Goal: Task Accomplishment & Management: Use online tool/utility

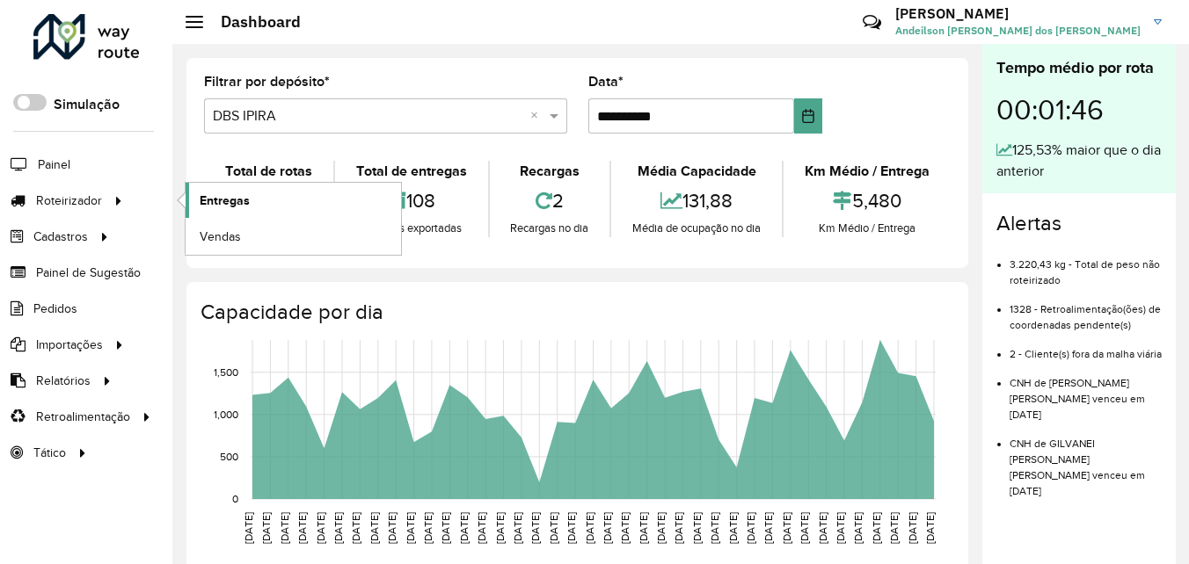
click at [211, 205] on span "Entregas" at bounding box center [225, 201] width 50 height 18
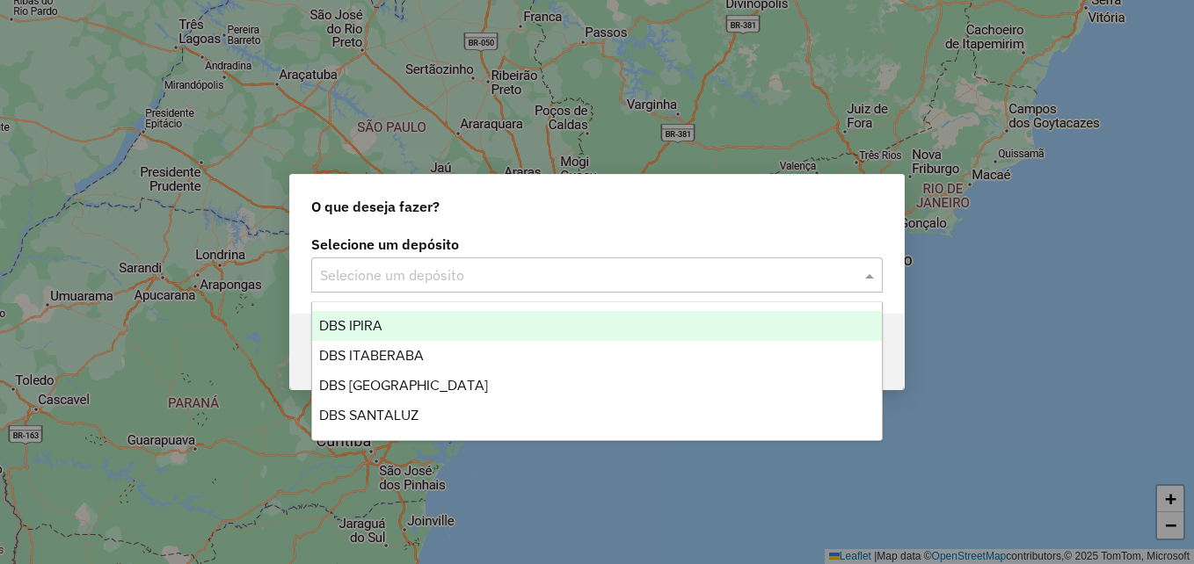
click at [875, 273] on span at bounding box center [872, 275] width 22 height 21
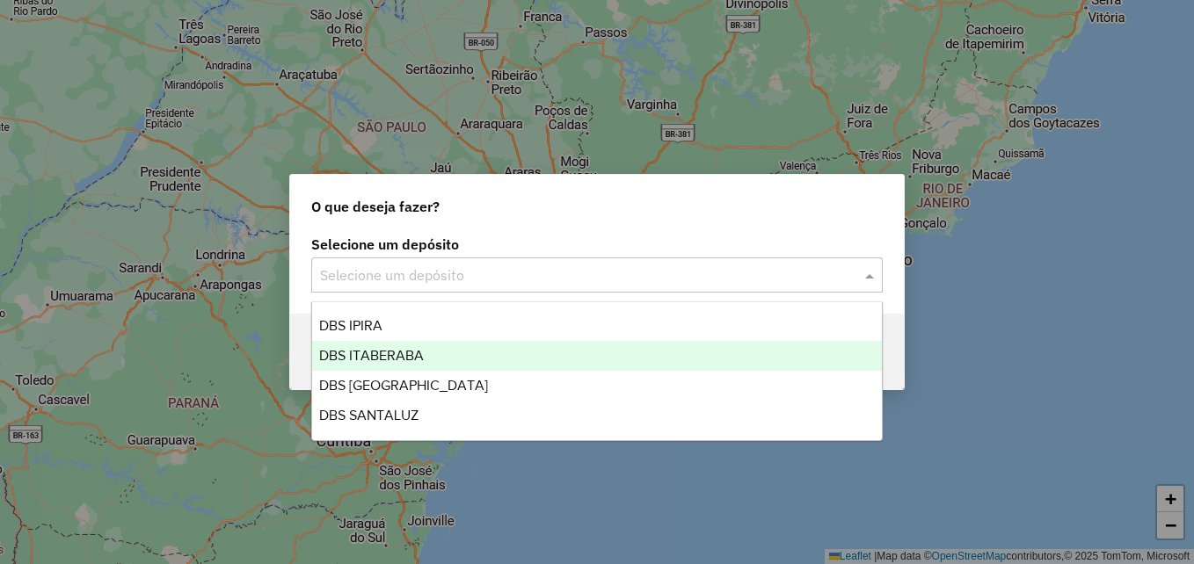
click at [546, 354] on div "DBS ITABERABA" at bounding box center [597, 356] width 570 height 30
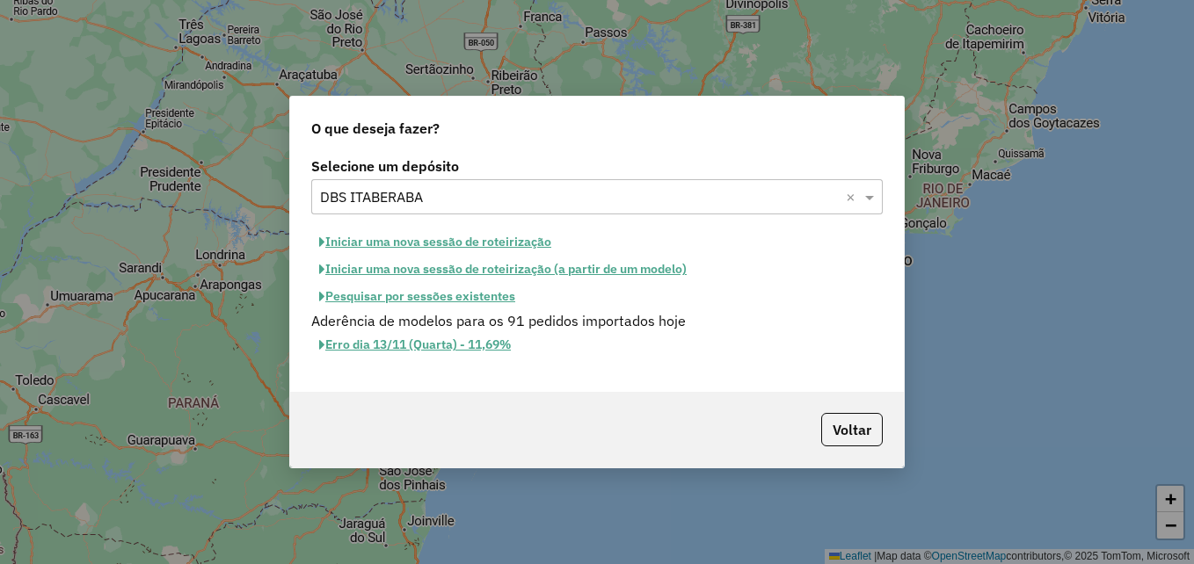
click at [468, 239] on button "Iniciar uma nova sessão de roteirização" at bounding box center [435, 242] width 248 height 27
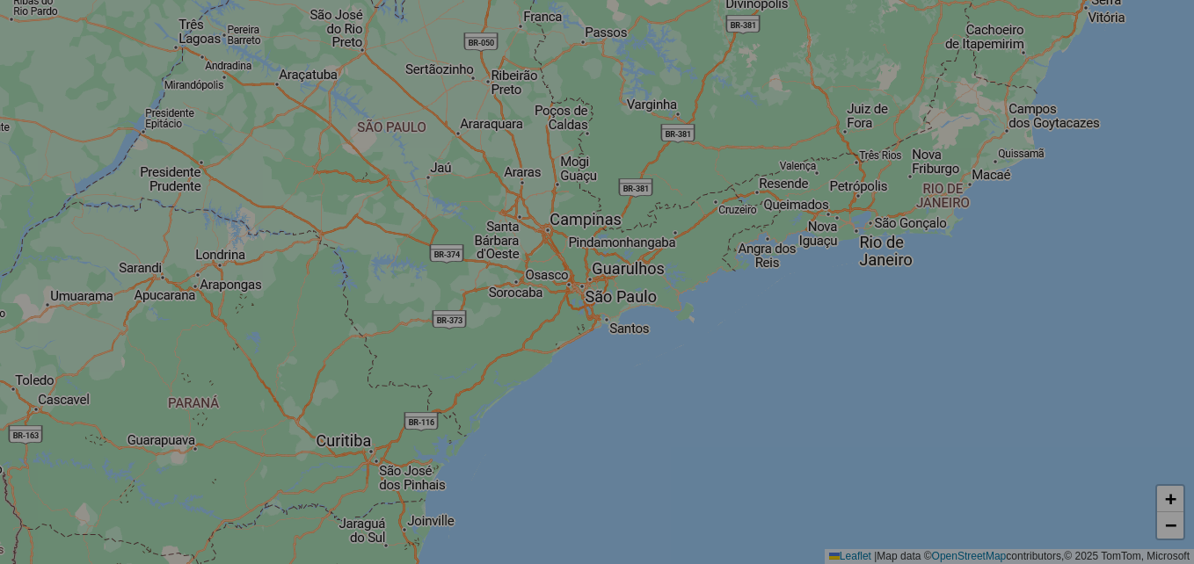
select select "*"
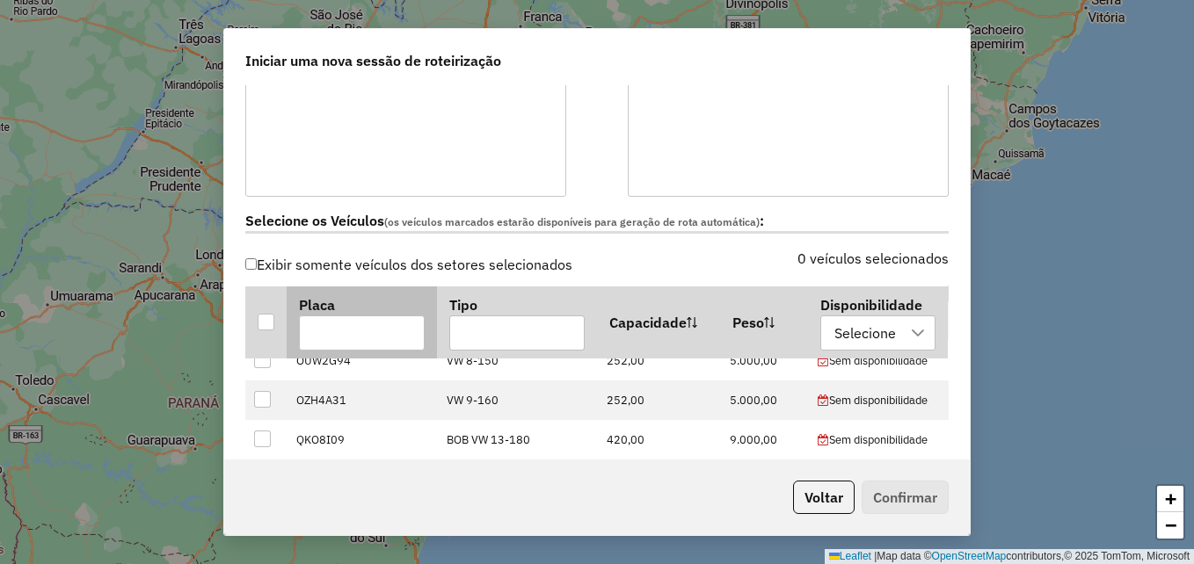
scroll to position [88, 0]
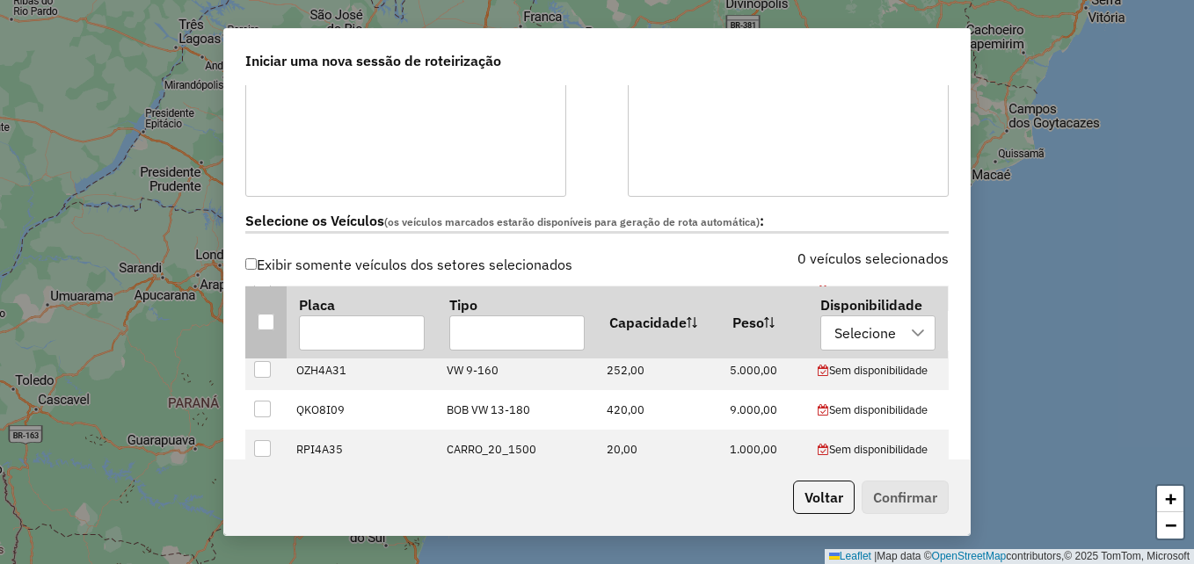
click at [270, 319] on div at bounding box center [266, 322] width 17 height 17
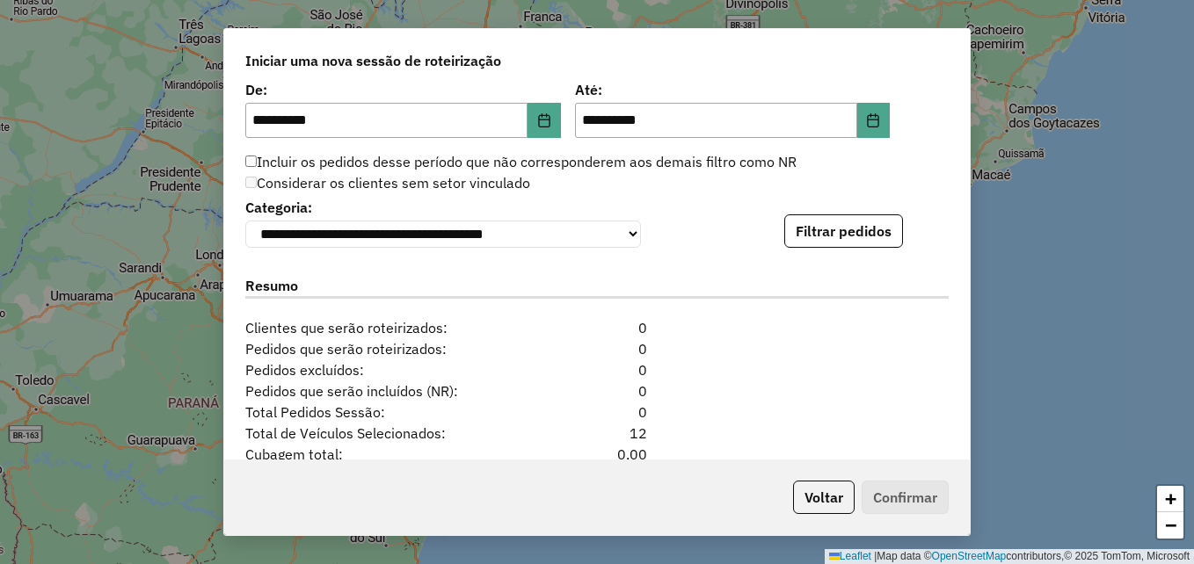
scroll to position [1759, 0]
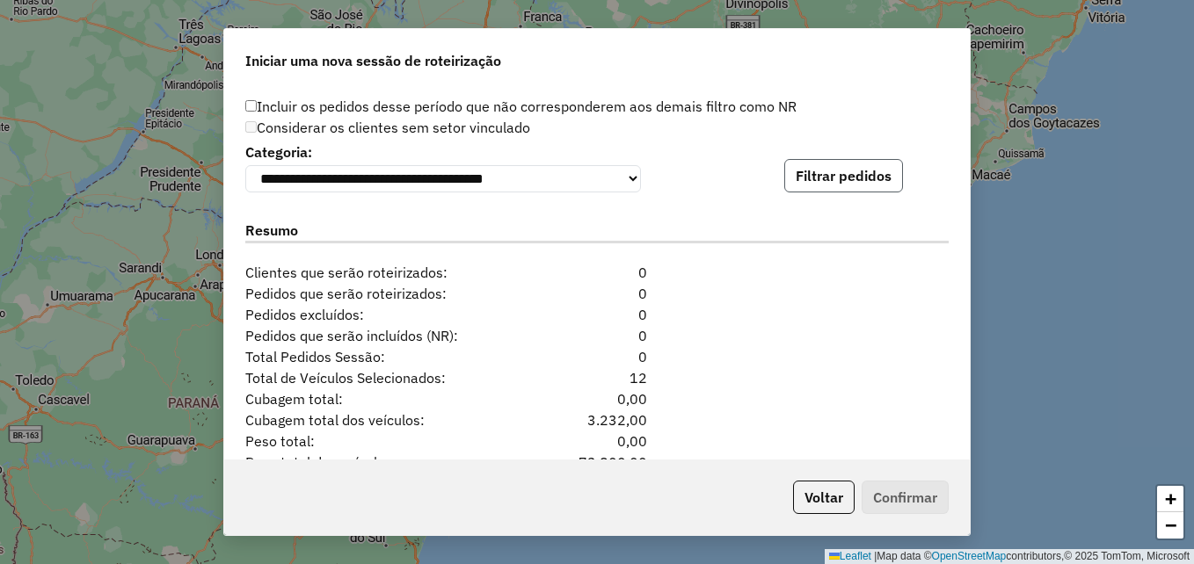
click at [838, 186] on button "Filtrar pedidos" at bounding box center [843, 175] width 119 height 33
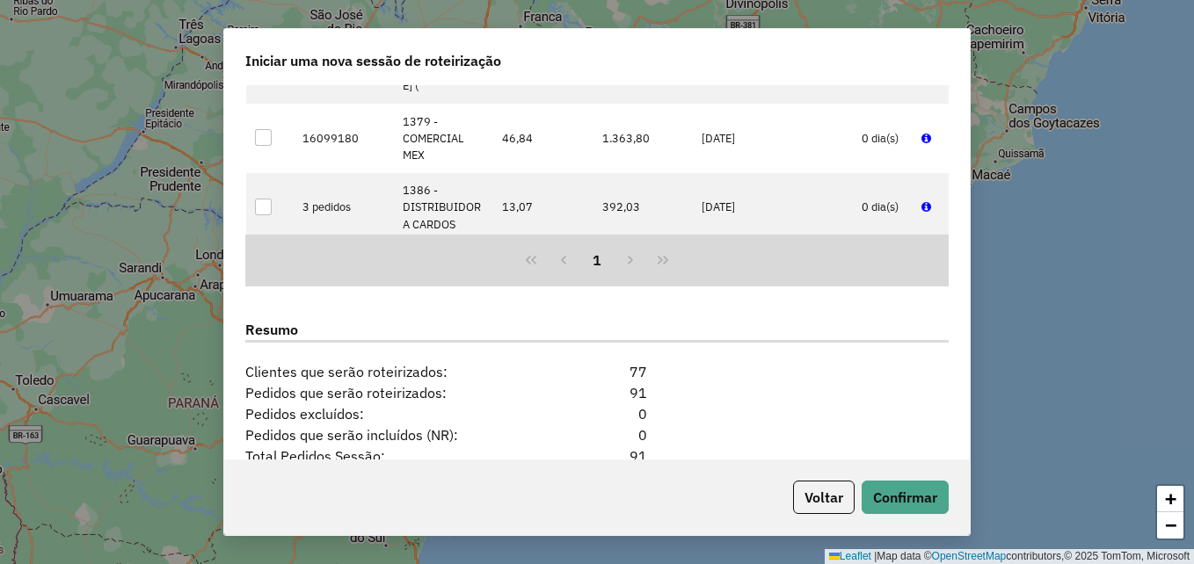
scroll to position [2218, 0]
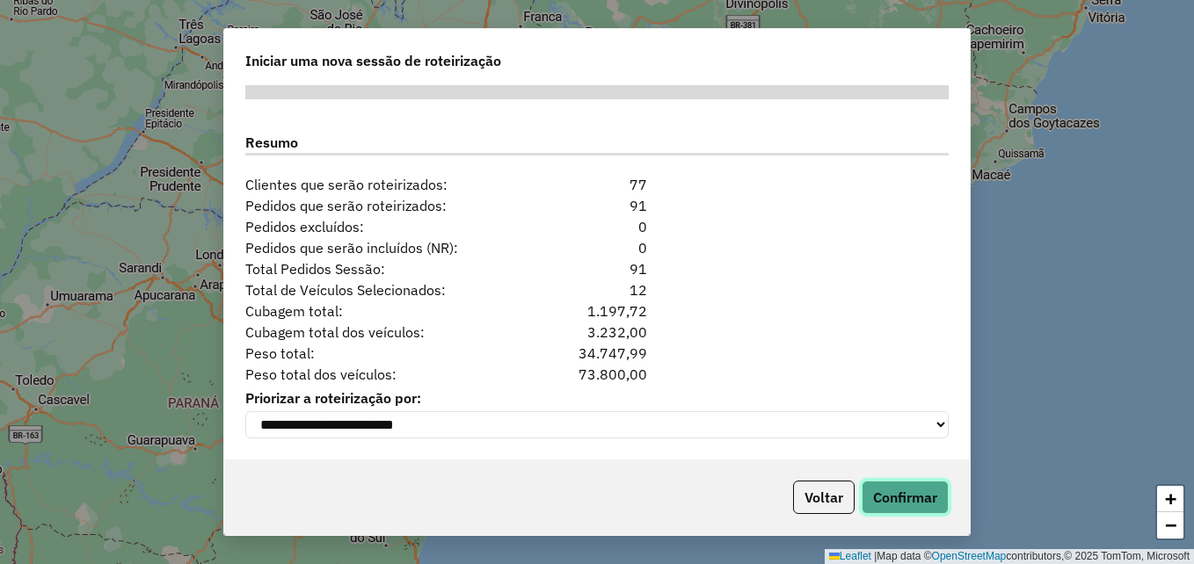
click at [914, 489] on button "Confirmar" at bounding box center [905, 497] width 87 height 33
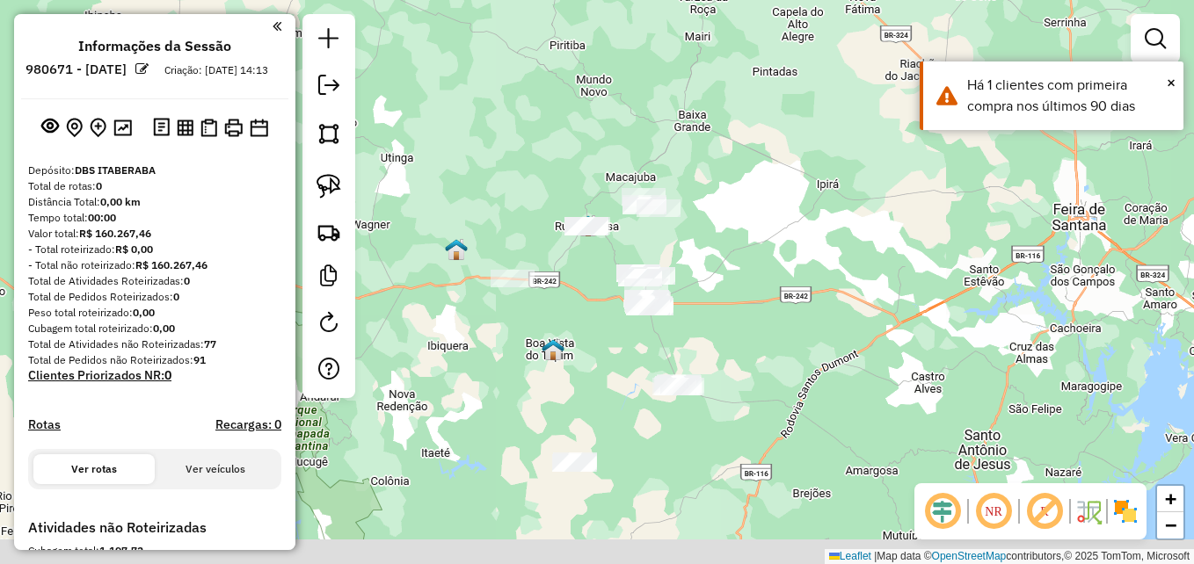
drag, startPoint x: 692, startPoint y: 497, endPoint x: 745, endPoint y: 419, distance: 93.6
click at [745, 419] on div "Janela de atendimento Grade de atendimento Capacidade Transportadoras Veículos …" at bounding box center [597, 282] width 1194 height 564
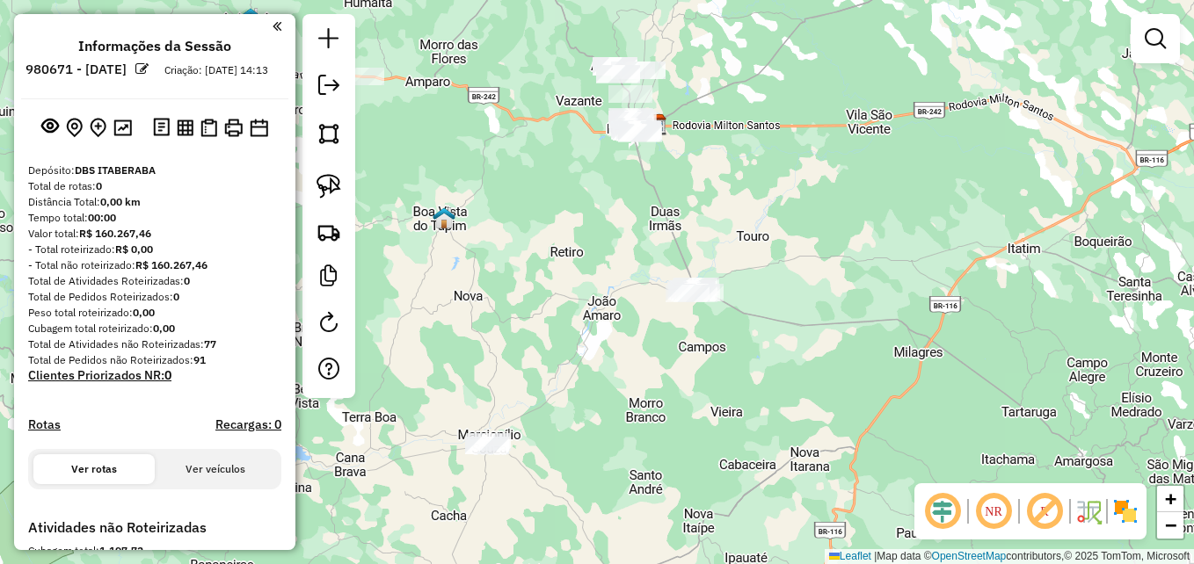
drag, startPoint x: 591, startPoint y: 479, endPoint x: 644, endPoint y: 458, distance: 56.8
click at [644, 458] on div "Janela de atendimento Grade de atendimento Capacidade Transportadoras Veículos …" at bounding box center [597, 282] width 1194 height 564
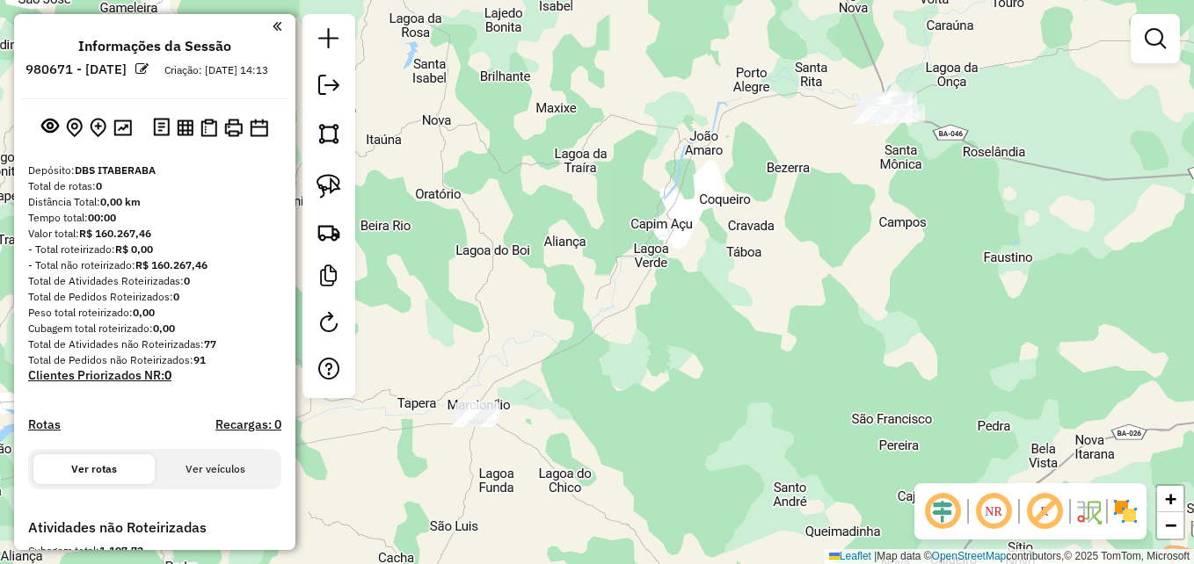
drag, startPoint x: 443, startPoint y: 474, endPoint x: 572, endPoint y: 441, distance: 133.5
click at [572, 441] on div "Janela de atendimento Grade de atendimento Capacidade Transportadoras Veículos …" at bounding box center [597, 282] width 1194 height 564
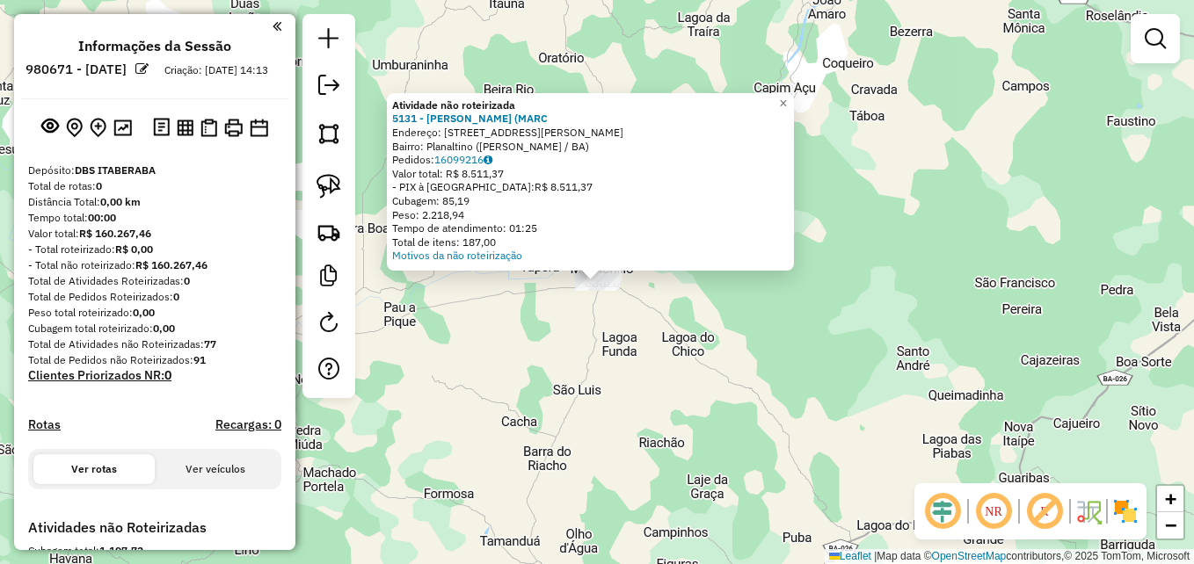
click at [525, 392] on div "Atividade não roteirizada 5131 - MERCEARIA LIMA (MARC Endereço: RUA MANOEL BRAG…" at bounding box center [597, 282] width 1194 height 564
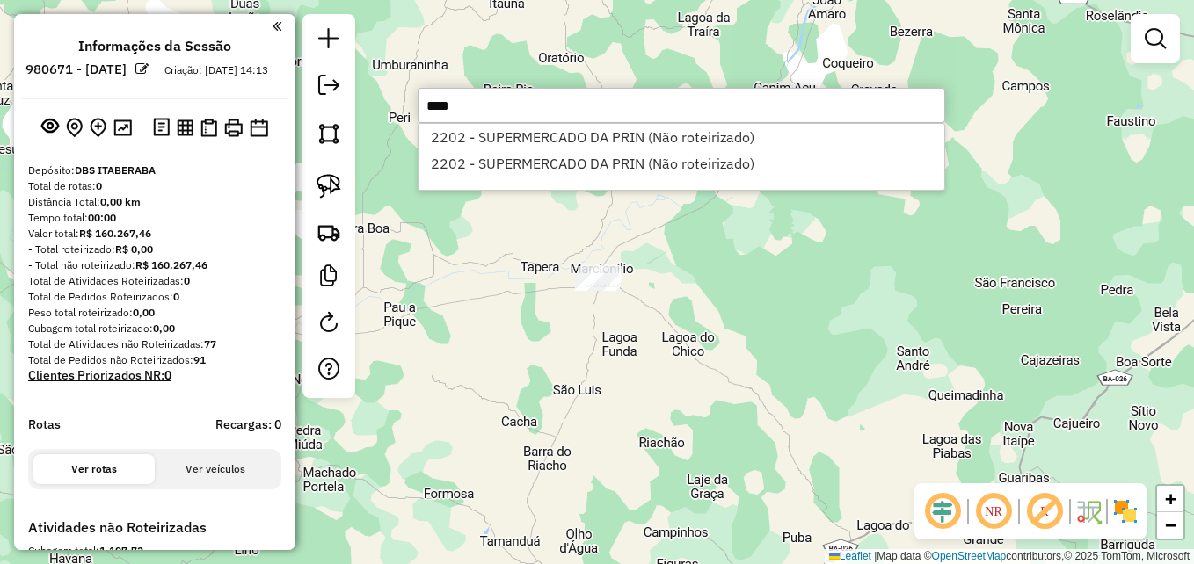
type input "****"
click at [577, 314] on div "Janela de atendimento Grade de atendimento Capacidade Transportadoras Veículos …" at bounding box center [597, 282] width 1194 height 564
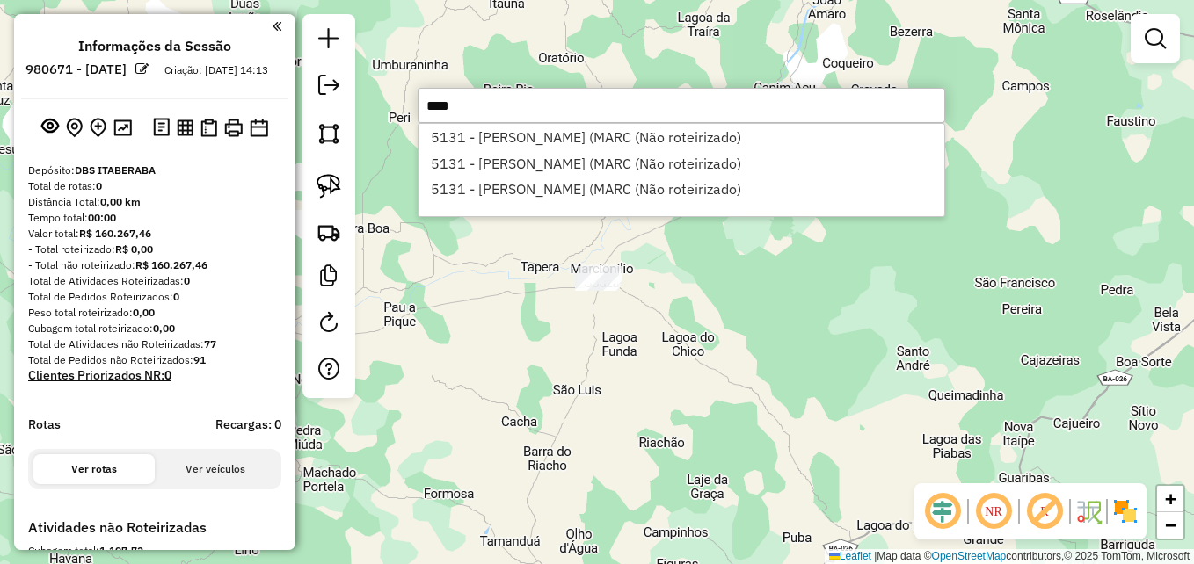
type input "****"
click at [521, 332] on div "Janela de atendimento Grade de atendimento Capacidade Transportadoras Veículos …" at bounding box center [597, 282] width 1194 height 564
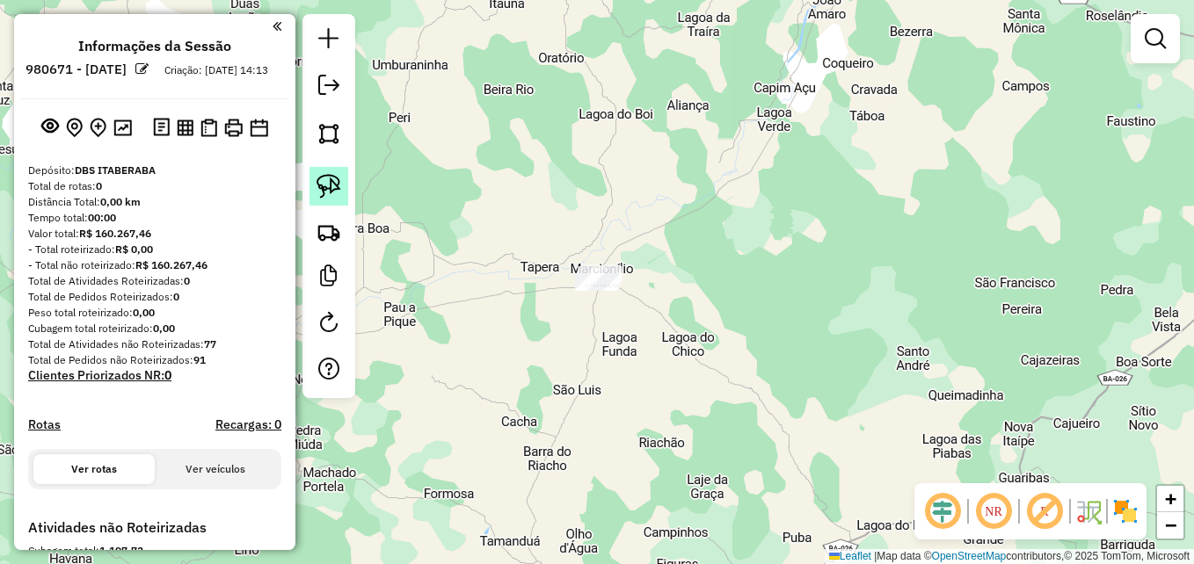
click at [329, 190] on img at bounding box center [329, 186] width 25 height 25
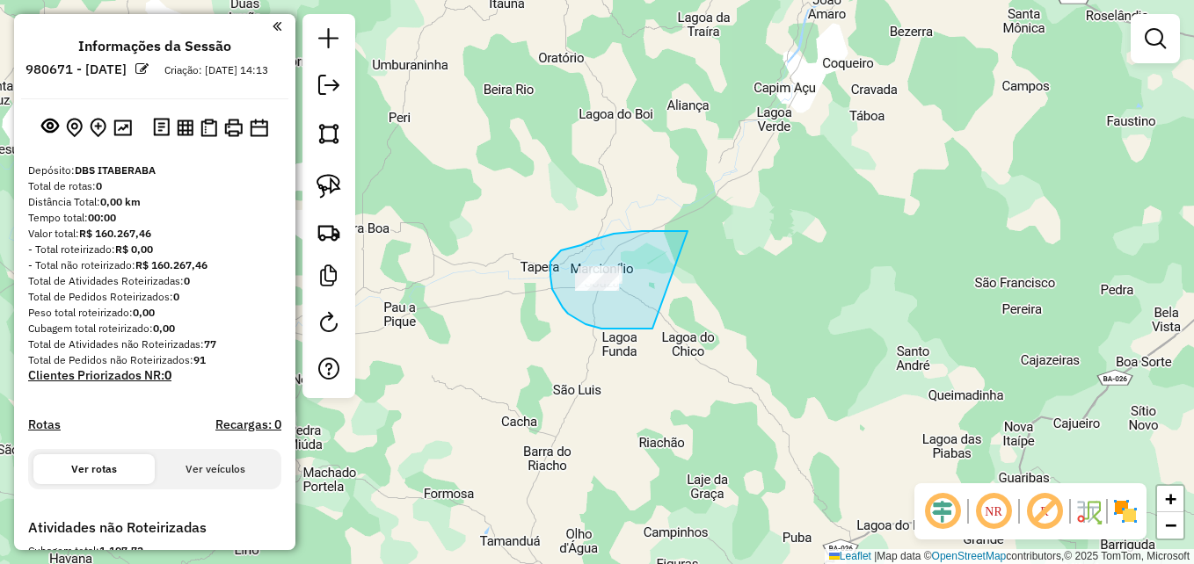
drag, startPoint x: 632, startPoint y: 329, endPoint x: 688, endPoint y: 231, distance: 112.2
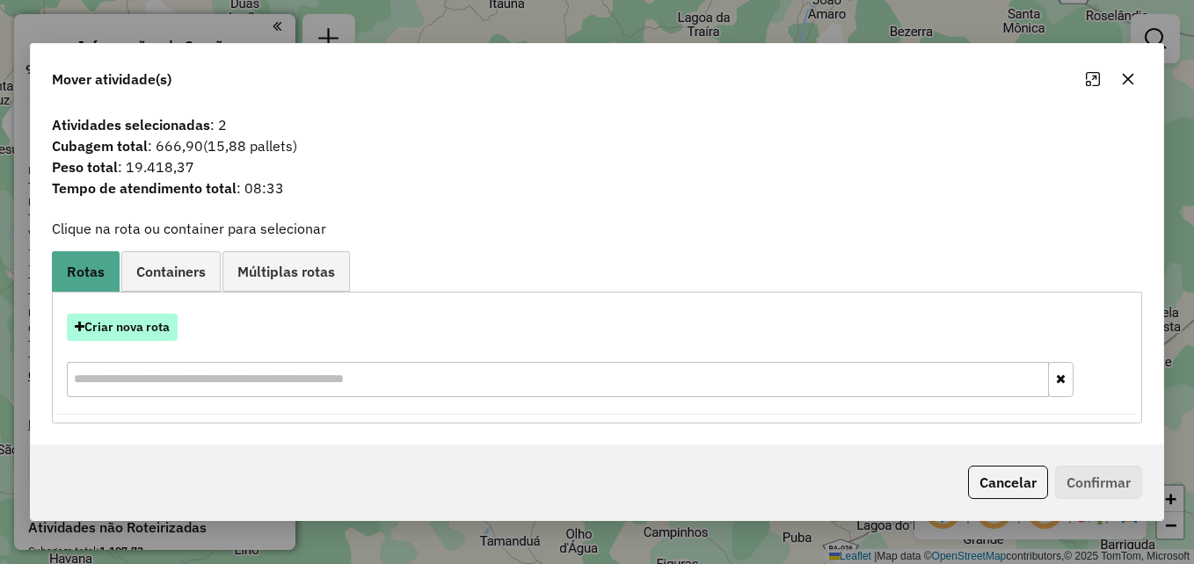
click at [142, 339] on button "Criar nova rota" at bounding box center [122, 327] width 111 height 27
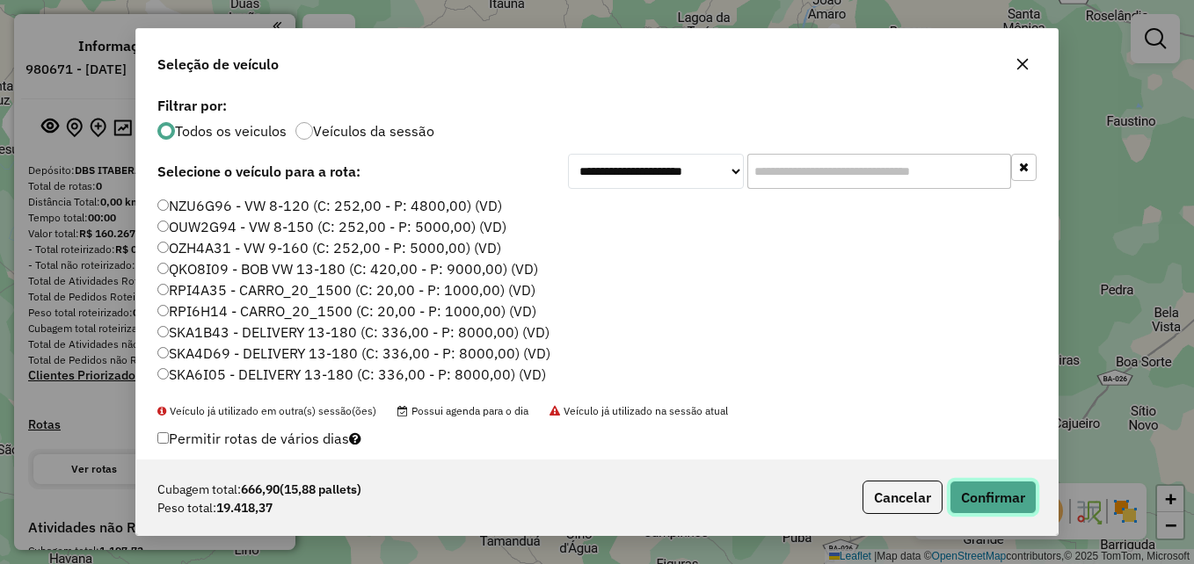
click at [1002, 493] on button "Confirmar" at bounding box center [993, 497] width 87 height 33
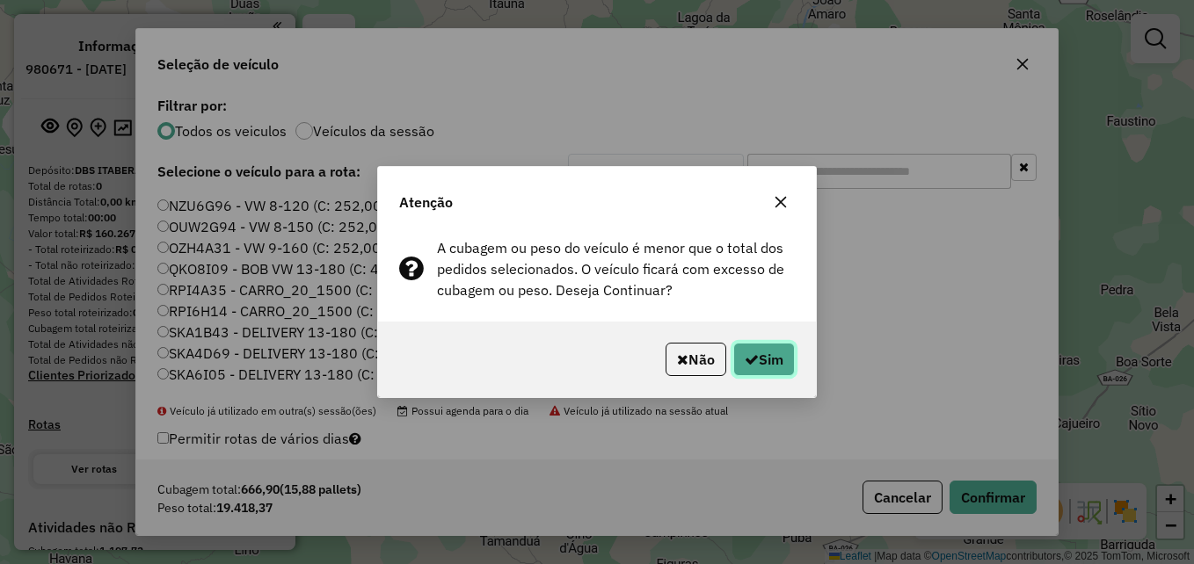
click at [758, 367] on button "Sim" at bounding box center [764, 359] width 62 height 33
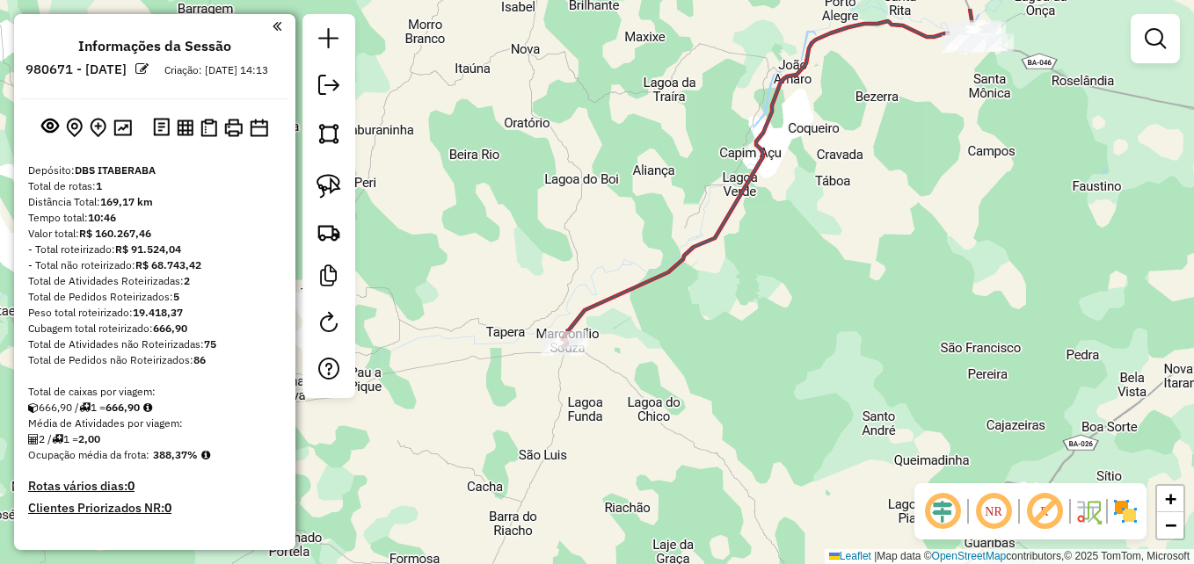
drag, startPoint x: 811, startPoint y: 278, endPoint x: 761, endPoint y: 390, distance: 122.8
click at [761, 390] on div "Janela de atendimento Grade de atendimento Capacidade Transportadoras Veículos …" at bounding box center [597, 282] width 1194 height 564
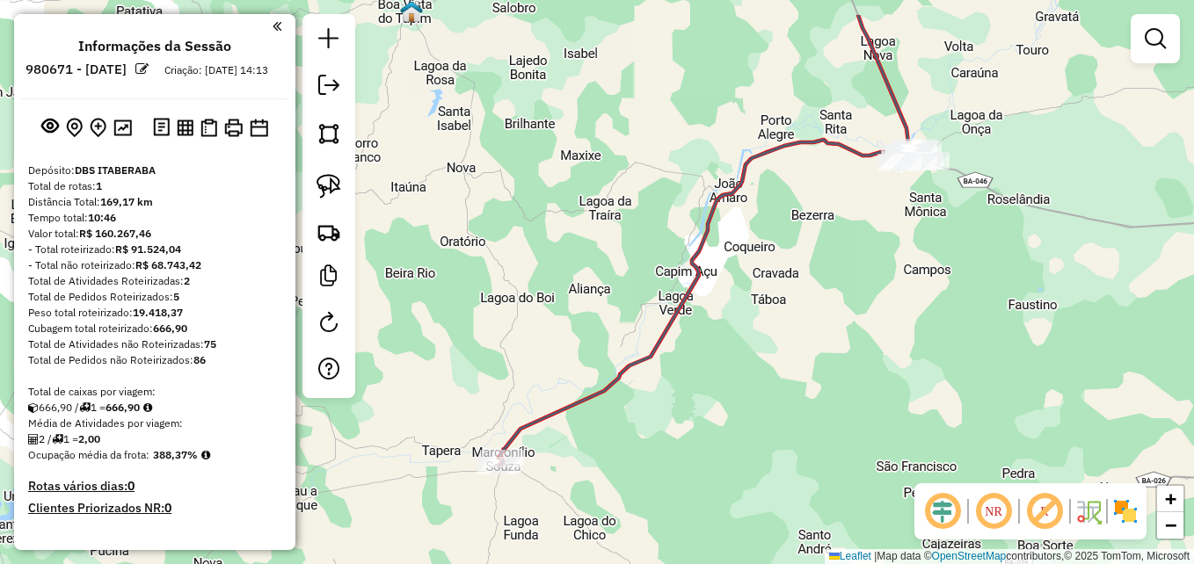
drag, startPoint x: 789, startPoint y: 331, endPoint x: 706, endPoint y: 418, distance: 119.4
click at [706, 418] on div "Janela de atendimento Grade de atendimento Capacidade Transportadoras Veículos …" at bounding box center [597, 282] width 1194 height 564
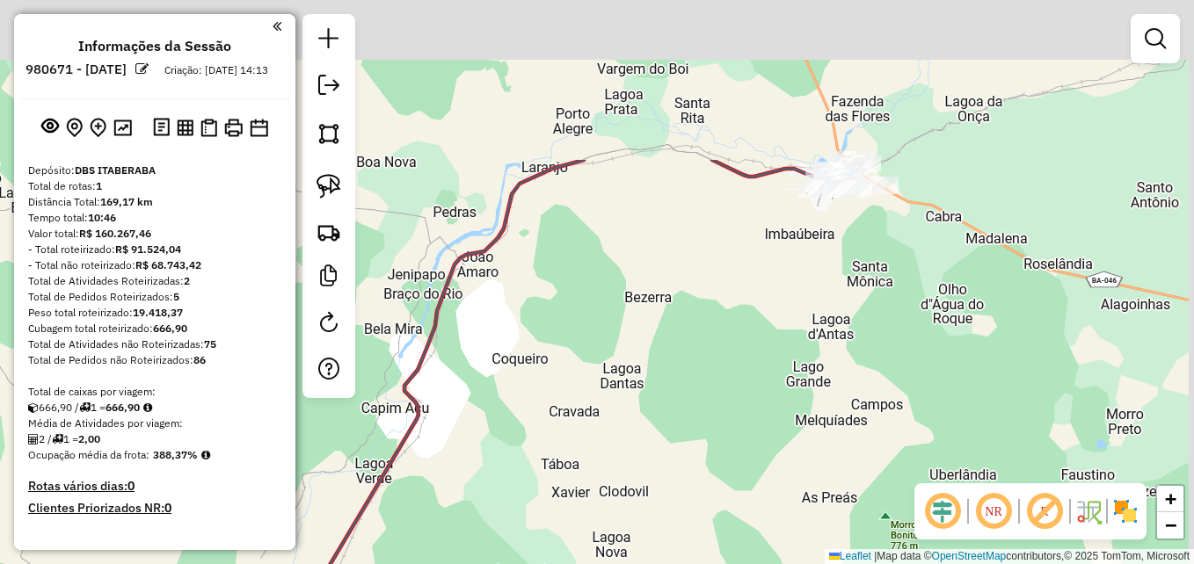
drag, startPoint x: 856, startPoint y: 256, endPoint x: 673, endPoint y: 472, distance: 283.3
click at [673, 472] on div "Janela de atendimento Grade de atendimento Capacidade Transportadoras Veículos …" at bounding box center [597, 282] width 1194 height 564
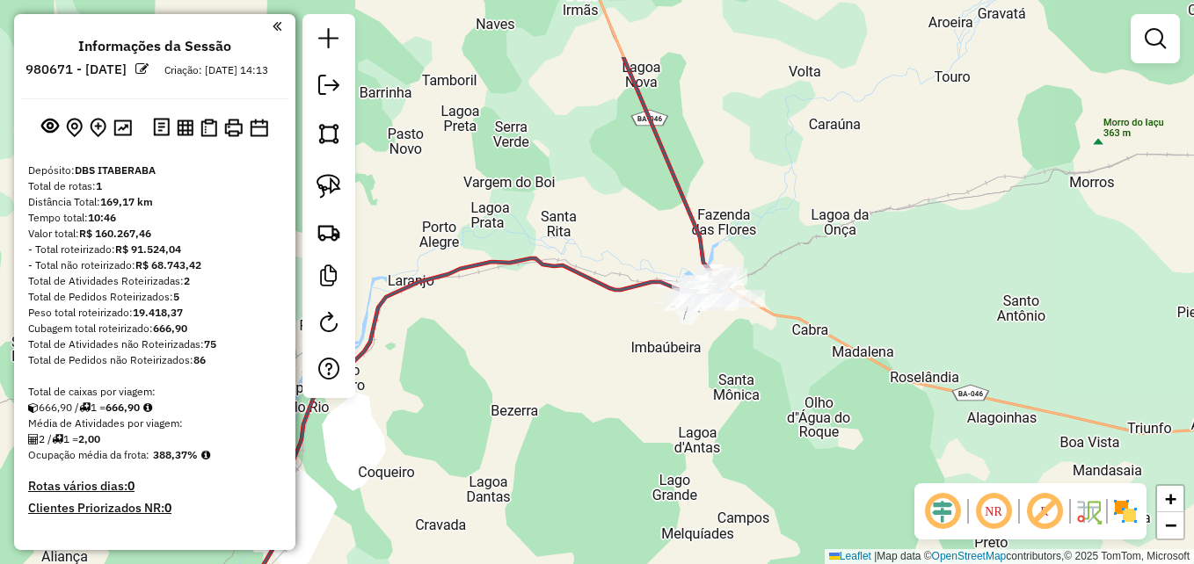
drag, startPoint x: 828, startPoint y: 324, endPoint x: 677, endPoint y: 448, distance: 195.0
click at [678, 448] on div "Janela de atendimento Grade de atendimento Capacidade Transportadoras Veículos …" at bounding box center [597, 282] width 1194 height 564
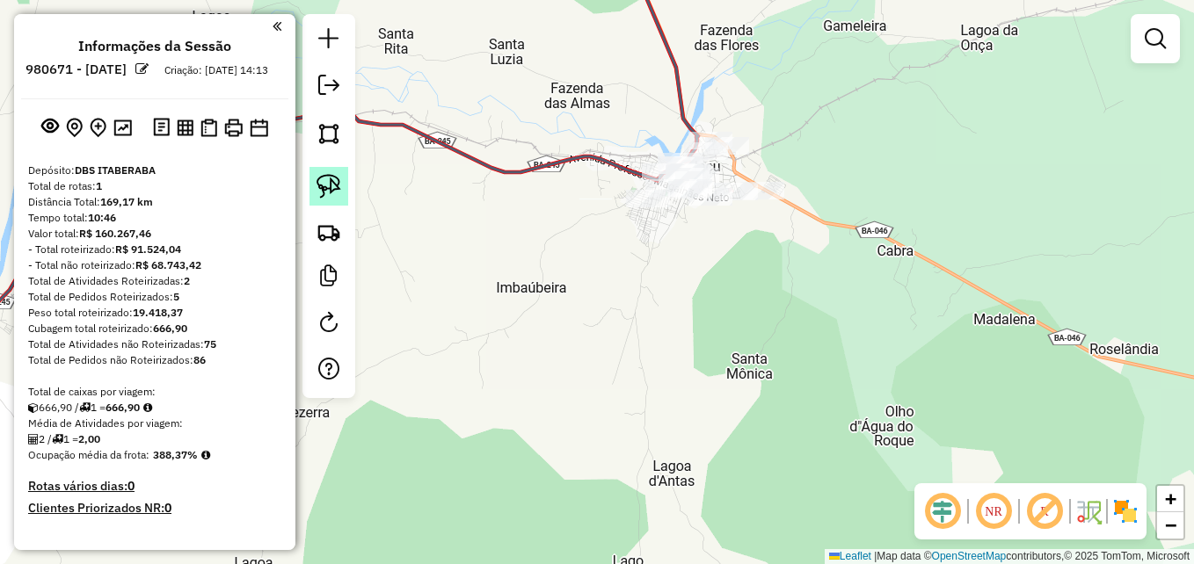
click at [332, 202] on link at bounding box center [329, 186] width 39 height 39
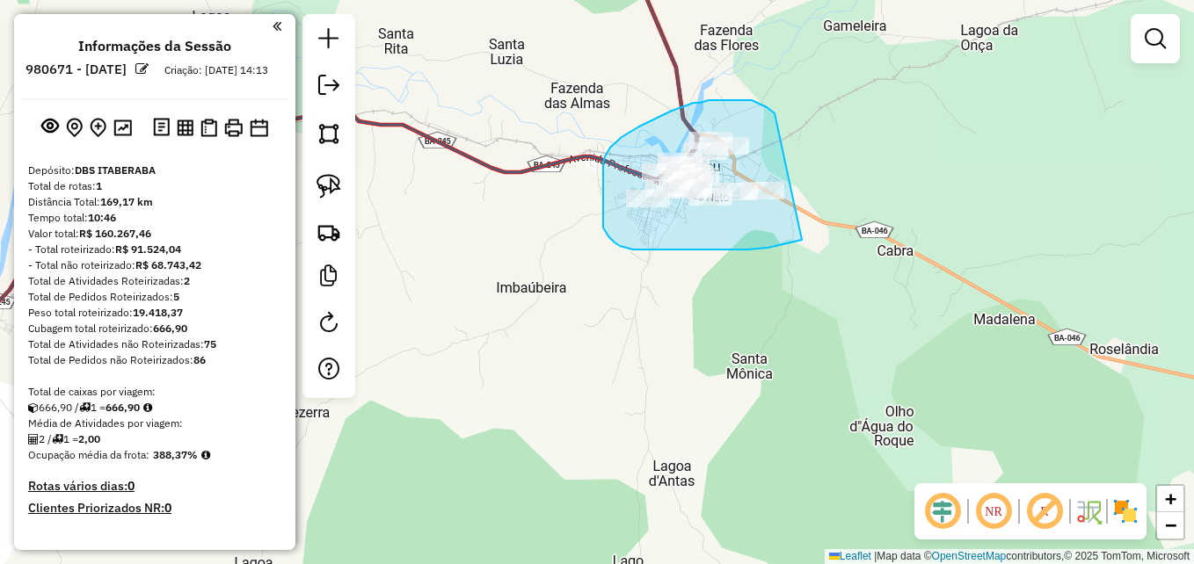
drag, startPoint x: 747, startPoint y: 250, endPoint x: 777, endPoint y: 113, distance: 139.5
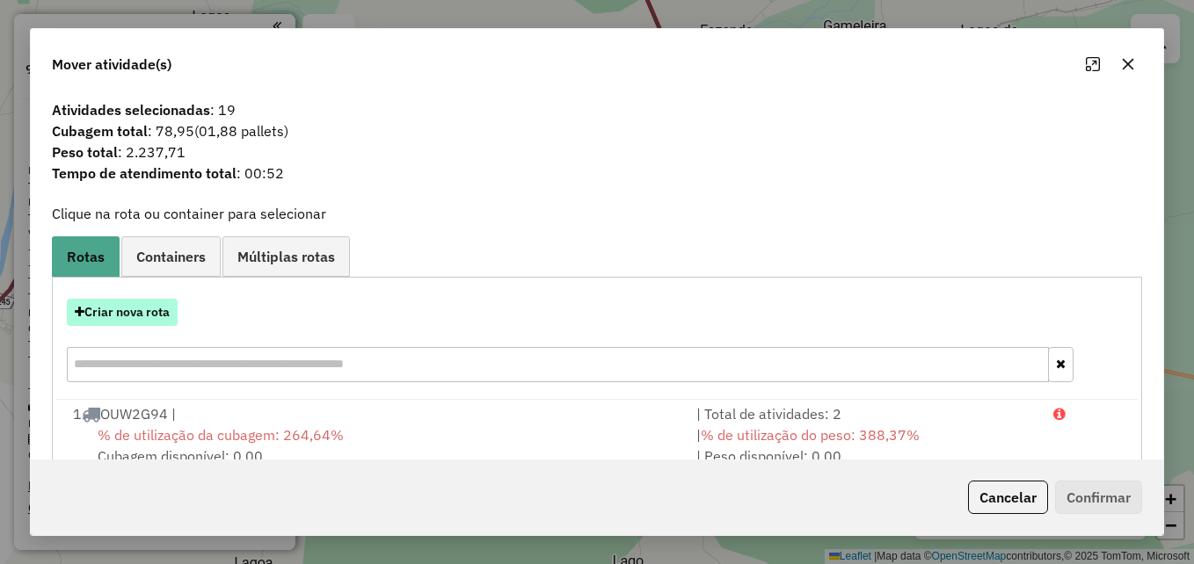
click at [166, 316] on button "Criar nova rota" at bounding box center [122, 312] width 111 height 27
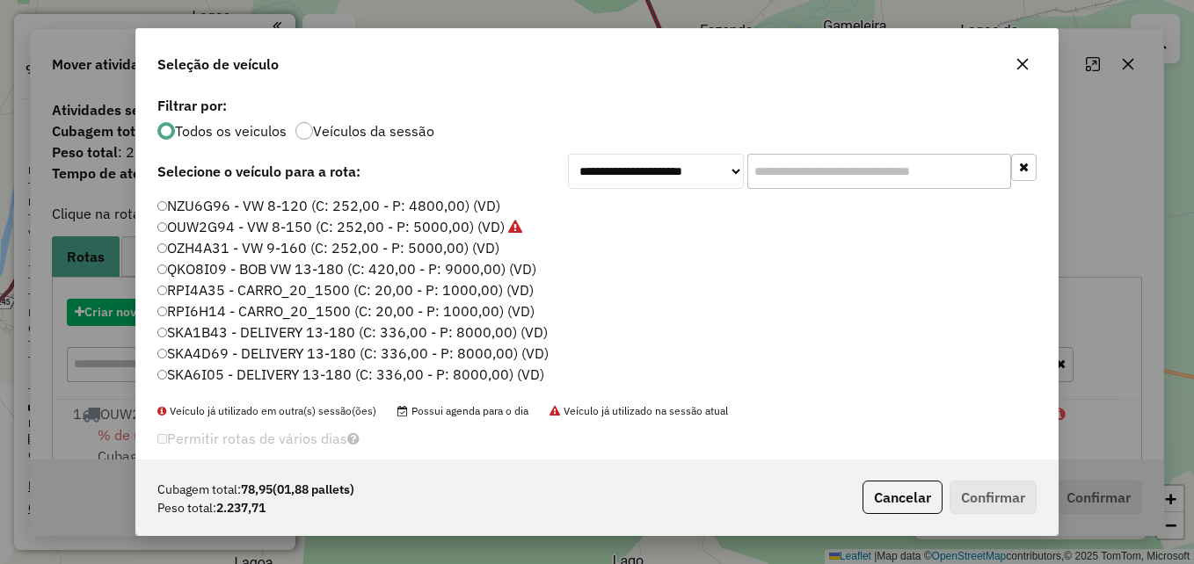
scroll to position [10, 5]
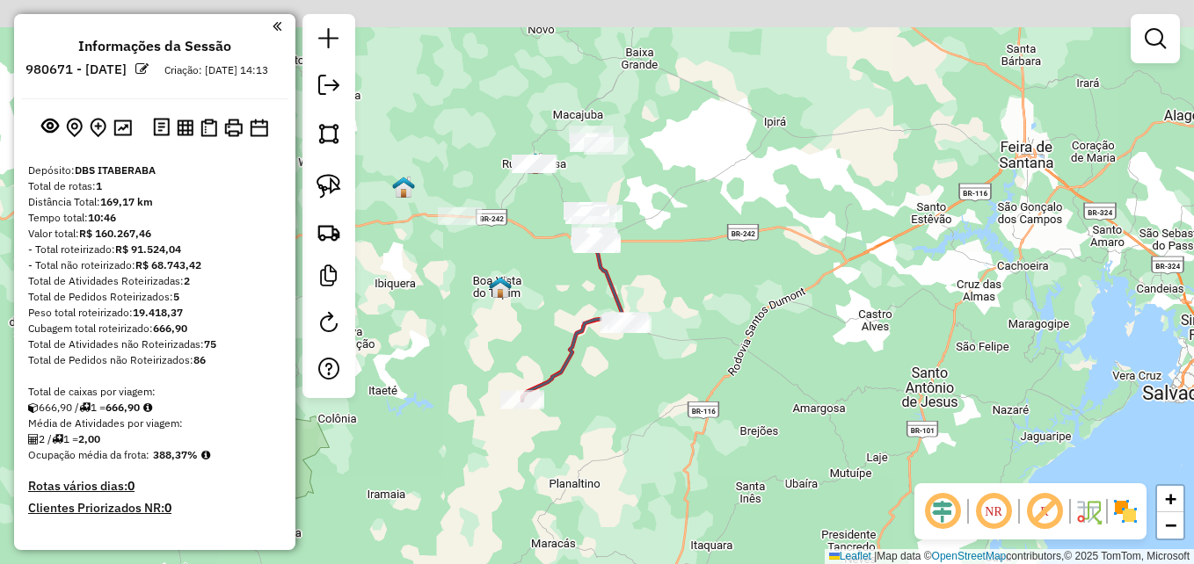
drag, startPoint x: 724, startPoint y: 251, endPoint x: 668, endPoint y: 435, distance: 192.8
click at [668, 435] on div "Janela de atendimento Grade de atendimento Capacidade Transportadoras Veículos …" at bounding box center [597, 282] width 1194 height 564
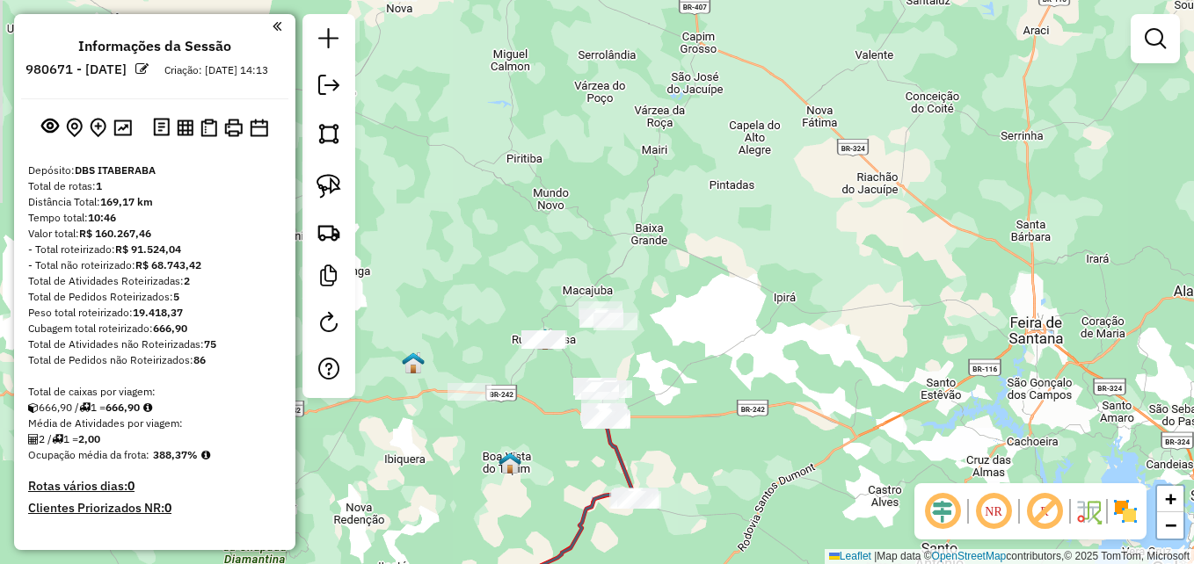
drag, startPoint x: 682, startPoint y: 280, endPoint x: 696, endPoint y: 428, distance: 148.3
click at [696, 428] on div "Janela de atendimento Grade de atendimento Capacidade Transportadoras Veículos …" at bounding box center [597, 282] width 1194 height 564
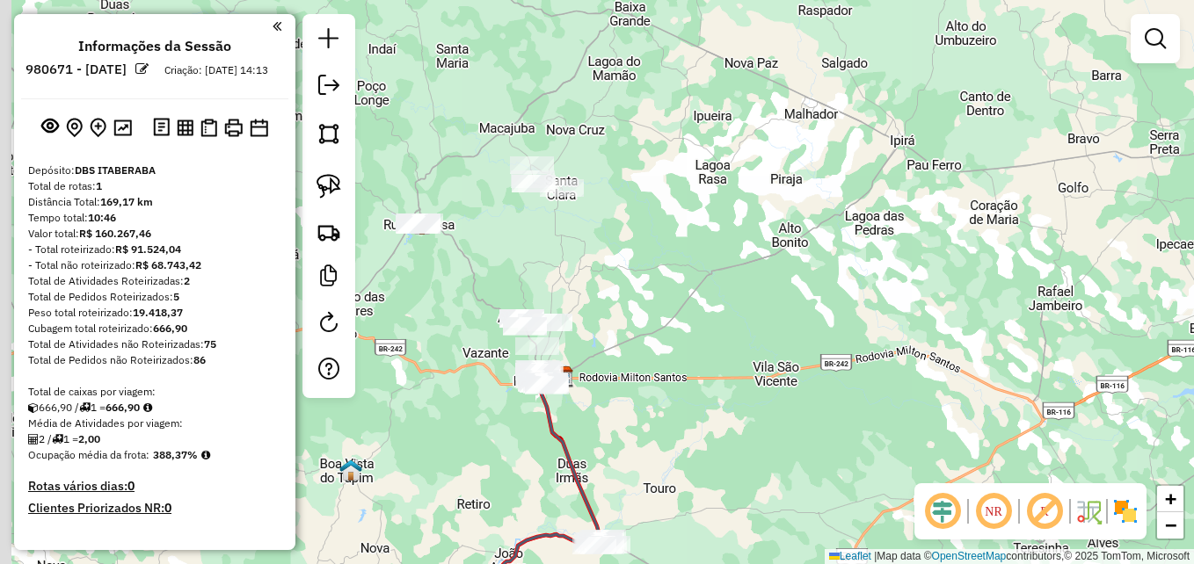
drag, startPoint x: 624, startPoint y: 318, endPoint x: 683, endPoint y: 236, distance: 101.5
click at [683, 233] on div "Janela de atendimento Grade de atendimento Capacidade Transportadoras Veículos …" at bounding box center [597, 282] width 1194 height 564
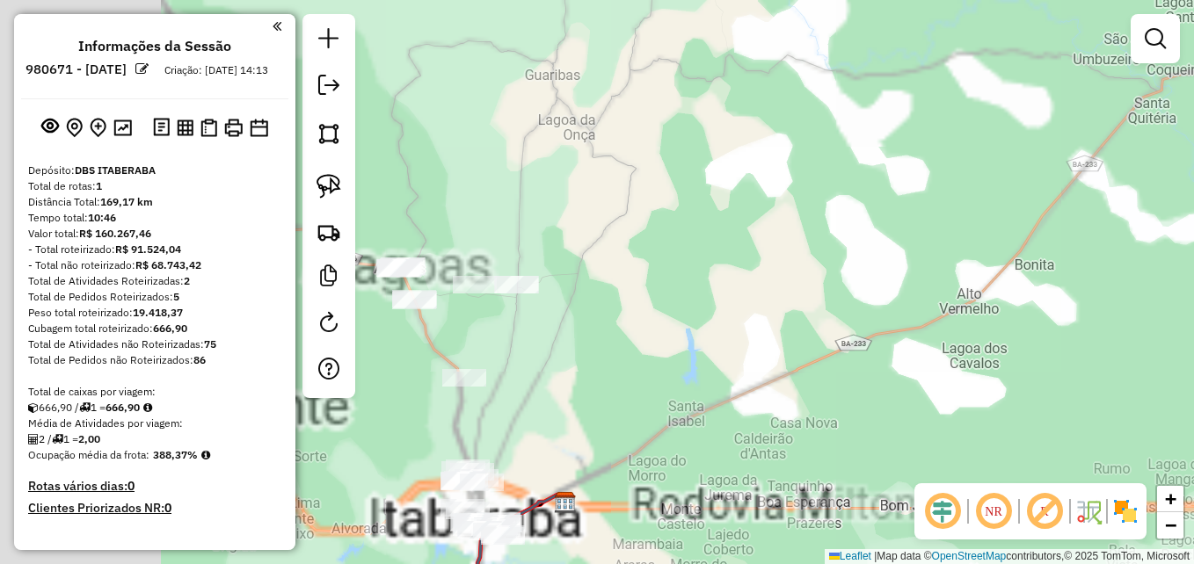
drag, startPoint x: 574, startPoint y: 341, endPoint x: 890, endPoint y: 324, distance: 316.1
click at [890, 324] on div "Janela de atendimento Grade de atendimento Capacidade Transportadoras Veículos …" at bounding box center [597, 282] width 1194 height 564
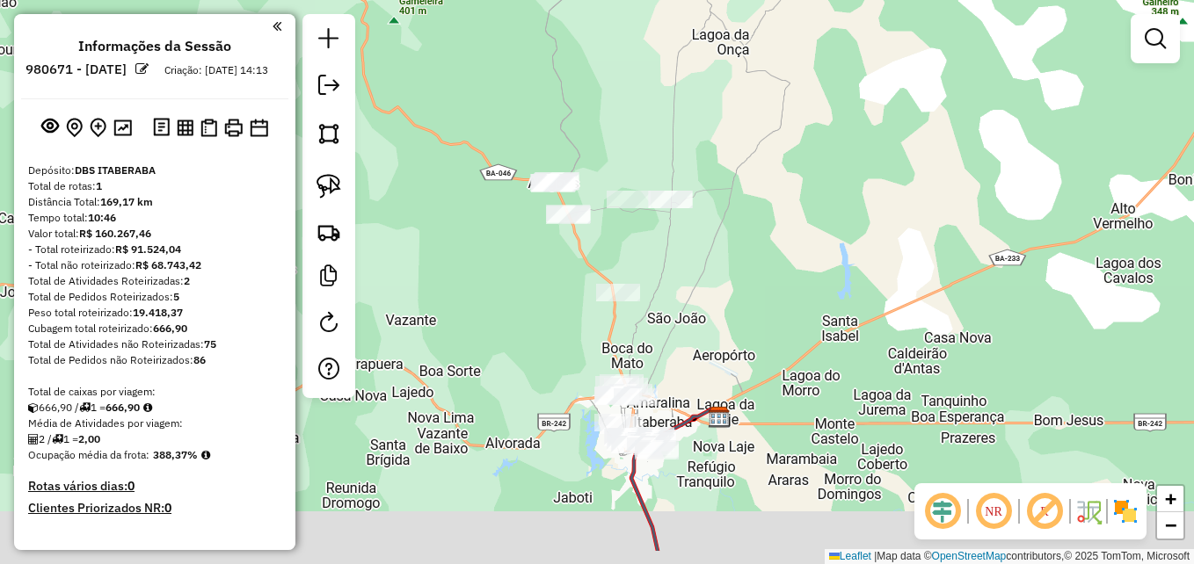
drag, startPoint x: 700, startPoint y: 357, endPoint x: 734, endPoint y: 286, distance: 79.0
click at [733, 286] on div "Janela de atendimento Grade de atendimento Capacidade Transportadoras Veículos …" at bounding box center [597, 282] width 1194 height 564
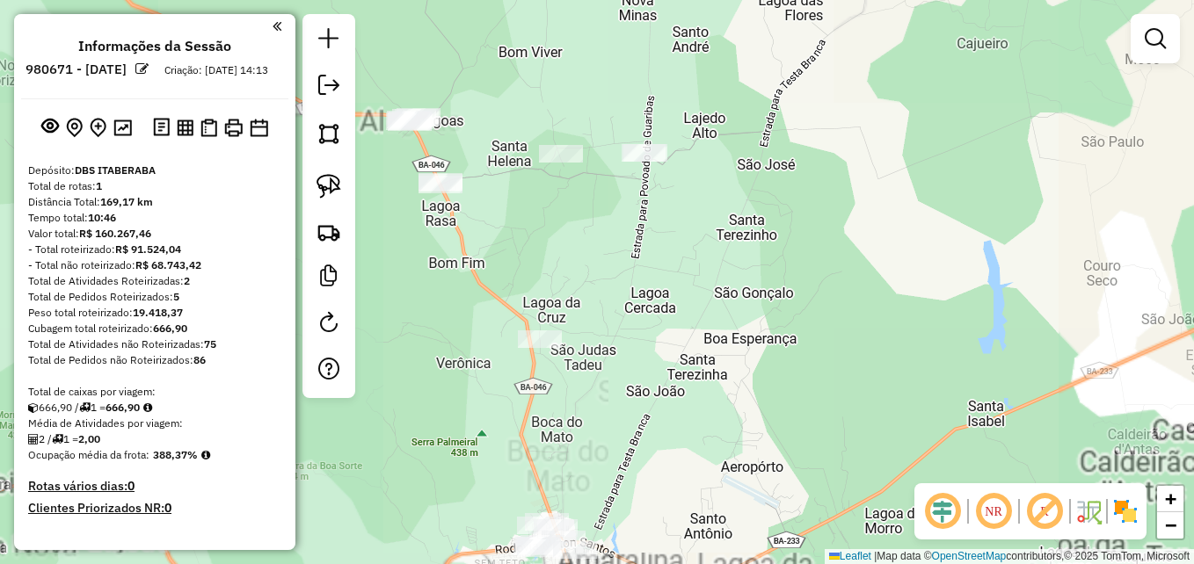
drag, startPoint x: 668, startPoint y: 275, endPoint x: 751, endPoint y: 383, distance: 136.1
click at [751, 383] on div "Janela de atendimento Grade de atendimento Capacidade Transportadoras Veículos …" at bounding box center [597, 282] width 1194 height 564
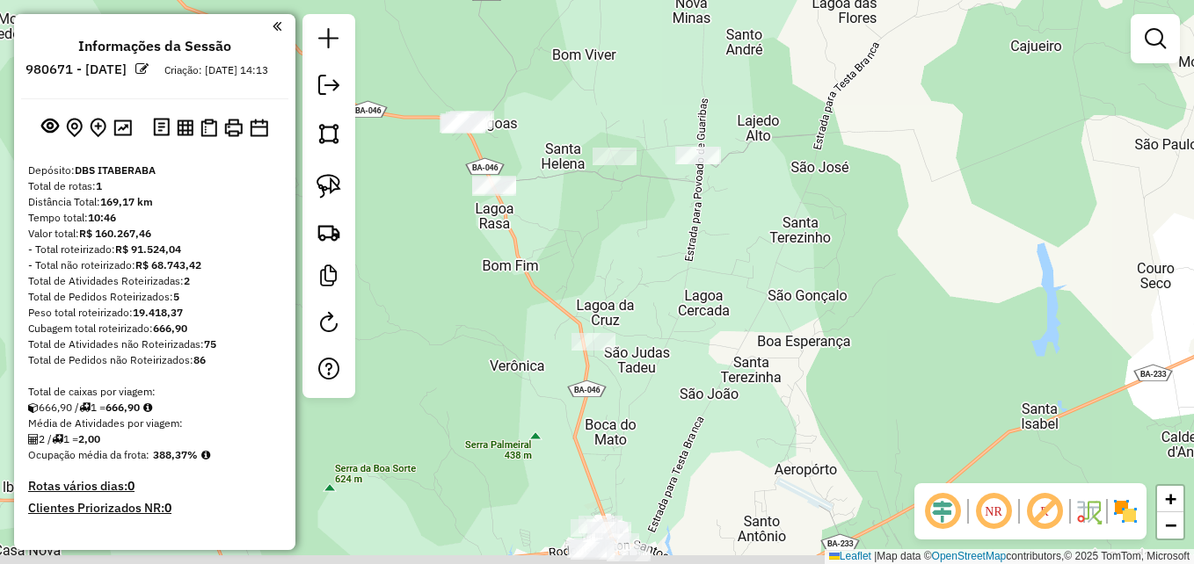
drag, startPoint x: 747, startPoint y: 302, endPoint x: 742, endPoint y: 250, distance: 52.1
click at [742, 250] on div "Janela de atendimento Grade de atendimento Capacidade Transportadoras Veículos …" at bounding box center [597, 282] width 1194 height 564
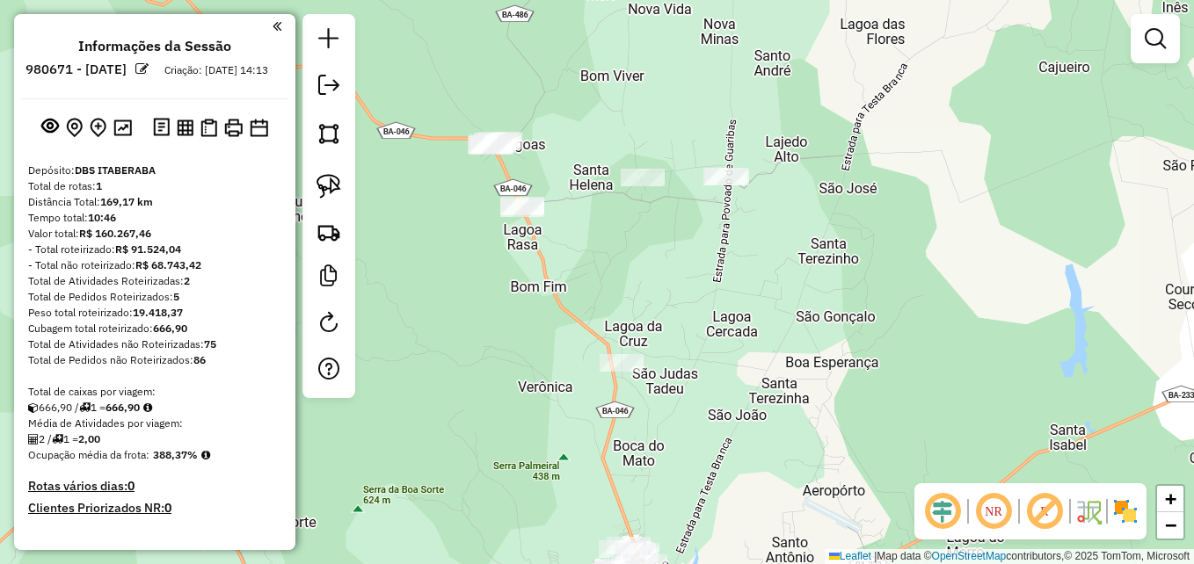
drag, startPoint x: 746, startPoint y: 266, endPoint x: 834, endPoint y: 315, distance: 101.1
click at [834, 315] on div "Janela de atendimento Grade de atendimento Capacidade Transportadoras Veículos …" at bounding box center [597, 282] width 1194 height 564
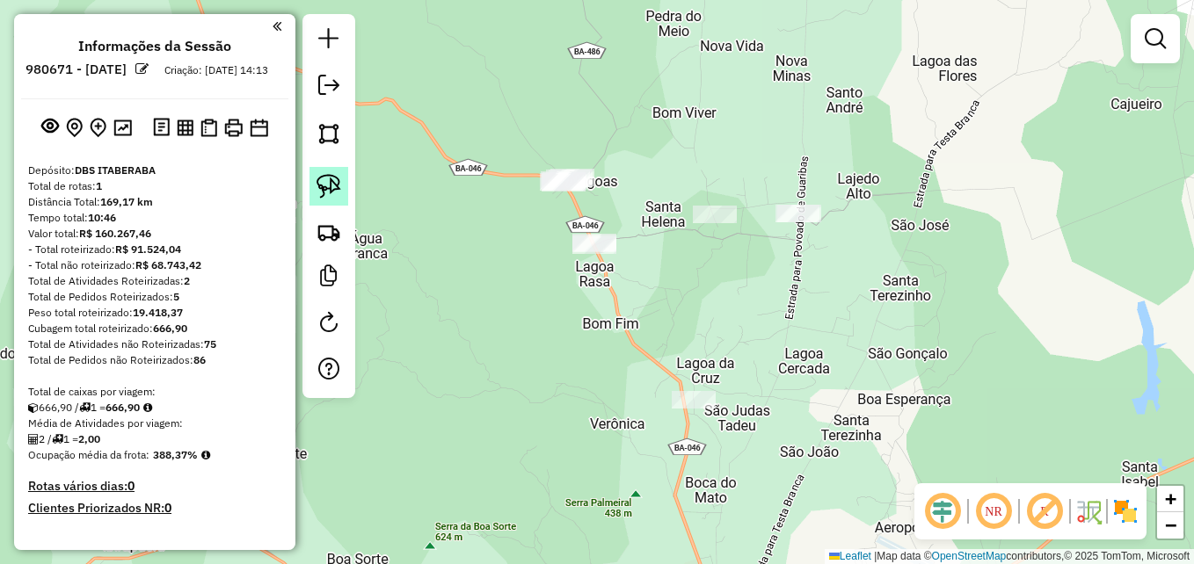
click at [332, 186] on img at bounding box center [329, 186] width 25 height 25
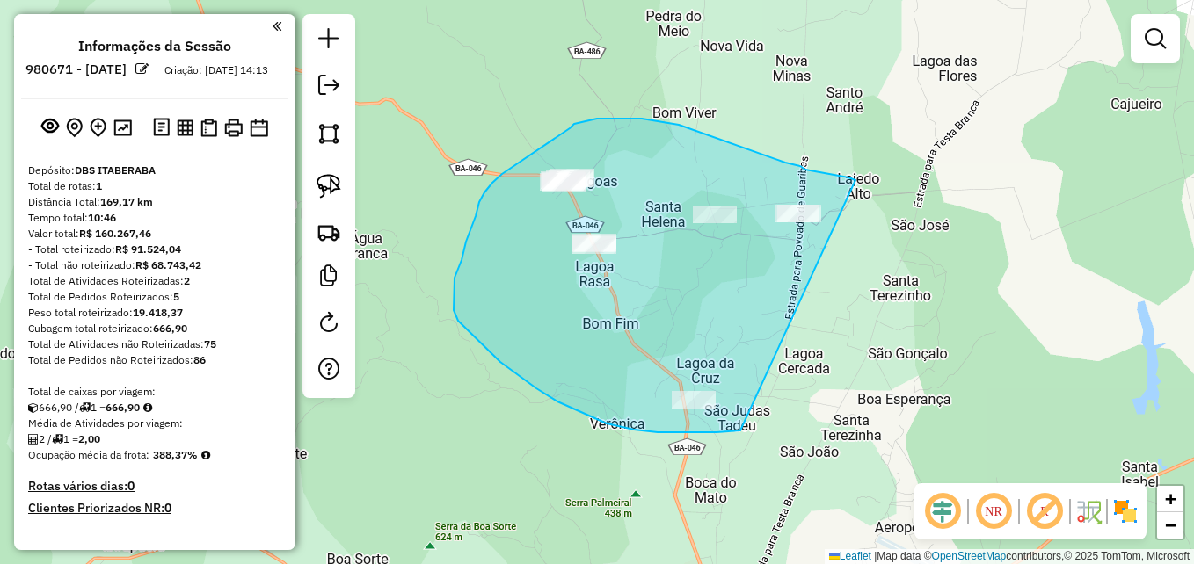
drag, startPoint x: 732, startPoint y: 432, endPoint x: 856, endPoint y: 180, distance: 280.4
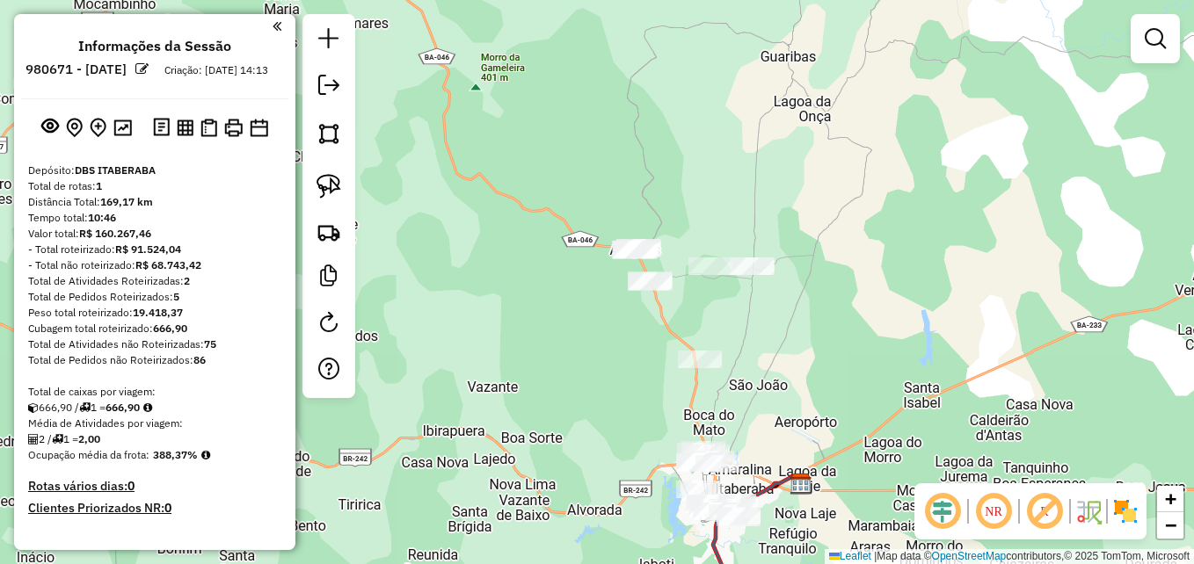
drag, startPoint x: 731, startPoint y: 392, endPoint x: 662, endPoint y: 291, distance: 122.2
click at [662, 291] on div "Janela de atendimento Grade de atendimento Capacidade Transportadoras Veículos …" at bounding box center [597, 282] width 1194 height 564
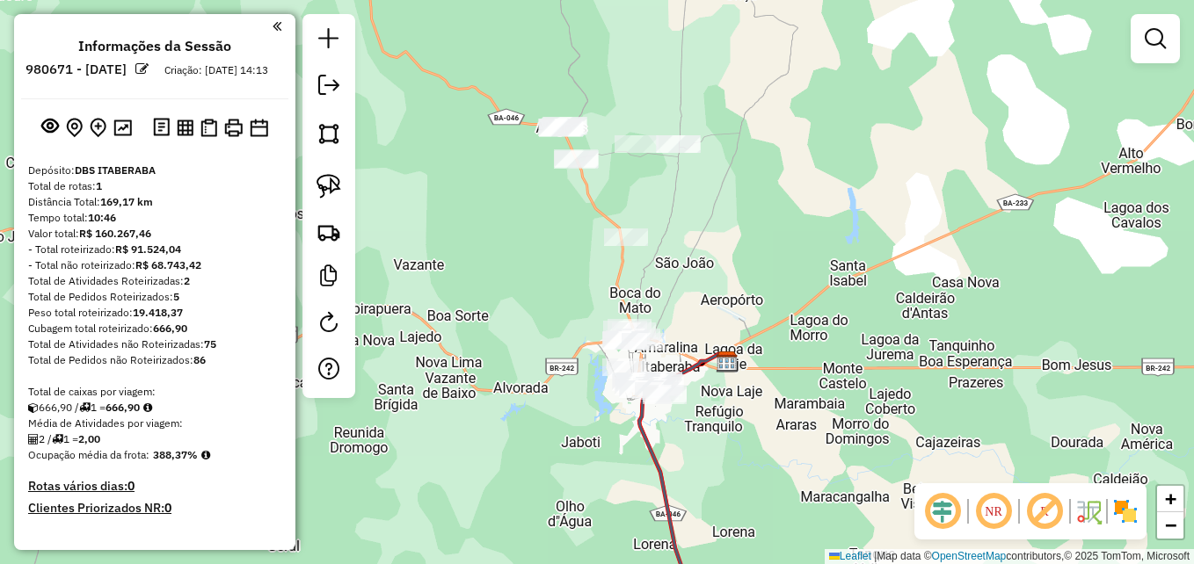
drag, startPoint x: 760, startPoint y: 457, endPoint x: 751, endPoint y: 428, distance: 30.3
click at [751, 428] on div "Janela de atendimento Grade de atendimento Capacidade Transportadoras Veículos …" at bounding box center [597, 282] width 1194 height 564
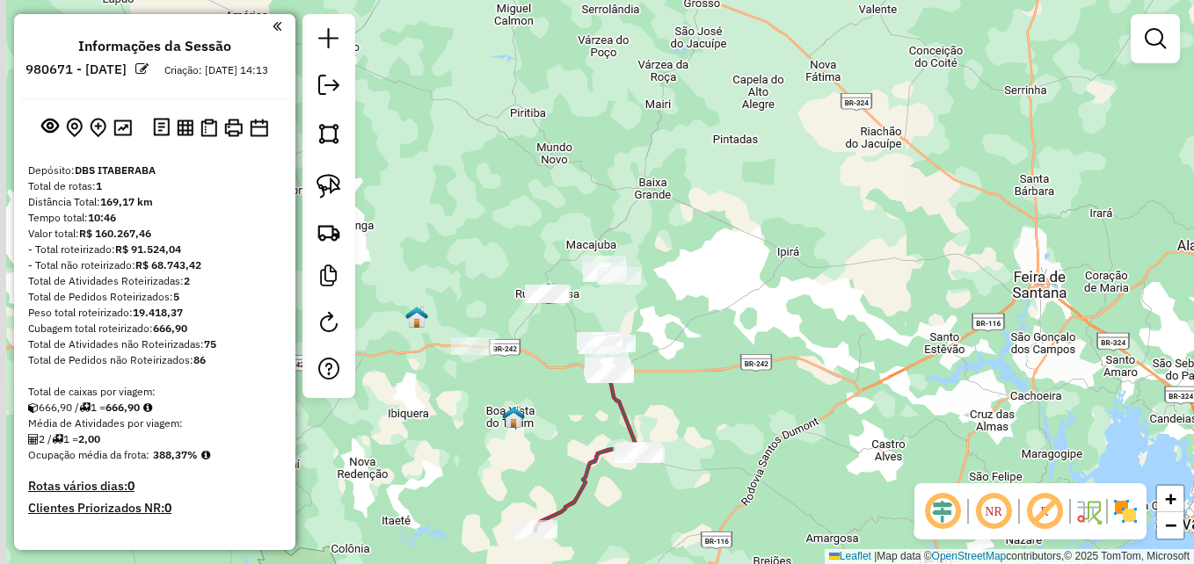
drag, startPoint x: 608, startPoint y: 303, endPoint x: 683, endPoint y: 289, distance: 76.9
click at [683, 289] on div "Janela de atendimento Grade de atendimento Capacidade Transportadoras Veículos …" at bounding box center [597, 282] width 1194 height 564
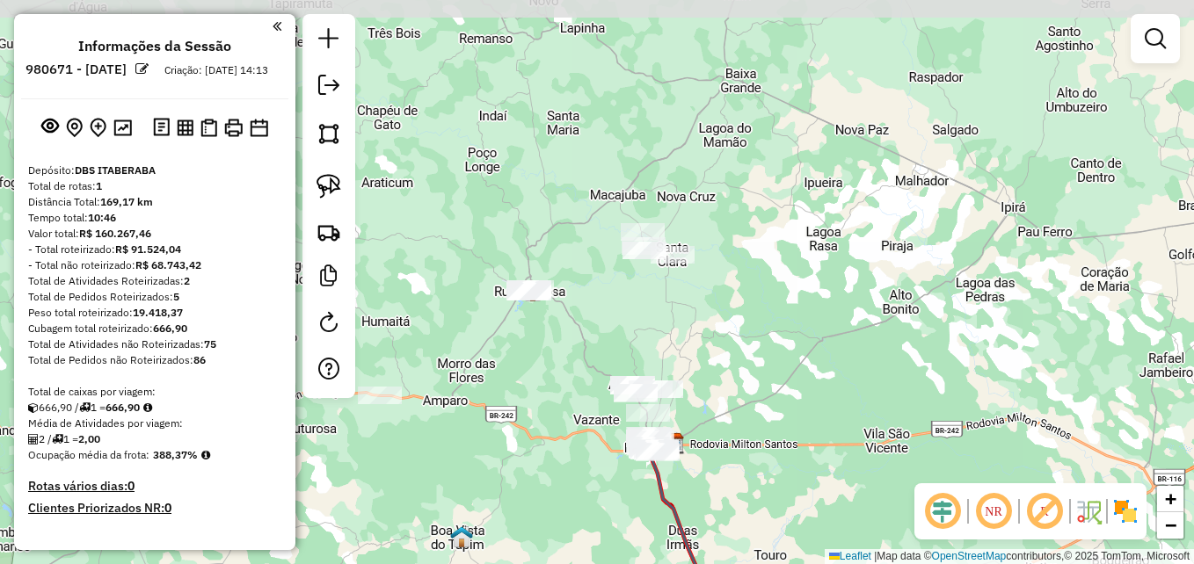
drag, startPoint x: 537, startPoint y: 383, endPoint x: 608, endPoint y: 415, distance: 77.9
click at [604, 417] on div "Janela de atendimento Grade de atendimento Capacidade Transportadoras Veículos …" at bounding box center [597, 282] width 1194 height 564
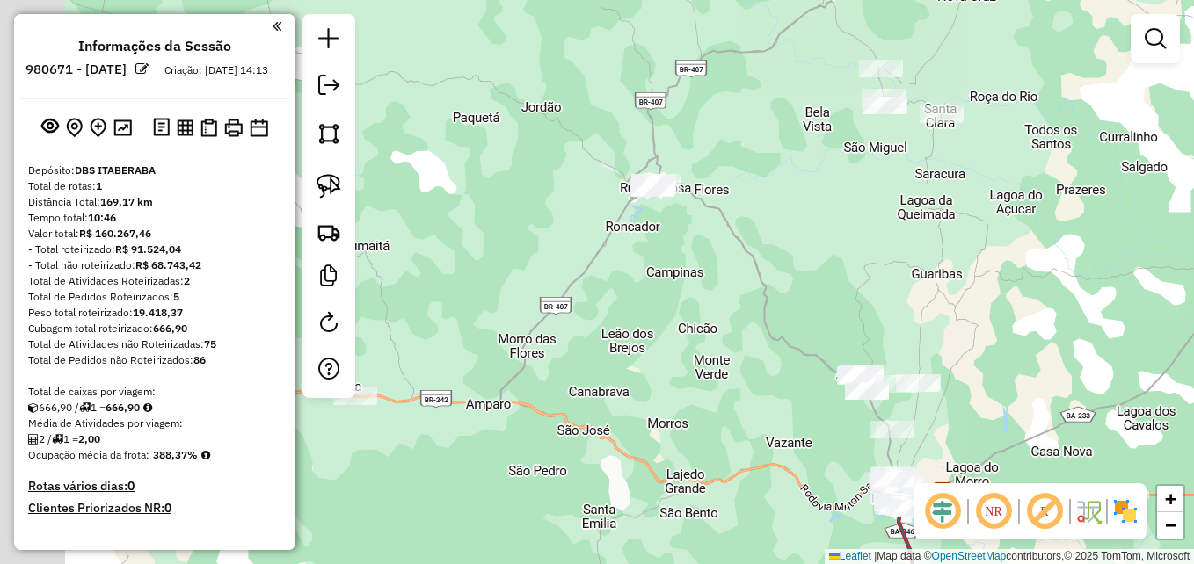
drag, startPoint x: 472, startPoint y: 457, endPoint x: 703, endPoint y: 433, distance: 232.5
click at [703, 433] on div "Janela de atendimento Grade de atendimento Capacidade Transportadoras Veículos …" at bounding box center [597, 282] width 1194 height 564
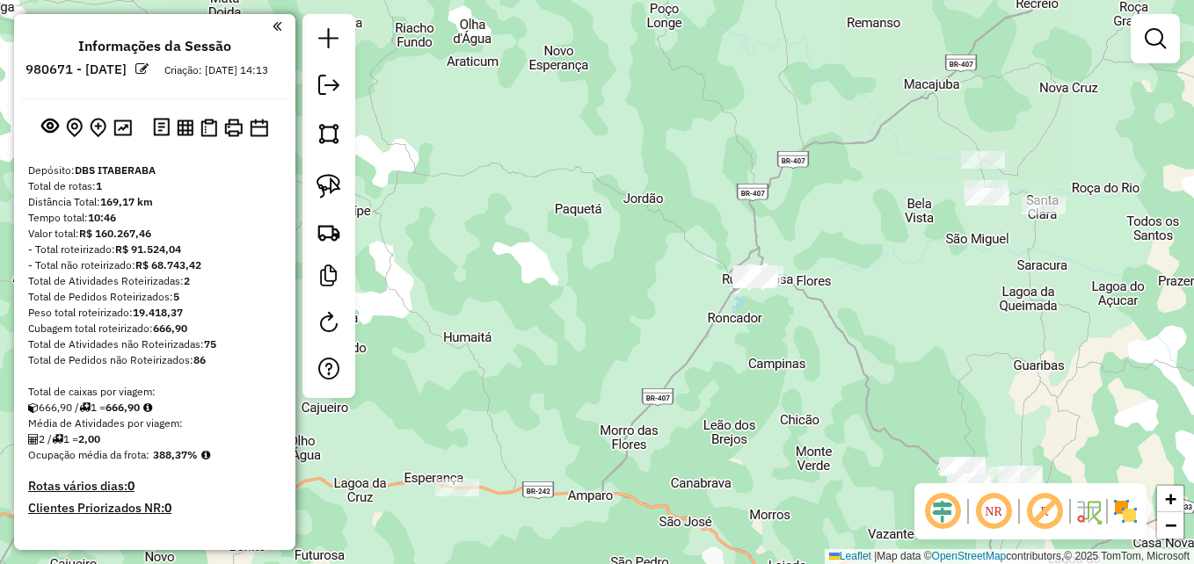
drag, startPoint x: 747, startPoint y: 335, endPoint x: 695, endPoint y: 449, distance: 125.5
click at [695, 449] on div "Janela de atendimento Grade de atendimento Capacidade Transportadoras Veículos …" at bounding box center [597, 282] width 1194 height 564
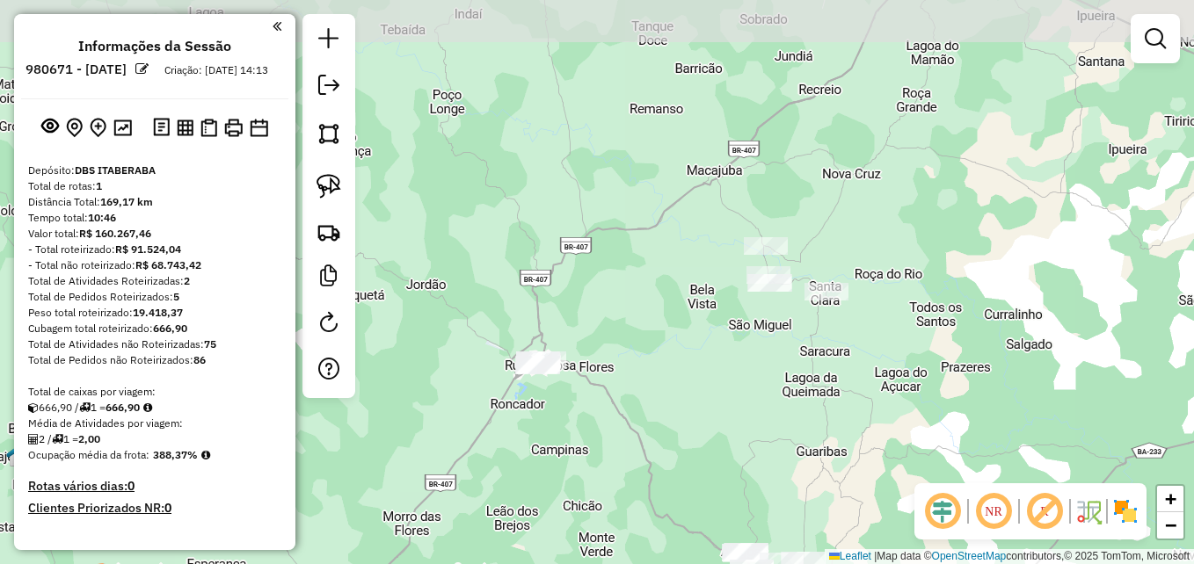
drag, startPoint x: 804, startPoint y: 356, endPoint x: 592, endPoint y: 436, distance: 226.5
click at [592, 436] on div "Janela de atendimento Grade de atendimento Capacidade Transportadoras Veículos …" at bounding box center [597, 282] width 1194 height 564
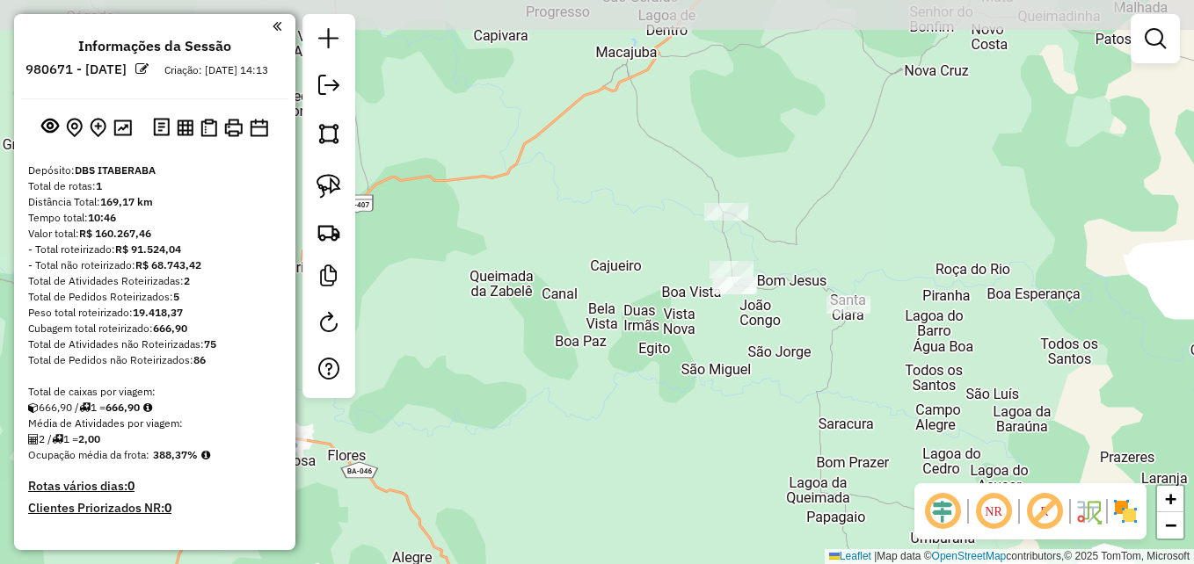
drag, startPoint x: 834, startPoint y: 341, endPoint x: 781, endPoint y: 416, distance: 91.5
click at [781, 416] on div "Janela de atendimento Grade de atendimento Capacidade Transportadoras Veículos …" at bounding box center [597, 282] width 1194 height 564
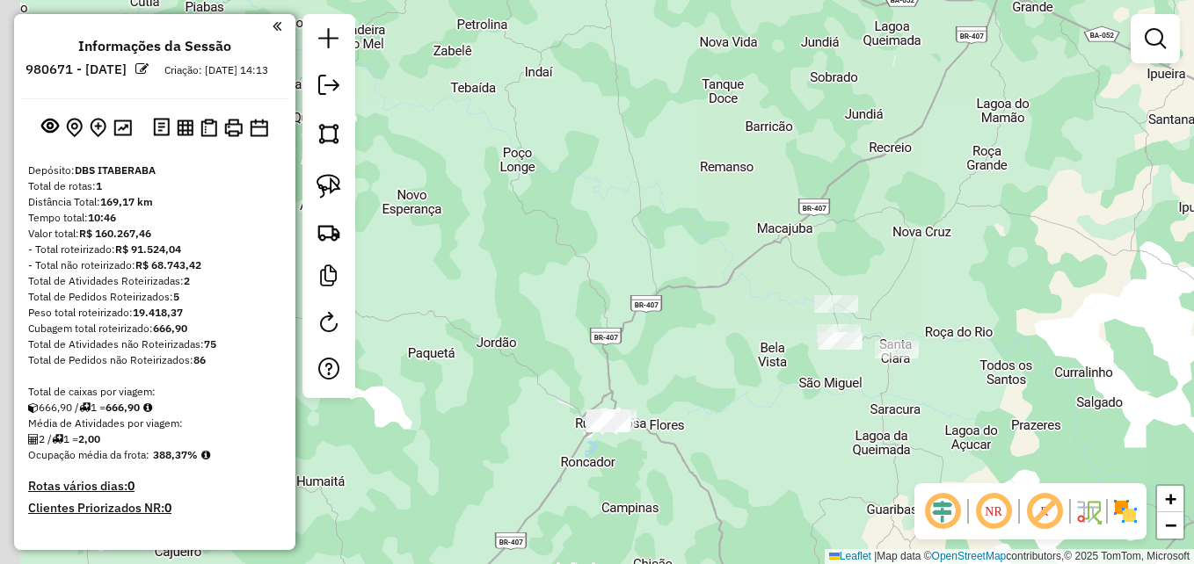
drag, startPoint x: 722, startPoint y: 418, endPoint x: 805, endPoint y: 410, distance: 83.0
click at [805, 410] on div "Janela de atendimento Grade de atendimento Capacidade Transportadoras Veículos …" at bounding box center [597, 282] width 1194 height 564
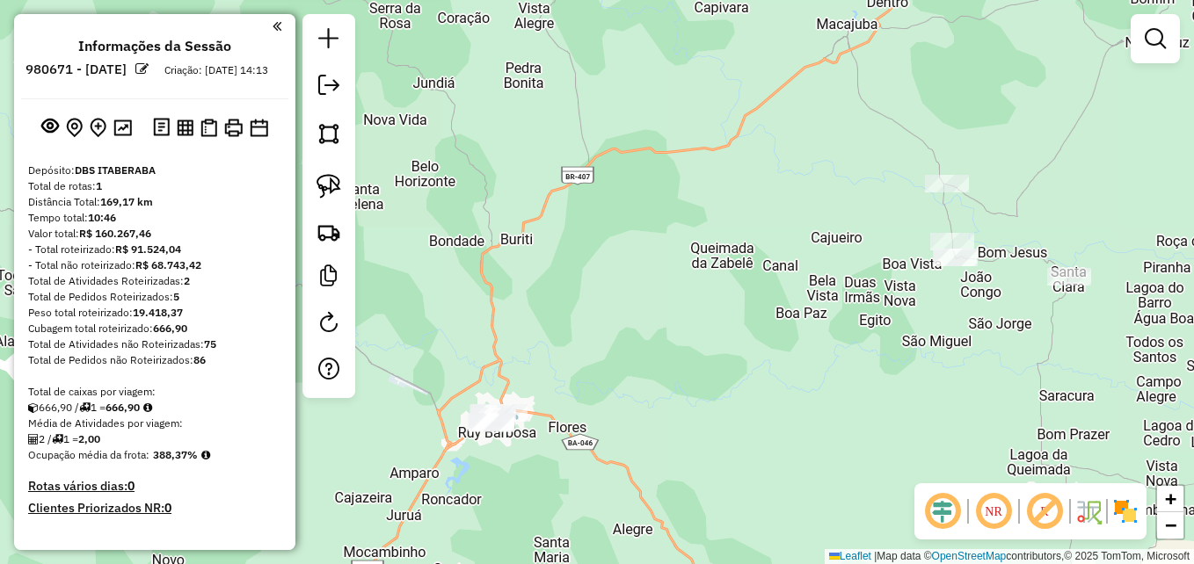
drag, startPoint x: 622, startPoint y: 429, endPoint x: 645, endPoint y: 418, distance: 26.3
click at [645, 418] on div "Janela de atendimento Grade de atendimento Capacidade Transportadoras Veículos …" at bounding box center [597, 282] width 1194 height 564
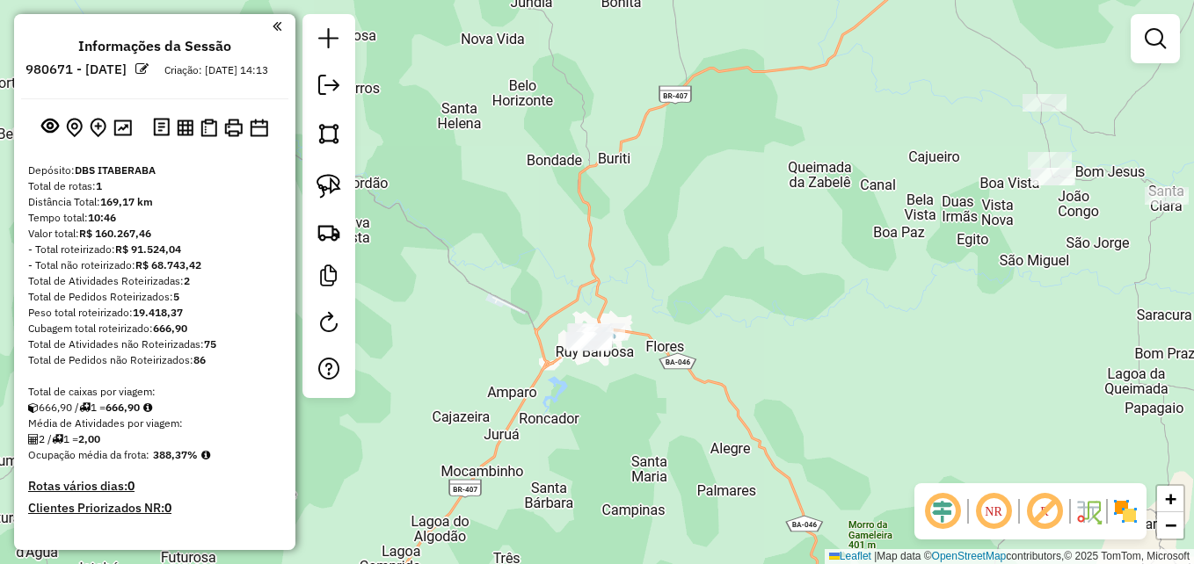
drag, startPoint x: 659, startPoint y: 424, endPoint x: 747, endPoint y: 343, distance: 120.1
click at [747, 343] on div "Janela de atendimento Grade de atendimento Capacidade Transportadoras Veículos …" at bounding box center [597, 282] width 1194 height 564
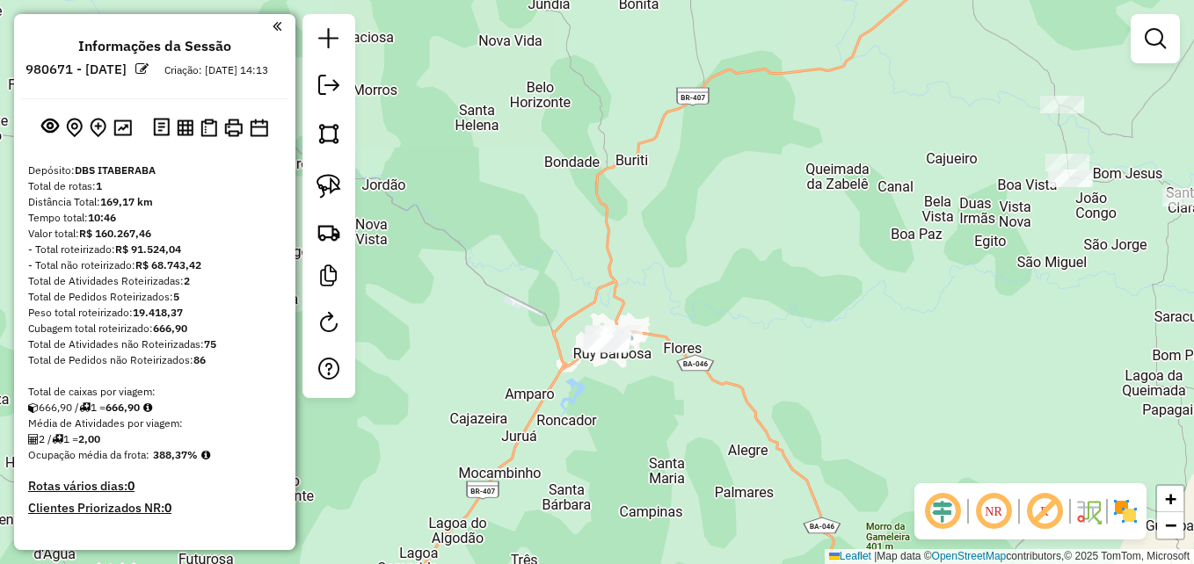
drag, startPoint x: 651, startPoint y: 444, endPoint x: 658, endPoint y: 436, distance: 10.6
click at [668, 446] on div "Janela de atendimento Grade de atendimento Capacidade Transportadoras Veículos …" at bounding box center [597, 282] width 1194 height 564
click at [329, 179] on img at bounding box center [329, 186] width 25 height 25
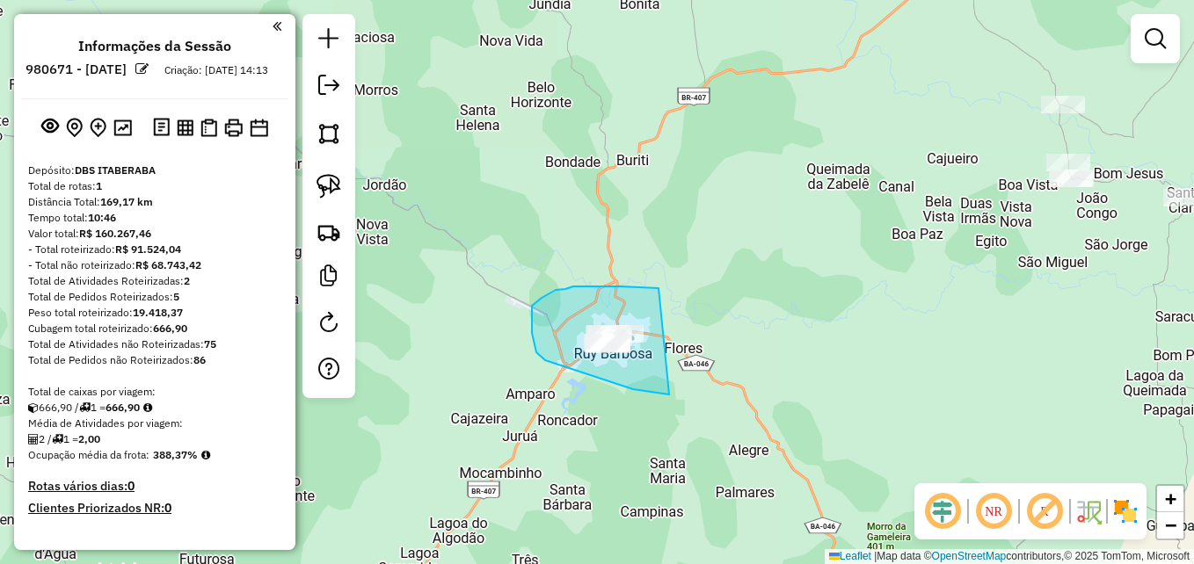
drag, startPoint x: 669, startPoint y: 395, endPoint x: 666, endPoint y: 289, distance: 105.5
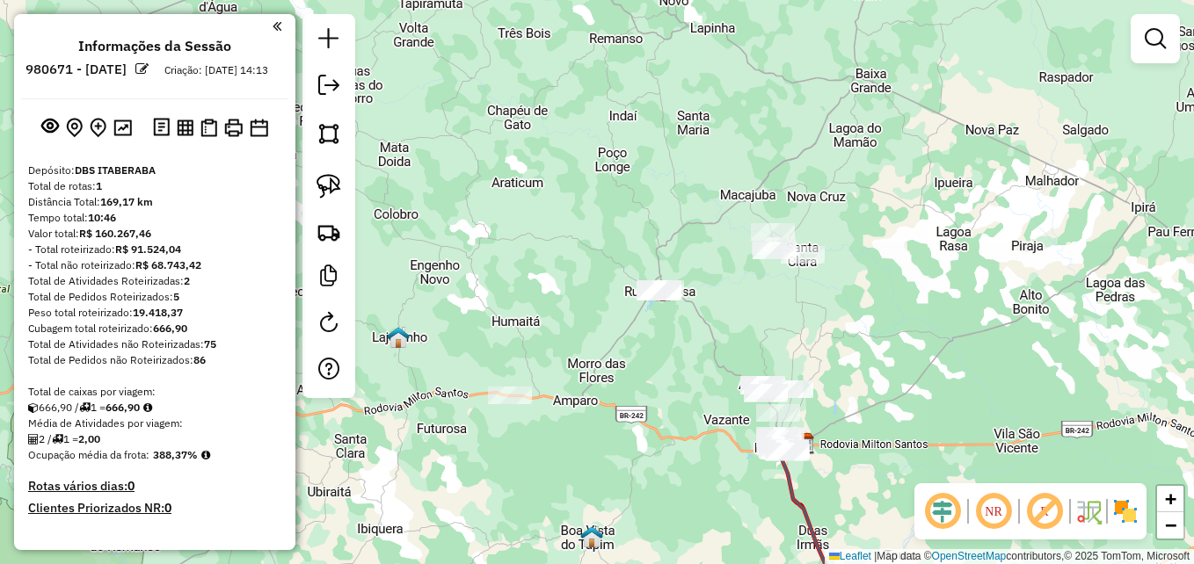
drag, startPoint x: 679, startPoint y: 393, endPoint x: 660, endPoint y: 344, distance: 52.6
click at [660, 344] on div "Janela de atendimento Grade de atendimento Capacidade Transportadoras Veículos …" at bounding box center [597, 282] width 1194 height 564
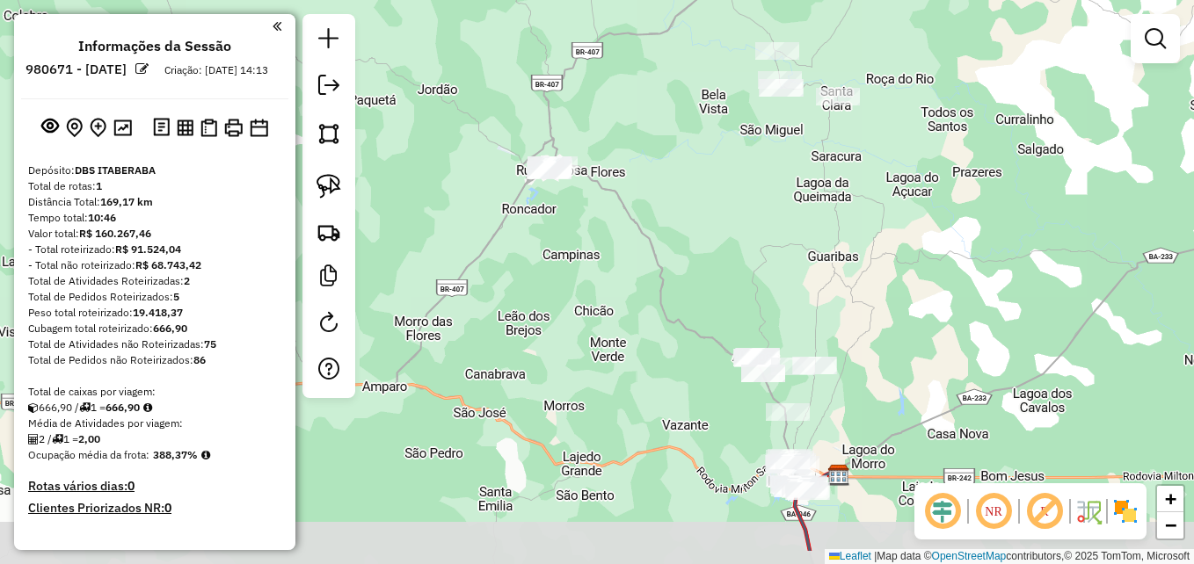
drag, startPoint x: 662, startPoint y: 357, endPoint x: 554, endPoint y: 288, distance: 128.5
click at [554, 288] on div "Janela de atendimento Grade de atendimento Capacidade Transportadoras Veículos …" at bounding box center [597, 282] width 1194 height 564
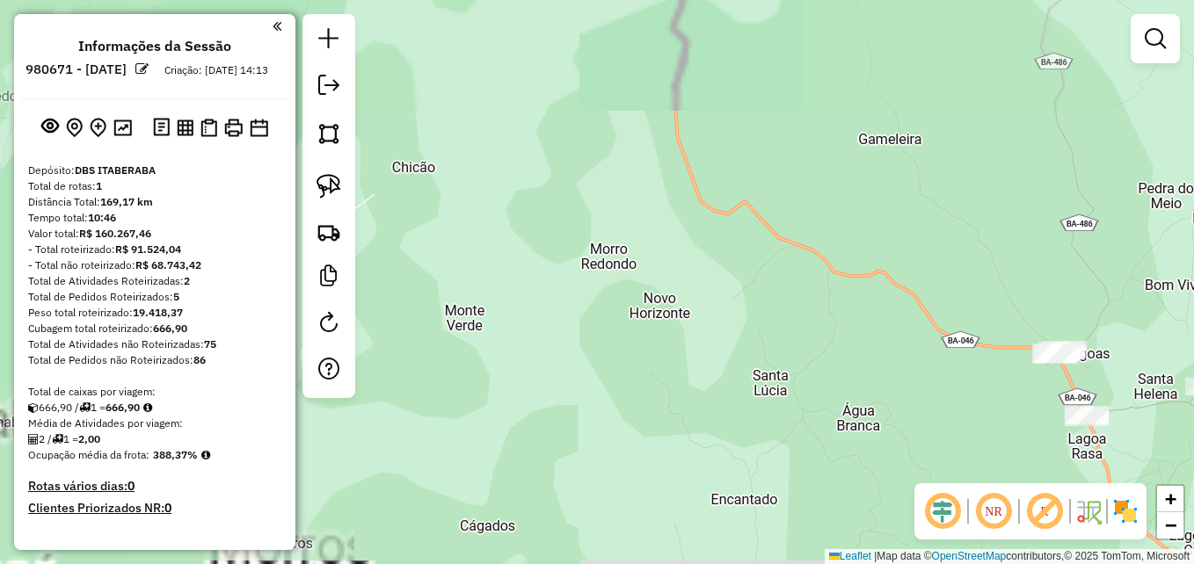
drag, startPoint x: 732, startPoint y: 401, endPoint x: 589, endPoint y: 307, distance: 170.7
click at [587, 307] on div "Janela de atendimento Grade de atendimento Capacidade Transportadoras Veículos …" at bounding box center [597, 282] width 1194 height 564
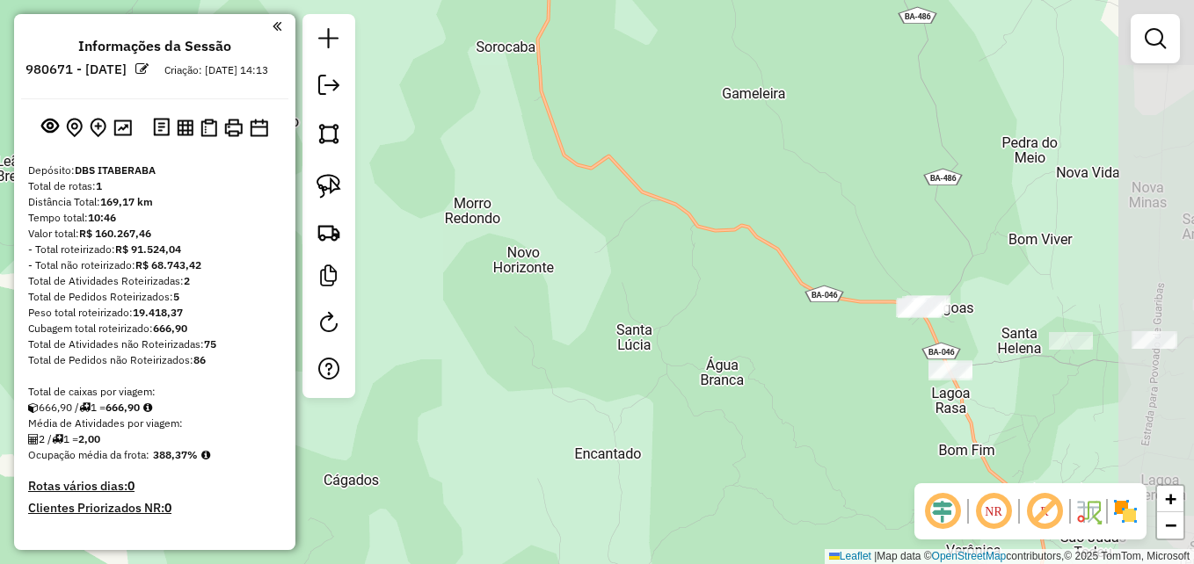
drag, startPoint x: 909, startPoint y: 383, endPoint x: 793, endPoint y: 386, distance: 116.1
click at [793, 386] on div "Janela de atendimento Grade de atendimento Capacidade Transportadoras Veículos …" at bounding box center [597, 282] width 1194 height 564
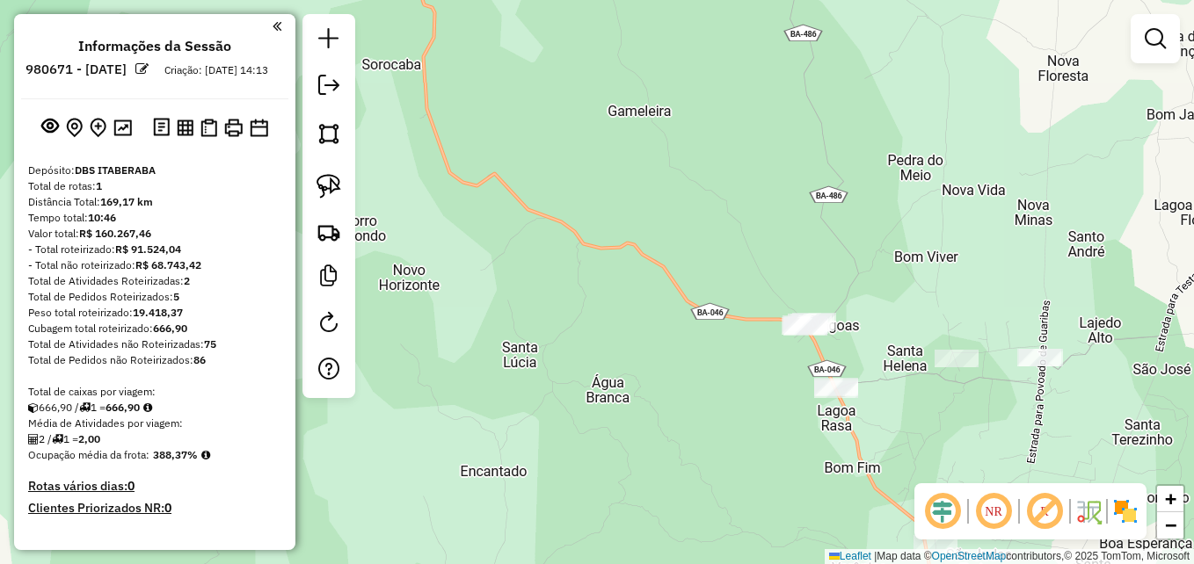
drag, startPoint x: 668, startPoint y: 225, endPoint x: 567, endPoint y: 227, distance: 101.1
click at [567, 227] on div "Janela de atendimento Grade de atendimento Capacidade Transportadoras Veículos …" at bounding box center [597, 282] width 1194 height 564
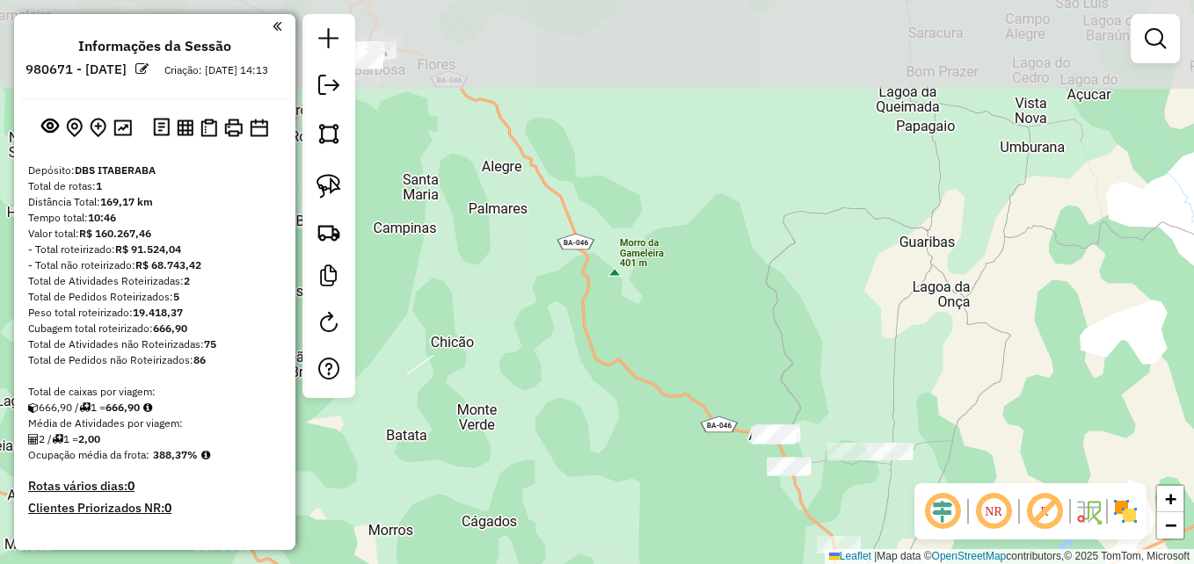
drag, startPoint x: 563, startPoint y: 223, endPoint x: 659, endPoint y: 403, distance: 203.4
click at [659, 403] on div "Janela de atendimento Grade de atendimento Capacidade Transportadoras Veículos …" at bounding box center [597, 282] width 1194 height 564
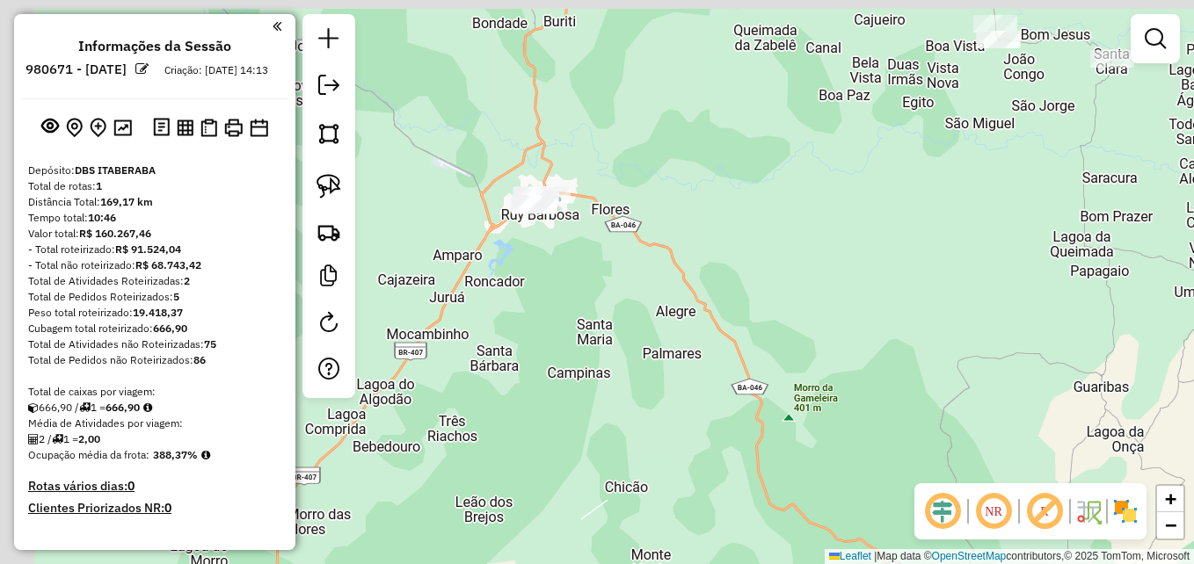
drag, startPoint x: 632, startPoint y: 247, endPoint x: 781, endPoint y: 347, distance: 179.2
click at [781, 347] on div "Janela de atendimento Grade de atendimento Capacidade Transportadoras Veículos …" at bounding box center [597, 282] width 1194 height 564
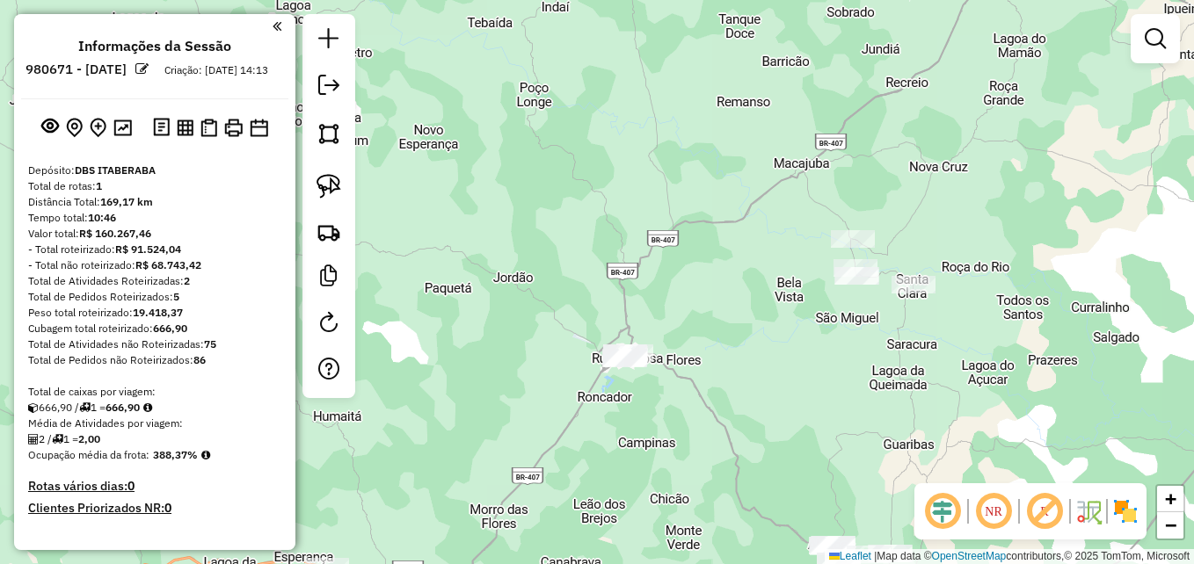
drag, startPoint x: 670, startPoint y: 225, endPoint x: 691, endPoint y: 356, distance: 132.7
click at [691, 356] on div "Janela de atendimento Grade de atendimento Capacidade Transportadoras Veículos …" at bounding box center [597, 282] width 1194 height 564
click at [317, 180] on img at bounding box center [329, 186] width 25 height 25
drag
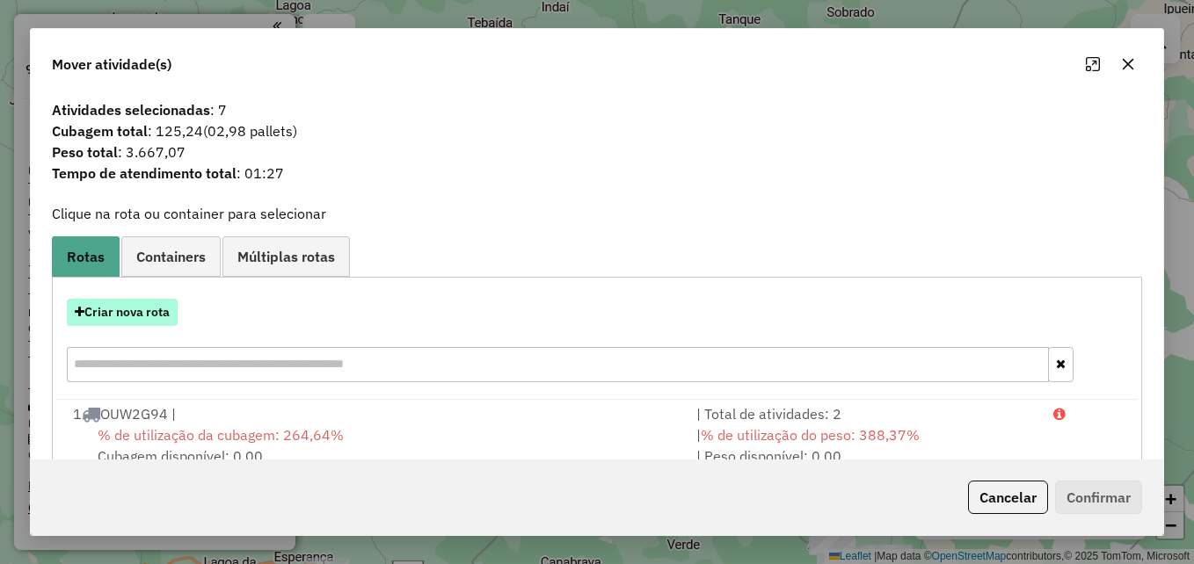
drag, startPoint x: 101, startPoint y: 291, endPoint x: 96, endPoint y: 300, distance: 10.3
click at [102, 291] on div "Criar nova rota" at bounding box center [597, 343] width 1082 height 114
click at [96, 311] on button "Criar nova rota" at bounding box center [122, 312] width 111 height 27
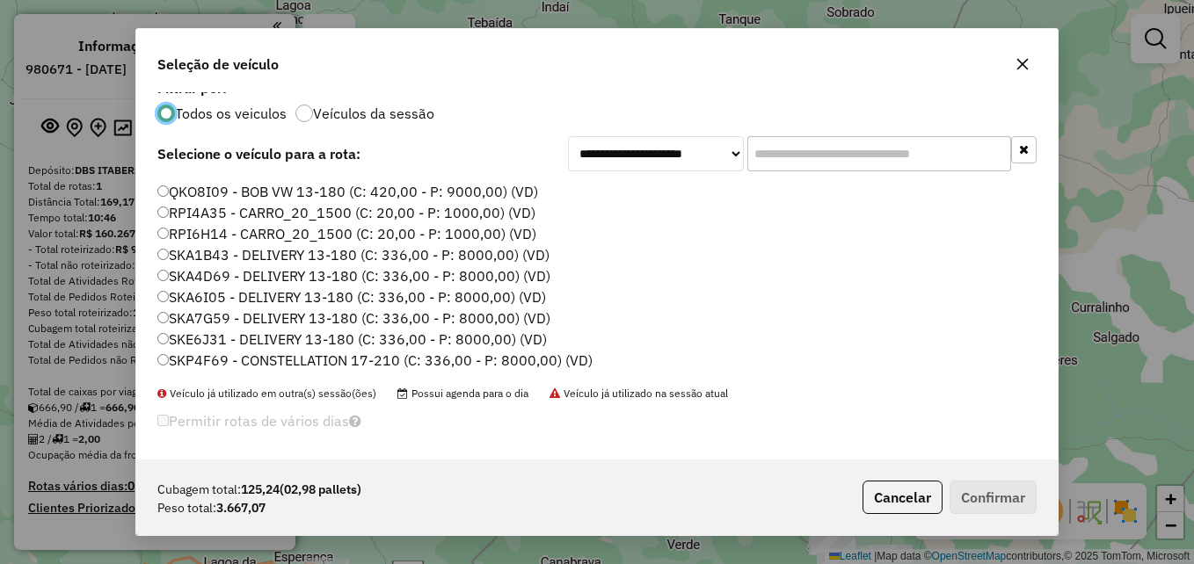
scroll to position [22, 0]
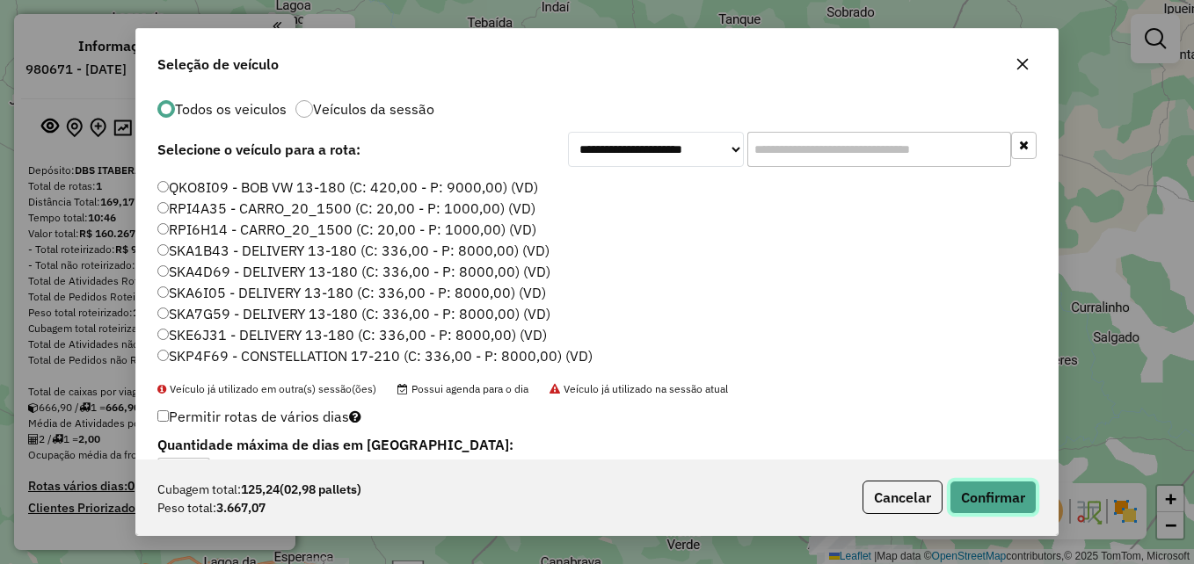
click at [965, 487] on button "Confirmar" at bounding box center [993, 497] width 87 height 33
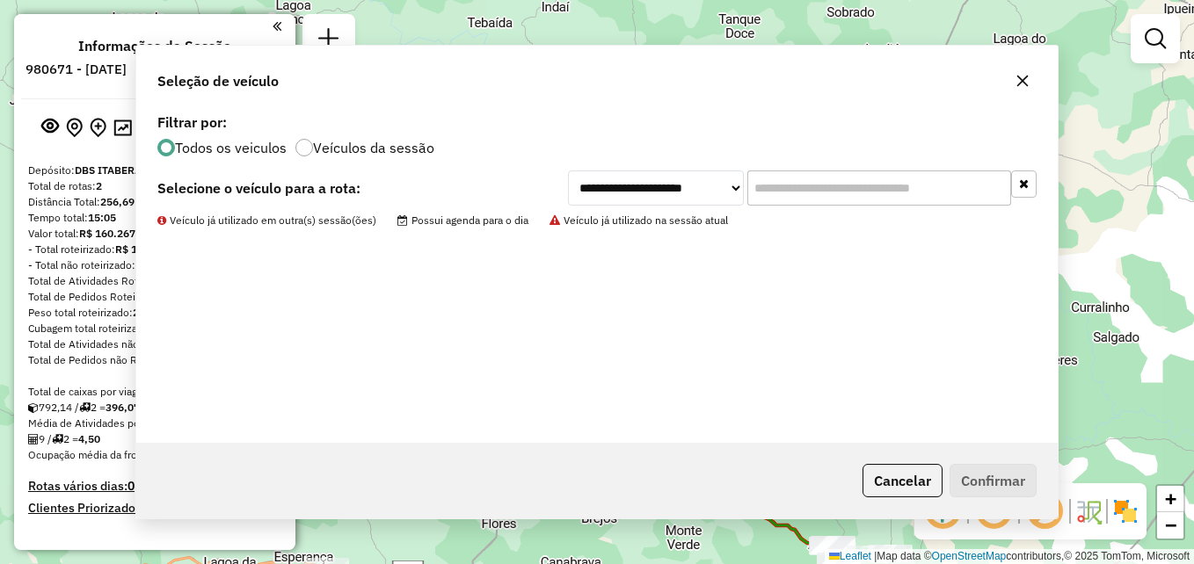
scroll to position [0, 0]
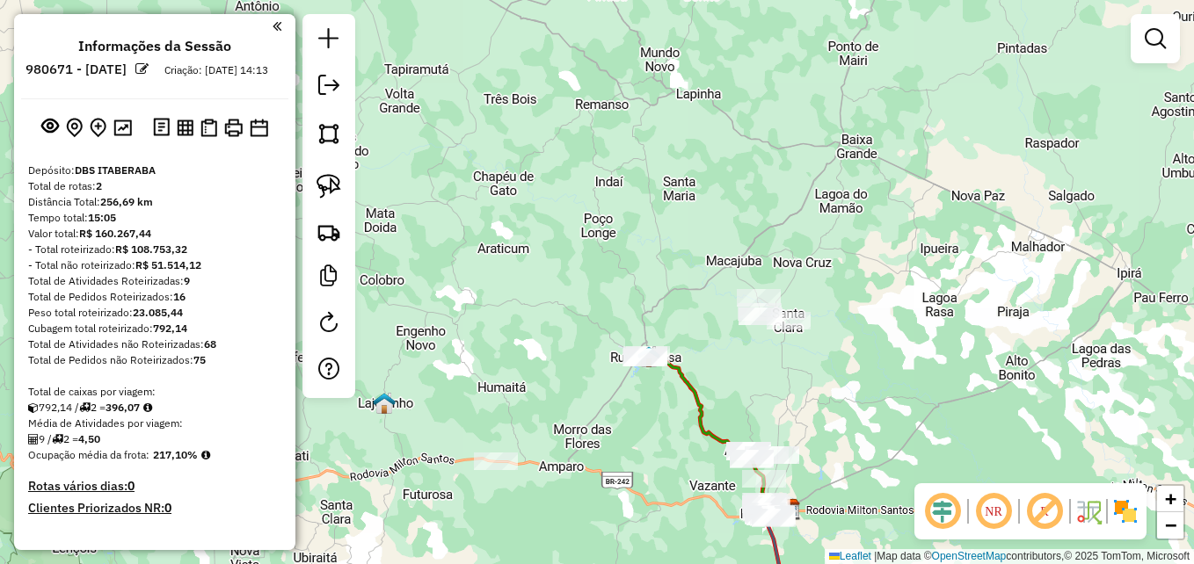
drag, startPoint x: 645, startPoint y: 455, endPoint x: 629, endPoint y: 419, distance: 38.9
click at [629, 419] on div "Janela de atendimento Grade de atendimento Capacidade Transportadoras Veículos …" at bounding box center [597, 282] width 1194 height 564
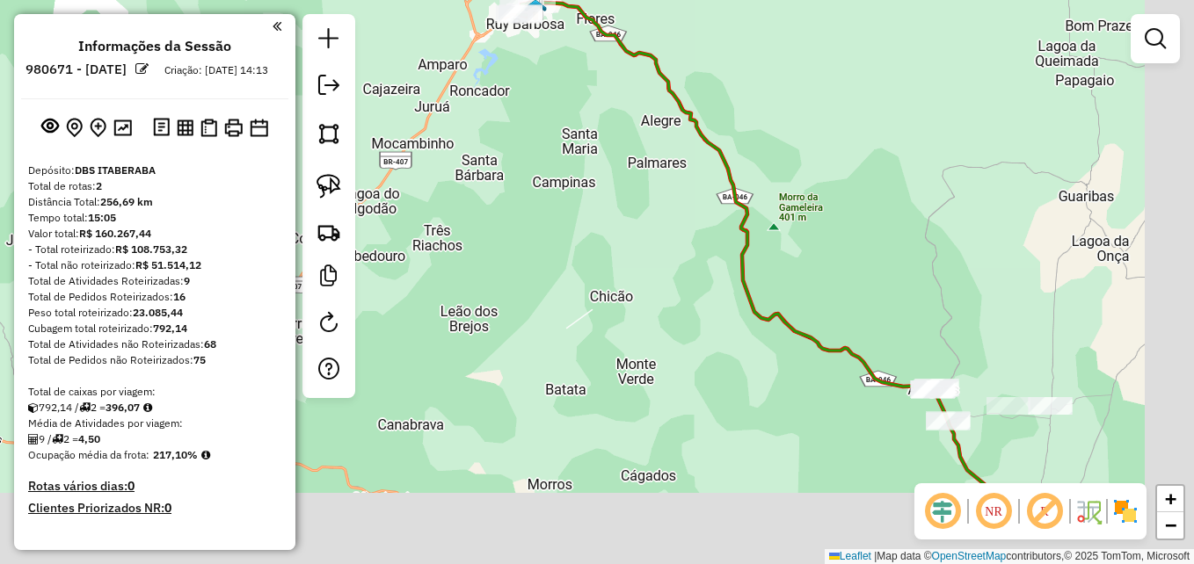
drag, startPoint x: 700, startPoint y: 441, endPoint x: 582, endPoint y: 336, distance: 157.6
click at [558, 334] on div "Janela de atendimento Grade de atendimento Capacidade Transportadoras Veículos …" at bounding box center [597, 282] width 1194 height 564
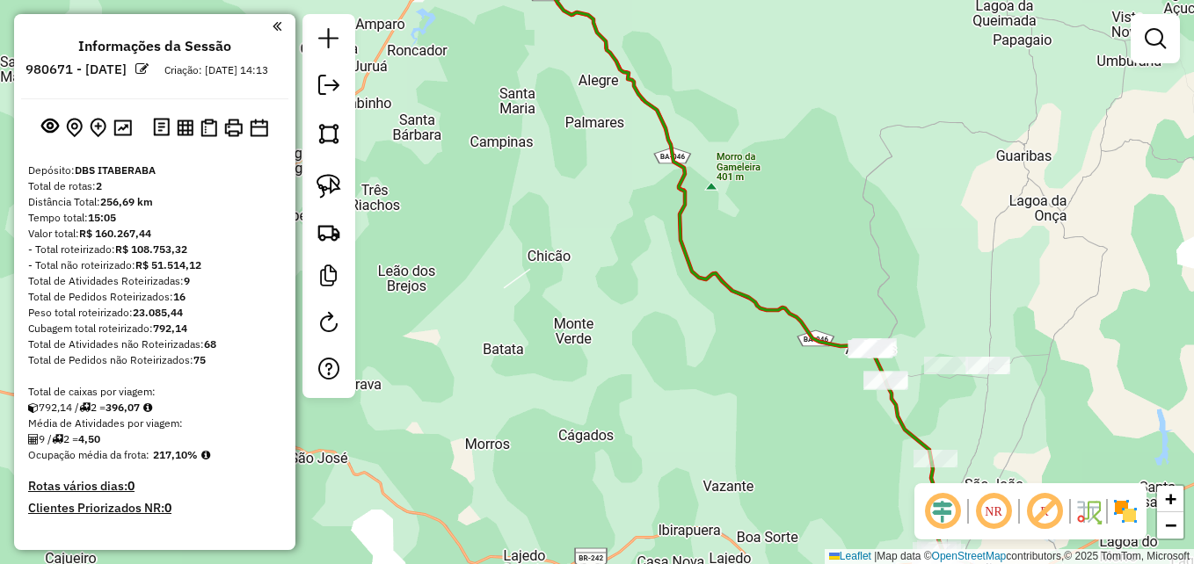
drag, startPoint x: 725, startPoint y: 397, endPoint x: 594, endPoint y: 317, distance: 152.3
click at [590, 314] on div "Janela de atendimento Grade de atendimento Capacidade Transportadoras Veículos …" at bounding box center [597, 282] width 1194 height 564
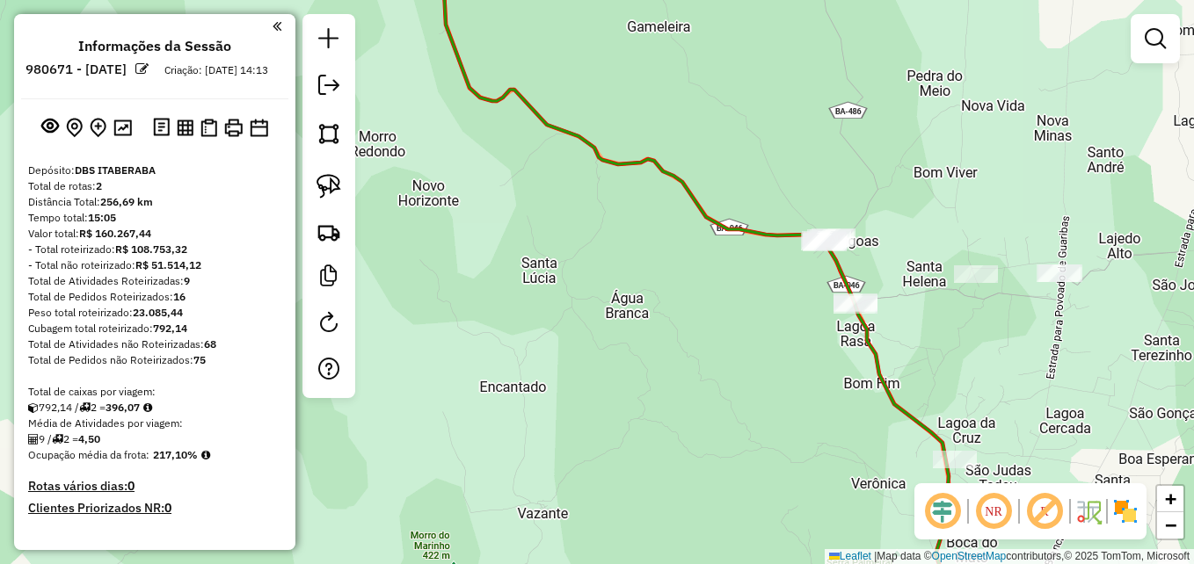
drag, startPoint x: 729, startPoint y: 376, endPoint x: 550, endPoint y: 373, distance: 179.4
click at [550, 373] on div "Janela de atendimento Grade de atendimento Capacidade Transportadoras Veículos …" at bounding box center [597, 282] width 1194 height 564
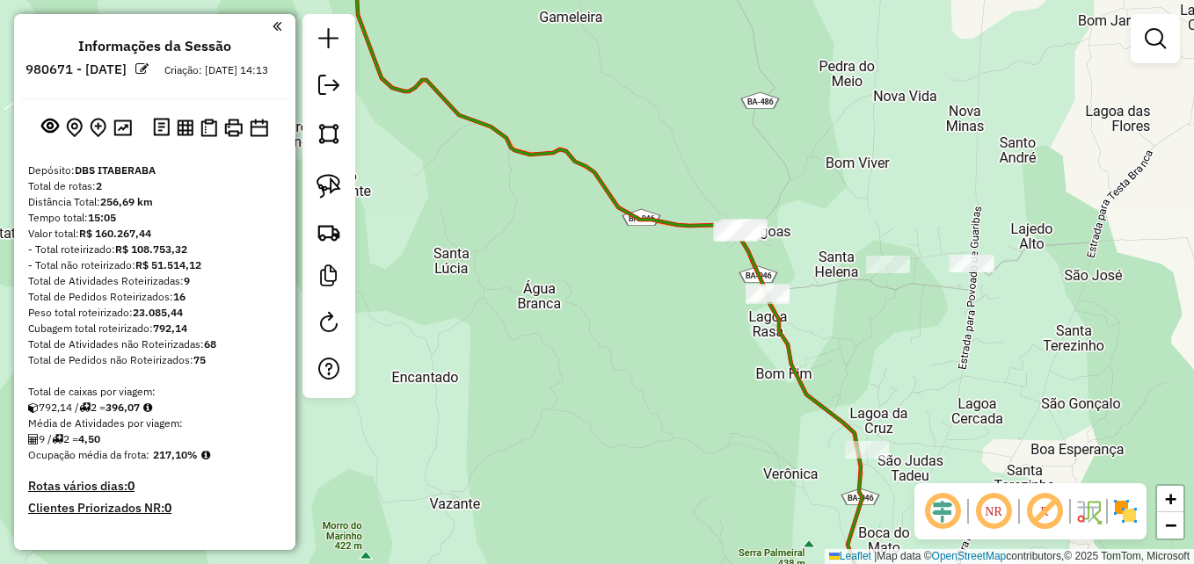
drag, startPoint x: 673, startPoint y: 371, endPoint x: 544, endPoint y: 375, distance: 128.4
click at [544, 375] on div "Janela de atendimento Grade de atendimento Capacidade Transportadoras Veículos …" at bounding box center [597, 282] width 1194 height 564
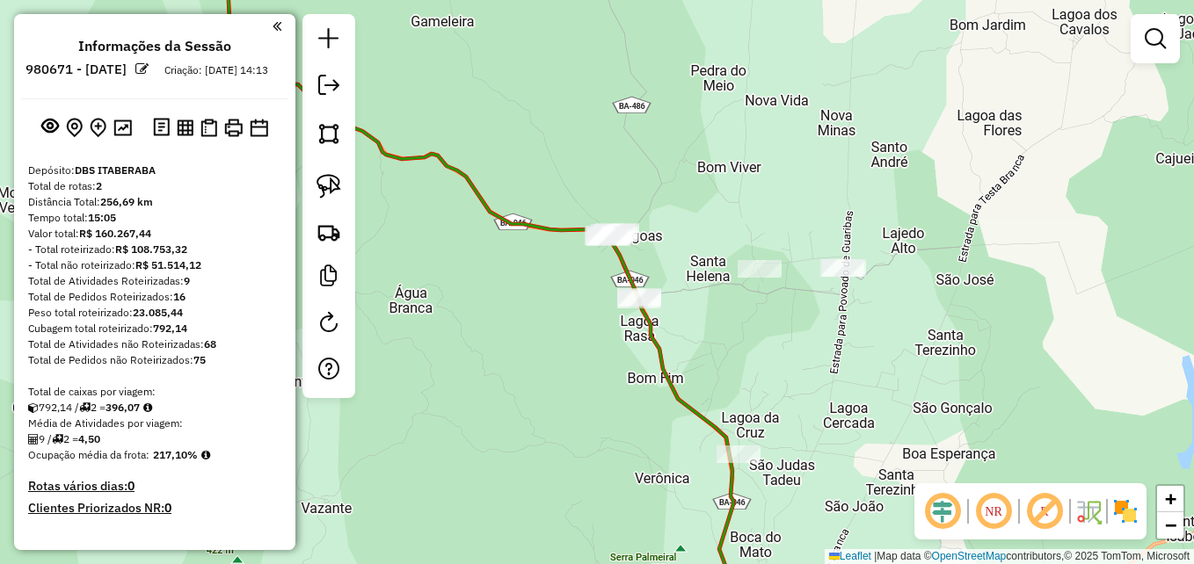
drag, startPoint x: 337, startPoint y: 193, endPoint x: 355, endPoint y: 202, distance: 20.5
click at [337, 193] on img at bounding box center [329, 186] width 25 height 25
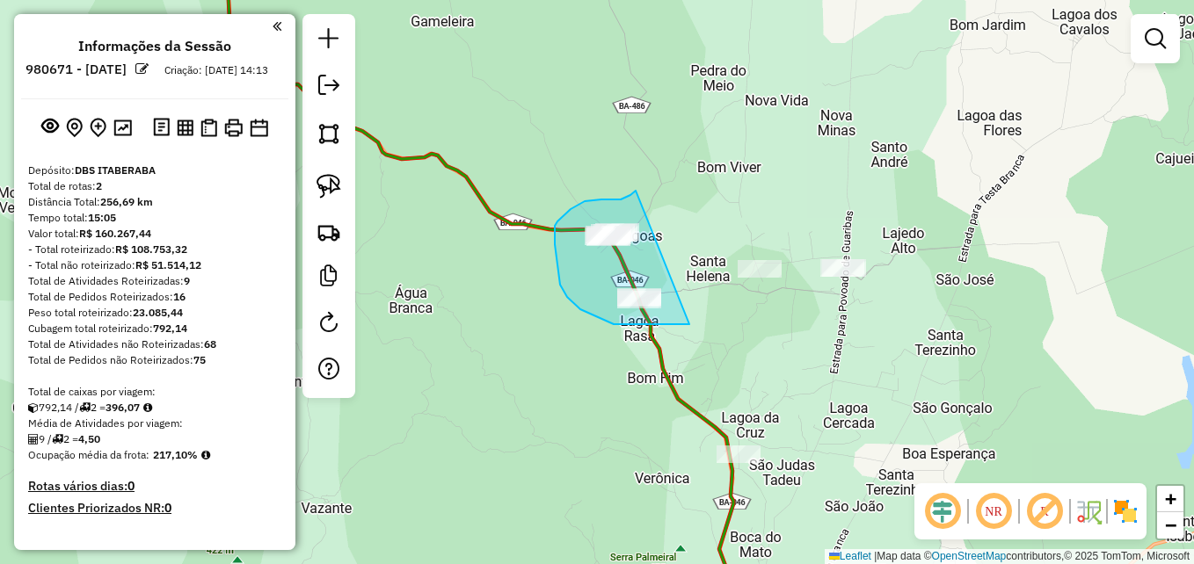
drag, startPoint x: 689, startPoint y: 324, endPoint x: 636, endPoint y: 191, distance: 144.0
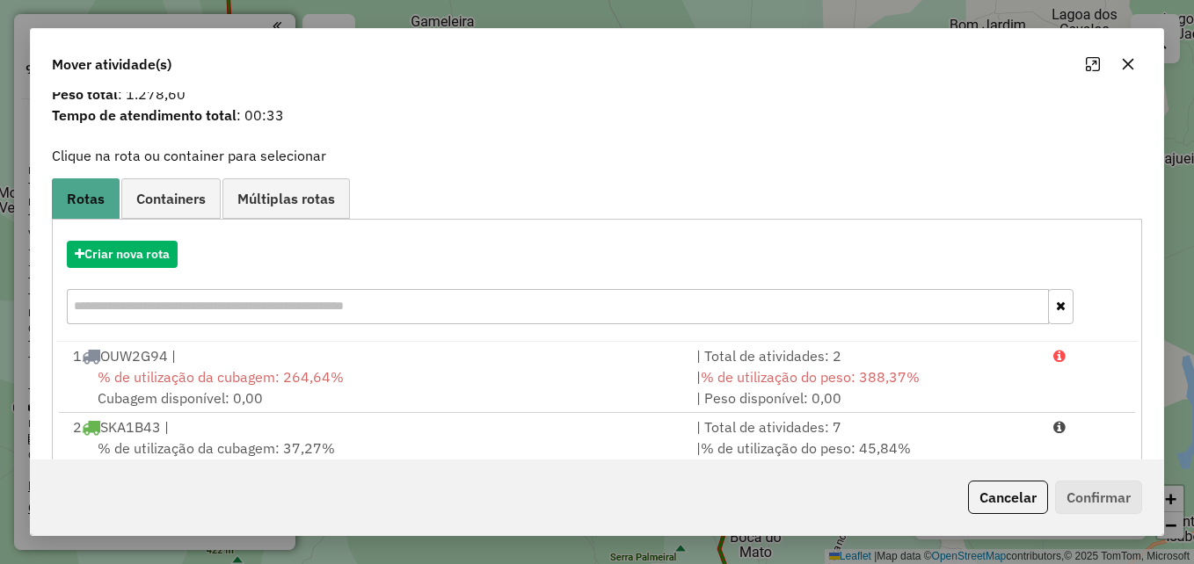
scroll to position [113, 0]
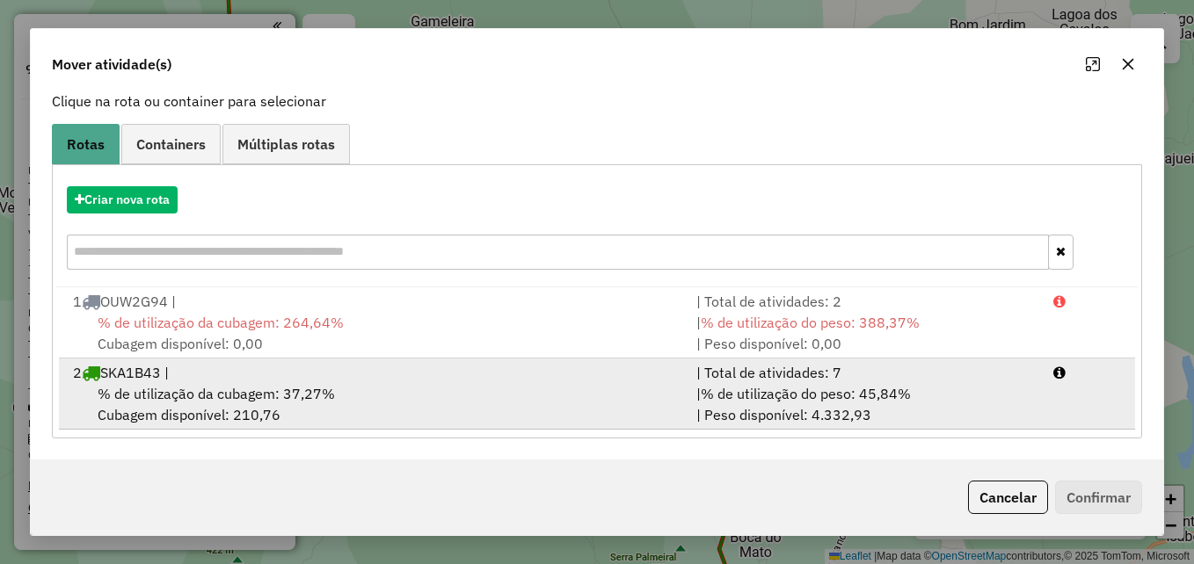
click at [351, 394] on div "% de utilização da cubagem: 37,27% Cubagem disponível: 210,76" at bounding box center [373, 404] width 623 height 42
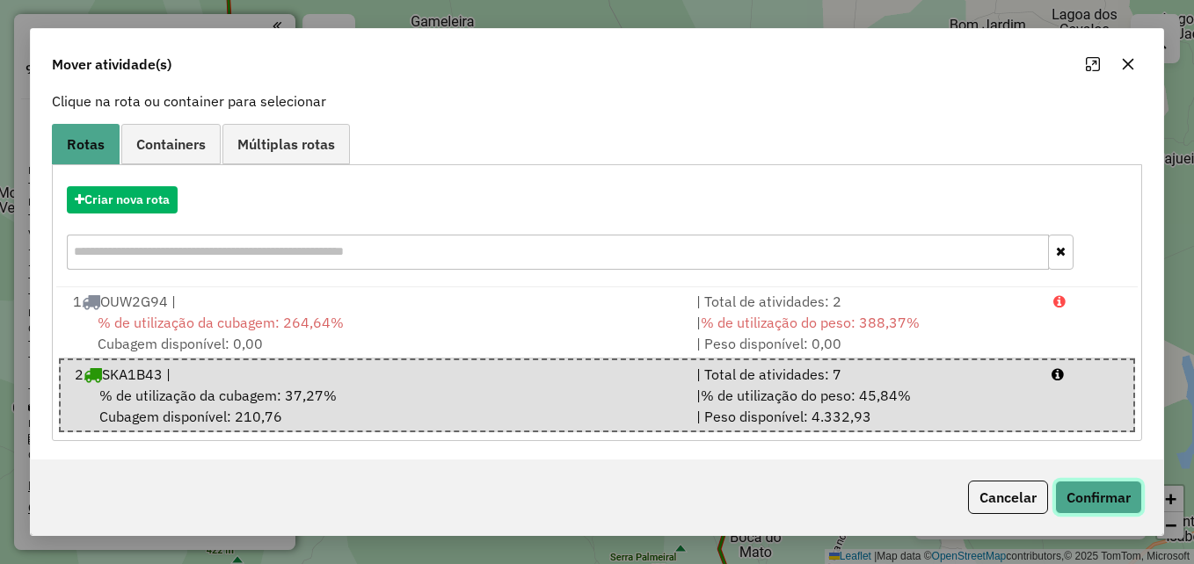
click at [1084, 484] on button "Confirmar" at bounding box center [1098, 497] width 87 height 33
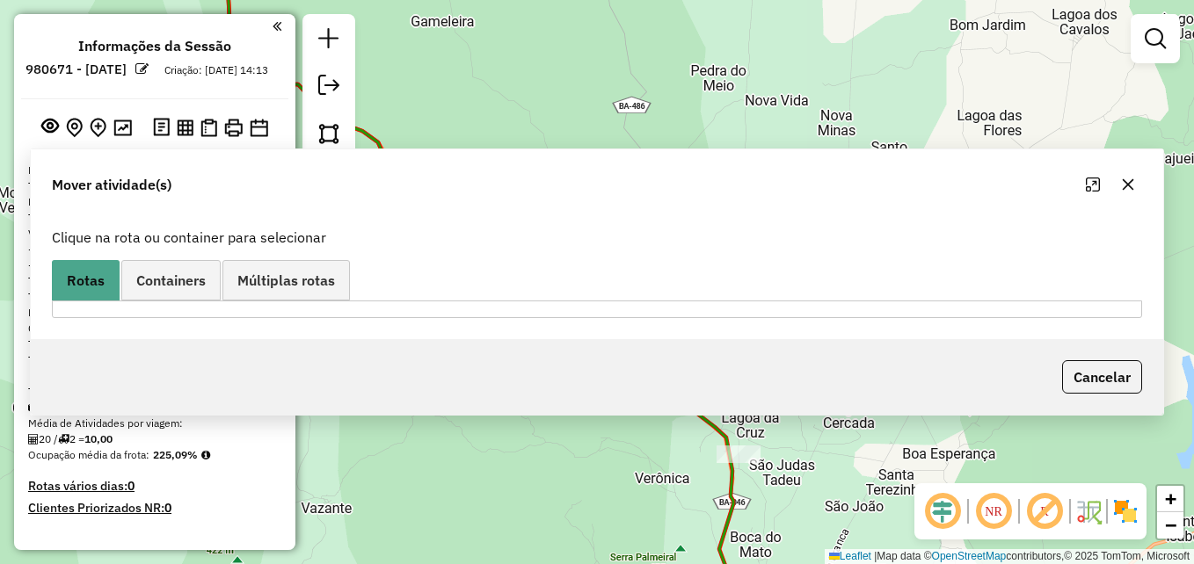
scroll to position [0, 0]
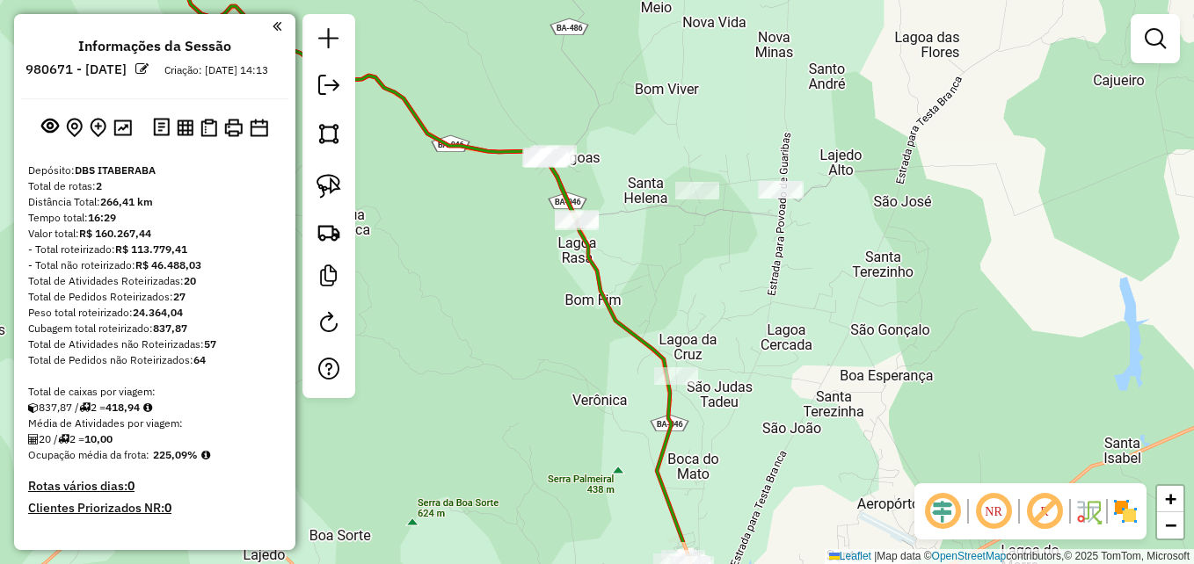
drag, startPoint x: 659, startPoint y: 334, endPoint x: 647, endPoint y: 316, distance: 22.2
click at [647, 316] on div "Janela de atendimento Grade de atendimento Capacidade Transportadoras Veículos …" at bounding box center [597, 282] width 1194 height 564
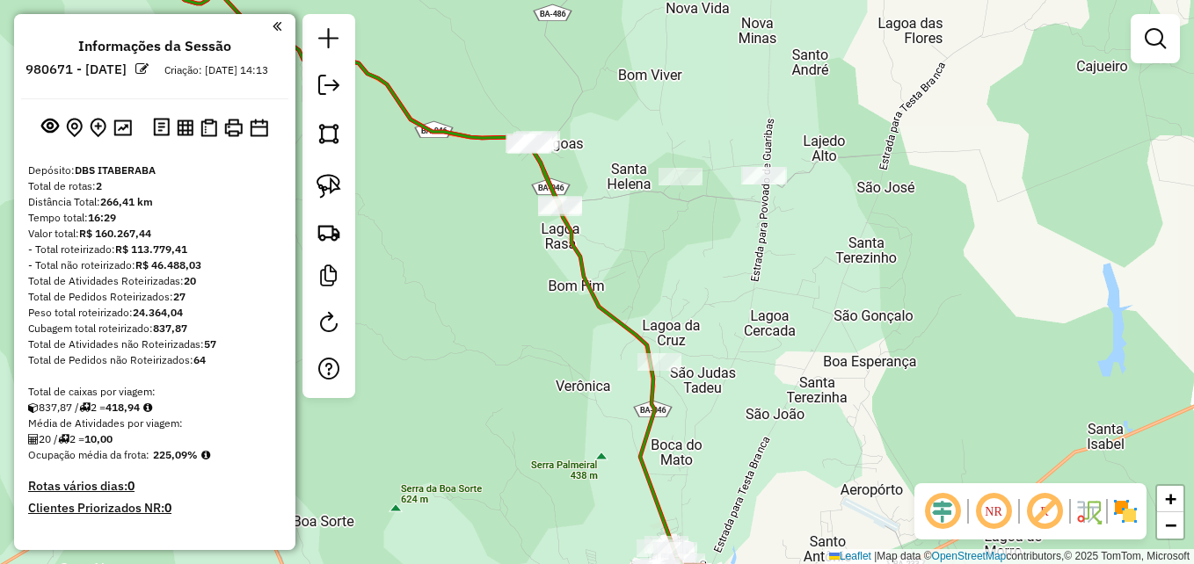
drag, startPoint x: 758, startPoint y: 416, endPoint x: 552, endPoint y: 288, distance: 242.0
click at [689, 341] on div "Janela de atendimento Grade de atendimento Capacidade Transportadoras Veículos …" at bounding box center [597, 282] width 1194 height 564
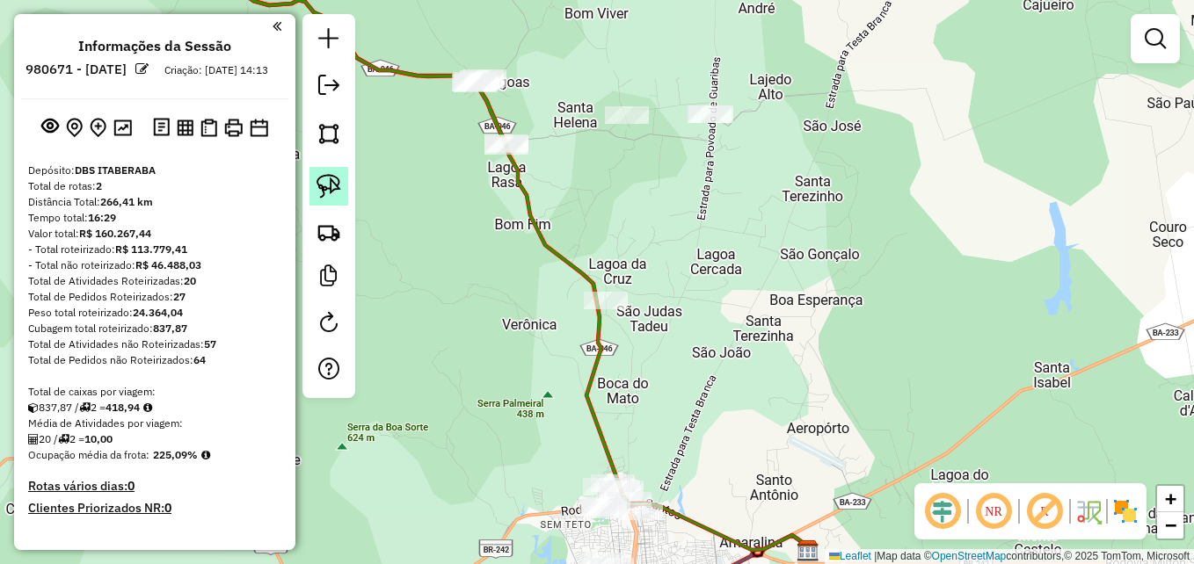
click at [337, 188] on img at bounding box center [329, 186] width 25 height 25
drag, startPoint x: 623, startPoint y: 342, endPoint x: 611, endPoint y: 251, distance: 91.3
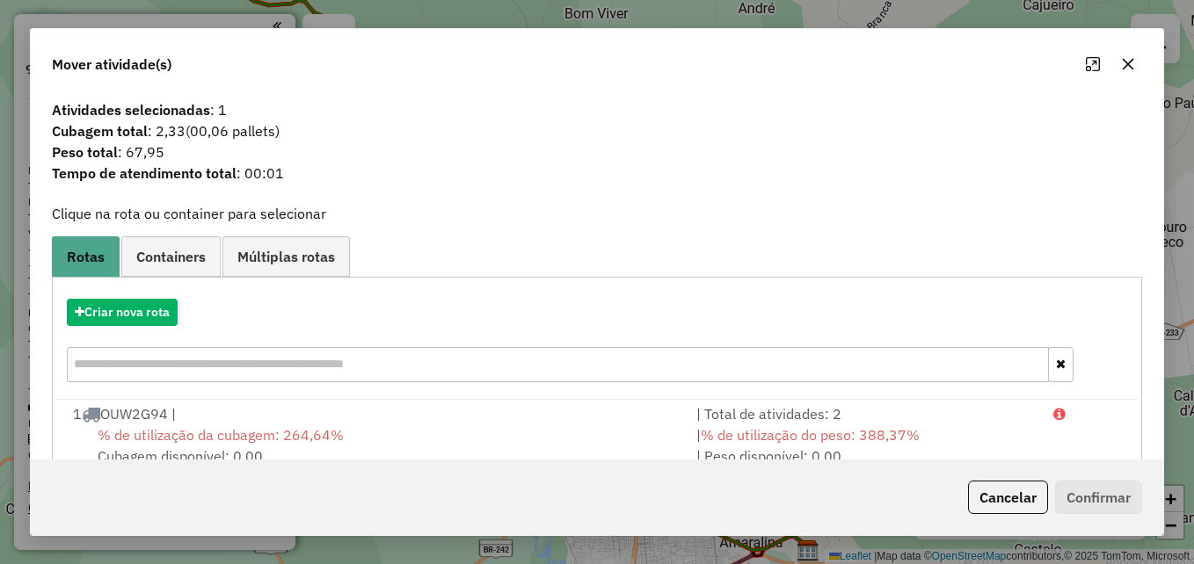
scroll to position [113, 0]
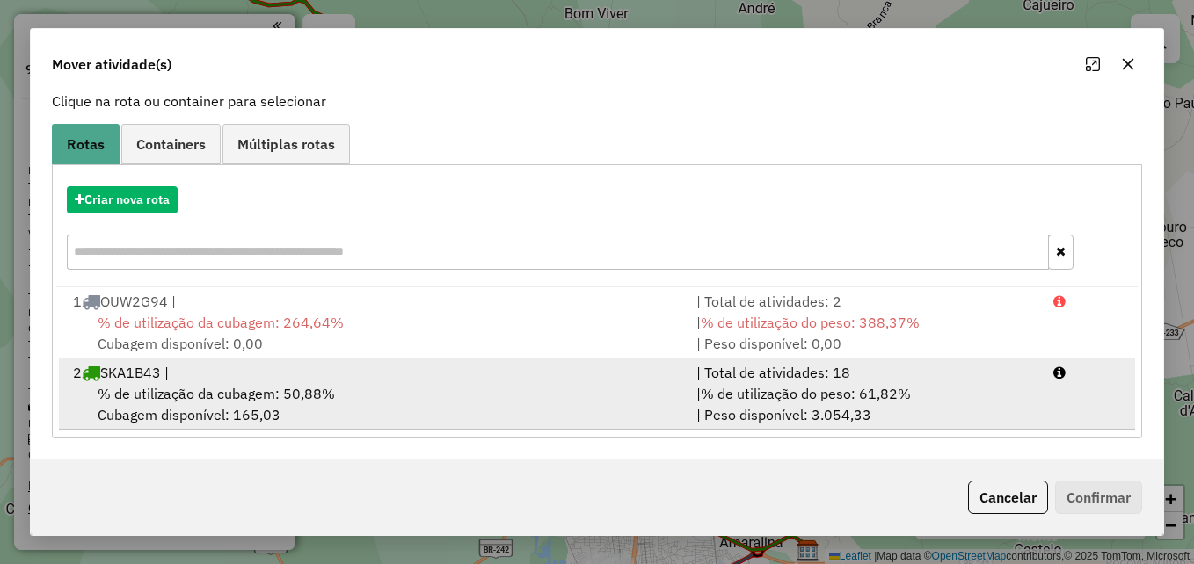
click at [248, 412] on div "% de utilização da cubagem: 50,88% Cubagem disponível: 165,03" at bounding box center [373, 404] width 623 height 42
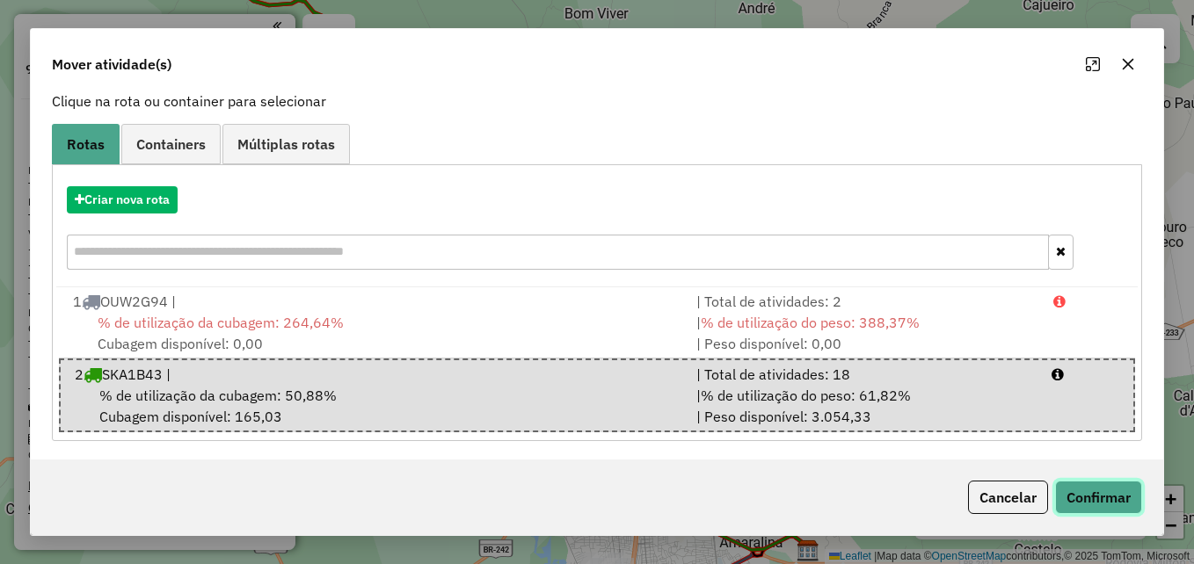
click at [1060, 490] on button "Confirmar" at bounding box center [1098, 497] width 87 height 33
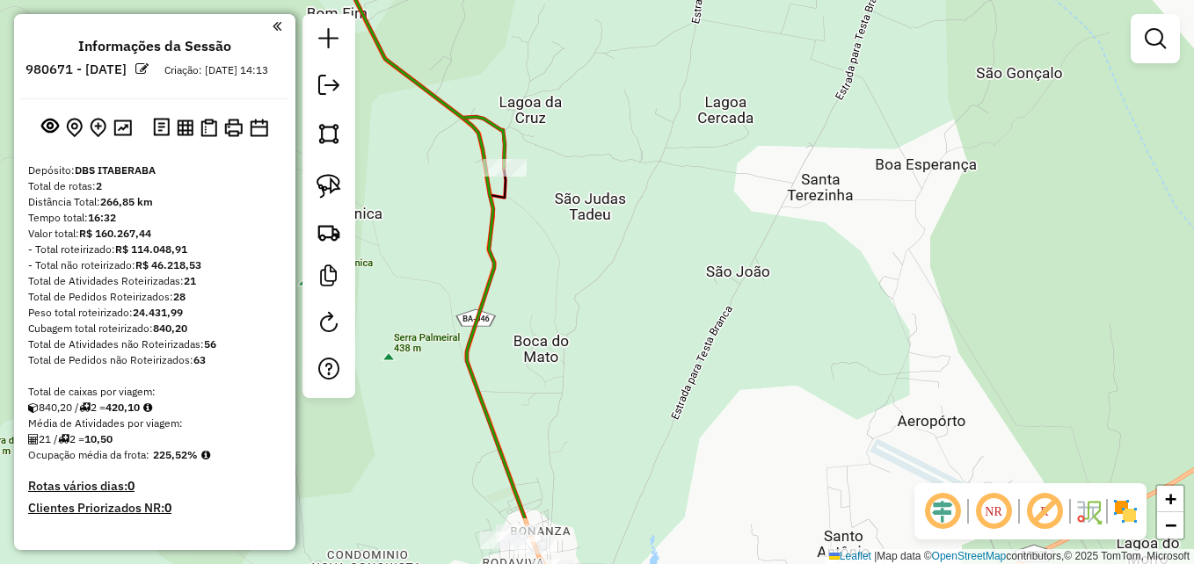
drag, startPoint x: 659, startPoint y: 412, endPoint x: 681, endPoint y: 228, distance: 185.0
click at [681, 213] on div "Janela de atendimento Grade de atendimento Capacidade Transportadoras Veículos …" at bounding box center [597, 282] width 1194 height 564
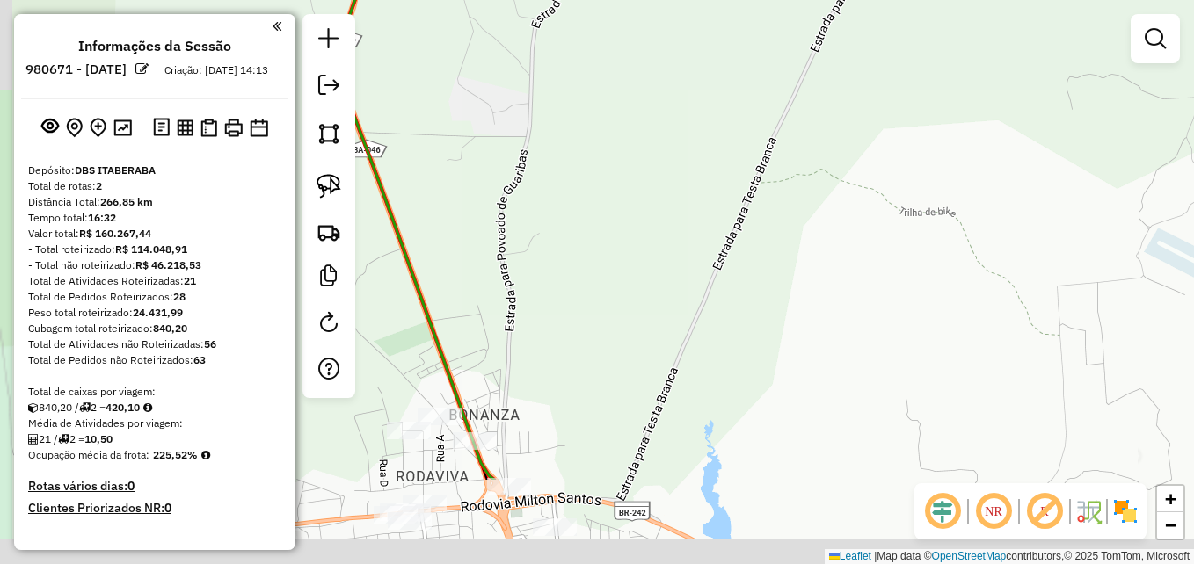
drag, startPoint x: 580, startPoint y: 393, endPoint x: 681, endPoint y: 137, distance: 275.1
click at [681, 137] on div "Janela de atendimento Grade de atendimento Capacidade Transportadoras Veículos …" at bounding box center [597, 282] width 1194 height 564
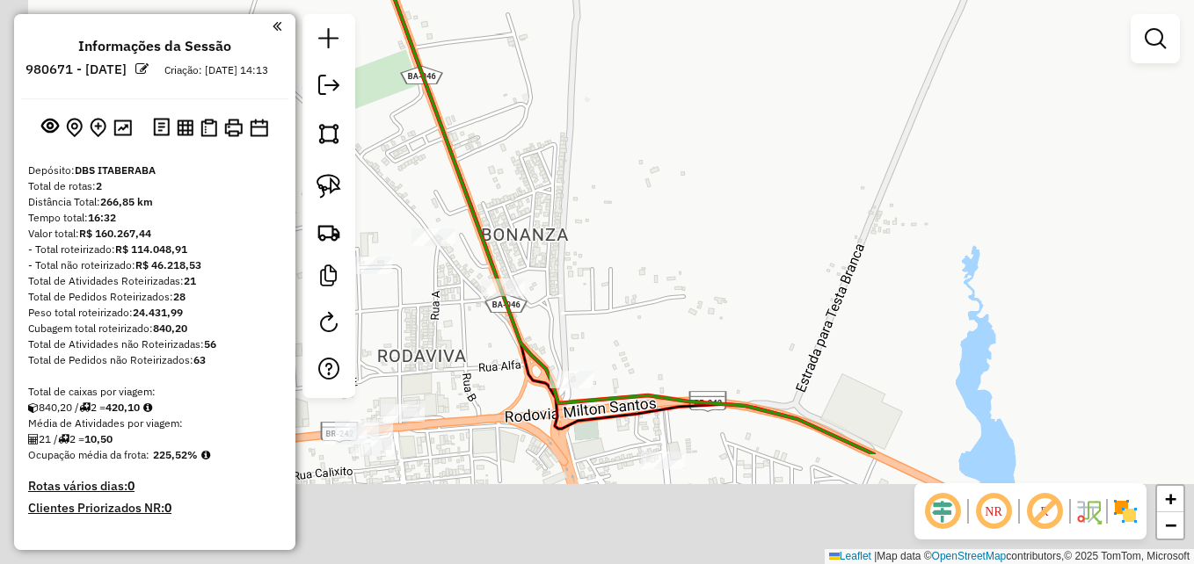
drag, startPoint x: 541, startPoint y: 318, endPoint x: 659, endPoint y: 131, distance: 221.7
click at [659, 131] on div "Janela de atendimento Grade de atendimento Capacidade Transportadoras Veículos …" at bounding box center [597, 282] width 1194 height 564
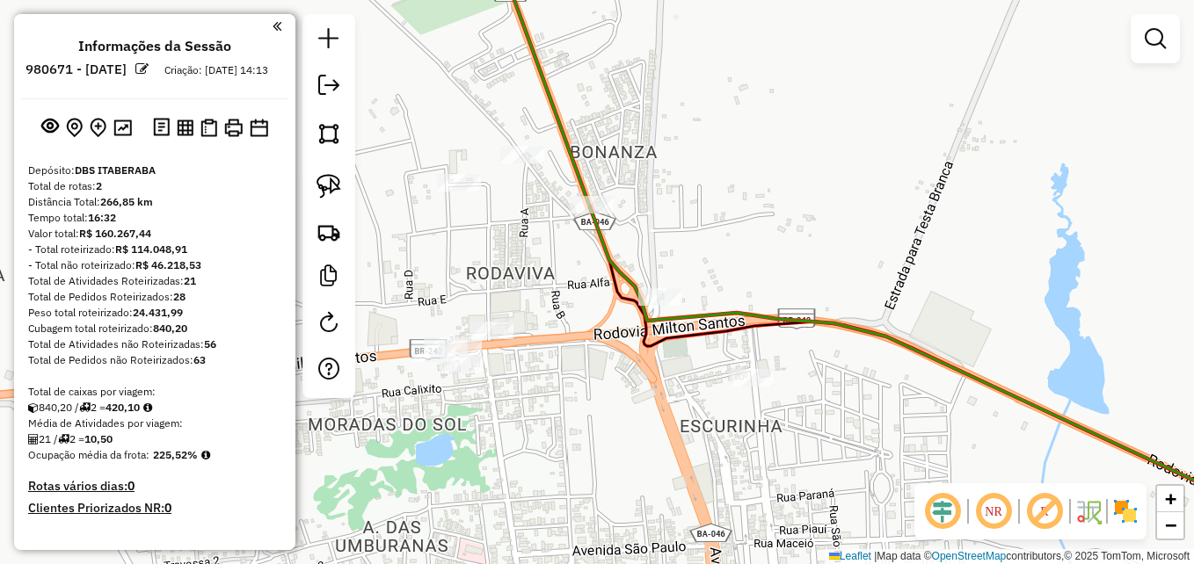
drag, startPoint x: 655, startPoint y: 203, endPoint x: 710, endPoint y: 164, distance: 68.1
click at [710, 164] on div "Janela de atendimento Grade de atendimento Capacidade Transportadoras Veículos …" at bounding box center [597, 282] width 1194 height 564
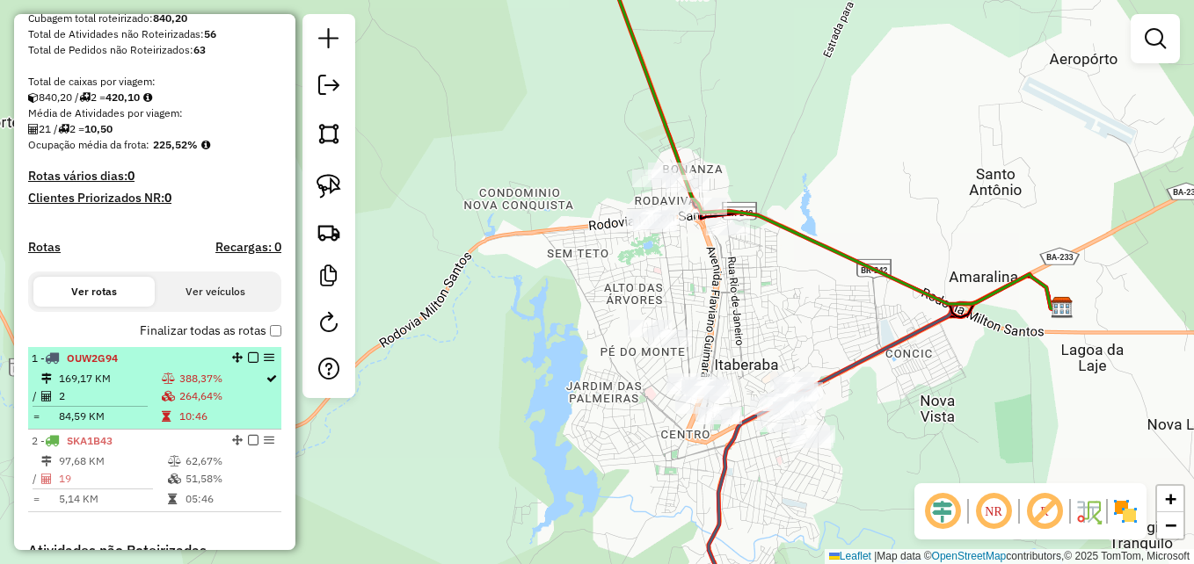
scroll to position [528, 0]
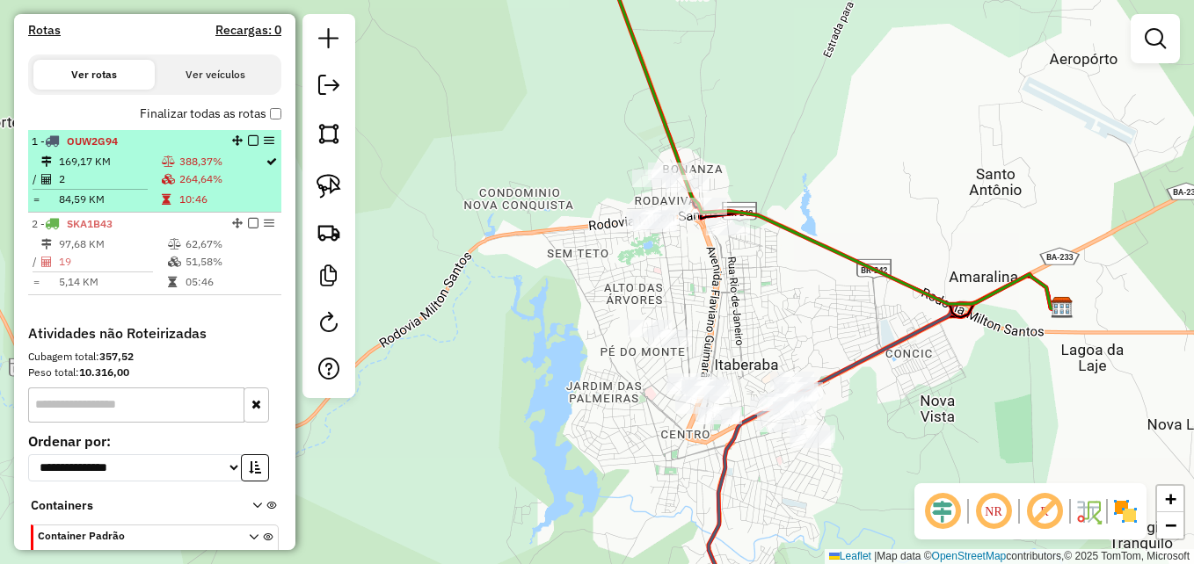
click at [127, 188] on td "2" at bounding box center [109, 180] width 103 height 18
select select "**********"
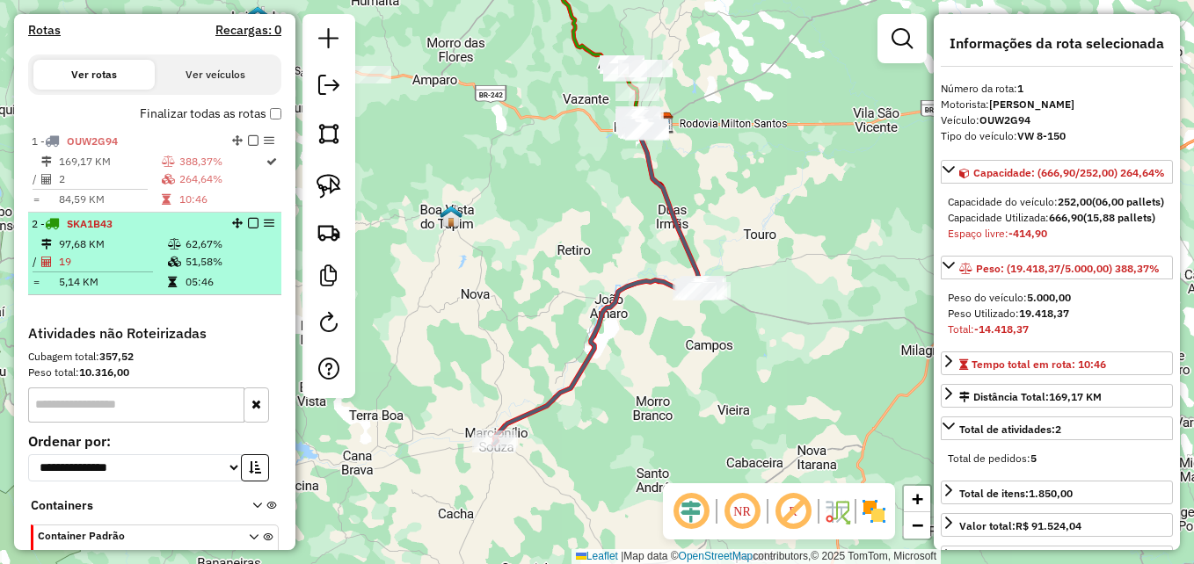
click at [94, 271] on td "19" at bounding box center [112, 262] width 109 height 18
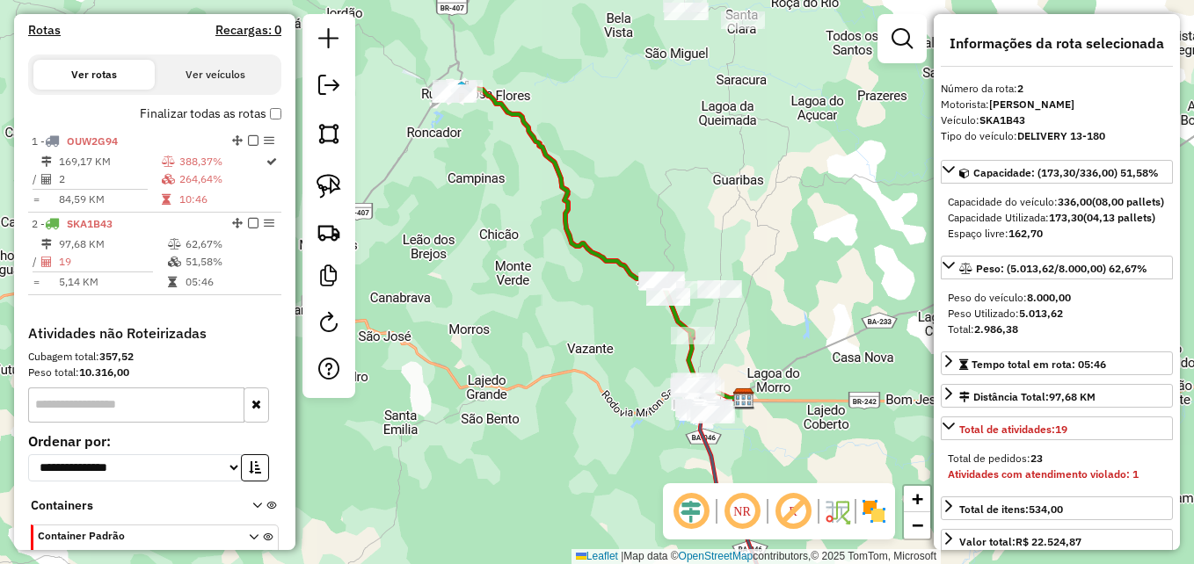
drag, startPoint x: 696, startPoint y: 257, endPoint x: 697, endPoint y: 222, distance: 34.3
click at [697, 222] on div "Janela de atendimento Grade de atendimento Capacidade Transportadoras Veículos …" at bounding box center [597, 282] width 1194 height 564
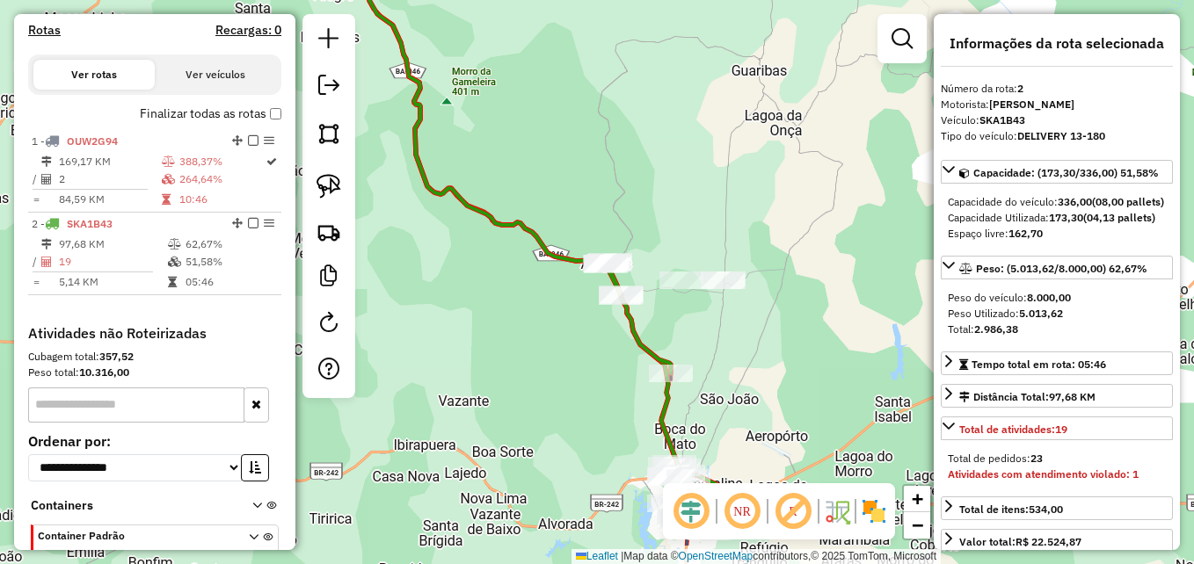
drag, startPoint x: 755, startPoint y: 331, endPoint x: 732, endPoint y: 244, distance: 90.9
click at [732, 244] on div "Janela de atendimento Grade de atendimento Capacidade Transportadoras Veículos …" at bounding box center [597, 282] width 1194 height 564
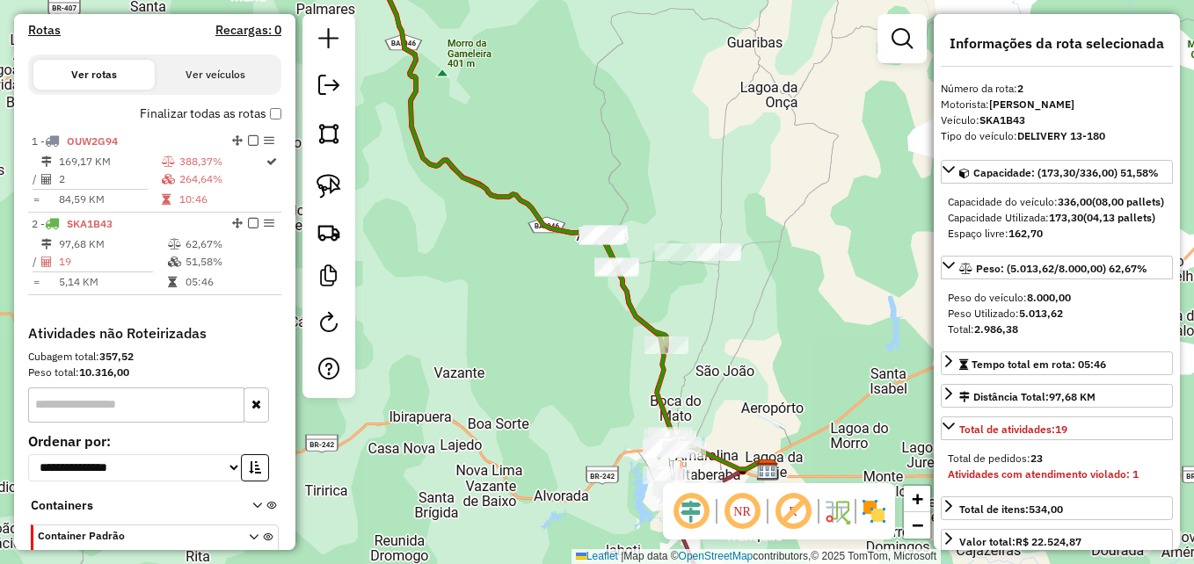
drag, startPoint x: 748, startPoint y: 346, endPoint x: 754, endPoint y: 276, distance: 69.7
click at [754, 276] on div "Janela de atendimento Grade de atendimento Capacidade Transportadoras Veículos …" at bounding box center [597, 282] width 1194 height 564
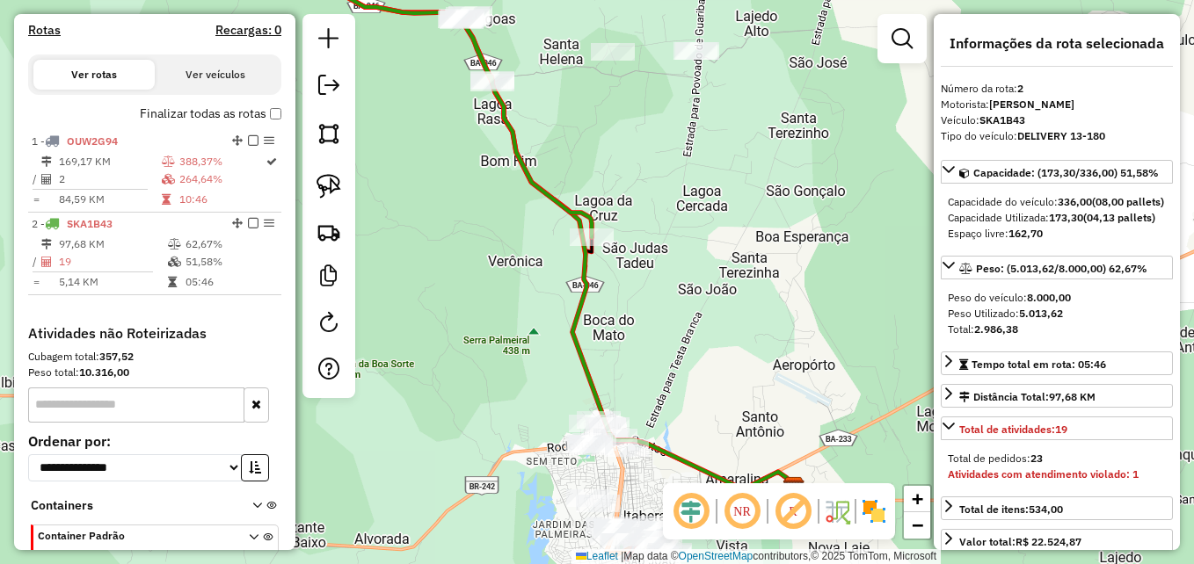
drag, startPoint x: 714, startPoint y: 243, endPoint x: 717, endPoint y: 175, distance: 67.8
click at [717, 175] on div "Janela de atendimento Grade de atendimento Capacidade Transportadoras Veículos …" at bounding box center [597, 282] width 1194 height 564
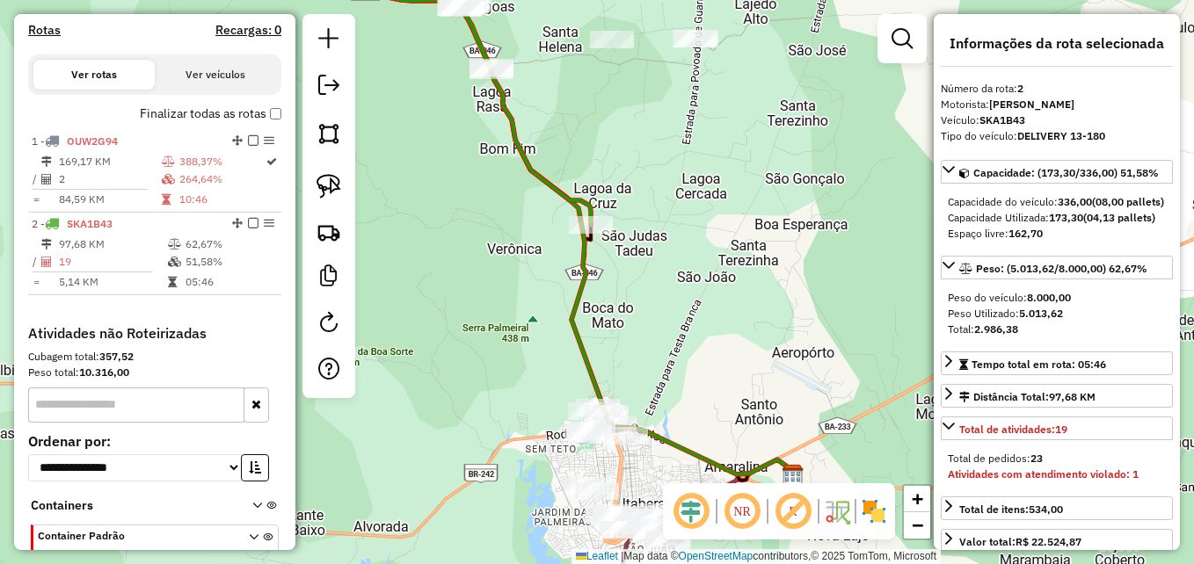
drag, startPoint x: 719, startPoint y: 275, endPoint x: 693, endPoint y: 174, distance: 104.5
click at [693, 174] on div "Janela de atendimento Grade de atendimento Capacidade Transportadoras Veículos …" at bounding box center [597, 282] width 1194 height 564
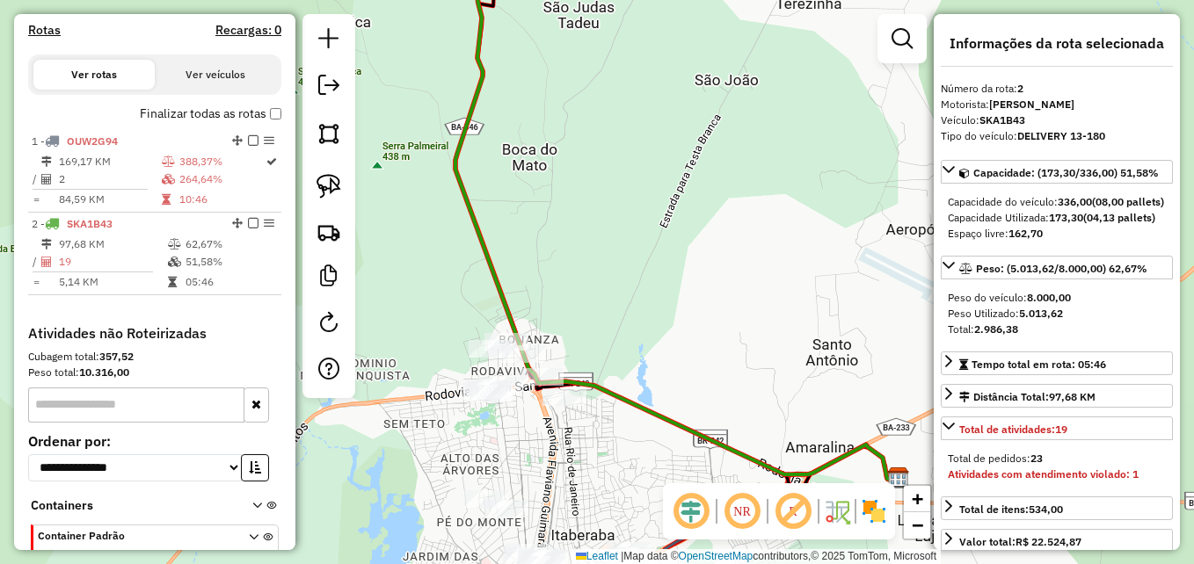
drag, startPoint x: 607, startPoint y: 323, endPoint x: 684, endPoint y: 229, distance: 121.8
click at [684, 229] on div "Janela de atendimento Grade de atendimento Capacidade Transportadoras Veículos …" at bounding box center [597, 282] width 1194 height 564
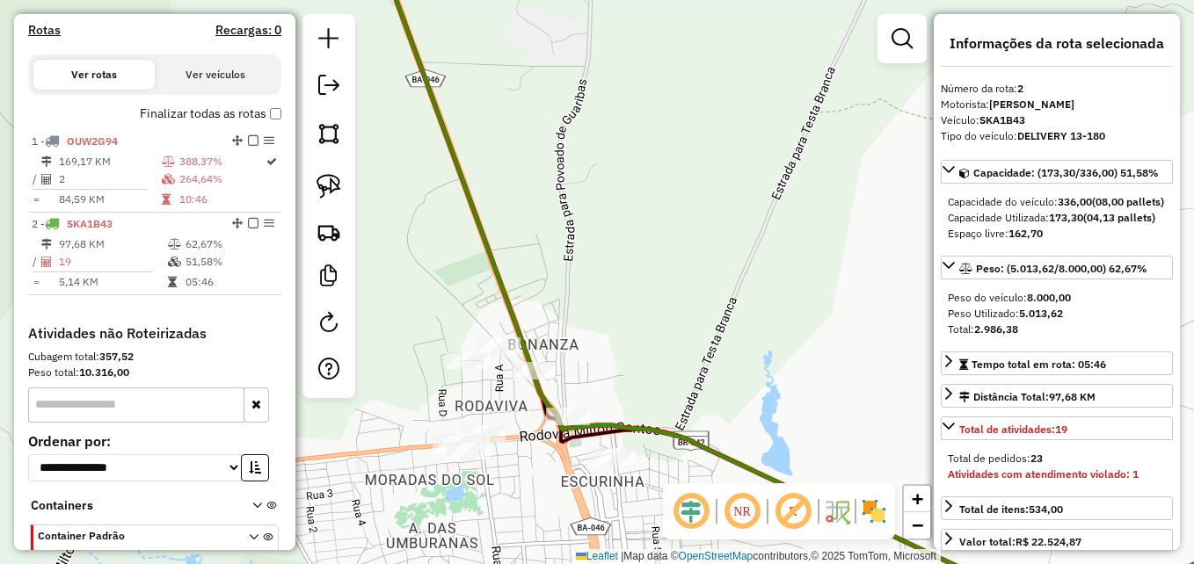
drag, startPoint x: 605, startPoint y: 310, endPoint x: 724, endPoint y: 265, distance: 127.2
click at [724, 265] on div "Janela de atendimento Grade de atendimento Capacidade Transportadoras Veículos …" at bounding box center [597, 282] width 1194 height 564
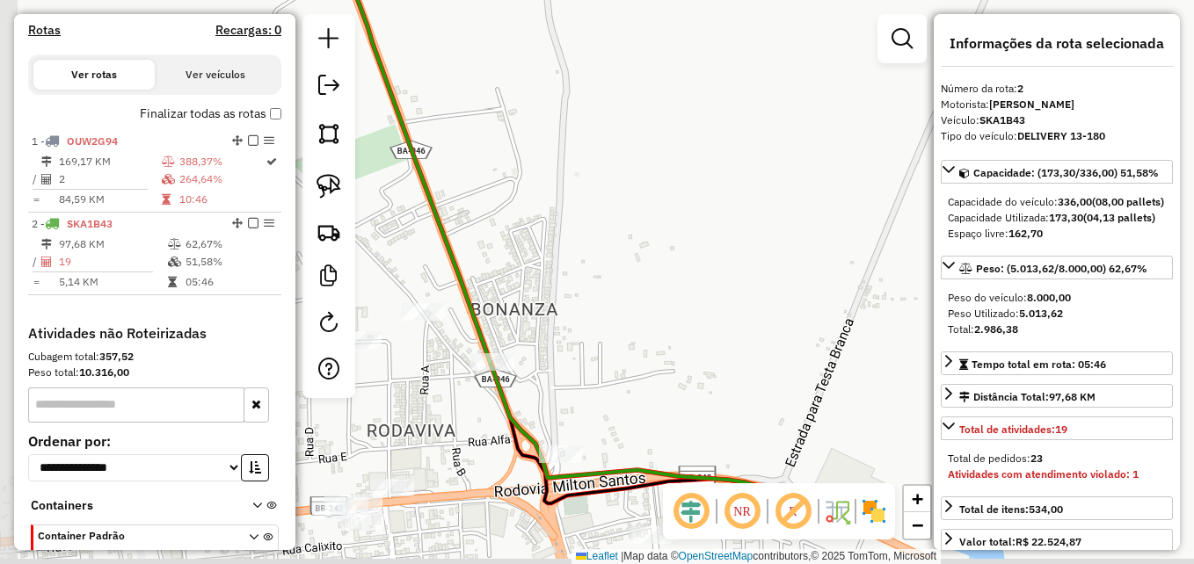
drag, startPoint x: 638, startPoint y: 369, endPoint x: 764, endPoint y: 266, distance: 162.5
click at [764, 266] on div "Janela de atendimento Grade de atendimento Capacidade Transportadoras Veículos …" at bounding box center [597, 282] width 1194 height 564
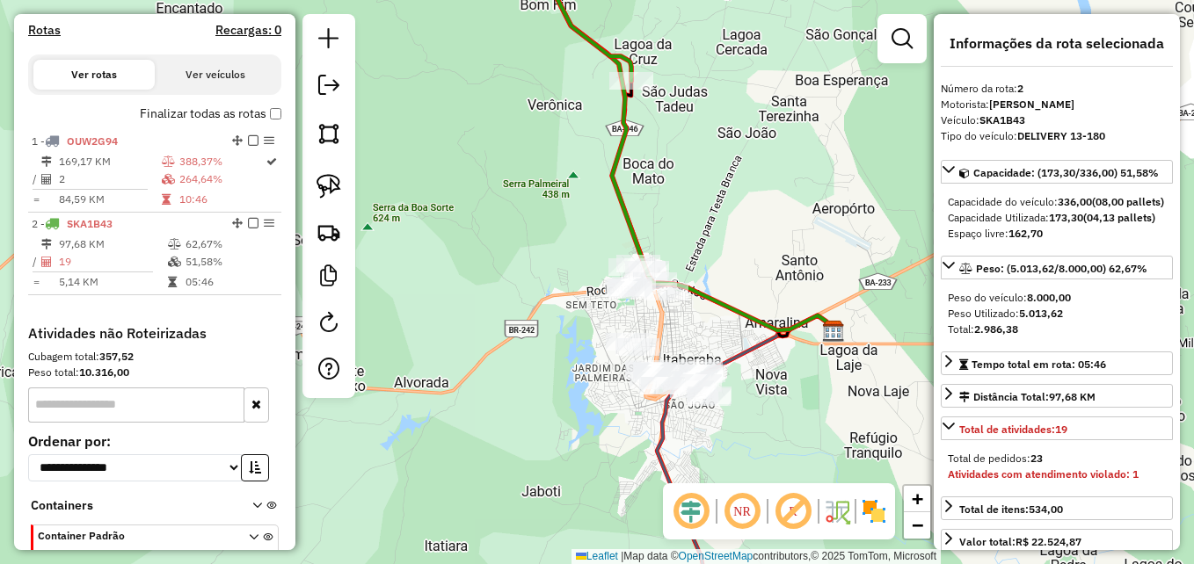
drag, startPoint x: 770, startPoint y: 425, endPoint x: 683, endPoint y: 275, distance: 173.0
click at [683, 275] on div "Janela de atendimento Grade de atendimento Capacidade Transportadoras Veículos …" at bounding box center [597, 282] width 1194 height 564
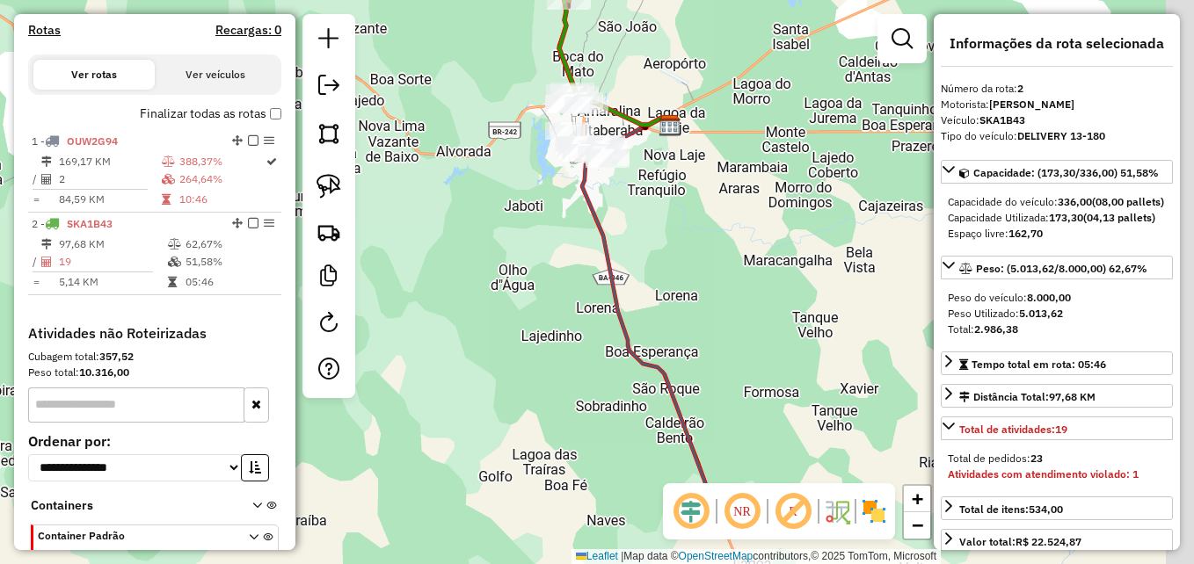
drag, startPoint x: 702, startPoint y: 347, endPoint x: 636, endPoint y: 203, distance: 158.6
click at [636, 203] on div "Janela de atendimento Grade de atendimento Capacidade Transportadoras Veículos …" at bounding box center [597, 282] width 1194 height 564
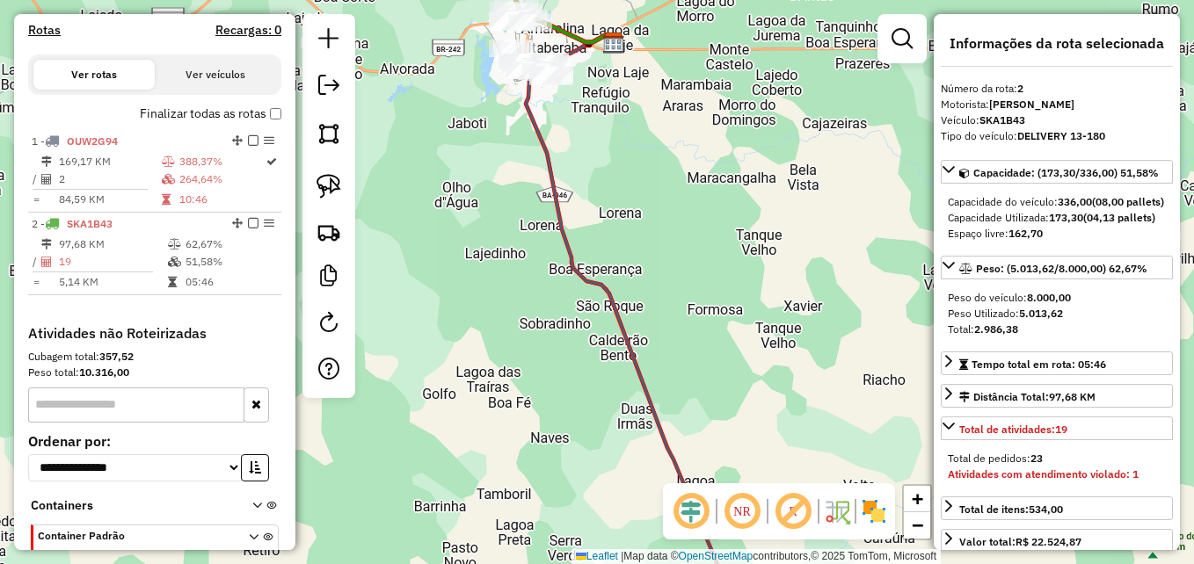
drag, startPoint x: 725, startPoint y: 322, endPoint x: 636, endPoint y: 207, distance: 146.0
click at [636, 207] on div "Janela de atendimento Grade de atendimento Capacidade Transportadoras Veículos …" at bounding box center [597, 282] width 1194 height 564
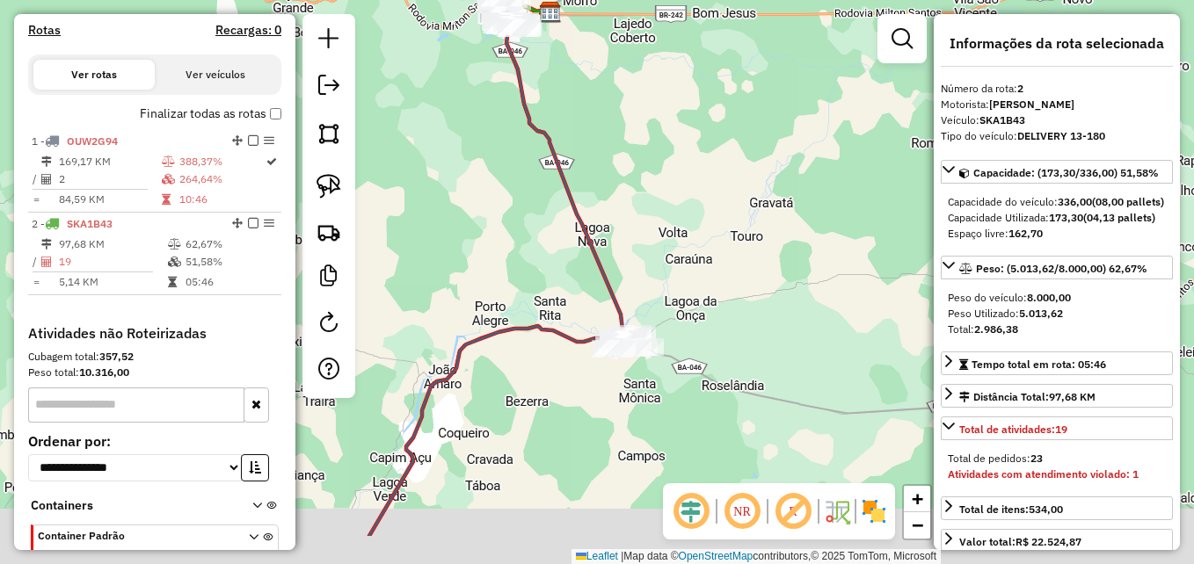
drag, startPoint x: 717, startPoint y: 320, endPoint x: 649, endPoint y: 203, distance: 135.6
click at [649, 195] on div "Janela de atendimento Grade de atendimento Capacidade Transportadoras Veículos …" at bounding box center [597, 282] width 1194 height 564
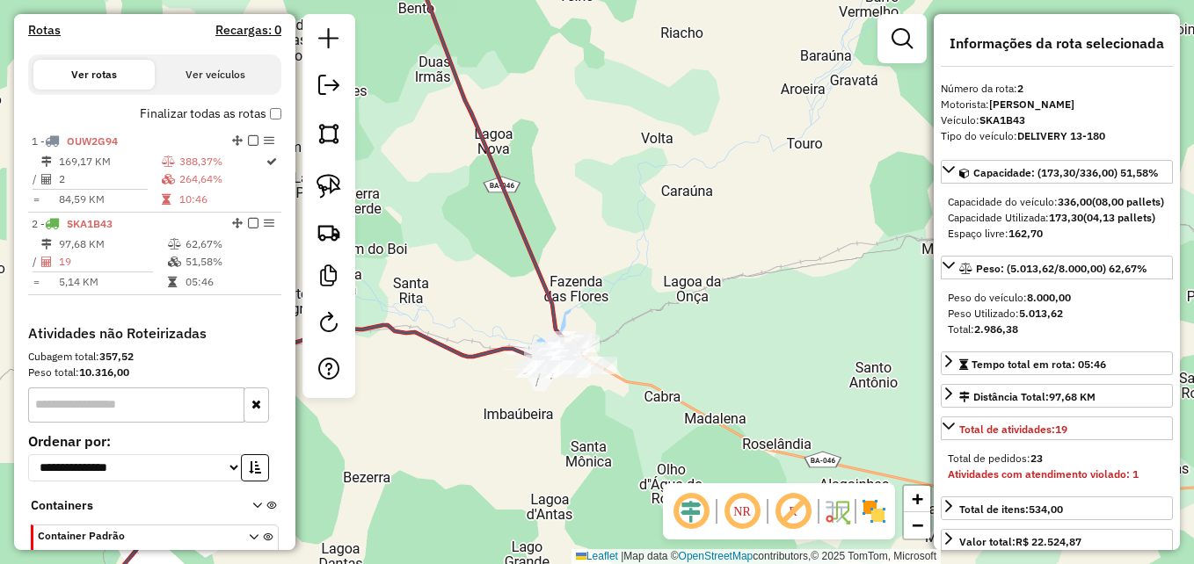
drag, startPoint x: 649, startPoint y: 285, endPoint x: 650, endPoint y: 331, distance: 45.7
click at [650, 331] on div "Janela de atendimento Grade de atendimento Capacidade Transportadoras Veículos …" at bounding box center [597, 282] width 1194 height 564
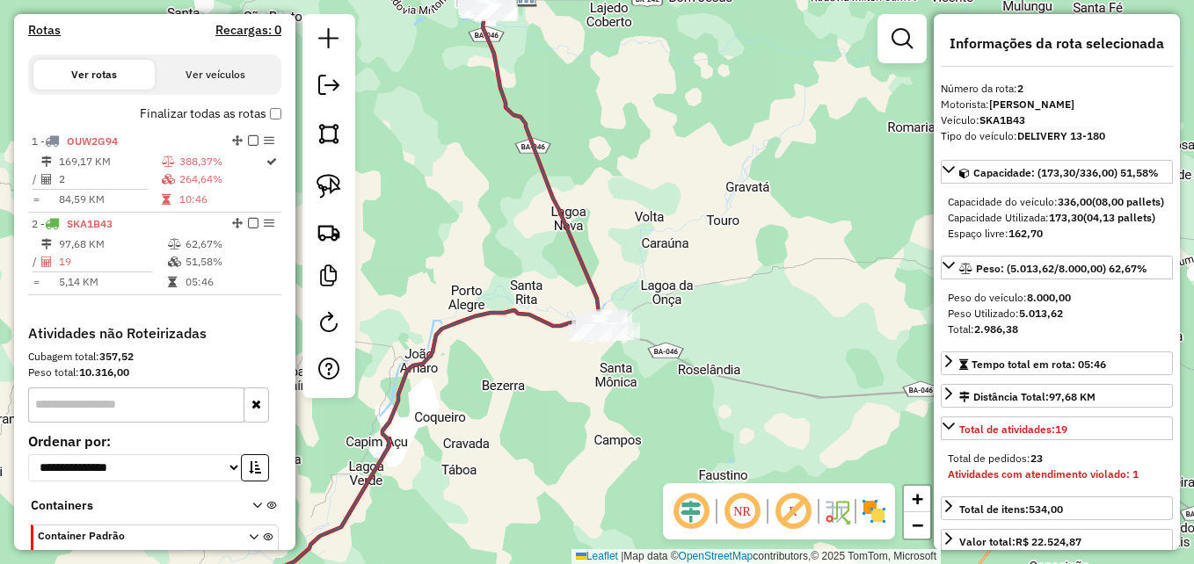
drag, startPoint x: 567, startPoint y: 446, endPoint x: 666, endPoint y: 342, distance: 143.7
click at [666, 342] on div "Janela de atendimento Grade de atendimento Capacidade Transportadoras Veículos …" at bounding box center [597, 282] width 1194 height 564
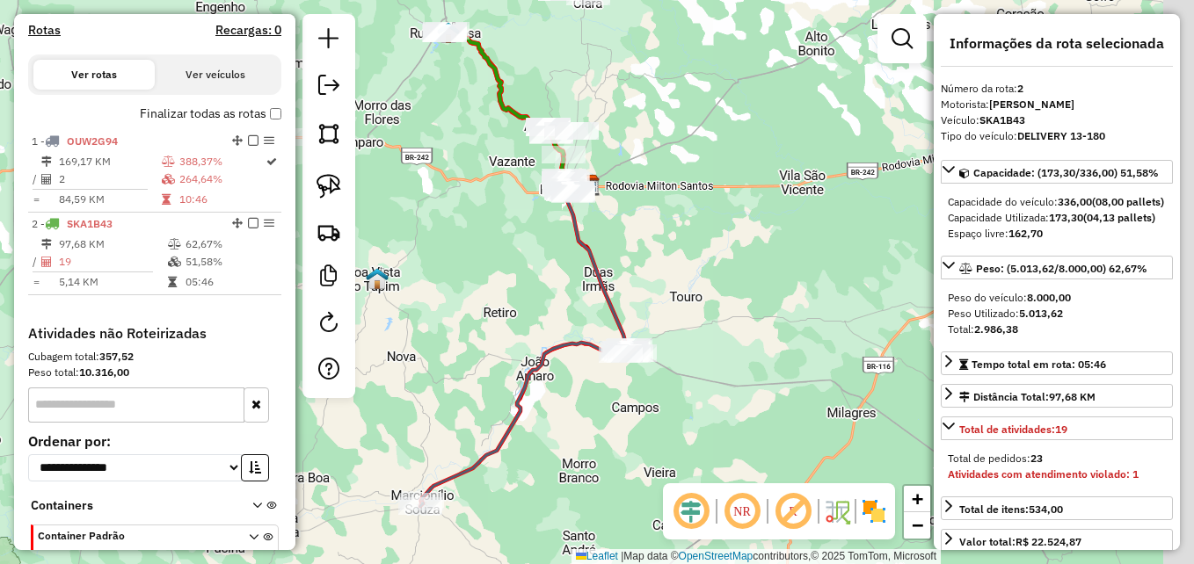
drag, startPoint x: 665, startPoint y: 386, endPoint x: 606, endPoint y: 447, distance: 84.6
click at [606, 447] on div "Janela de atendimento Grade de atendimento Capacidade Transportadoras Veículos …" at bounding box center [597, 282] width 1194 height 564
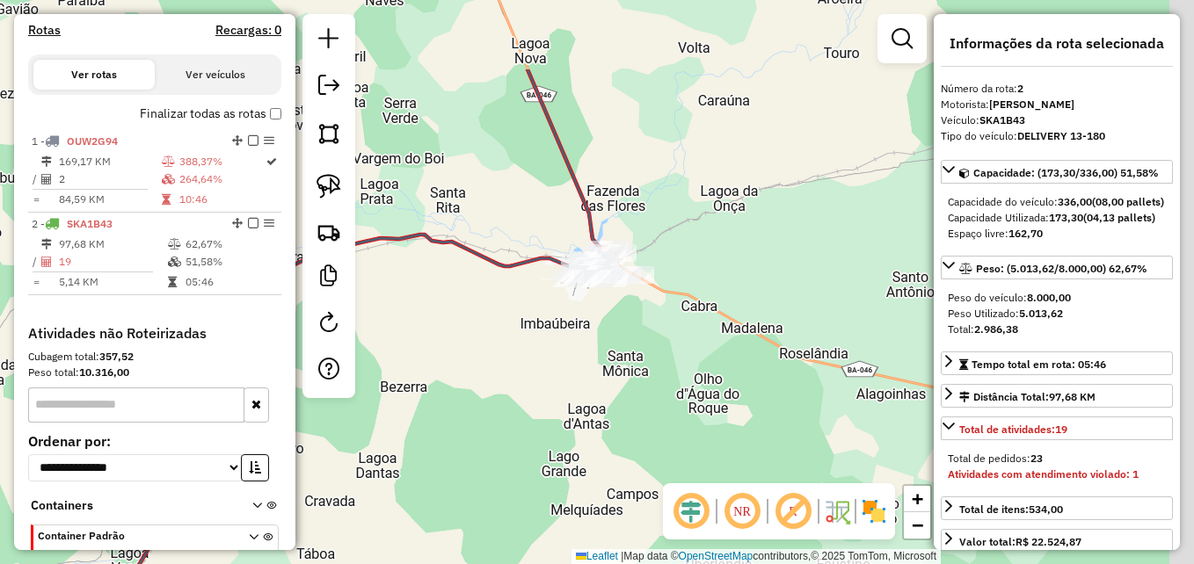
drag, startPoint x: 722, startPoint y: 310, endPoint x: 681, endPoint y: 442, distance: 138.0
click at [682, 442] on div "Janela de atendimento Grade de atendimento Capacidade Transportadoras Veículos …" at bounding box center [597, 282] width 1194 height 564
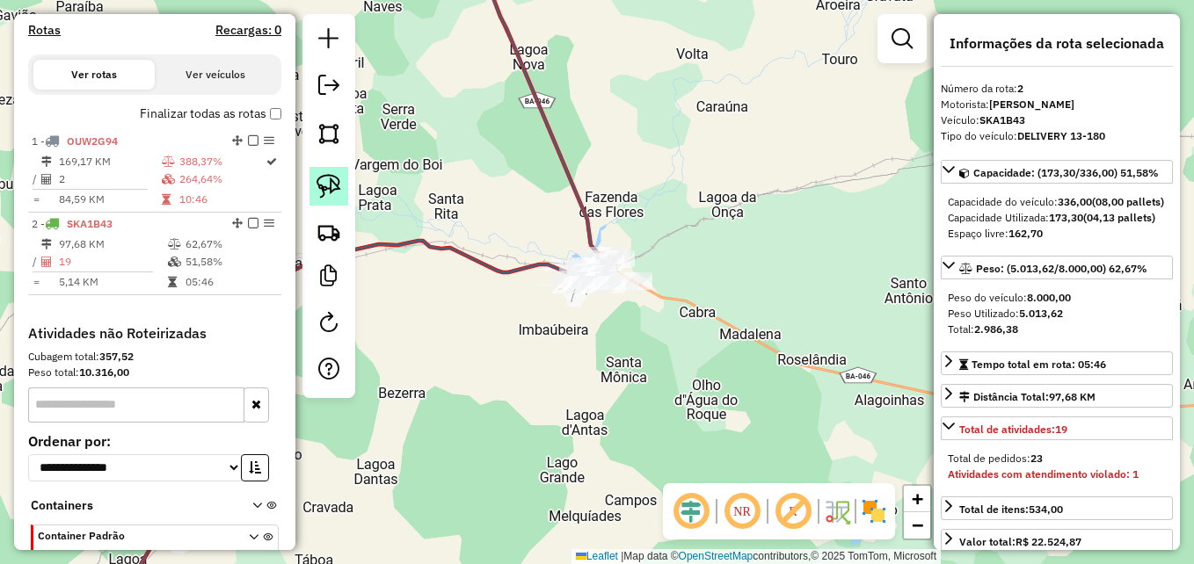
click at [316, 197] on link at bounding box center [329, 186] width 39 height 39
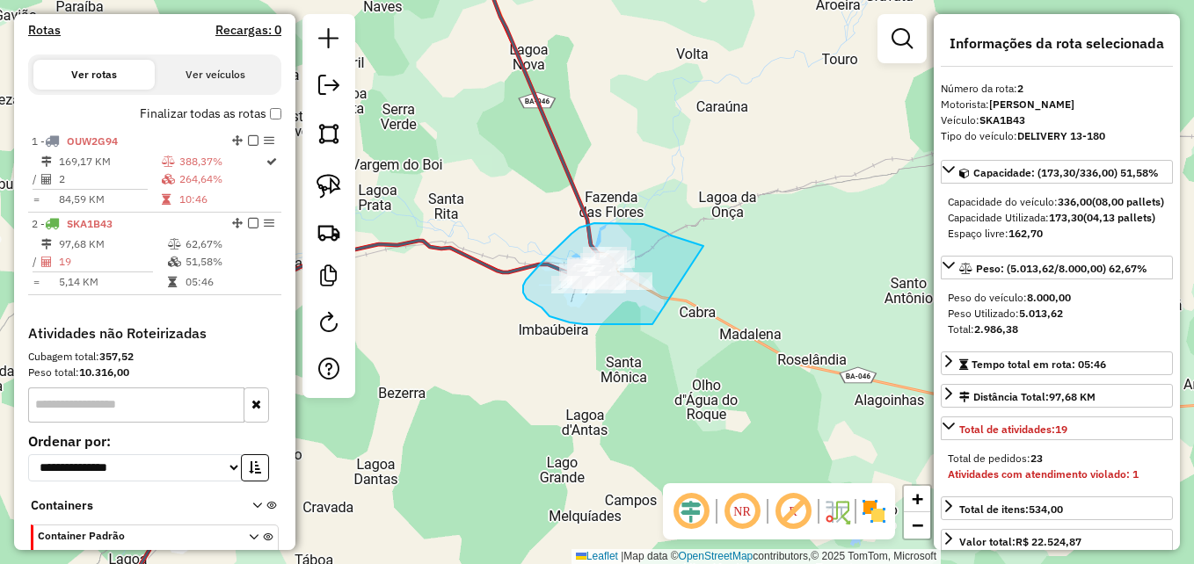
drag, startPoint x: 620, startPoint y: 324, endPoint x: 704, endPoint y: 247, distance: 114.5
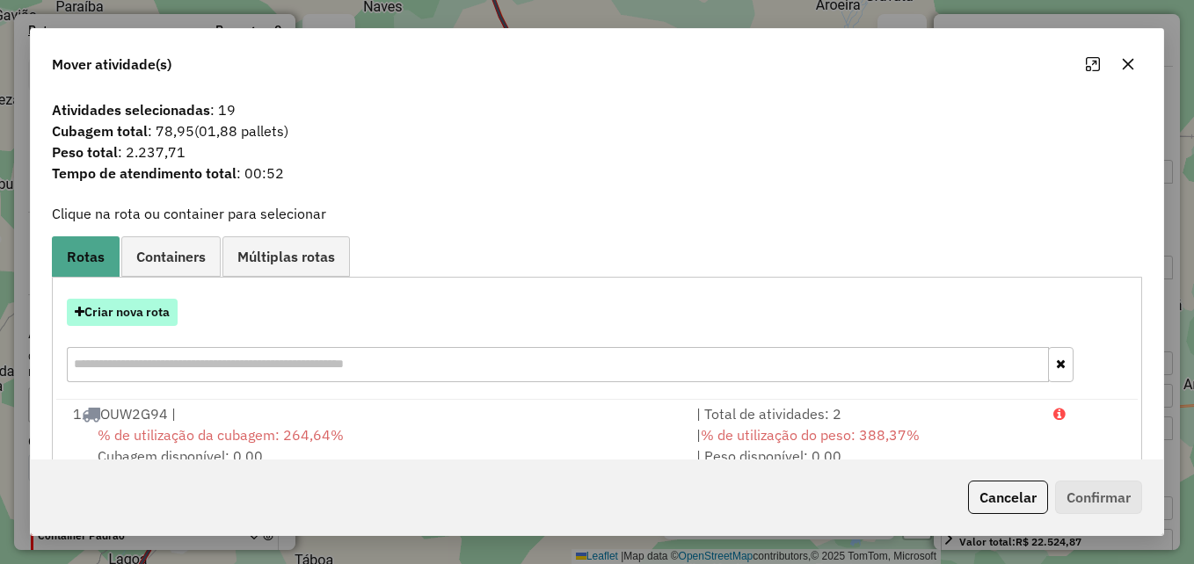
click at [143, 321] on button "Criar nova rota" at bounding box center [122, 312] width 111 height 27
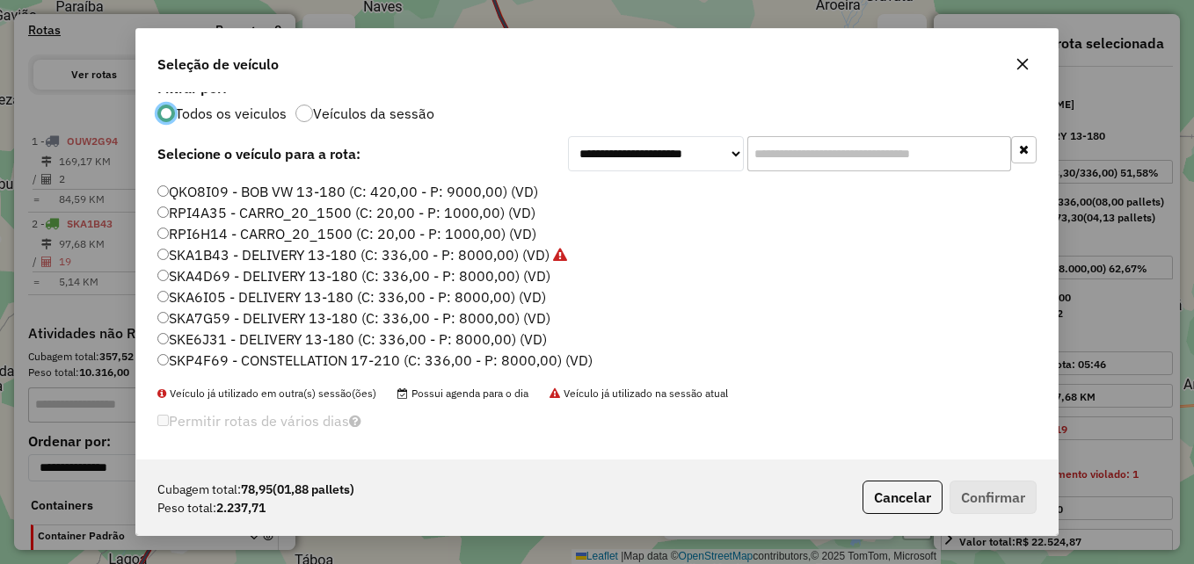
scroll to position [22, 0]
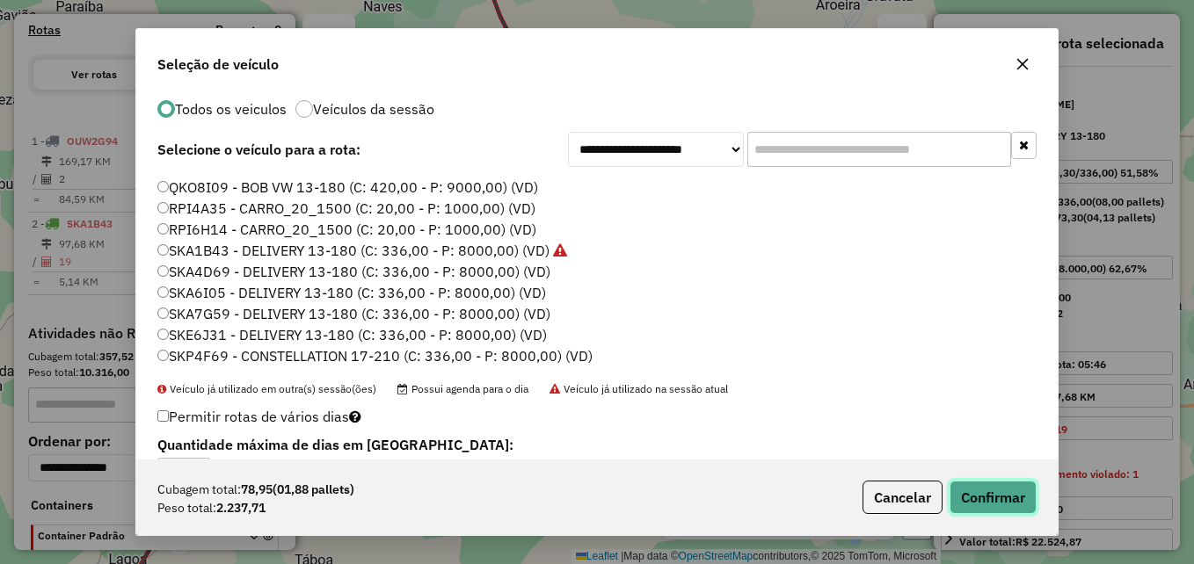
click at [991, 489] on button "Confirmar" at bounding box center [993, 497] width 87 height 33
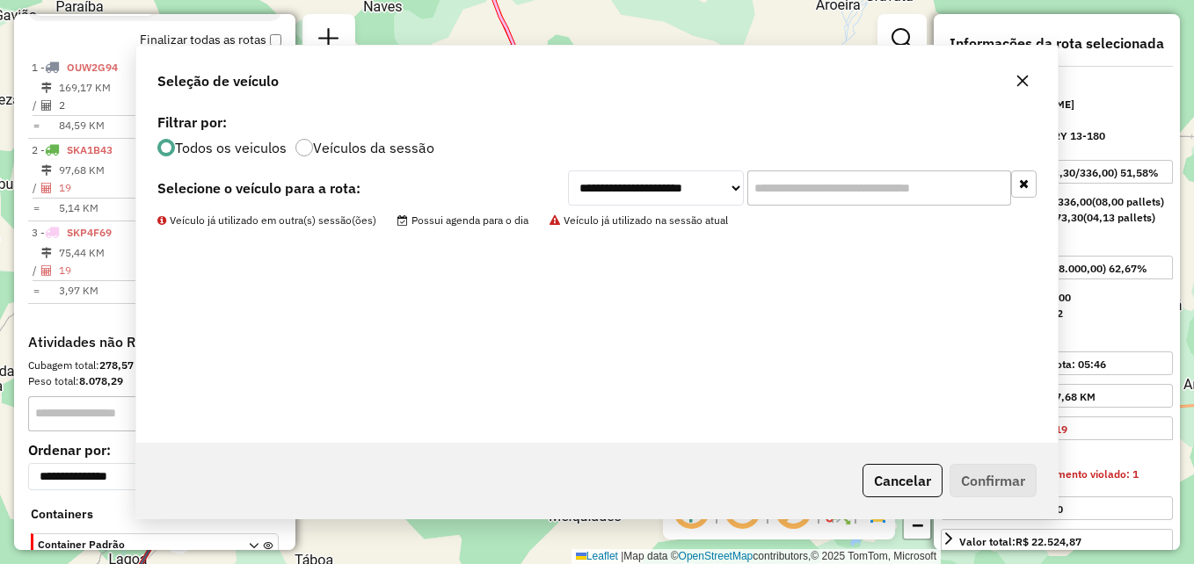
scroll to position [717, 0]
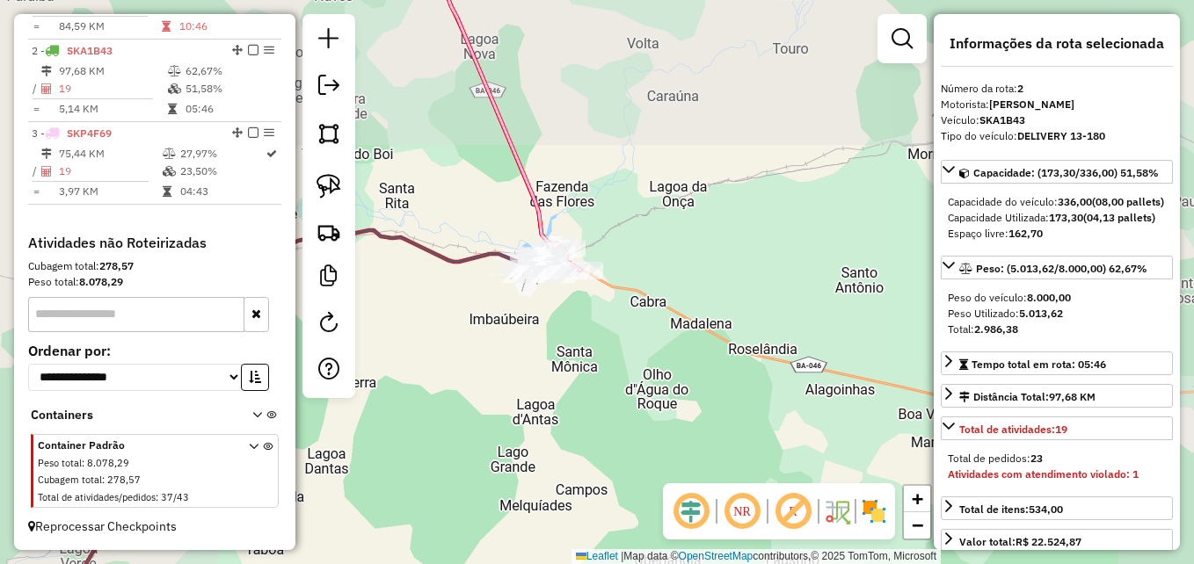
drag, startPoint x: 585, startPoint y: 345, endPoint x: 586, endPoint y: 428, distance: 83.5
click at [586, 428] on div "Janela de atendimento Grade de atendimento Capacidade Transportadoras Veículos …" at bounding box center [597, 282] width 1194 height 564
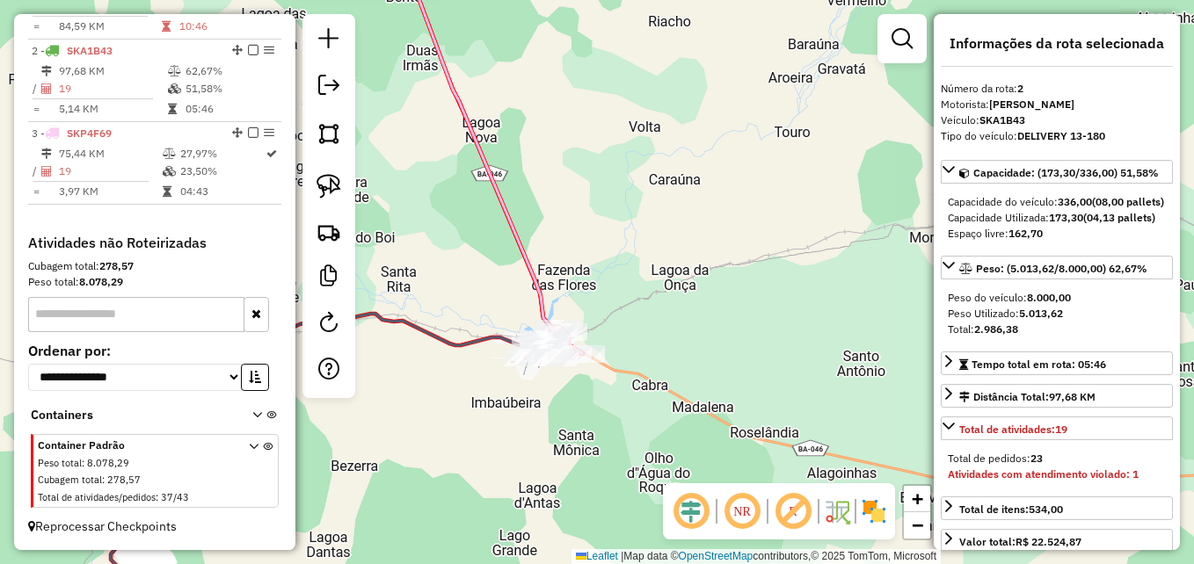
click at [630, 210] on div "Janela de atendimento Grade de atendimento Capacidade Transportadoras Veículos …" at bounding box center [597, 282] width 1194 height 564
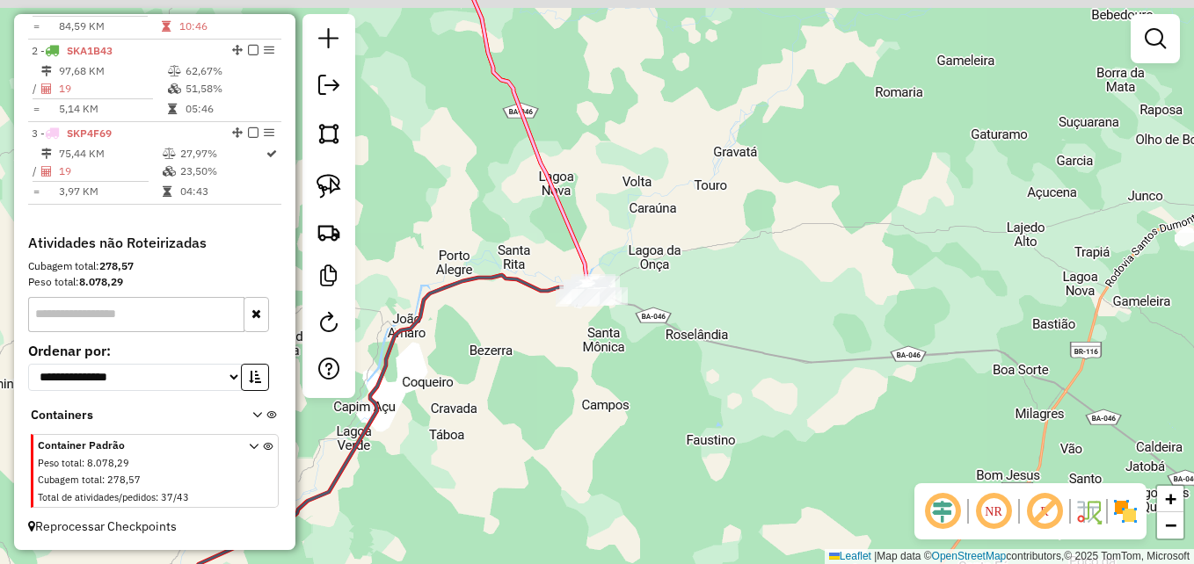
drag, startPoint x: 615, startPoint y: 171, endPoint x: 666, endPoint y: 448, distance: 281.8
click at [666, 448] on div "Janela de atendimento Grade de atendimento Capacidade Transportadoras Veículos …" at bounding box center [597, 282] width 1194 height 564
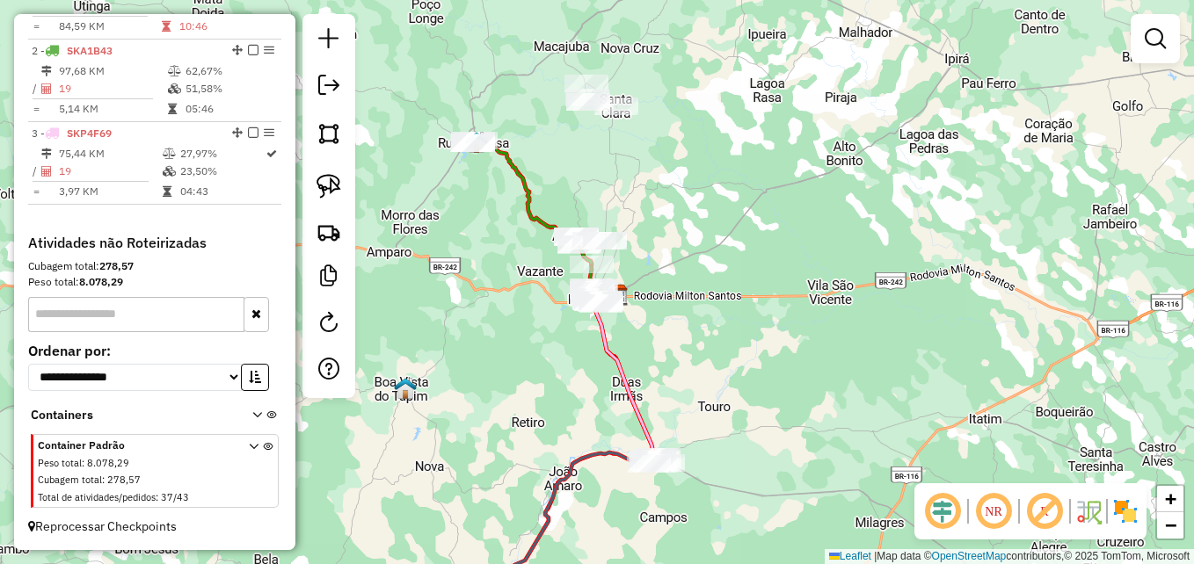
drag, startPoint x: 682, startPoint y: 361, endPoint x: 694, endPoint y: 375, distance: 17.5
click at [694, 375] on div "Janela de atendimento Grade de atendimento Capacidade Transportadoras Veículos …" at bounding box center [597, 282] width 1194 height 564
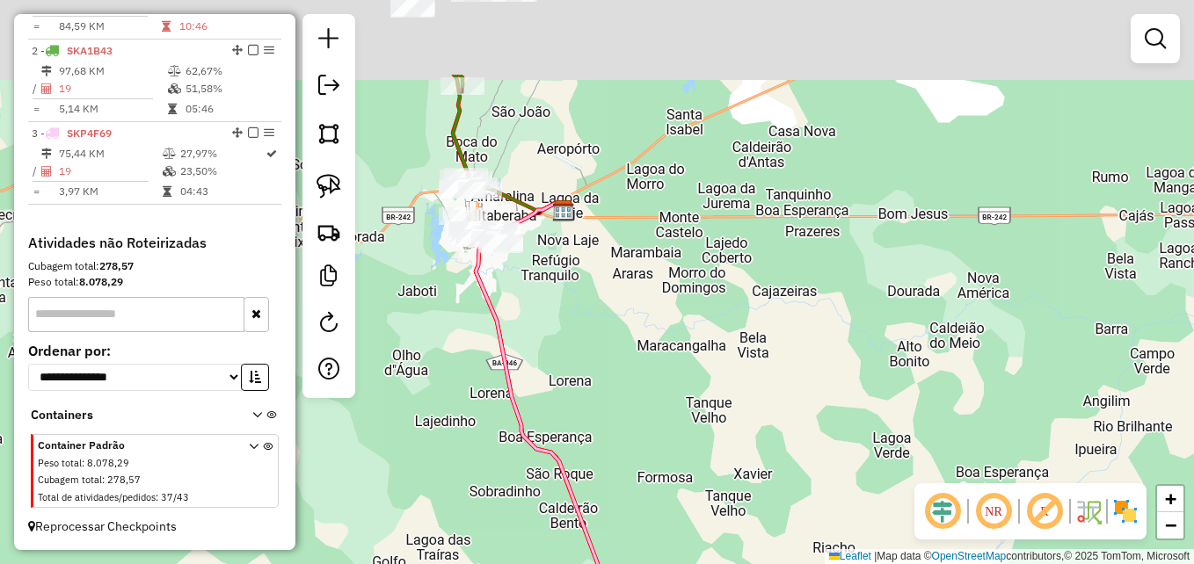
drag, startPoint x: 652, startPoint y: 324, endPoint x: 806, endPoint y: 455, distance: 202.8
click at [806, 455] on div "Janela de atendimento Grade de atendimento Capacidade Transportadoras Veículos …" at bounding box center [597, 282] width 1194 height 564
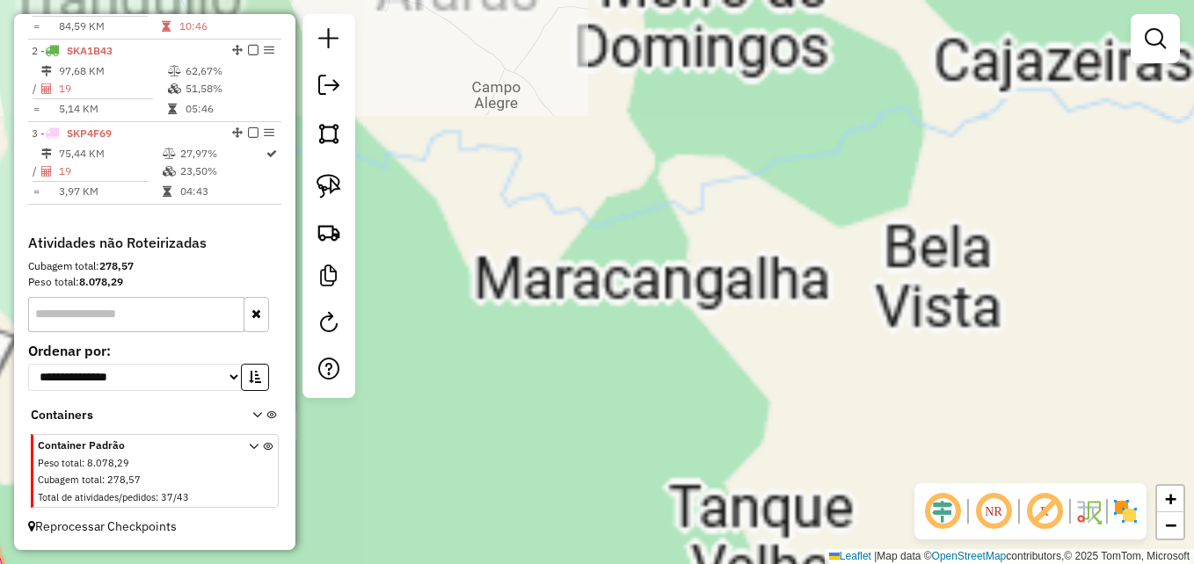
drag, startPoint x: 549, startPoint y: 339, endPoint x: 814, endPoint y: 465, distance: 294.2
click at [812, 473] on div "Janela de atendimento Grade de atendimento Capacidade Transportadoras Veículos …" at bounding box center [597, 282] width 1194 height 564
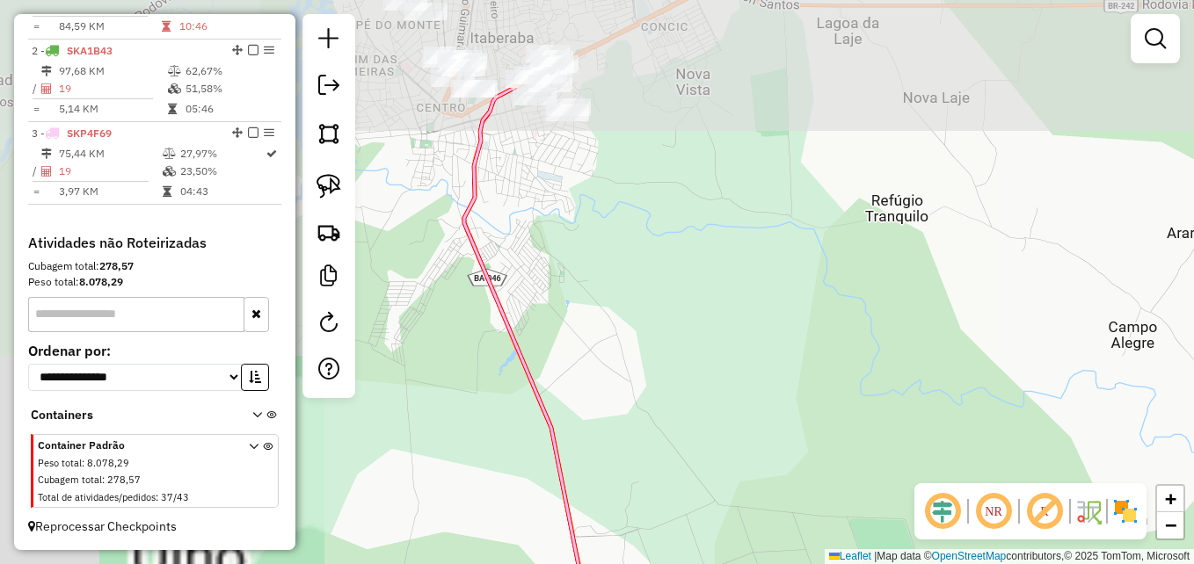
drag, startPoint x: 441, startPoint y: 269, endPoint x: 858, endPoint y: 413, distance: 441.0
click at [858, 413] on div "Janela de atendimento Grade de atendimento Capacidade Transportadoras Veículos …" at bounding box center [597, 282] width 1194 height 564
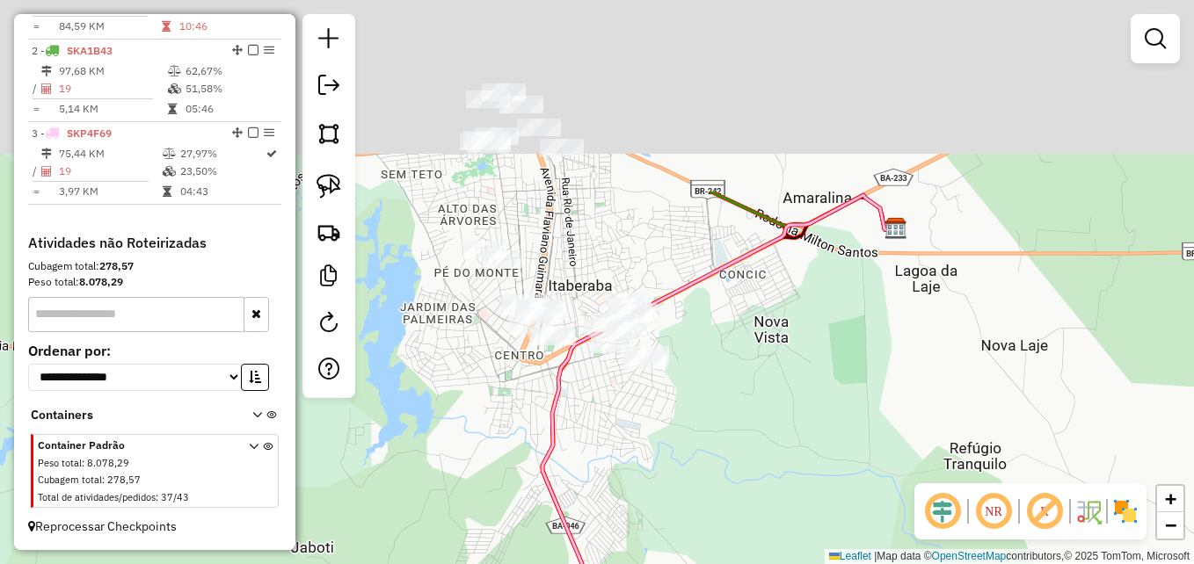
drag, startPoint x: 572, startPoint y: 219, endPoint x: 650, endPoint y: 469, distance: 261.4
click at [650, 479] on div "Janela de atendimento Grade de atendimento Capacidade Transportadoras Veículos …" at bounding box center [597, 282] width 1194 height 564
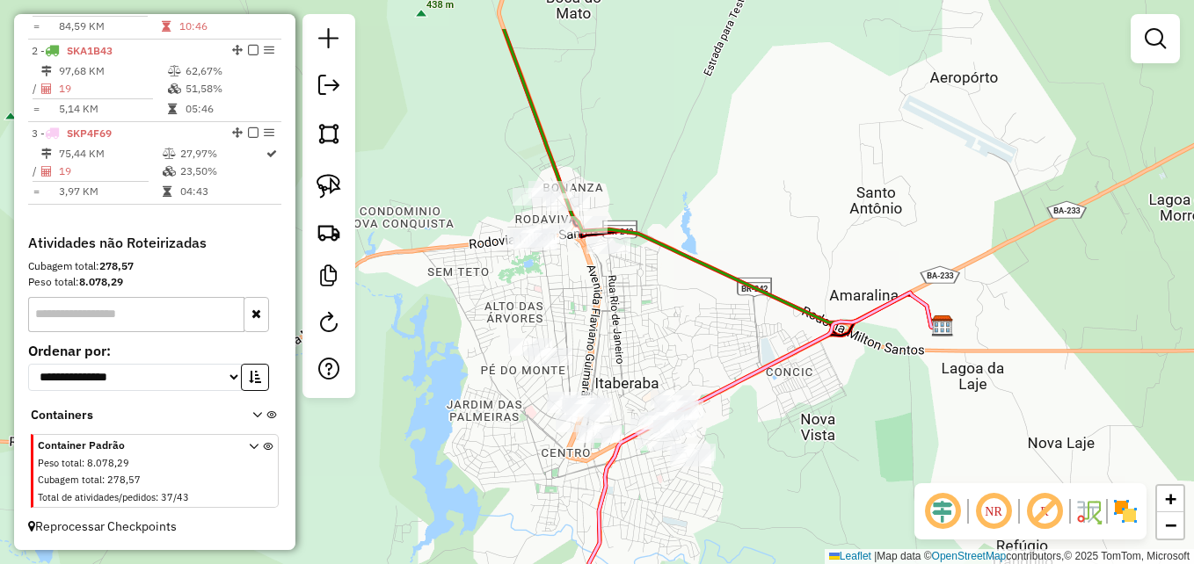
drag, startPoint x: 759, startPoint y: 383, endPoint x: 803, endPoint y: 460, distance: 88.2
click at [803, 460] on div "Janela de atendimento Grade de atendimento Capacidade Transportadoras Veículos …" at bounding box center [597, 282] width 1194 height 564
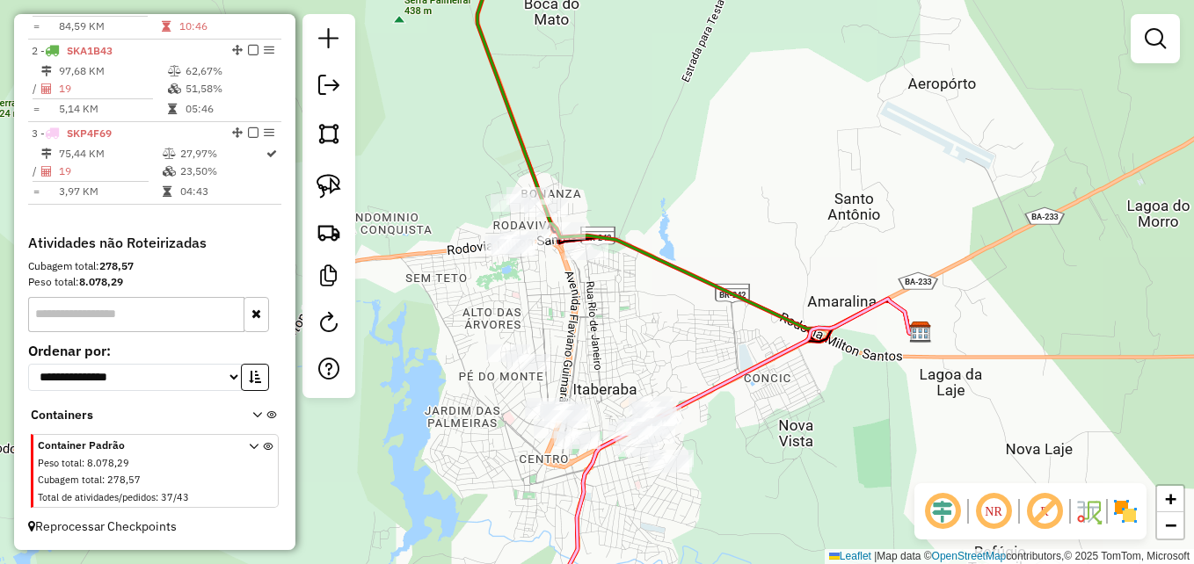
drag, startPoint x: 773, startPoint y: 491, endPoint x: 746, endPoint y: 511, distance: 33.9
click at [746, 511] on div "Janela de atendimento Grade de atendimento Capacidade Transportadoras Veículos …" at bounding box center [597, 282] width 1194 height 564
click at [330, 184] on img at bounding box center [329, 186] width 25 height 25
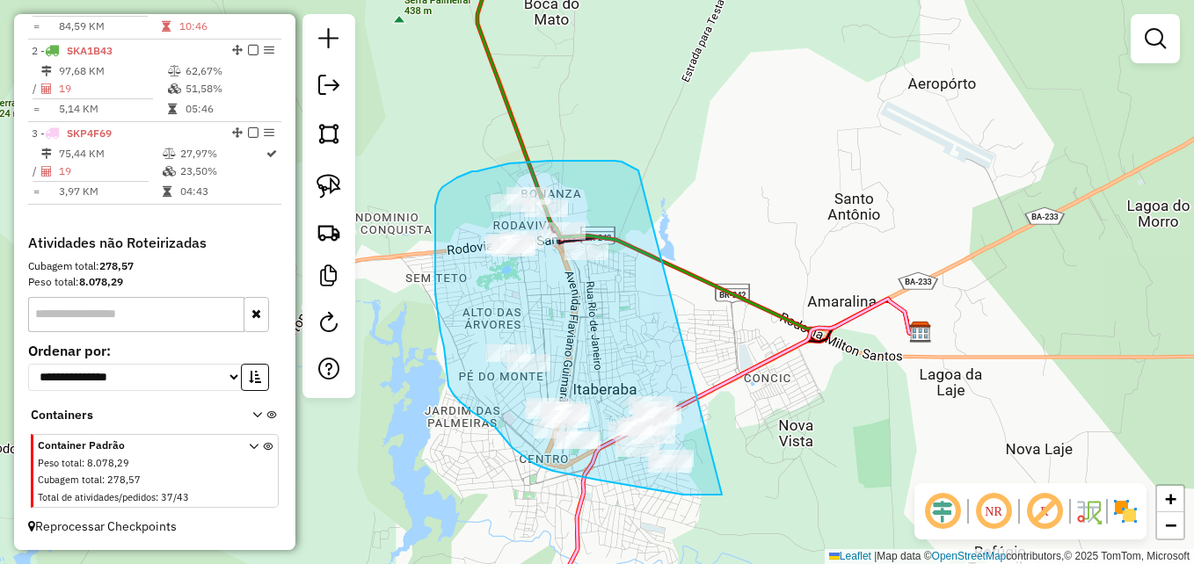
drag, startPoint x: 665, startPoint y: 492, endPoint x: 638, endPoint y: 171, distance: 322.0
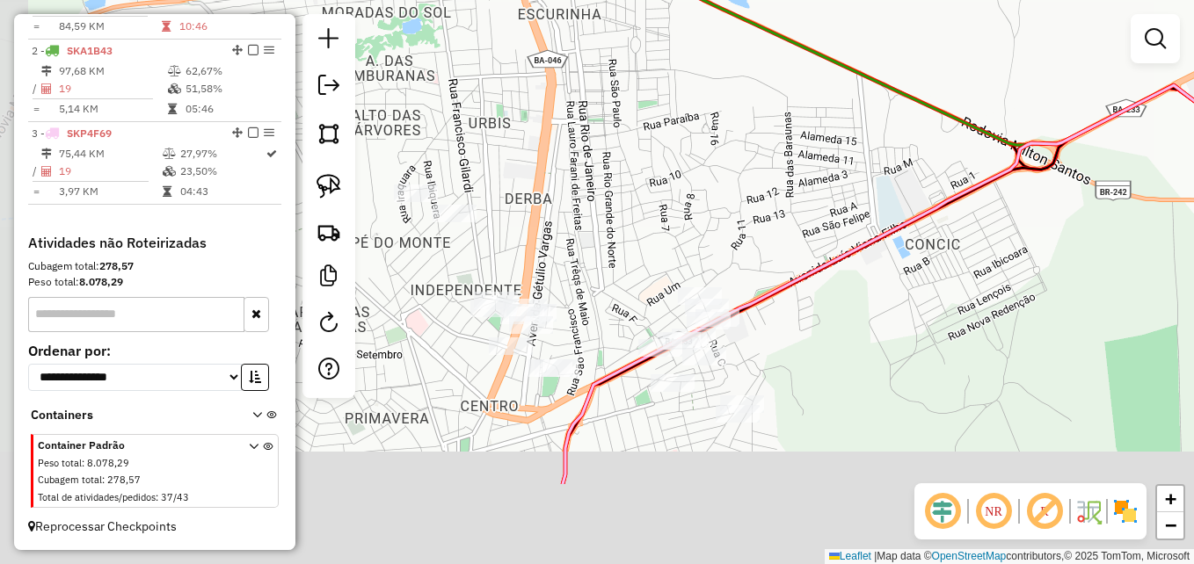
drag, startPoint x: 671, startPoint y: 419, endPoint x: 736, endPoint y: 282, distance: 151.0
click at [736, 282] on div "Janela de atendimento Grade de atendimento Capacidade Transportadoras Veículos …" at bounding box center [597, 282] width 1194 height 564
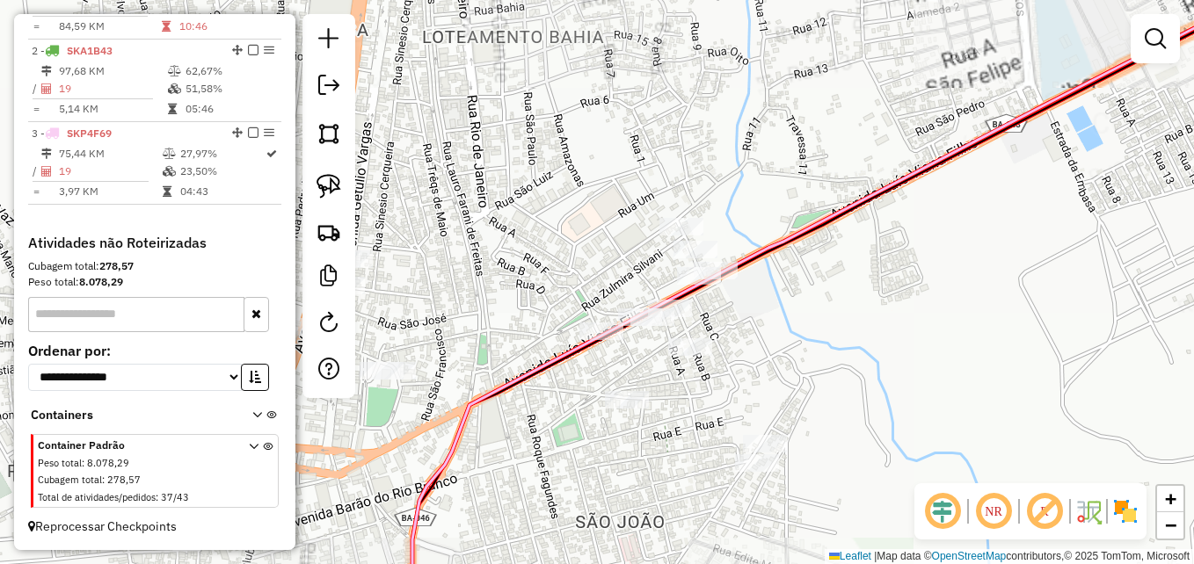
drag, startPoint x: 571, startPoint y: 440, endPoint x: 732, endPoint y: 484, distance: 167.7
click at [732, 484] on div "Janela de atendimento Grade de atendimento Capacidade Transportadoras Veículos …" at bounding box center [597, 282] width 1194 height 564
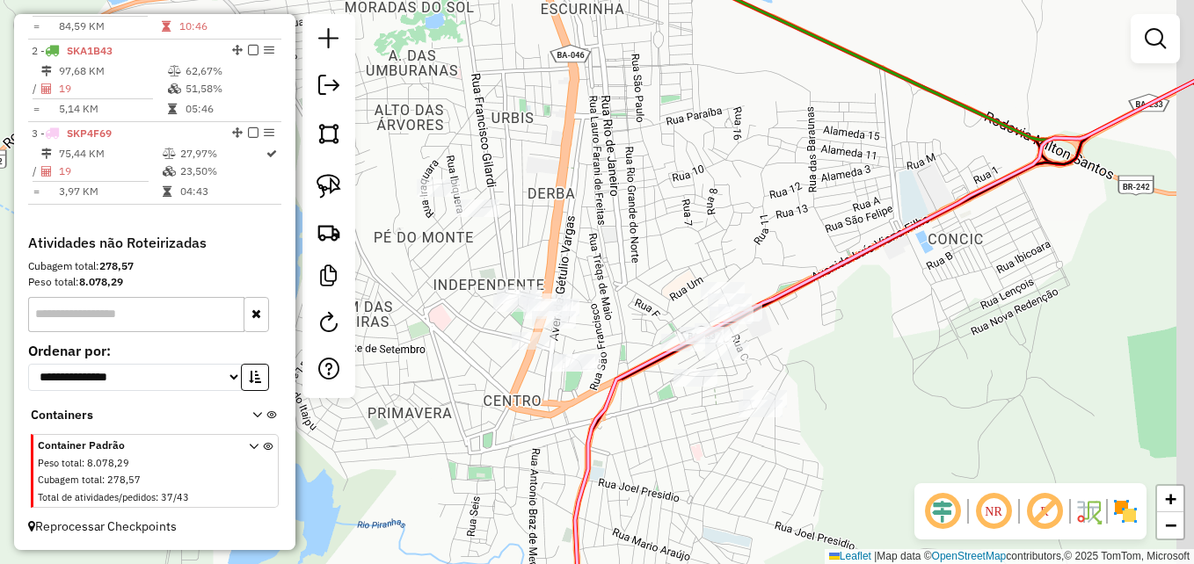
drag, startPoint x: 678, startPoint y: 294, endPoint x: 640, endPoint y: 264, distance: 48.2
click at [640, 264] on div "Janela de atendimento Grade de atendimento Capacidade Transportadoras Veículos …" at bounding box center [597, 282] width 1194 height 564
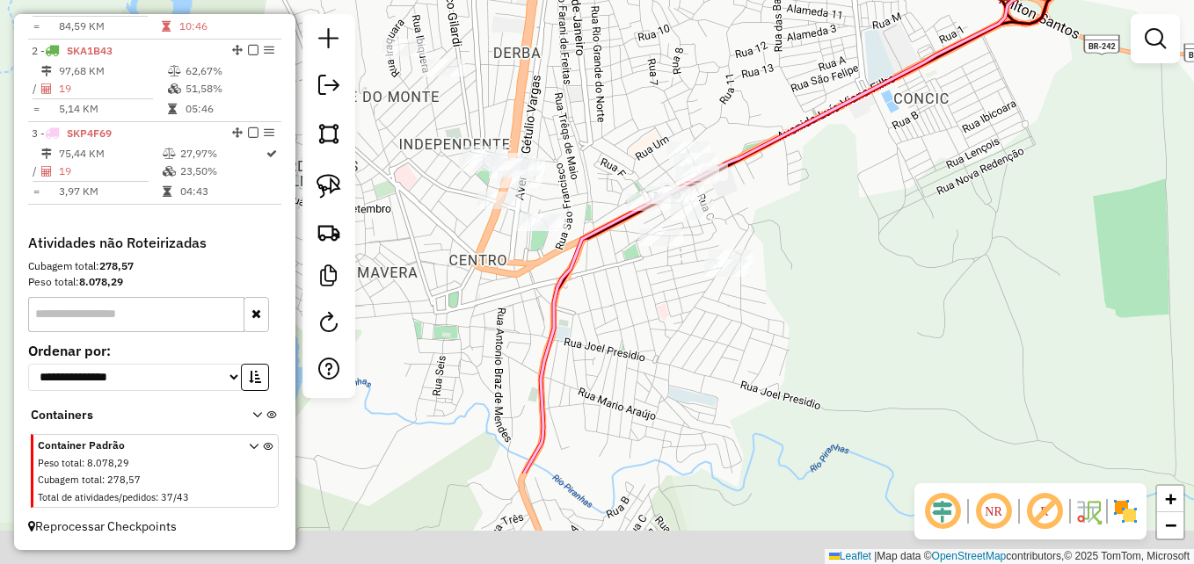
drag, startPoint x: 677, startPoint y: 462, endPoint x: 643, endPoint y: 315, distance: 150.8
click at [643, 315] on div "Janela de atendimento Grade de atendimento Capacidade Transportadoras Veículos …" at bounding box center [597, 282] width 1194 height 564
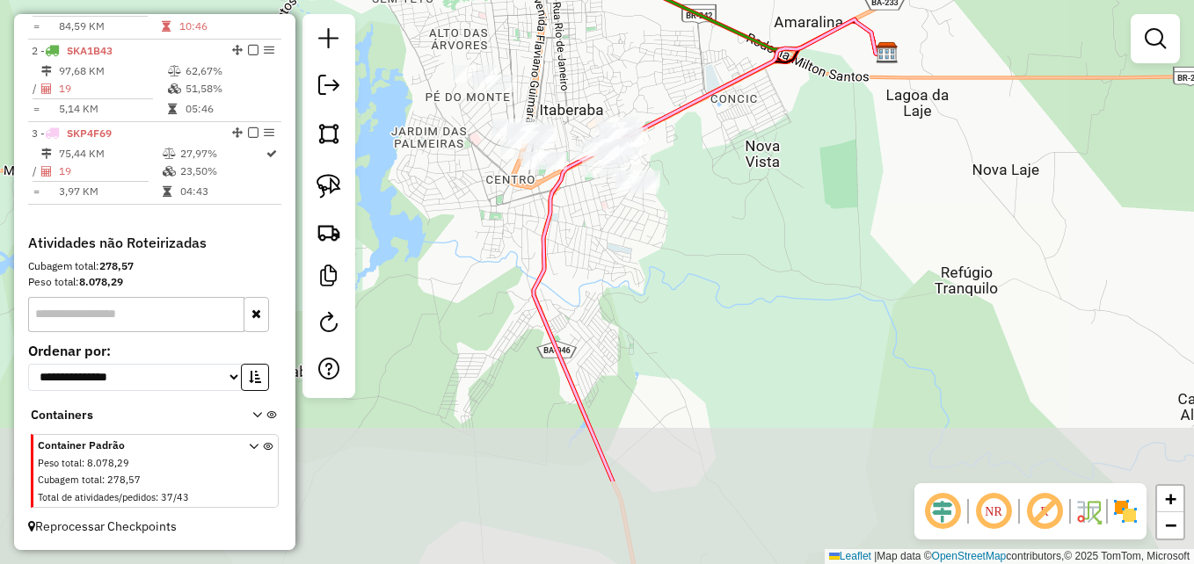
drag, startPoint x: 676, startPoint y: 400, endPoint x: 611, endPoint y: 168, distance: 241.1
click at [611, 154] on div "Janela de atendimento Grade de atendimento Capacidade Transportadoras Veículos …" at bounding box center [597, 282] width 1194 height 564
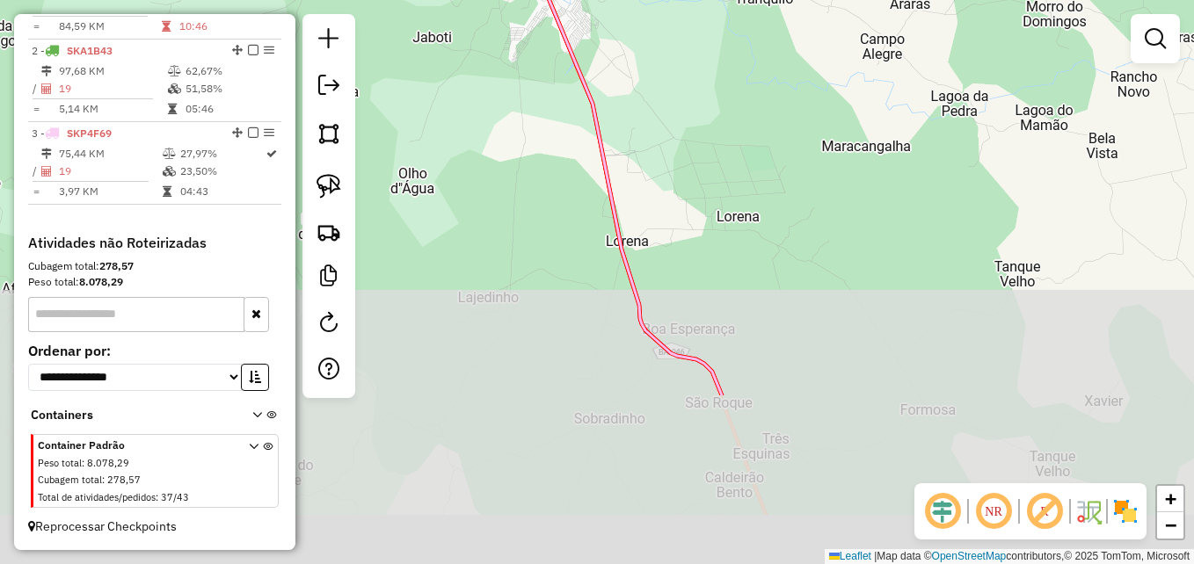
drag, startPoint x: 695, startPoint y: 381, endPoint x: 660, endPoint y: 166, distance: 217.3
click at [651, 135] on div "Janela de atendimento Grade de atendimento Capacidade Transportadoras Veículos …" at bounding box center [597, 282] width 1194 height 564
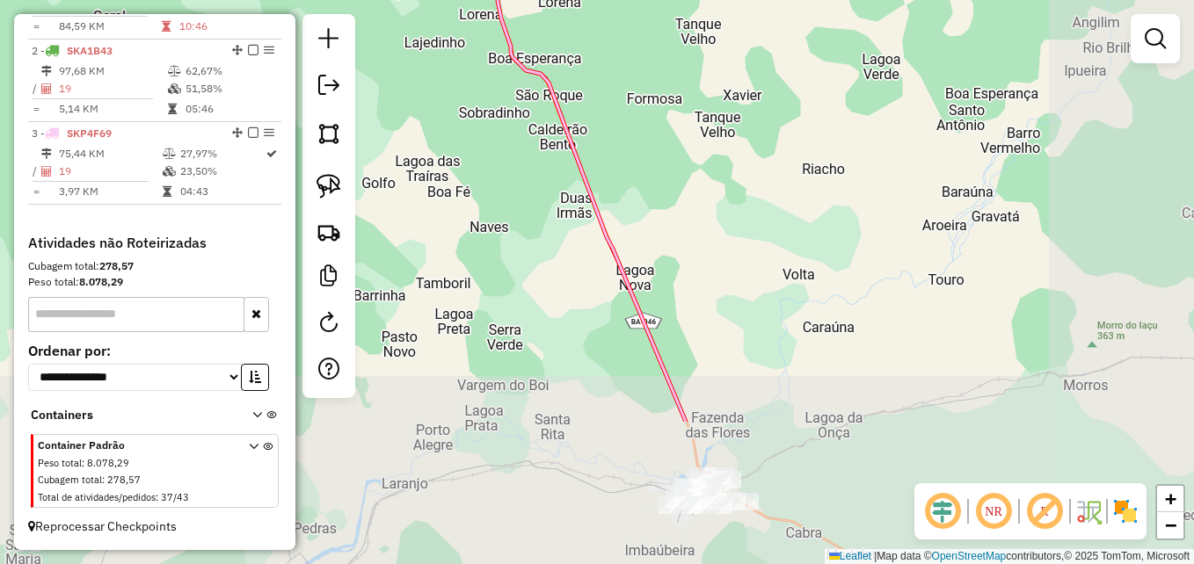
drag, startPoint x: 775, startPoint y: 329, endPoint x: 612, endPoint y: 107, distance: 274.9
click at [613, 106] on div "Janela de atendimento Grade de atendimento Capacidade Transportadoras Veículos …" at bounding box center [597, 282] width 1194 height 564
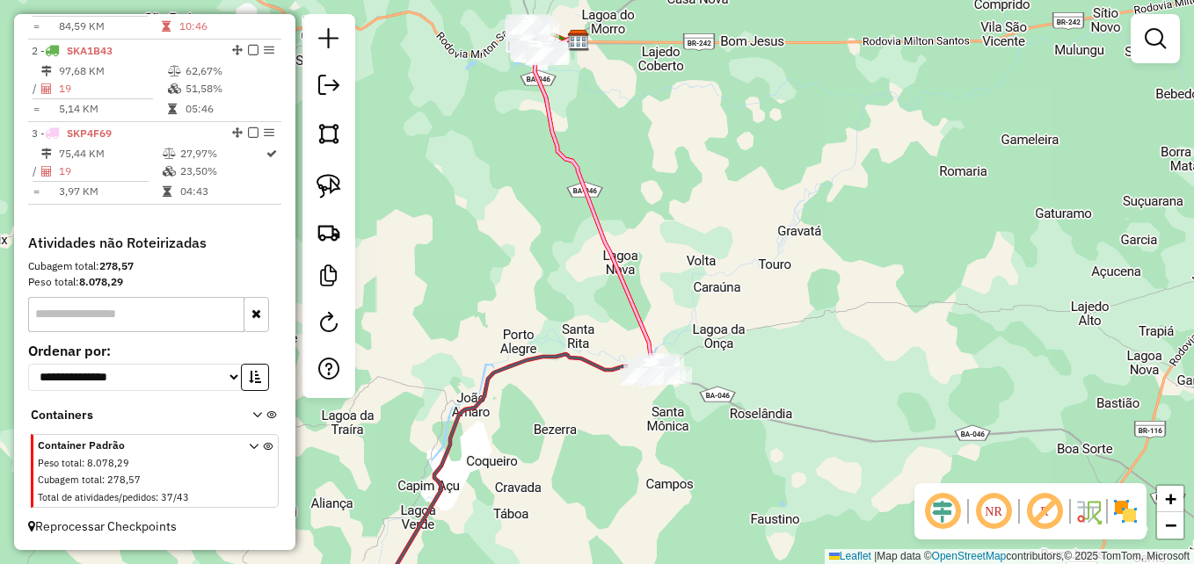
drag, startPoint x: 712, startPoint y: 171, endPoint x: 707, endPoint y: 260, distance: 89.8
click at [707, 260] on div "Janela de atendimento Grade de atendimento Capacidade Transportadoras Veículos …" at bounding box center [597, 282] width 1194 height 564
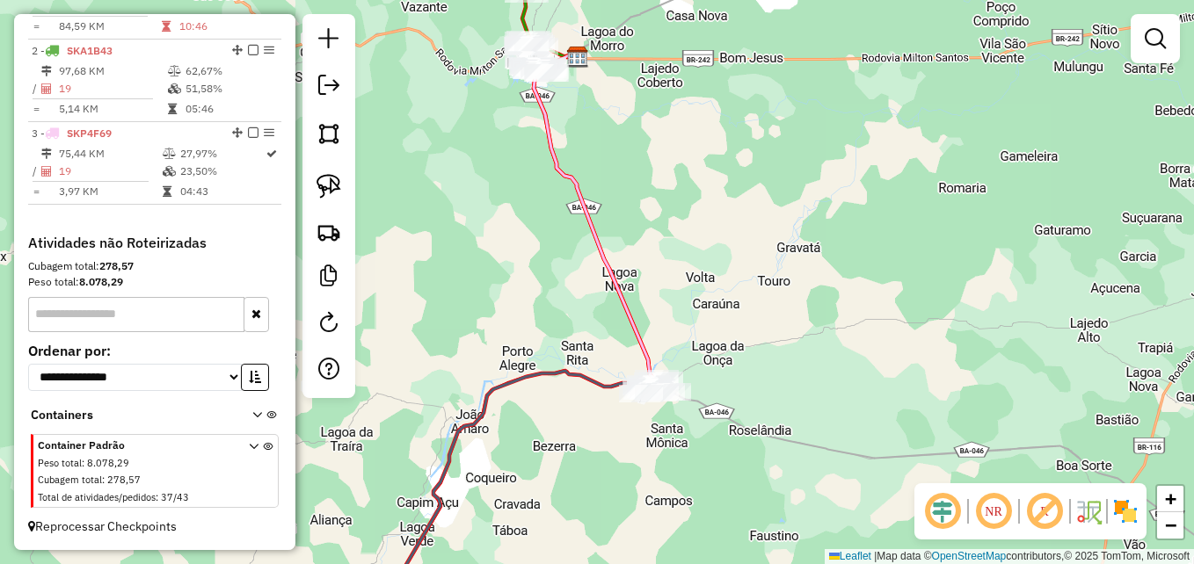
drag, startPoint x: 689, startPoint y: 217, endPoint x: 689, endPoint y: 246, distance: 29.0
click at [689, 246] on div "Janela de atendimento Grade de atendimento Capacidade Transportadoras Veículos …" at bounding box center [597, 282] width 1194 height 564
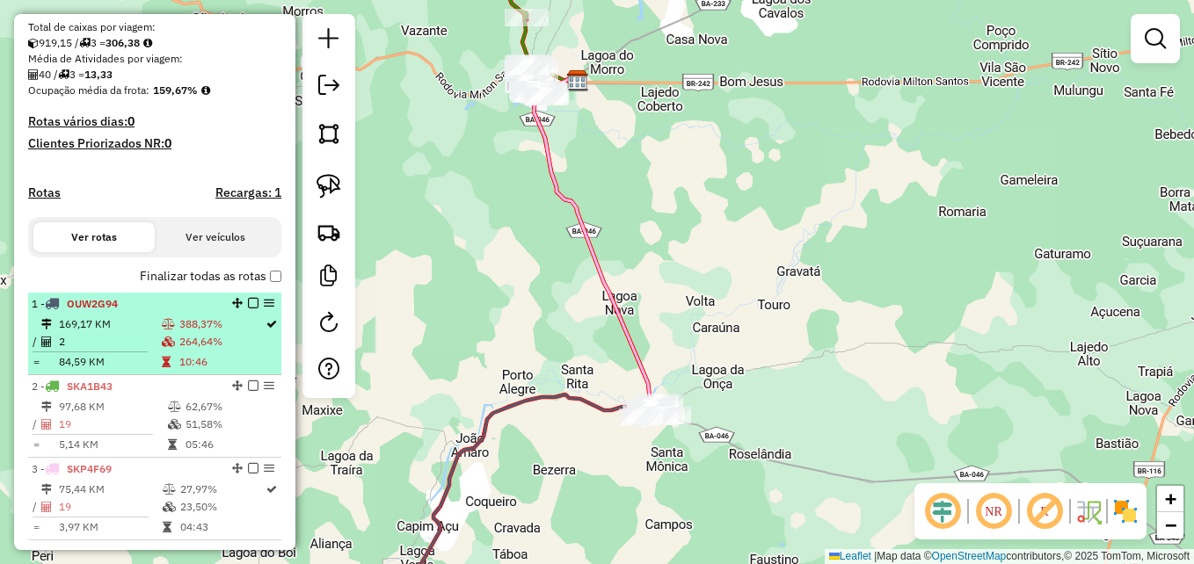
scroll to position [453, 0]
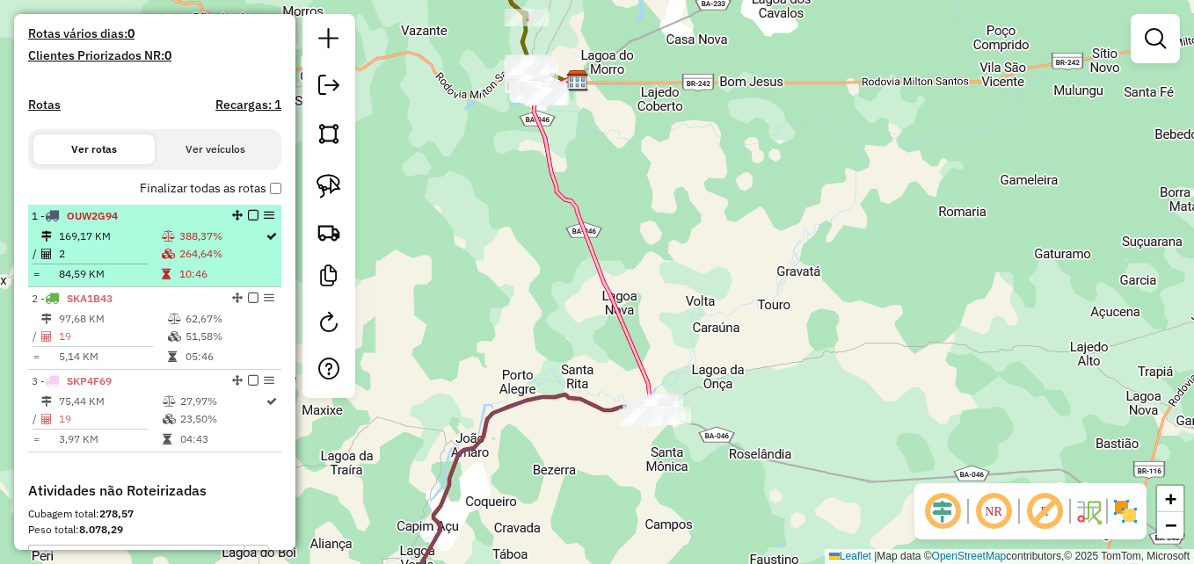
click at [113, 263] on td "2" at bounding box center [109, 254] width 103 height 18
select select "**********"
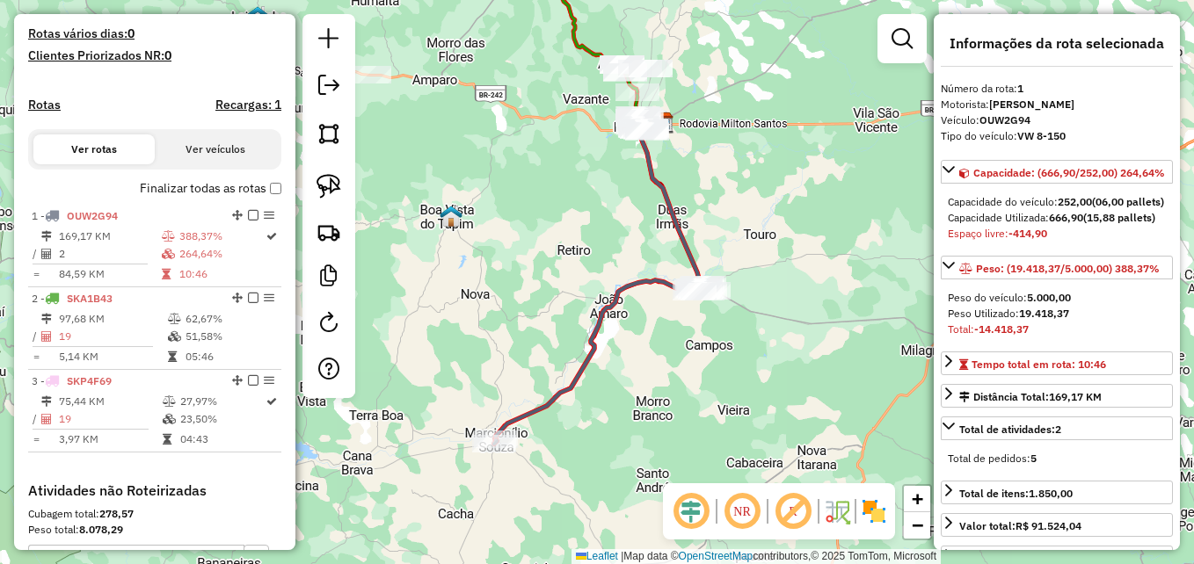
drag, startPoint x: 113, startPoint y: 275, endPoint x: 528, endPoint y: 408, distance: 435.7
click at [528, 408] on icon at bounding box center [598, 280] width 205 height 319
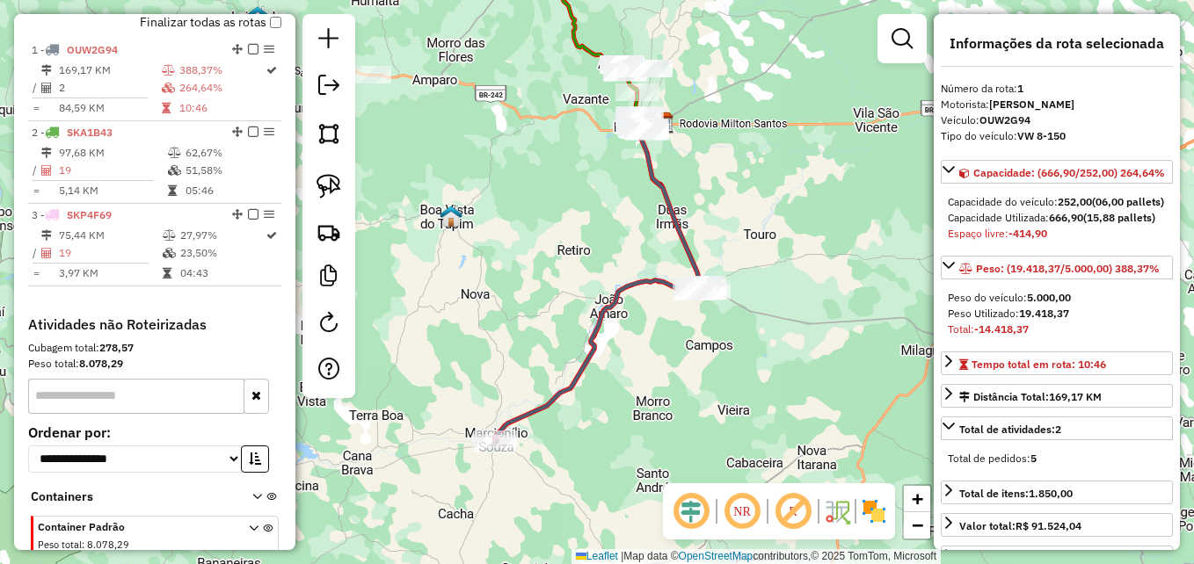
scroll to position [659, 0]
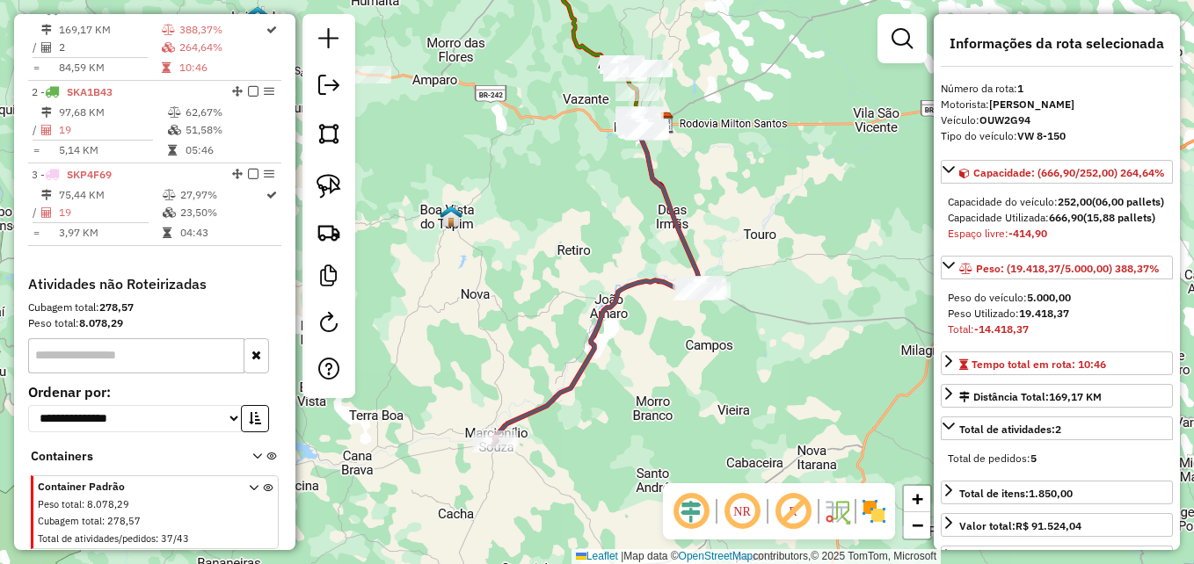
click at [528, 412] on icon at bounding box center [598, 280] width 205 height 319
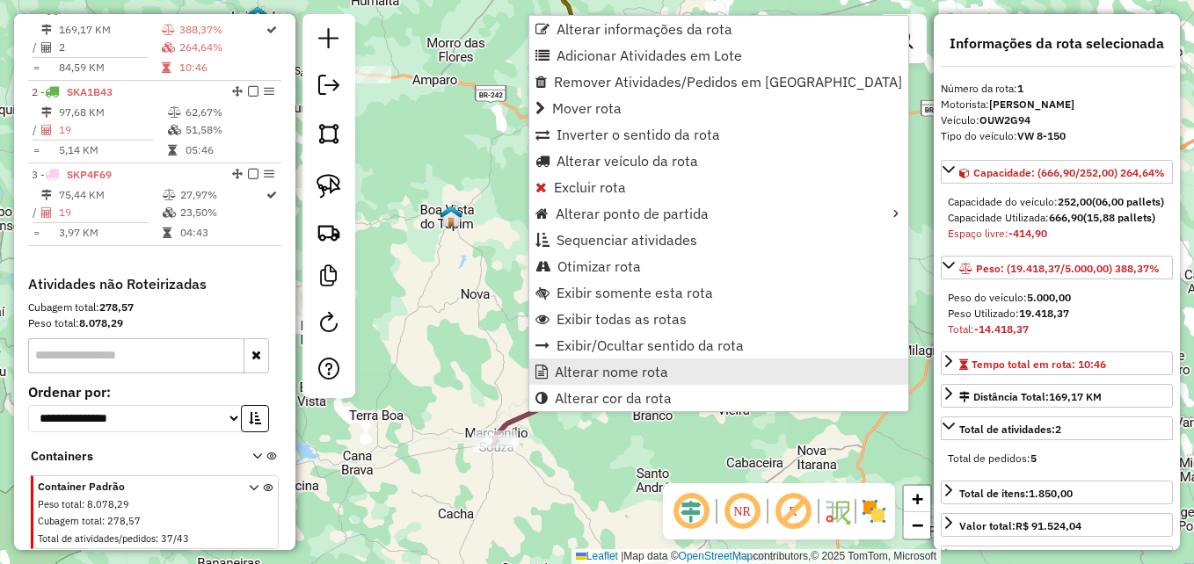
click at [615, 375] on span "Alterar nome rota" at bounding box center [611, 372] width 113 height 14
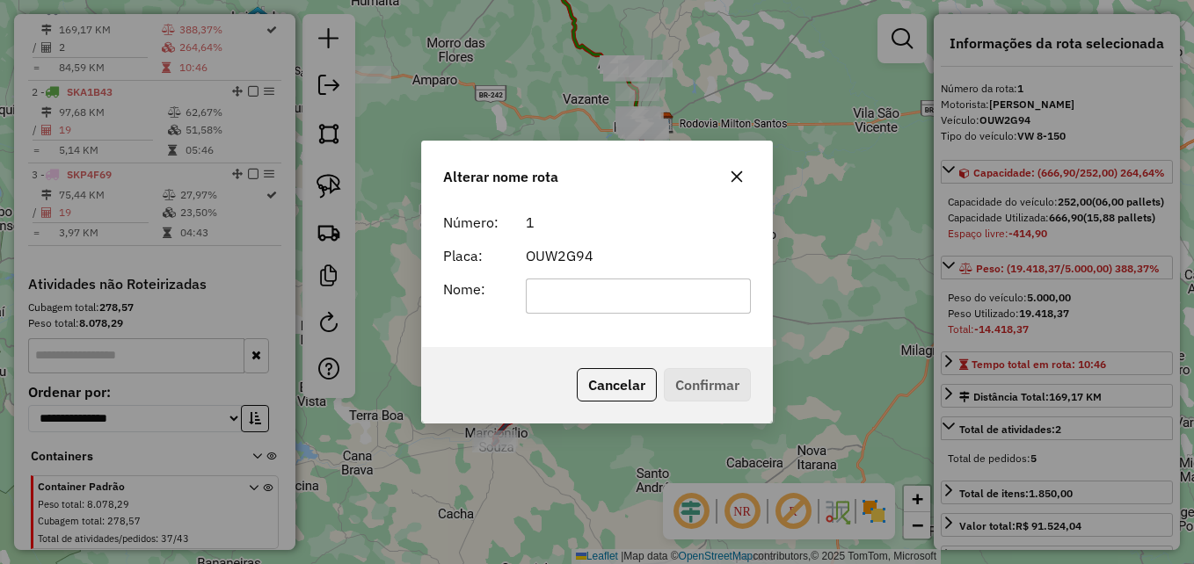
type input "*"
click at [681, 299] on input "**********" at bounding box center [639, 296] width 226 height 35
type input "**********"
click at [706, 384] on button "Confirmar" at bounding box center [707, 384] width 87 height 33
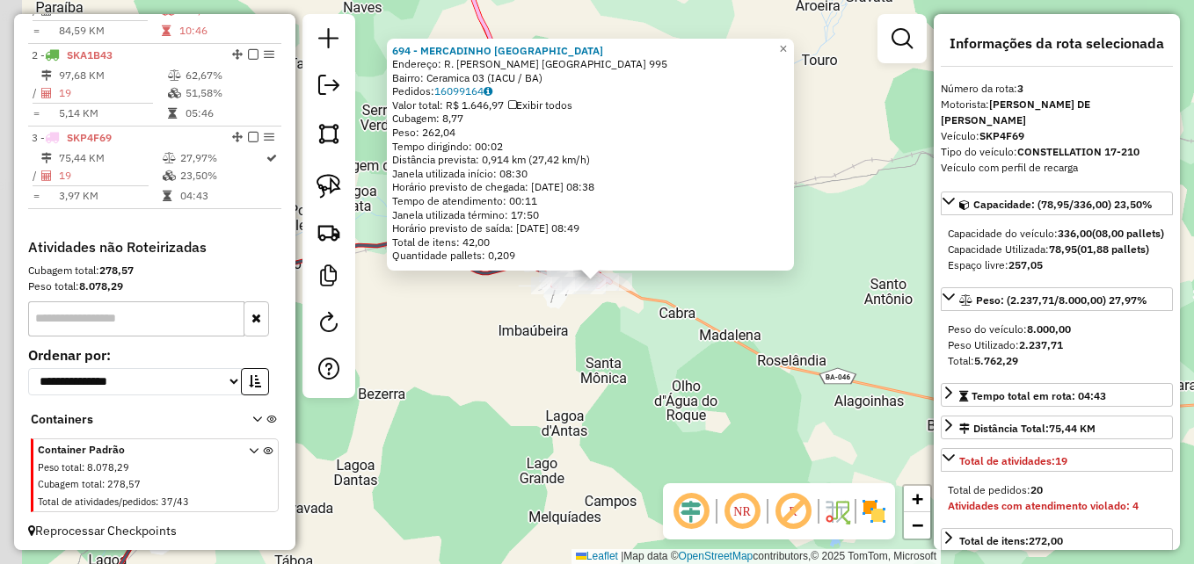
scroll to position [732, 0]
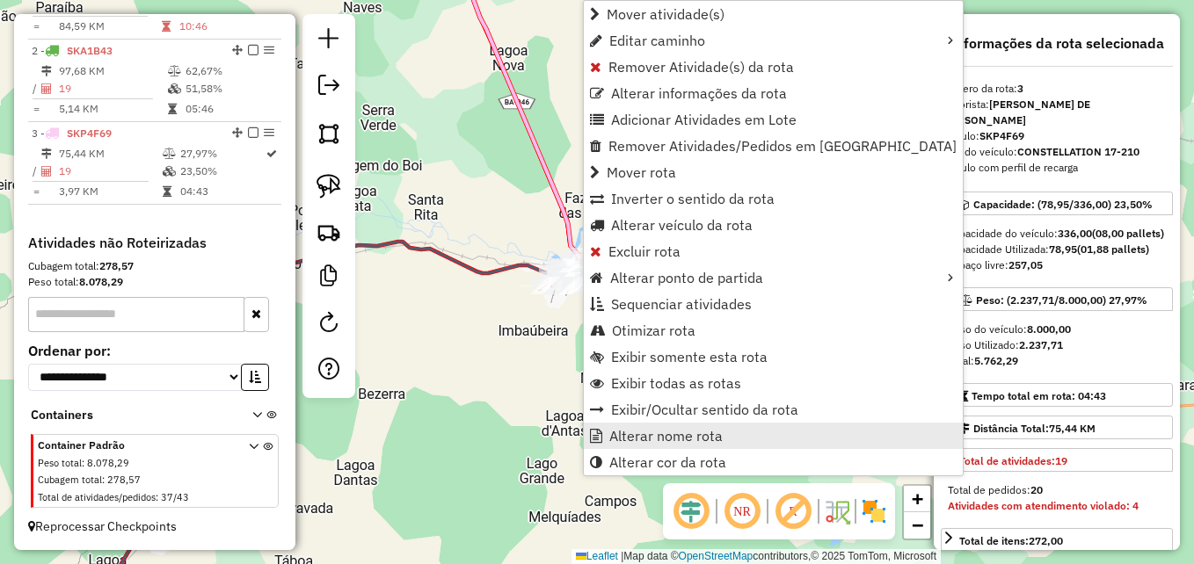
click at [696, 441] on span "Alterar nome rota" at bounding box center [665, 436] width 113 height 14
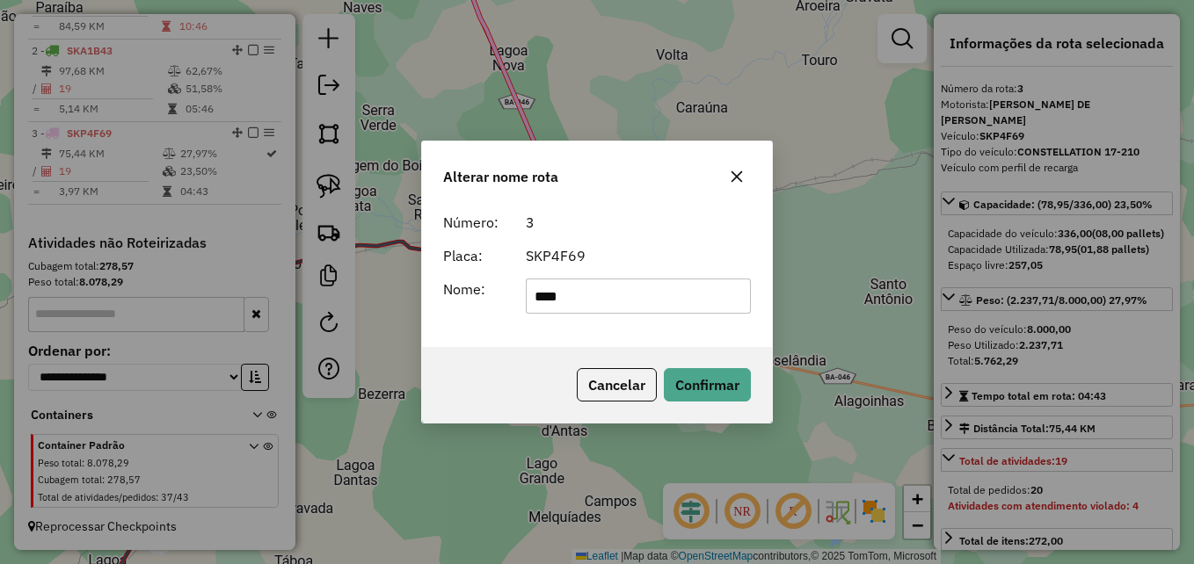
type input "****"
click at [712, 364] on div "Cancelar Confirmar" at bounding box center [597, 385] width 350 height 76
click at [708, 381] on button "Confirmar" at bounding box center [707, 384] width 87 height 33
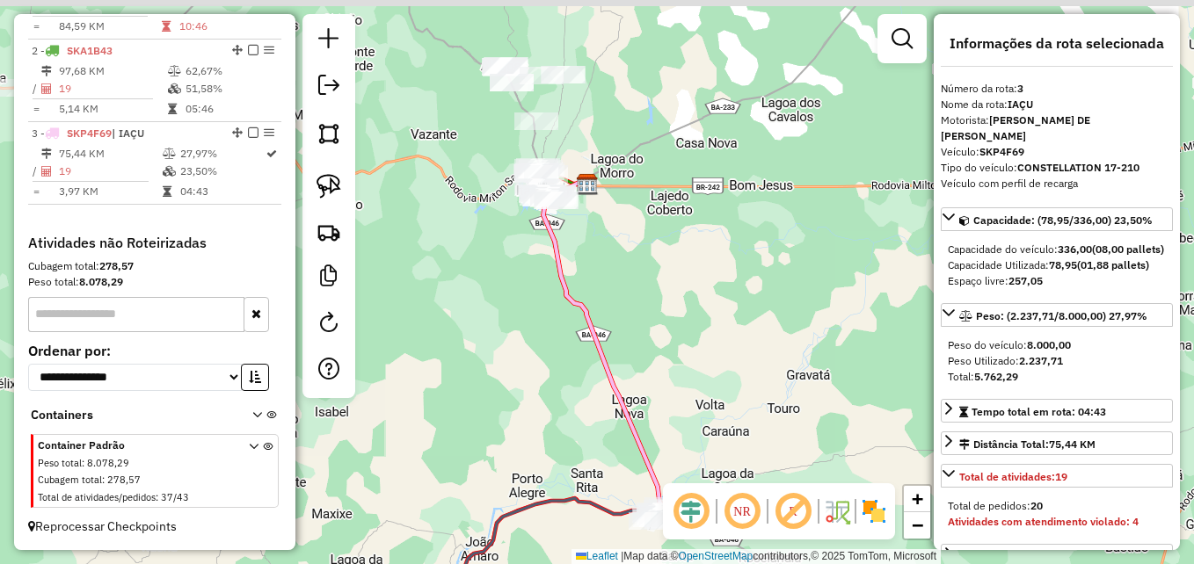
drag, startPoint x: 694, startPoint y: 194, endPoint x: 721, endPoint y: 397, distance: 204.9
click at [720, 419] on div "Janela de atendimento Grade de atendimento Capacidade Transportadoras Veículos …" at bounding box center [597, 282] width 1194 height 564
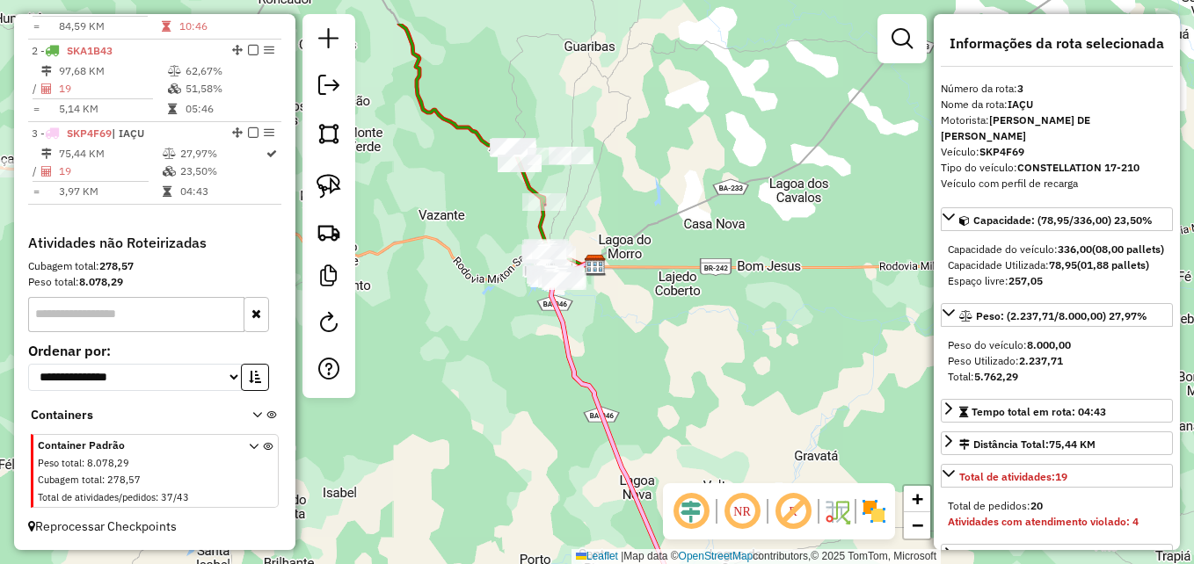
drag, startPoint x: 710, startPoint y: 294, endPoint x: 717, endPoint y: 374, distance: 80.3
click at [717, 374] on div "Janela de atendimento Grade de atendimento Capacidade Transportadoras Veículos …" at bounding box center [597, 282] width 1194 height 564
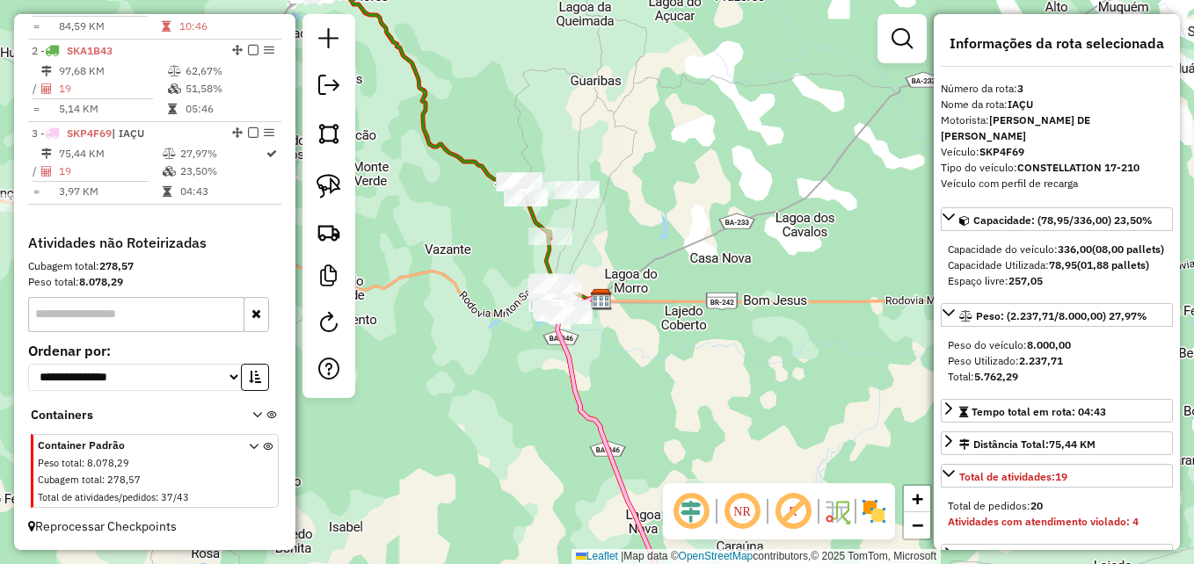
drag, startPoint x: 696, startPoint y: 339, endPoint x: 710, endPoint y: 357, distance: 22.0
click at [710, 357] on div "Janela de atendimento Grade de atendimento Capacidade Transportadoras Veículos …" at bounding box center [597, 282] width 1194 height 564
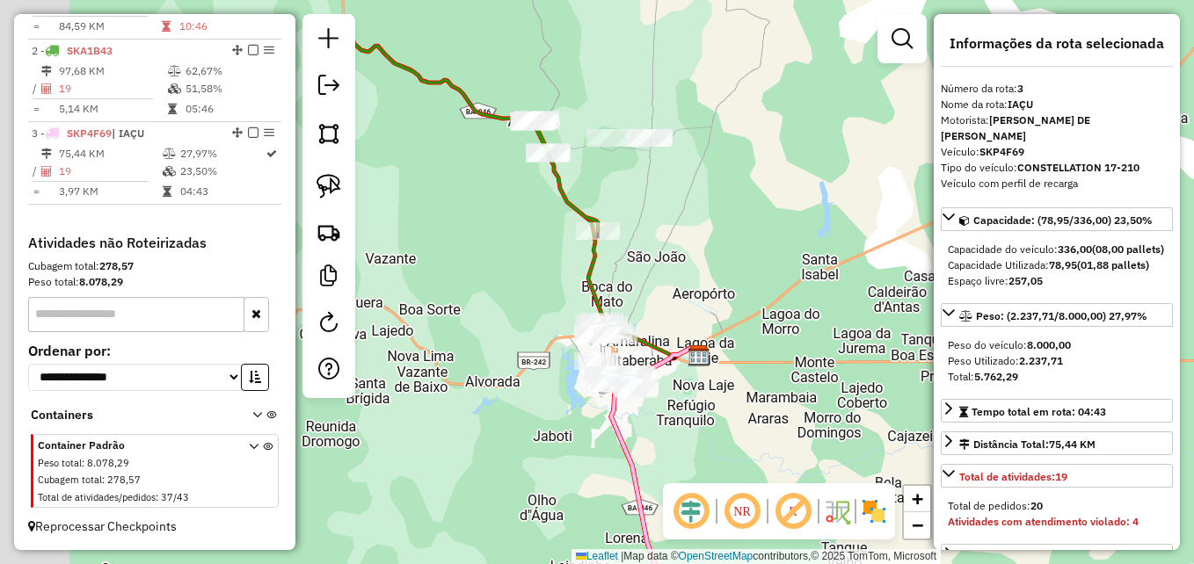
drag, startPoint x: 602, startPoint y: 372, endPoint x: 784, endPoint y: 457, distance: 201.0
click at [784, 457] on div "Janela de atendimento Grade de atendimento Capacidade Transportadoras Veículos …" at bounding box center [597, 282] width 1194 height 564
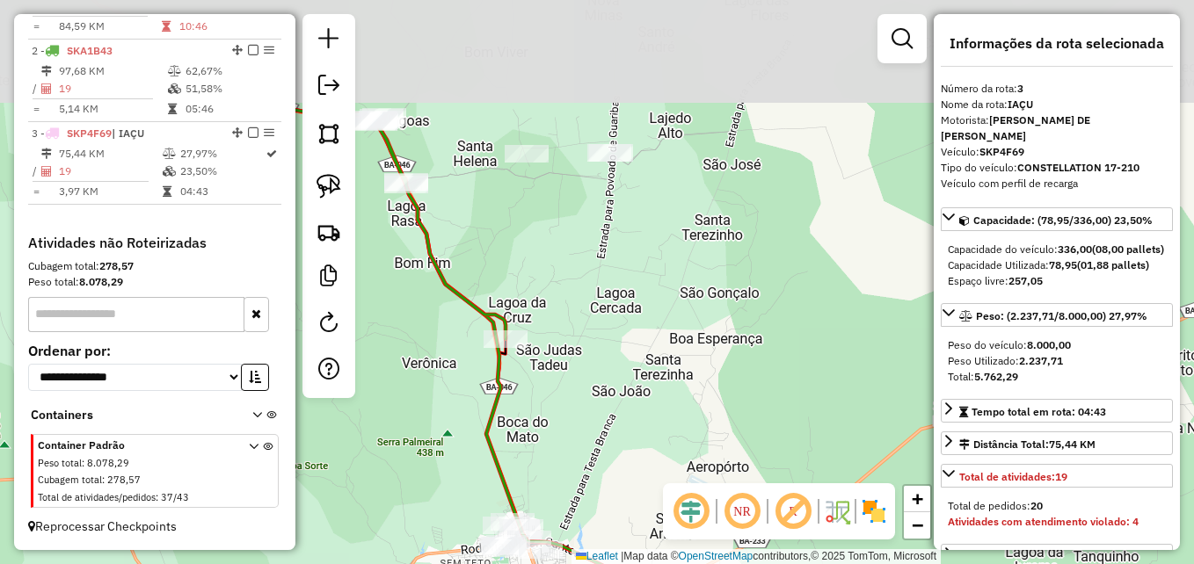
drag, startPoint x: 699, startPoint y: 237, endPoint x: 761, endPoint y: 355, distance: 133.7
click at [761, 355] on div "Janela de atendimento Grade de atendimento Capacidade Transportadoras Veículos …" at bounding box center [597, 282] width 1194 height 564
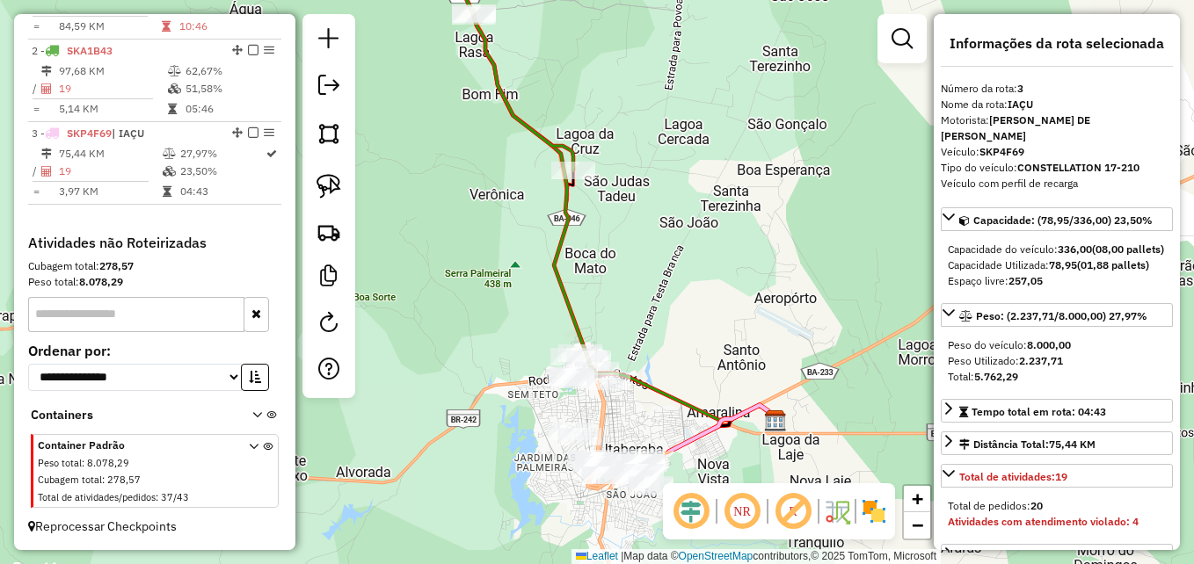
drag, startPoint x: 626, startPoint y: 399, endPoint x: 691, endPoint y: 236, distance: 176.0
click at [691, 236] on div "Janela de atendimento Grade de atendimento Capacidade Transportadoras Veículos …" at bounding box center [597, 282] width 1194 height 564
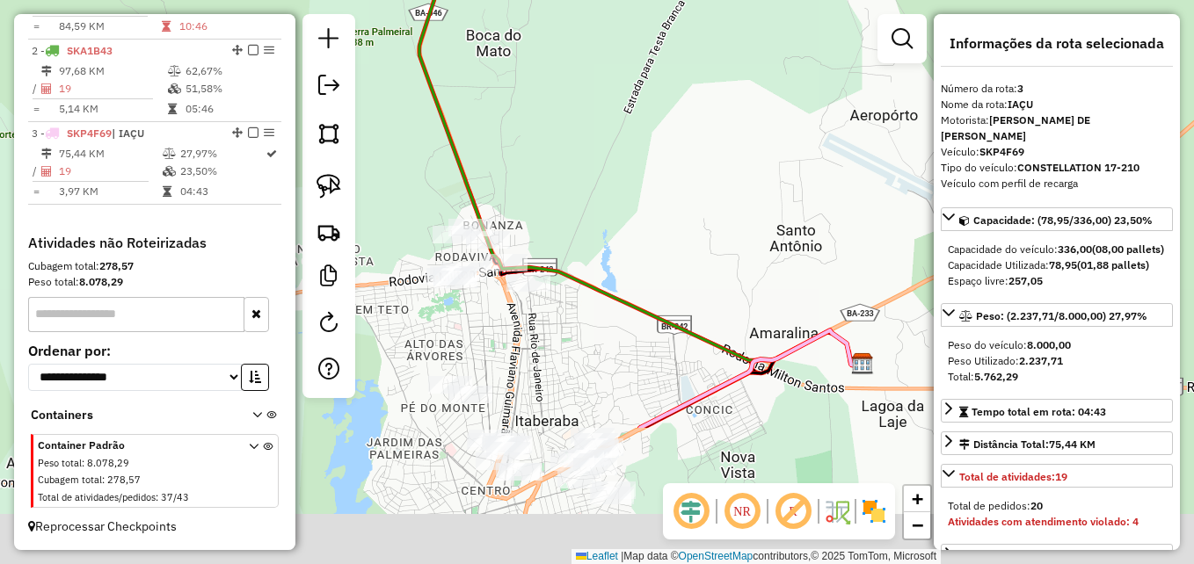
drag, startPoint x: 713, startPoint y: 336, endPoint x: 717, endPoint y: 192, distance: 144.3
click at [717, 192] on div "Janela de atendimento Grade de atendimento Capacidade Transportadoras Veículos …" at bounding box center [597, 282] width 1194 height 564
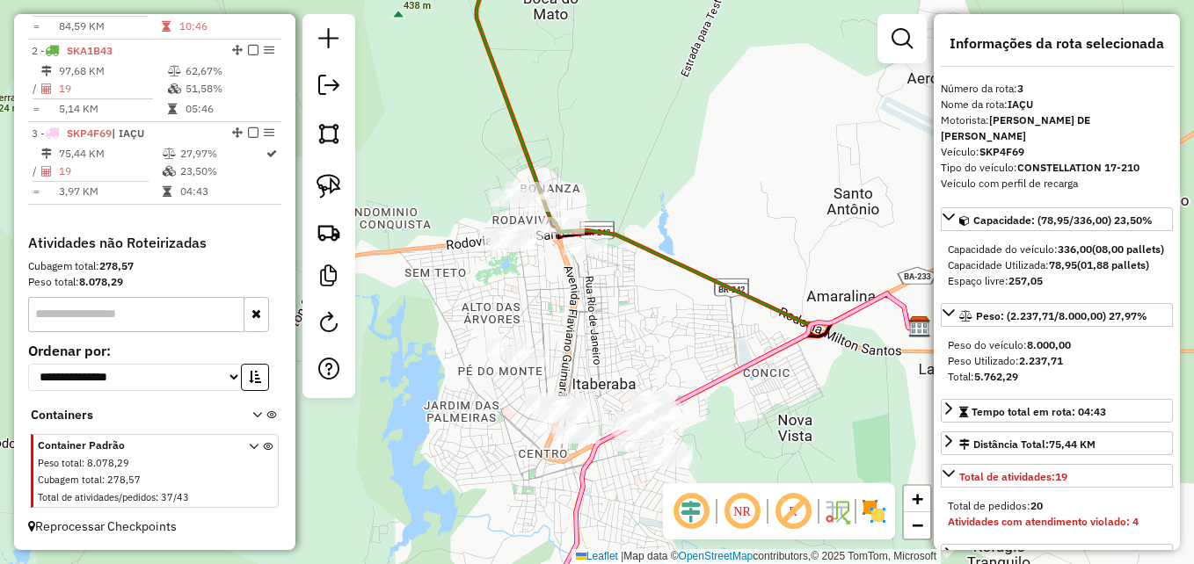
drag, startPoint x: 606, startPoint y: 378, endPoint x: 715, endPoint y: 318, distance: 124.3
click at [715, 318] on div "Janela de atendimento Grade de atendimento Capacidade Transportadoras Veículos …" at bounding box center [597, 282] width 1194 height 564
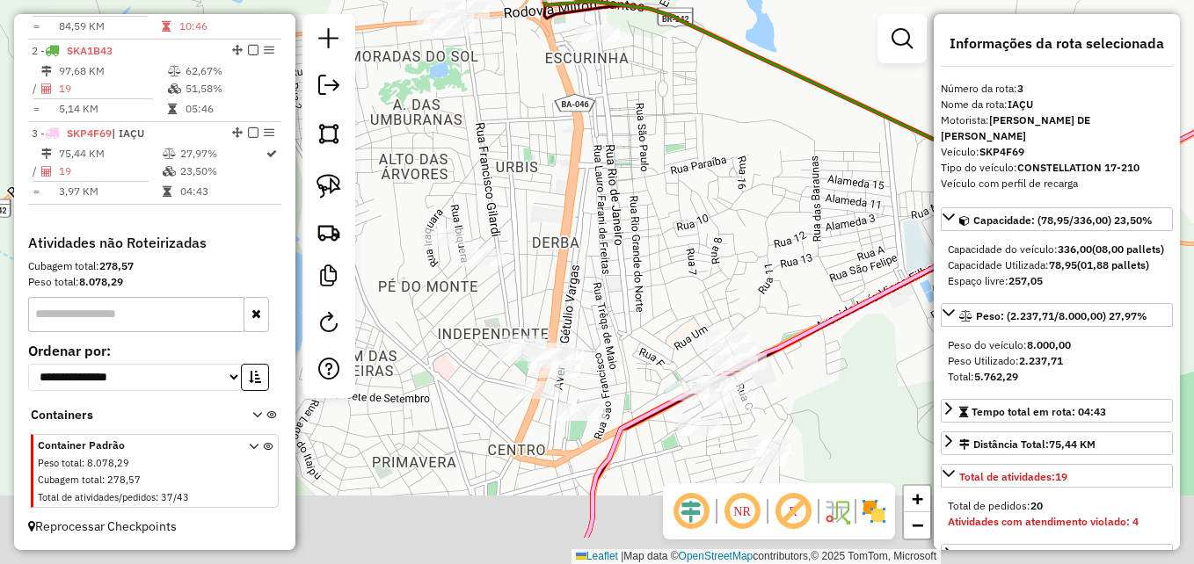
drag, startPoint x: 631, startPoint y: 368, endPoint x: 683, endPoint y: 250, distance: 128.7
click at [683, 250] on div "Janela de atendimento Grade de atendimento Capacidade Transportadoras Veículos …" at bounding box center [597, 282] width 1194 height 564
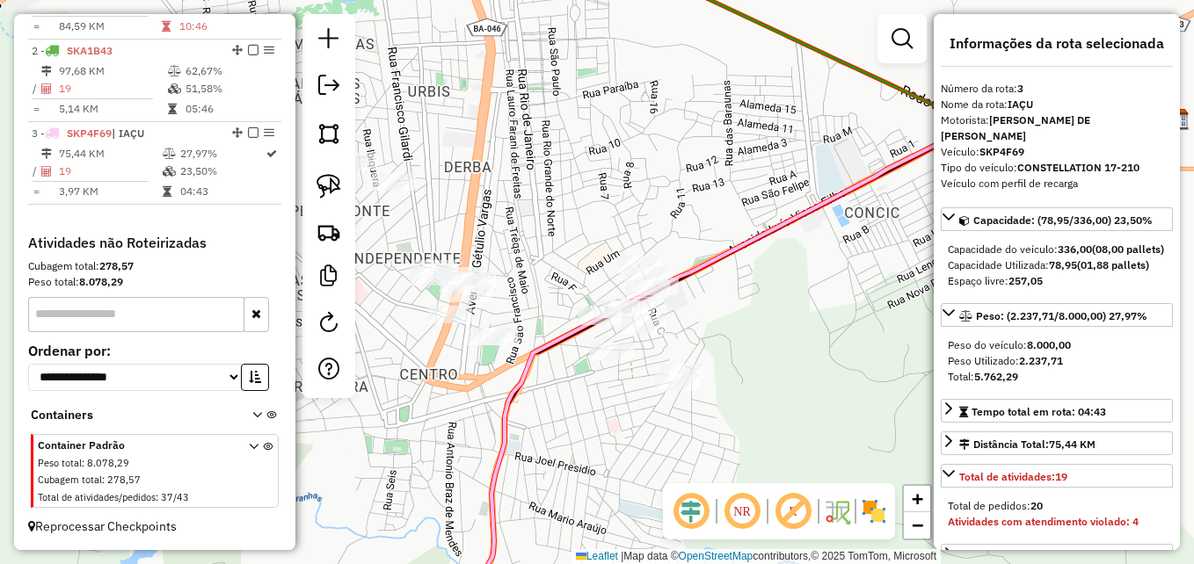
drag, startPoint x: 688, startPoint y: 273, endPoint x: 584, endPoint y: 233, distance: 112.2
click at [584, 233] on div "Janela de atendimento Grade de atendimento Capacidade Transportadoras Veículos …" at bounding box center [597, 282] width 1194 height 564
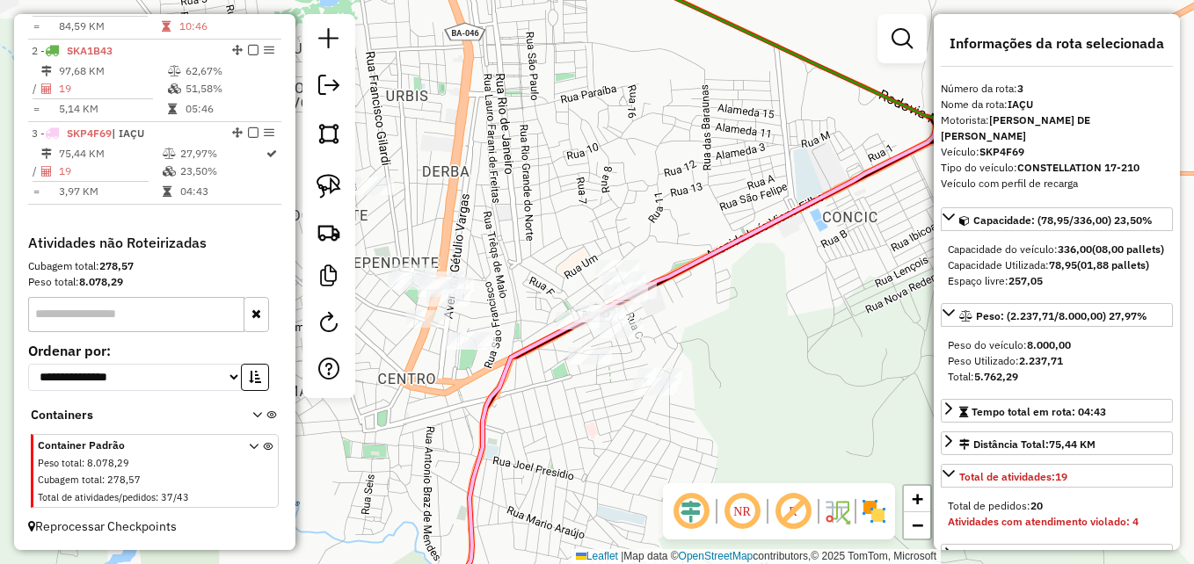
drag, startPoint x: 749, startPoint y: 348, endPoint x: 727, endPoint y: 354, distance: 22.8
click at [727, 354] on div "Janela de atendimento Grade de atendimento Capacidade Transportadoras Veículos …" at bounding box center [597, 282] width 1194 height 564
click at [335, 196] on img at bounding box center [329, 186] width 25 height 25
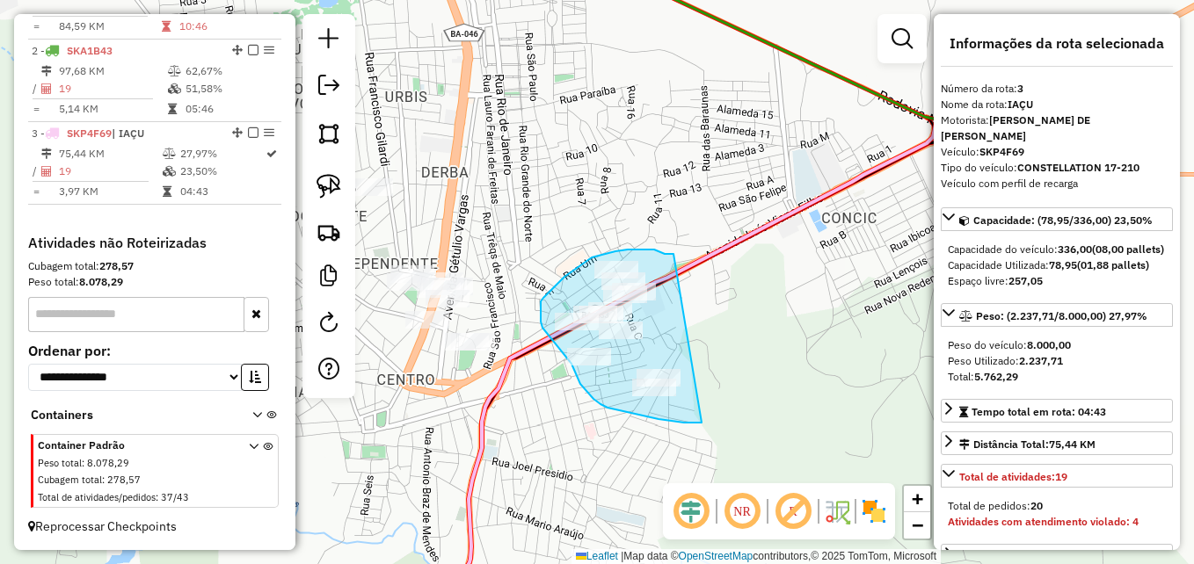
drag, startPoint x: 702, startPoint y: 423, endPoint x: 685, endPoint y: 255, distance: 168.8
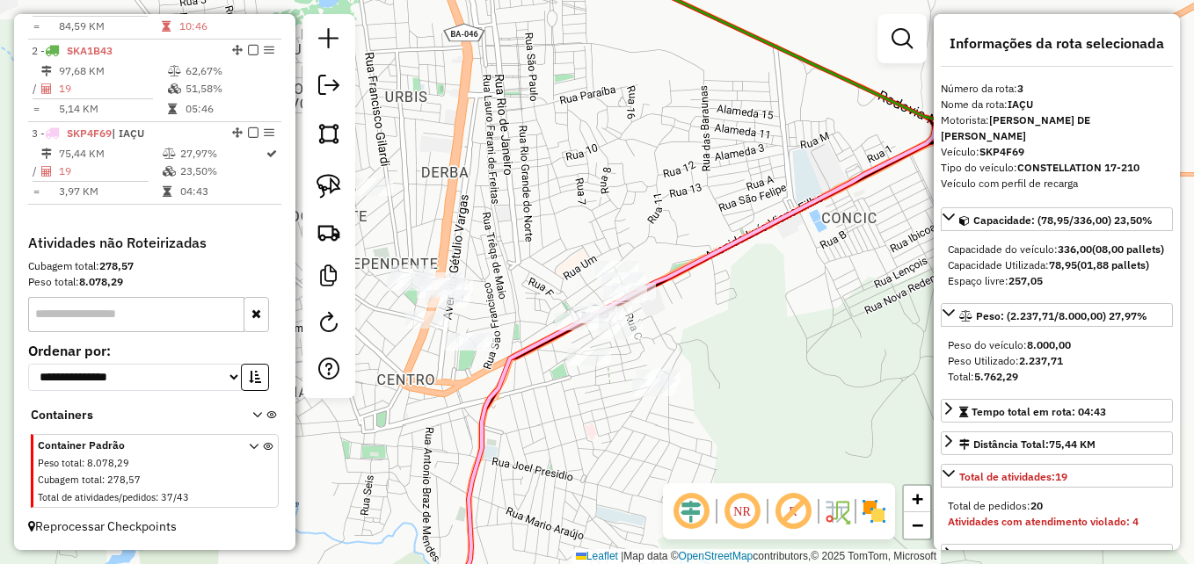
drag, startPoint x: 553, startPoint y: 217, endPoint x: 601, endPoint y: 250, distance: 57.6
click at [601, 250] on div "Janela de atendimento Grade de atendimento Capacidade Transportadoras Veículos …" at bounding box center [597, 282] width 1194 height 564
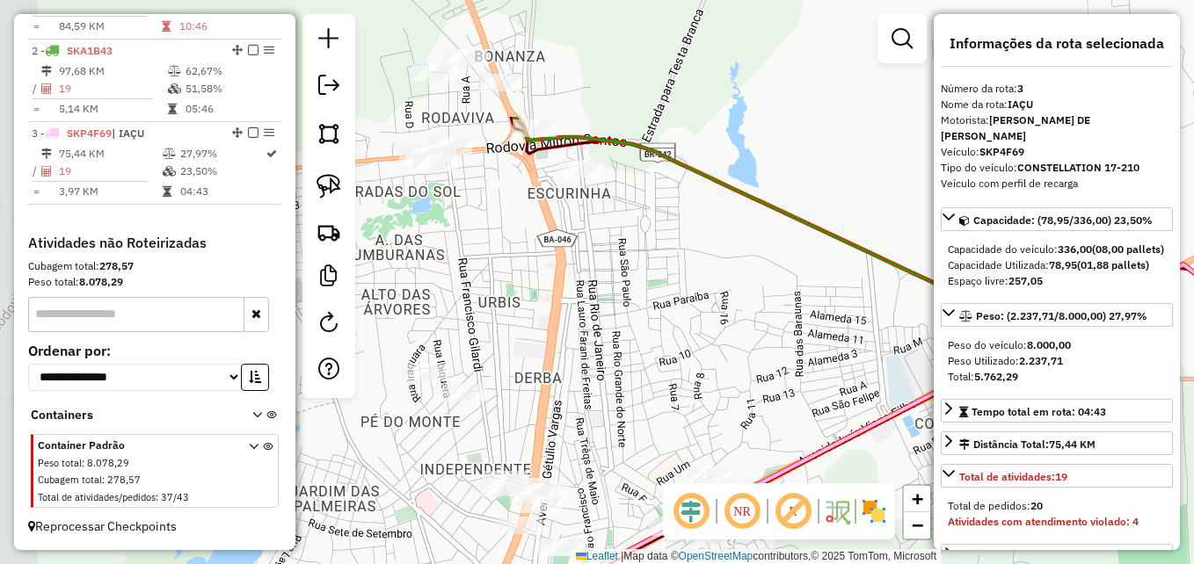
drag, startPoint x: 568, startPoint y: 306, endPoint x: 614, endPoint y: 479, distance: 179.1
click at [614, 479] on div "Janela de atendimento Grade de atendimento Capacidade Transportadoras Veículos …" at bounding box center [597, 282] width 1194 height 564
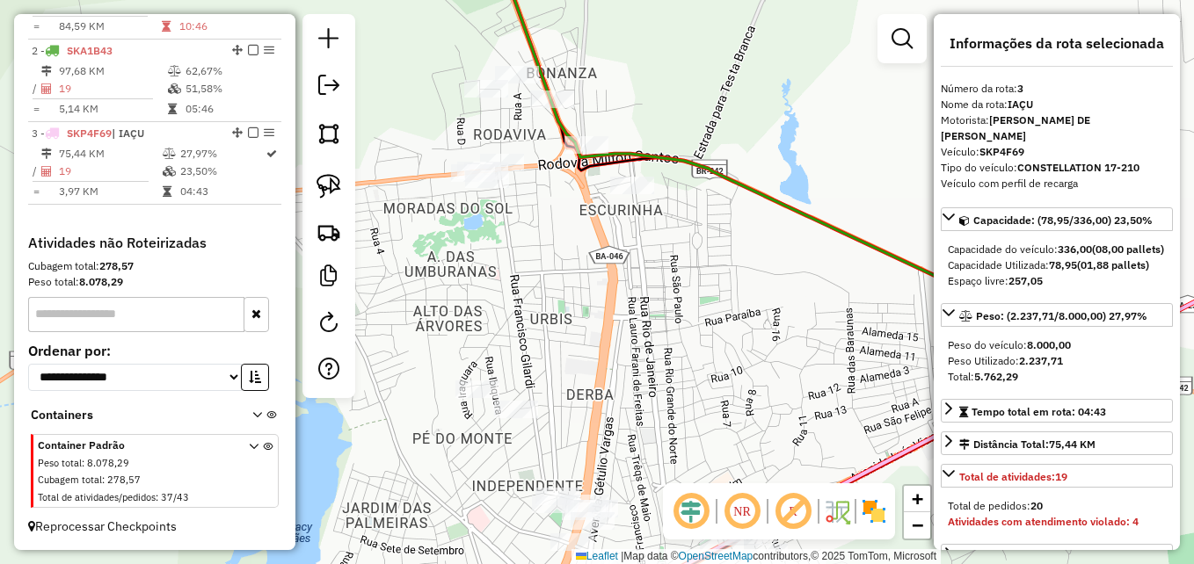
drag, startPoint x: 610, startPoint y: 452, endPoint x: 662, endPoint y: 489, distance: 63.7
click at [662, 489] on div "Janela de atendimento Grade de atendimento Capacidade Transportadoras Veículos …" at bounding box center [597, 282] width 1194 height 564
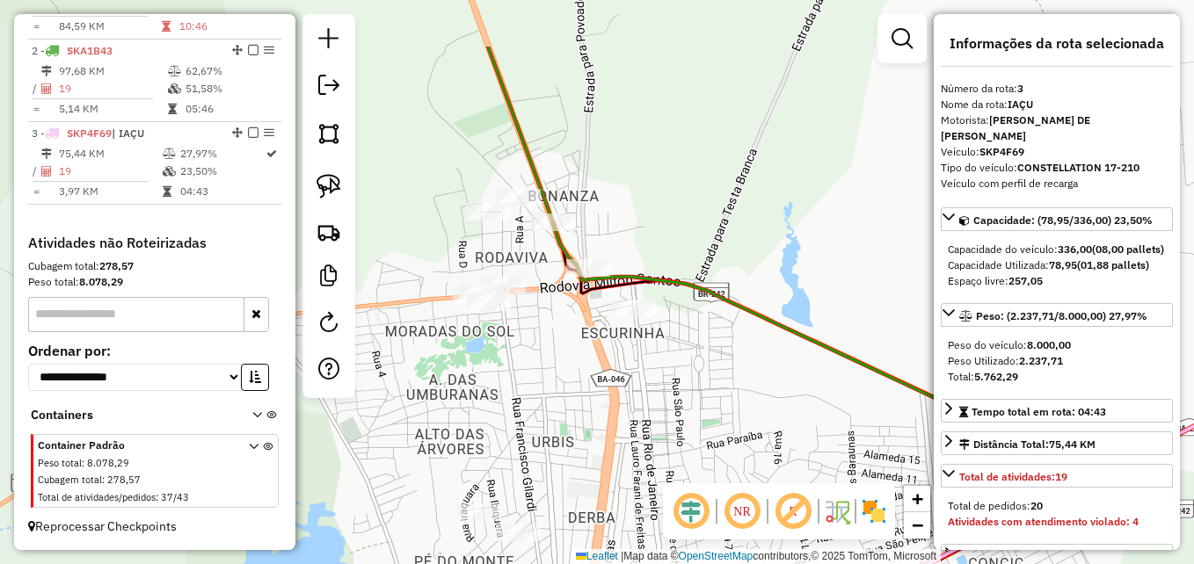
drag, startPoint x: 682, startPoint y: 396, endPoint x: 684, endPoint y: 466, distance: 70.4
click at [684, 466] on div "Janela de atendimento Grade de atendimento Capacidade Transportadoras Veículos …" at bounding box center [597, 282] width 1194 height 564
click at [331, 181] on img at bounding box center [329, 186] width 25 height 25
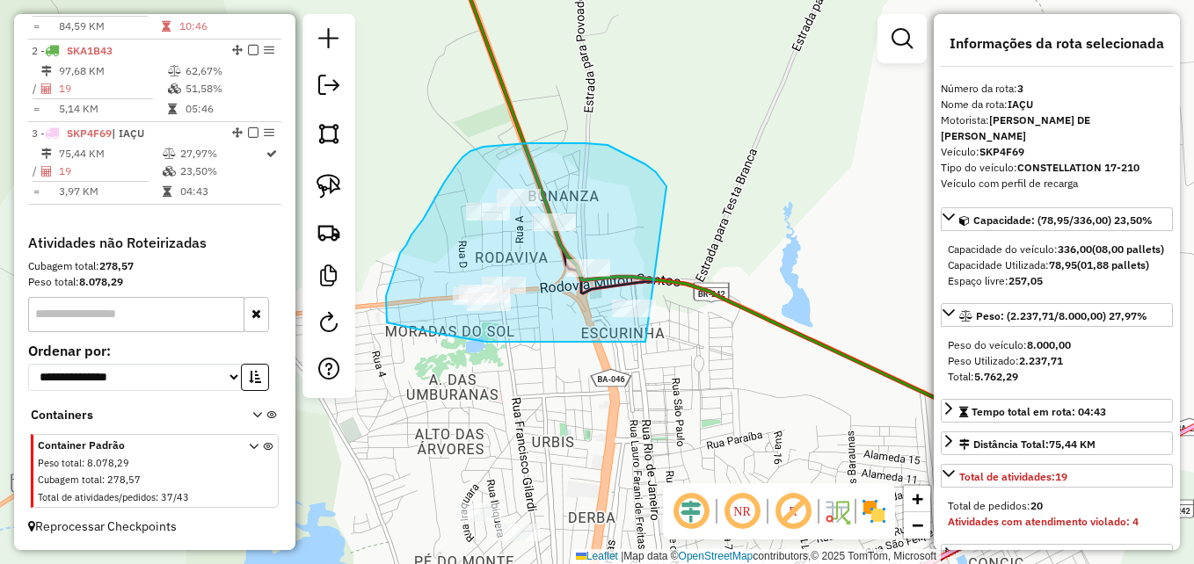
drag, startPoint x: 645, startPoint y: 342, endPoint x: 666, endPoint y: 186, distance: 157.1
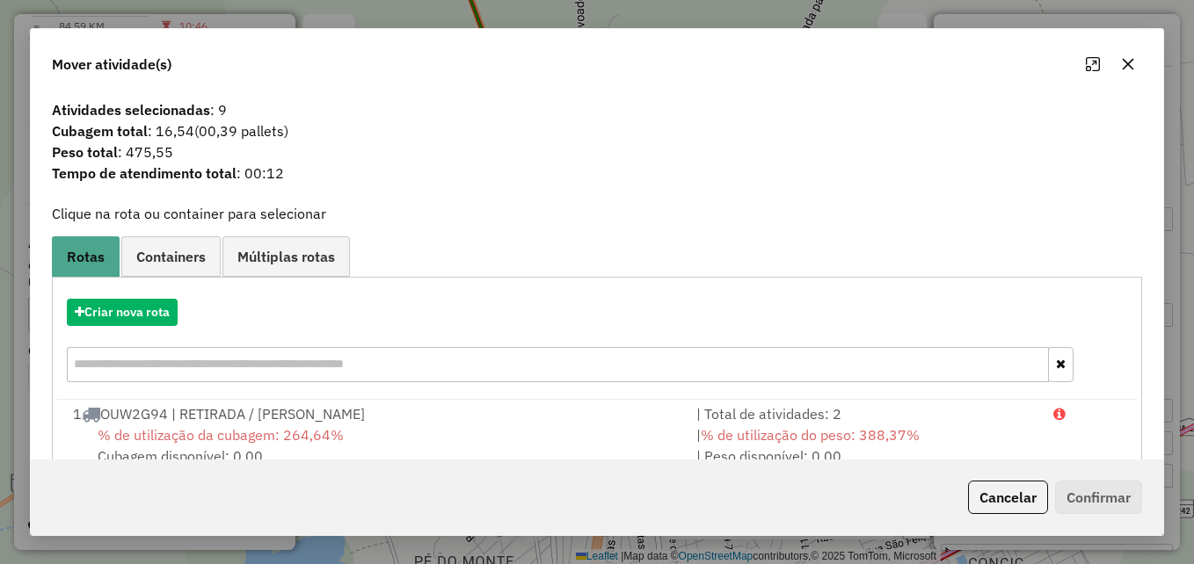
click at [163, 326] on div "Criar nova rota" at bounding box center [597, 343] width 1082 height 114
click at [142, 317] on button "Criar nova rota" at bounding box center [122, 312] width 111 height 27
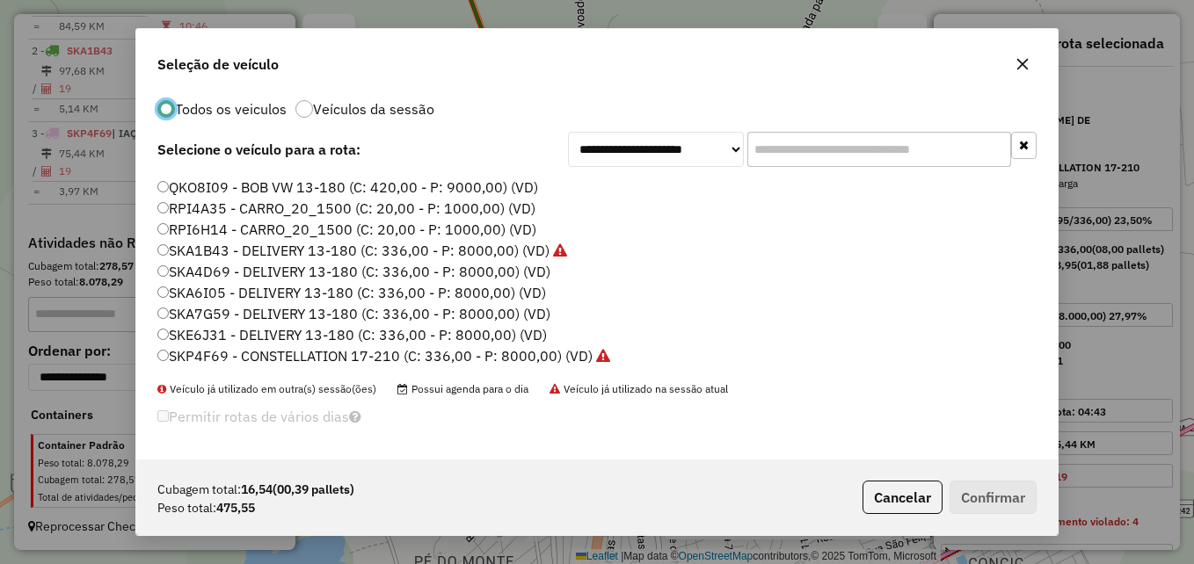
scroll to position [0, 0]
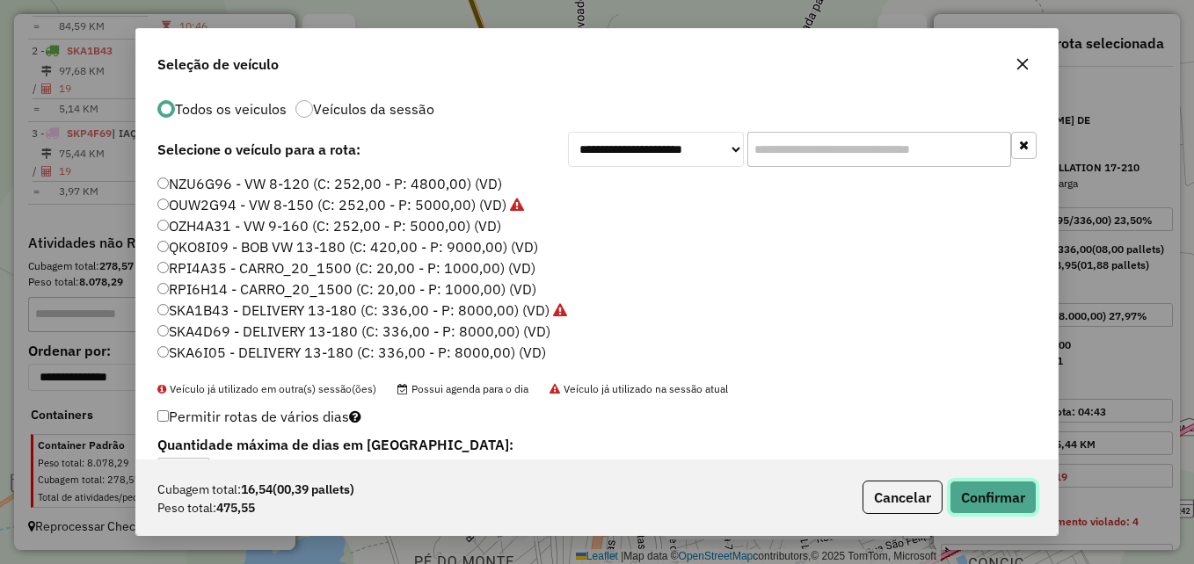
click at [998, 489] on button "Confirmar" at bounding box center [993, 497] width 87 height 33
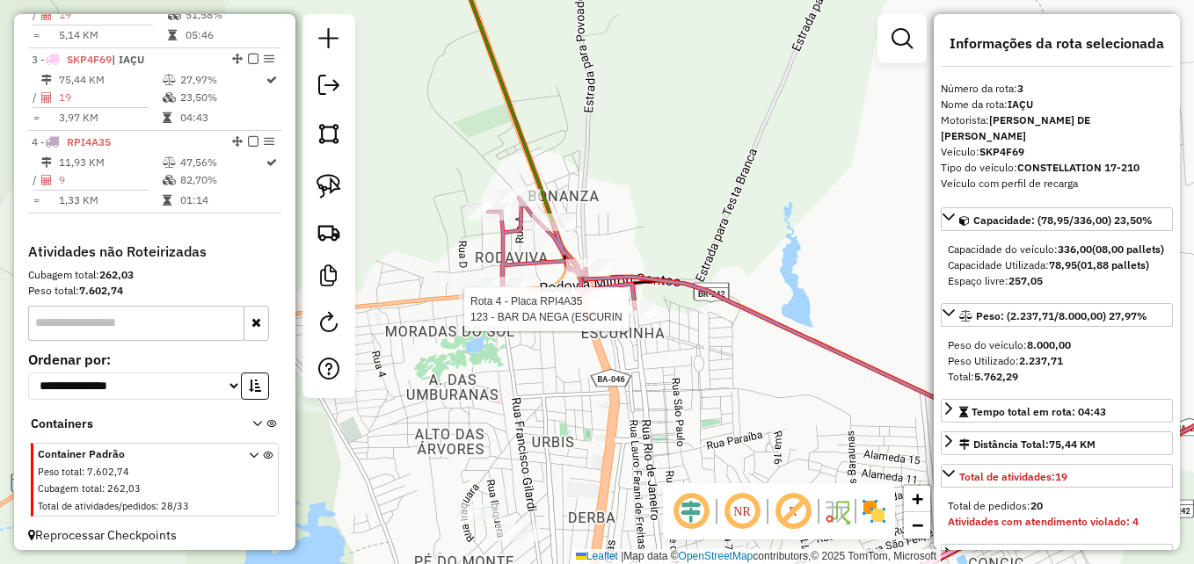
scroll to position [815, 0]
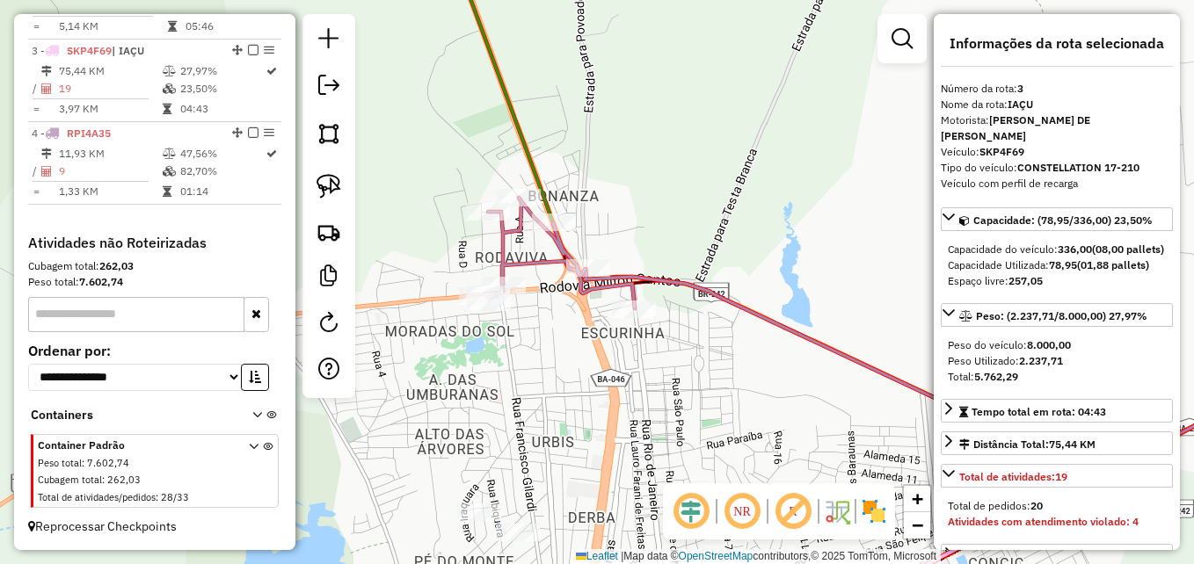
click at [504, 373] on div "Janela de atendimento Grade de atendimento Capacidade Transportadoras Veículos …" at bounding box center [597, 282] width 1194 height 564
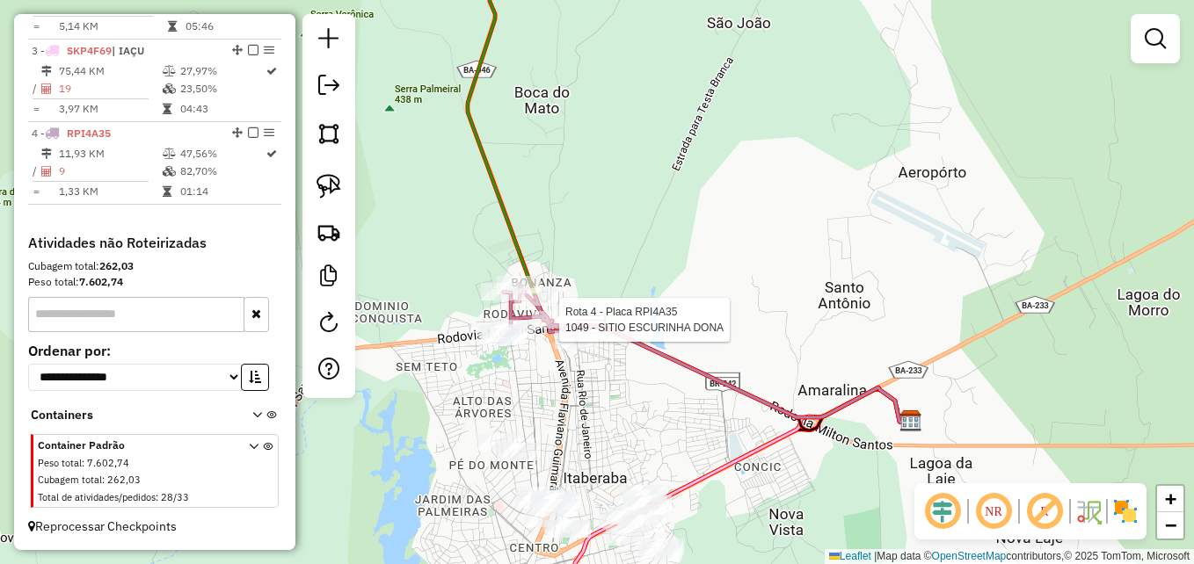
select select "**********"
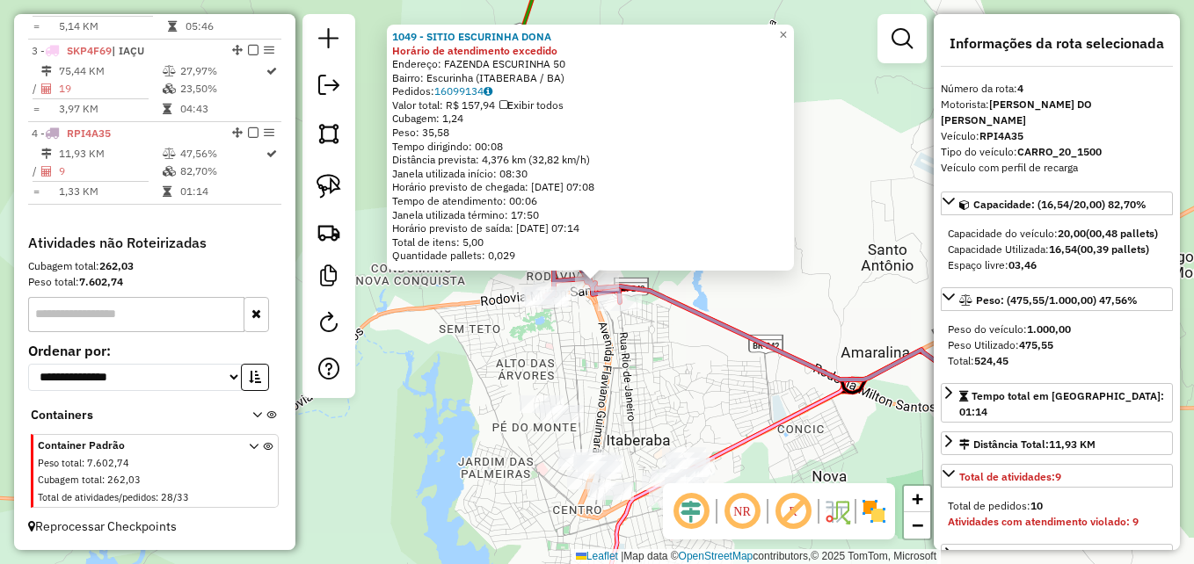
click at [552, 328] on div "1049 - SITIO ESCURINHA DONA Horário de atendimento excedido Endereço: FAZENDA E…" at bounding box center [597, 282] width 1194 height 564
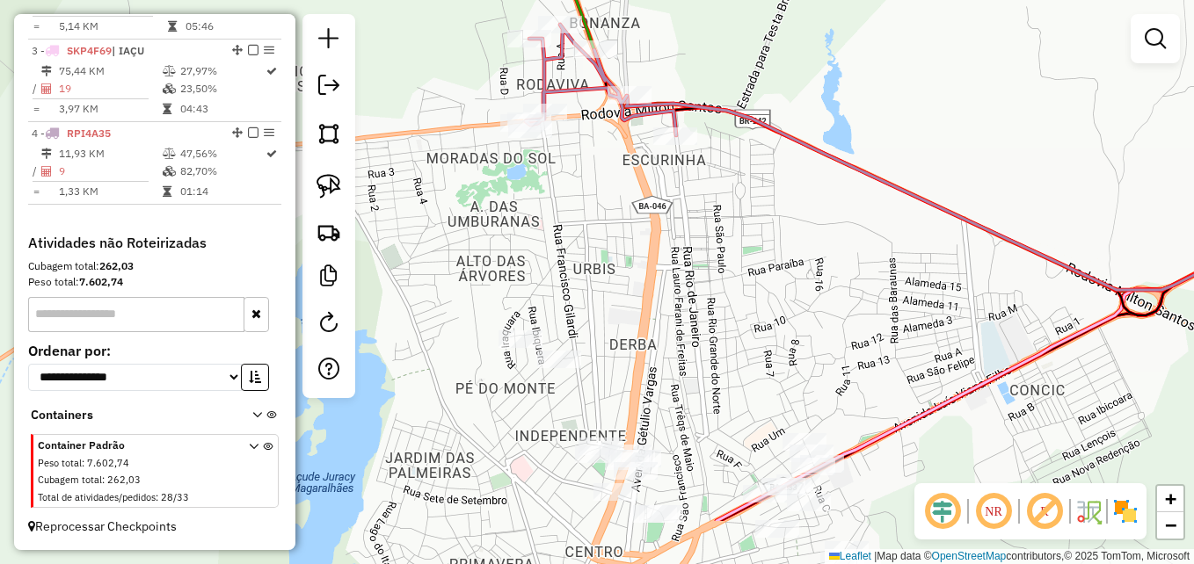
drag, startPoint x: 622, startPoint y: 399, endPoint x: 580, endPoint y: 268, distance: 137.4
click at [580, 268] on div "Janela de atendimento Grade de atendimento Capacidade Transportadoras Veículos …" at bounding box center [597, 282] width 1194 height 564
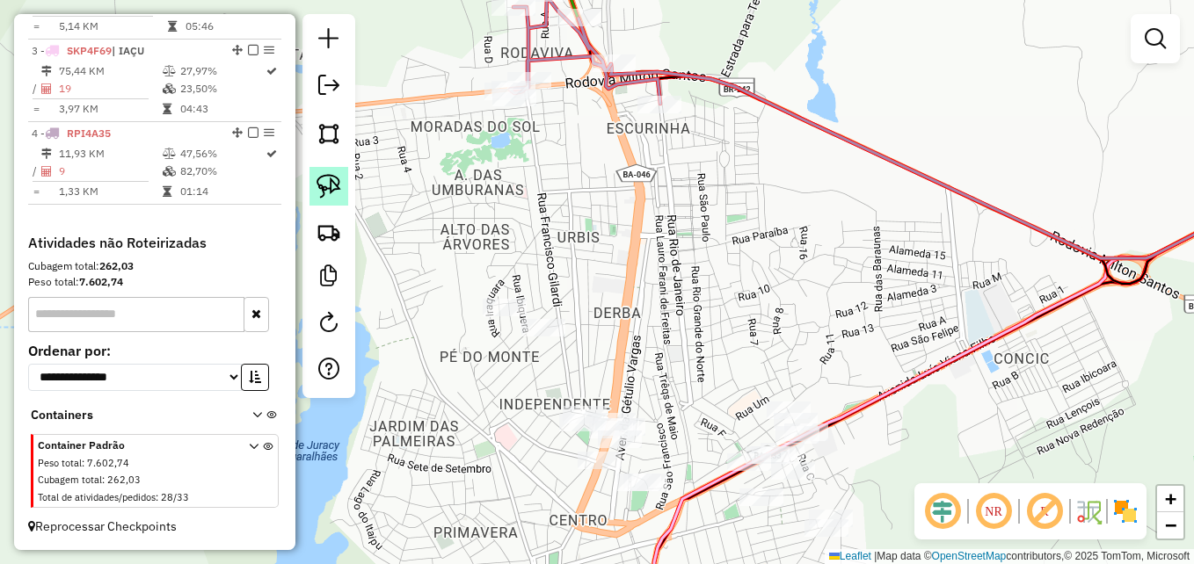
click at [339, 189] on img at bounding box center [329, 186] width 25 height 25
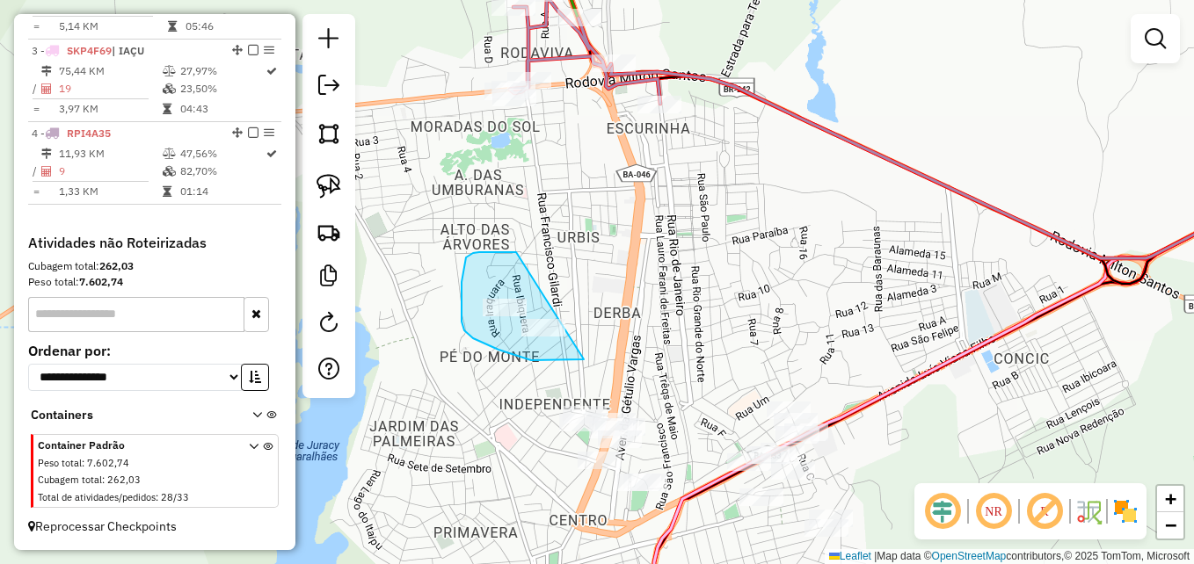
drag, startPoint x: 584, startPoint y: 360, endPoint x: 518, endPoint y: 252, distance: 125.9
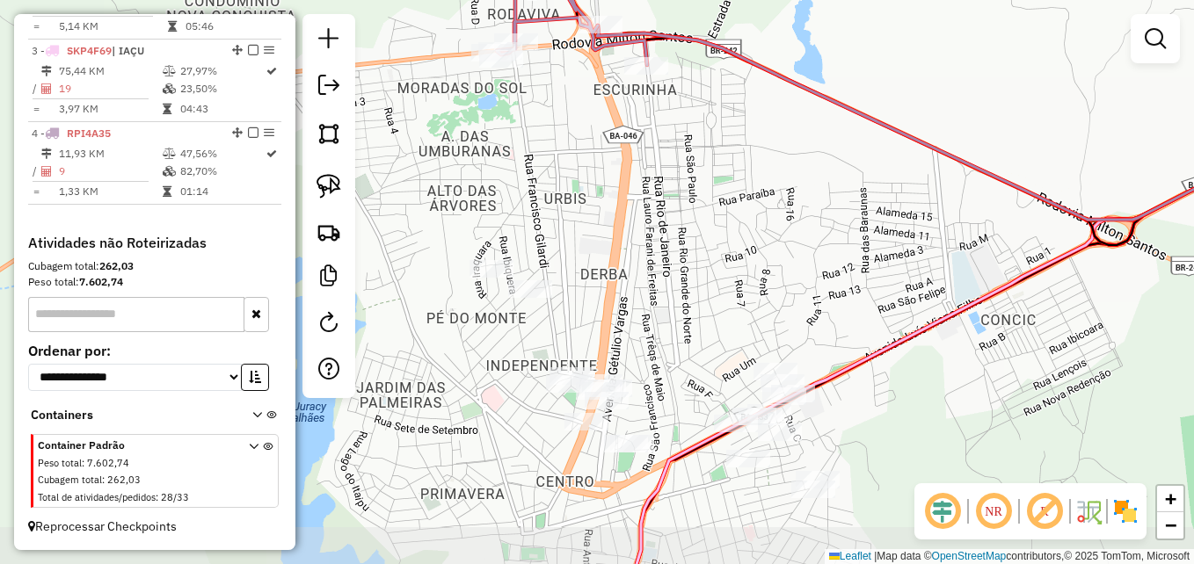
drag, startPoint x: 654, startPoint y: 353, endPoint x: 641, endPoint y: 315, distance: 40.9
click at [641, 315] on div "Janela de atendimento Grade de atendimento Capacidade Transportadoras Veículos …" at bounding box center [597, 282] width 1194 height 564
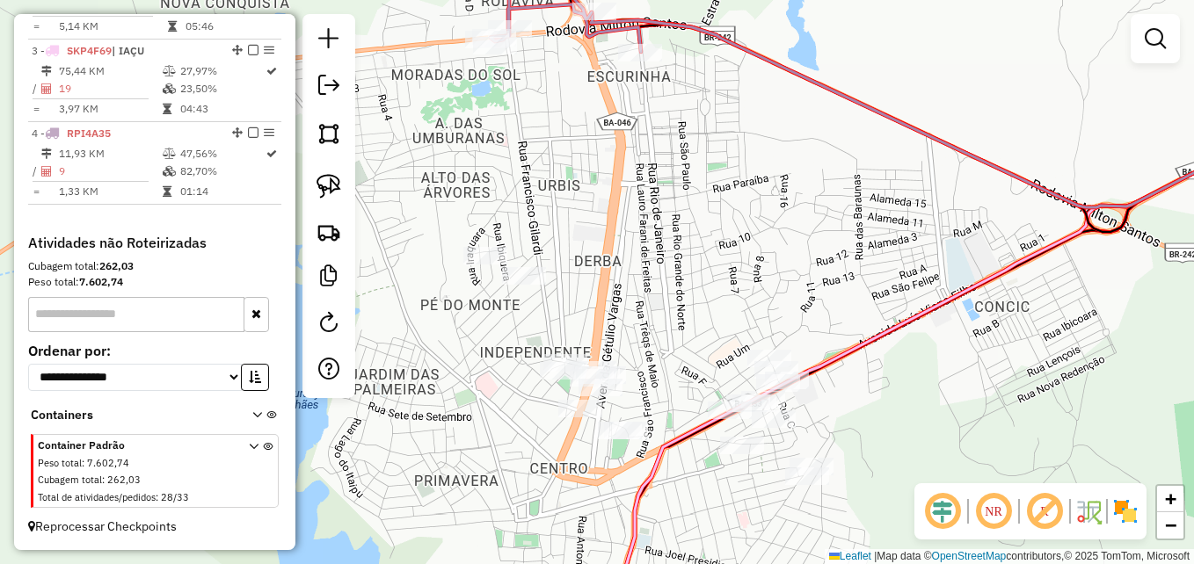
drag, startPoint x: 649, startPoint y: 324, endPoint x: 643, endPoint y: 311, distance: 14.6
click at [643, 311] on div "Janela de atendimento Grade de atendimento Capacidade Transportadoras Veículos …" at bounding box center [597, 282] width 1194 height 564
drag, startPoint x: 694, startPoint y: 221, endPoint x: 681, endPoint y: 392, distance: 171.9
click at [681, 392] on div "Janela de atendimento Grade de atendimento Capacidade Transportadoras Veículos …" at bounding box center [597, 282] width 1194 height 564
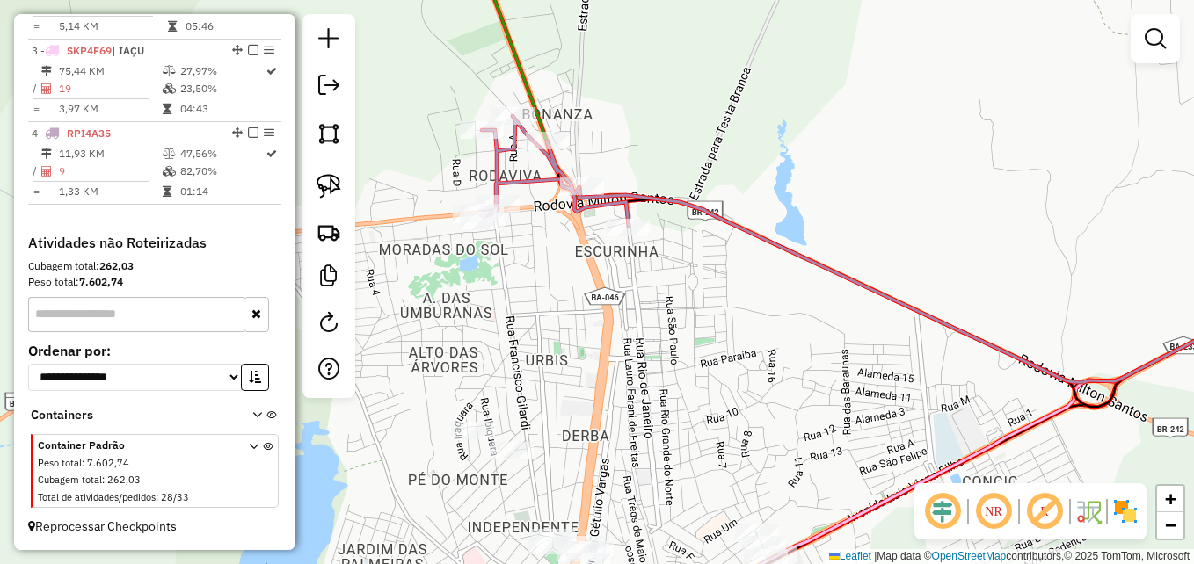
click at [666, 196] on icon at bounding box center [937, 289] width 716 height 205
select select "**********"
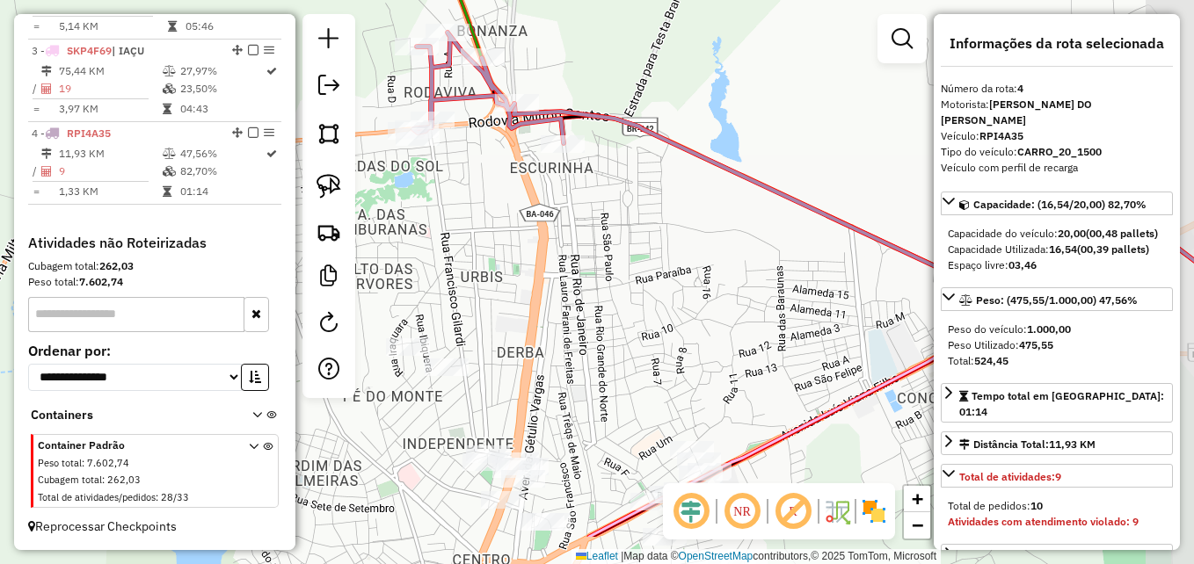
drag, startPoint x: 677, startPoint y: 304, endPoint x: 608, endPoint y: 212, distance: 115.0
click at [608, 212] on div "Janela de atendimento Grade de atendimento Capacidade Transportadoras Veículos …" at bounding box center [597, 282] width 1194 height 564
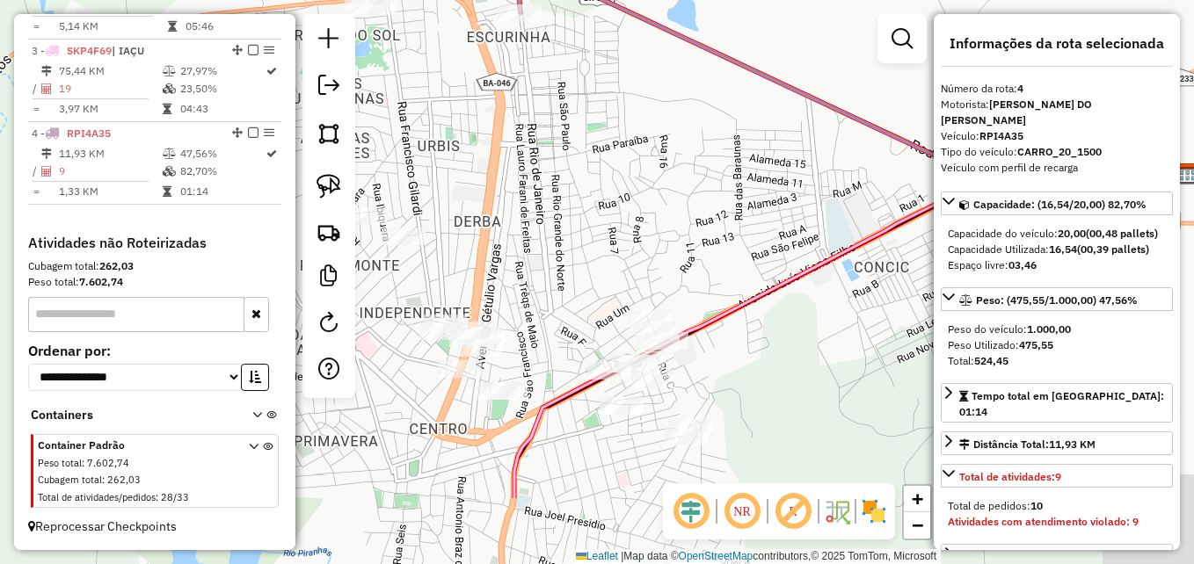
drag, startPoint x: 620, startPoint y: 317, endPoint x: 582, endPoint y: 214, distance: 109.6
click at [582, 203] on div "Janela de atendimento Grade de atendimento Capacidade Transportadoras Veículos …" at bounding box center [597, 282] width 1194 height 564
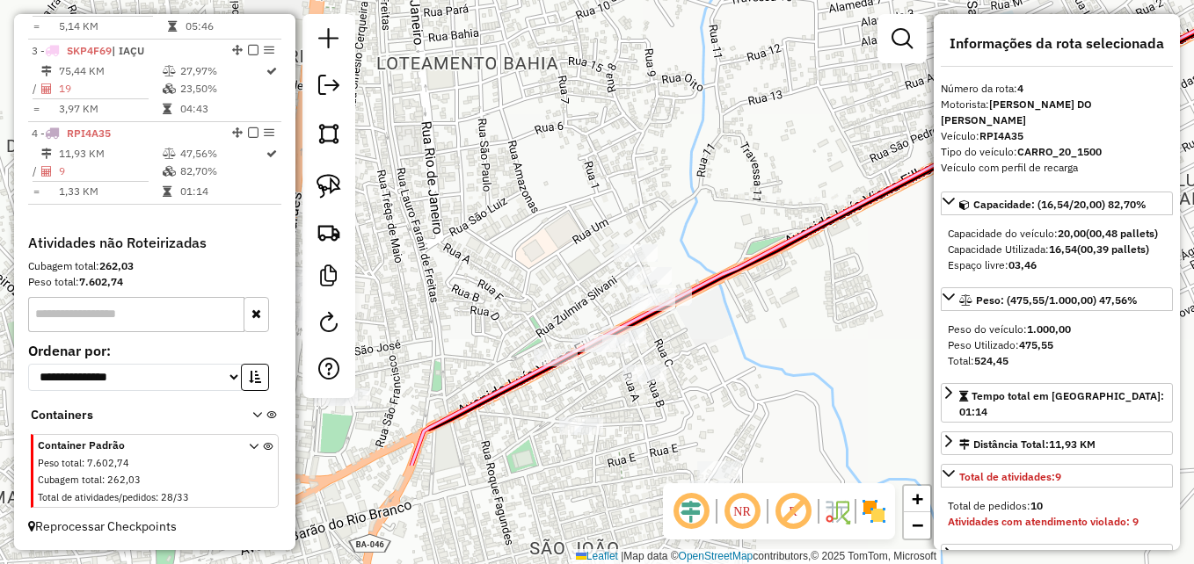
drag, startPoint x: 590, startPoint y: 300, endPoint x: 518, endPoint y: 145, distance: 170.7
click at [518, 145] on div "Janela de atendimento Grade de atendimento Capacidade Transportadoras Veículos …" at bounding box center [597, 282] width 1194 height 564
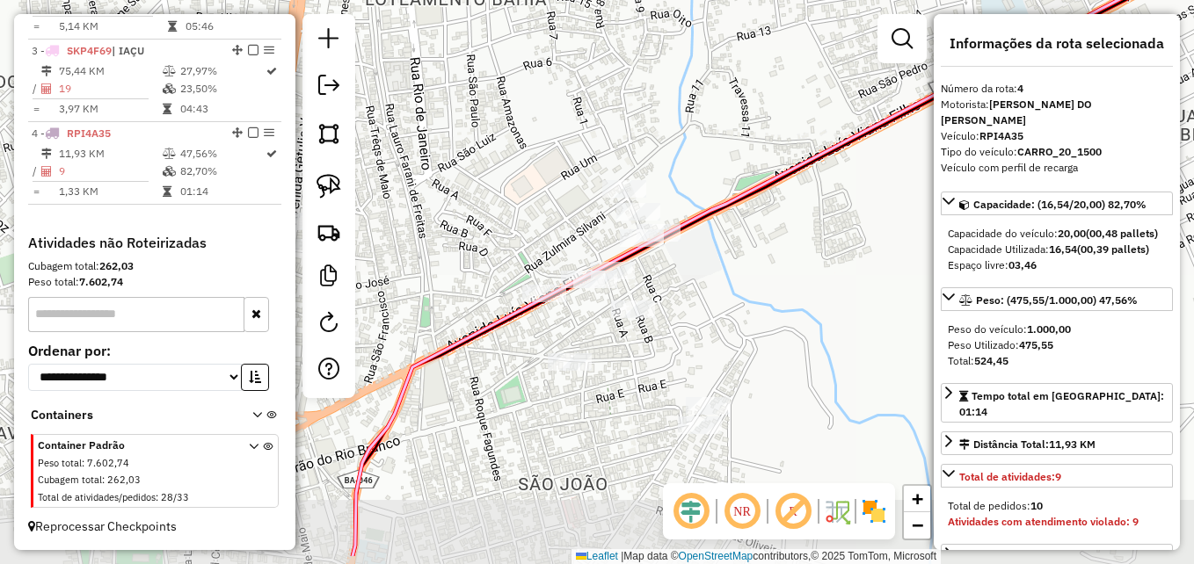
drag, startPoint x: 570, startPoint y: 149, endPoint x: 557, endPoint y: 88, distance: 62.1
click at [557, 78] on div "Janela de atendimento Grade de atendimento Capacidade Transportadoras Veículos …" at bounding box center [597, 282] width 1194 height 564
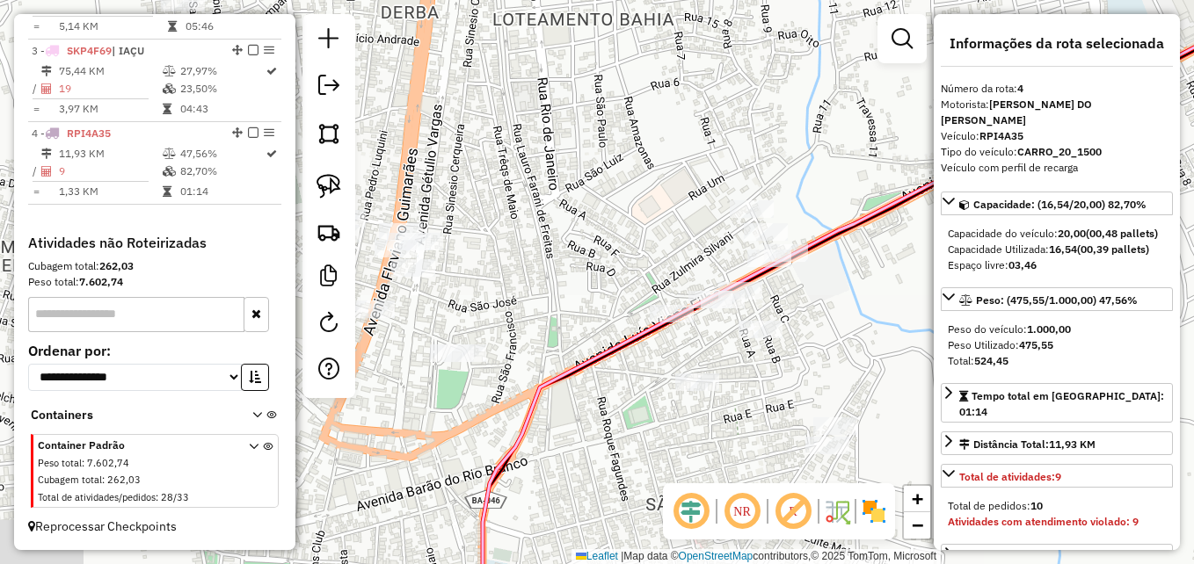
drag, startPoint x: 521, startPoint y: 220, endPoint x: 688, endPoint y: 249, distance: 169.6
click at [687, 249] on div "Janela de atendimento Grade de atendimento Capacidade Transportadoras Veículos …" at bounding box center [597, 282] width 1194 height 564
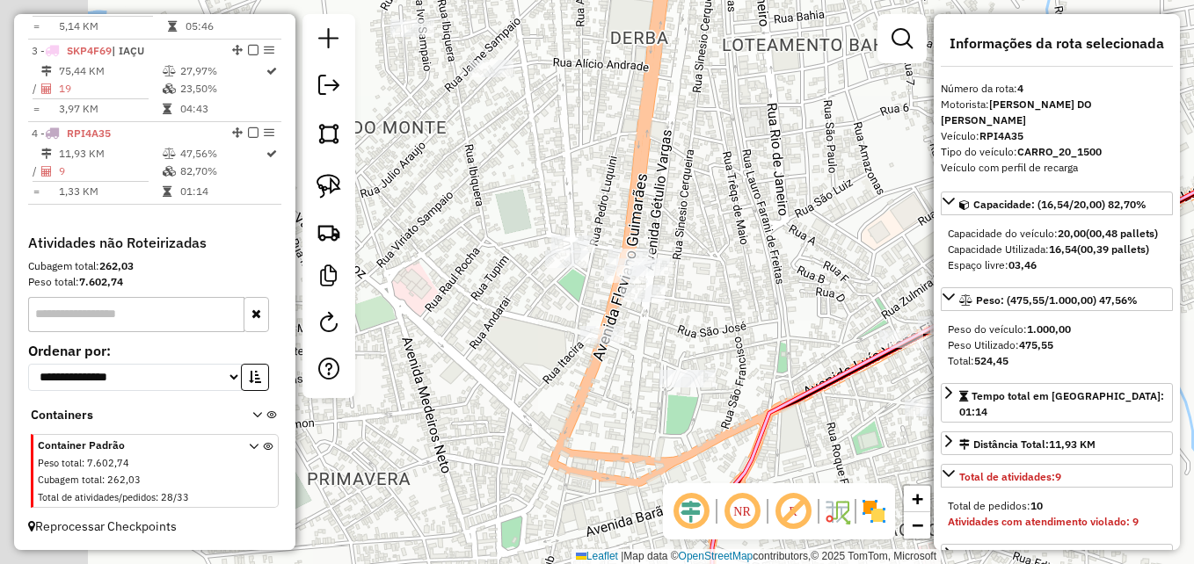
drag, startPoint x: 550, startPoint y: 276, endPoint x: 743, endPoint y: 298, distance: 193.8
click at [743, 298] on div "Janela de atendimento Grade de atendimento Capacidade Transportadoras Veículos …" at bounding box center [597, 282] width 1194 height 564
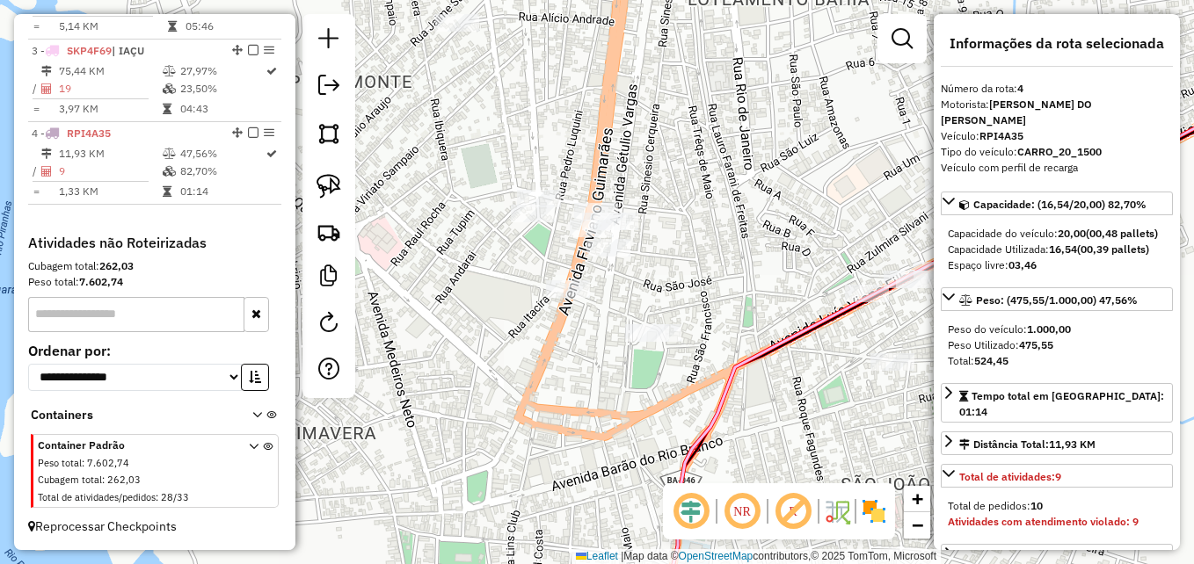
drag, startPoint x: 737, startPoint y: 223, endPoint x: 702, endPoint y: 166, distance: 67.1
click at [702, 166] on div "Janela de atendimento Grade de atendimento Capacidade Transportadoras Veículos …" at bounding box center [597, 282] width 1194 height 564
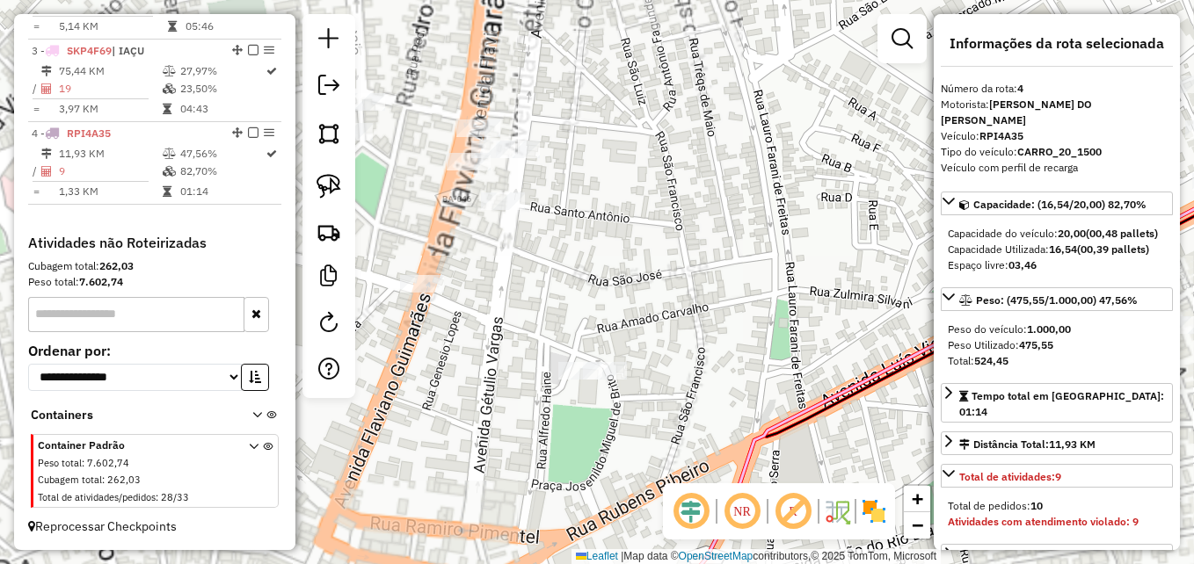
click at [730, 329] on div "Janela de atendimento Grade de atendimento Capacidade Transportadoras Veículos …" at bounding box center [597, 282] width 1194 height 564
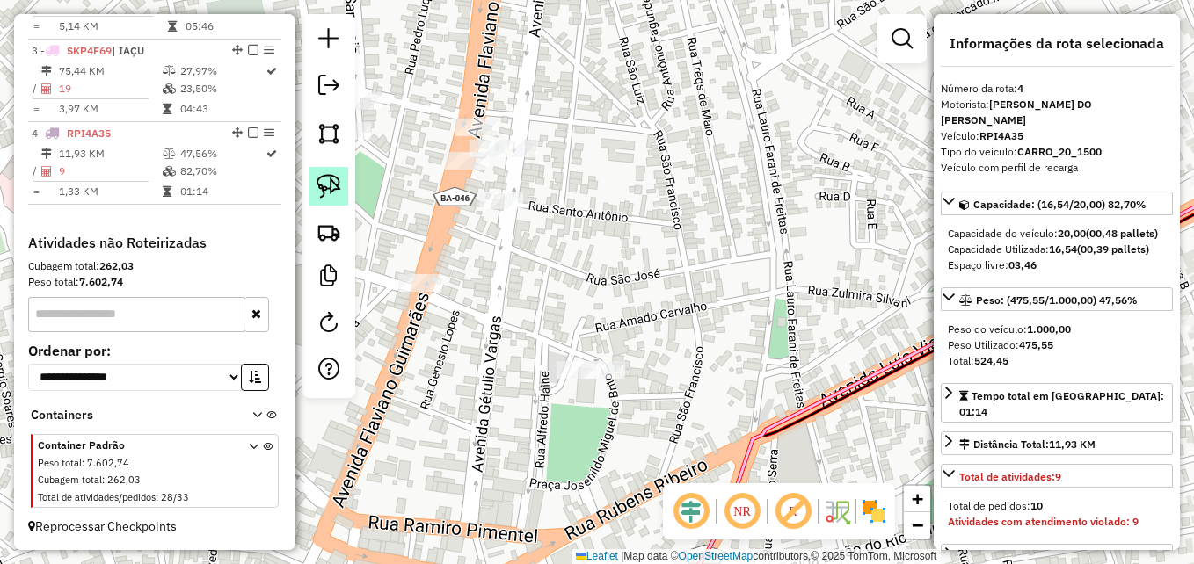
click at [341, 193] on link at bounding box center [329, 186] width 39 height 39
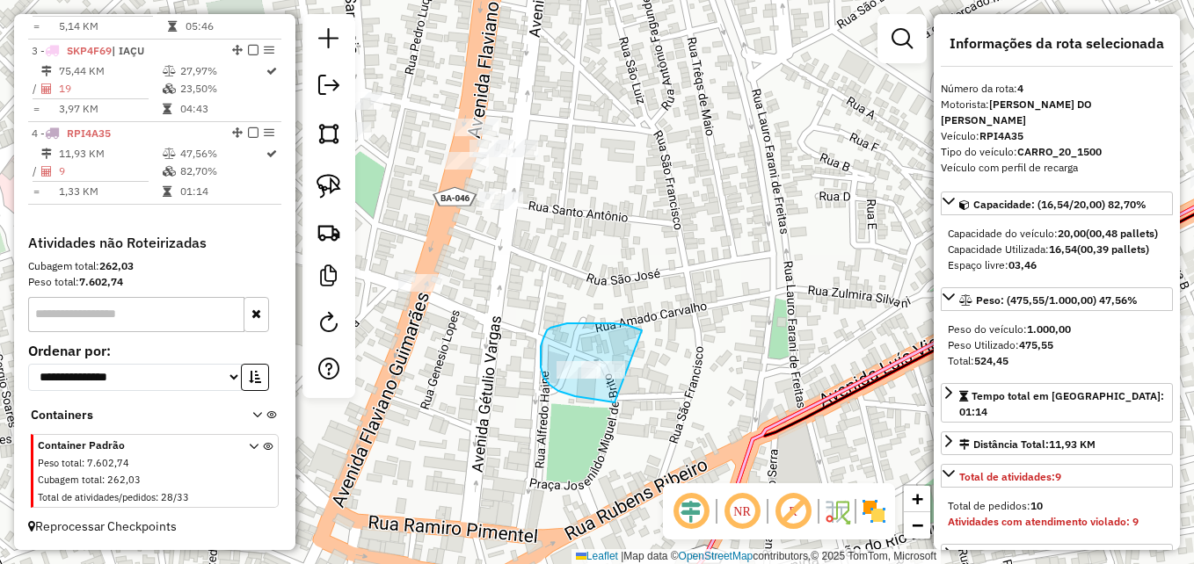
drag, startPoint x: 588, startPoint y: 399, endPoint x: 642, endPoint y: 331, distance: 87.1
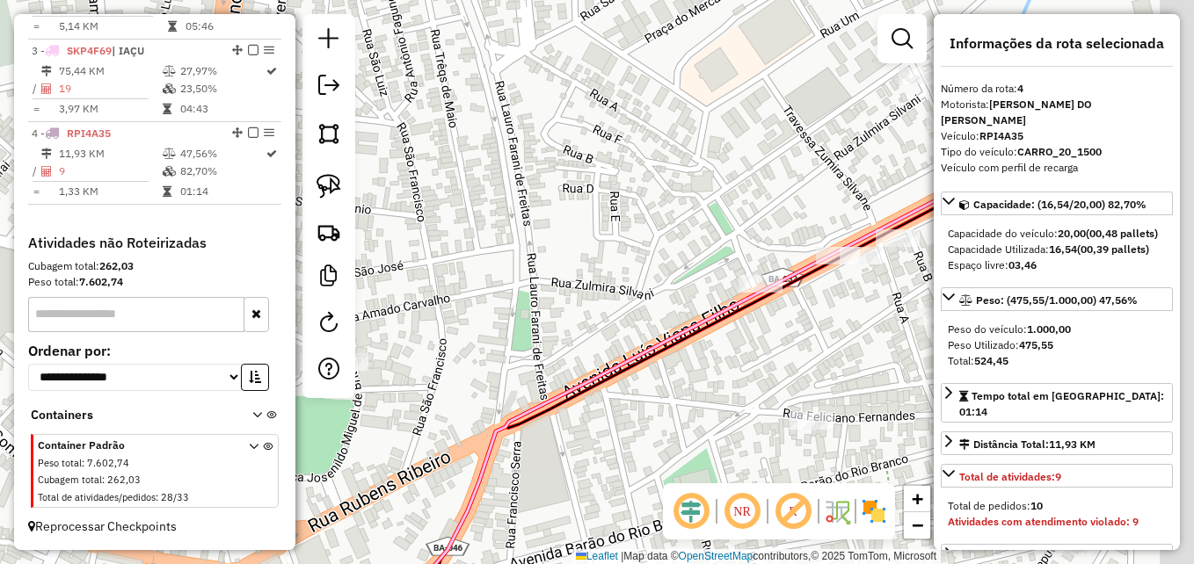
drag, startPoint x: 690, startPoint y: 422, endPoint x: 405, endPoint y: 419, distance: 284.9
click at [405, 419] on div "Janela de atendimento Grade de atendimento Capacidade Transportadoras Veículos …" at bounding box center [597, 282] width 1194 height 564
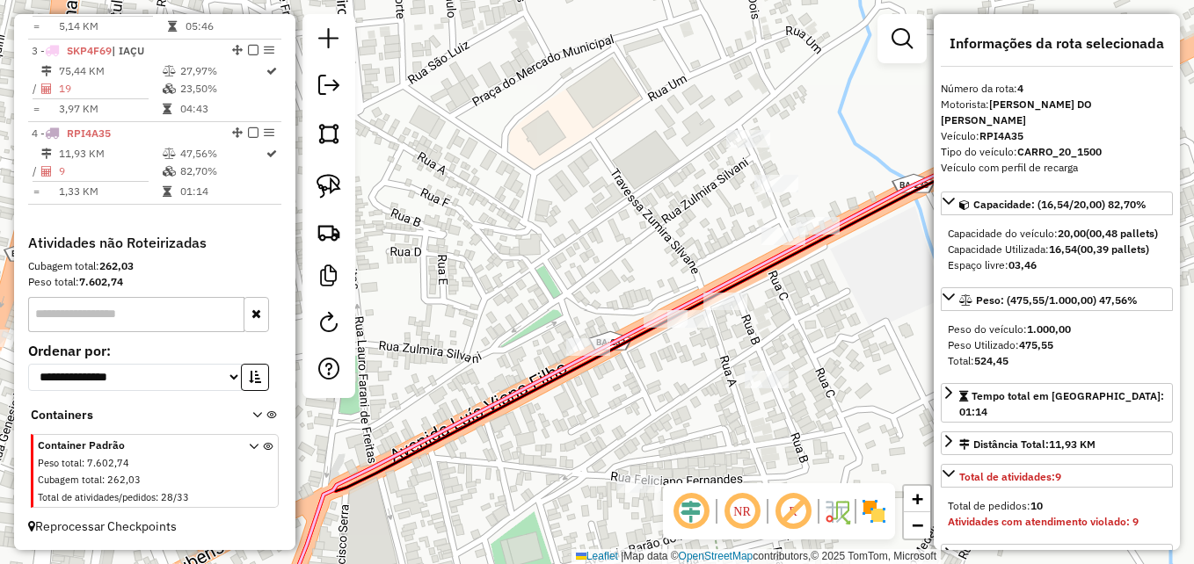
drag, startPoint x: 554, startPoint y: 380, endPoint x: 392, endPoint y: 458, distance: 179.7
click at [392, 458] on icon at bounding box center [699, 366] width 941 height 623
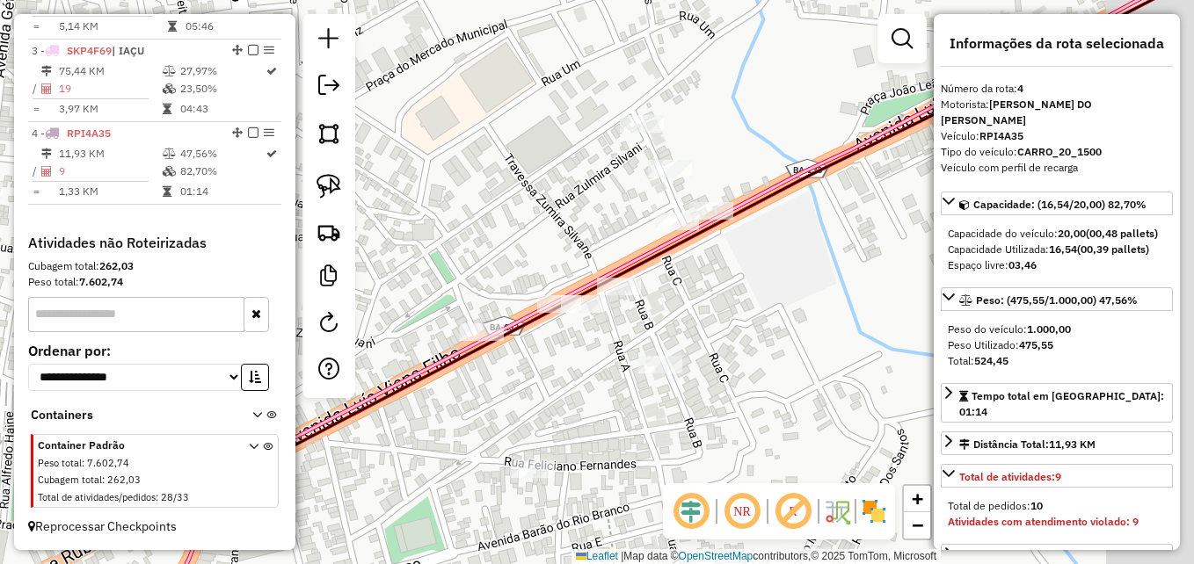
drag, startPoint x: 515, startPoint y: 288, endPoint x: 426, endPoint y: 252, distance: 95.5
click at [426, 252] on div "Janela de atendimento Grade de atendimento Capacidade Transportadoras Veículos …" at bounding box center [597, 282] width 1194 height 564
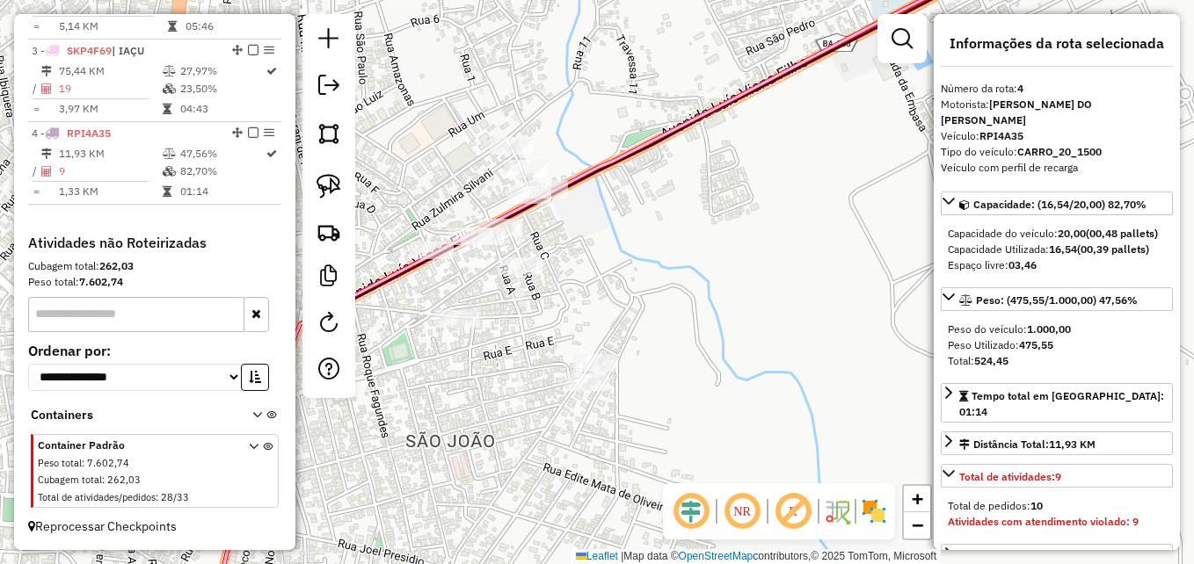
drag, startPoint x: 556, startPoint y: 377, endPoint x: 528, endPoint y: 330, distance: 54.7
click at [528, 330] on div "Janela de atendimento Grade de atendimento Capacidade Transportadoras Veículos …" at bounding box center [597, 282] width 1194 height 564
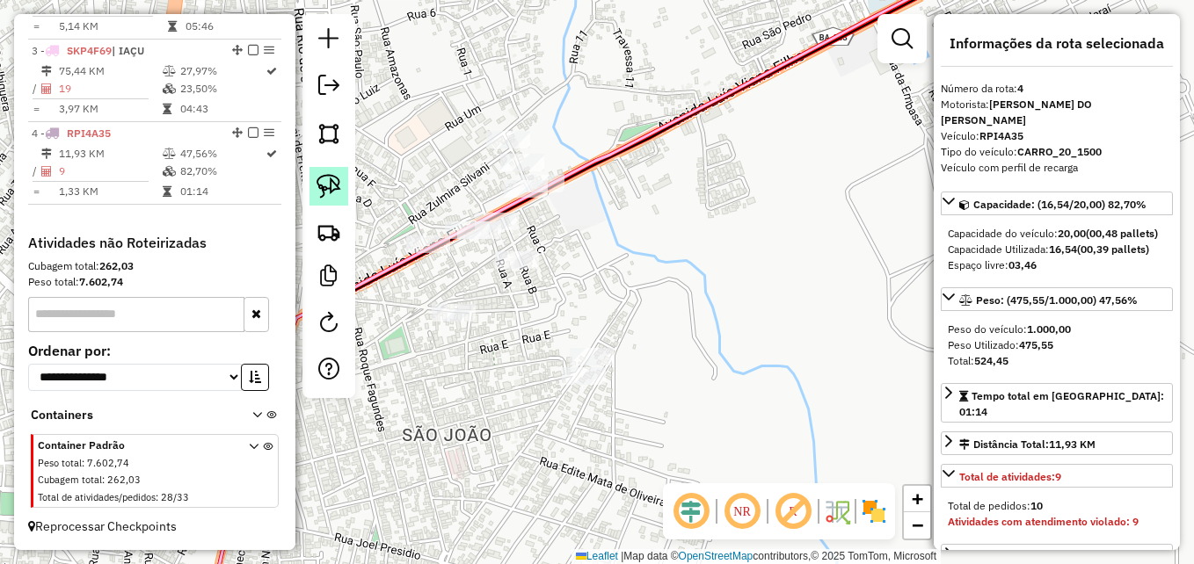
click at [340, 198] on img at bounding box center [329, 186] width 25 height 25
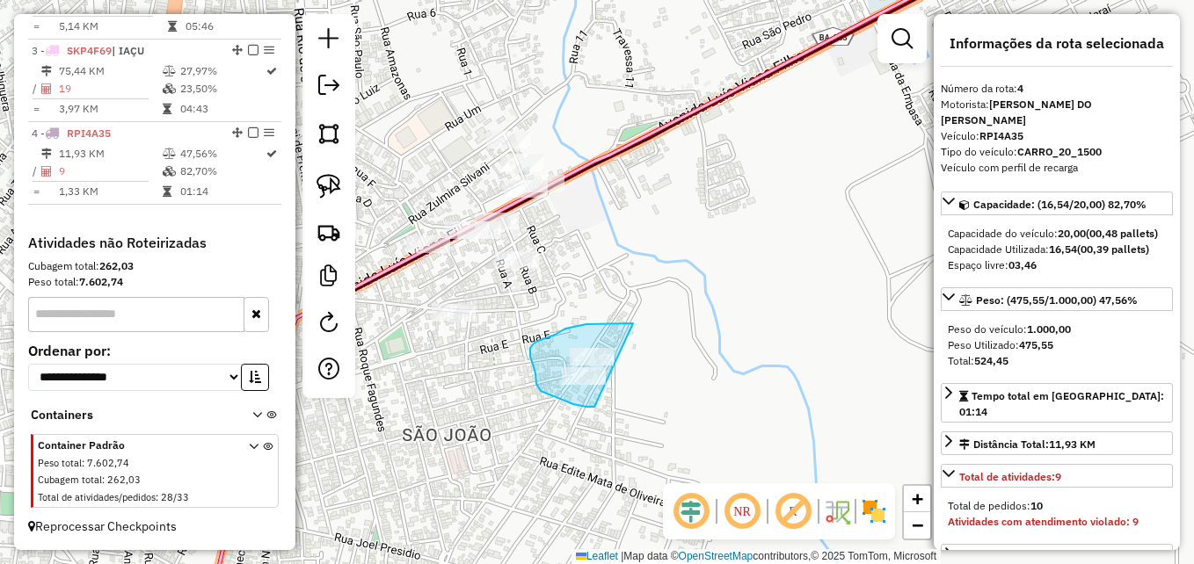
drag, startPoint x: 594, startPoint y: 407, endPoint x: 640, endPoint y: 326, distance: 92.9
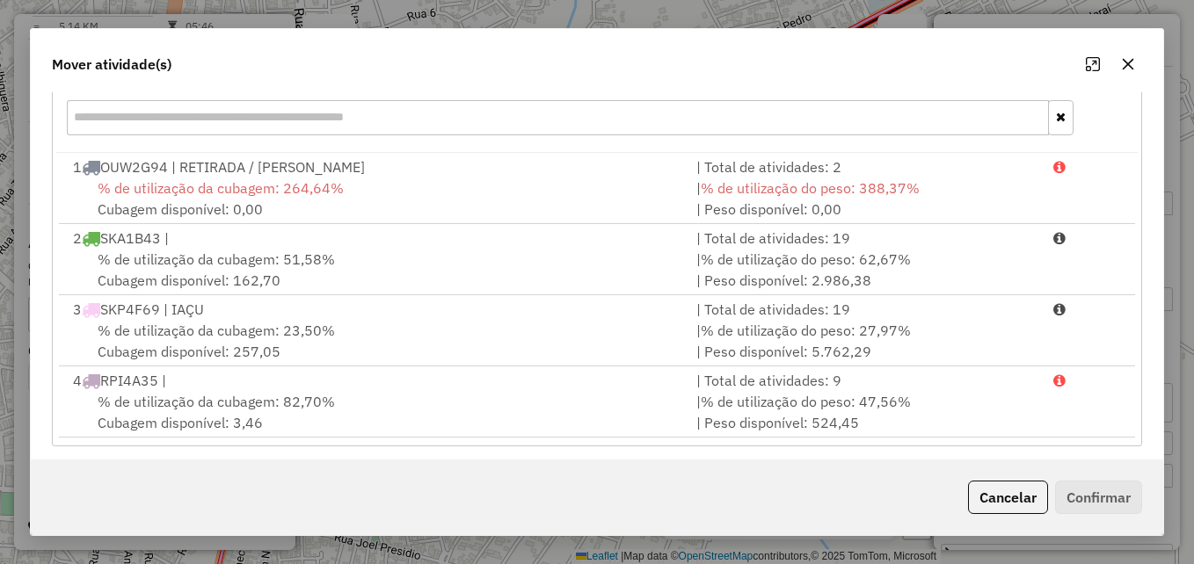
scroll to position [255, 0]
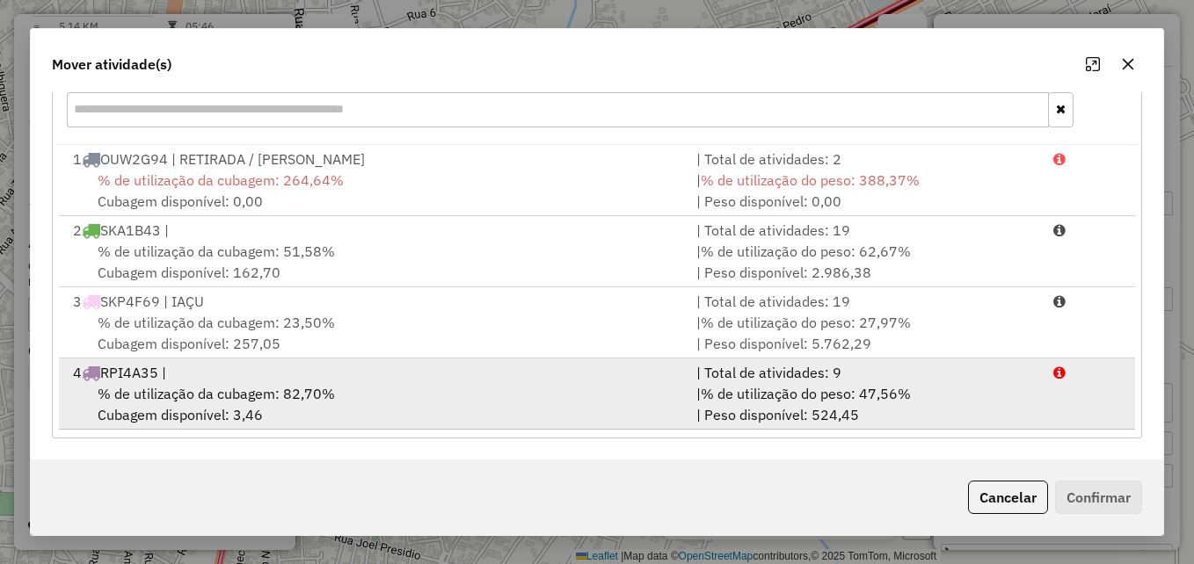
click at [339, 404] on div "% de utilização da cubagem: 82,70% Cubagem disponível: 3,46" at bounding box center [373, 404] width 623 height 42
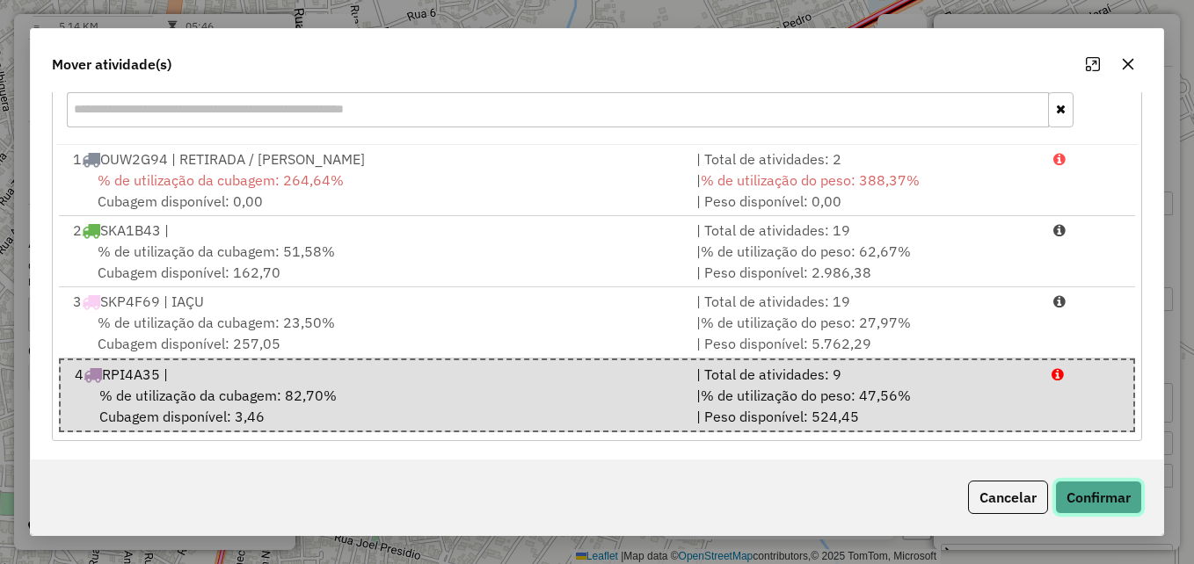
click at [1085, 486] on button "Confirmar" at bounding box center [1098, 497] width 87 height 33
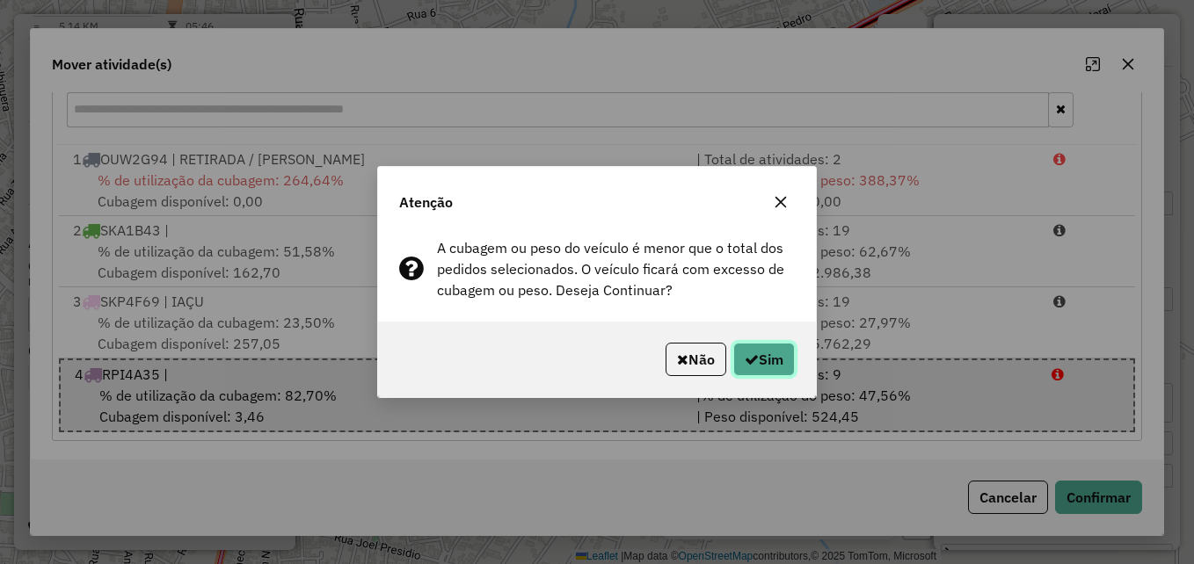
click at [782, 368] on button "Sim" at bounding box center [764, 359] width 62 height 33
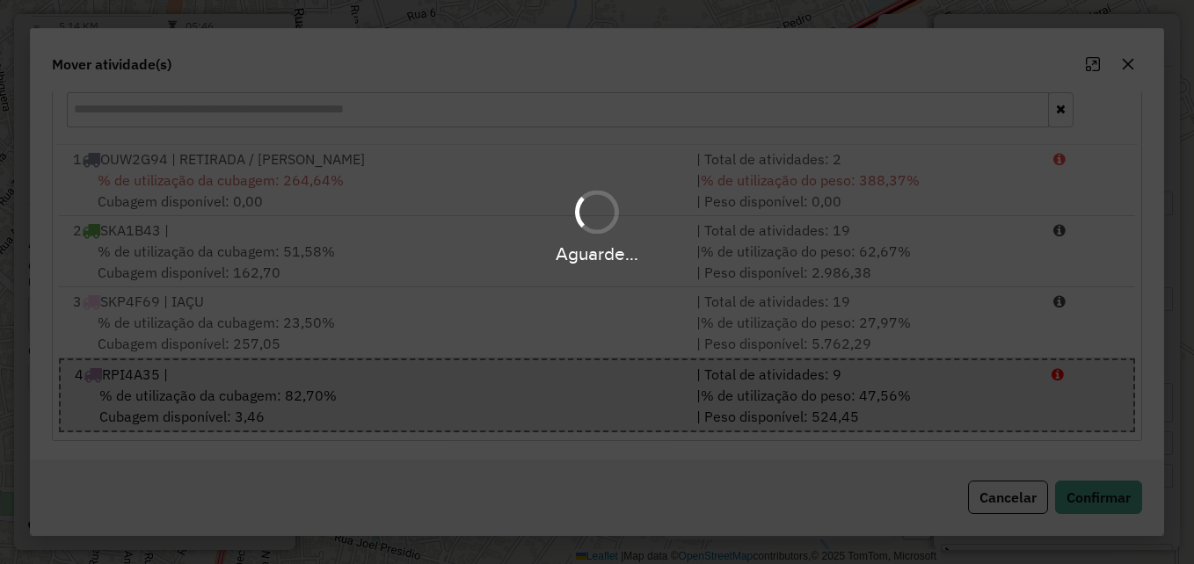
scroll to position [0, 0]
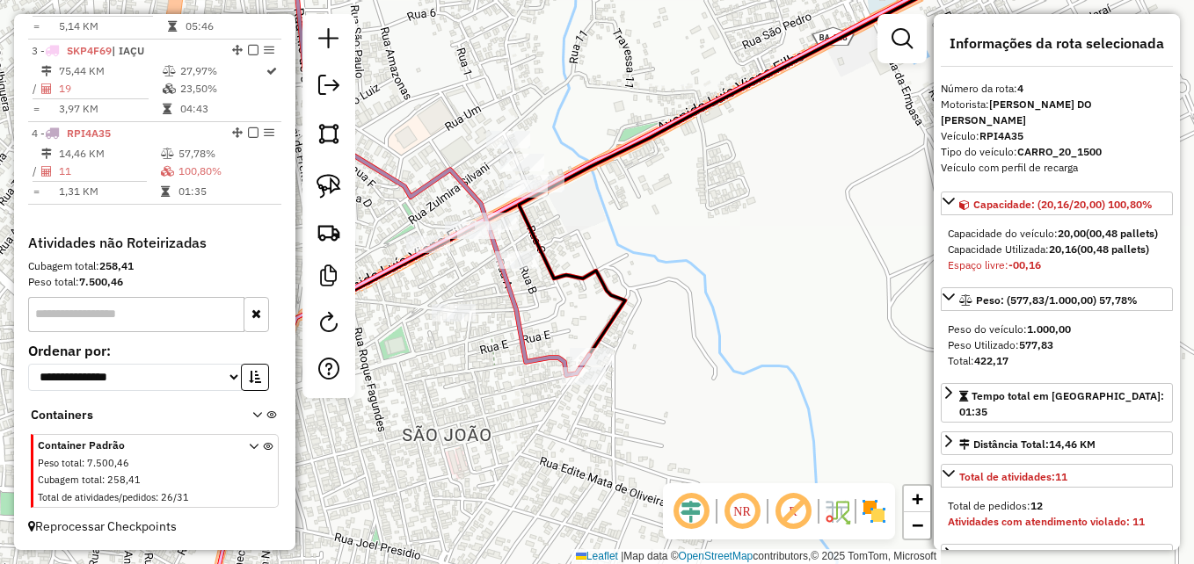
click at [525, 361] on icon at bounding box center [440, 160] width 297 height 432
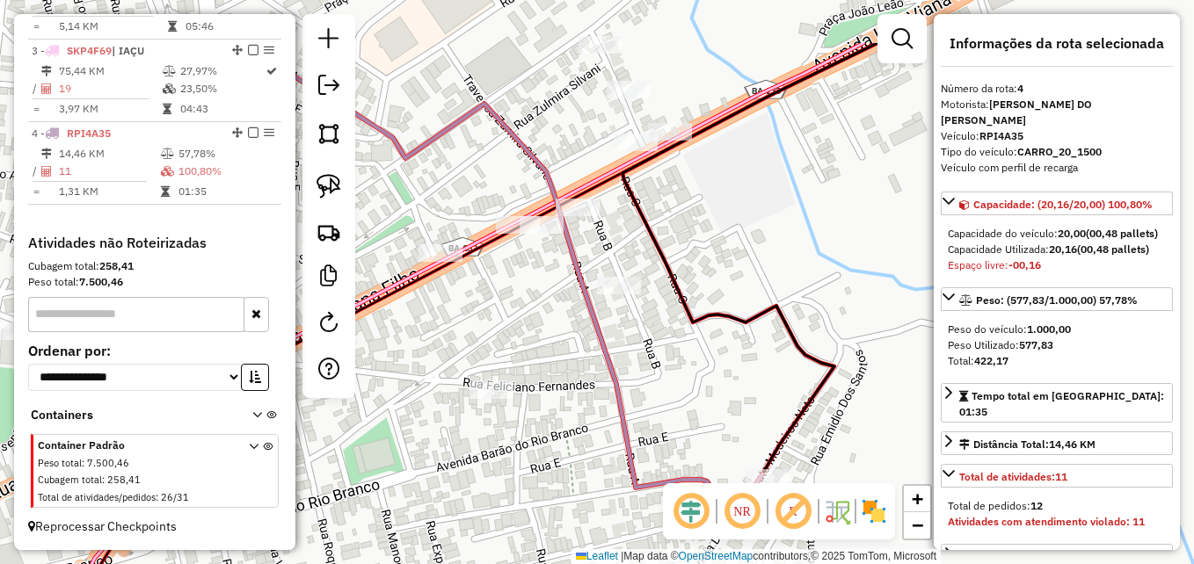
drag, startPoint x: 510, startPoint y: 327, endPoint x: 593, endPoint y: 426, distance: 129.2
click at [593, 426] on div "Janela de atendimento Grade de atendimento Capacidade Transportadoras Veículos …" at bounding box center [597, 282] width 1194 height 564
click at [335, 190] on img at bounding box center [329, 186] width 25 height 25
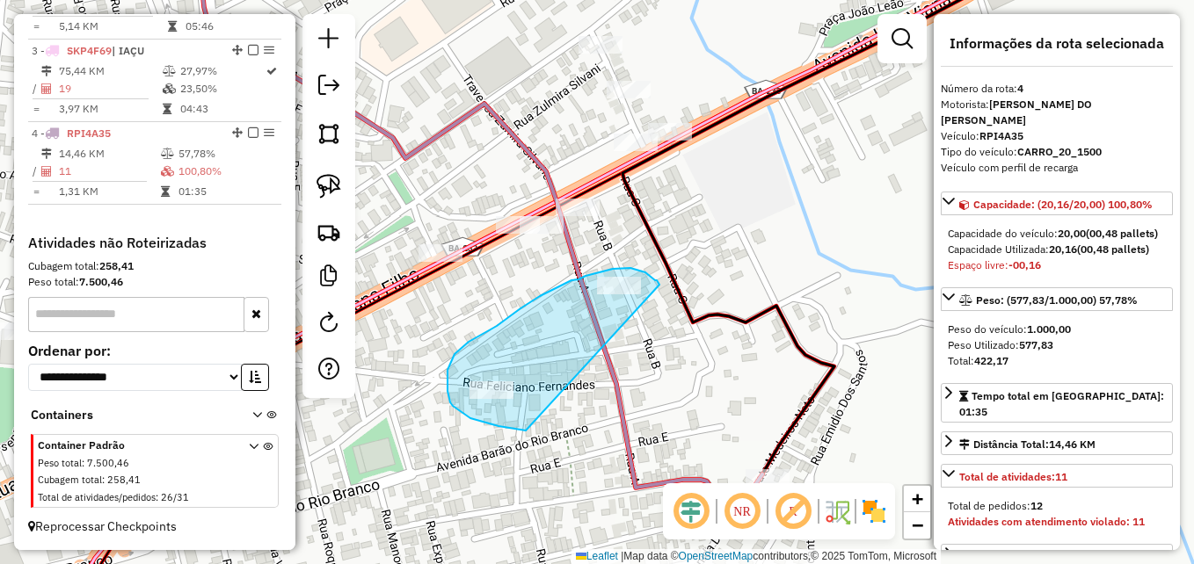
drag, startPoint x: 479, startPoint y: 421, endPoint x: 664, endPoint y: 293, distance: 224.9
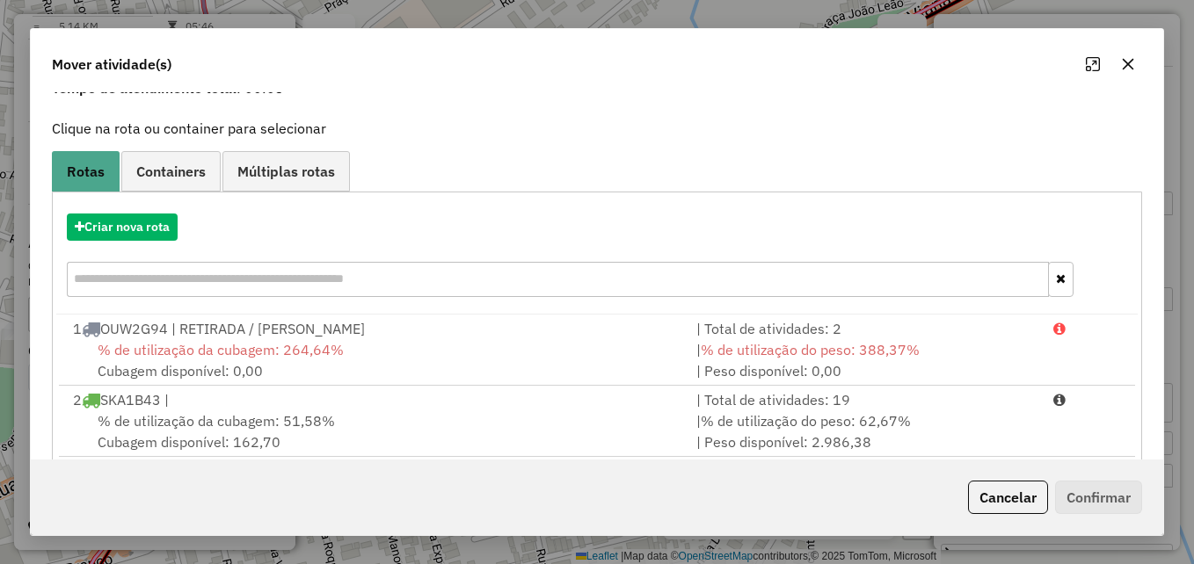
scroll to position [255, 0]
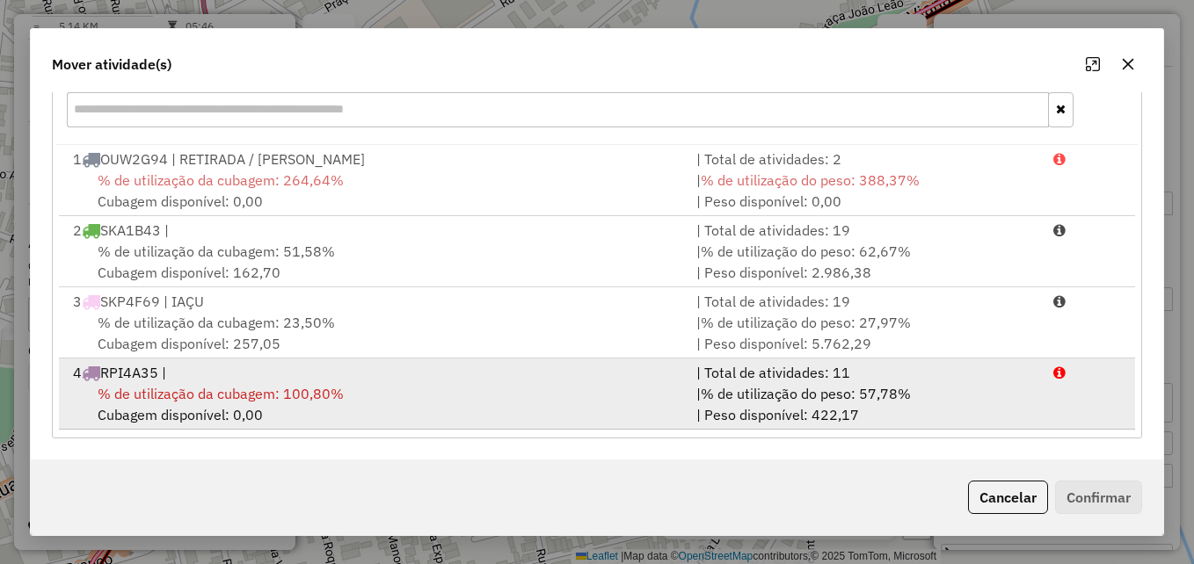
click at [408, 387] on div "% de utilização da cubagem: 100,80% Cubagem disponível: 0,00" at bounding box center [373, 404] width 623 height 42
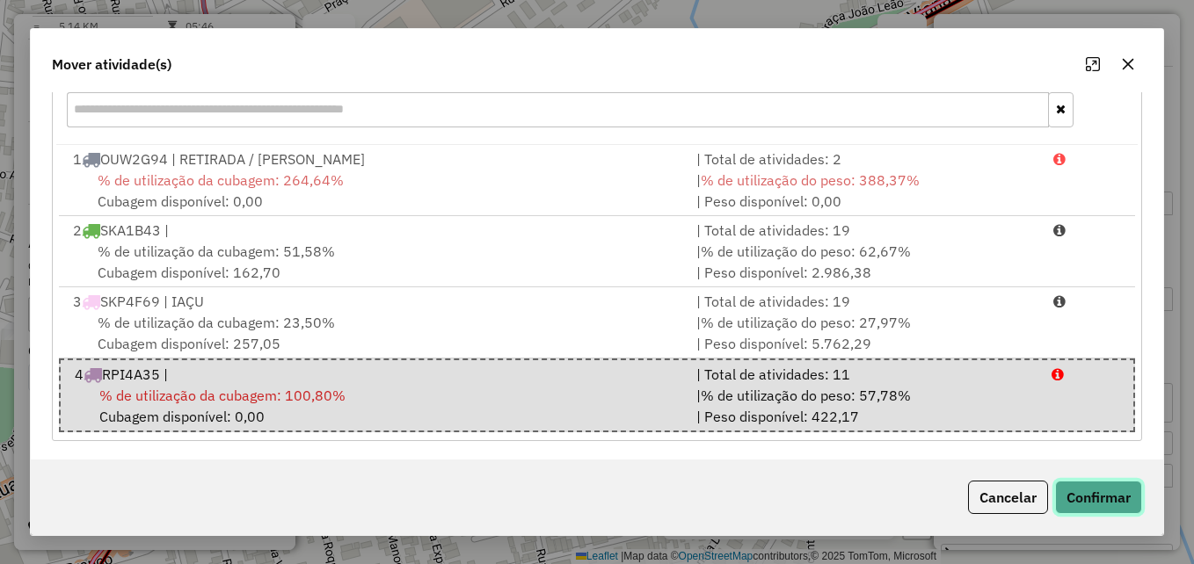
click at [1087, 495] on button "Confirmar" at bounding box center [1098, 497] width 87 height 33
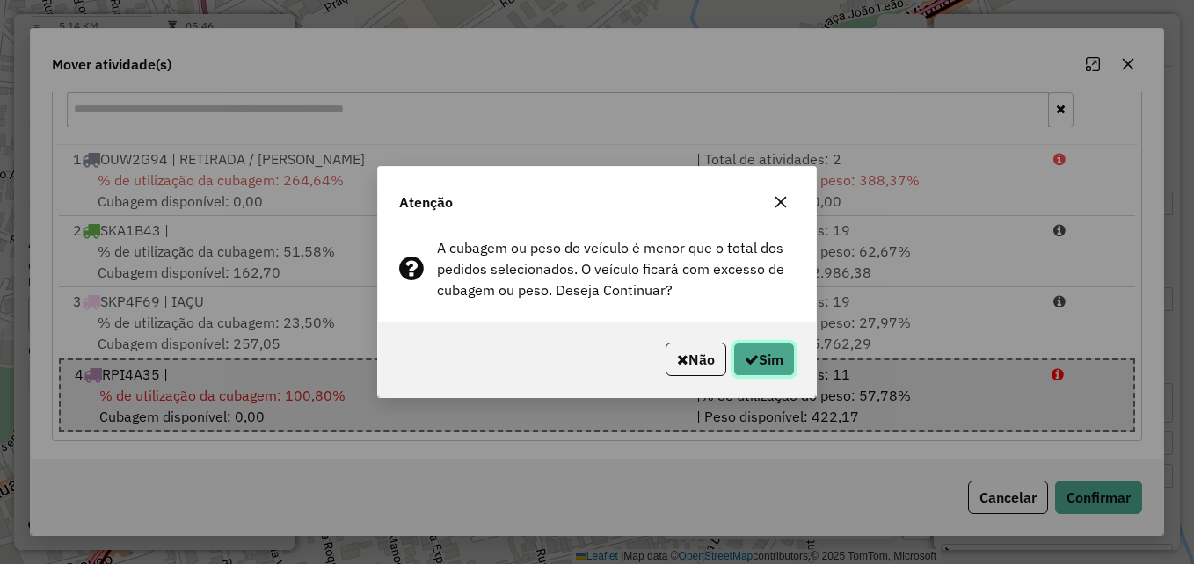
click at [761, 364] on button "Sim" at bounding box center [764, 359] width 62 height 33
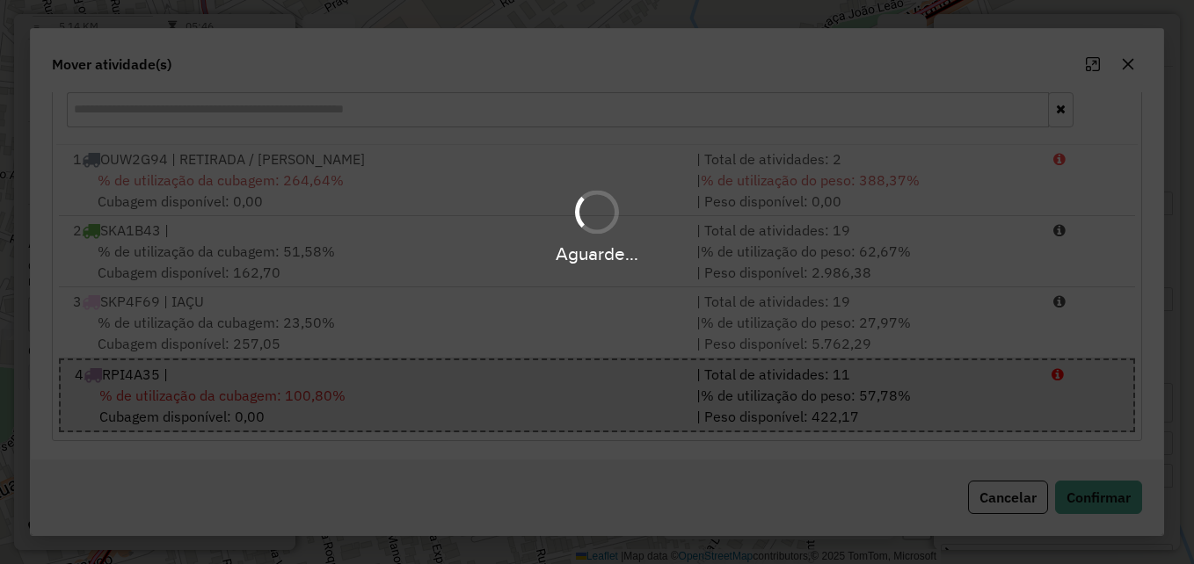
scroll to position [0, 0]
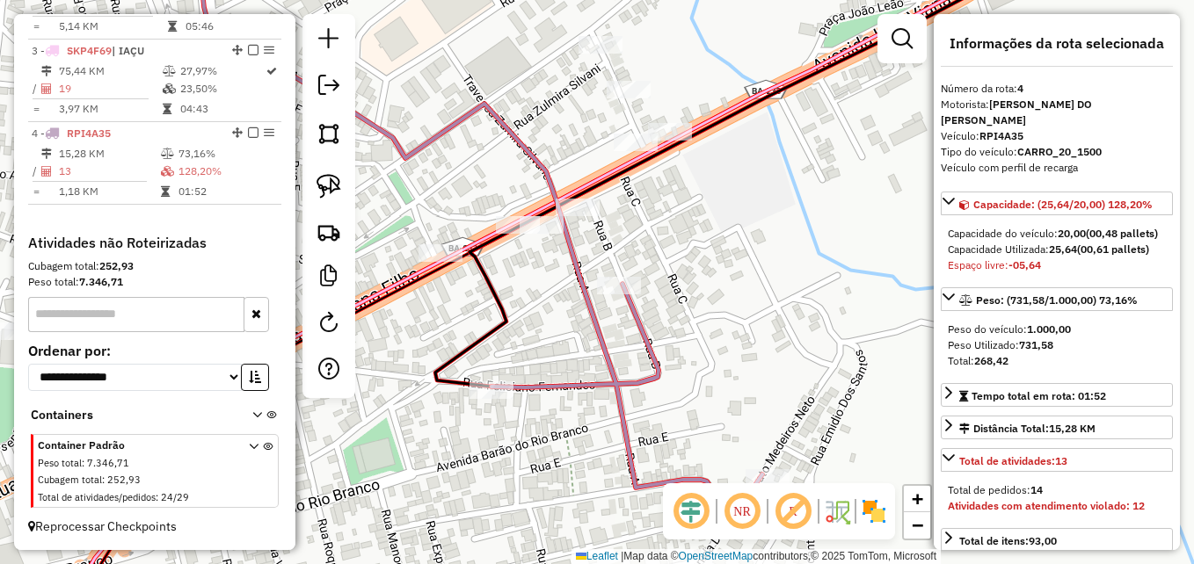
click at [586, 387] on icon at bounding box center [480, 230] width 564 height 572
click at [586, 384] on icon at bounding box center [480, 230] width 564 height 572
click at [586, 382] on icon at bounding box center [480, 230] width 564 height 572
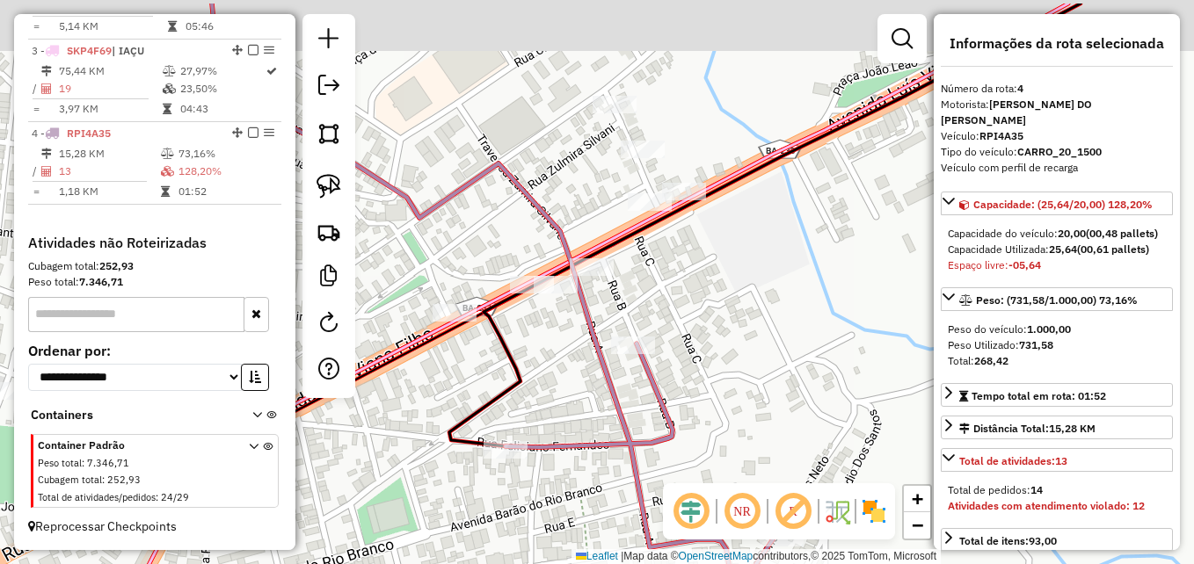
drag, startPoint x: 587, startPoint y: 347, endPoint x: 601, endPoint y: 407, distance: 61.4
click at [601, 407] on div "Janela de atendimento Grade de atendimento Capacidade Transportadoras Veículos …" at bounding box center [597, 282] width 1194 height 564
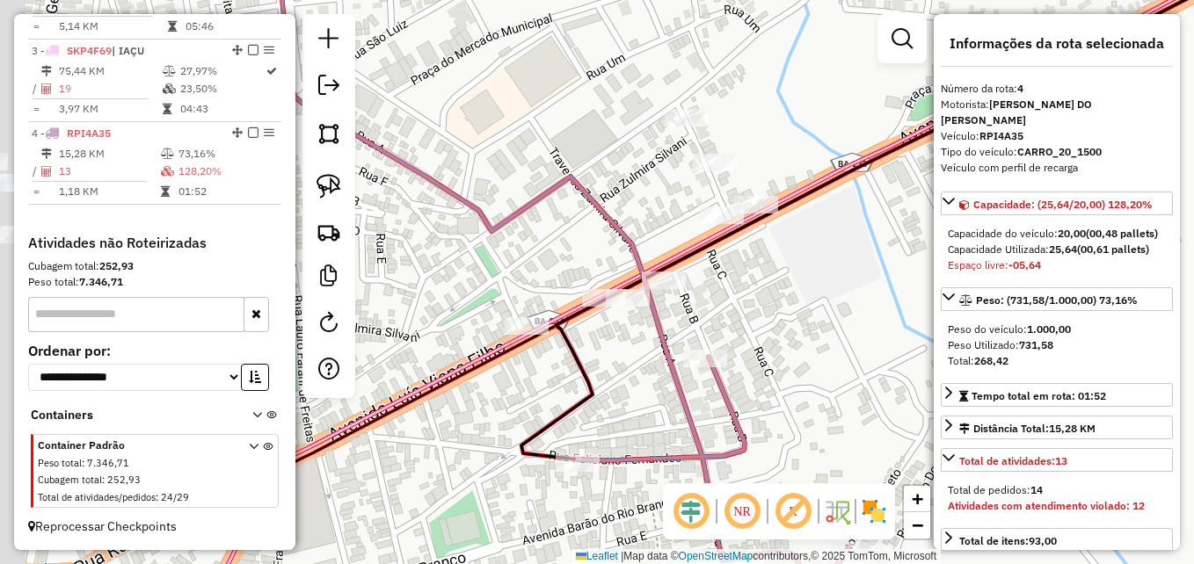
drag, startPoint x: 558, startPoint y: 384, endPoint x: 637, endPoint y: 397, distance: 80.1
click at [637, 397] on div "Janela de atendimento Grade de atendimento Capacidade Transportadoras Veículos …" at bounding box center [597, 282] width 1194 height 564
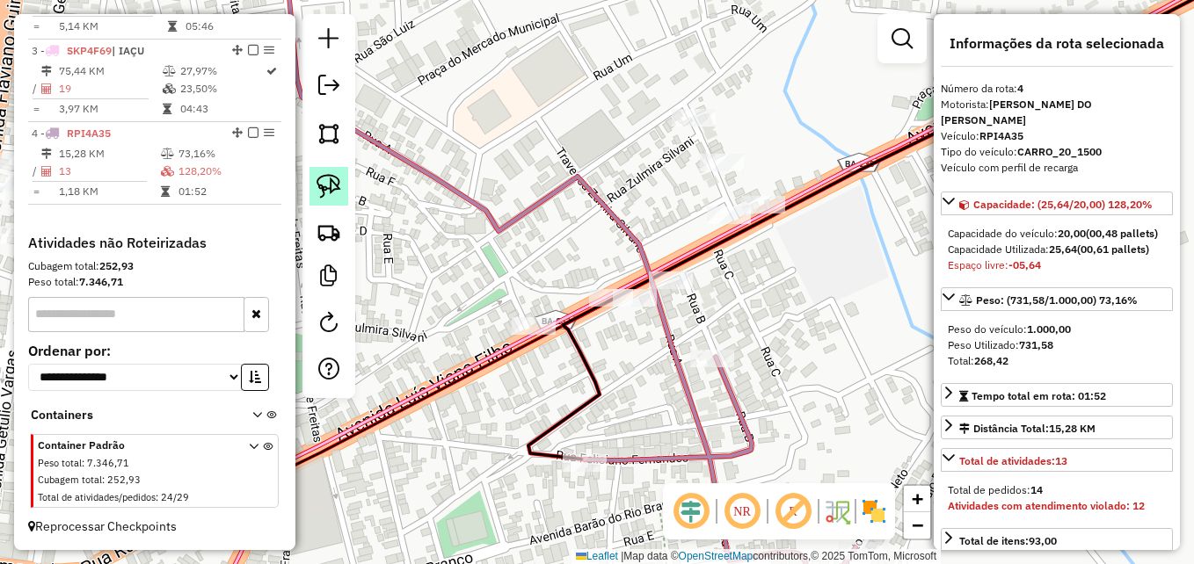
click at [327, 185] on img at bounding box center [329, 186] width 25 height 25
drag, startPoint x: 563, startPoint y: 368, endPoint x: 541, endPoint y: 294, distance: 77.9
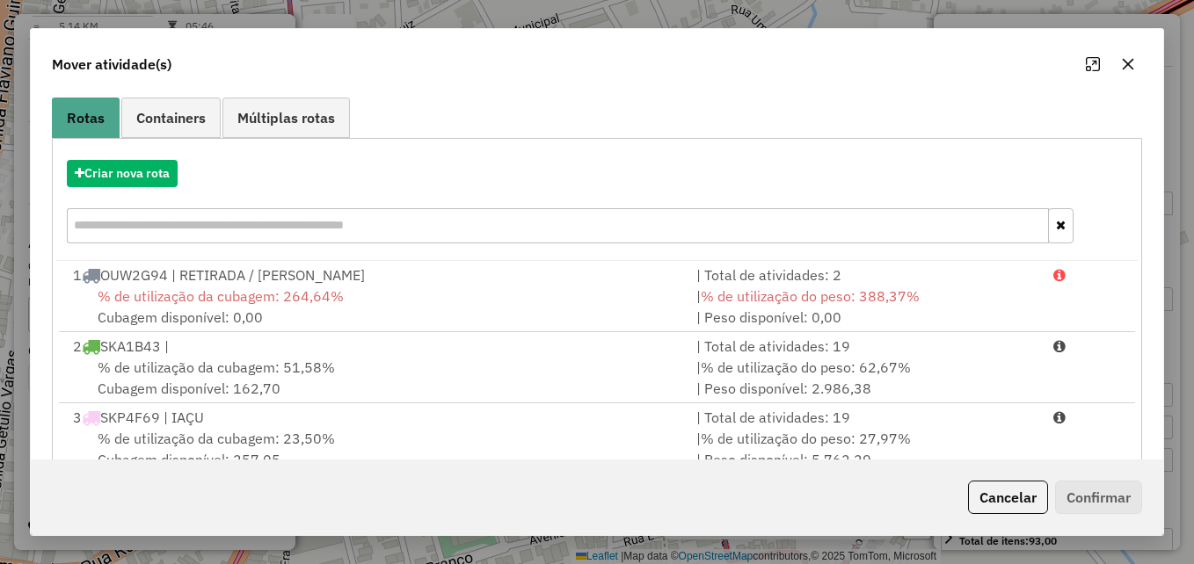
scroll to position [255, 0]
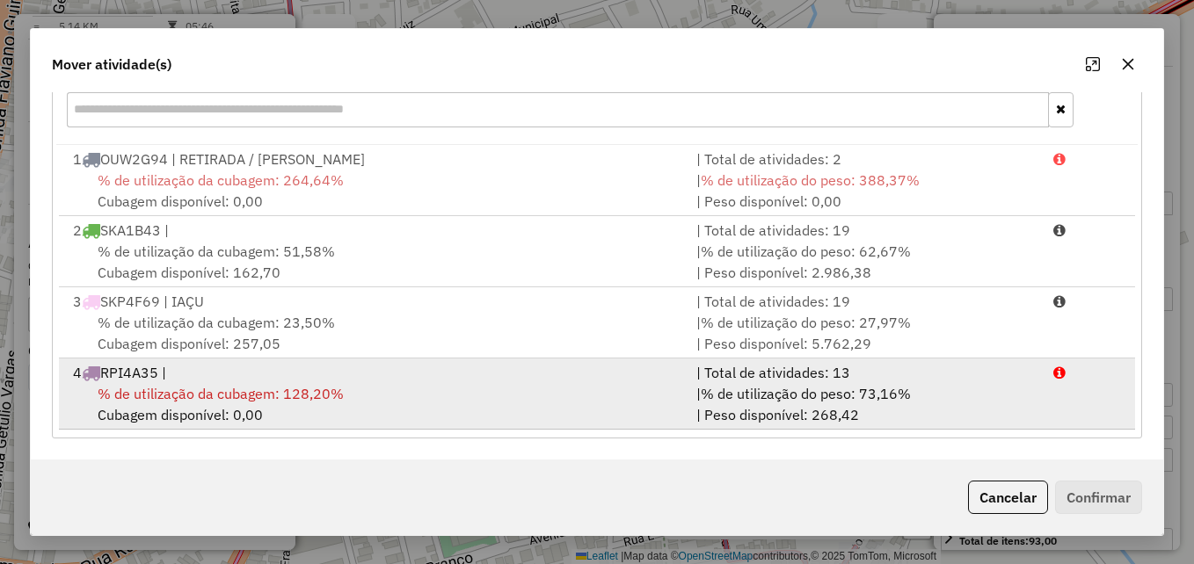
click at [382, 395] on div "% de utilização da cubagem: 128,20% Cubagem disponível: 0,00" at bounding box center [373, 404] width 623 height 42
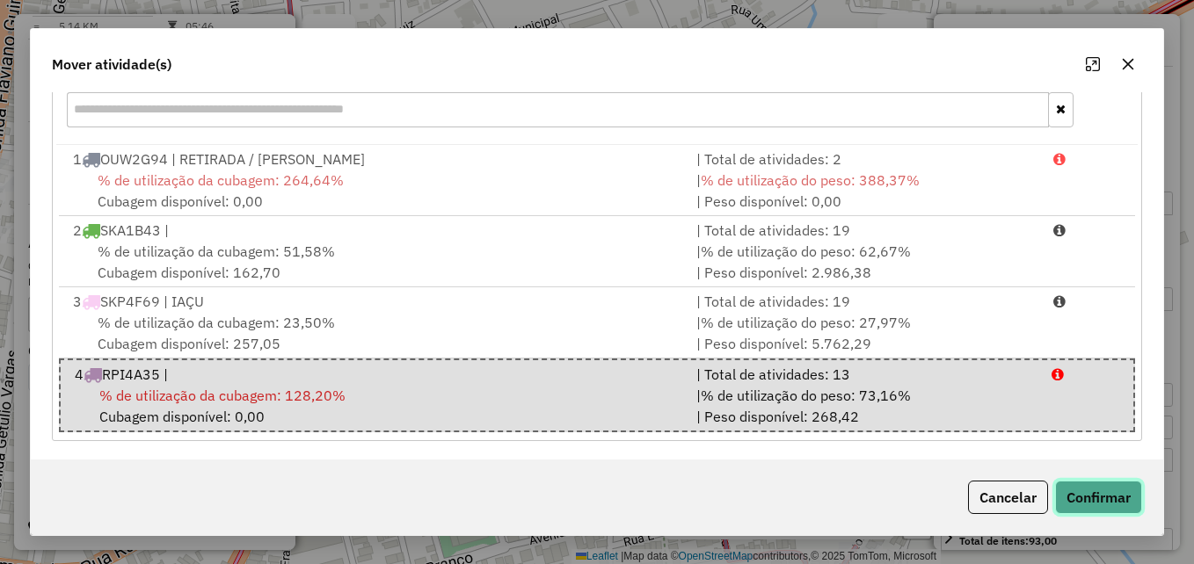
click at [1059, 498] on button "Confirmar" at bounding box center [1098, 497] width 87 height 33
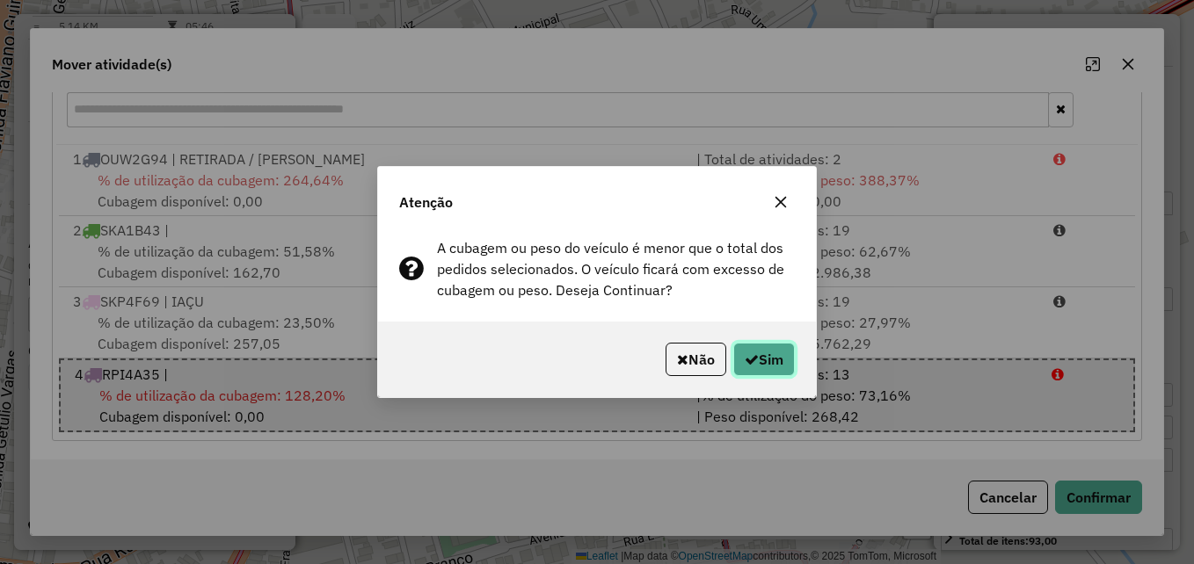
click at [755, 358] on button "Sim" at bounding box center [764, 359] width 62 height 33
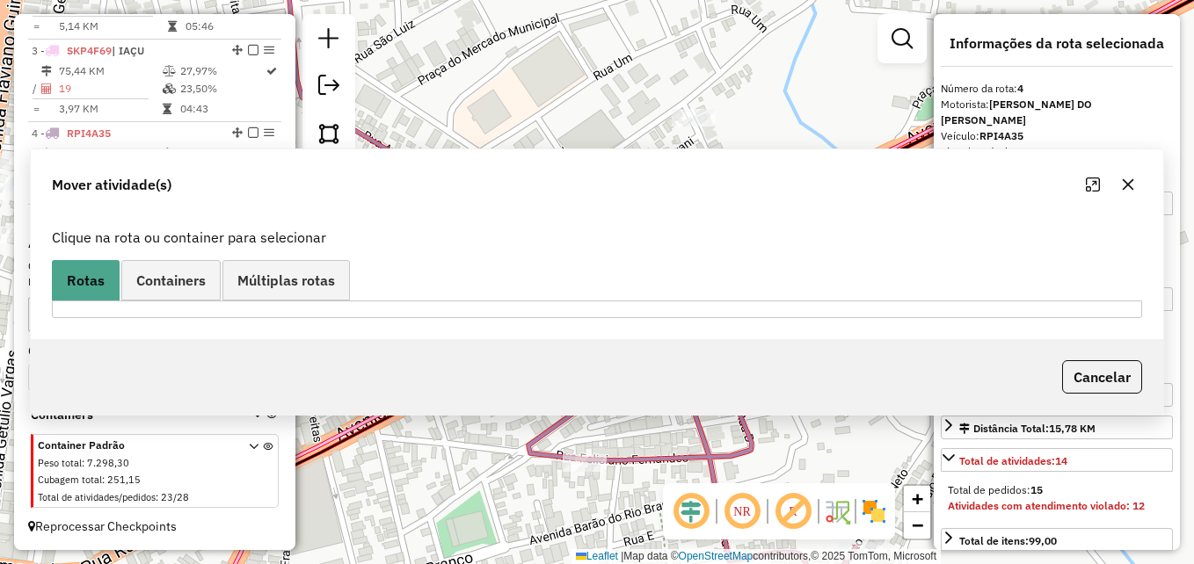
scroll to position [0, 0]
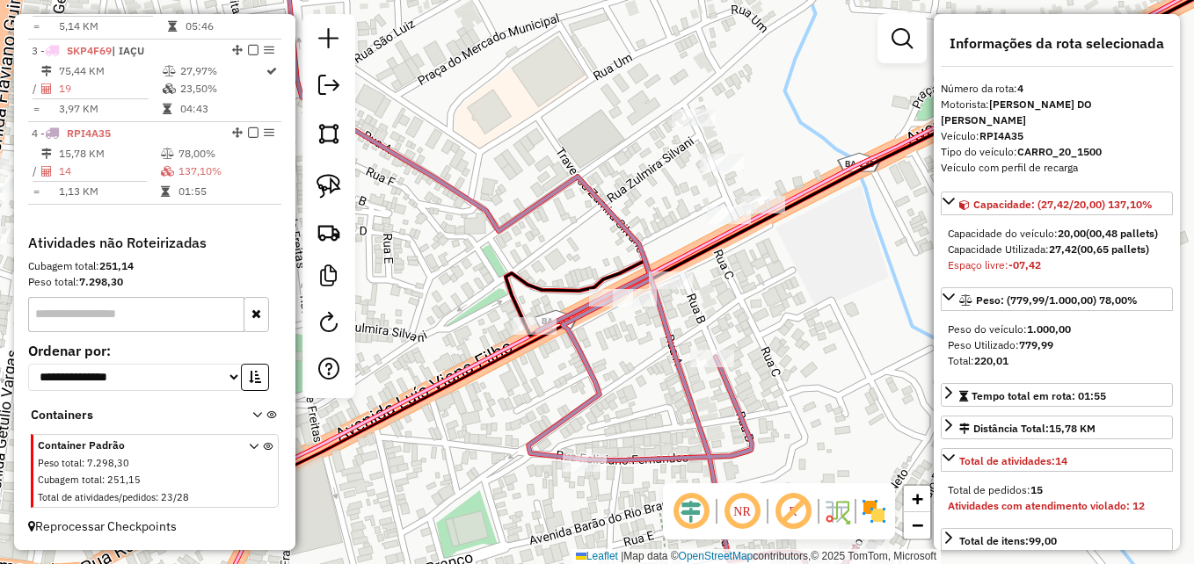
click at [584, 412] on icon at bounding box center [570, 266] width 572 height 645
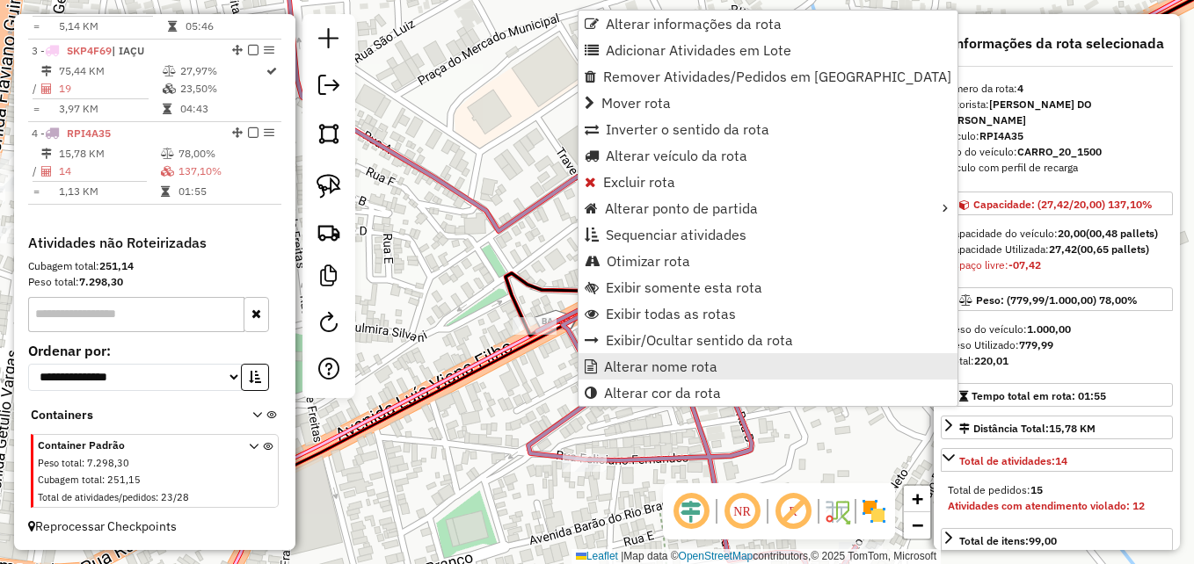
click at [631, 370] on span "Alterar nome rota" at bounding box center [660, 367] width 113 height 14
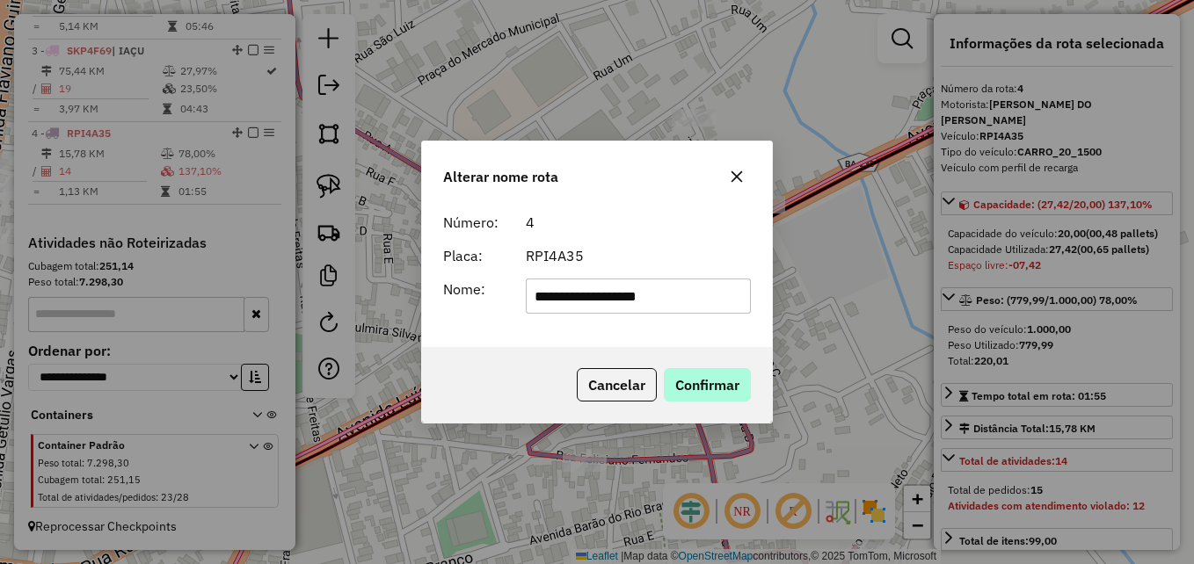
type input "**********"
click at [686, 395] on button "Confirmar" at bounding box center [707, 384] width 87 height 33
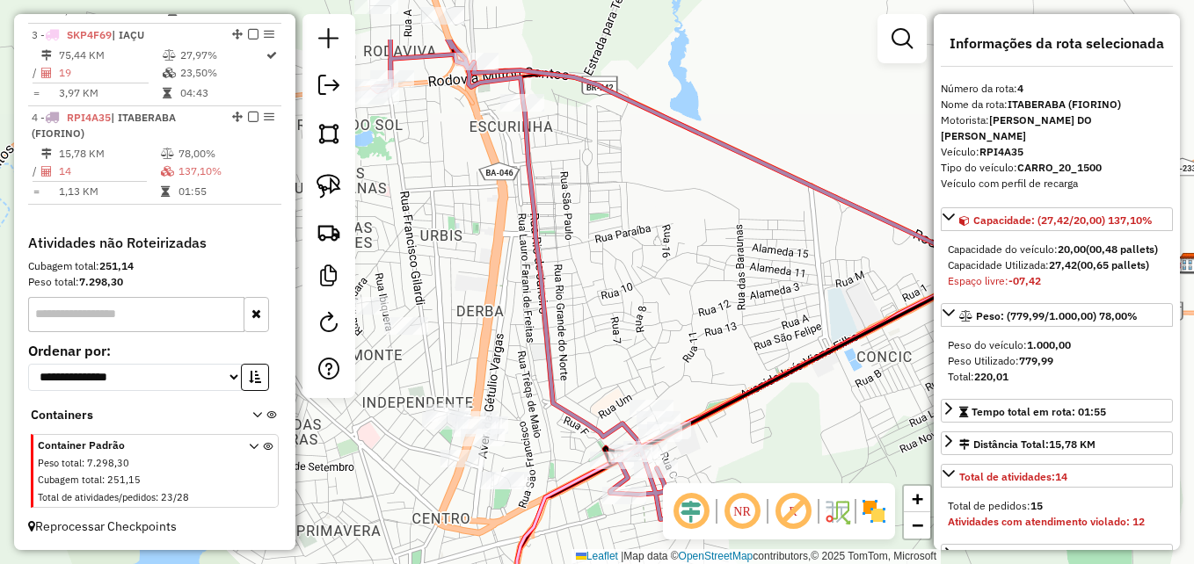
drag, startPoint x: 523, startPoint y: 348, endPoint x: 574, endPoint y: 448, distance: 111.7
click at [572, 459] on div "Janela de atendimento Grade de atendimento Capacidade Transportadoras Veículos …" at bounding box center [597, 282] width 1194 height 564
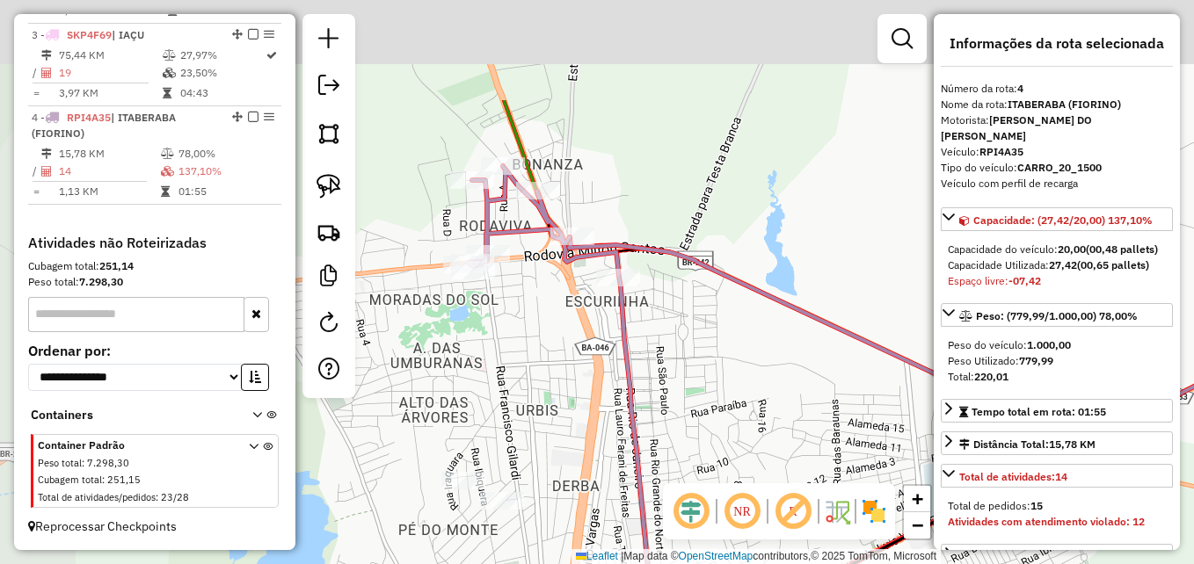
drag, startPoint x: 521, startPoint y: 265, endPoint x: 596, endPoint y: 422, distance: 174.2
click at [596, 422] on div "Janela de atendimento Grade de atendimento Capacidade Transportadoras Veículos …" at bounding box center [597, 282] width 1194 height 564
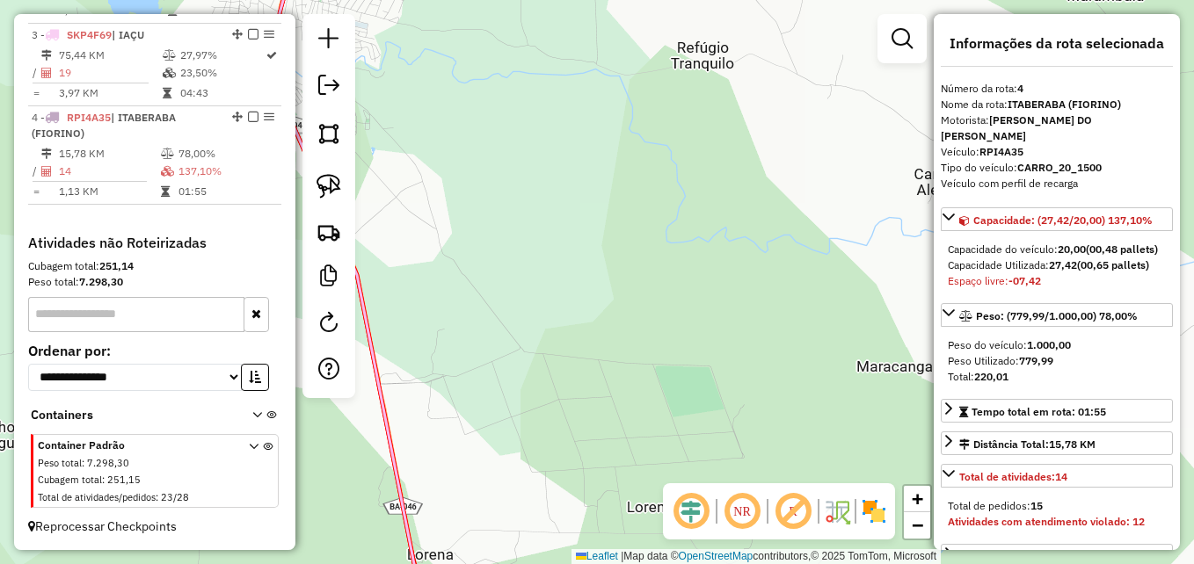
drag, startPoint x: 660, startPoint y: 284, endPoint x: 674, endPoint y: 390, distance: 106.3
click at [674, 390] on div "Janela de atendimento Grade de atendimento Capacidade Transportadoras Veículos …" at bounding box center [597, 282] width 1194 height 564
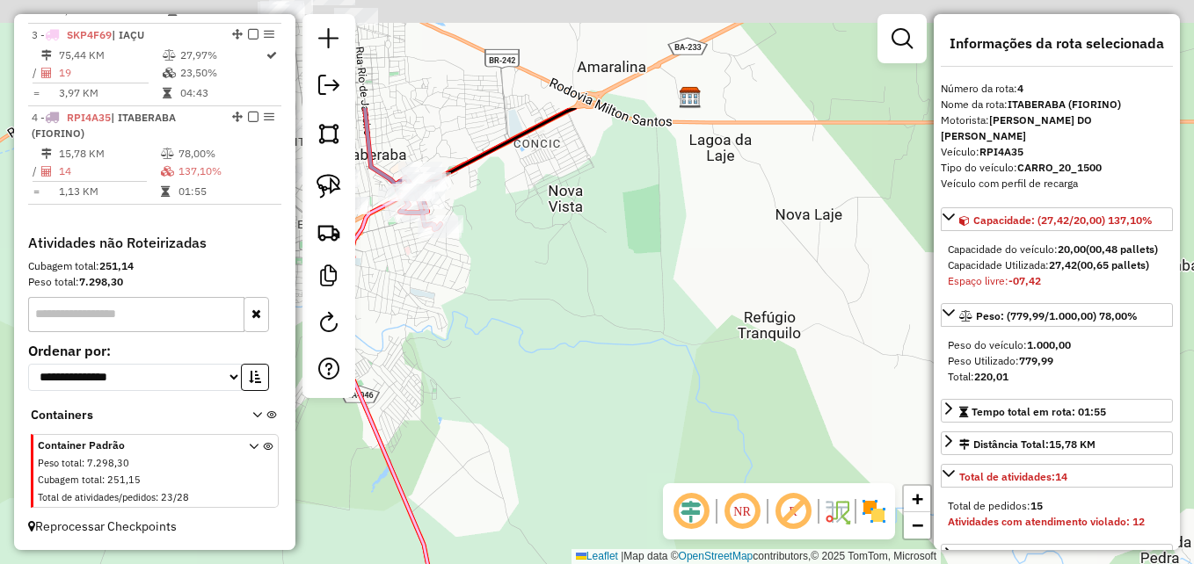
drag, startPoint x: 599, startPoint y: 242, endPoint x: 652, endPoint y: 410, distance: 176.3
click at [652, 410] on div "Janela de atendimento Grade de atendimento Capacidade Transportadoras Veículos …" at bounding box center [597, 282] width 1194 height 564
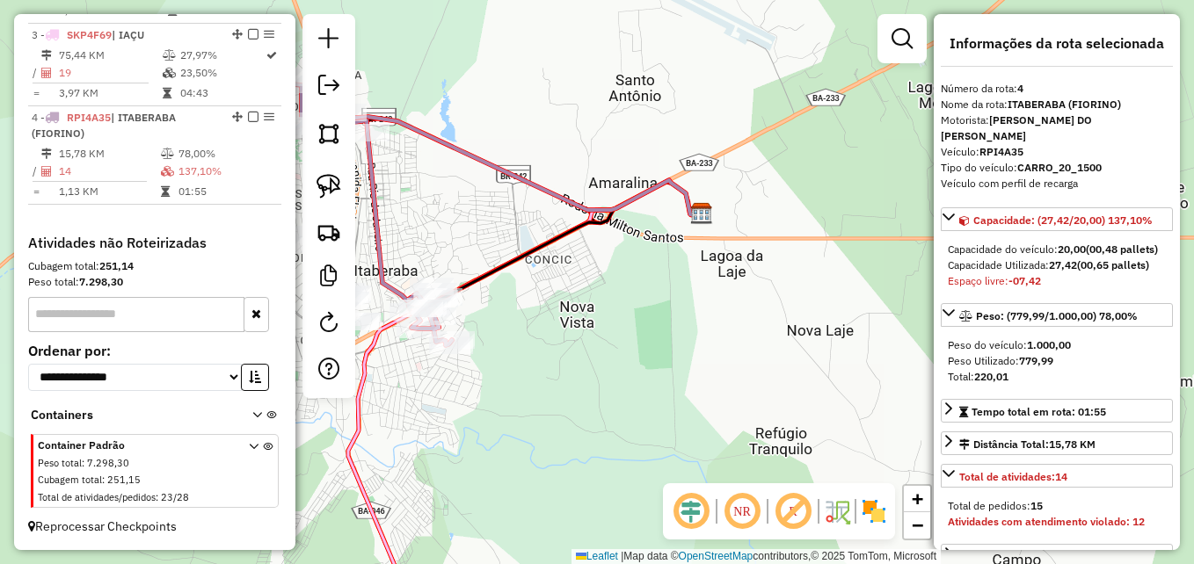
drag, startPoint x: 608, startPoint y: 369, endPoint x: 620, endPoint y: 474, distance: 105.4
click at [620, 482] on div "Janela de atendimento Grade de atendimento Capacidade Transportadoras Veículos …" at bounding box center [597, 282] width 1194 height 564
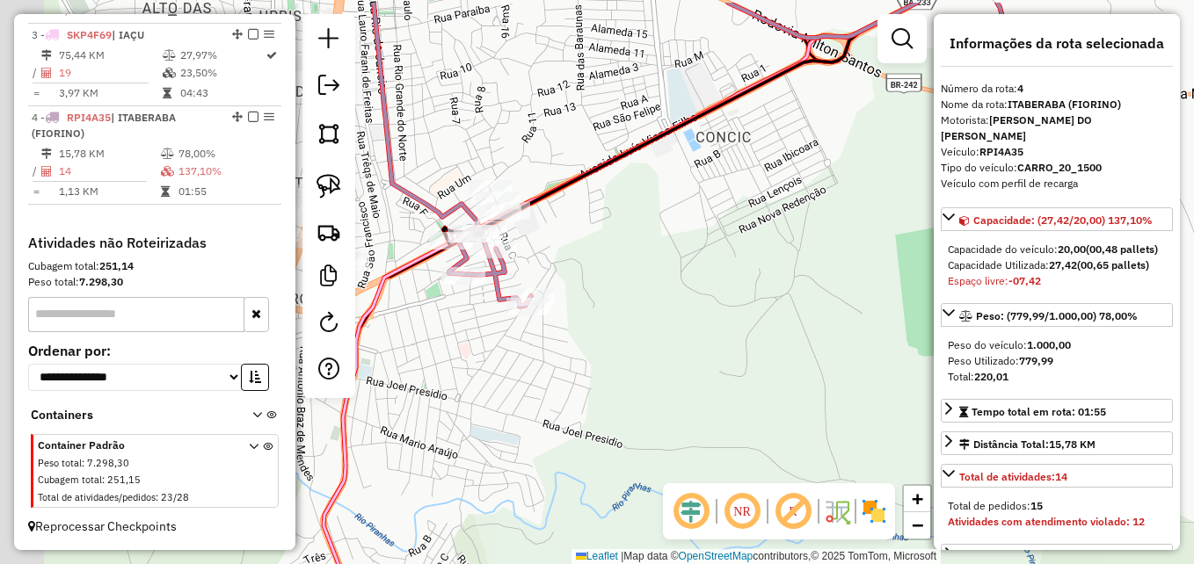
drag, startPoint x: 547, startPoint y: 432, endPoint x: 723, endPoint y: 457, distance: 177.7
click at [790, 491] on hb-router-mapa "Informações da Sessão 980671 - 18/08/2025 Criação: 16/08/2025 14:13 Depósito: D…" at bounding box center [597, 282] width 1194 height 564
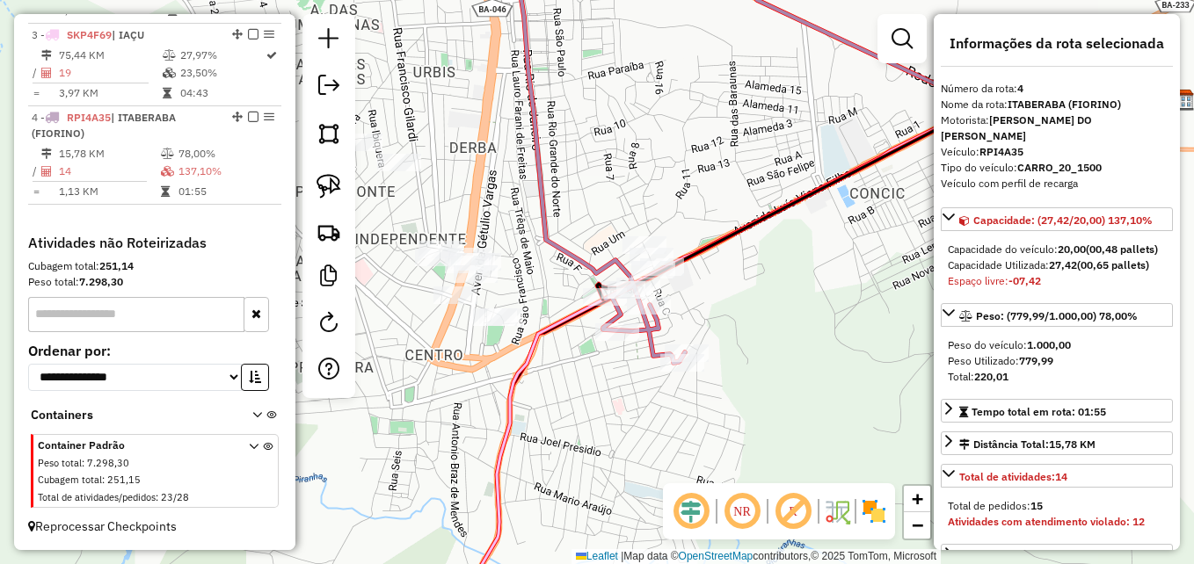
drag, startPoint x: 542, startPoint y: 413, endPoint x: 710, endPoint y: 469, distance: 177.7
click at [720, 470] on div "Janela de atendimento Grade de atendimento Capacidade Transportadoras Veículos …" at bounding box center [597, 282] width 1194 height 564
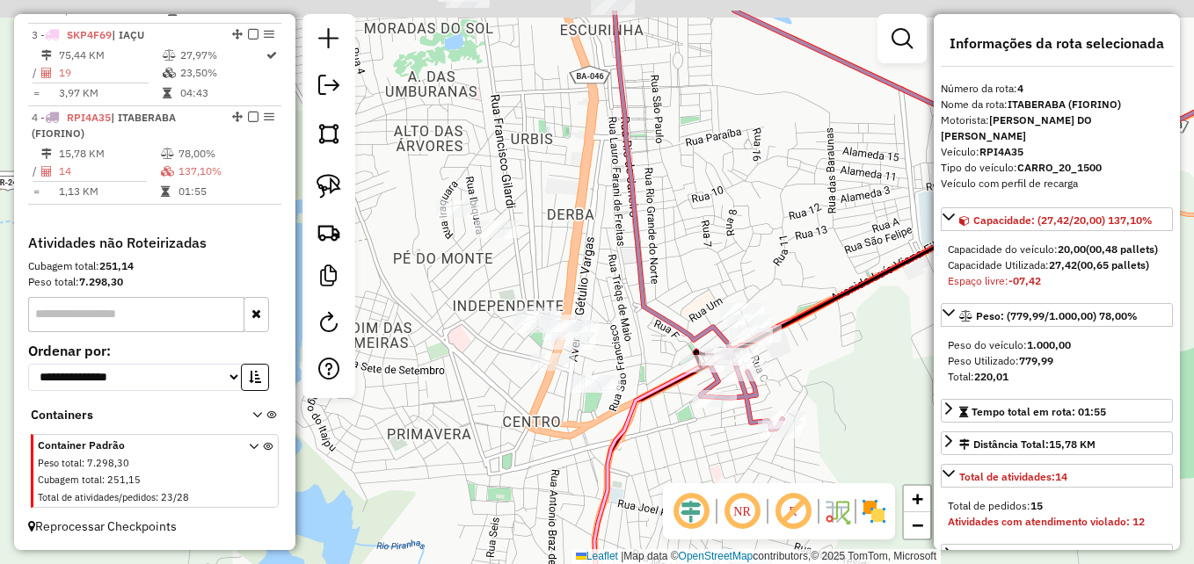
drag, startPoint x: 578, startPoint y: 426, endPoint x: 649, endPoint y: 496, distance: 99.5
click at [649, 496] on div "Janela de atendimento Grade de atendimento Capacidade Transportadoras Veículos …" at bounding box center [597, 282] width 1194 height 564
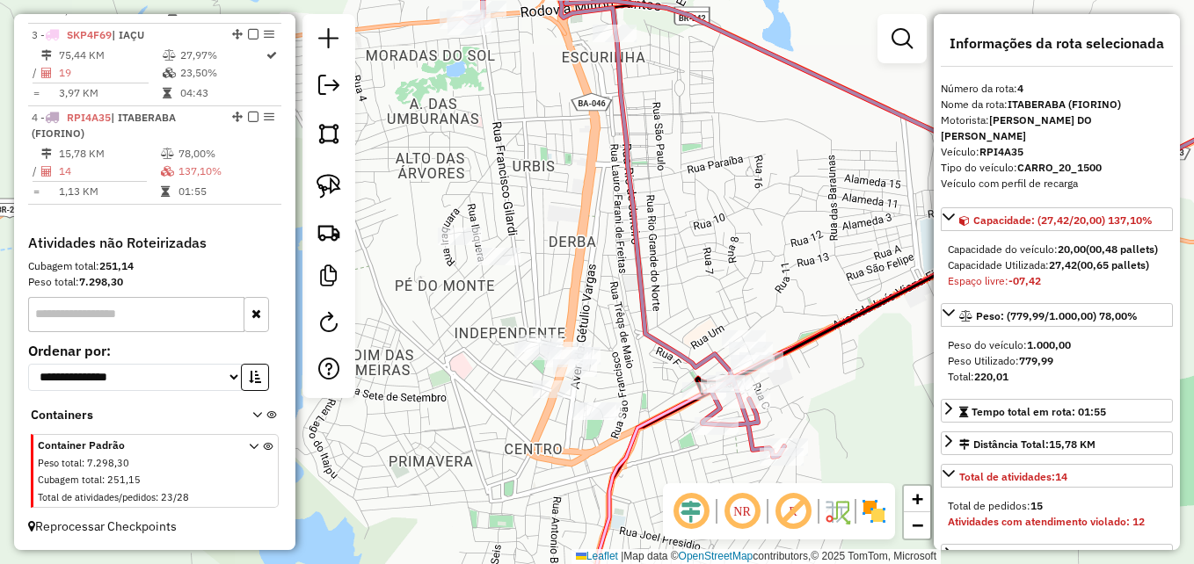
drag, startPoint x: 657, startPoint y: 213, endPoint x: 567, endPoint y: 515, distance: 315.5
click at [567, 517] on div "Janela de atendimento Grade de atendimento Capacidade Transportadoras Veículos …" at bounding box center [597, 282] width 1194 height 564
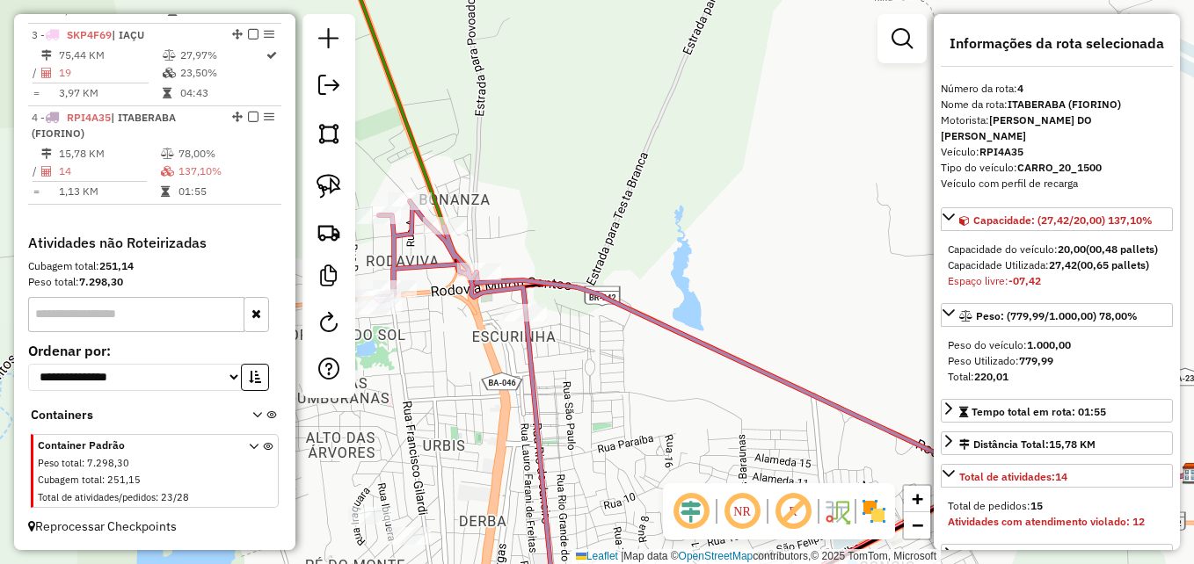
click at [679, 449] on div "Janela de atendimento Grade de atendimento Capacidade Transportadoras Veículos …" at bounding box center [597, 282] width 1194 height 564
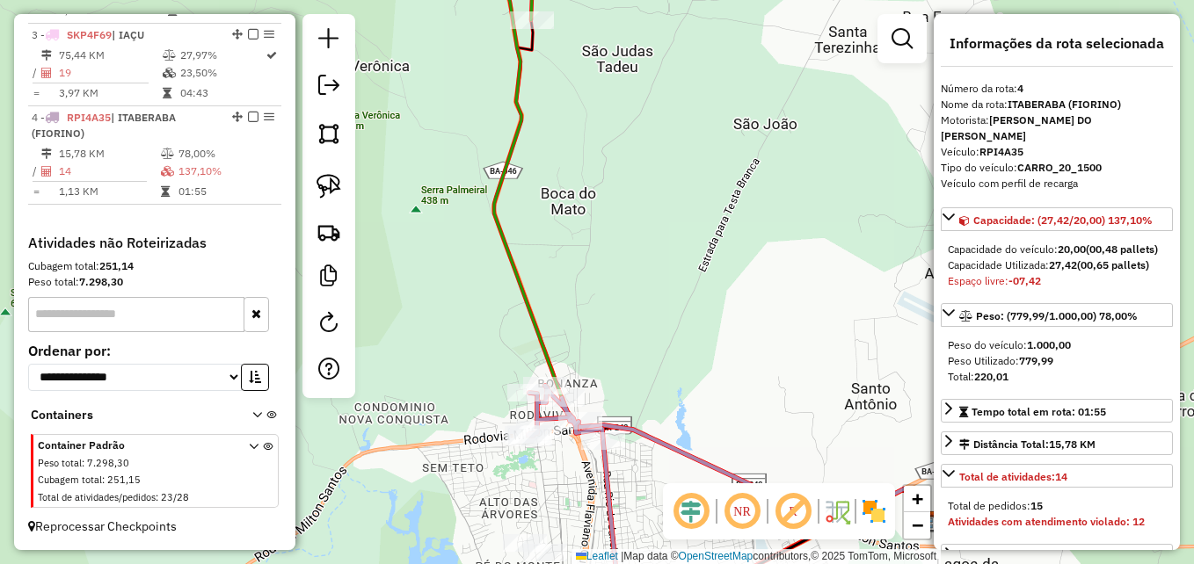
drag, startPoint x: 645, startPoint y: 290, endPoint x: 645, endPoint y: 426, distance: 136.3
click at [645, 430] on div "Janela de atendimento Grade de atendimento Capacidade Transportadoras Veículos …" at bounding box center [597, 282] width 1194 height 564
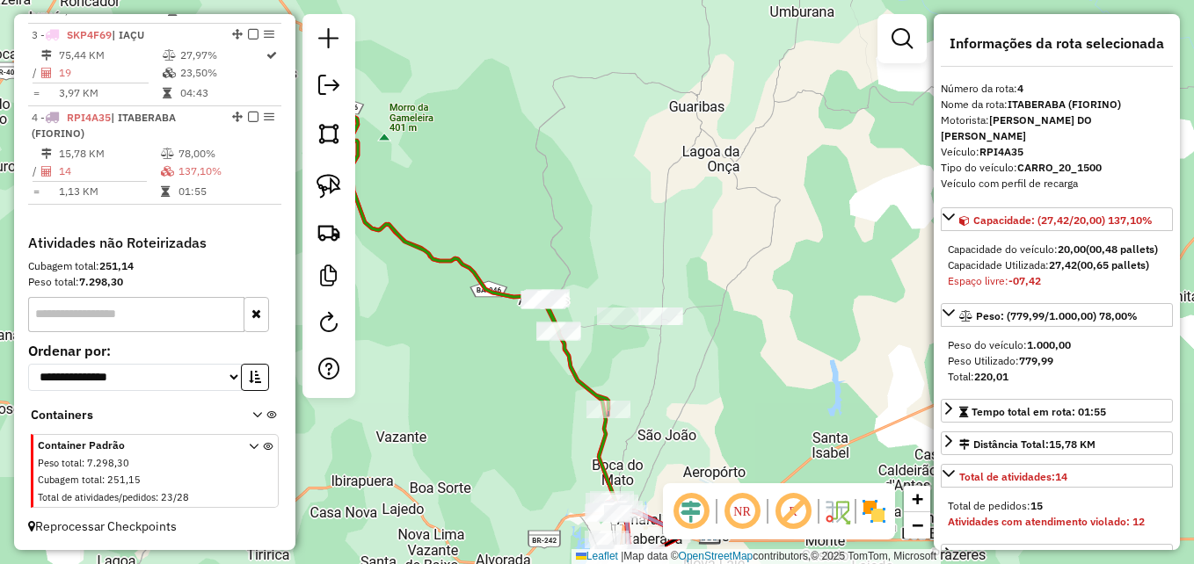
drag, startPoint x: 702, startPoint y: 355, endPoint x: 688, endPoint y: 397, distance: 43.4
click at [688, 397] on div "Janela de atendimento Grade de atendimento Capacidade Transportadoras Veículos …" at bounding box center [597, 282] width 1194 height 564
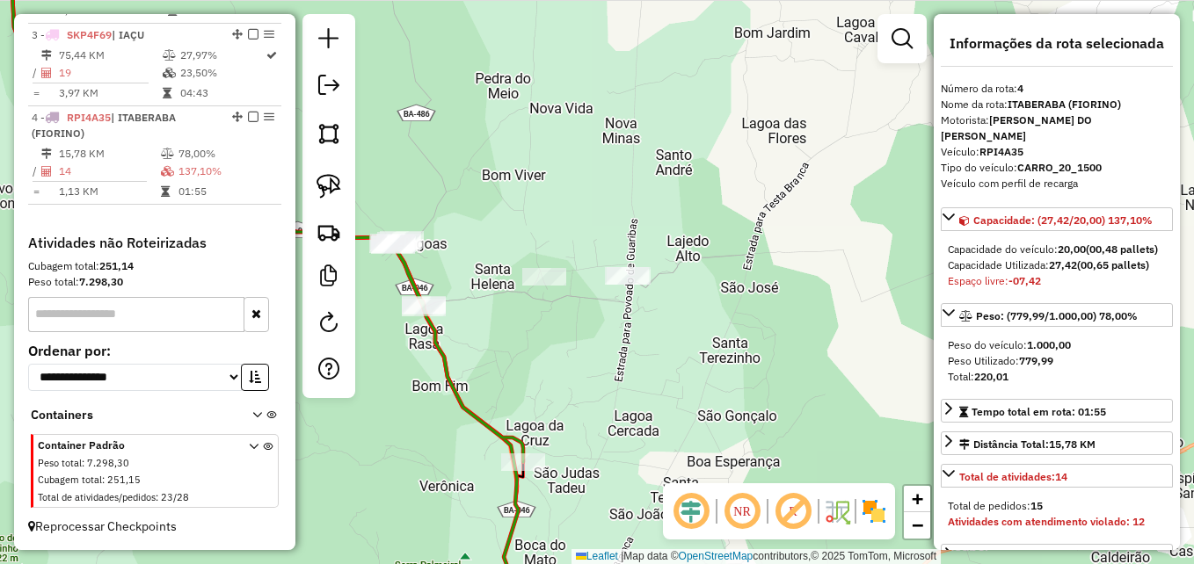
drag, startPoint x: 659, startPoint y: 357, endPoint x: 660, endPoint y: 389, distance: 31.7
click at [660, 389] on div "Janela de atendimento Grade de atendimento Capacidade Transportadoras Veículos …" at bounding box center [597, 282] width 1194 height 564
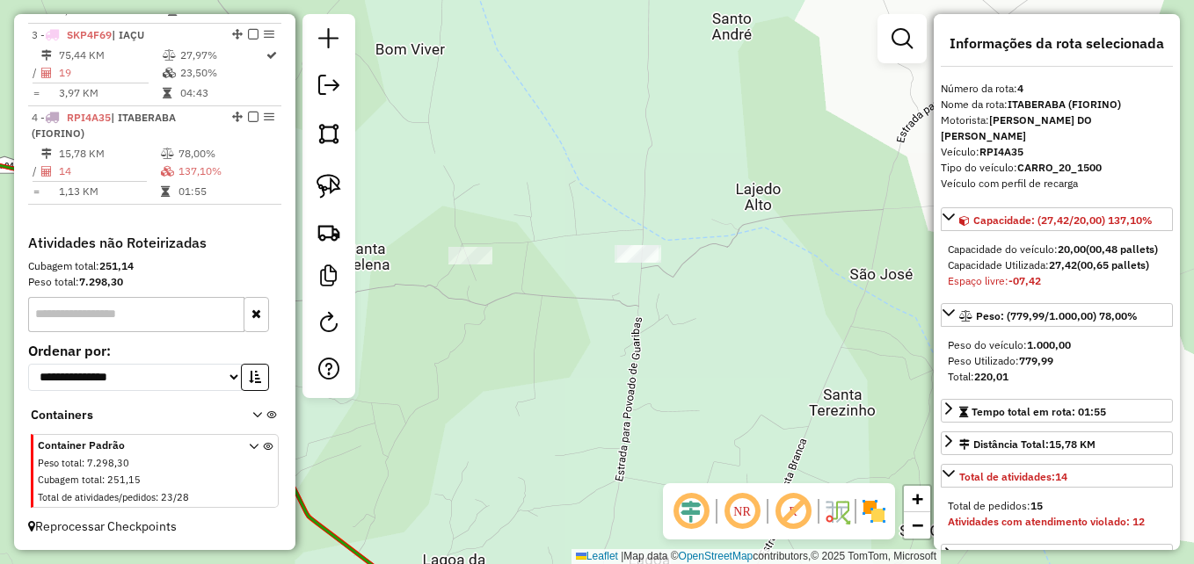
drag, startPoint x: 597, startPoint y: 311, endPoint x: 679, endPoint y: 434, distance: 147.8
click at [679, 434] on div "Janela de atendimento Grade de atendimento Capacidade Transportadoras Veículos …" at bounding box center [597, 282] width 1194 height 564
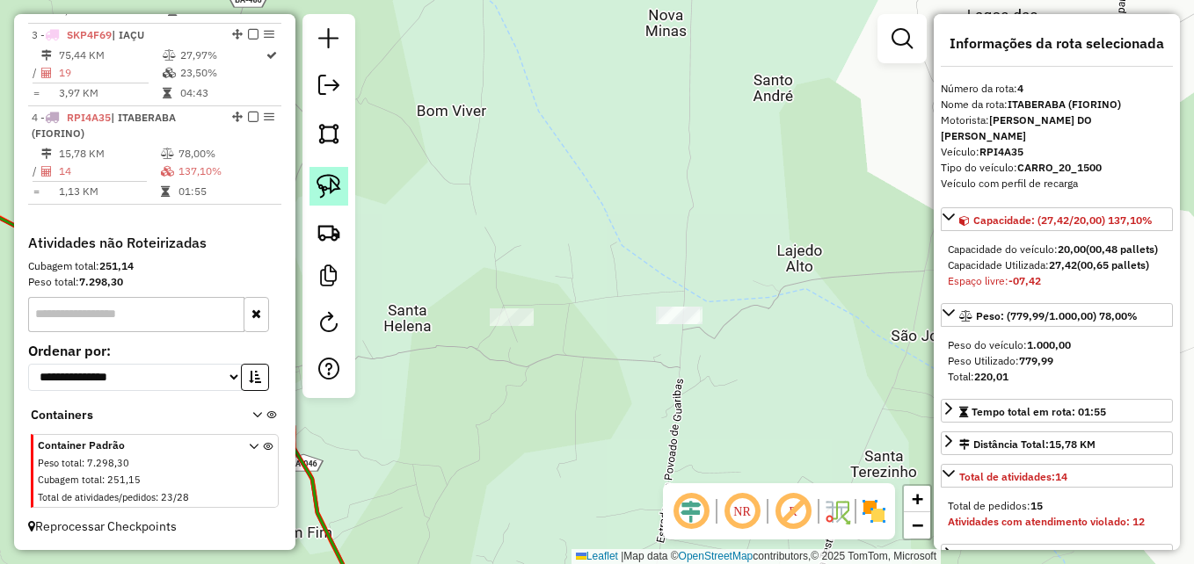
click at [335, 197] on img at bounding box center [329, 186] width 25 height 25
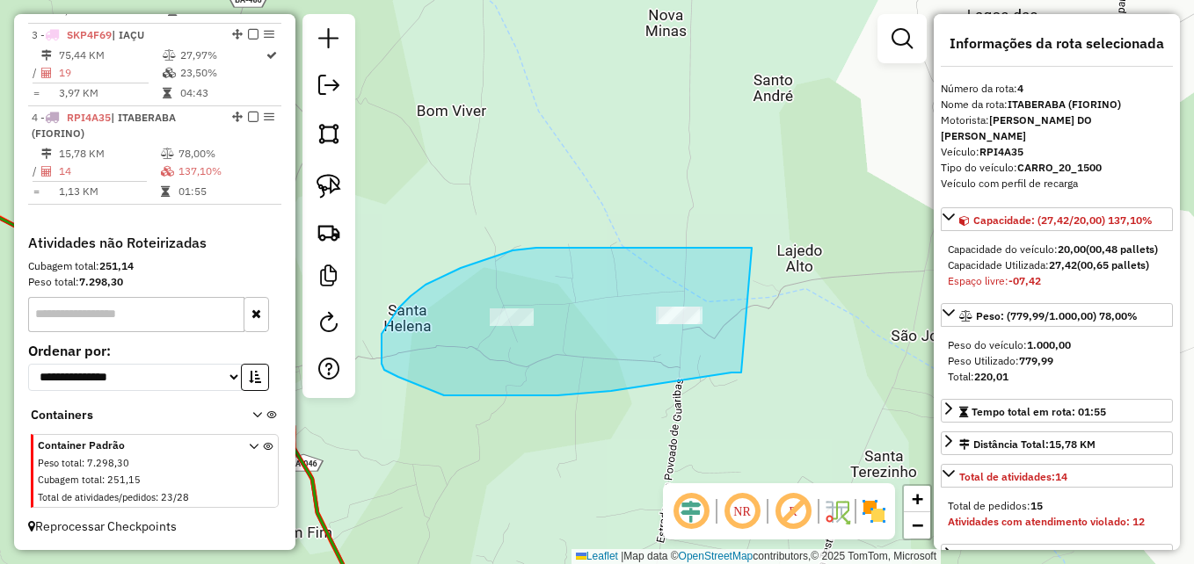
drag, startPoint x: 741, startPoint y: 373, endPoint x: 757, endPoint y: 249, distance: 125.0
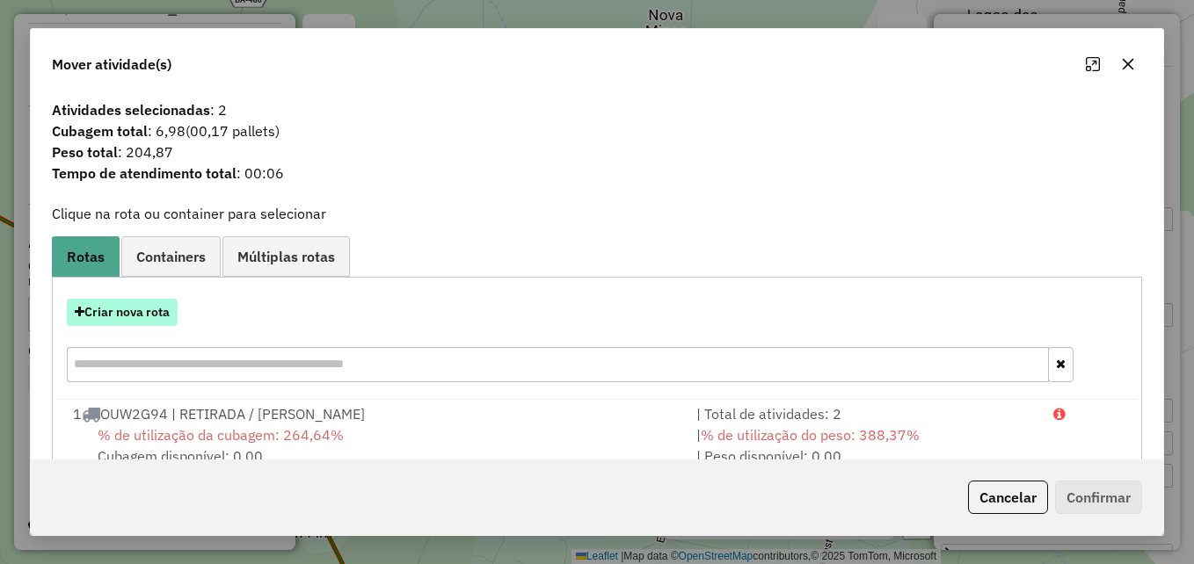
click at [153, 317] on button "Criar nova rota" at bounding box center [122, 312] width 111 height 27
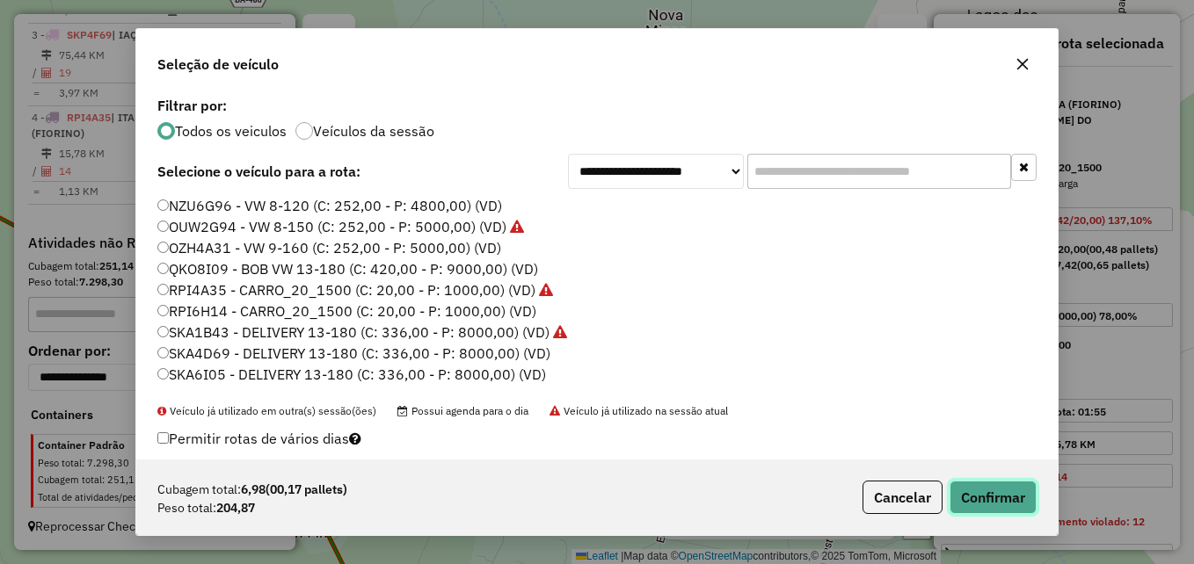
click at [980, 486] on button "Confirmar" at bounding box center [993, 497] width 87 height 33
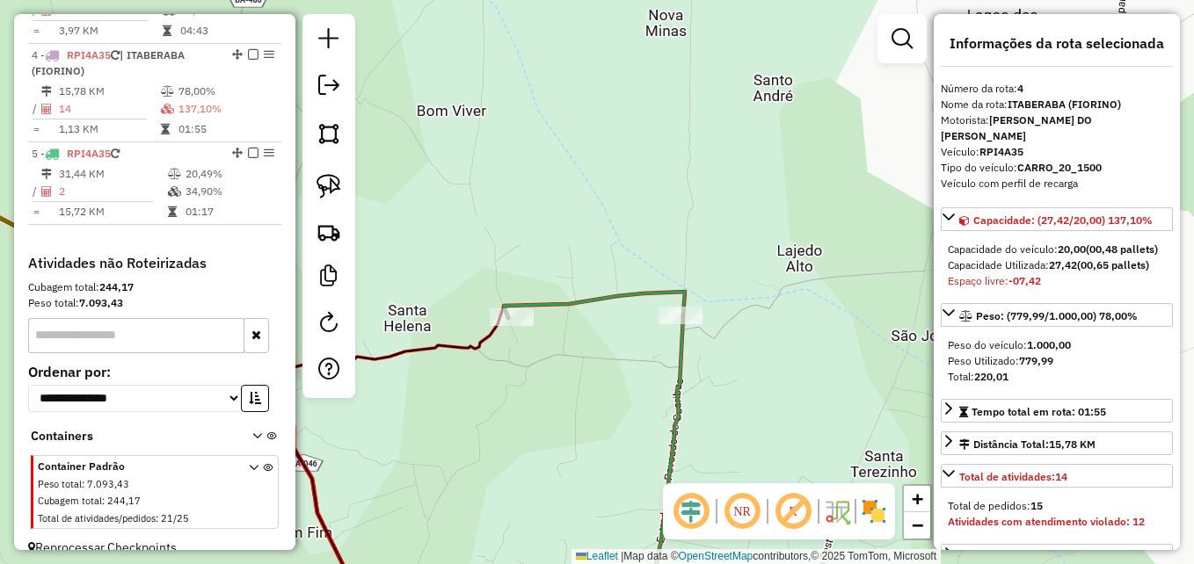
scroll to position [923, 0]
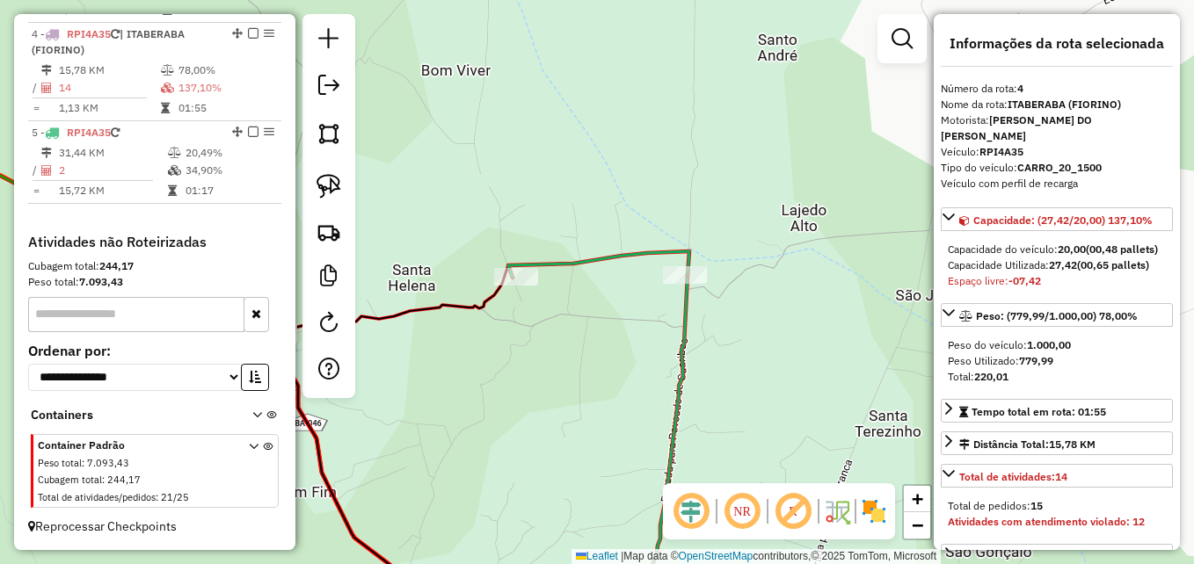
drag, startPoint x: 572, startPoint y: 427, endPoint x: 588, endPoint y: 309, distance: 119.9
click at [588, 309] on div "Janela de atendimento Grade de atendimento Capacidade Transportadoras Veículos …" at bounding box center [597, 282] width 1194 height 564
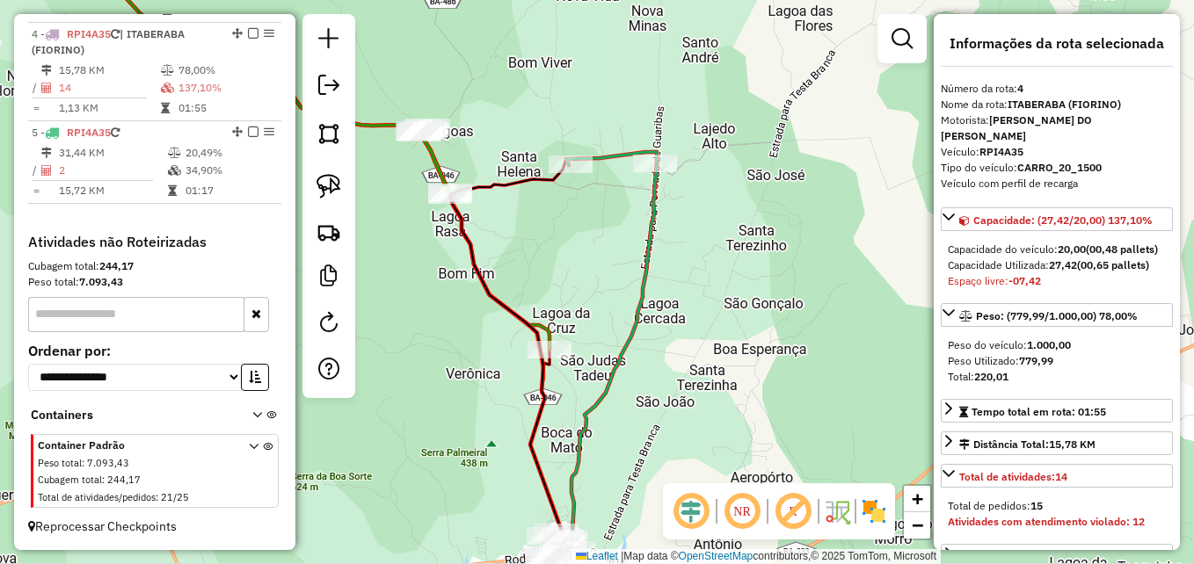
drag, startPoint x: 597, startPoint y: 320, endPoint x: 606, endPoint y: 293, distance: 28.6
click at [606, 293] on div "Janela de atendimento Grade de atendimento Capacidade Transportadoras Veículos …" at bounding box center [597, 282] width 1194 height 564
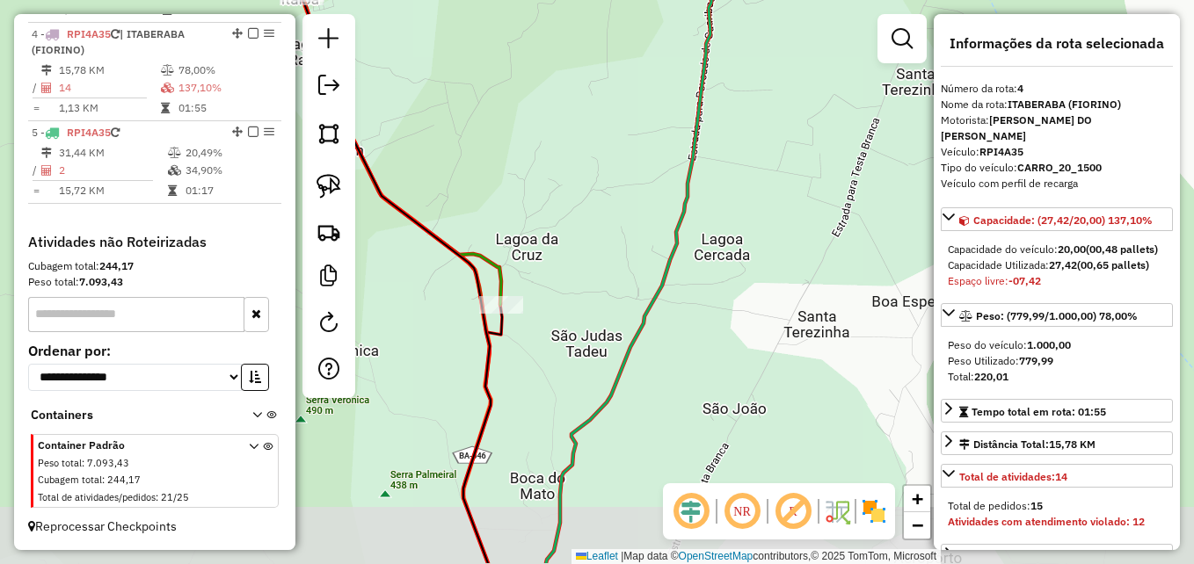
drag, startPoint x: 645, startPoint y: 464, endPoint x: 643, endPoint y: 183, distance: 281.4
click at [643, 179] on div "Janela de atendimento Grade de atendimento Capacidade Transportadoras Veículos …" at bounding box center [597, 282] width 1194 height 564
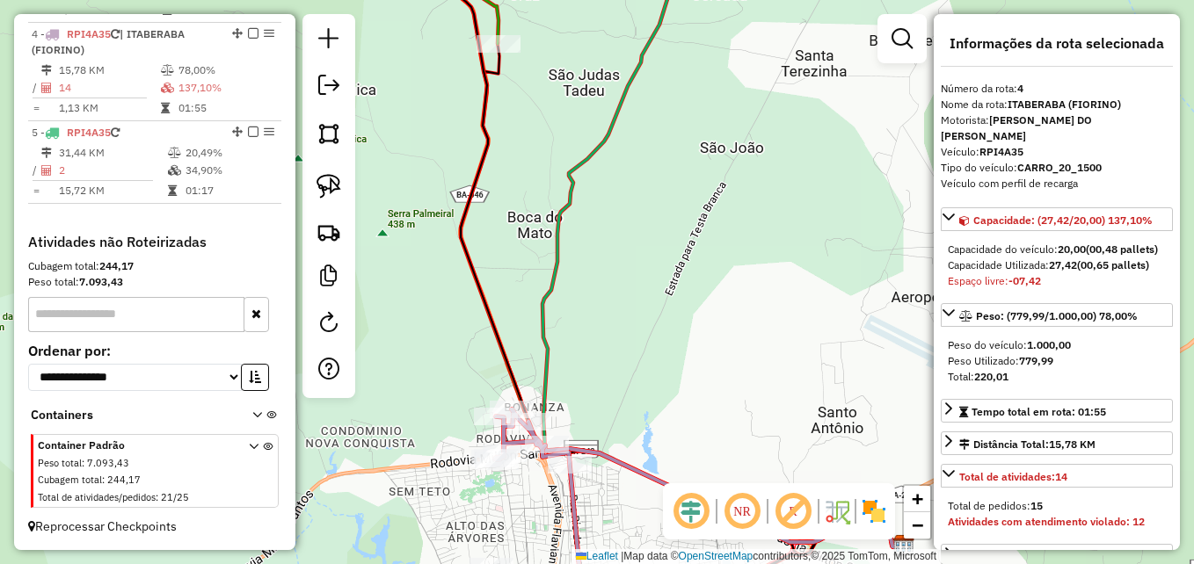
drag, startPoint x: 643, startPoint y: 279, endPoint x: 620, endPoint y: 149, distance: 132.1
click at [620, 149] on div "Janela de atendimento Grade de atendimento Capacidade Transportadoras Veículos …" at bounding box center [597, 282] width 1194 height 564
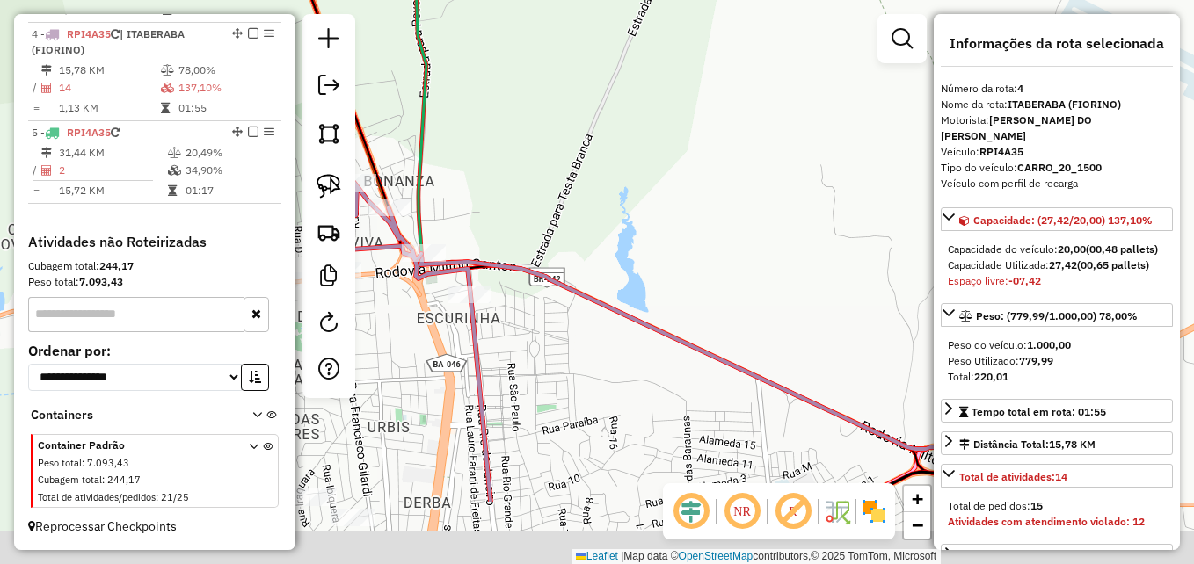
drag, startPoint x: 645, startPoint y: 317, endPoint x: 692, endPoint y: 127, distance: 195.8
click at [697, 114] on div "Janela de atendimento Grade de atendimento Capacidade Transportadoras Veículos …" at bounding box center [597, 282] width 1194 height 564
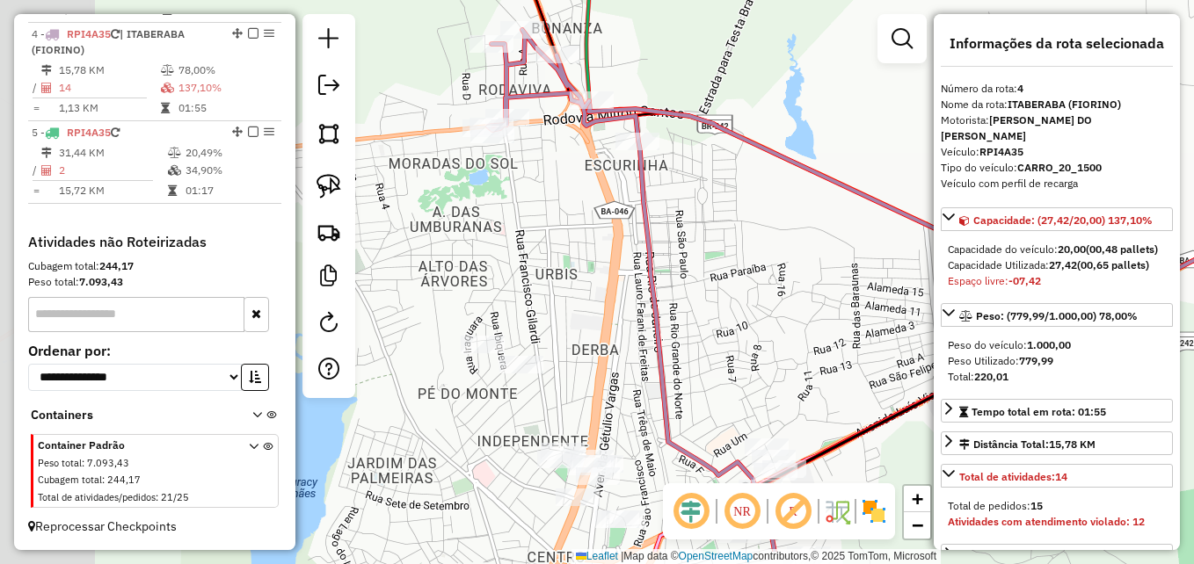
drag, startPoint x: 648, startPoint y: 338, endPoint x: 742, endPoint y: 249, distance: 129.4
click at [742, 249] on div "Janela de atendimento Grade de atendimento Capacidade Transportadoras Veículos …" at bounding box center [597, 282] width 1194 height 564
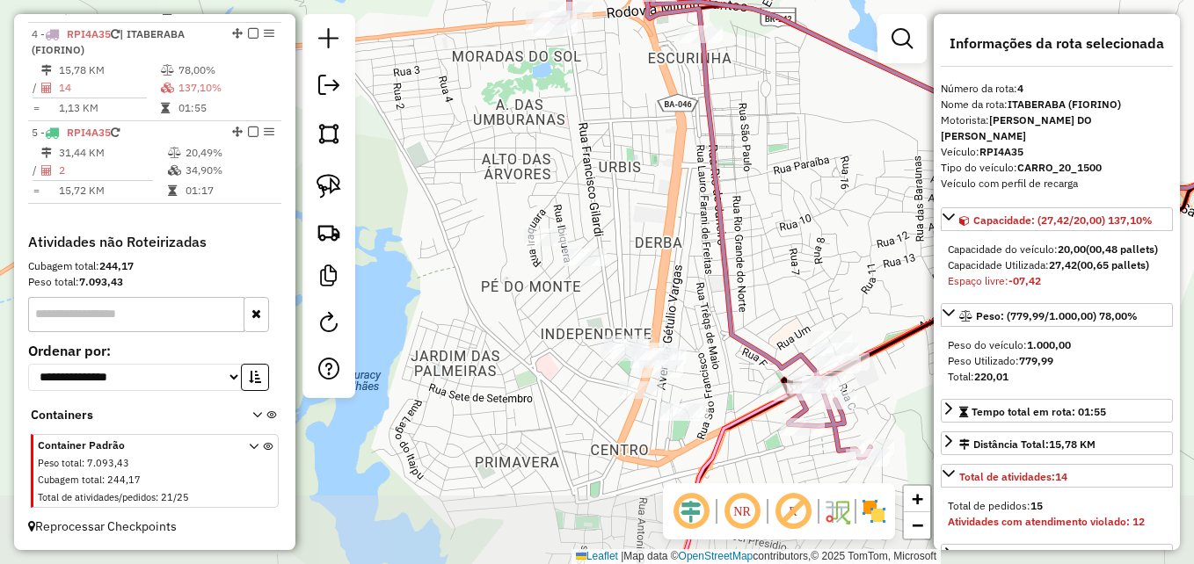
drag, startPoint x: 760, startPoint y: 243, endPoint x: 799, endPoint y: 173, distance: 79.9
click at [799, 173] on div "Janela de atendimento Grade de atendimento Capacidade Transportadoras Veículos …" at bounding box center [597, 282] width 1194 height 564
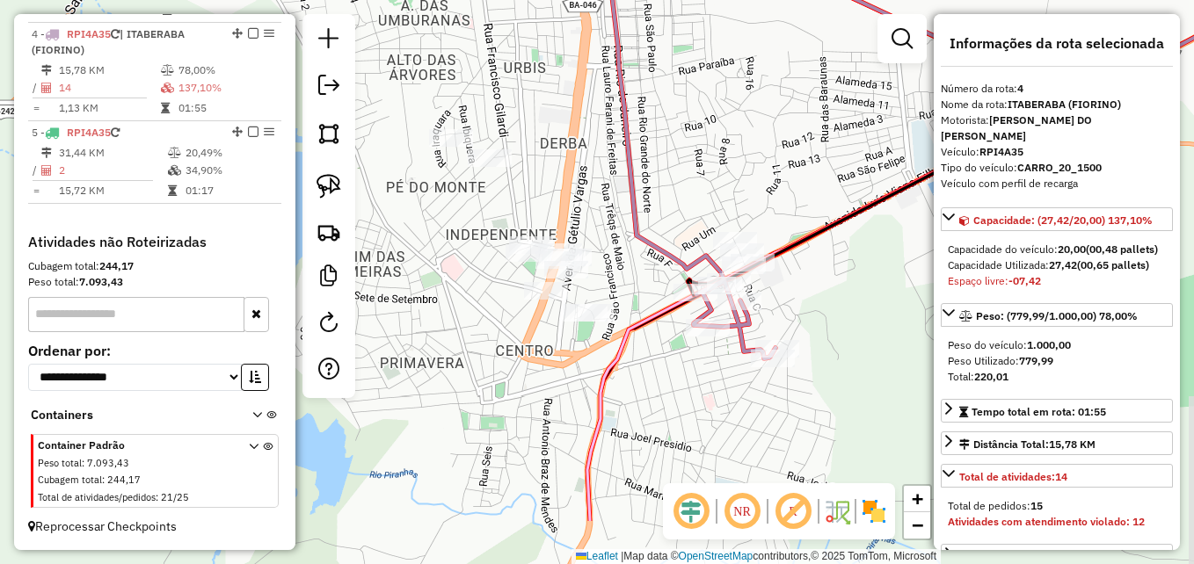
drag, startPoint x: 588, startPoint y: 307, endPoint x: 498, endPoint y: 208, distance: 134.4
click at [498, 208] on div "Janela de atendimento Grade de atendimento Capacidade Transportadoras Veículos …" at bounding box center [597, 282] width 1194 height 564
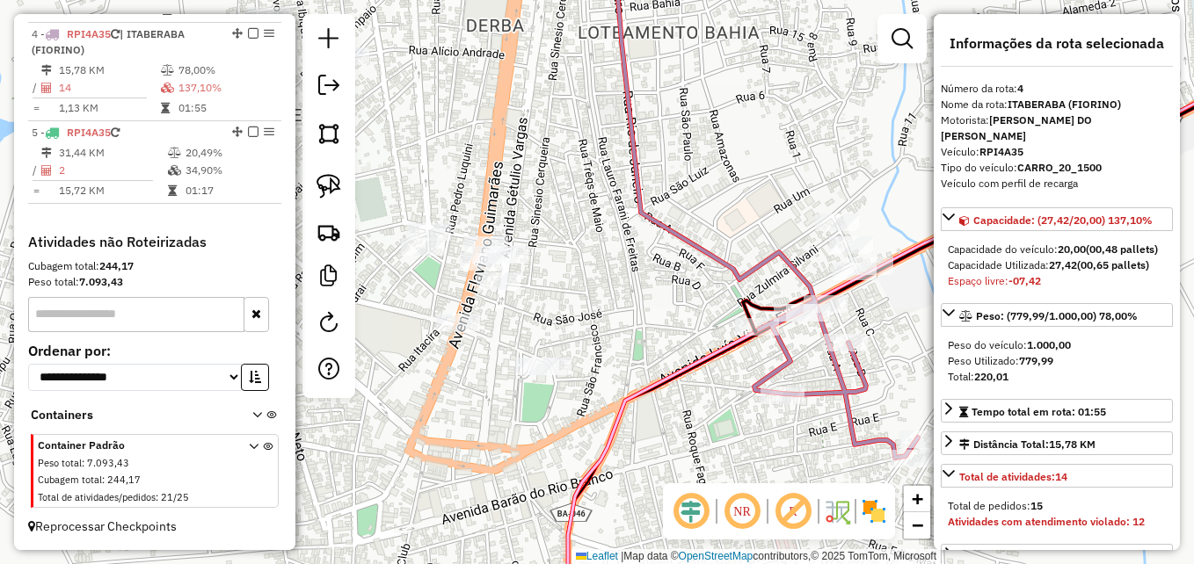
drag, startPoint x: 687, startPoint y: 262, endPoint x: 597, endPoint y: 286, distance: 92.8
click at [597, 286] on div "Janela de atendimento Grade de atendimento Capacidade Transportadoras Veículos …" at bounding box center [597, 282] width 1194 height 564
drag, startPoint x: 328, startPoint y: 189, endPoint x: 346, endPoint y: 207, distance: 25.5
click at [328, 189] on img at bounding box center [329, 186] width 25 height 25
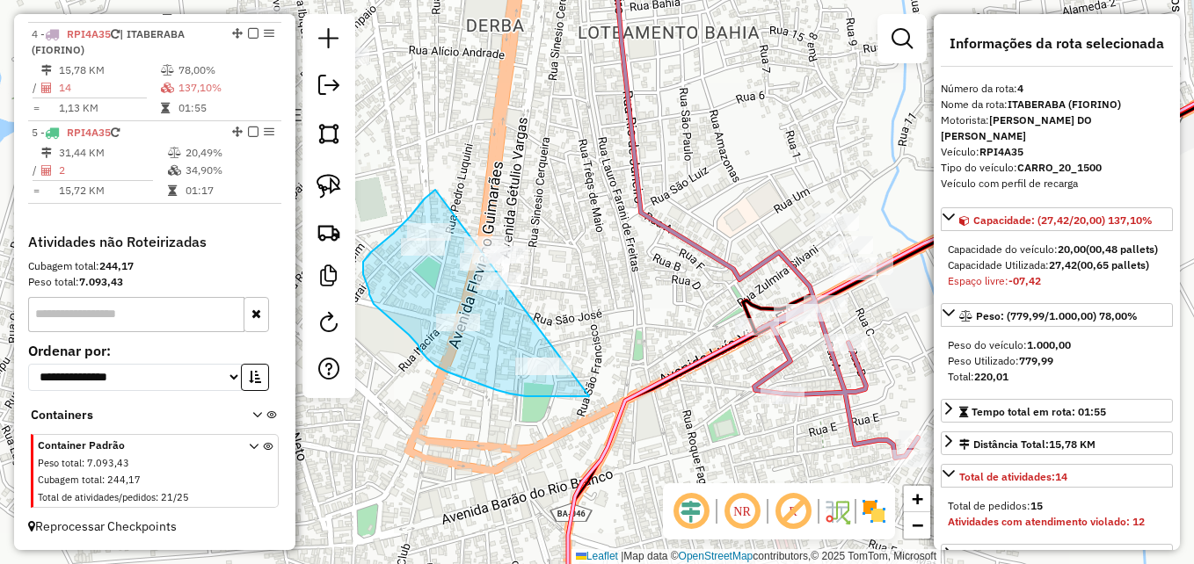
drag, startPoint x: 556, startPoint y: 397, endPoint x: 545, endPoint y: 185, distance: 212.2
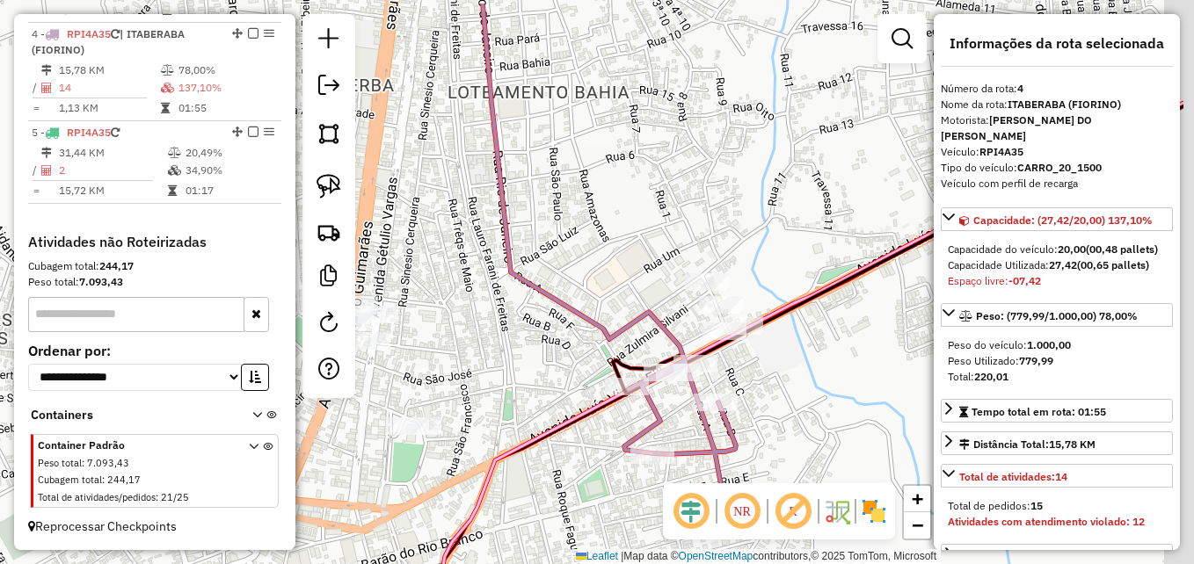
drag, startPoint x: 695, startPoint y: 329, endPoint x: 562, endPoint y: 383, distance: 143.5
click at [564, 389] on div "Janela de atendimento Grade de atendimento Capacidade Transportadoras Veículos …" at bounding box center [597, 282] width 1194 height 564
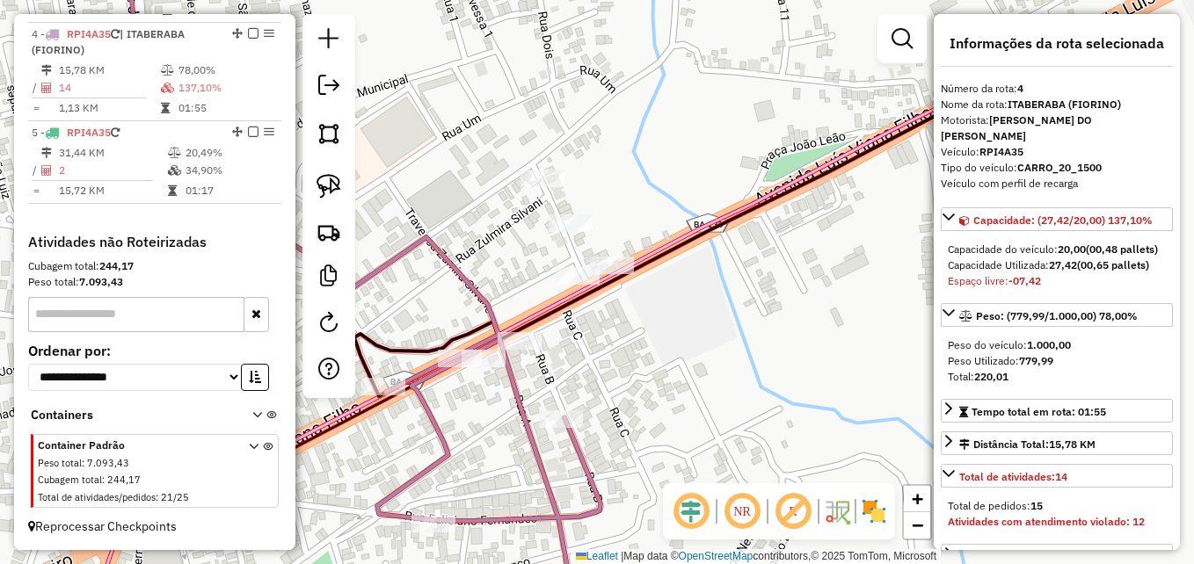
drag, startPoint x: 869, startPoint y: 404, endPoint x: 551, endPoint y: 365, distance: 319.8
click at [559, 379] on div "Janela de atendimento Grade de atendimento Capacidade Transportadoras Veículos …" at bounding box center [597, 282] width 1194 height 564
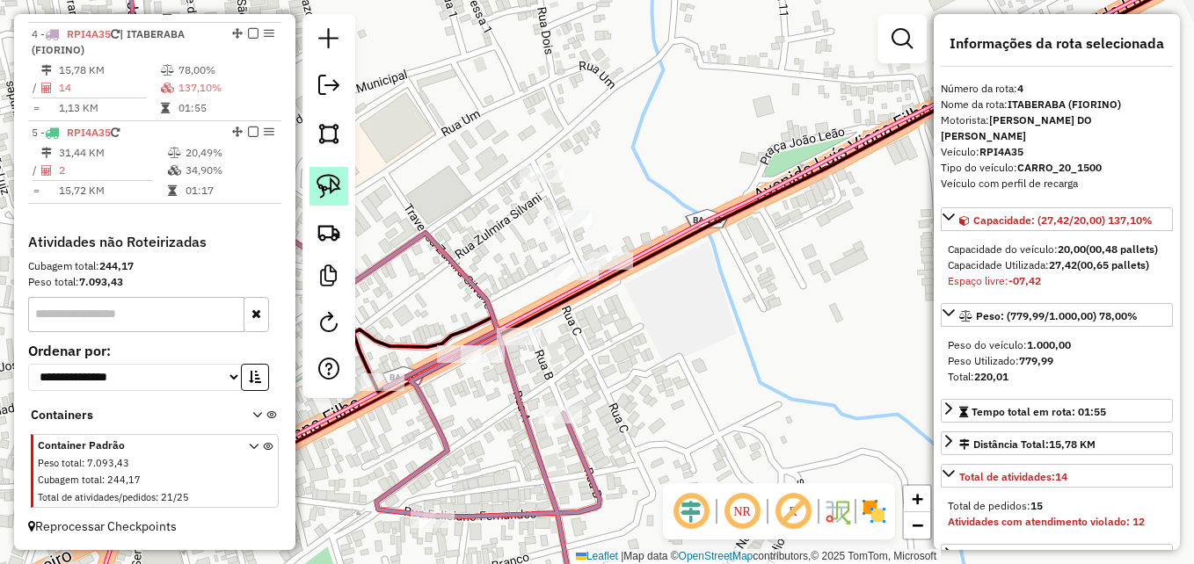
click at [333, 191] on img at bounding box center [329, 186] width 25 height 25
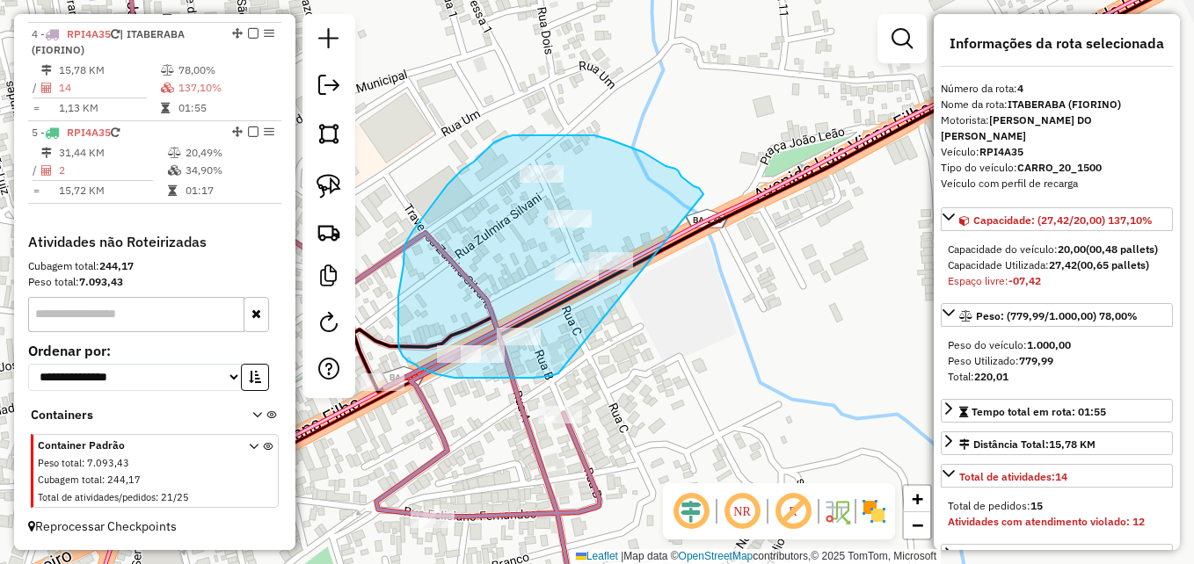
drag, startPoint x: 558, startPoint y: 374, endPoint x: 703, endPoint y: 194, distance: 230.7
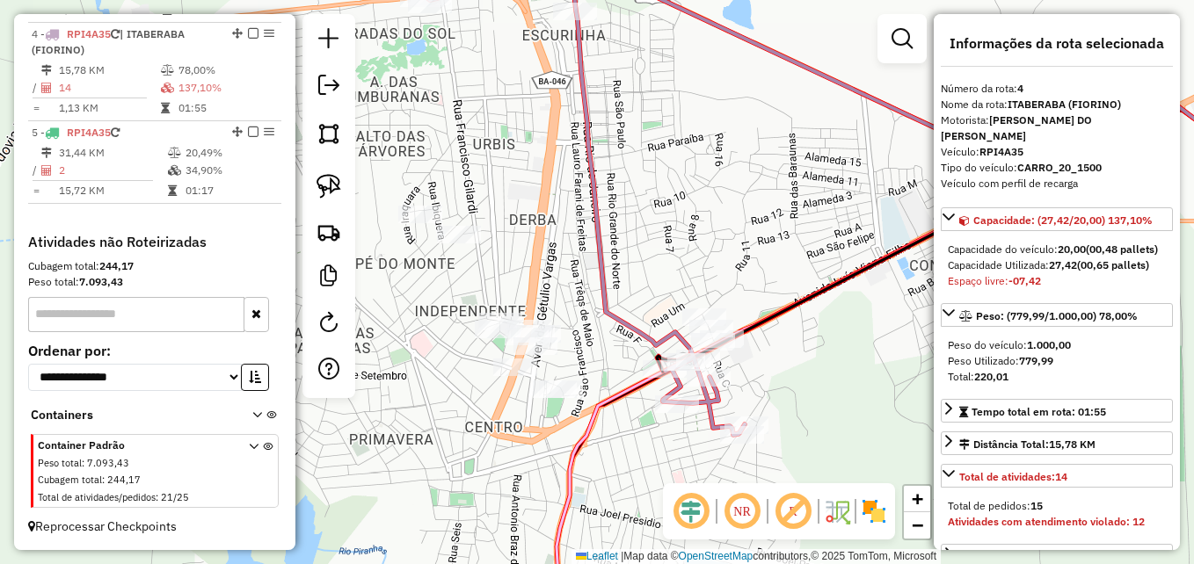
drag, startPoint x: 535, startPoint y: 400, endPoint x: 611, endPoint y: 437, distance: 84.2
click at [611, 437] on div "Janela de atendimento Grade de atendimento Capacidade Transportadoras Veículos …" at bounding box center [597, 282] width 1194 height 564
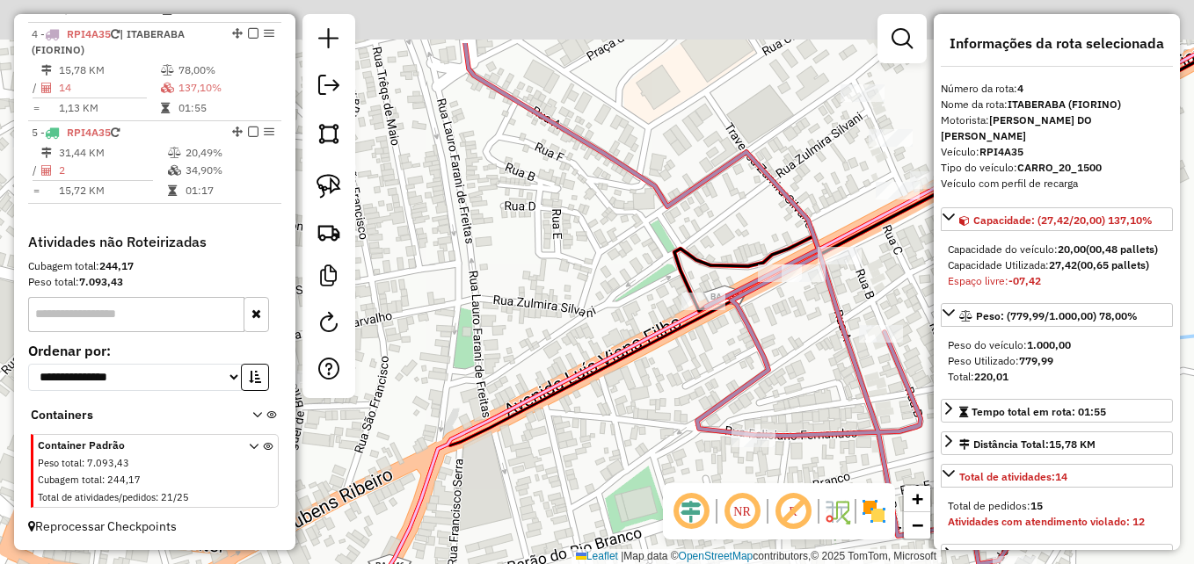
drag, startPoint x: 659, startPoint y: 369, endPoint x: 553, endPoint y: 476, distance: 149.8
click at [553, 476] on div "Janela de atendimento Grade de atendimento Capacidade Transportadoras Veículos …" at bounding box center [597, 282] width 1194 height 564
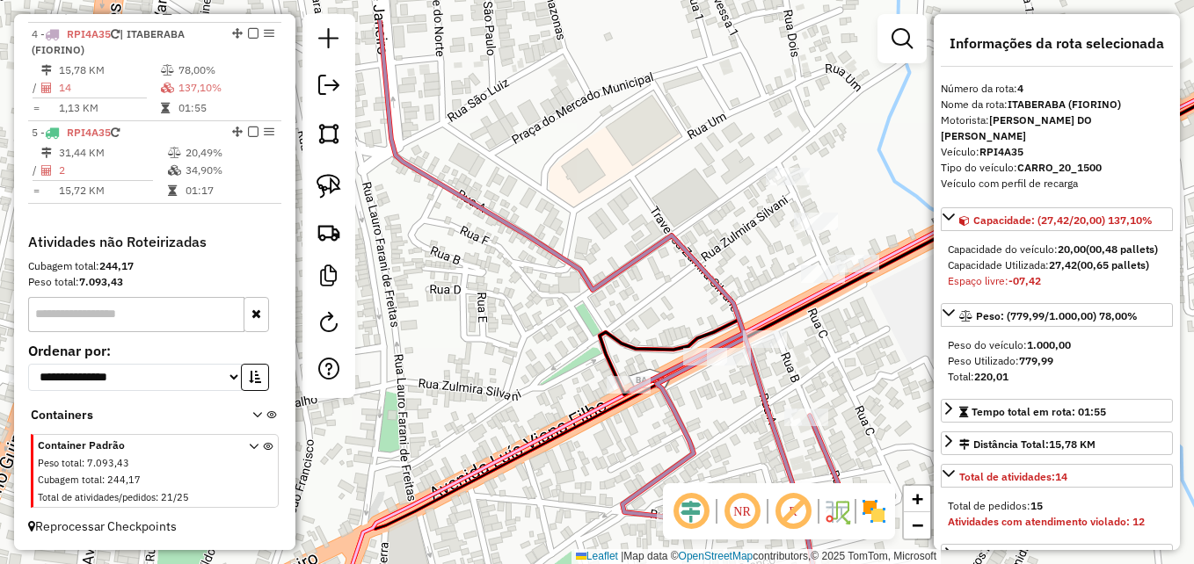
click at [538, 492] on div "Janela de atendimento Grade de atendimento Capacidade Transportadoras Veículos …" at bounding box center [597, 282] width 1194 height 564
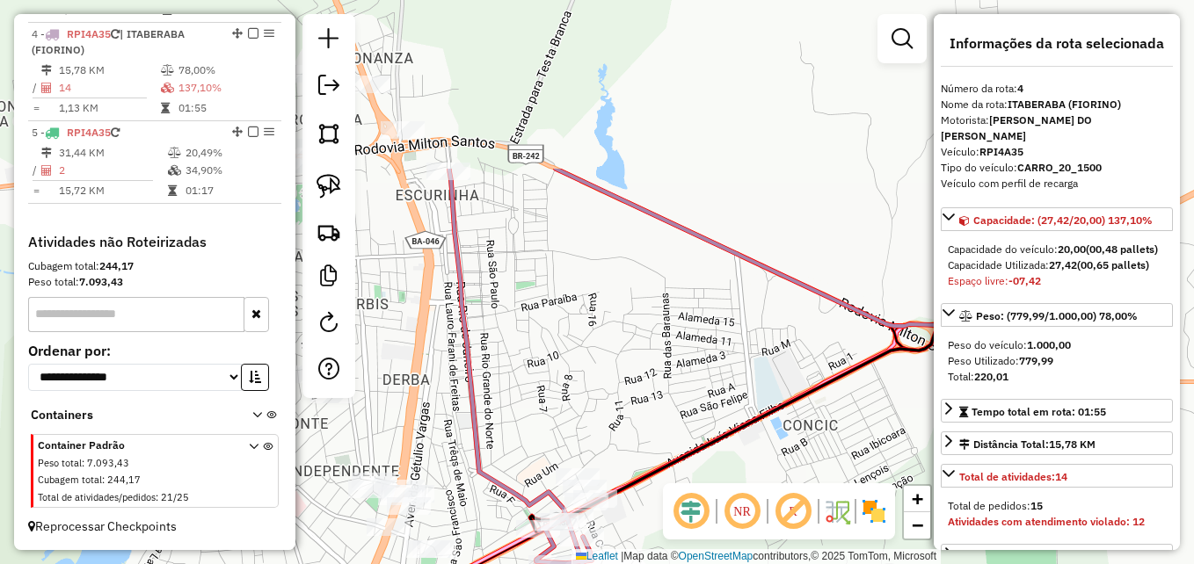
click at [555, 491] on div "Janela de atendimento Grade de atendimento Capacidade Transportadoras Veículos …" at bounding box center [597, 282] width 1194 height 564
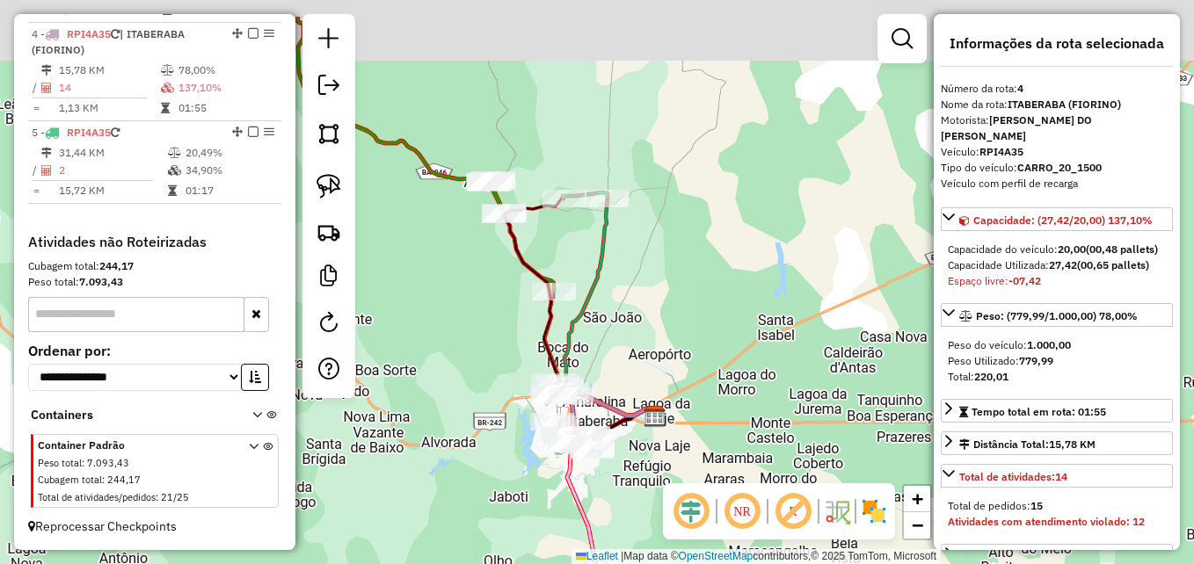
click at [634, 331] on div "Janela de atendimento Grade de atendimento Capacidade Transportadoras Veículos …" at bounding box center [597, 282] width 1194 height 564
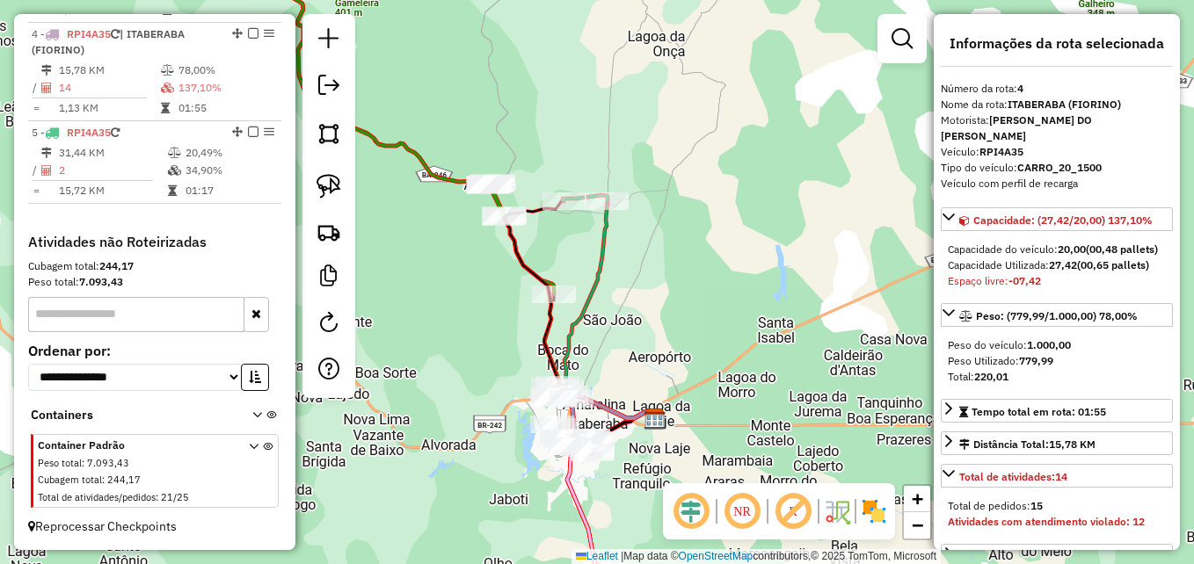
click at [603, 242] on icon at bounding box center [609, 310] width 91 height 219
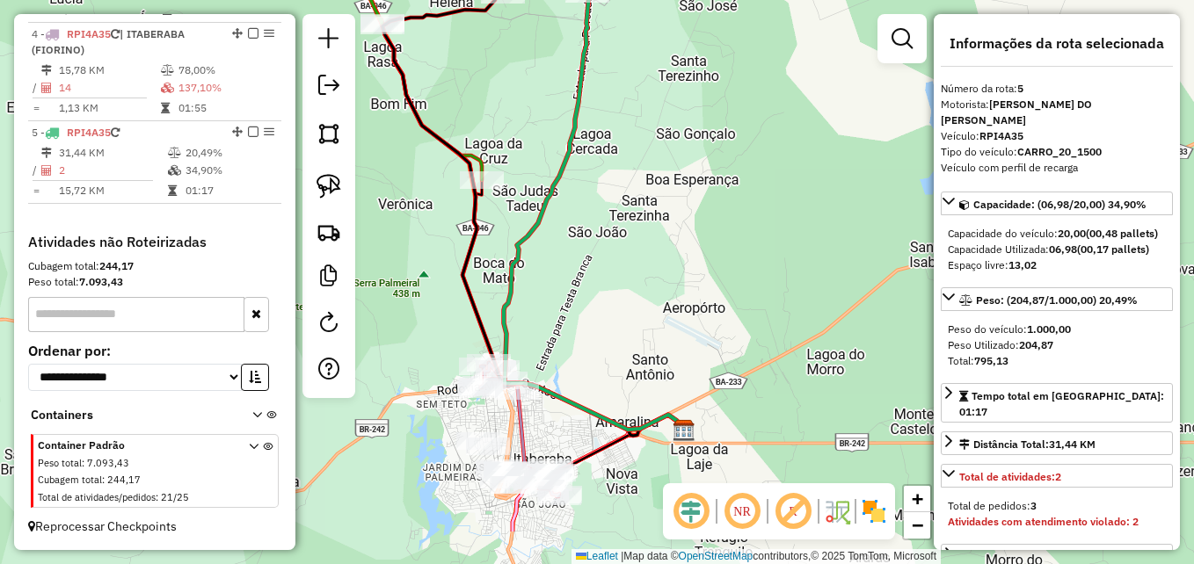
drag, startPoint x: 640, startPoint y: 382, endPoint x: 696, endPoint y: 253, distance: 140.2
click at [703, 244] on div "Janela de atendimento Grade de atendimento Capacidade Transportadoras Veículos …" at bounding box center [597, 282] width 1194 height 564
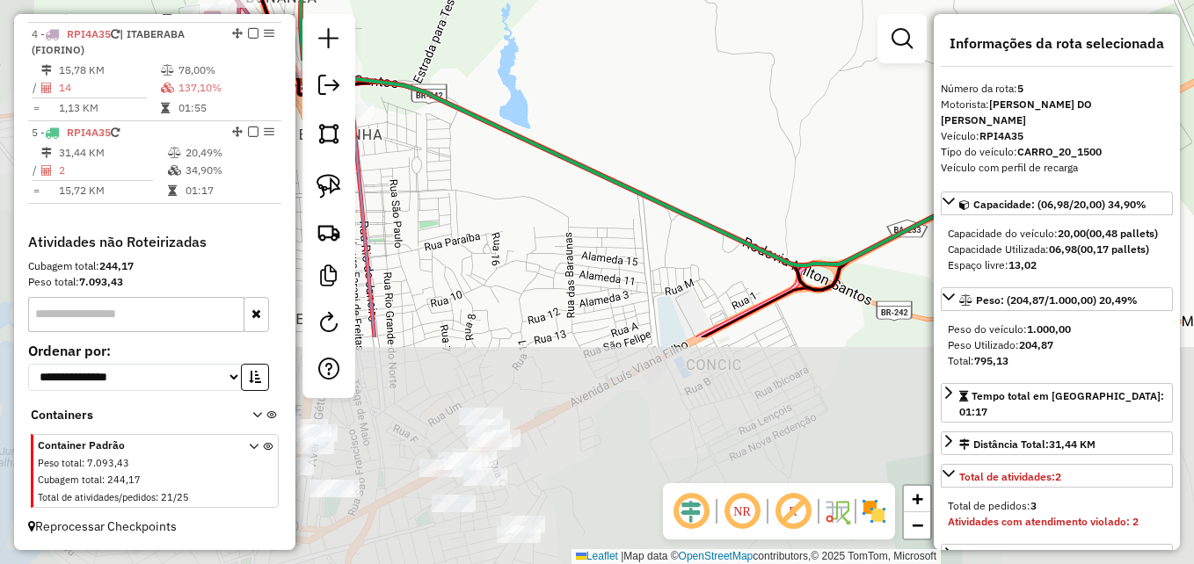
drag, startPoint x: 571, startPoint y: 451, endPoint x: 715, endPoint y: 174, distance: 312.3
click at [715, 174] on div "Janela de atendimento Grade de atendimento Capacidade Transportadoras Veículos …" at bounding box center [597, 282] width 1194 height 564
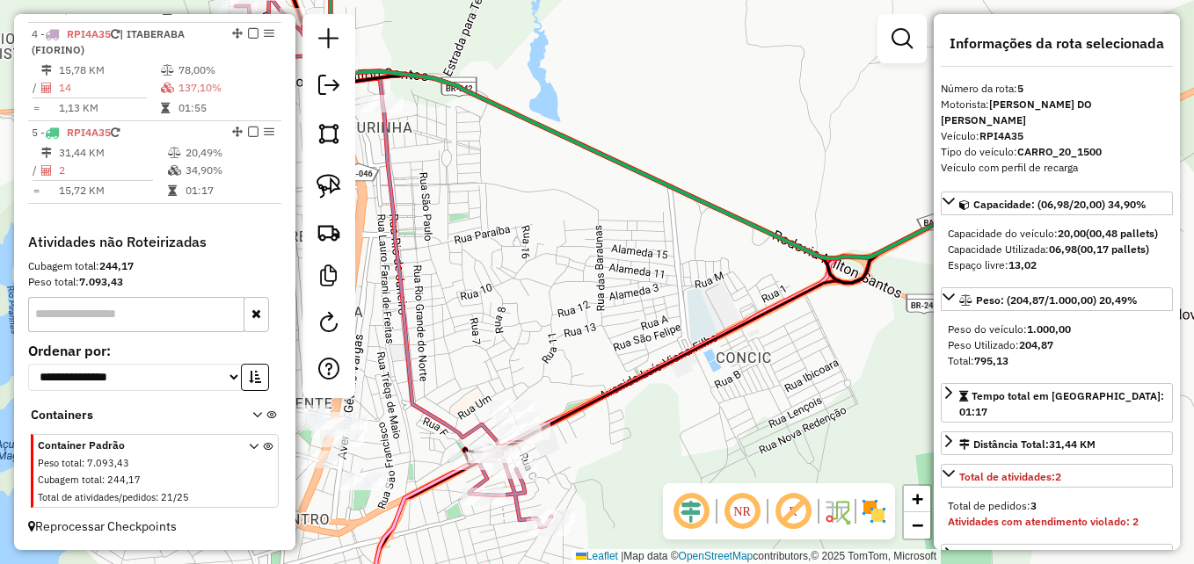
drag, startPoint x: 586, startPoint y: 340, endPoint x: 741, endPoint y: 281, distance: 165.6
click at [741, 281] on div "Janela de atendimento Grade de atendimento Capacidade Transportadoras Veículos …" at bounding box center [597, 282] width 1194 height 564
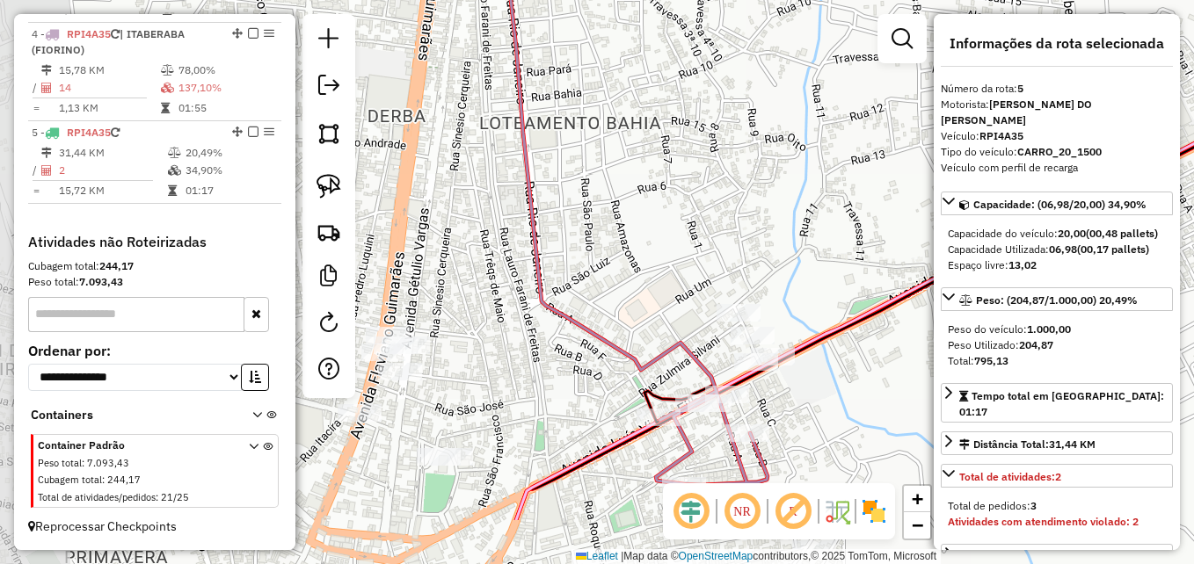
drag, startPoint x: 555, startPoint y: 323, endPoint x: 719, endPoint y: 222, distance: 192.6
click at [719, 222] on div "Janela de atendimento Grade de atendimento Capacidade Transportadoras Veículos …" at bounding box center [597, 282] width 1194 height 564
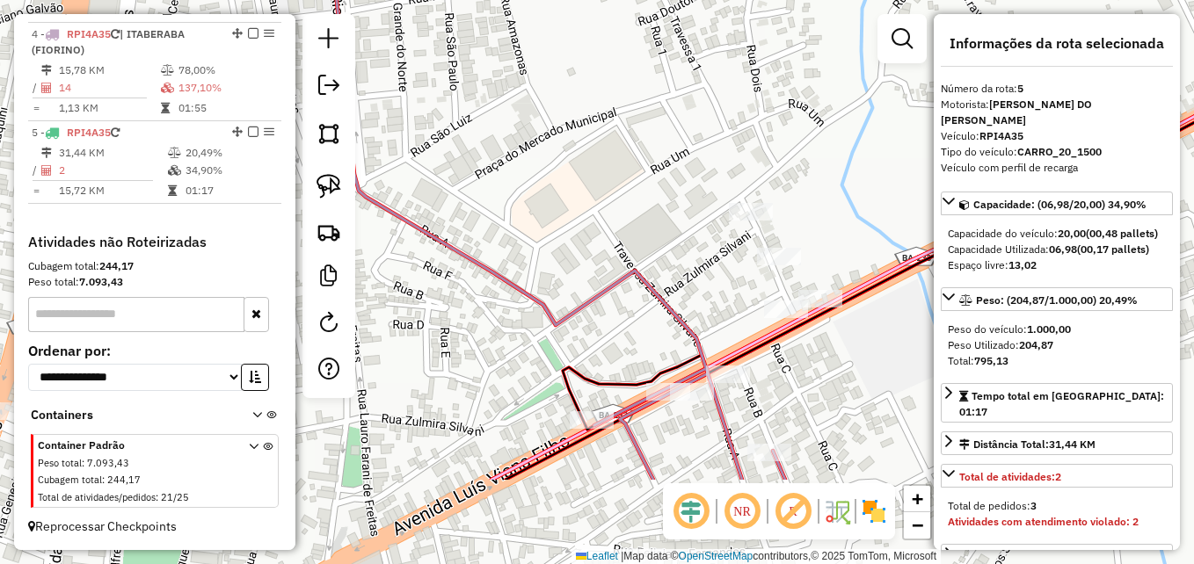
drag, startPoint x: 537, startPoint y: 257, endPoint x: 500, endPoint y: 196, distance: 71.0
click at [500, 196] on div "Janela de atendimento Grade de atendimento Capacidade Transportadoras Veículos …" at bounding box center [597, 282] width 1194 height 564
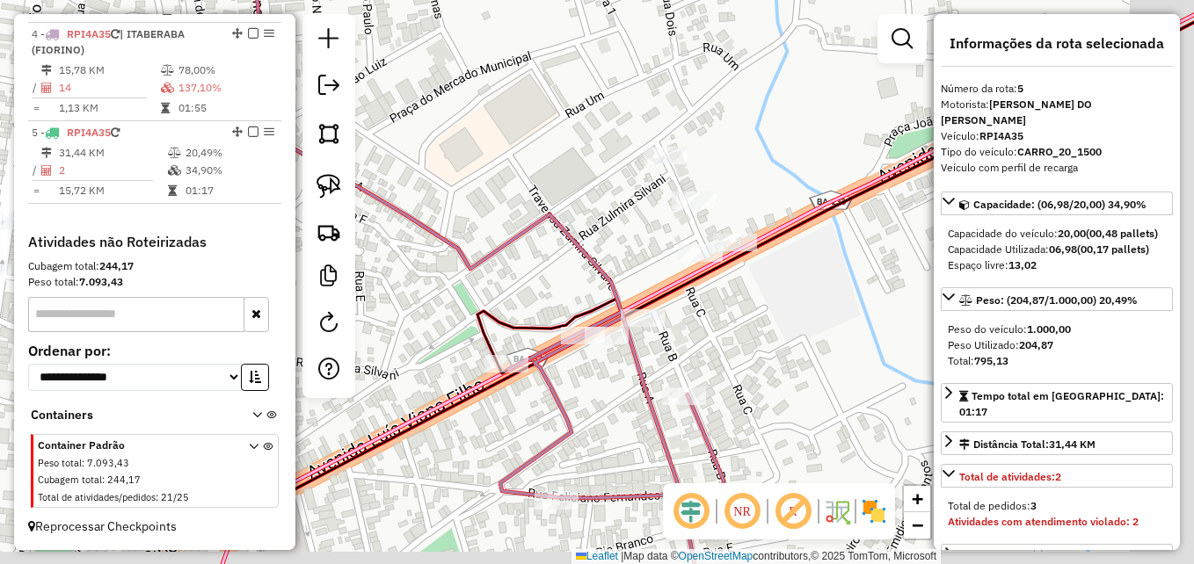
drag, startPoint x: 547, startPoint y: 195, endPoint x: 506, endPoint y: 170, distance: 48.6
click at [506, 170] on div "Janela de atendimento Grade de atendimento Capacidade Transportadoras Veículos …" at bounding box center [597, 282] width 1194 height 564
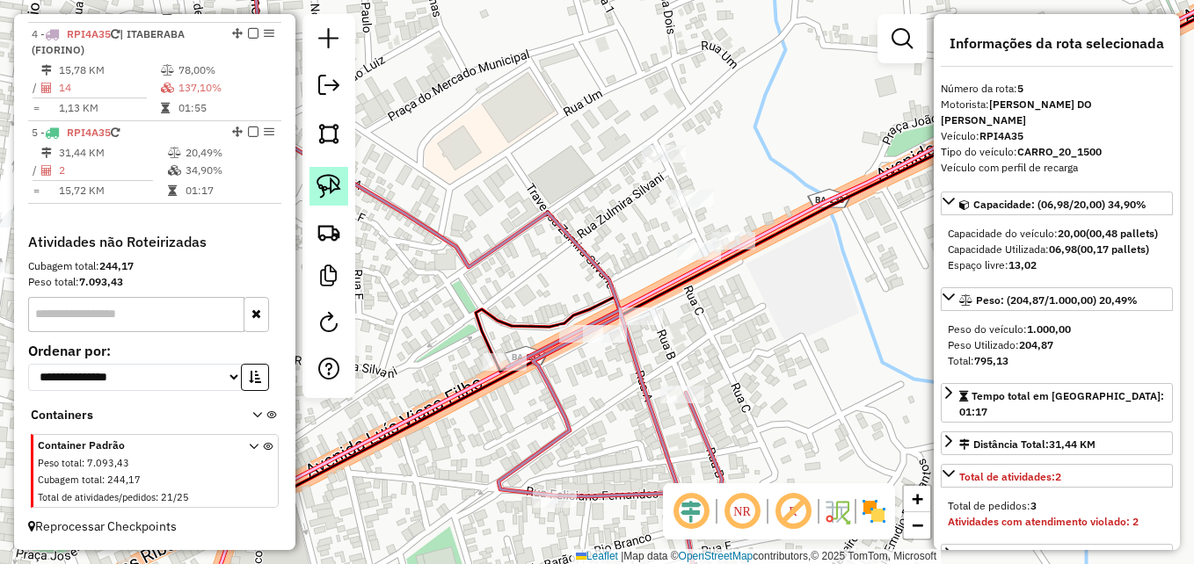
click at [324, 193] on img at bounding box center [329, 186] width 25 height 25
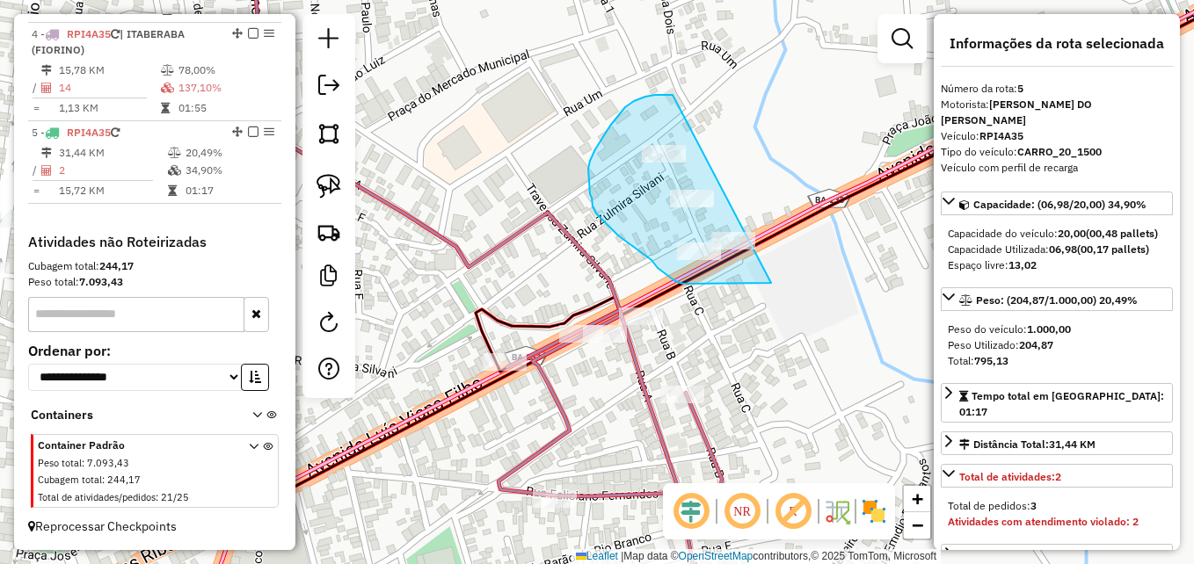
drag, startPoint x: 771, startPoint y: 283, endPoint x: 762, endPoint y: 119, distance: 164.7
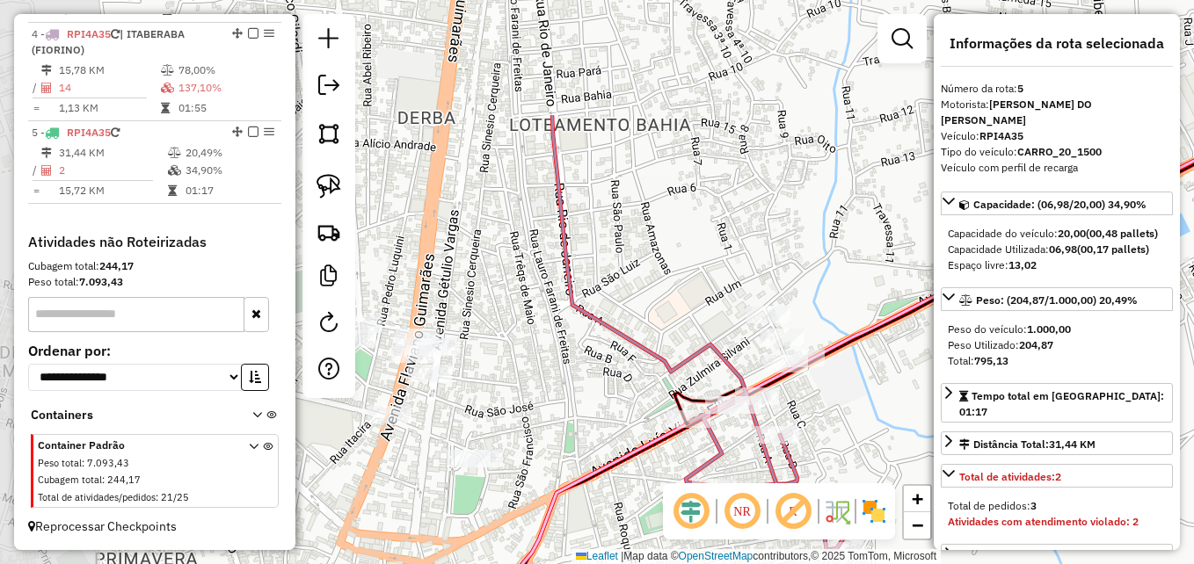
drag, startPoint x: 556, startPoint y: 178, endPoint x: 708, endPoint y: 336, distance: 218.9
click at [708, 336] on div "Janela de atendimento Grade de atendimento Capacidade Transportadoras Veículos …" at bounding box center [597, 282] width 1194 height 564
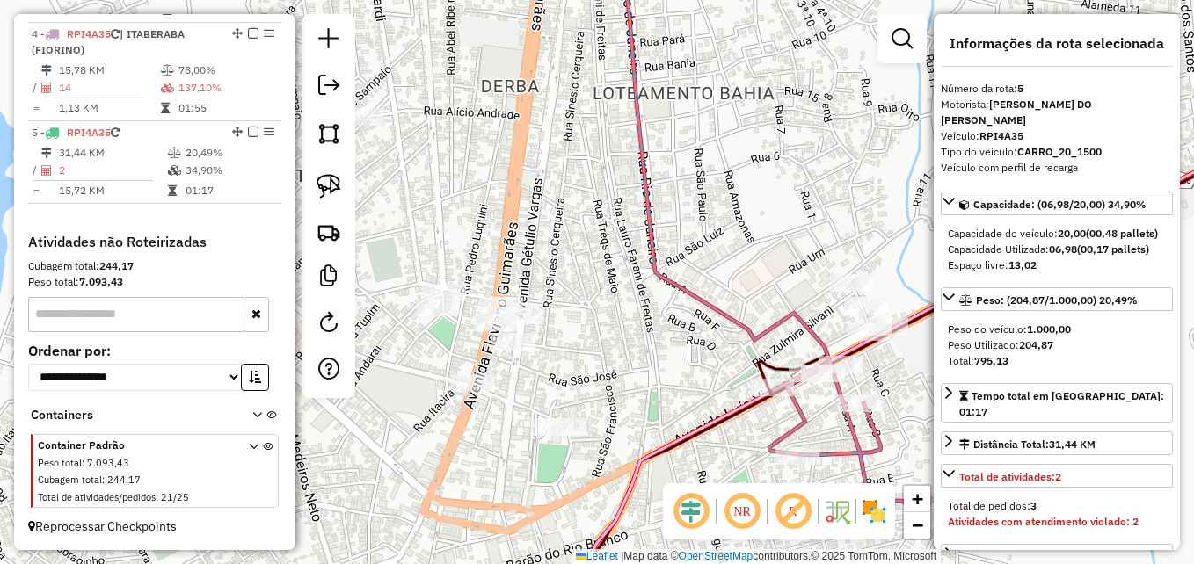
drag, startPoint x: 526, startPoint y: 222, endPoint x: 526, endPoint y: 203, distance: 19.3
click at [526, 203] on div "Janela de atendimento Grade de atendimento Capacidade Transportadoras Veículos …" at bounding box center [597, 282] width 1194 height 564
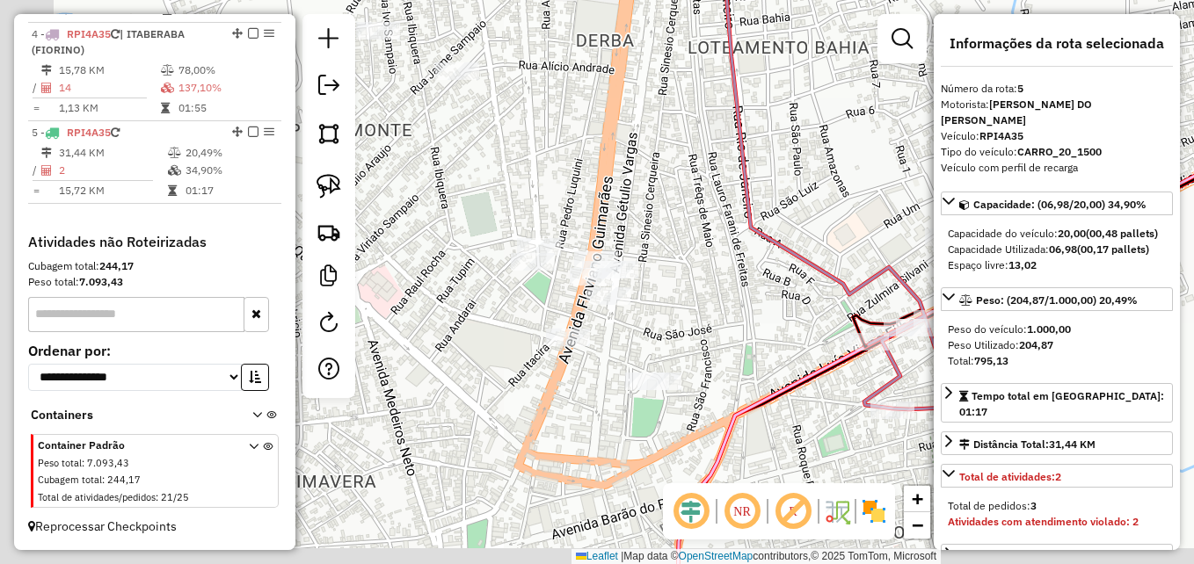
drag, startPoint x: 647, startPoint y: 192, endPoint x: 656, endPoint y: 184, distance: 11.8
click at [656, 184] on div "Janela de atendimento Grade de atendimento Capacidade Transportadoras Veículos …" at bounding box center [597, 282] width 1194 height 564
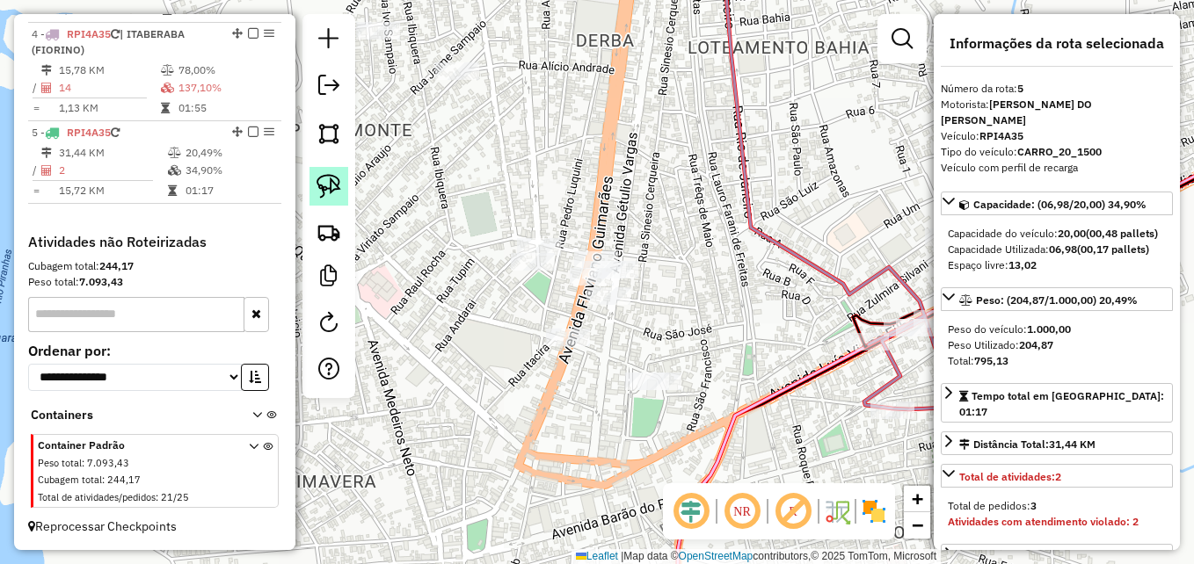
click at [340, 196] on img at bounding box center [329, 186] width 25 height 25
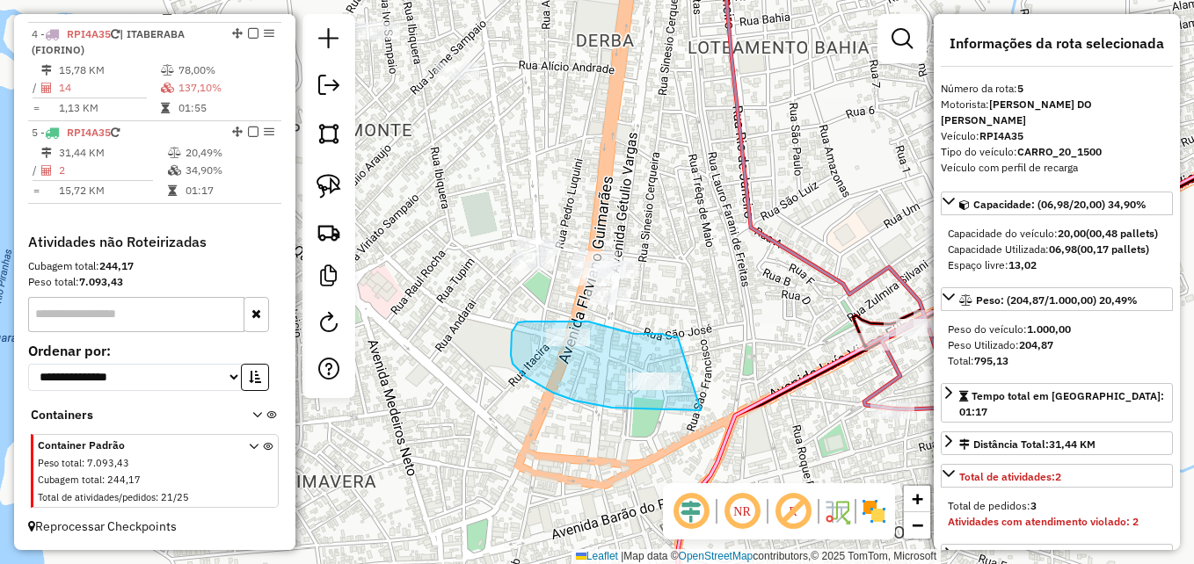
drag, startPoint x: 698, startPoint y: 411, endPoint x: 679, endPoint y: 339, distance: 74.7
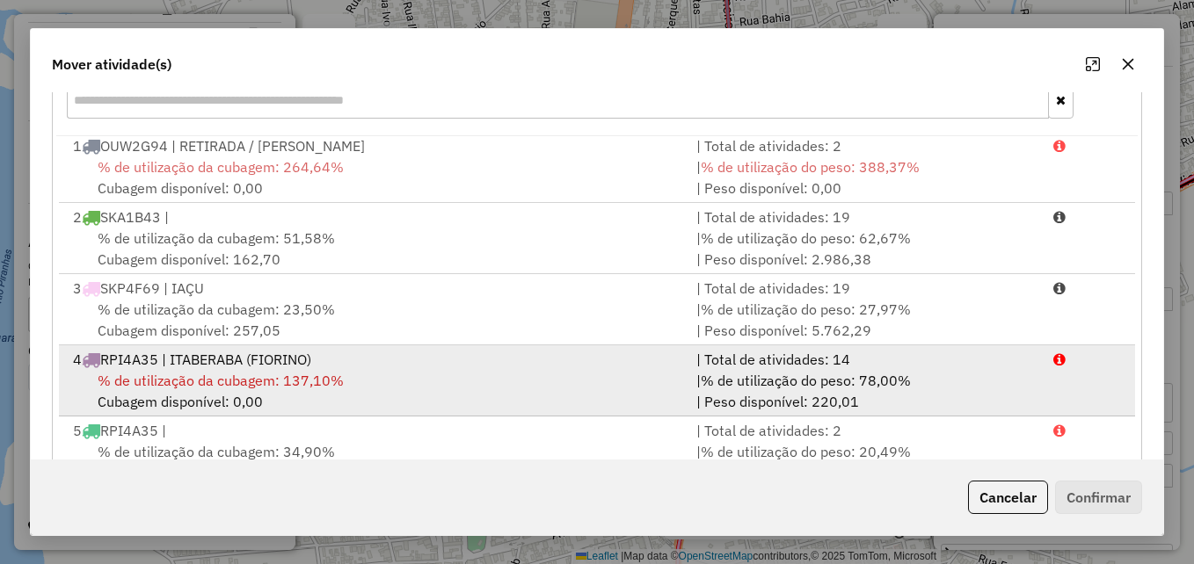
scroll to position [322, 0]
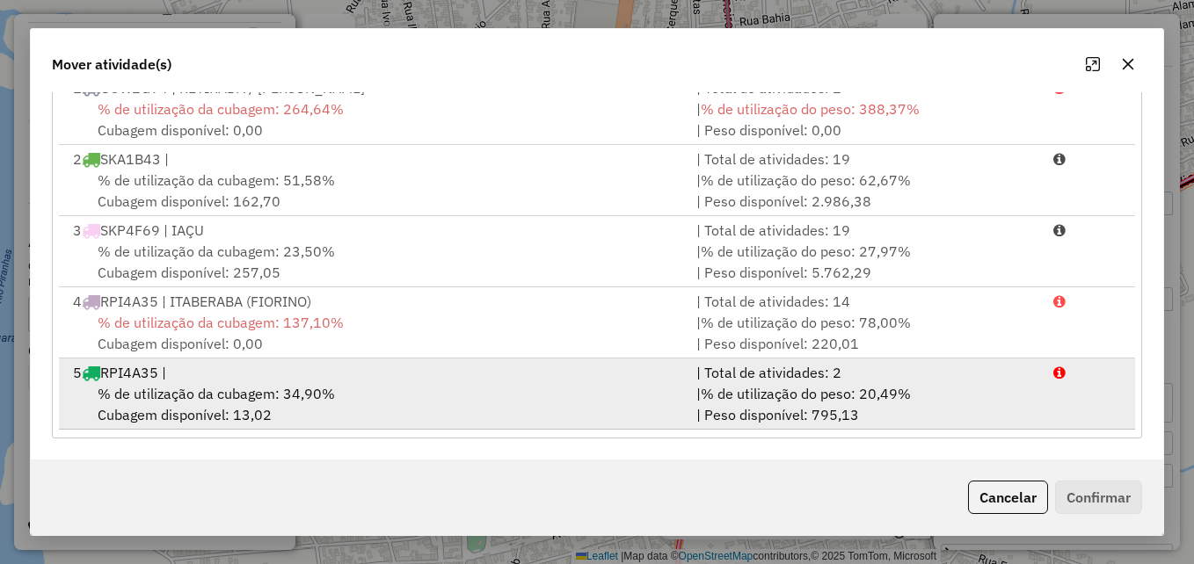
click at [387, 388] on div "% de utilização da cubagem: 34,90% Cubagem disponível: 13,02" at bounding box center [373, 404] width 623 height 42
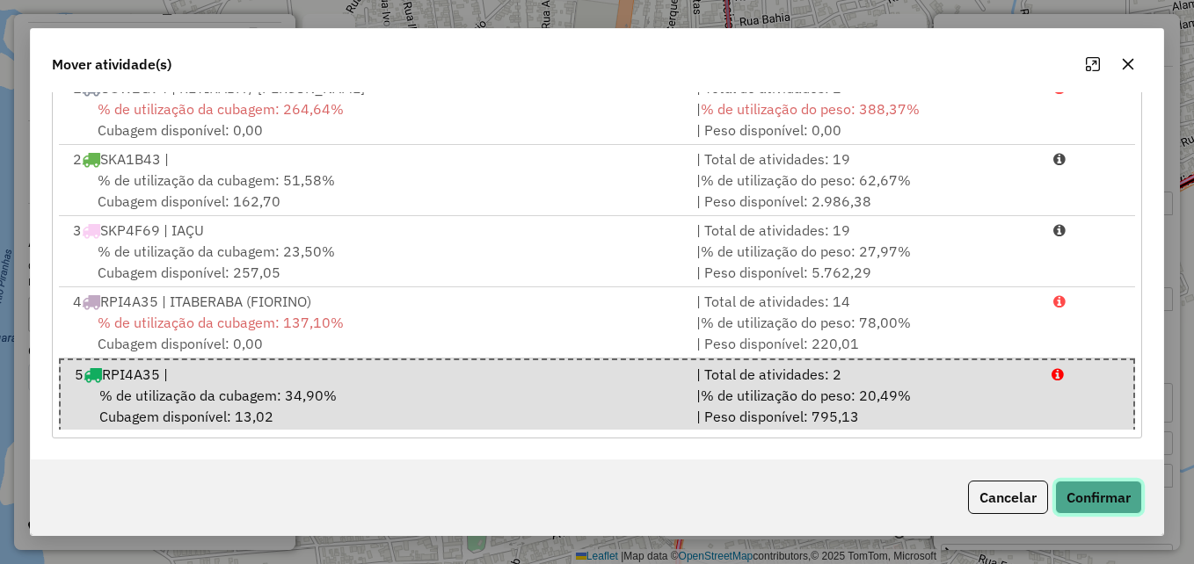
click at [1096, 499] on button "Confirmar" at bounding box center [1098, 497] width 87 height 33
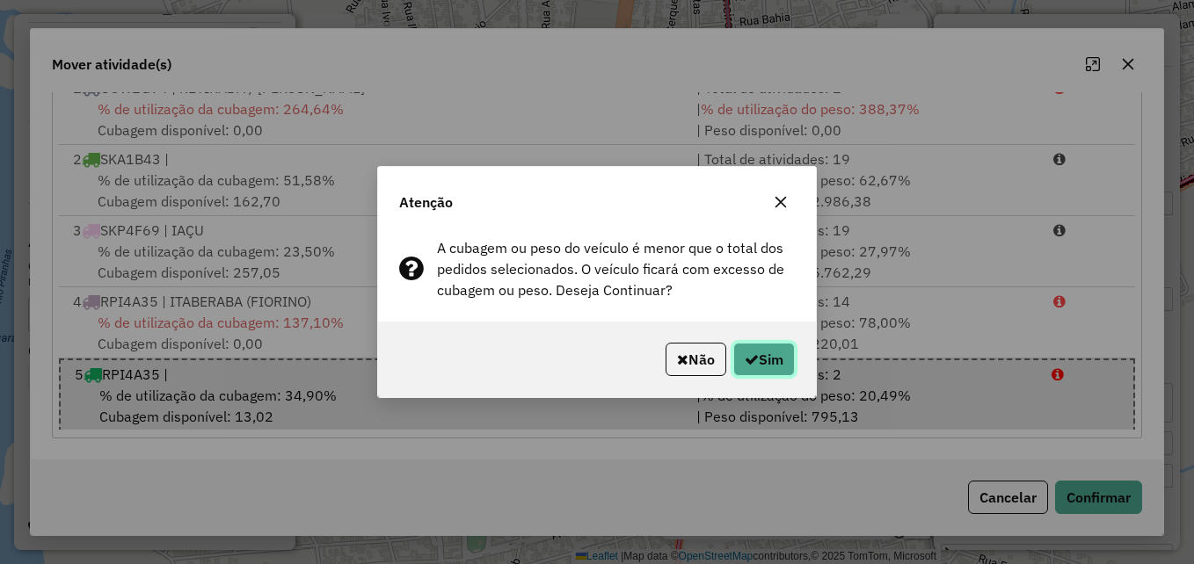
click at [776, 366] on button "Sim" at bounding box center [764, 359] width 62 height 33
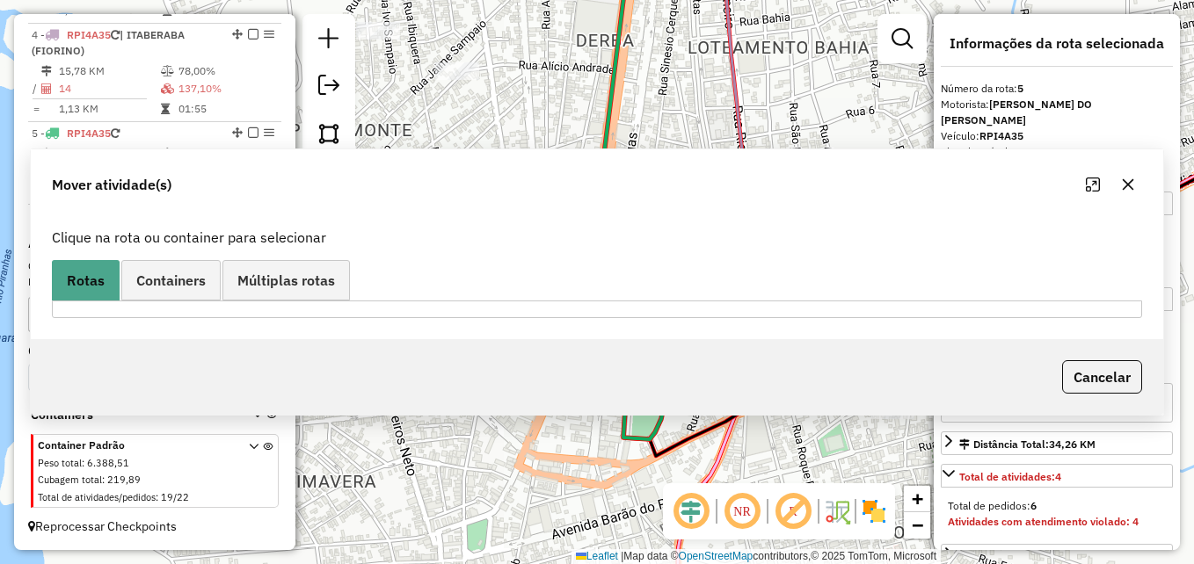
scroll to position [0, 0]
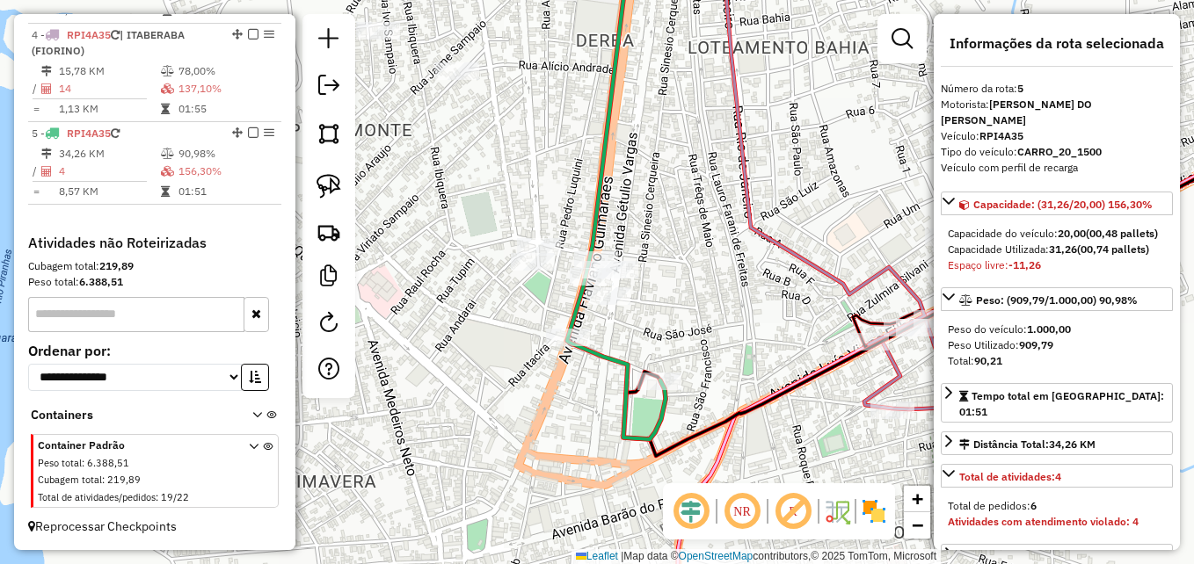
click at [593, 365] on div "Janela de atendimento Grade de atendimento Capacidade Transportadoras Veículos …" at bounding box center [597, 282] width 1194 height 564
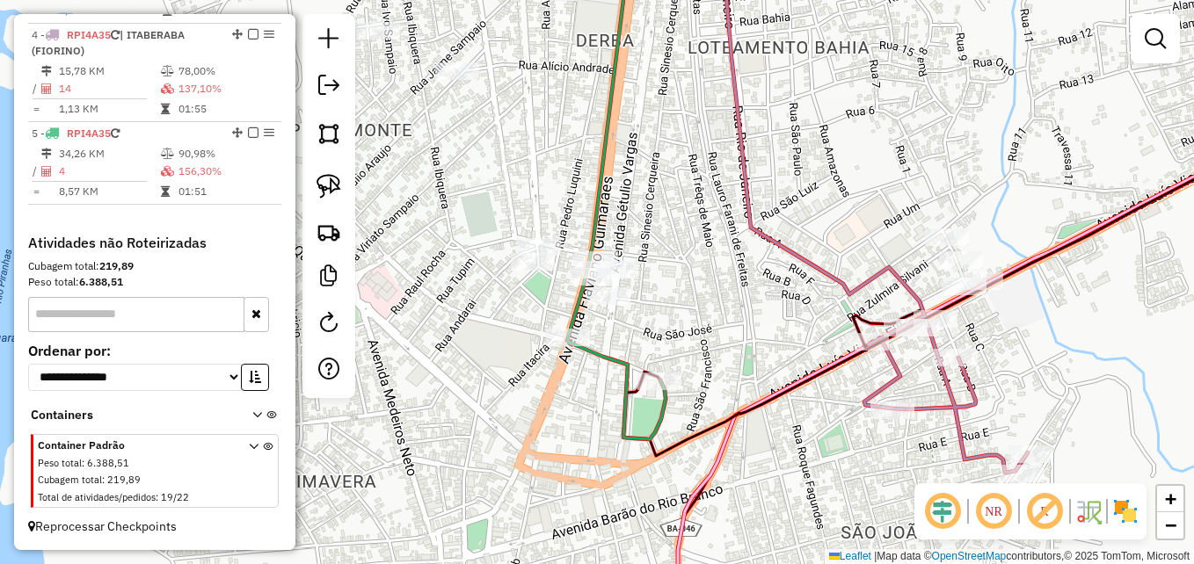
click at [598, 361] on icon at bounding box center [616, 192] width 98 height 496
select select "**********"
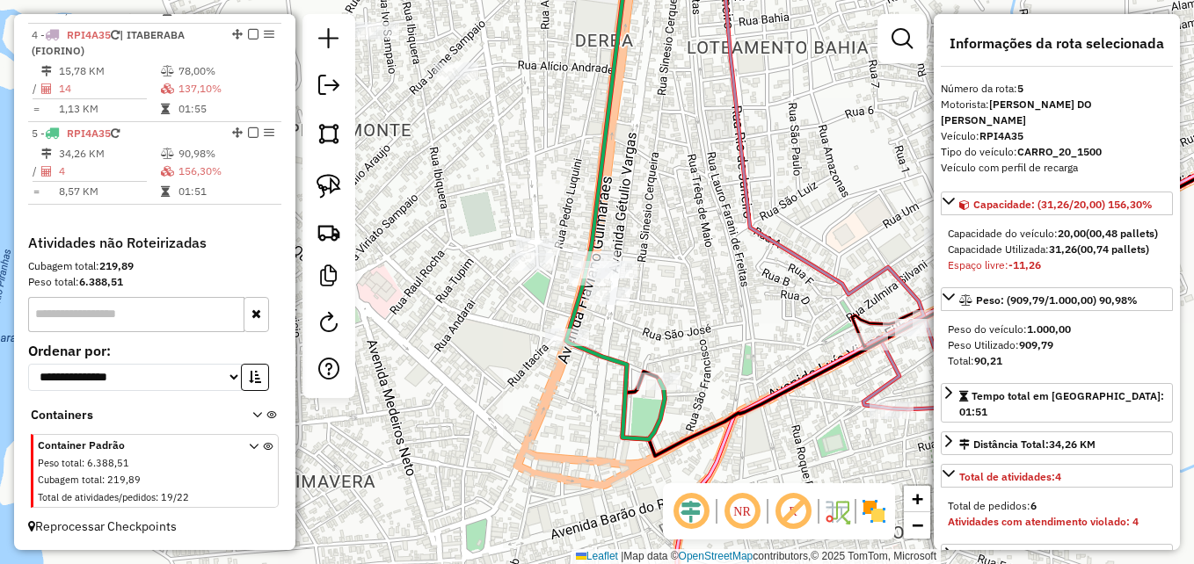
click at [596, 362] on icon at bounding box center [615, 192] width 98 height 496
click at [600, 358] on icon at bounding box center [615, 192] width 98 height 496
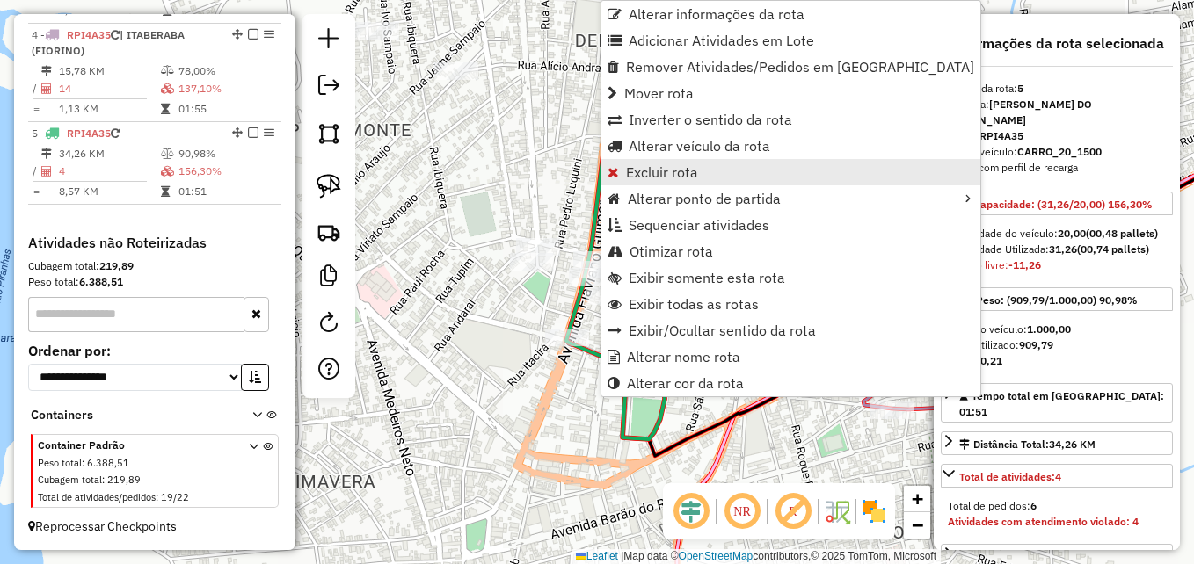
click at [674, 177] on span "Excluir rota" at bounding box center [662, 172] width 72 height 14
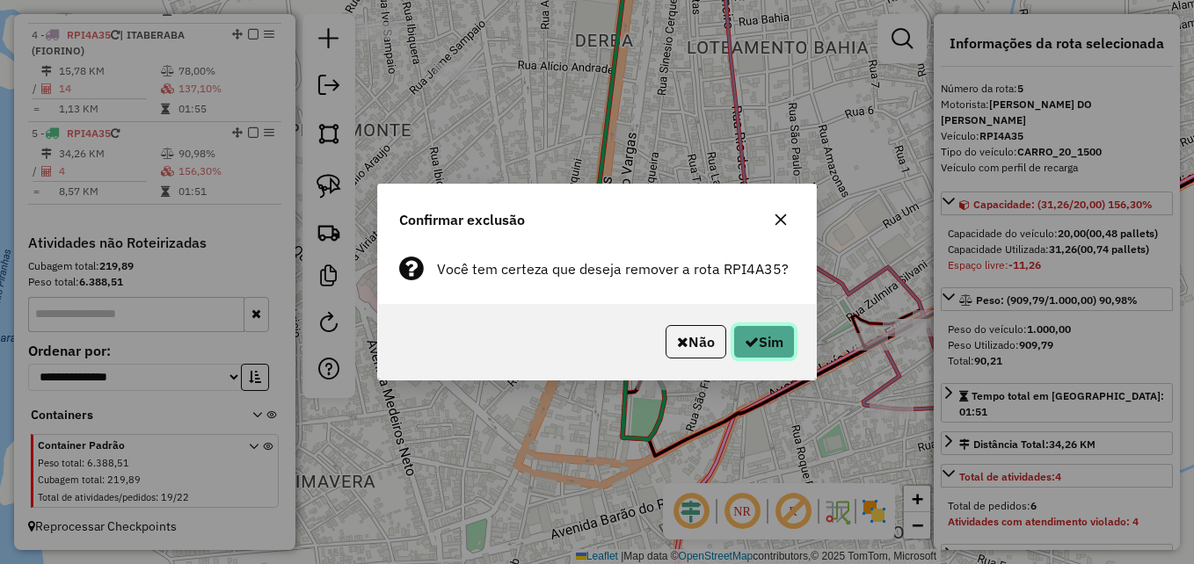
click at [776, 345] on button "Sim" at bounding box center [764, 341] width 62 height 33
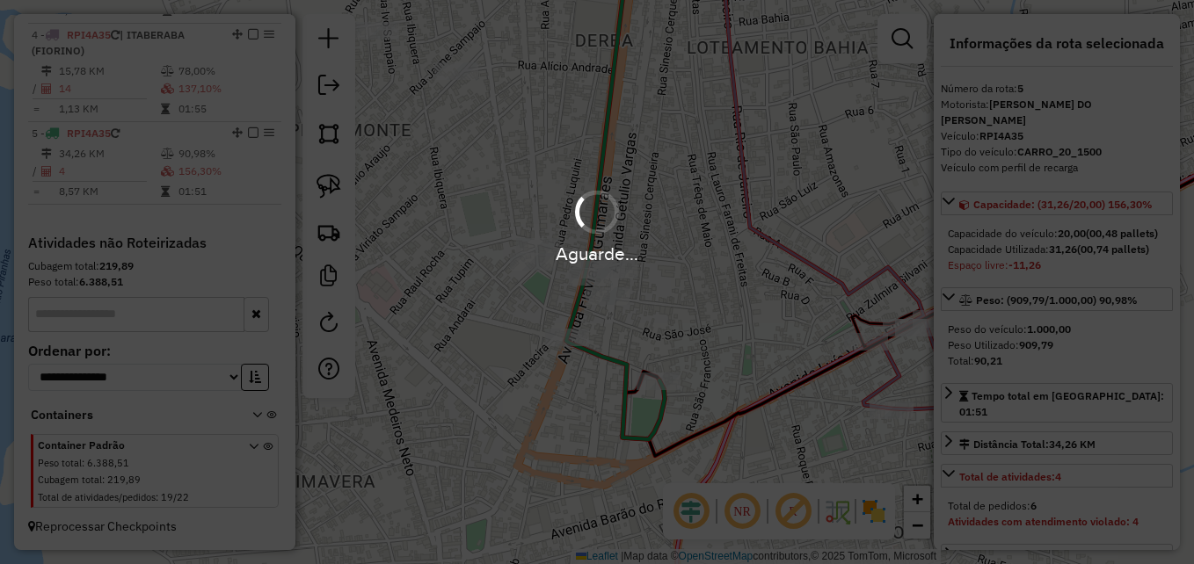
scroll to position [831, 0]
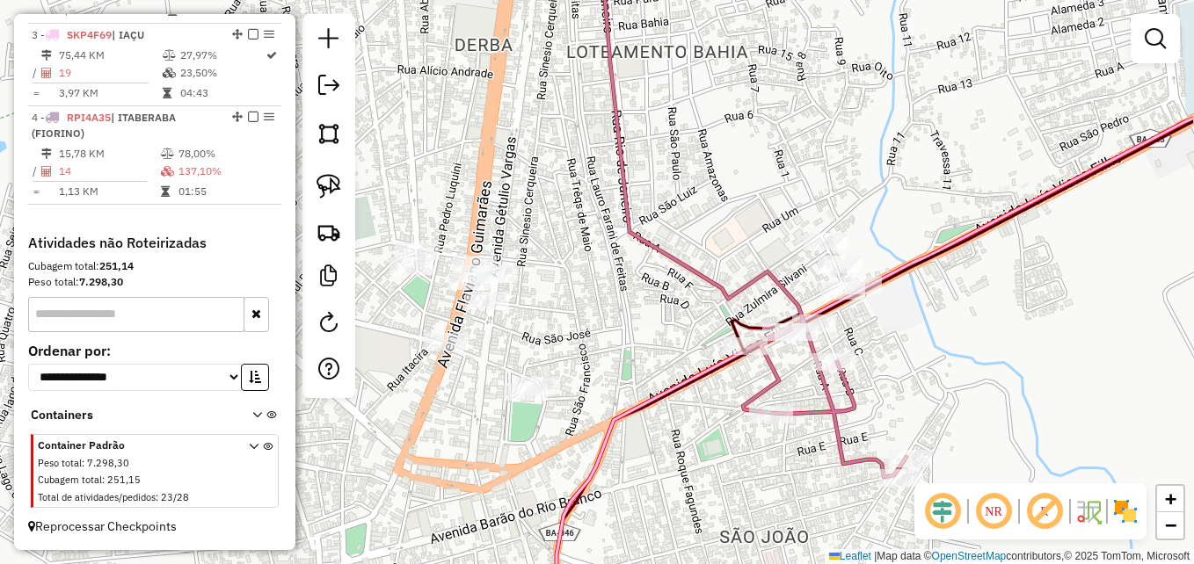
drag, startPoint x: 831, startPoint y: 398, endPoint x: 710, endPoint y: 403, distance: 120.5
click at [710, 403] on div "Janela de atendimento Grade de atendimento Capacidade Transportadoras Veículos …" at bounding box center [597, 282] width 1194 height 564
select select "**********"
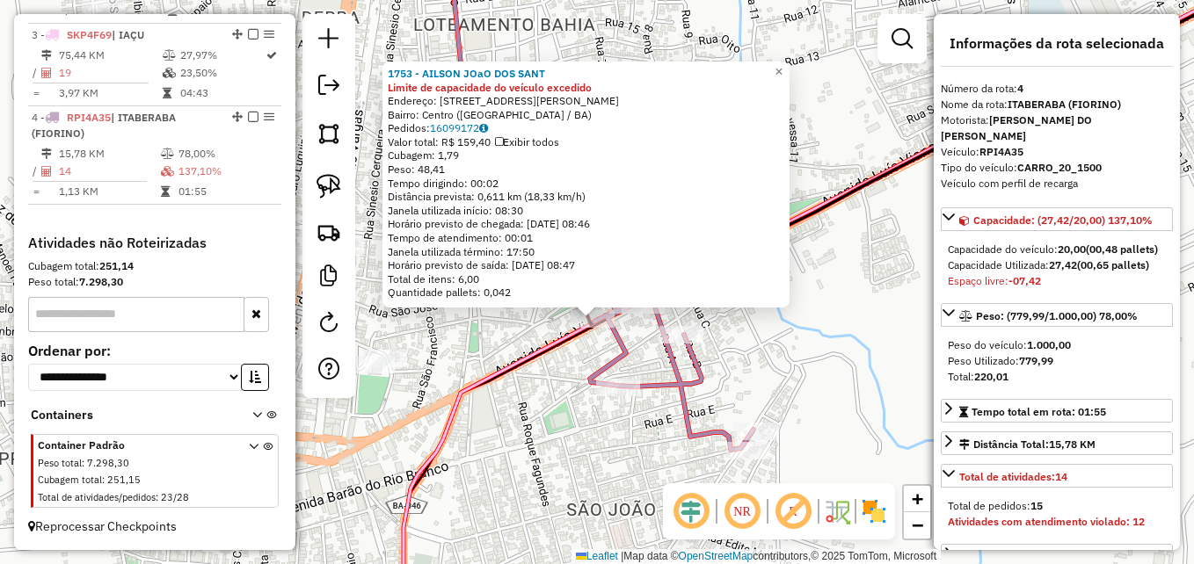
drag, startPoint x: 577, startPoint y: 333, endPoint x: 569, endPoint y: 370, distance: 37.8
click at [563, 377] on div "1753 - AILSON JOaO DOS SANT Limite de capacidade do veículo excedido Endereço: …" at bounding box center [597, 282] width 1194 height 564
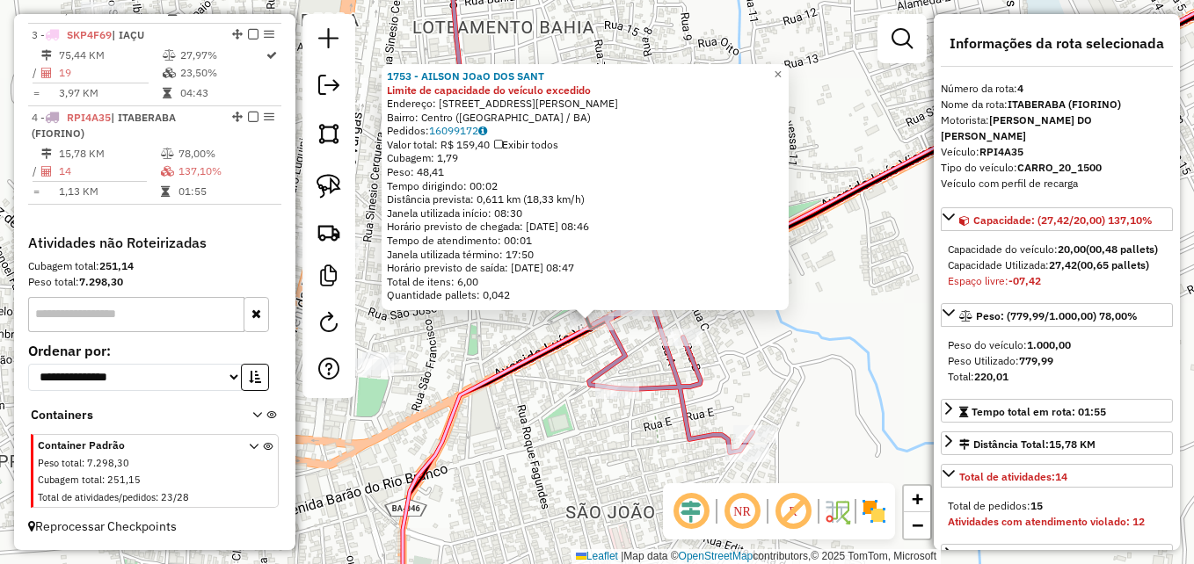
click at [561, 367] on div "Rota 4 - Placa RPI4A35 1753 - AILSON JOaO DOS SANT 1753 - AILSON JOaO DOS SANT …" at bounding box center [597, 282] width 1194 height 564
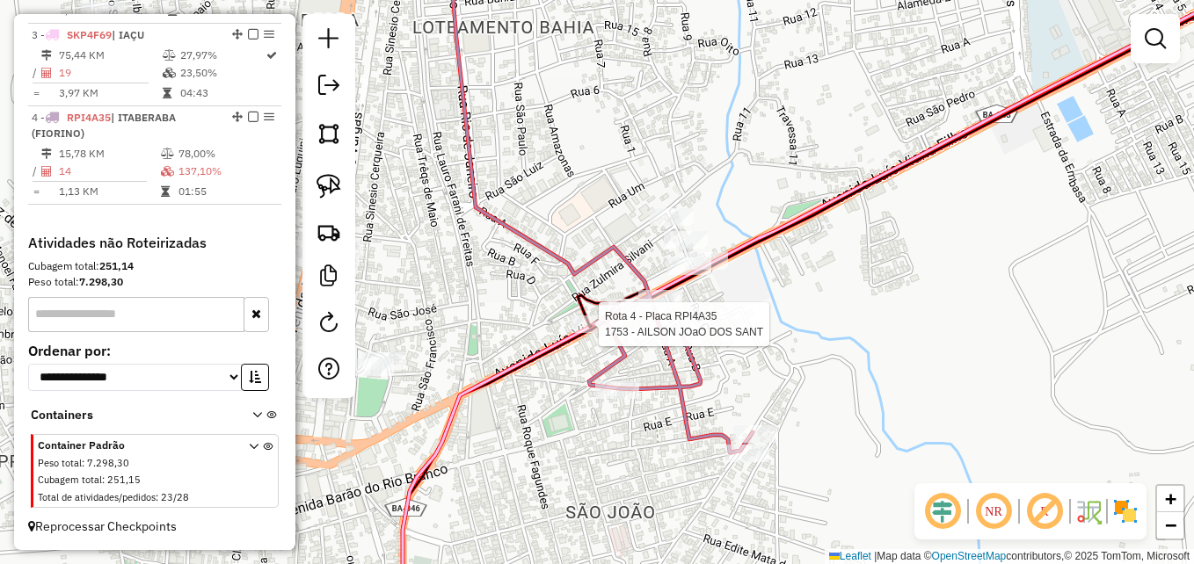
click at [583, 333] on div at bounding box center [594, 325] width 44 height 18
select select "**********"
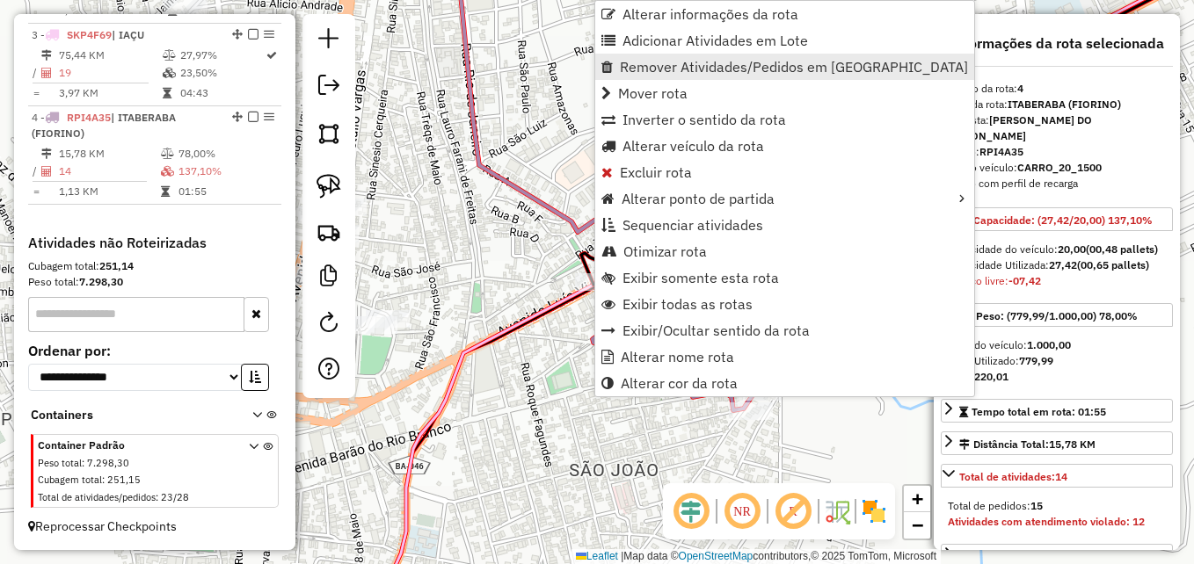
click at [690, 71] on span "Remover Atividades/Pedidos em Lote" at bounding box center [794, 67] width 348 height 14
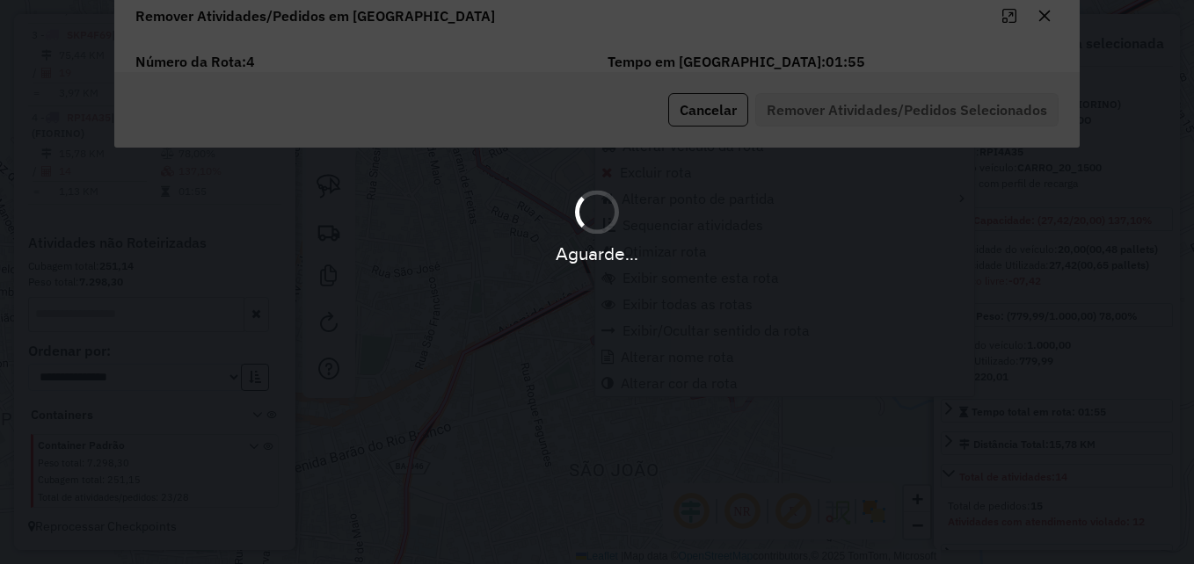
scroll to position [72, 0]
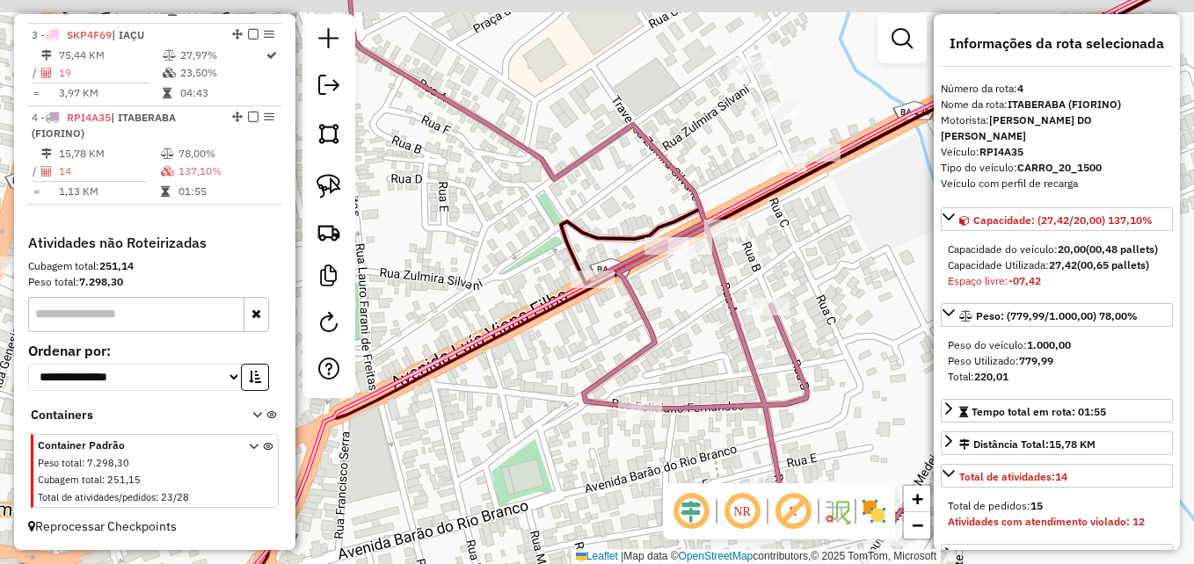
drag, startPoint x: 572, startPoint y: 318, endPoint x: 540, endPoint y: 352, distance: 46.0
click at [540, 352] on div "Janela de atendimento Grade de atendimento Capacidade Transportadoras Veículos …" at bounding box center [597, 282] width 1194 height 564
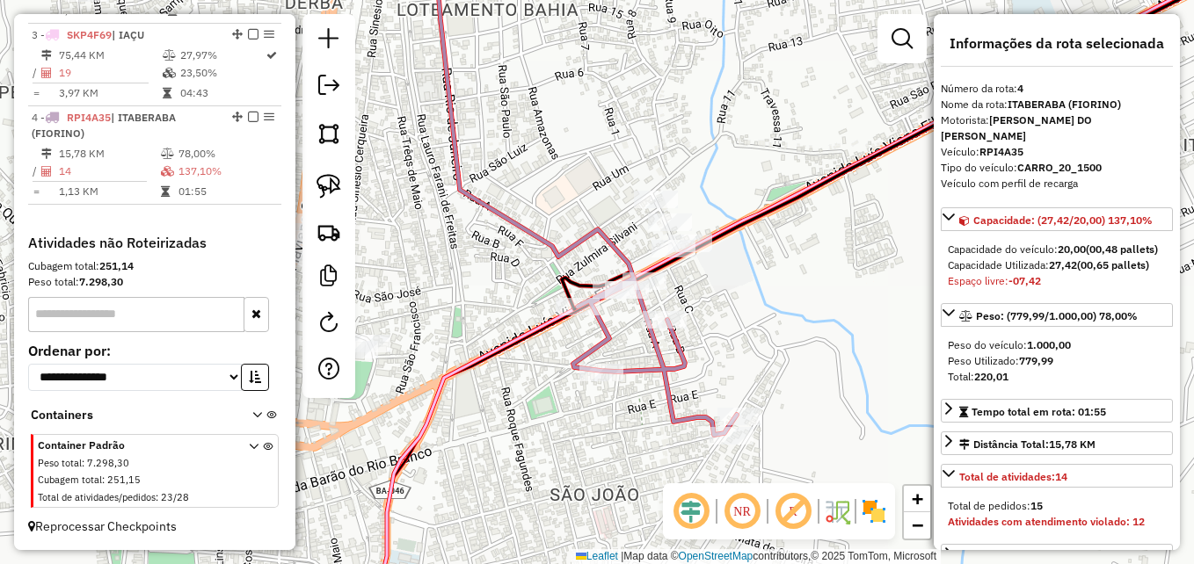
click at [579, 321] on icon at bounding box center [841, 282] width 946 height 677
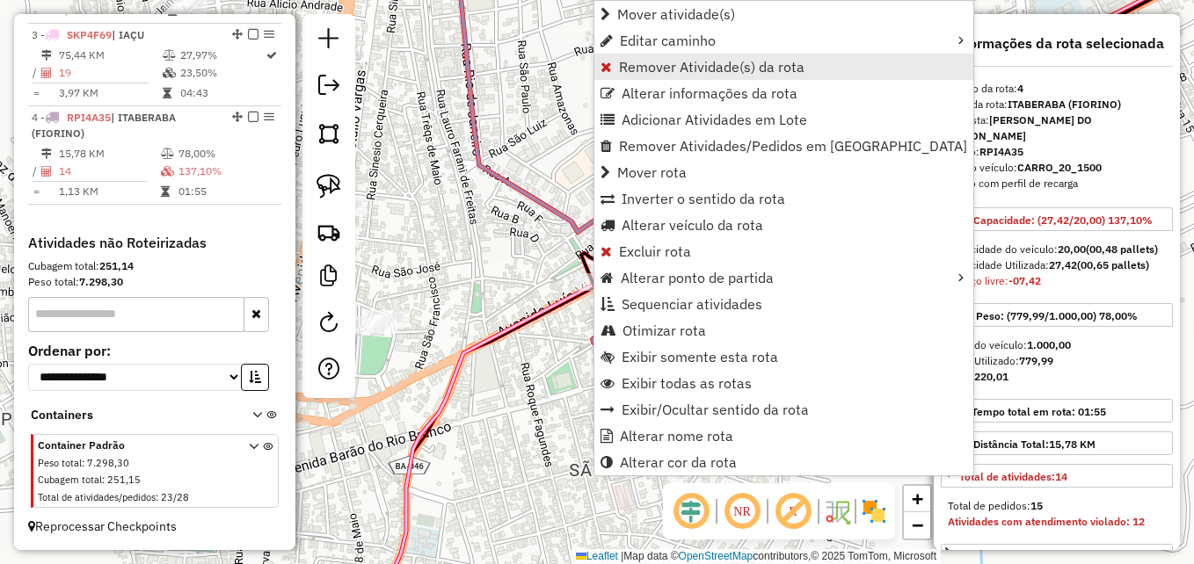
click at [730, 70] on span "Remover Atividade(s) da rota" at bounding box center [712, 67] width 186 height 14
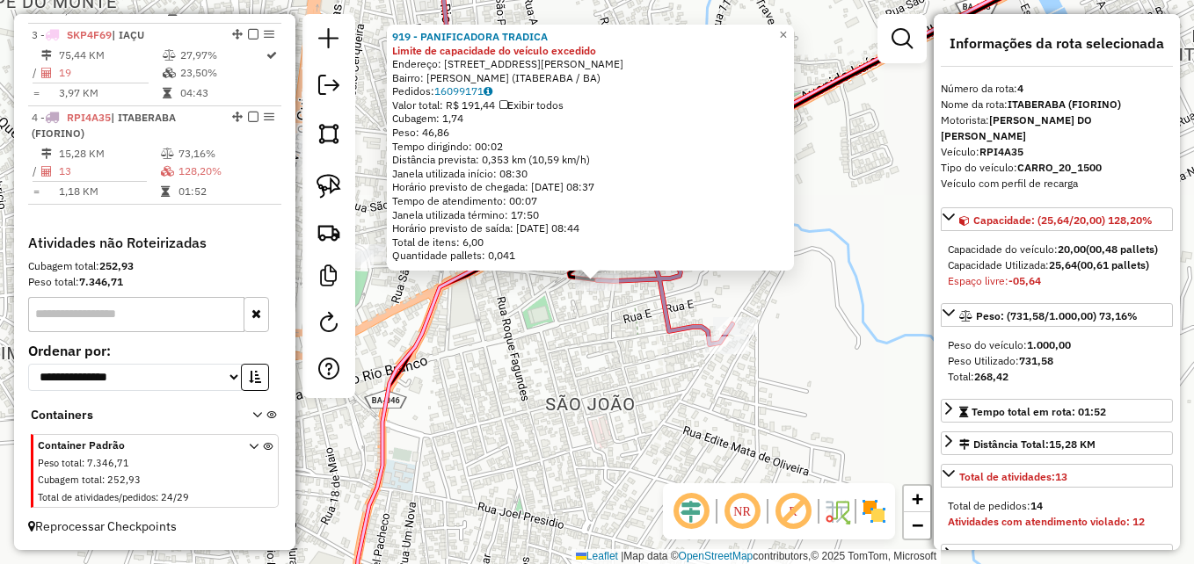
click at [519, 351] on div "919 - PANIFICADORA TRADICA Limite de capacidade do veículo excedido Endereço: R…" at bounding box center [597, 282] width 1194 height 564
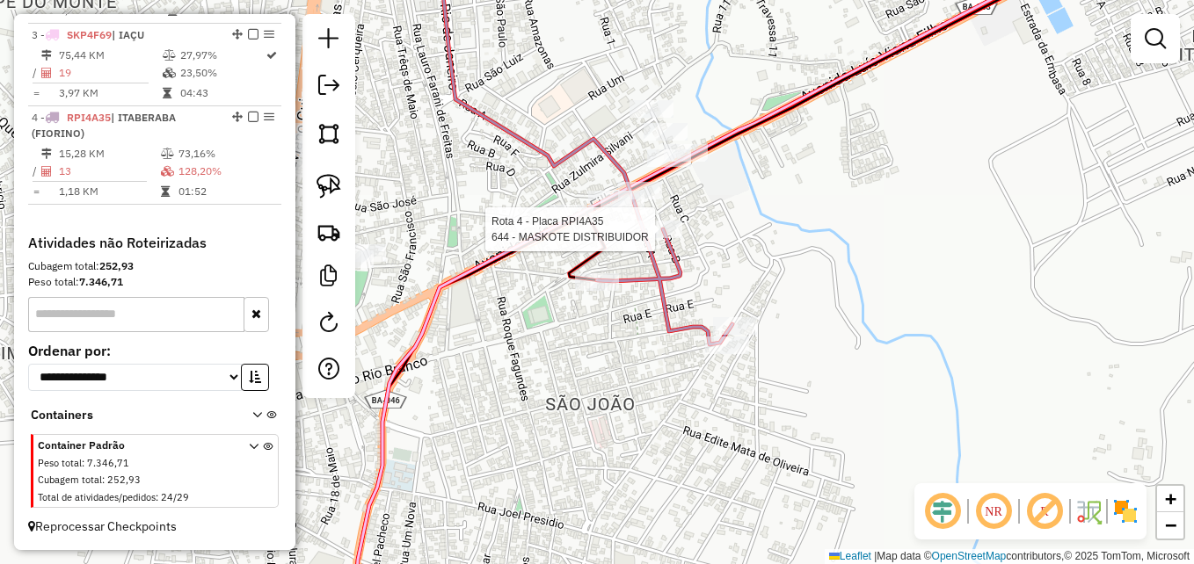
select select "**********"
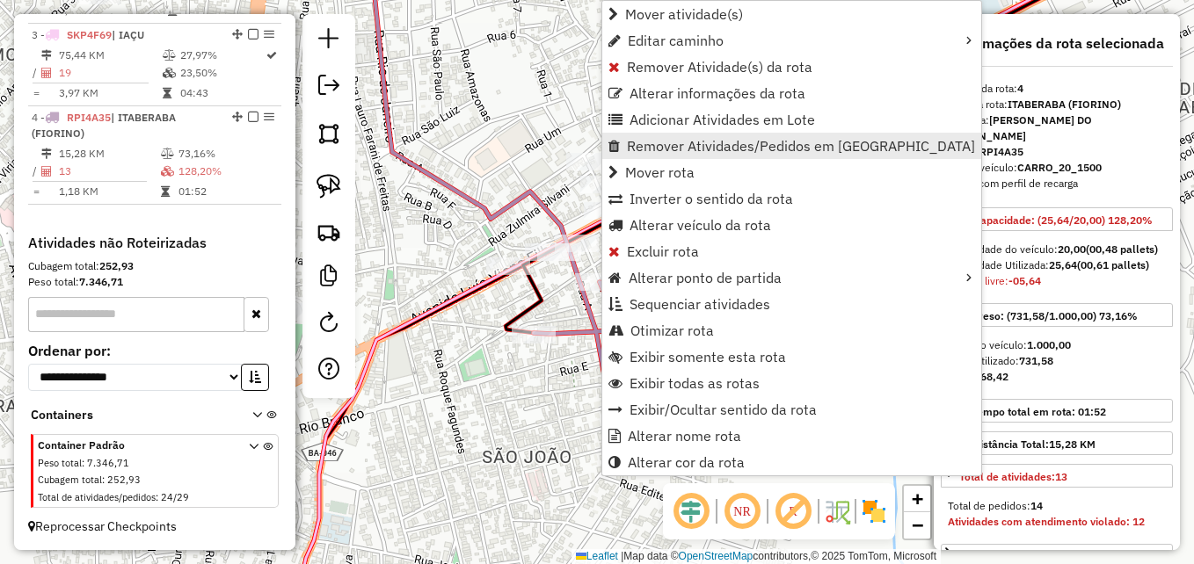
click at [750, 151] on span "Remover Atividades/Pedidos em Lote" at bounding box center [801, 146] width 348 height 14
click at [731, 153] on span "Remover Atividades/Pedidos em Lote" at bounding box center [797, 146] width 348 height 14
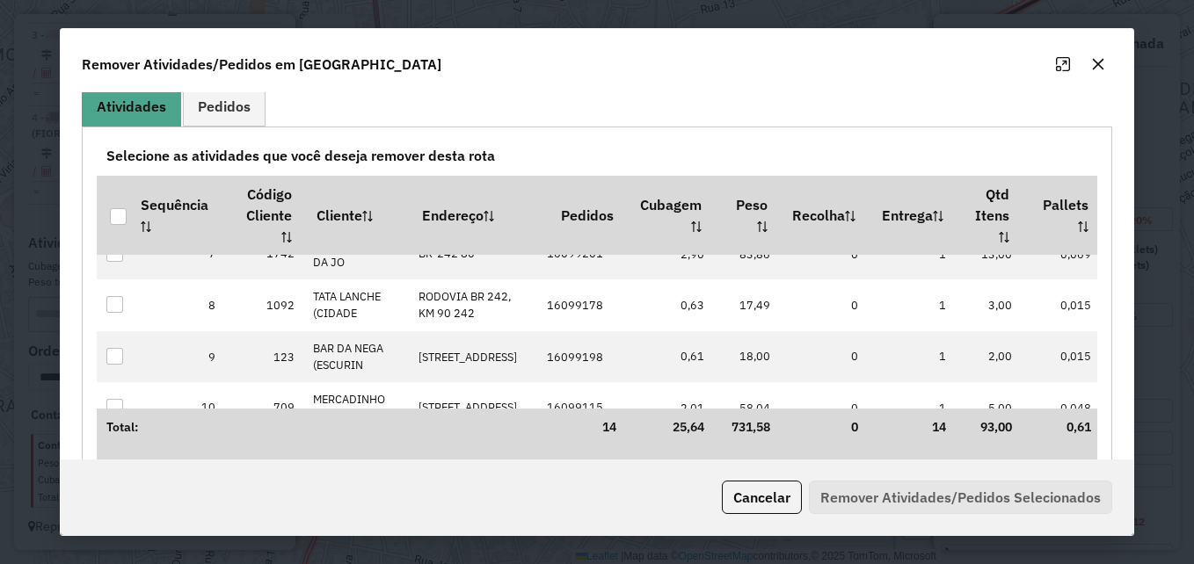
scroll to position [0, 0]
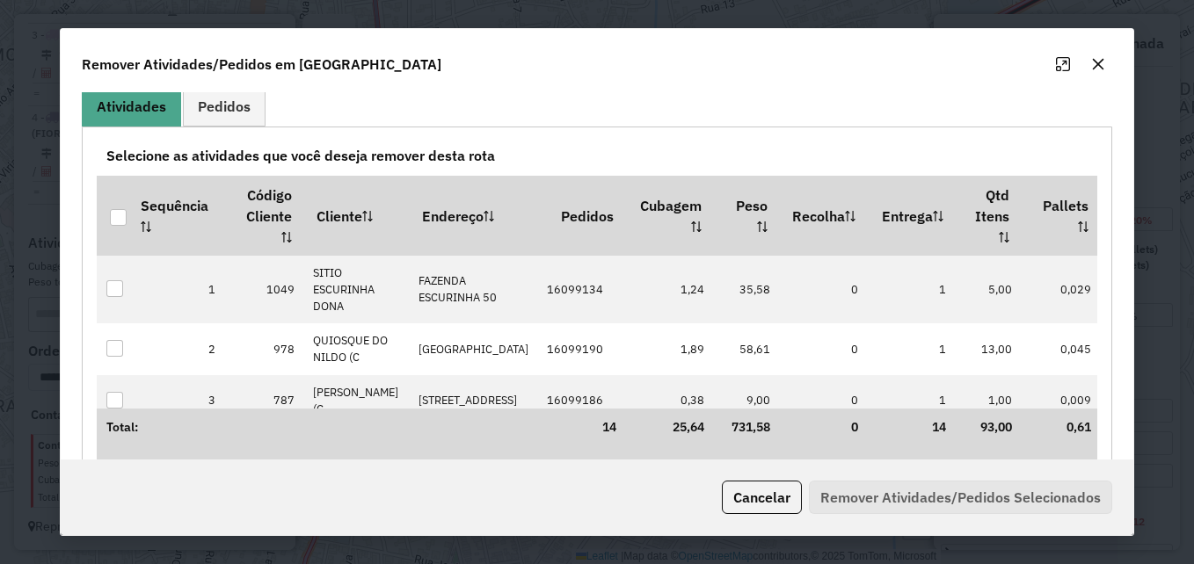
click at [1094, 75] on button "button" at bounding box center [1098, 64] width 28 height 28
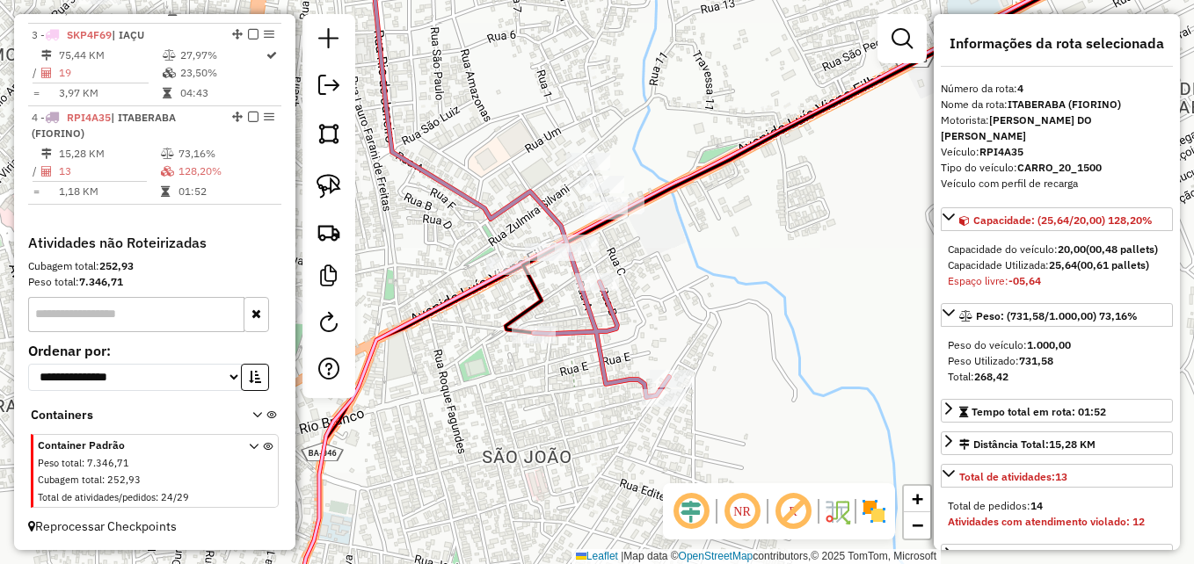
click at [710, 333] on div "Janela de atendimento Grade de atendimento Capacidade Transportadoras Veículos …" at bounding box center [597, 282] width 1194 height 564
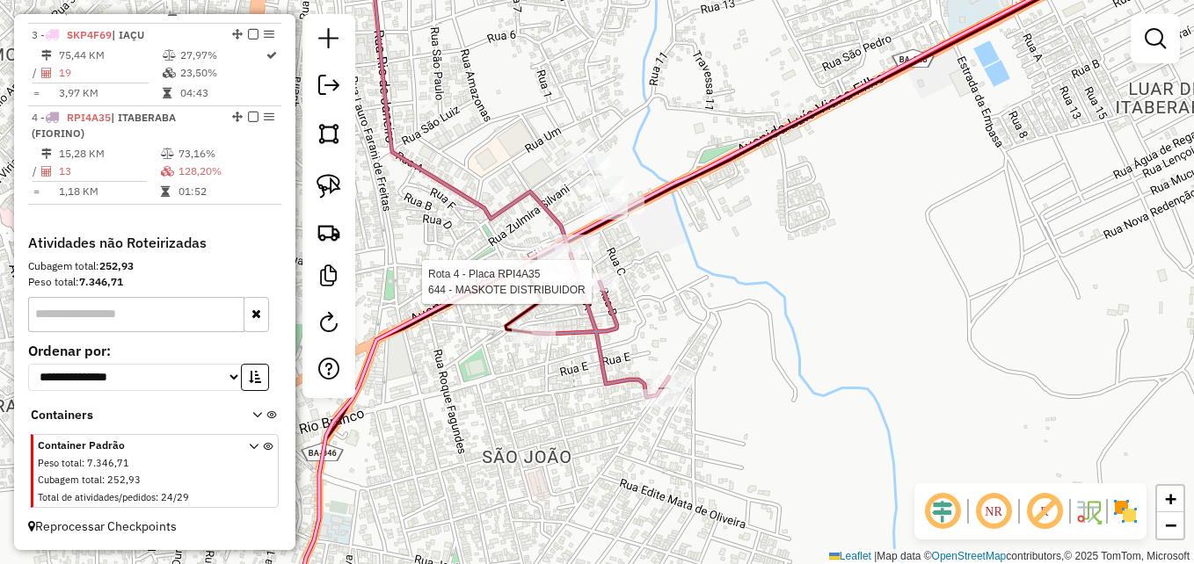
select select "**********"
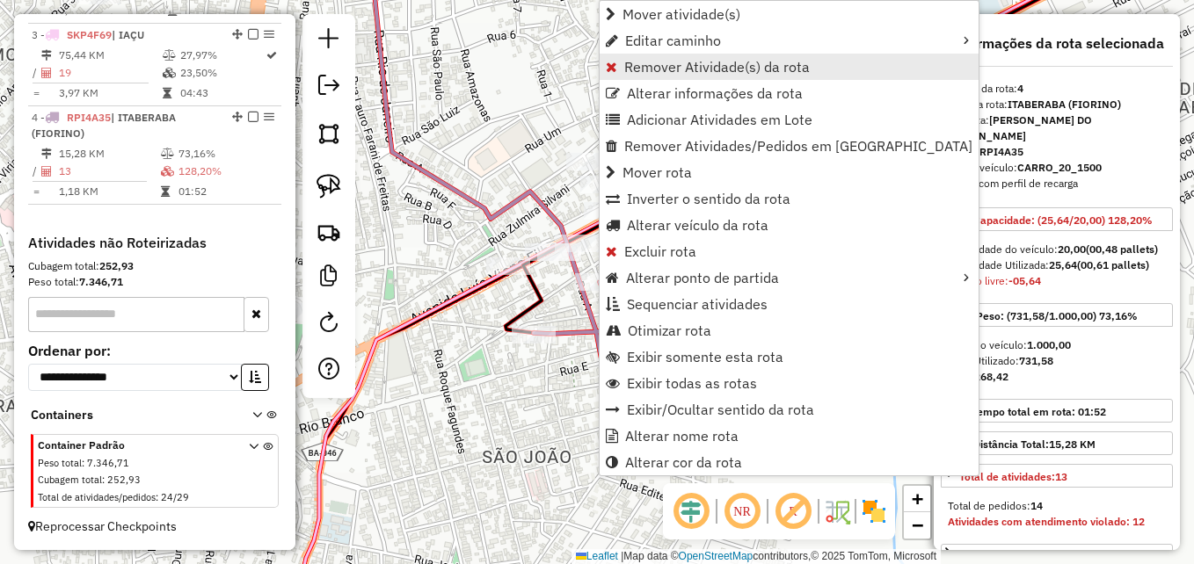
click at [745, 60] on span "Remover Atividade(s) da rota" at bounding box center [717, 67] width 186 height 14
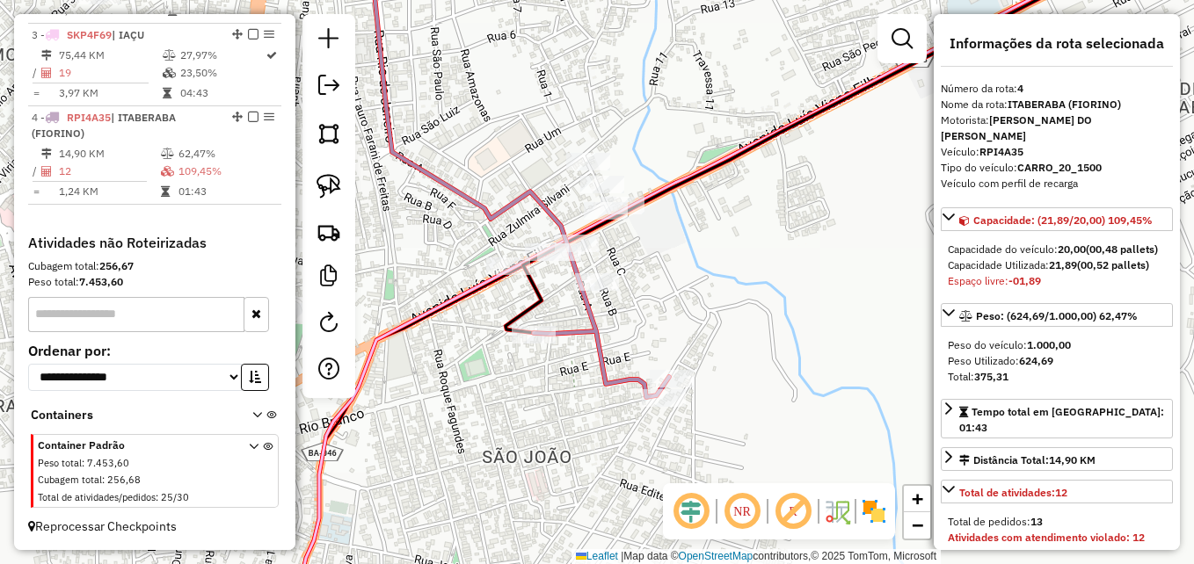
click at [595, 346] on icon at bounding box center [519, 171] width 300 height 454
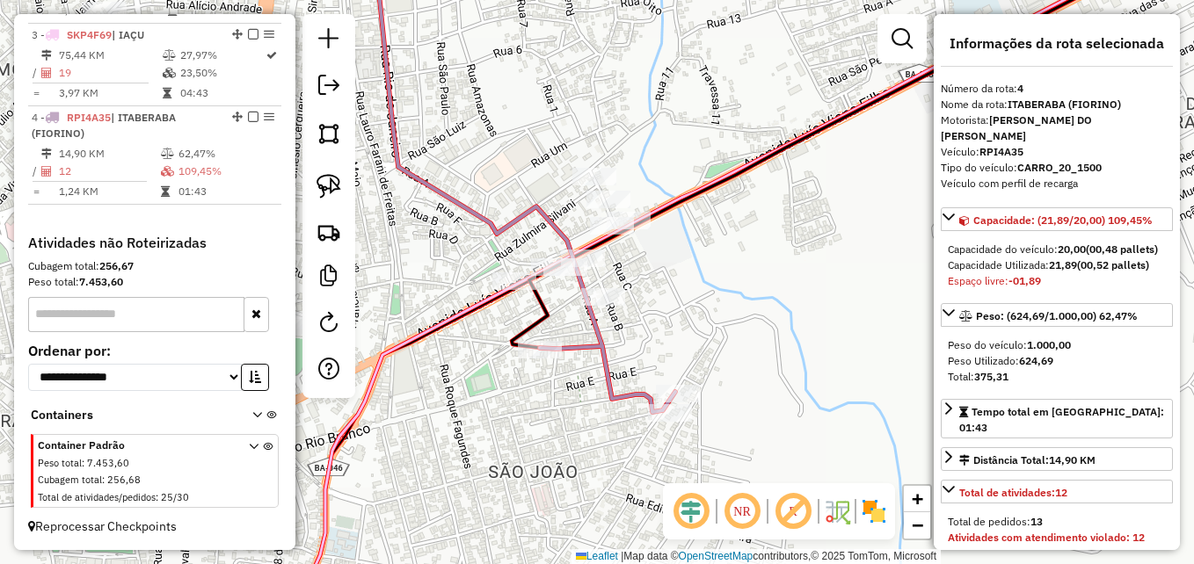
drag, startPoint x: 543, startPoint y: 376, endPoint x: 593, endPoint y: 452, distance: 90.7
click at [593, 452] on div "Janela de atendimento Grade de atendimento Capacidade Transportadoras Veículos …" at bounding box center [597, 282] width 1194 height 564
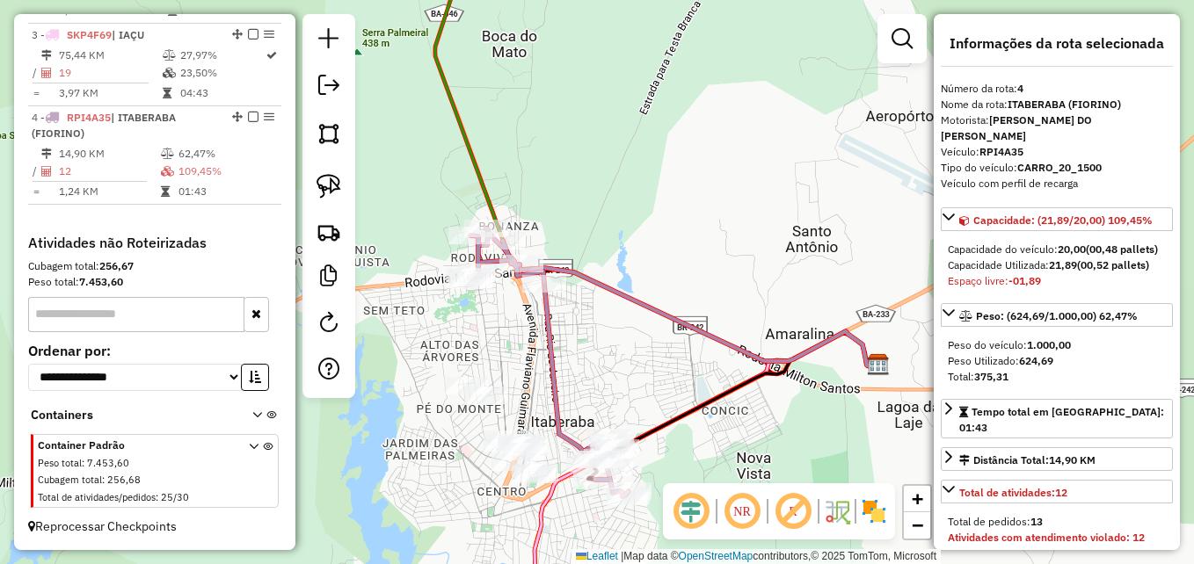
drag, startPoint x: 629, startPoint y: 266, endPoint x: 650, endPoint y: 371, distance: 106.7
click at [650, 371] on div "Janela de atendimento Grade de atendimento Capacidade Transportadoras Veículos …" at bounding box center [597, 282] width 1194 height 564
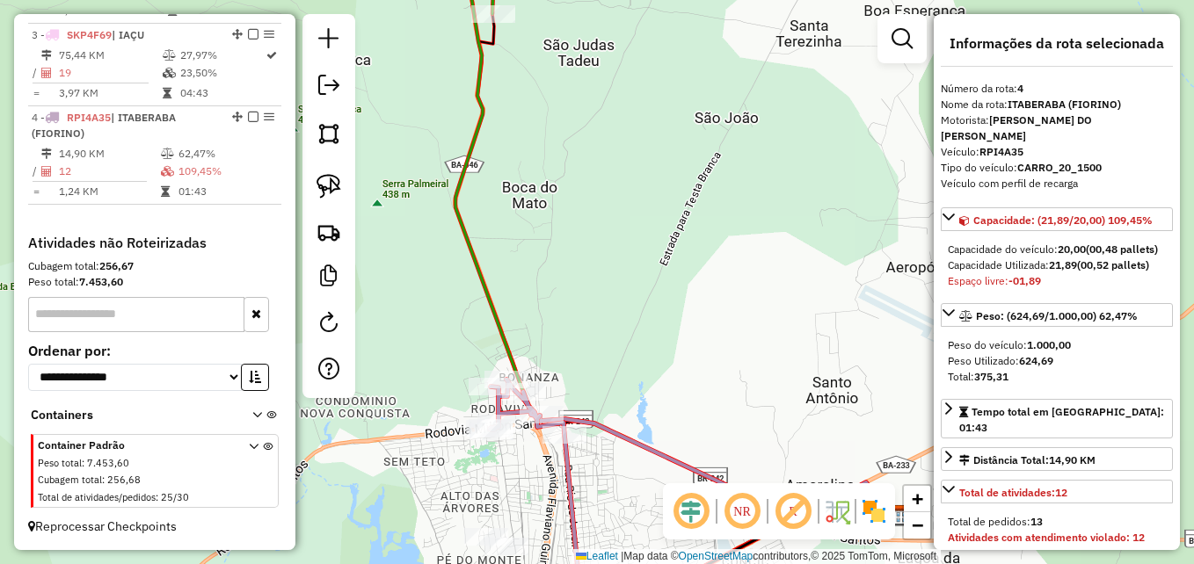
drag, startPoint x: 636, startPoint y: 208, endPoint x: 636, endPoint y: 448, distance: 240.9
click at [636, 448] on div "Janela de atendimento Grade de atendimento Capacidade Transportadoras Veículos …" at bounding box center [597, 282] width 1194 height 564
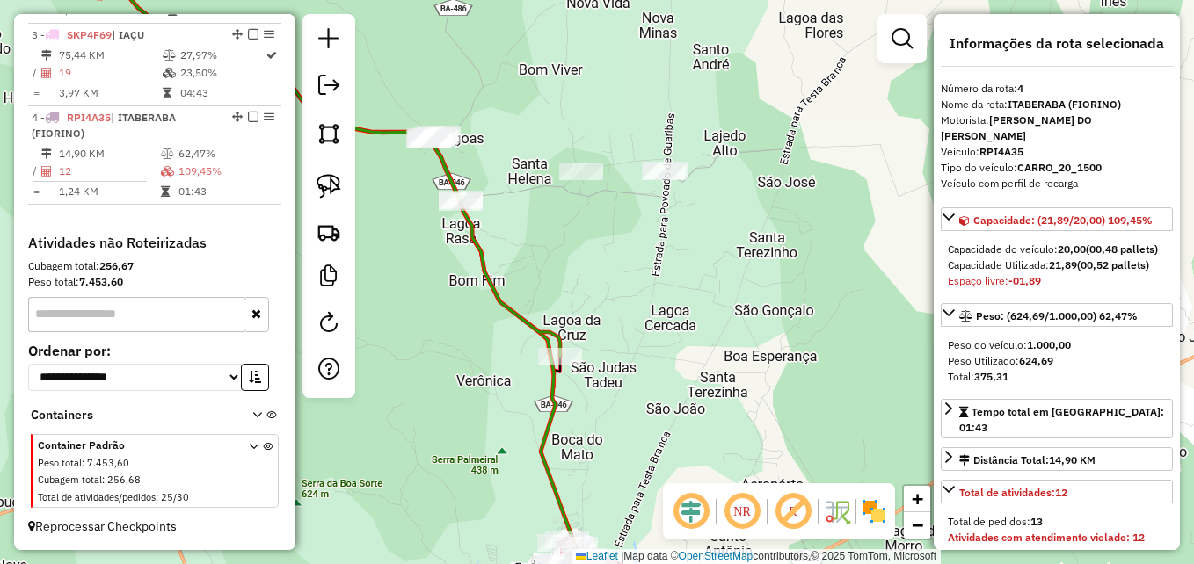
drag, startPoint x: 652, startPoint y: 283, endPoint x: 637, endPoint y: 408, distance: 125.7
click at [637, 408] on div "Janela de atendimento Grade de atendimento Capacidade Transportadoras Veículos …" at bounding box center [597, 282] width 1194 height 564
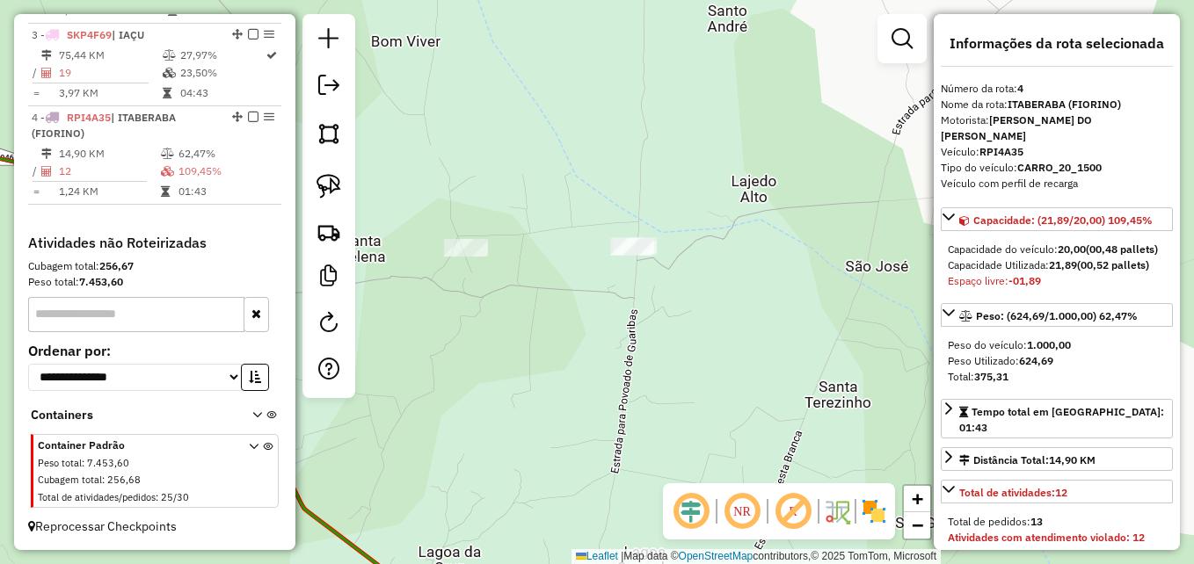
drag, startPoint x: 633, startPoint y: 329, endPoint x: 607, endPoint y: 461, distance: 134.5
click at [607, 461] on div "Janela de atendimento Grade de atendimento Capacidade Transportadoras Veículos …" at bounding box center [597, 282] width 1194 height 564
click at [548, 393] on div "Janela de atendimento Grade de atendimento Capacidade Transportadoras Veículos …" at bounding box center [597, 282] width 1194 height 564
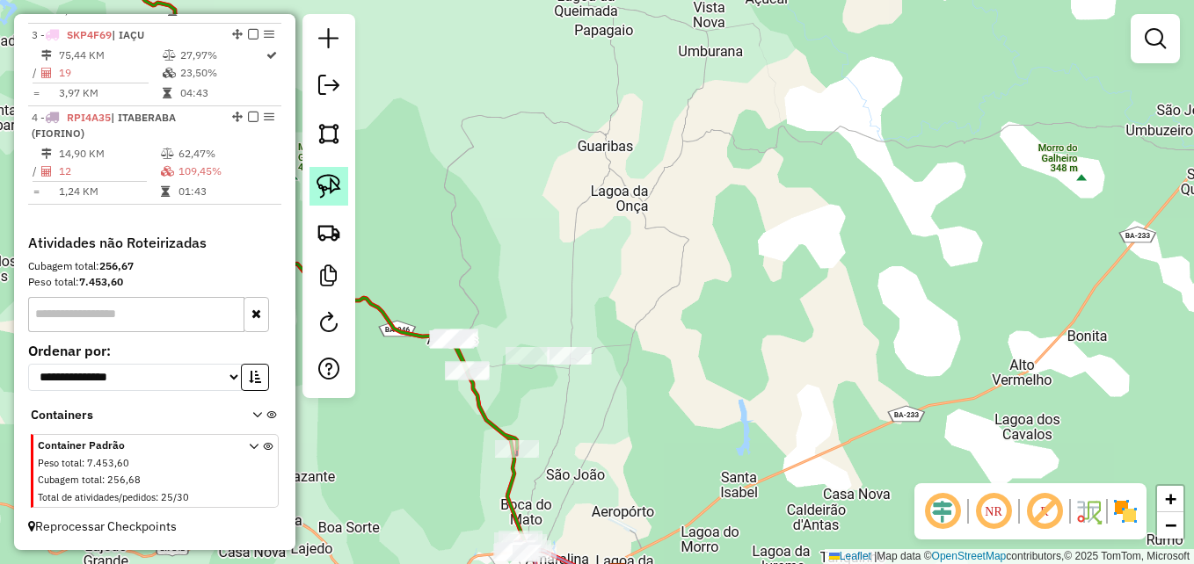
click at [335, 200] on link at bounding box center [329, 186] width 39 height 39
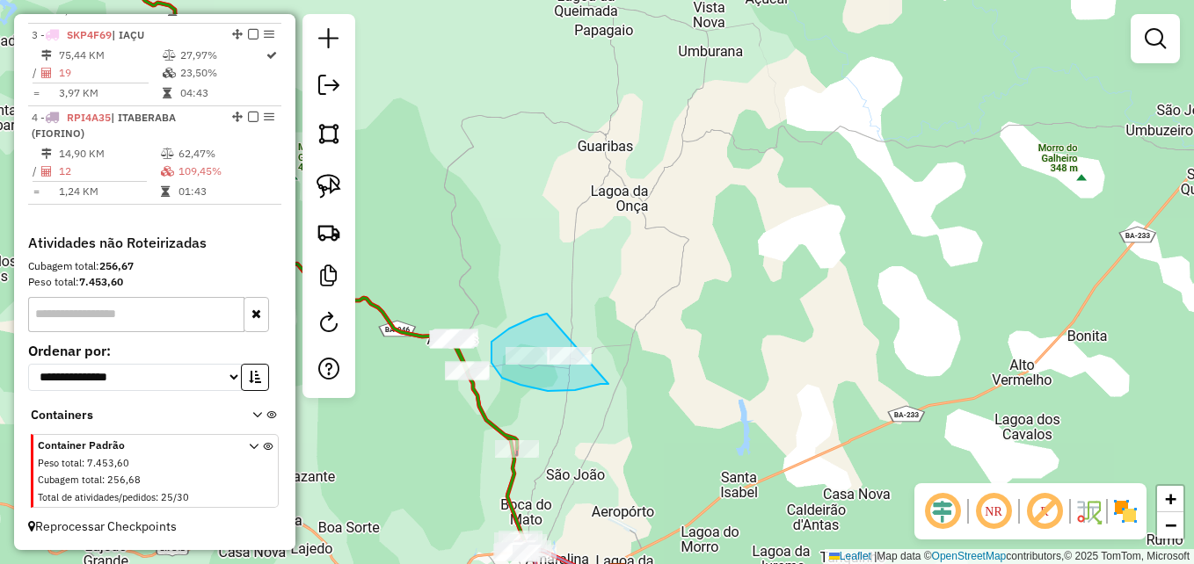
drag, startPoint x: 608, startPoint y: 384, endPoint x: 637, endPoint y: 319, distance: 71.2
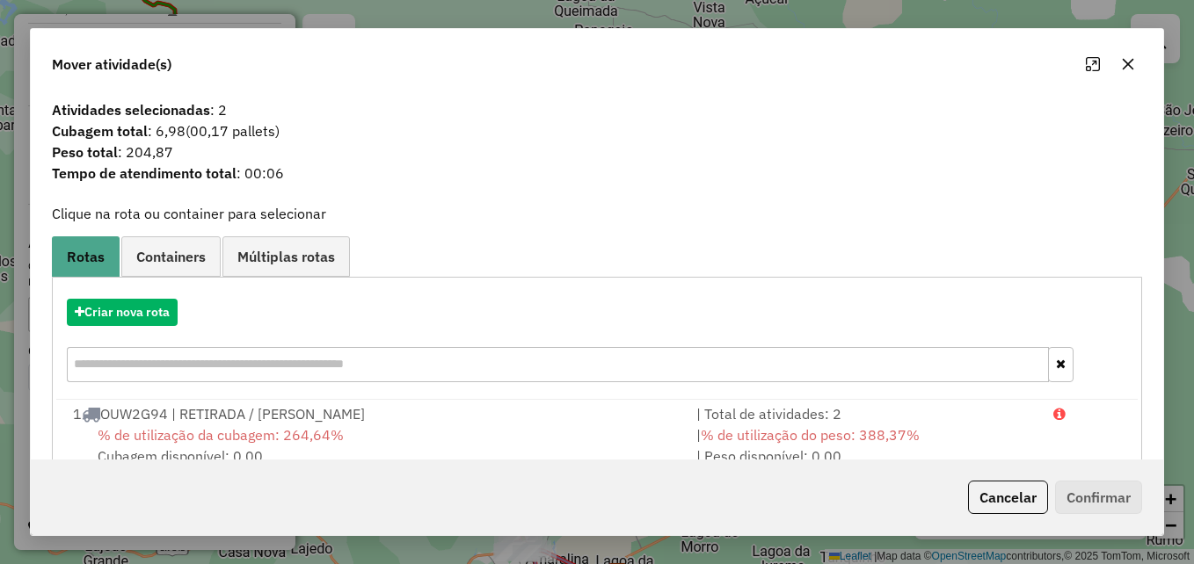
scroll to position [255, 0]
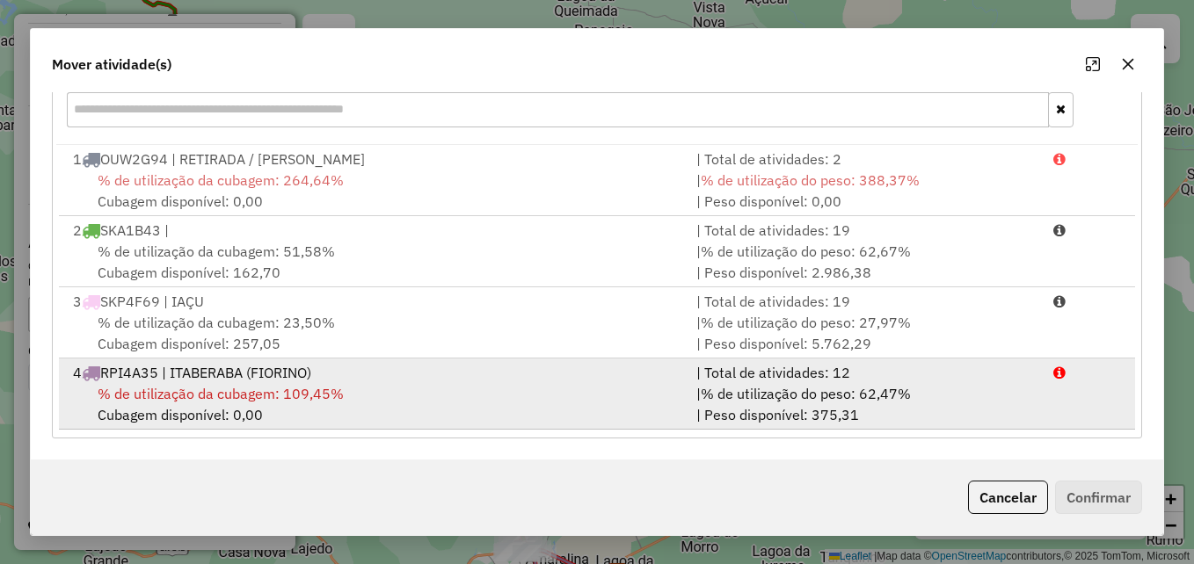
click at [404, 396] on div "% de utilização da cubagem: 109,45% Cubagem disponível: 0,00" at bounding box center [373, 404] width 623 height 42
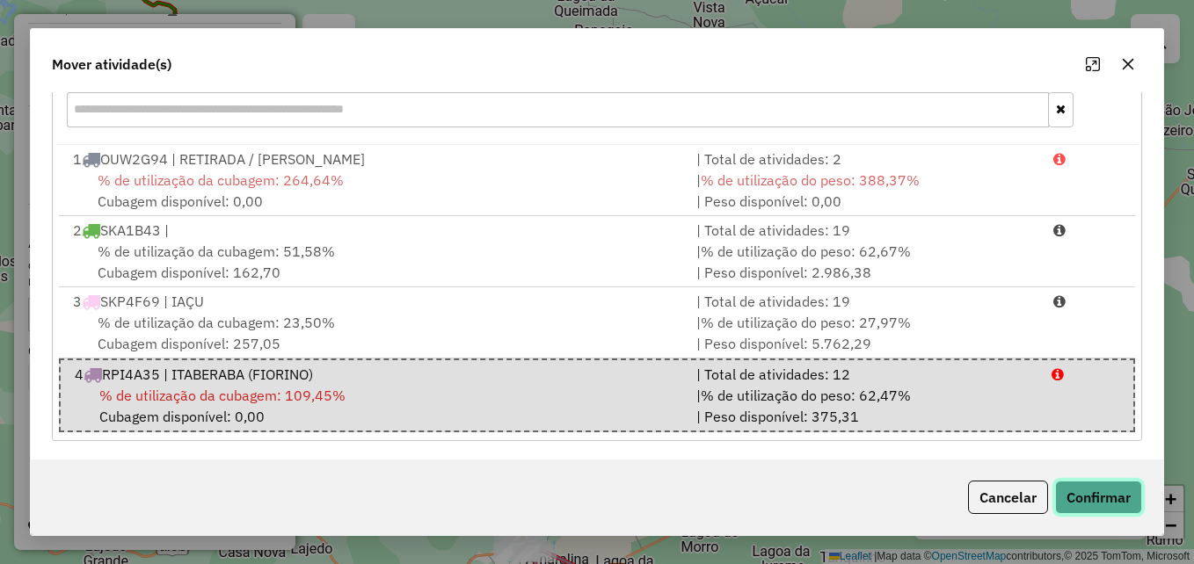
click at [1092, 502] on button "Confirmar" at bounding box center [1098, 497] width 87 height 33
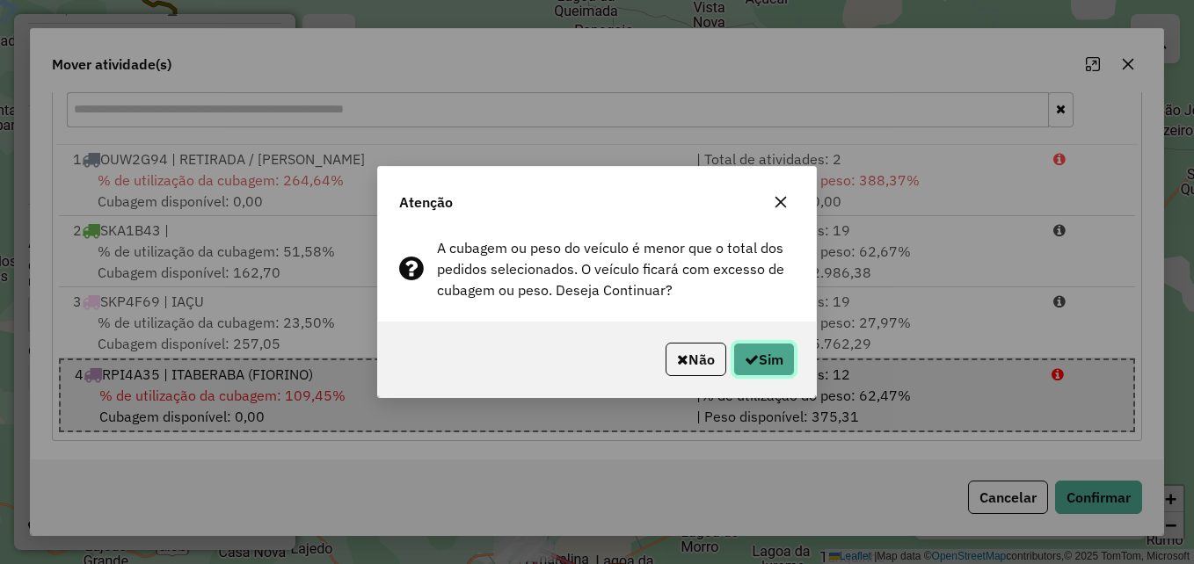
click at [757, 344] on button "Sim" at bounding box center [764, 359] width 62 height 33
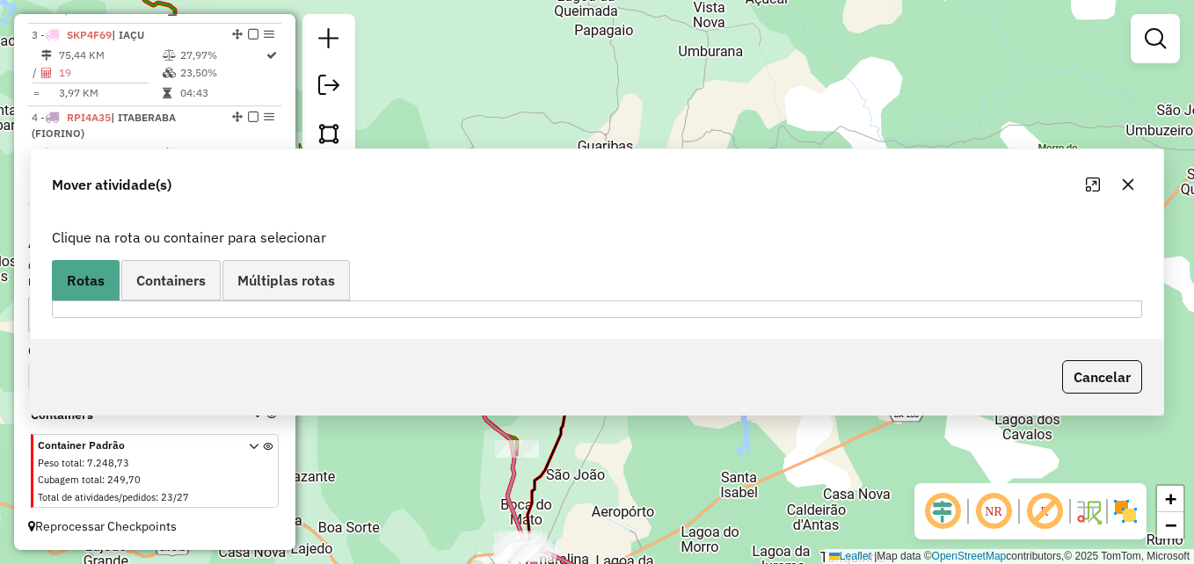
scroll to position [0, 0]
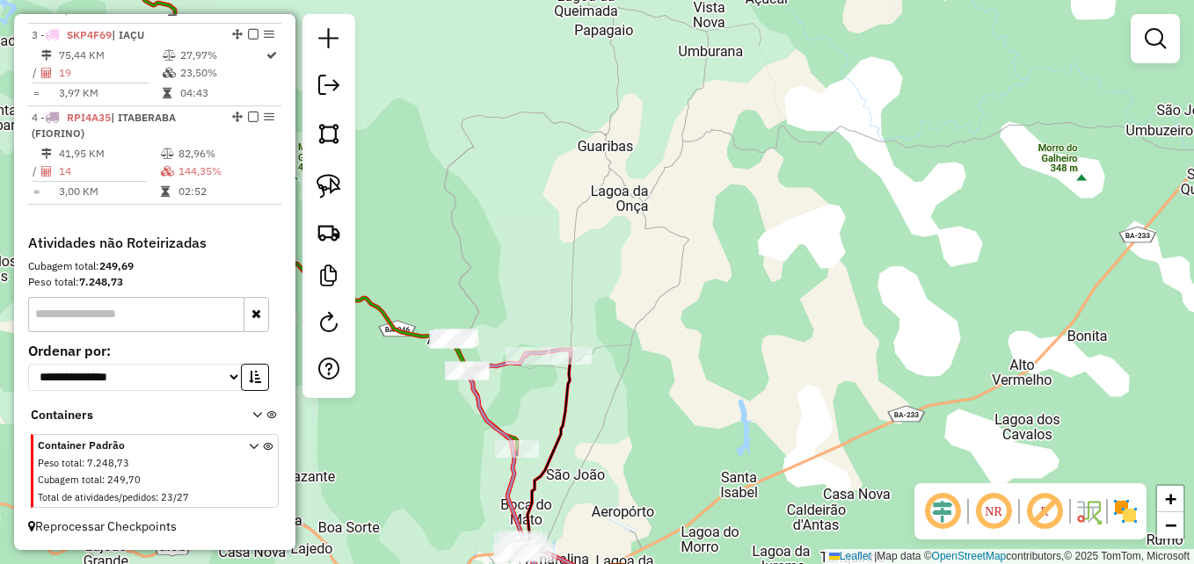
click at [571, 379] on icon at bounding box center [572, 466] width 91 height 221
select select "**********"
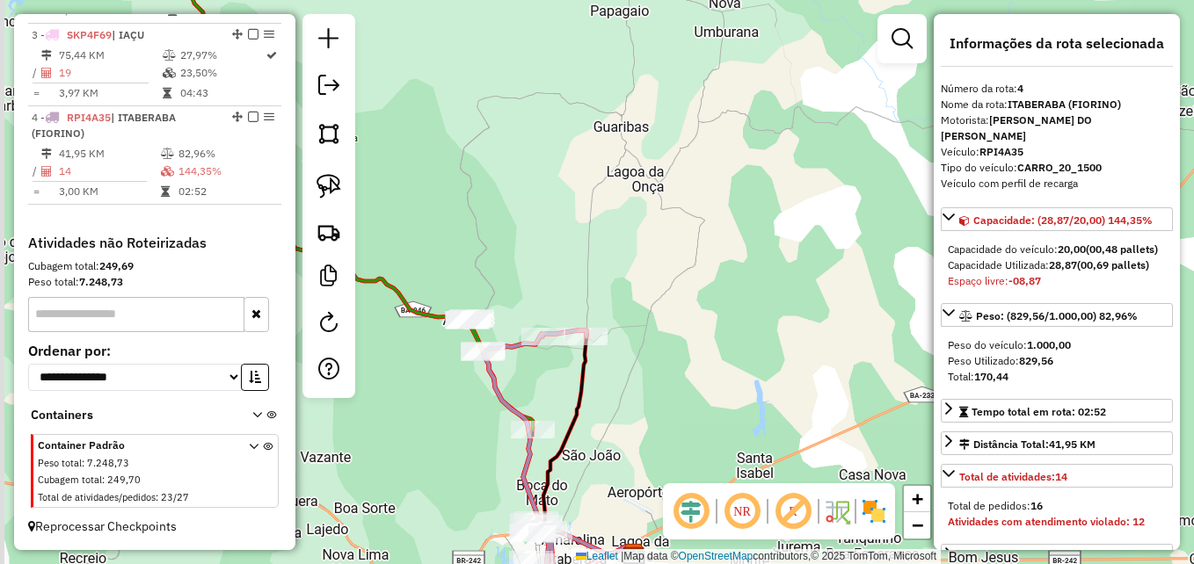
drag, startPoint x: 681, startPoint y: 423, endPoint x: 696, endPoint y: 404, distance: 25.0
click at [696, 404] on div "Janela de atendimento Grade de atendimento Capacidade Transportadoras Veículos …" at bounding box center [597, 282] width 1194 height 564
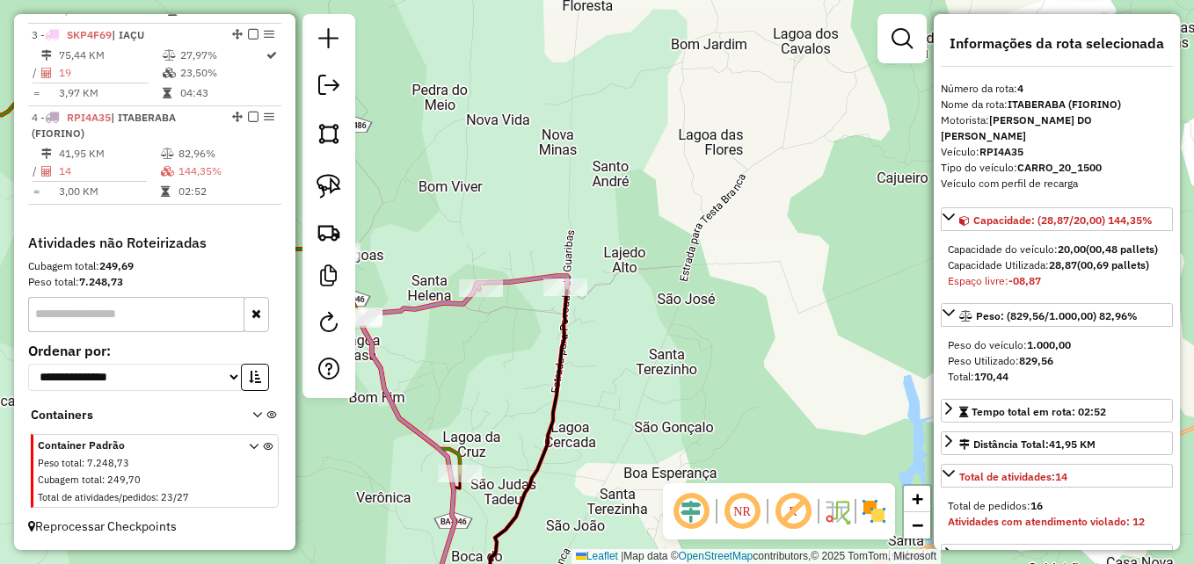
drag, startPoint x: 507, startPoint y: 339, endPoint x: 581, endPoint y: 392, distance: 90.8
click at [578, 392] on div "Janela de atendimento Grade de atendimento Capacidade Transportadoras Veículos …" at bounding box center [597, 282] width 1194 height 564
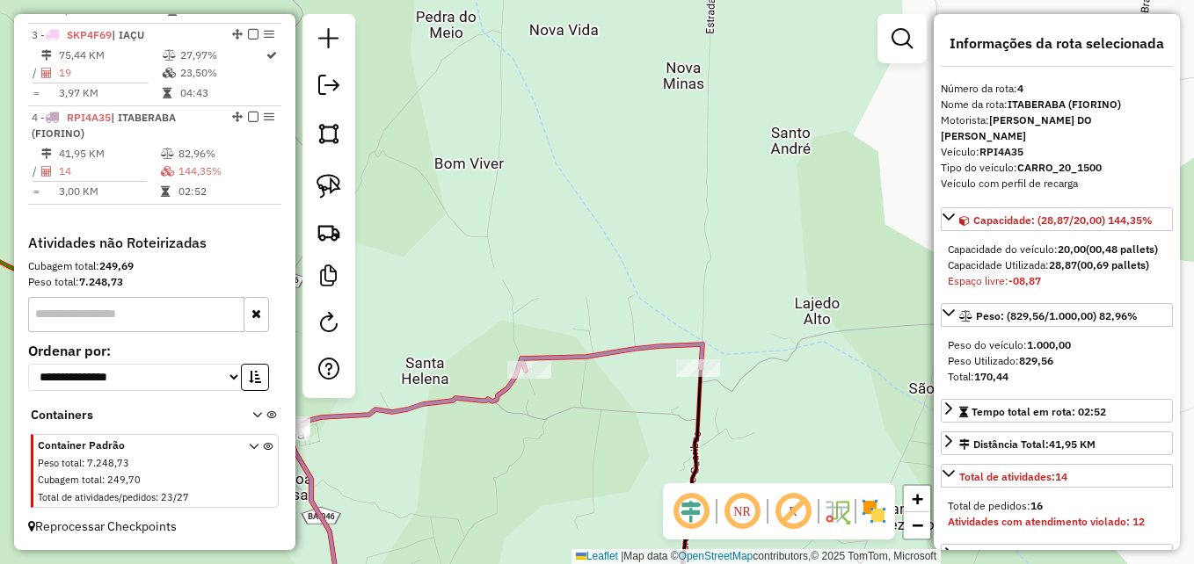
drag, startPoint x: 582, startPoint y: 384, endPoint x: 602, endPoint y: 440, distance: 59.0
click at [602, 440] on div "Janela de atendimento Grade de atendimento Capacidade Transportadoras Veículos …" at bounding box center [597, 282] width 1194 height 564
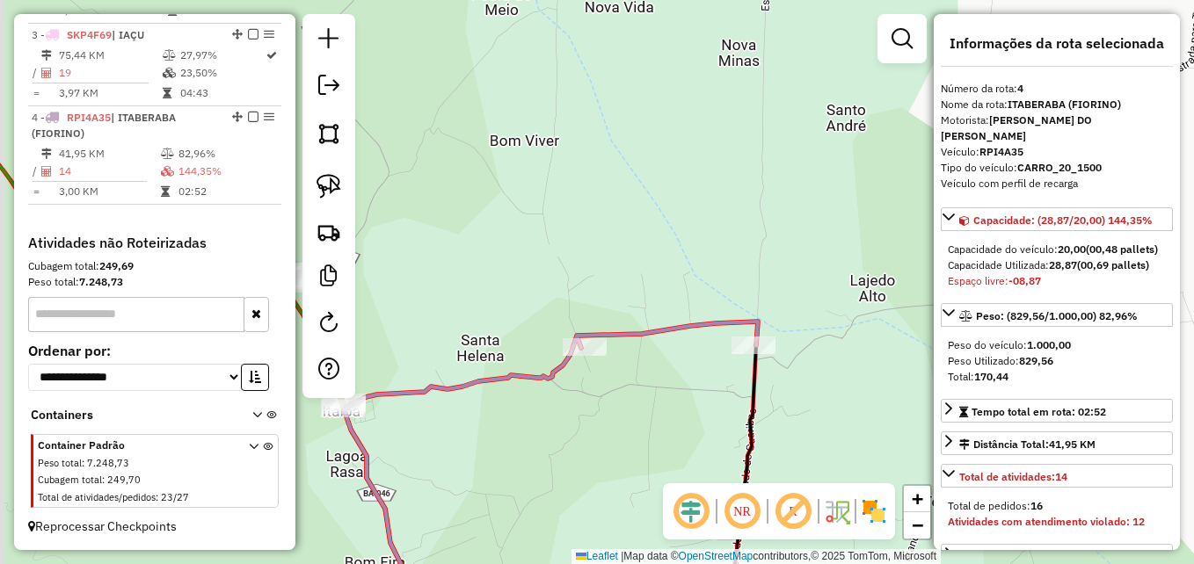
drag, startPoint x: 587, startPoint y: 442, endPoint x: 642, endPoint y: 419, distance: 59.1
click at [642, 419] on div "Janela de atendimento Grade de atendimento Capacidade Transportadoras Veículos …" at bounding box center [597, 282] width 1194 height 564
click at [647, 336] on icon at bounding box center [551, 471] width 414 height 299
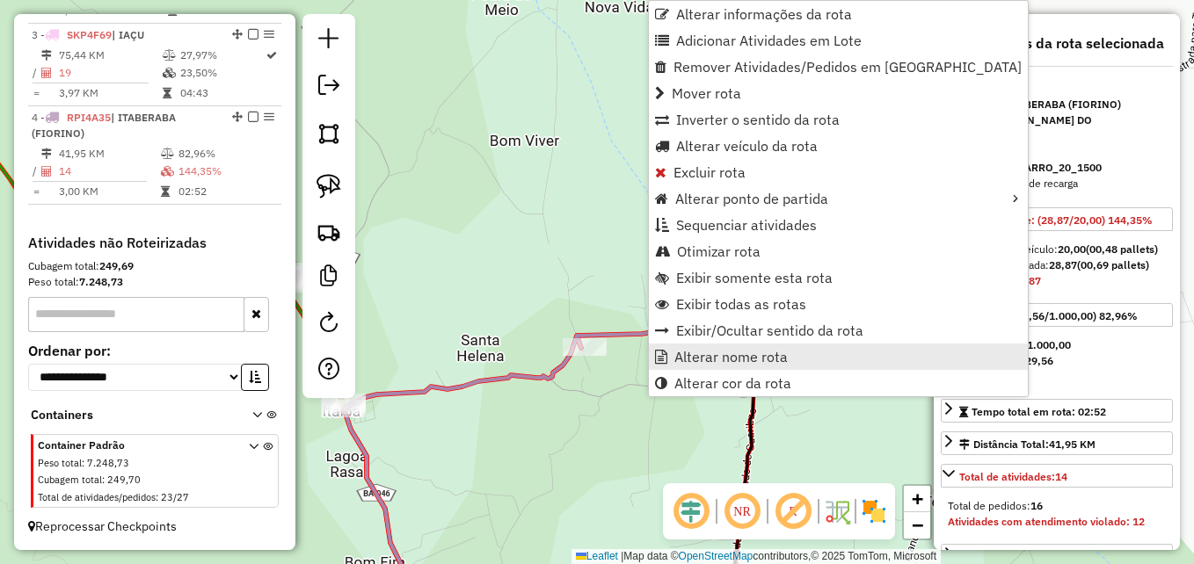
click at [669, 360] on link "Alterar nome rota" at bounding box center [838, 357] width 379 height 26
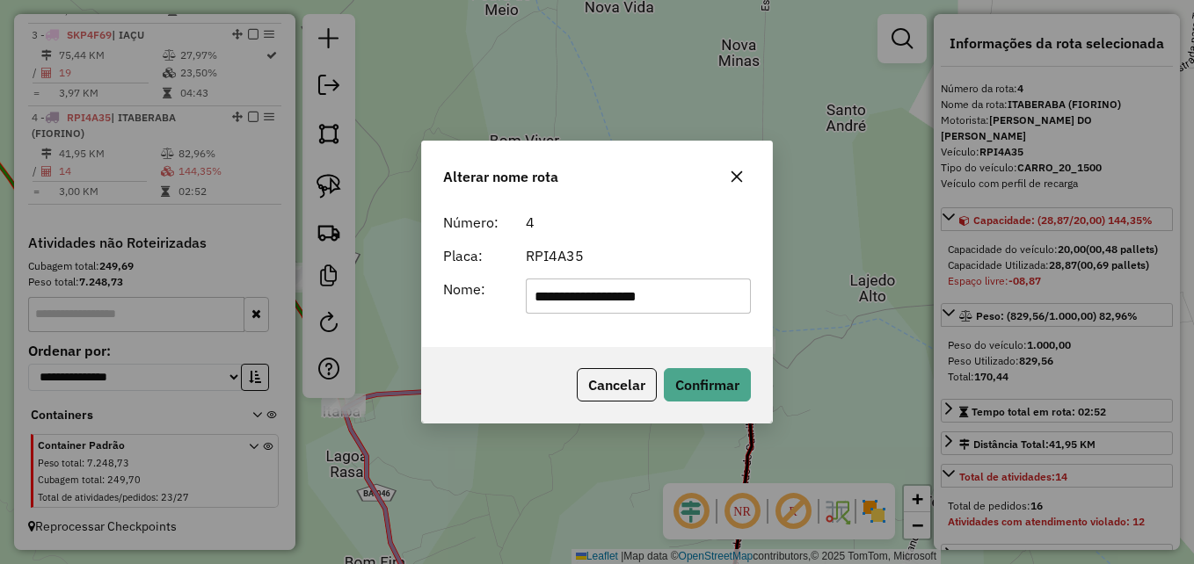
click at [612, 293] on input "**********" at bounding box center [639, 296] width 226 height 35
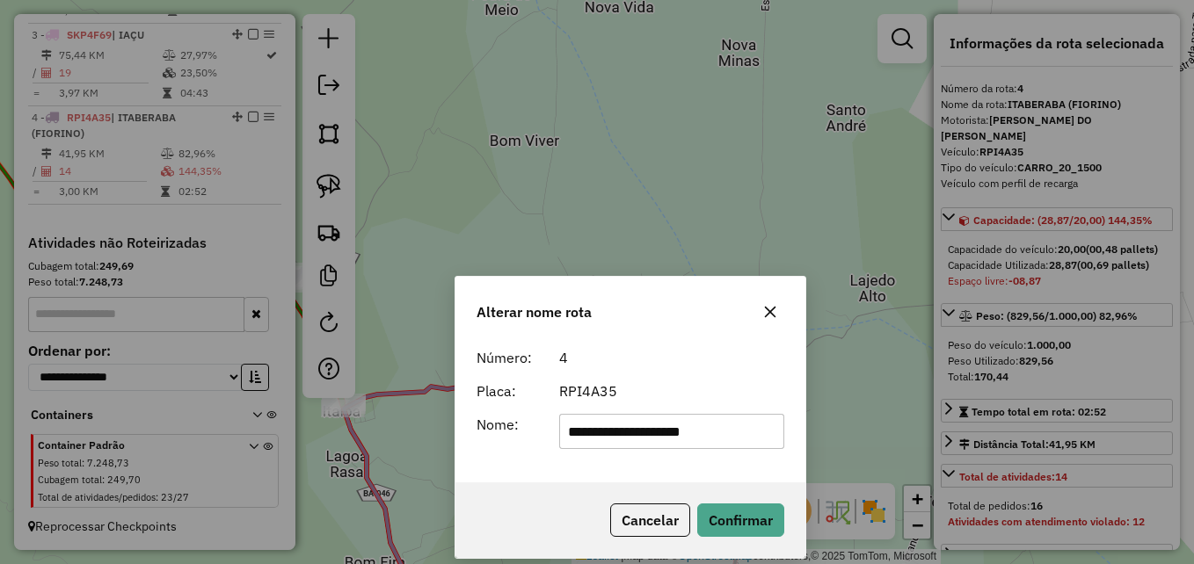
drag, startPoint x: 645, startPoint y: 162, endPoint x: 678, endPoint y: 344, distance: 185.1
click at [678, 344] on div "**********" at bounding box center [631, 417] width 352 height 283
click at [655, 432] on input "**********" at bounding box center [672, 431] width 226 height 35
type input "**********"
click at [739, 525] on button "Confirmar" at bounding box center [740, 520] width 87 height 33
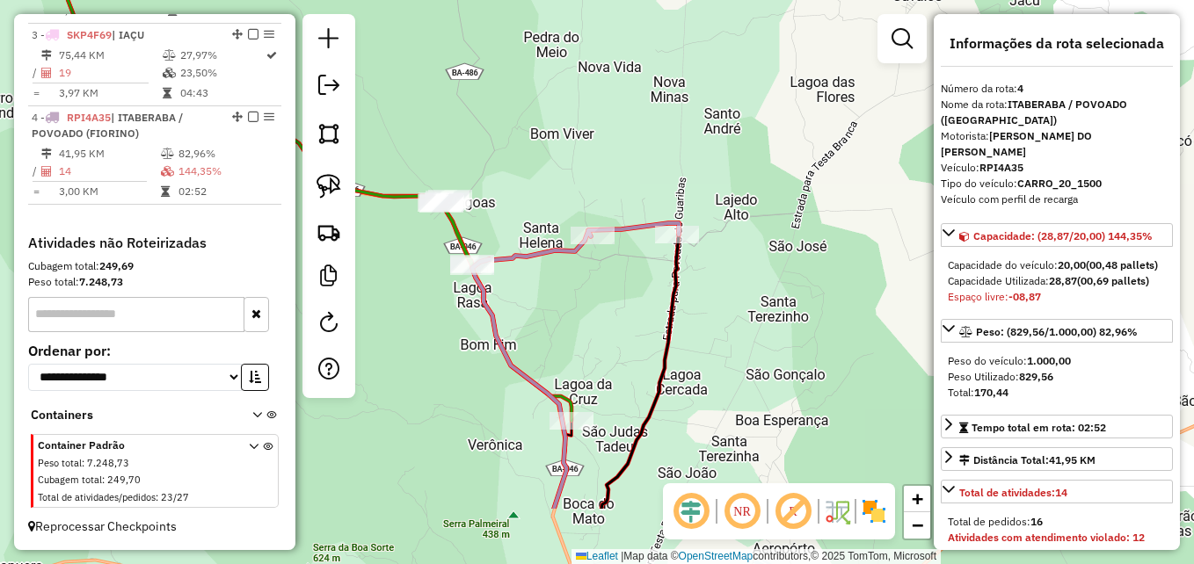
drag, startPoint x: 630, startPoint y: 413, endPoint x: 622, endPoint y: 302, distance: 111.9
click at [622, 302] on div "Janela de atendimento Grade de atendimento Capacidade Transportadoras Veículos …" at bounding box center [597, 282] width 1194 height 564
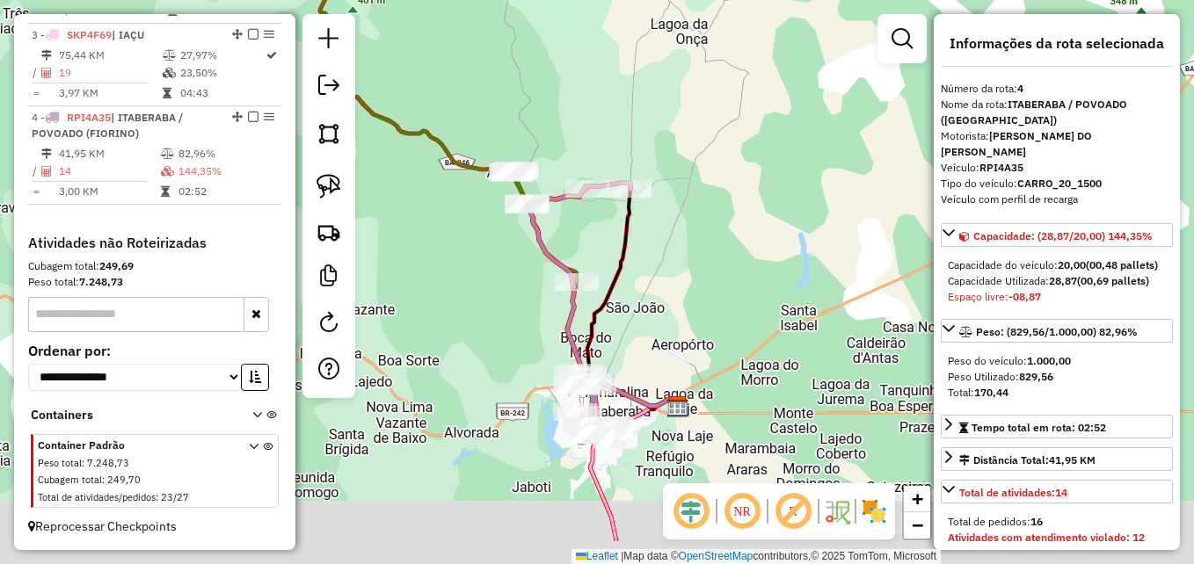
drag, startPoint x: 720, startPoint y: 402, endPoint x: 699, endPoint y: 301, distance: 103.3
click at [699, 301] on div "Janela de atendimento Grade de atendimento Capacidade Transportadoras Veículos …" at bounding box center [597, 282] width 1194 height 564
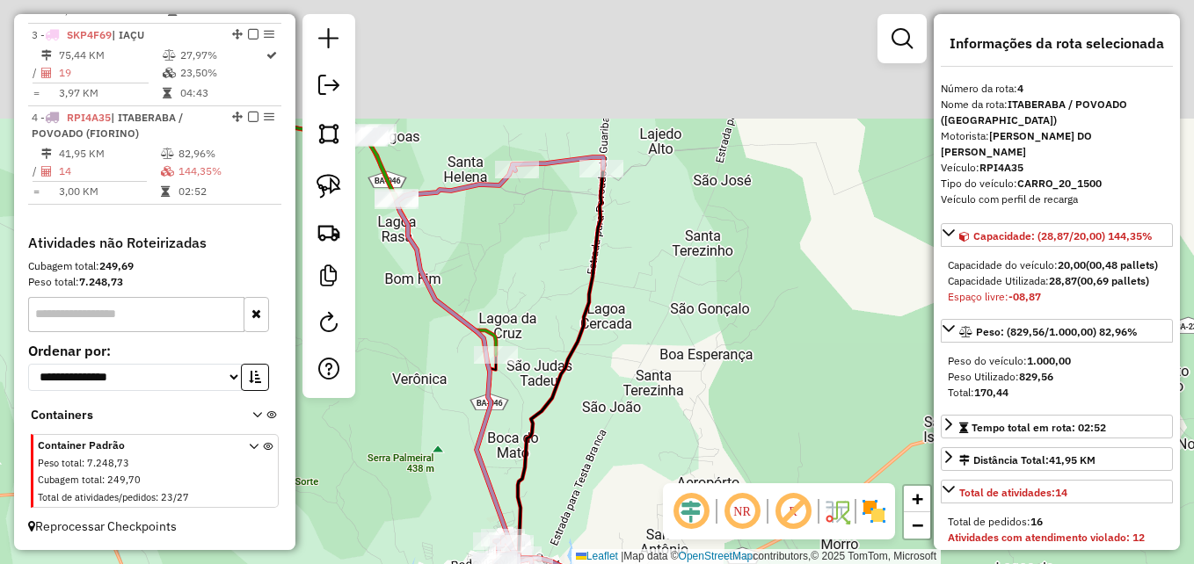
drag, startPoint x: 623, startPoint y: 263, endPoint x: 660, endPoint y: 365, distance: 108.8
click at [660, 365] on div "Janela de atendimento Grade de atendimento Capacidade Transportadoras Veículos …" at bounding box center [597, 282] width 1194 height 564
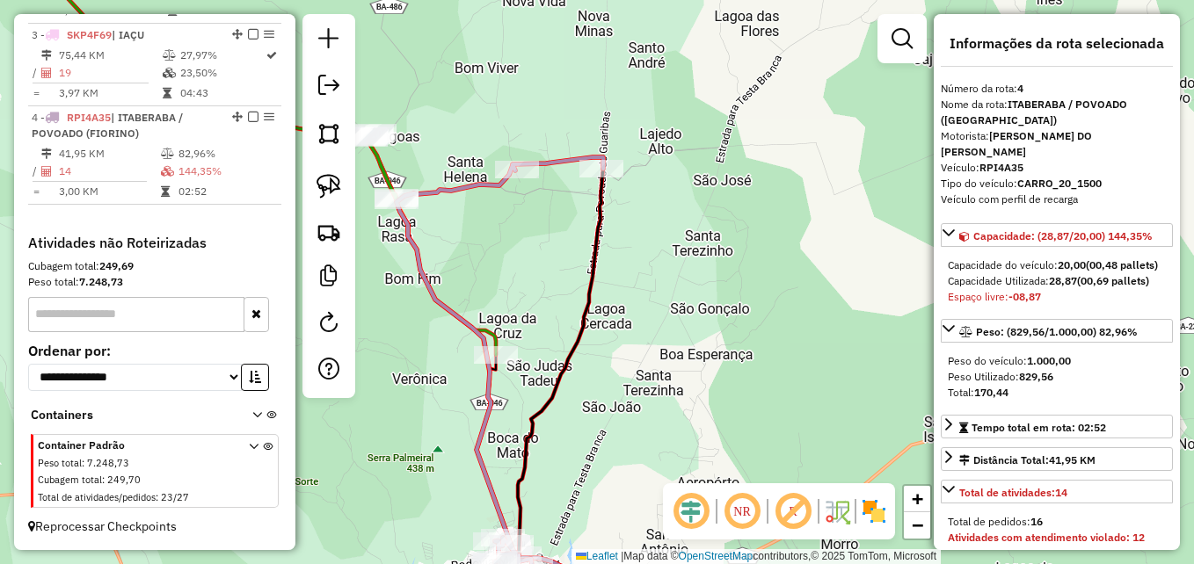
click at [550, 167] on icon at bounding box center [500, 388] width 207 height 463
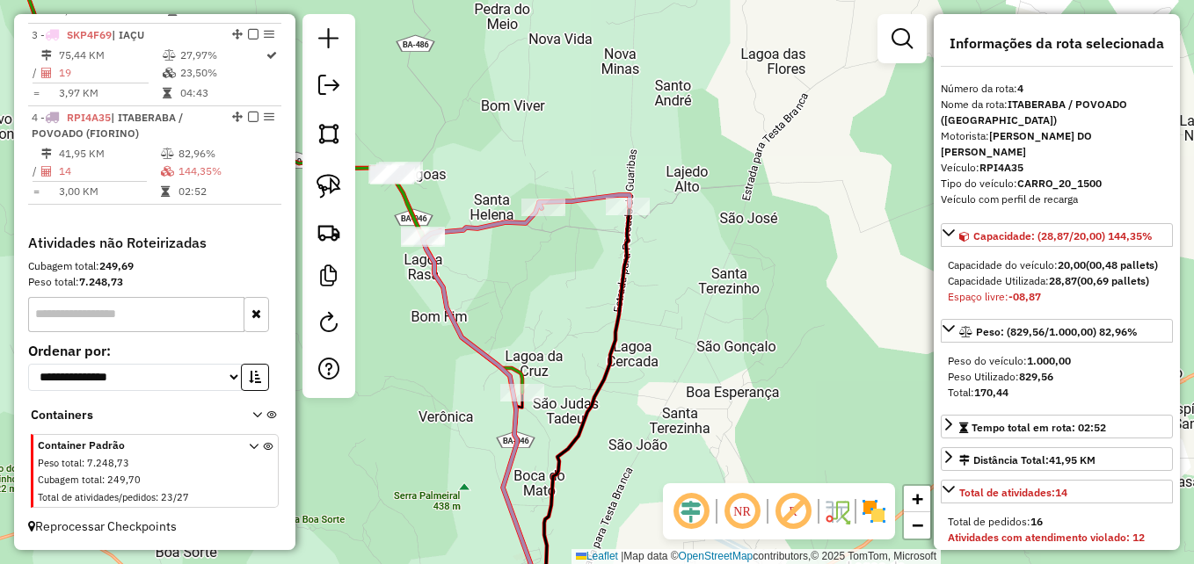
drag, startPoint x: 696, startPoint y: 352, endPoint x: 784, endPoint y: 345, distance: 89.1
click at [784, 346] on div "Janela de atendimento Grade de atendimento Capacidade Transportadoras Veículos …" at bounding box center [597, 282] width 1194 height 564
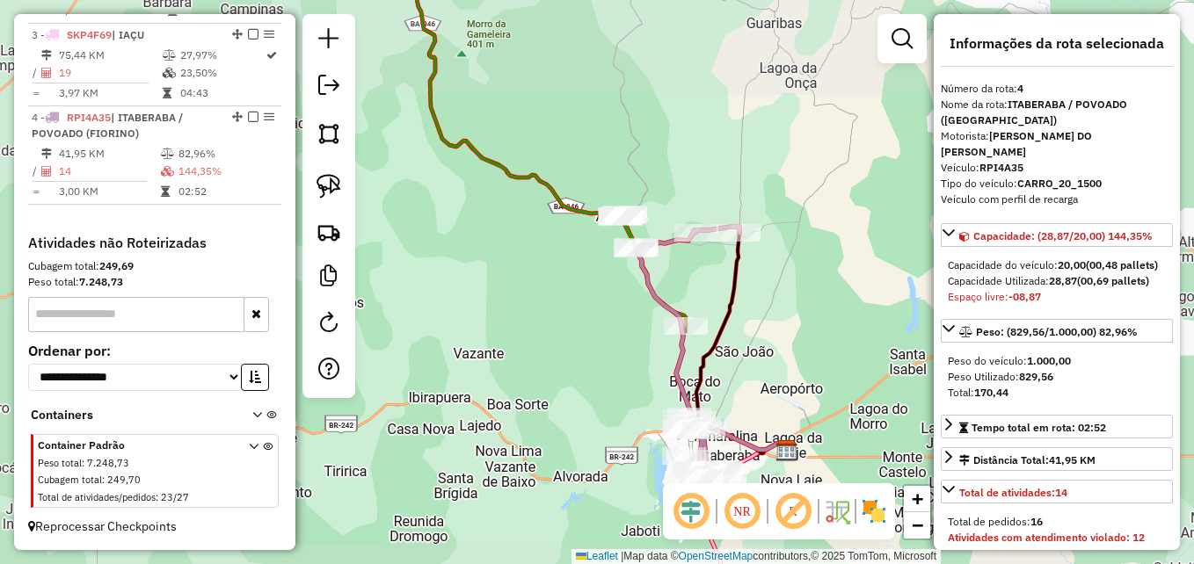
drag, startPoint x: 767, startPoint y: 372, endPoint x: 776, endPoint y: 274, distance: 98.0
click at [776, 274] on div "Janela de atendimento Grade de atendimento Capacidade Transportadoras Veículos …" at bounding box center [597, 282] width 1194 height 564
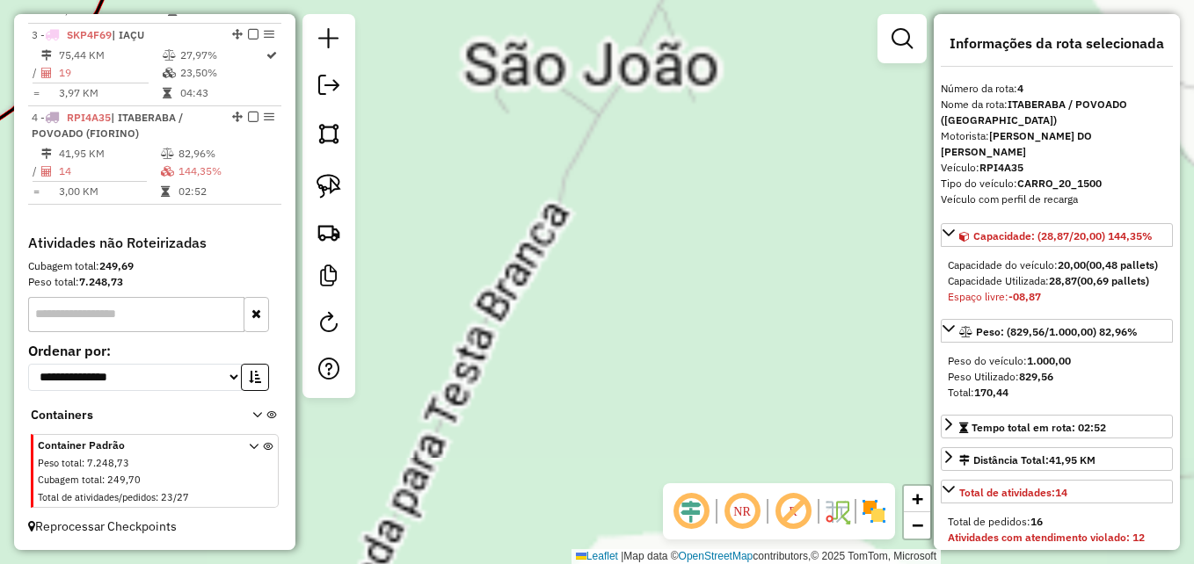
drag, startPoint x: 645, startPoint y: 389, endPoint x: 805, endPoint y: 222, distance: 230.7
click at [805, 223] on div "Janela de atendimento Grade de atendimento Capacidade Transportadoras Veículos …" at bounding box center [597, 282] width 1194 height 564
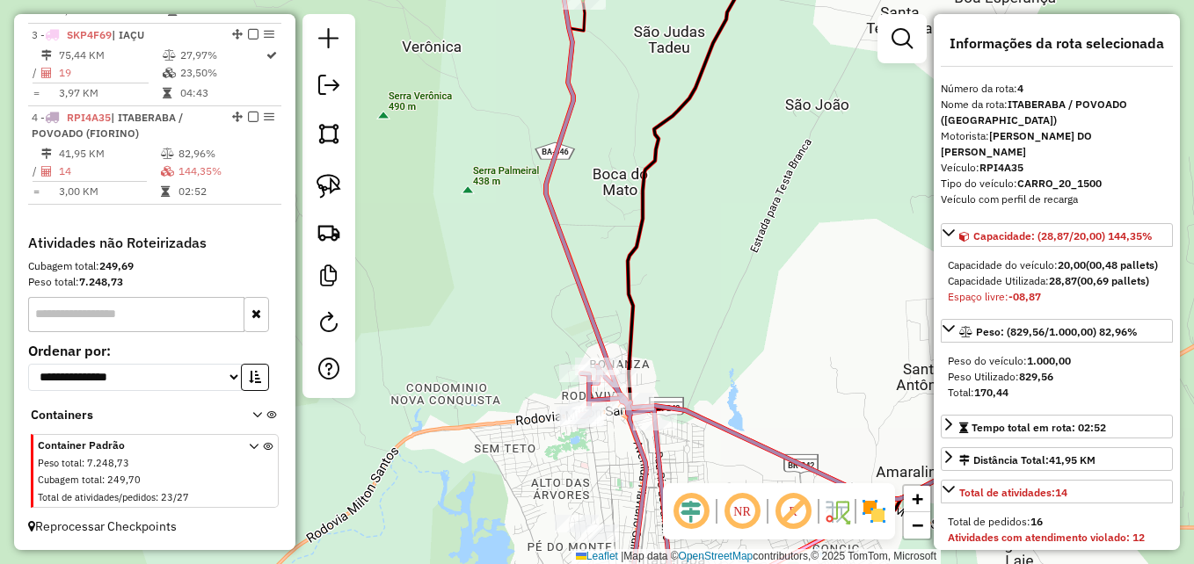
drag, startPoint x: 712, startPoint y: 305, endPoint x: 741, endPoint y: 264, distance: 50.5
click at [741, 264] on div "Janela de atendimento Grade de atendimento Capacidade Transportadoras Veículos …" at bounding box center [597, 282] width 1194 height 564
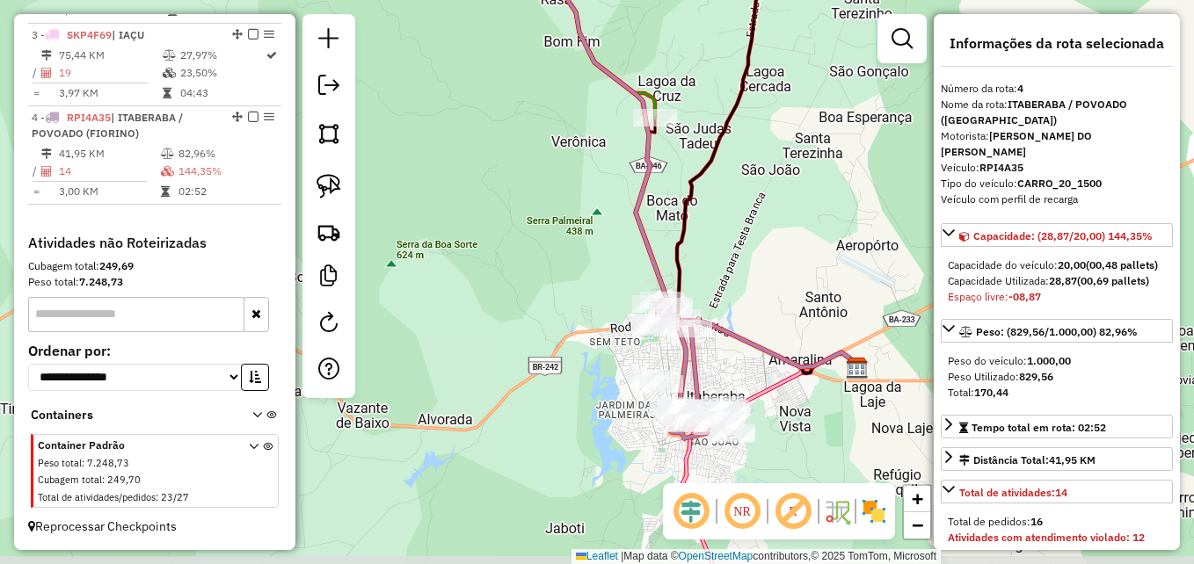
drag, startPoint x: 754, startPoint y: 404, endPoint x: 732, endPoint y: 373, distance: 38.0
click at [732, 373] on div "Janela de atendimento Grade de atendimento Capacidade Transportadoras Veículos …" at bounding box center [597, 282] width 1194 height 564
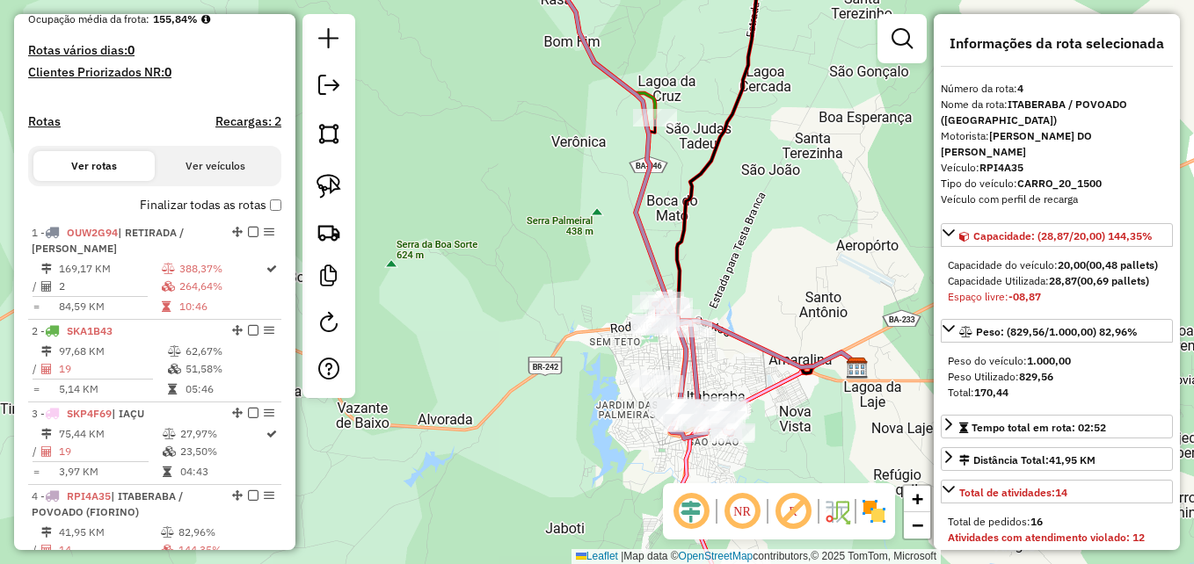
scroll to position [479, 0]
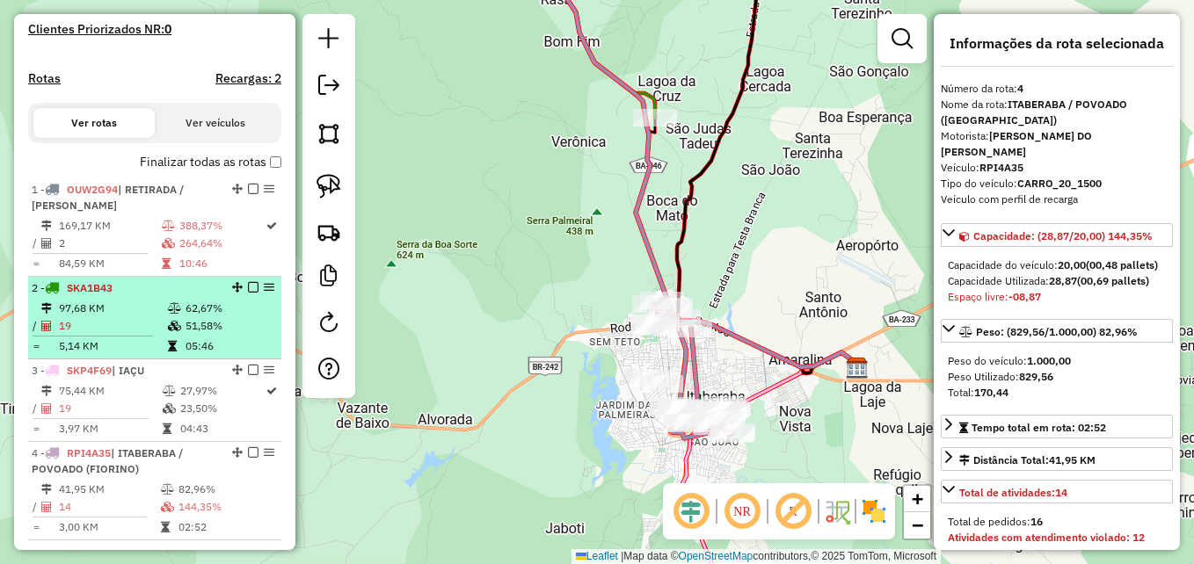
click at [149, 296] on div "2 - SKA1B43" at bounding box center [125, 288] width 186 height 16
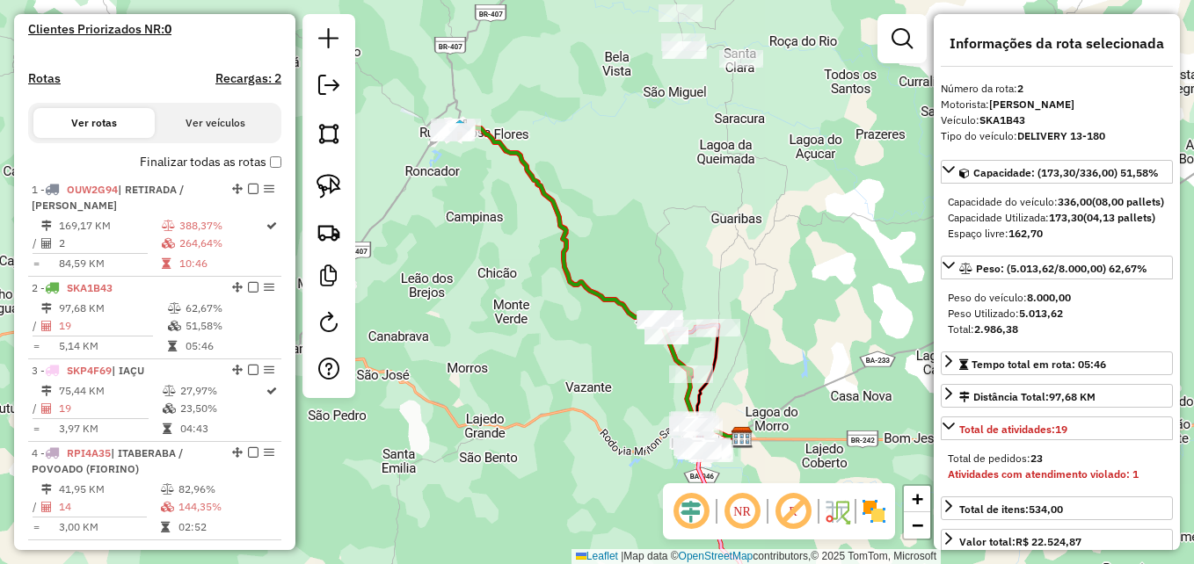
click at [565, 280] on icon at bounding box center [571, 251] width 239 height 248
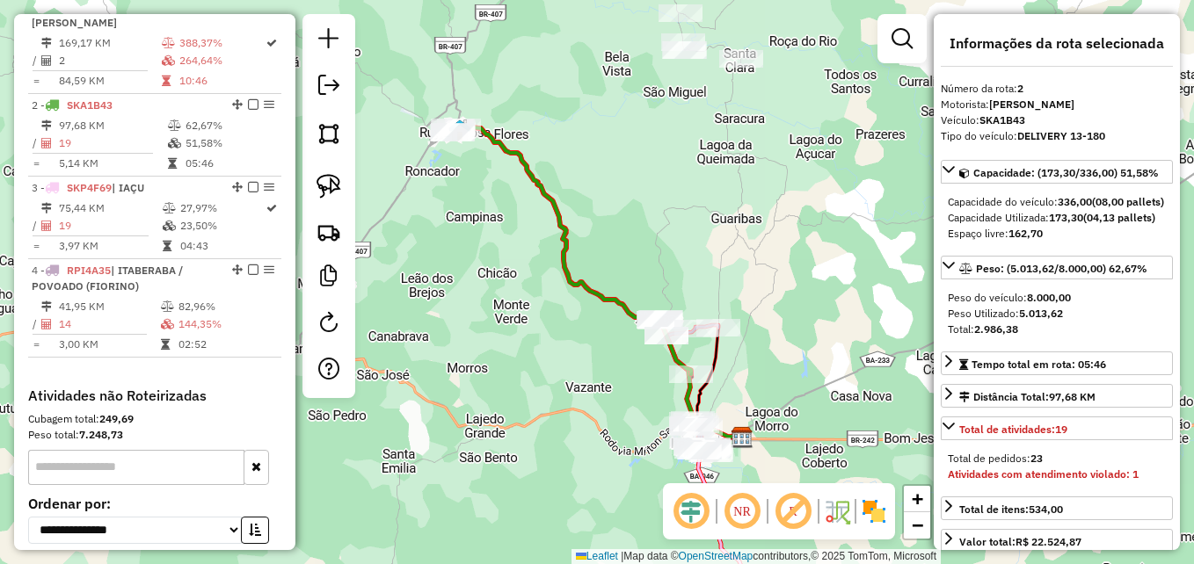
scroll to position [758, 0]
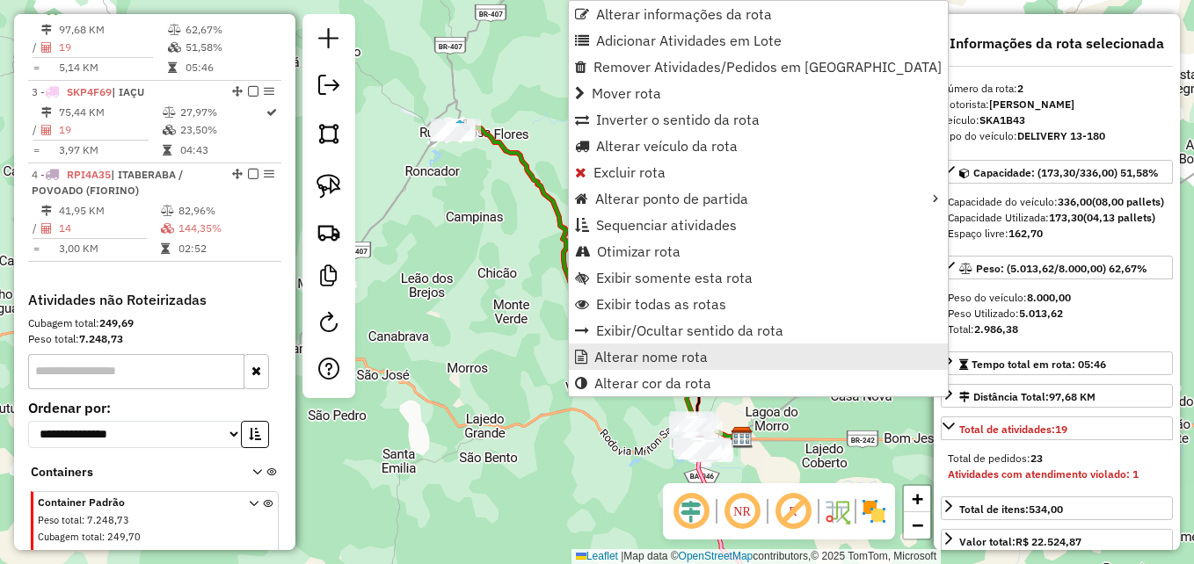
click at [627, 364] on span "Alterar nome rota" at bounding box center [650, 357] width 113 height 14
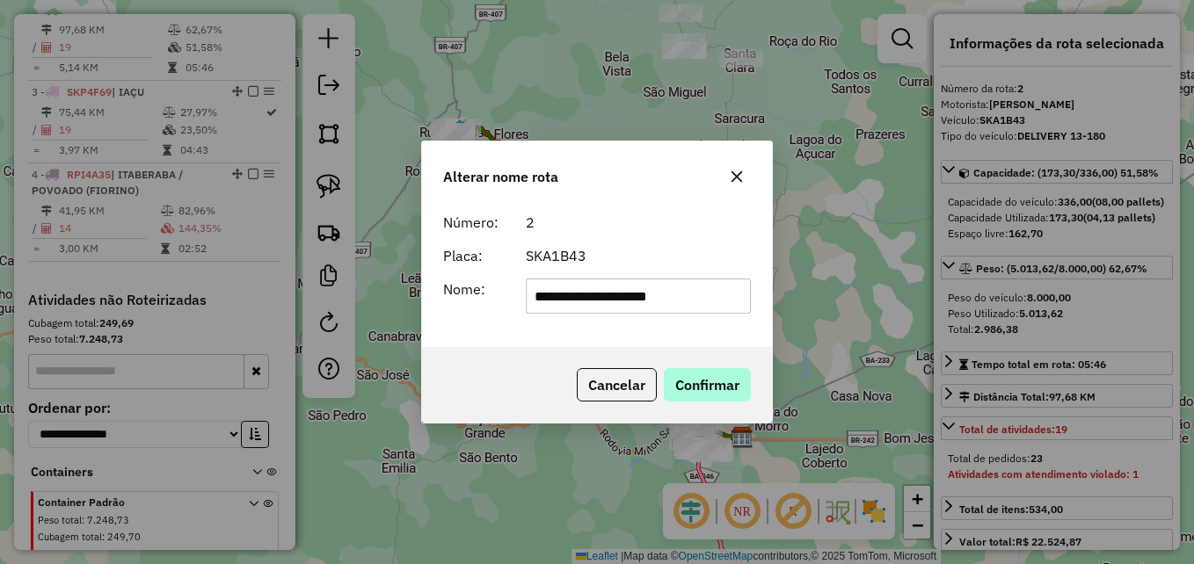
type input "**********"
click at [728, 374] on button "Confirmar" at bounding box center [707, 384] width 87 height 33
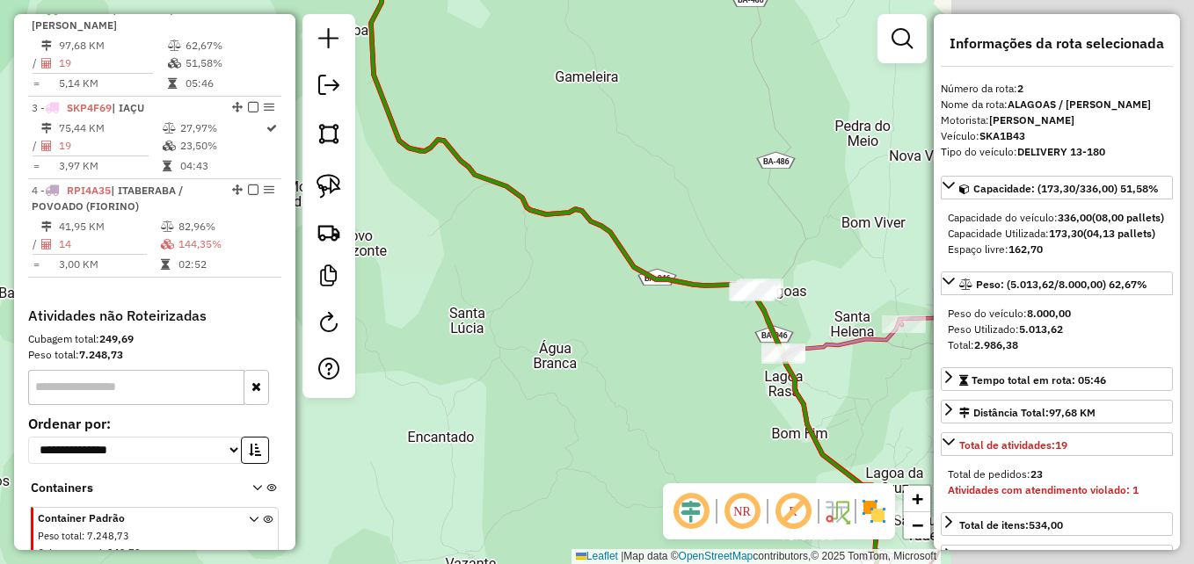
drag, startPoint x: 716, startPoint y: 315, endPoint x: 266, endPoint y: 351, distance: 450.8
click at [266, 351] on hb-router-mapa "Informações da Sessão 980671 - 18/08/2025 Criação: 16/08/2025 14:13 Depósito: D…" at bounding box center [597, 282] width 1194 height 564
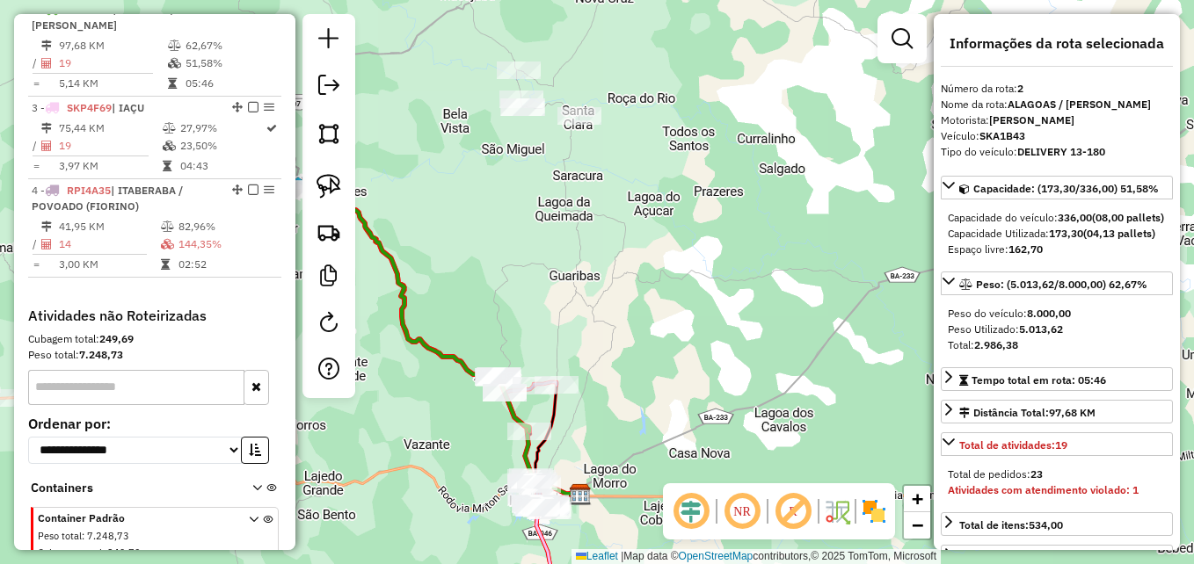
drag, startPoint x: 487, startPoint y: 408, endPoint x: 467, endPoint y: 441, distance: 39.1
click at [467, 441] on div "Janela de atendimento Grade de atendimento Capacidade Transportadoras Veículos …" at bounding box center [597, 282] width 1194 height 564
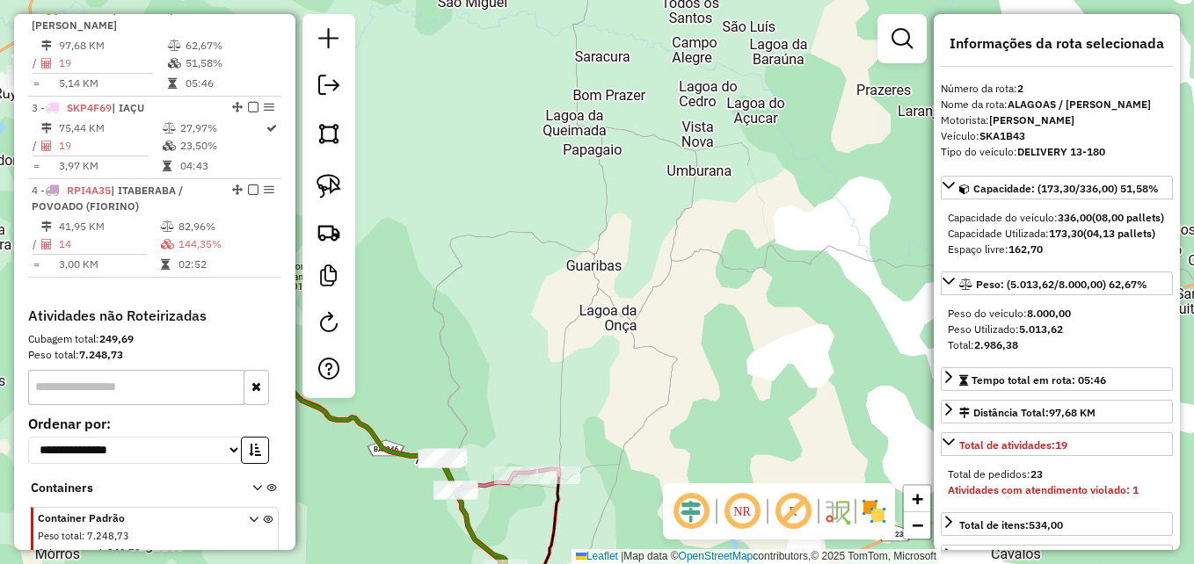
drag, startPoint x: 541, startPoint y: 265, endPoint x: 561, endPoint y: 342, distance: 80.0
click at [557, 342] on div "Janela de atendimento Grade de atendimento Capacidade Transportadoras Veículos …" at bounding box center [597, 282] width 1194 height 564
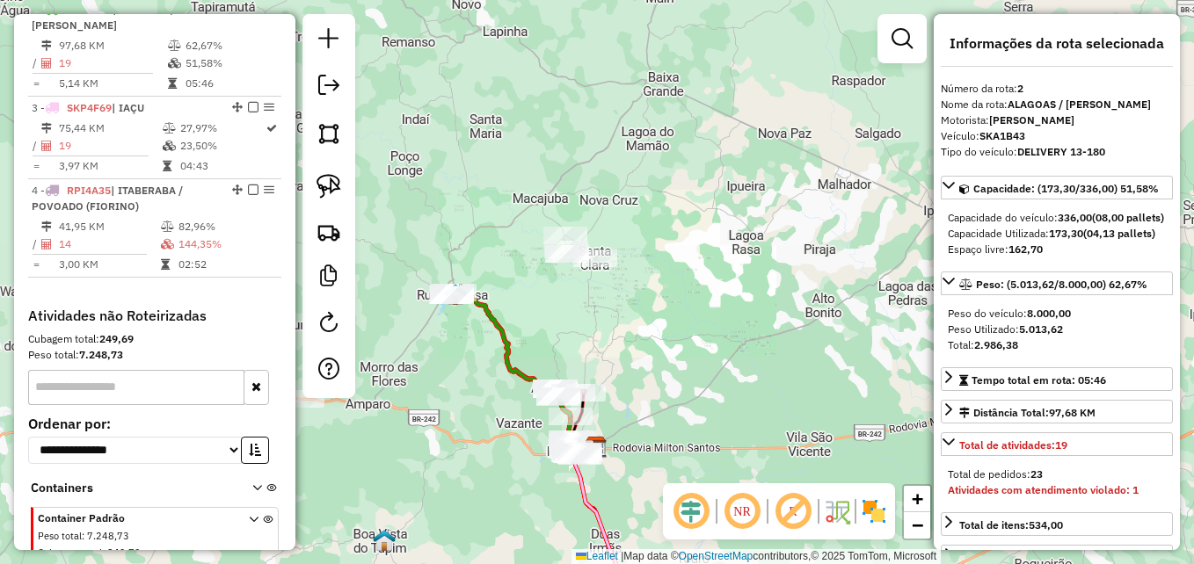
drag, startPoint x: 619, startPoint y: 387, endPoint x: 613, endPoint y: 267, distance: 119.7
click at [613, 267] on div "Janela de atendimento Grade de atendimento Capacidade Transportadoras Veículos …" at bounding box center [597, 282] width 1194 height 564
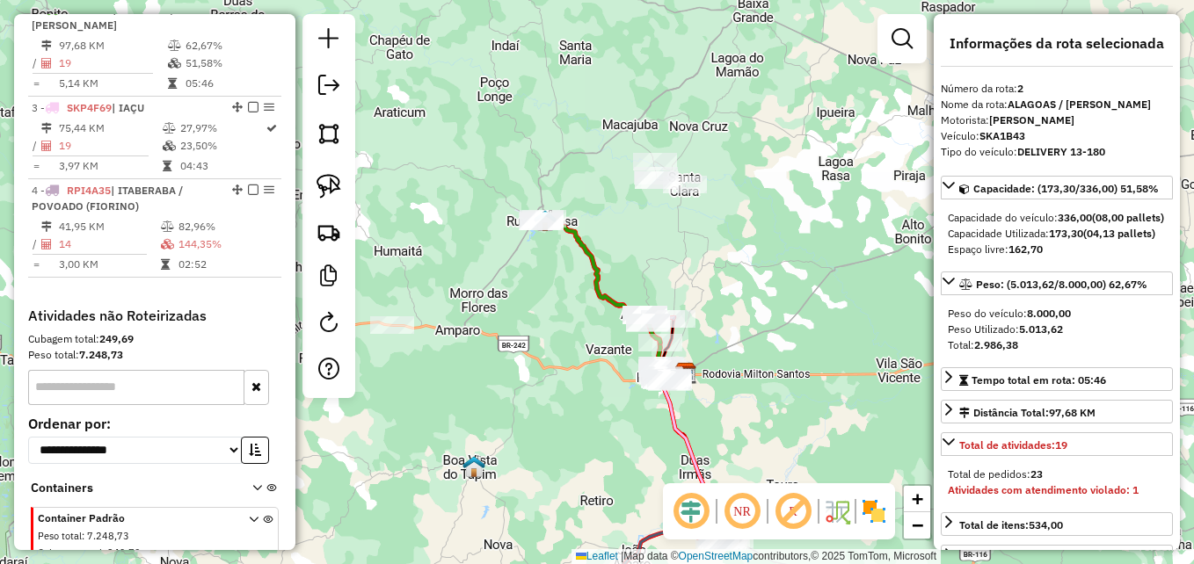
drag, startPoint x: 498, startPoint y: 392, endPoint x: 602, endPoint y: 429, distance: 111.0
click at [602, 429] on div "Janela de atendimento Grade de atendimento Capacidade Transportadoras Veículos …" at bounding box center [597, 282] width 1194 height 564
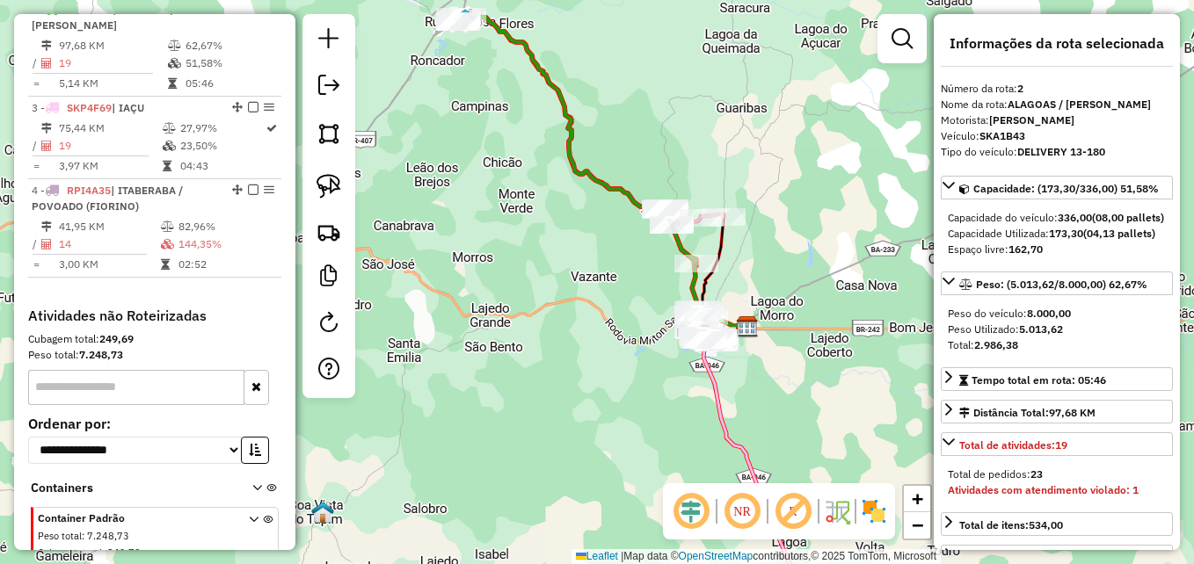
drag, startPoint x: 666, startPoint y: 435, endPoint x: 578, endPoint y: 450, distance: 90.1
click at [580, 450] on div "Janela de atendimento Grade de atendimento Capacidade Transportadoras Veículos …" at bounding box center [597, 282] width 1194 height 564
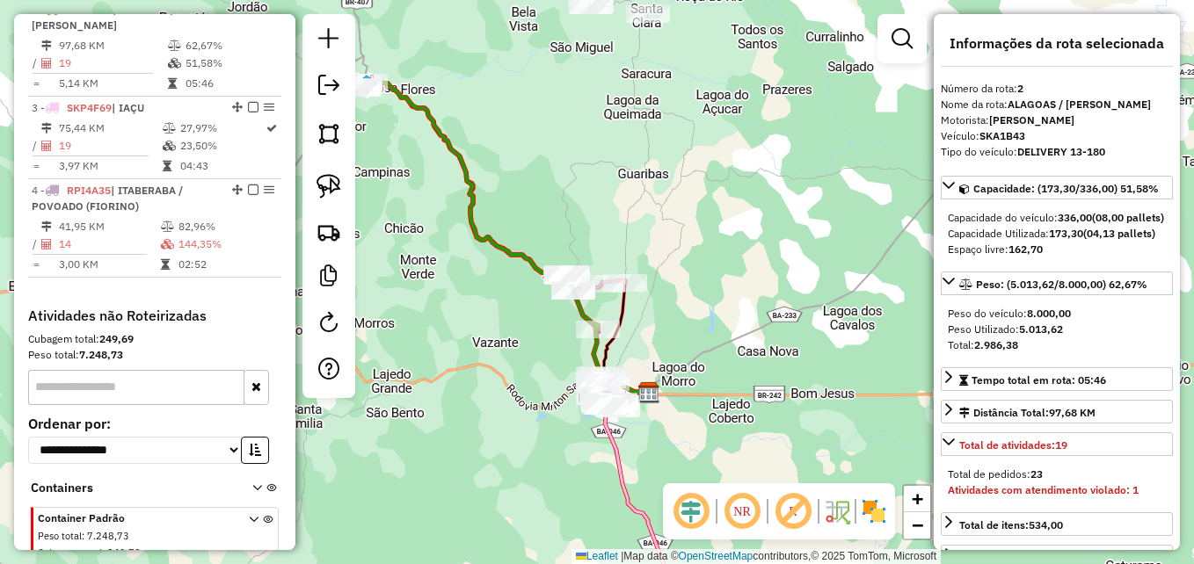
drag, startPoint x: 813, startPoint y: 240, endPoint x: 765, endPoint y: 301, distance: 77.6
click at [765, 301] on div "Janela de atendimento Grade de atendimento Capacidade Transportadoras Veículos …" at bounding box center [597, 282] width 1194 height 564
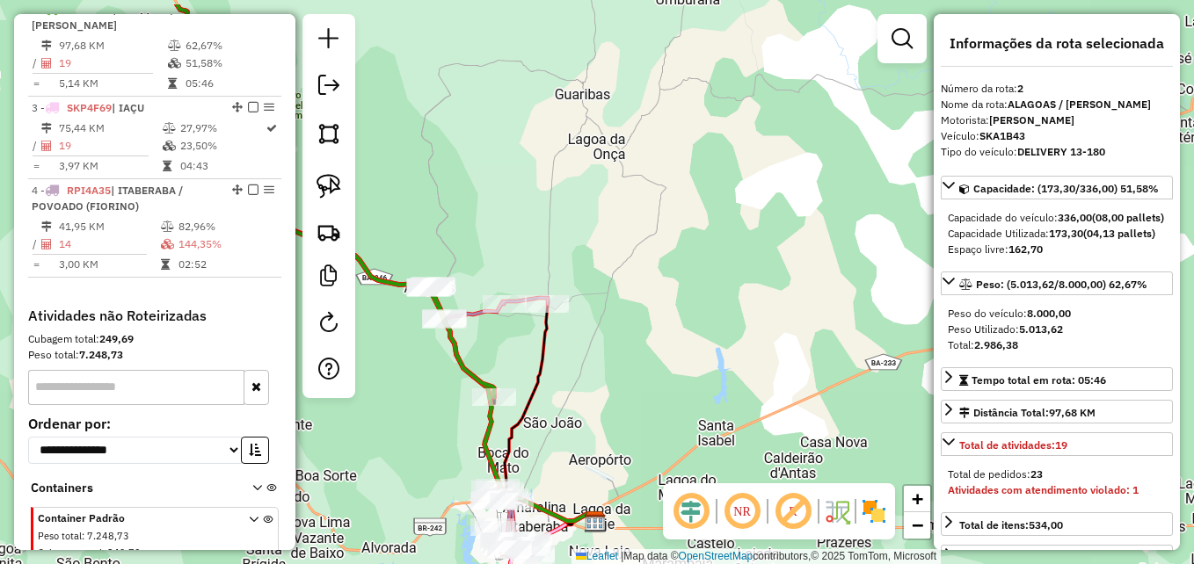
drag, startPoint x: 685, startPoint y: 210, endPoint x: 681, endPoint y: 410, distance: 199.6
click at [682, 416] on div "Janela de atendimento Grade de atendimento Capacidade Transportadoras Veículos …" at bounding box center [597, 282] width 1194 height 564
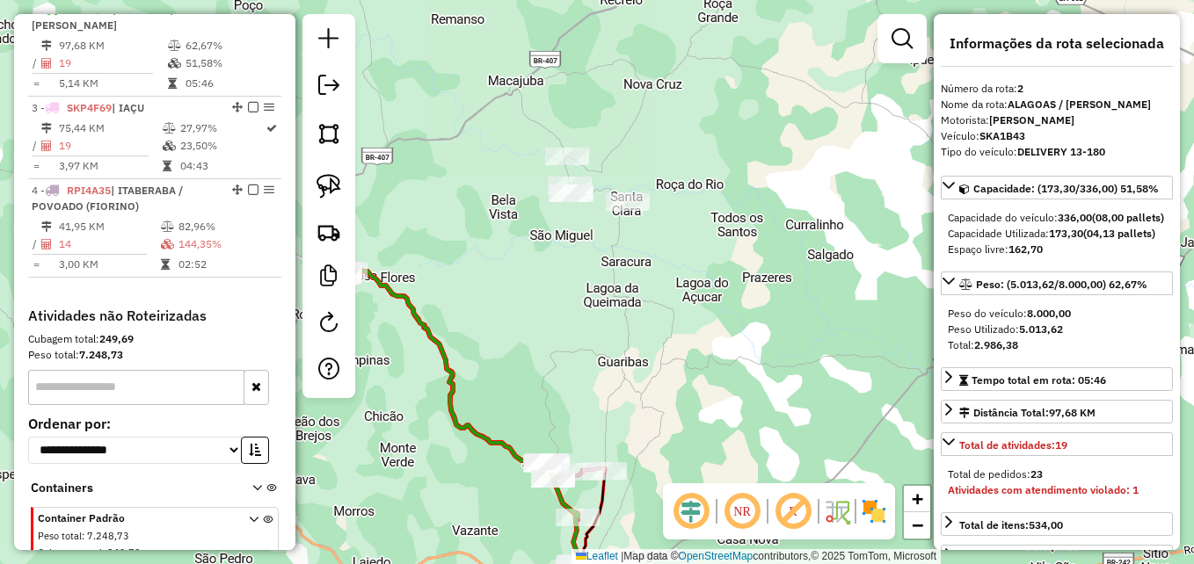
drag, startPoint x: 669, startPoint y: 239, endPoint x: 666, endPoint y: 327, distance: 88.0
click at [666, 327] on div "Janela de atendimento Grade de atendimento Capacidade Transportadoras Veículos …" at bounding box center [597, 282] width 1194 height 564
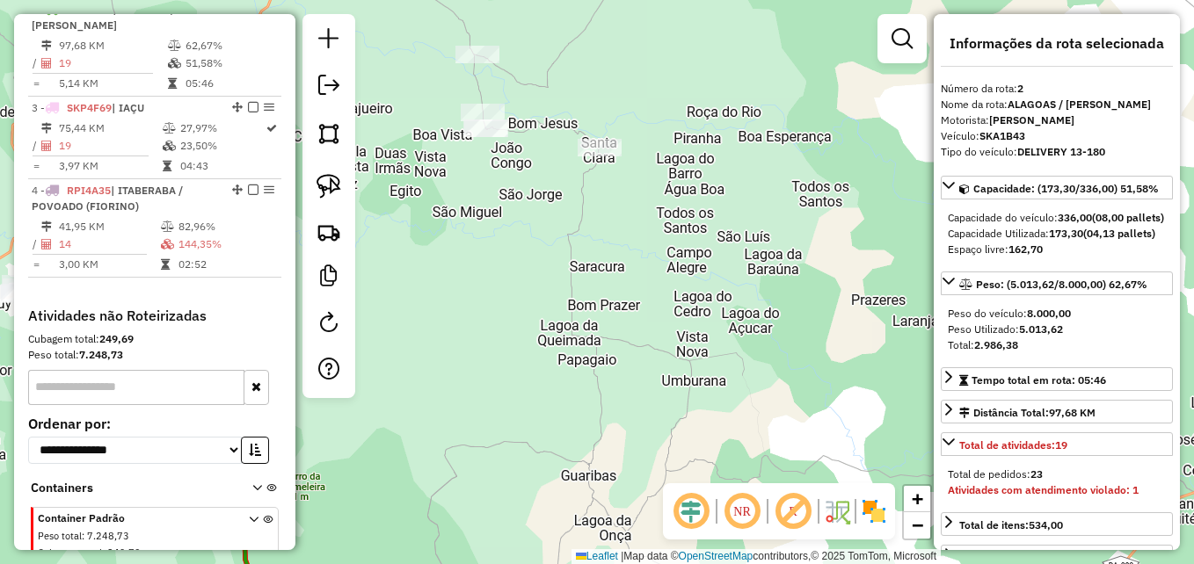
drag, startPoint x: 536, startPoint y: 231, endPoint x: 569, endPoint y: 399, distance: 171.1
click at [568, 397] on div "Janela de atendimento Grade de atendimento Capacidade Transportadoras Veículos …" at bounding box center [597, 282] width 1194 height 564
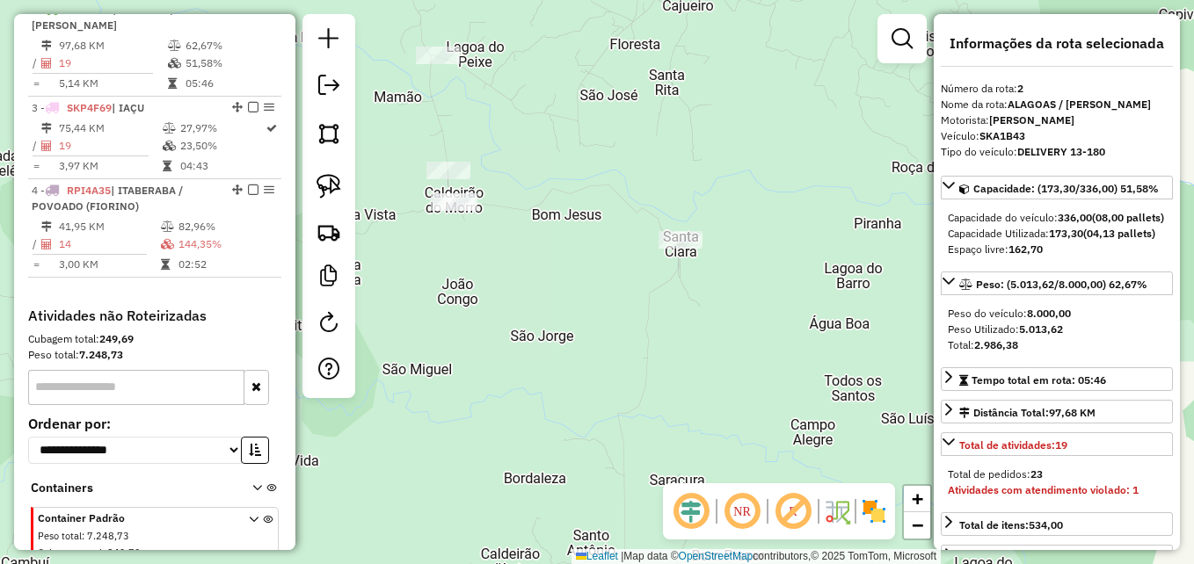
drag, startPoint x: 547, startPoint y: 294, endPoint x: 624, endPoint y: 414, distance: 143.2
click at [604, 423] on div "Janela de atendimento Grade de atendimento Capacidade Transportadoras Veículos …" at bounding box center [597, 282] width 1194 height 564
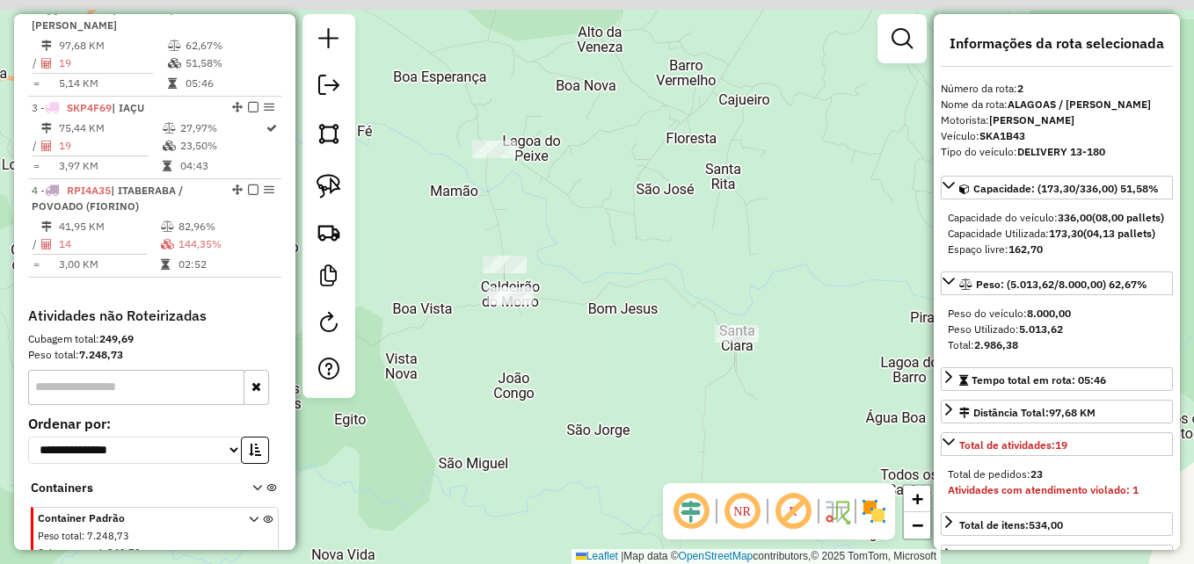
drag, startPoint x: 629, startPoint y: 332, endPoint x: 640, endPoint y: 426, distance: 94.8
click at [639, 426] on div "Janela de atendimento Grade de atendimento Capacidade Transportadoras Veículos …" at bounding box center [597, 282] width 1194 height 564
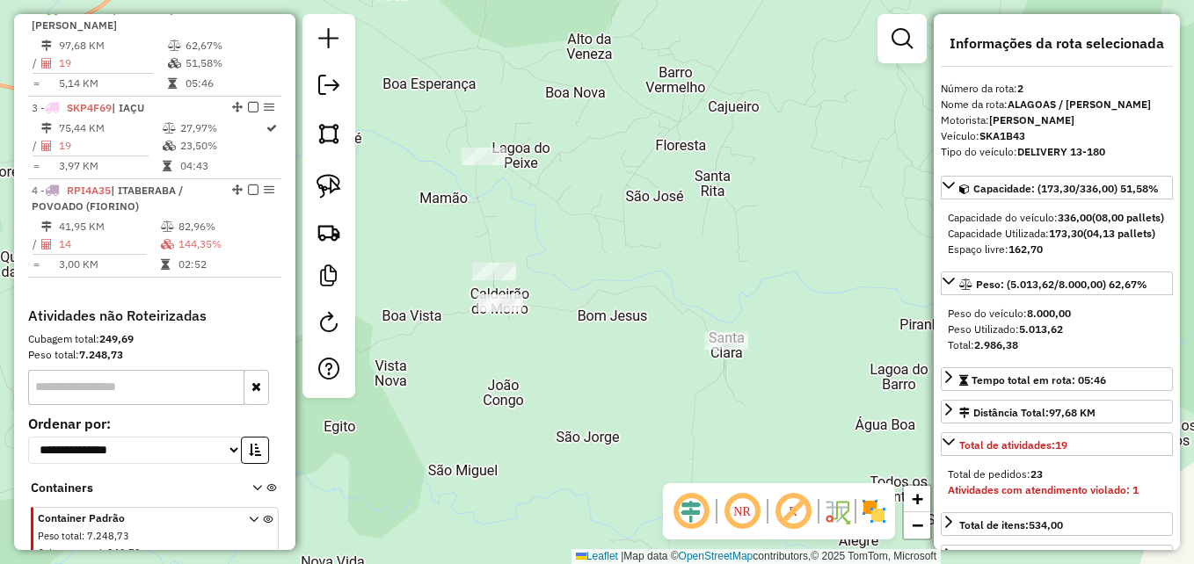
drag, startPoint x: 616, startPoint y: 397, endPoint x: 586, endPoint y: 405, distance: 30.9
click at [586, 405] on div "Janela de atendimento Grade de atendimento Capacidade Transportadoras Veículos …" at bounding box center [597, 282] width 1194 height 564
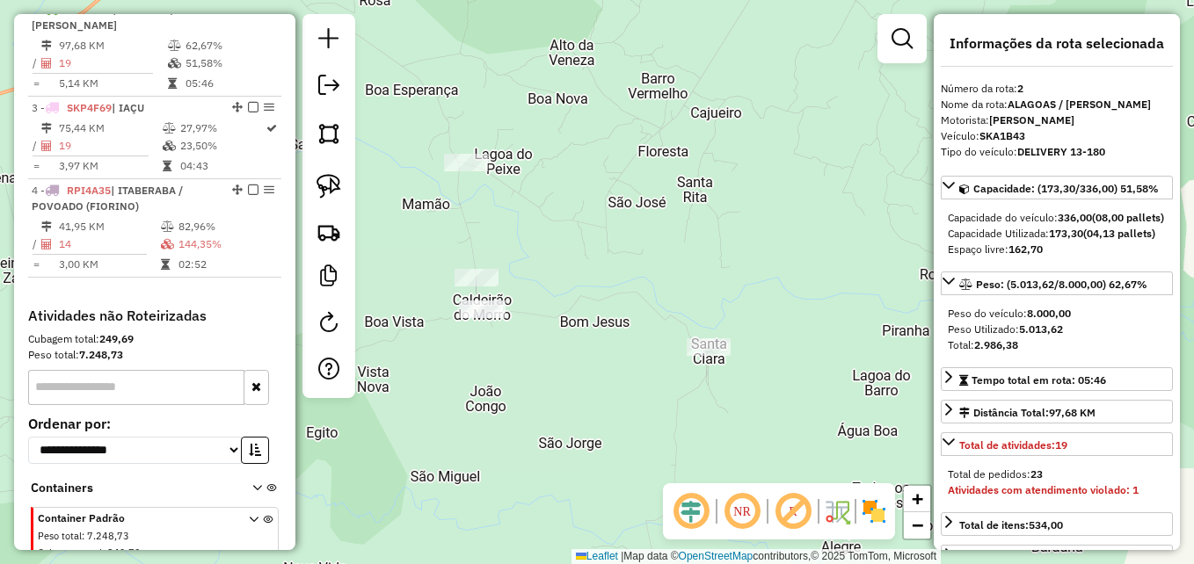
drag, startPoint x: 333, startPoint y: 186, endPoint x: 351, endPoint y: 196, distance: 20.5
click at [333, 186] on img at bounding box center [329, 186] width 25 height 25
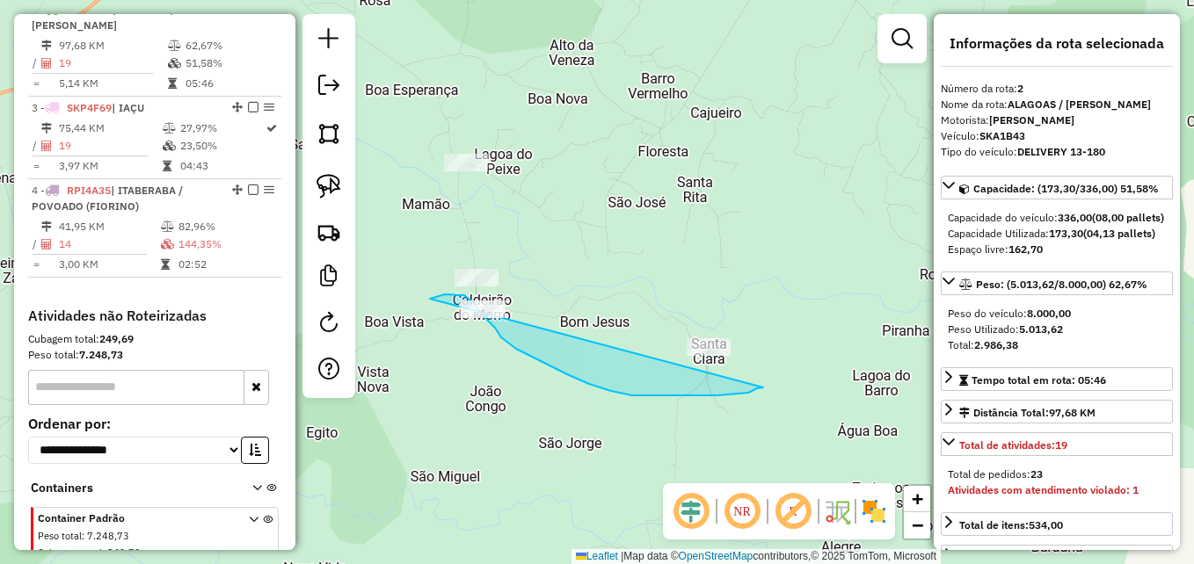
drag, startPoint x: 655, startPoint y: 396, endPoint x: 429, endPoint y: 297, distance: 246.5
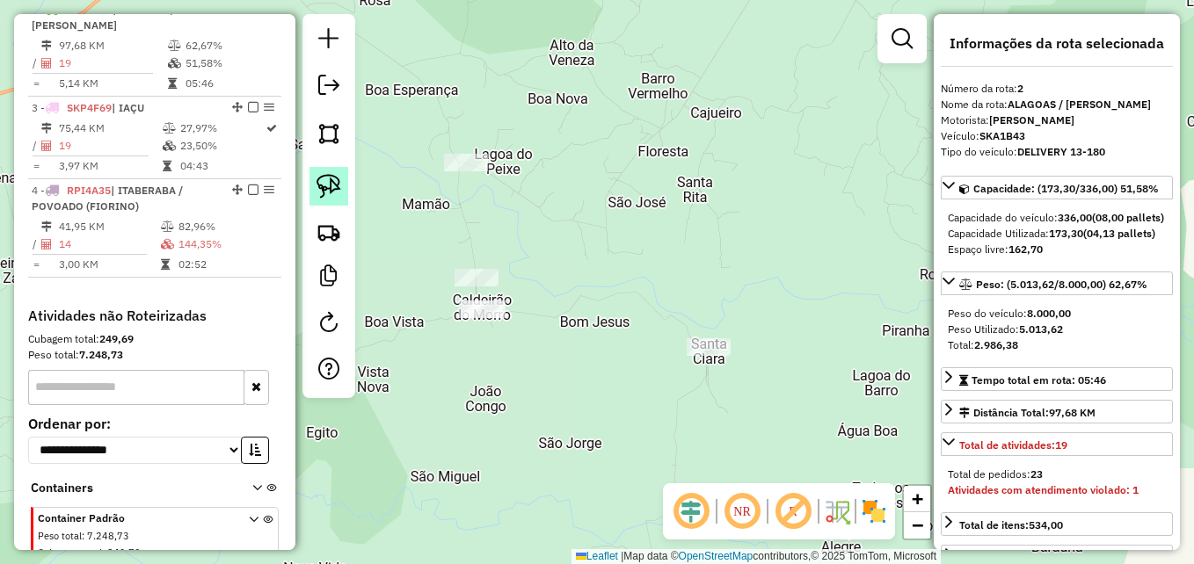
click at [328, 183] on img at bounding box center [329, 186] width 25 height 25
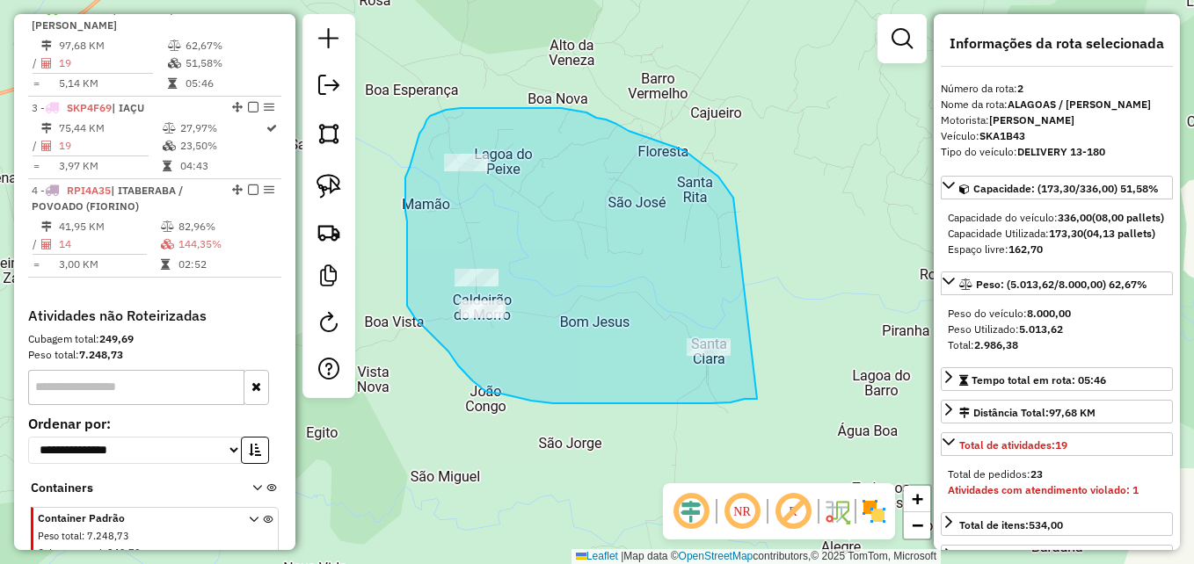
drag, startPoint x: 757, startPoint y: 399, endPoint x: 751, endPoint y: 231, distance: 168.1
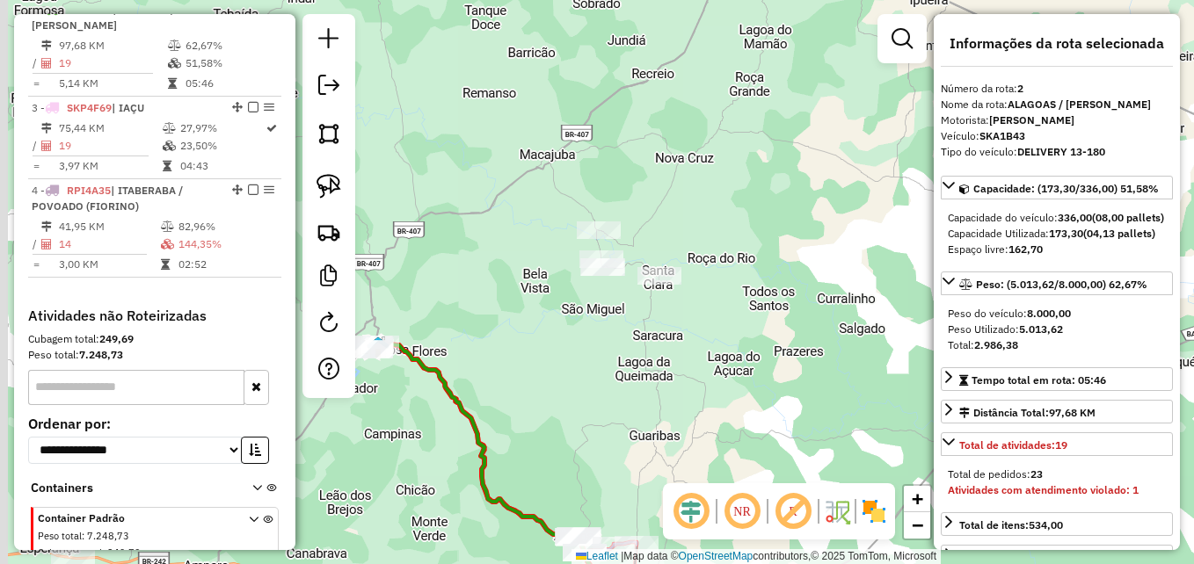
drag, startPoint x: 595, startPoint y: 421, endPoint x: 630, endPoint y: 283, distance: 142.5
click at [630, 283] on div "Janela de atendimento Grade de atendimento Capacidade Transportadoras Veículos …" at bounding box center [597, 282] width 1194 height 564
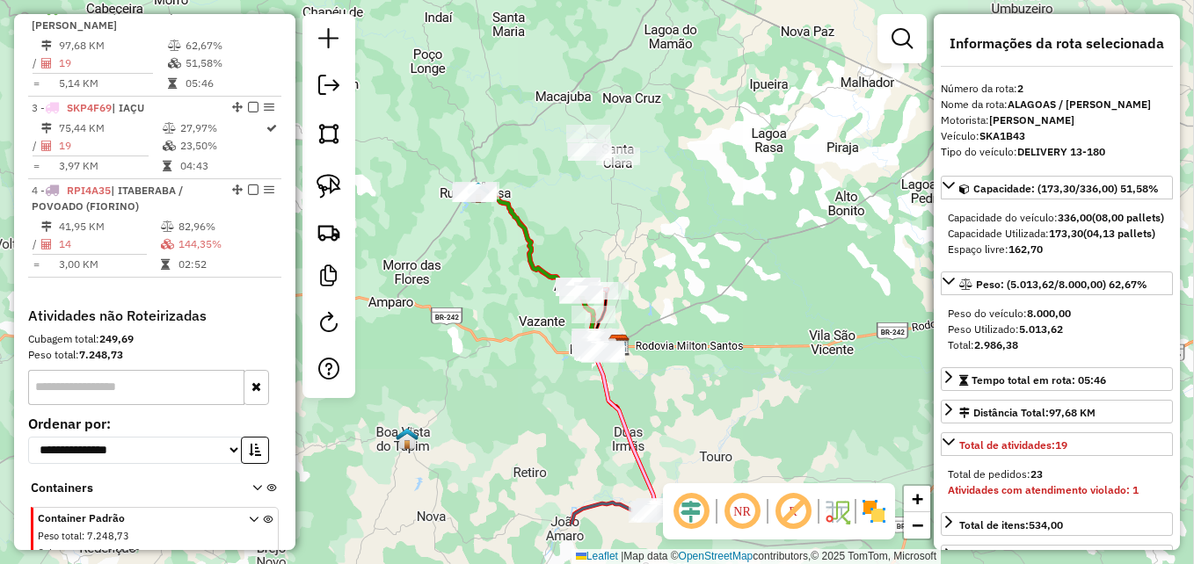
drag, startPoint x: 644, startPoint y: 360, endPoint x: 601, endPoint y: 248, distance: 119.7
click at [601, 248] on div "Janela de atendimento Grade de atendimento Capacidade Transportadoras Veículos …" at bounding box center [597, 282] width 1194 height 564
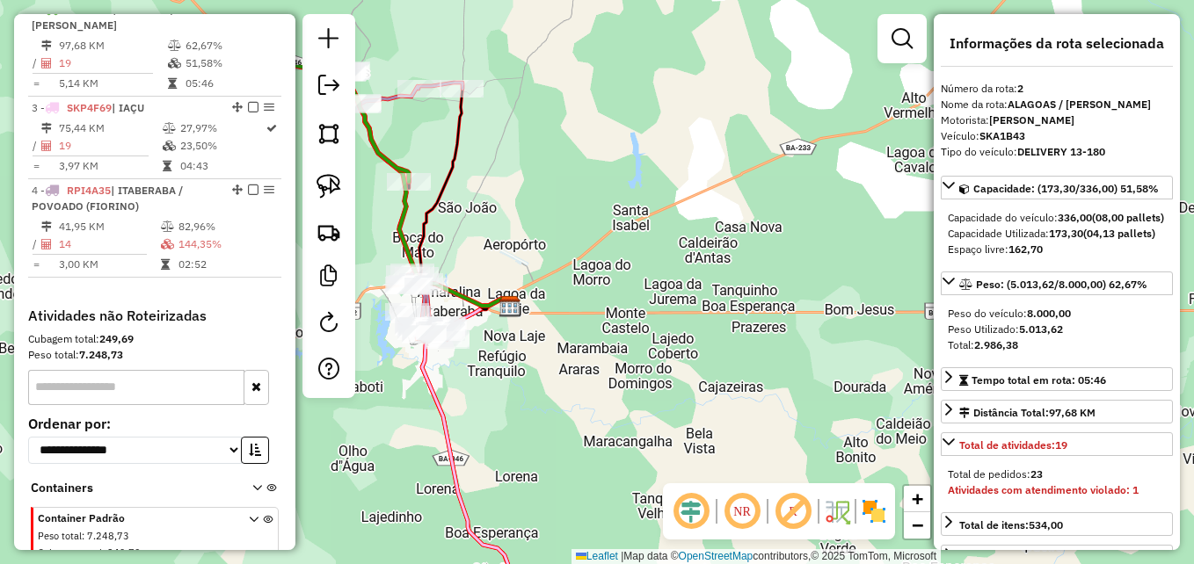
drag, startPoint x: 652, startPoint y: 384, endPoint x: 725, endPoint y: 455, distance: 101.3
click at [724, 457] on div "Janela de atendimento Grade de atendimento Capacidade Transportadoras Veículos …" at bounding box center [597, 282] width 1194 height 564
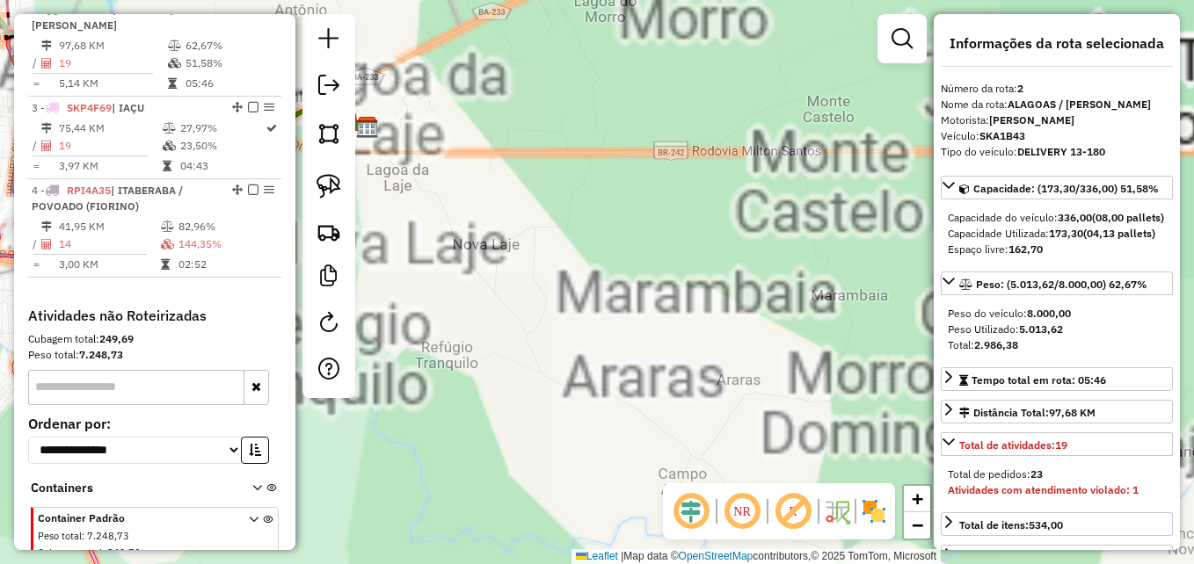
drag, startPoint x: 498, startPoint y: 397, endPoint x: 761, endPoint y: 417, distance: 264.6
click at [761, 417] on div "Janela de atendimento Grade de atendimento Capacidade Transportadoras Veículos …" at bounding box center [597, 282] width 1194 height 564
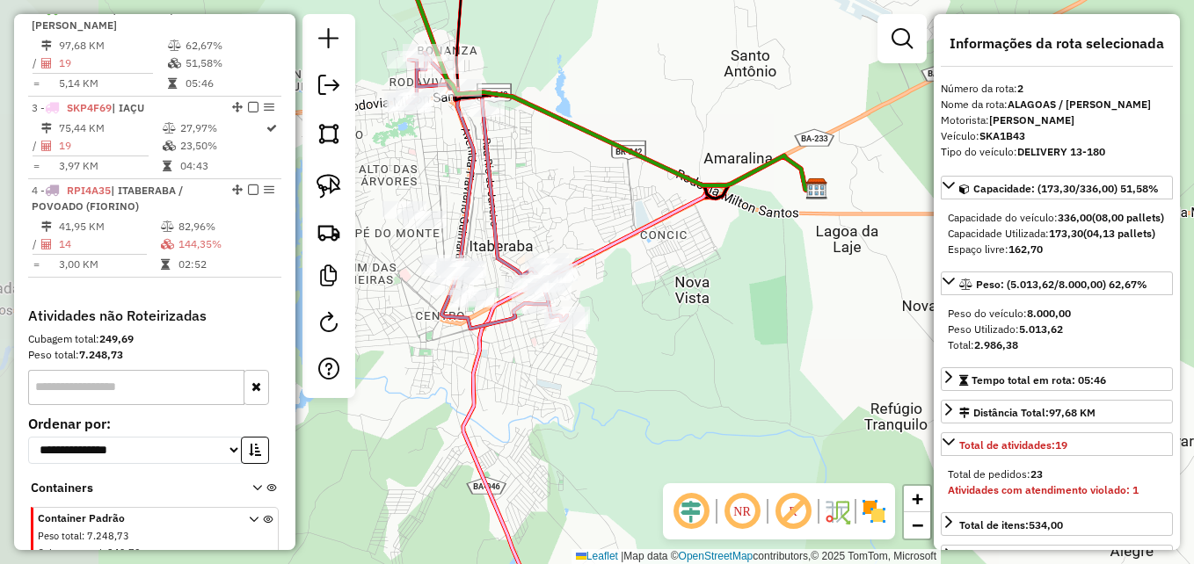
drag, startPoint x: 557, startPoint y: 397, endPoint x: 753, endPoint y: 448, distance: 202.0
click at [753, 448] on div "Janela de atendimento Grade de atendimento Capacidade Transportadoras Veículos …" at bounding box center [597, 282] width 1194 height 564
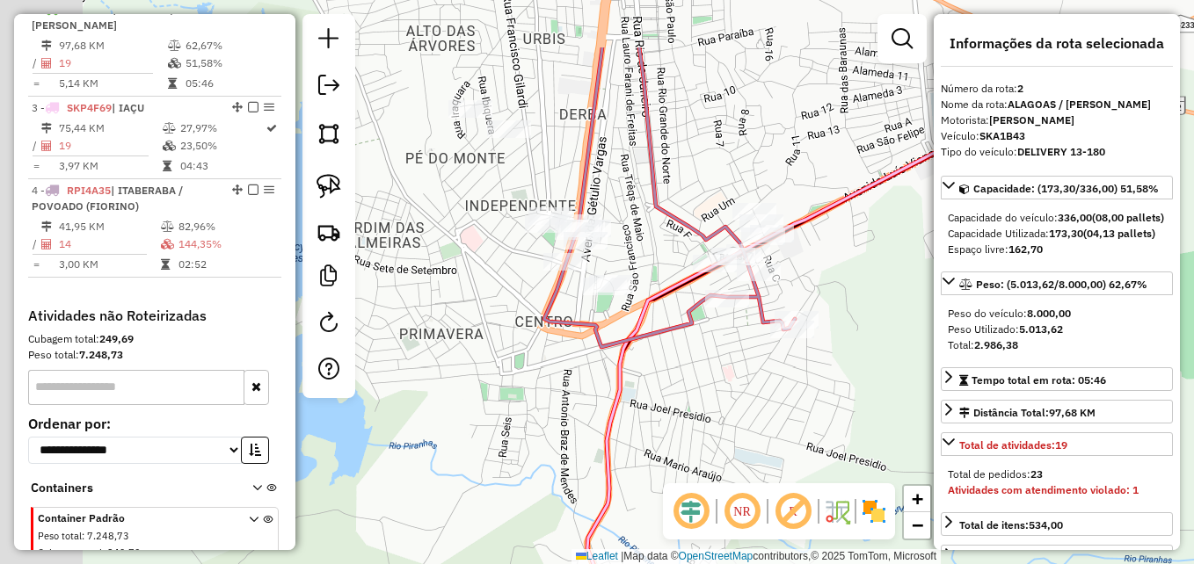
drag, startPoint x: 696, startPoint y: 443, endPoint x: 749, endPoint y: 467, distance: 57.9
click at [749, 467] on div "Janela de atendimento Grade de atendimento Capacidade Transportadoras Veículos …" at bounding box center [597, 282] width 1194 height 564
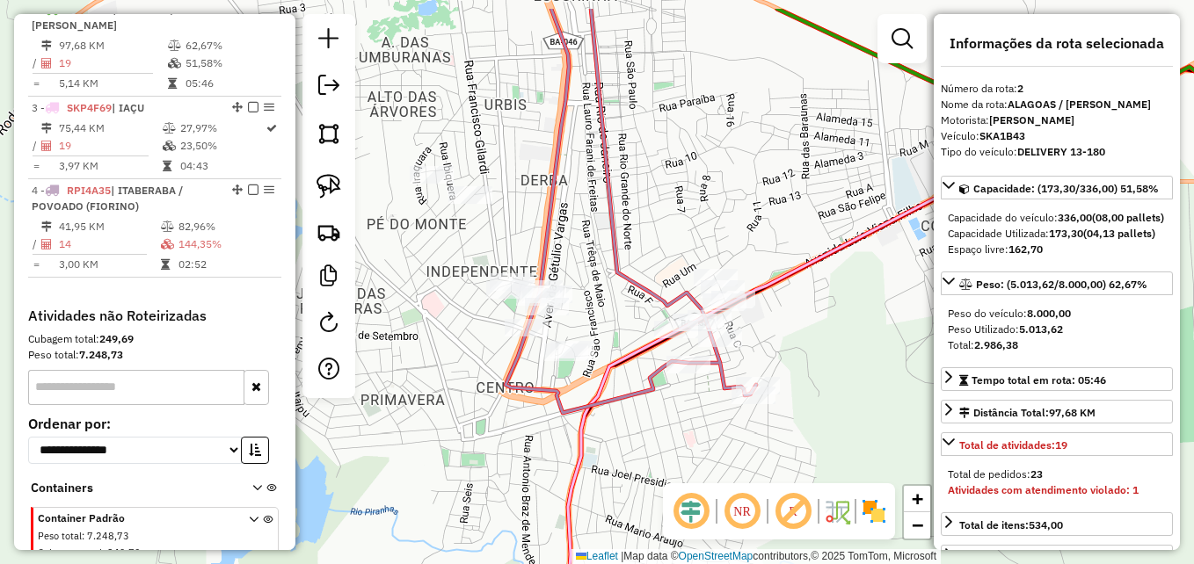
drag, startPoint x: 688, startPoint y: 415, endPoint x: 659, endPoint y: 474, distance: 66.1
click at [659, 474] on div "Janela de atendimento Grade de atendimento Capacidade Transportadoras Veículos …" at bounding box center [597, 282] width 1194 height 564
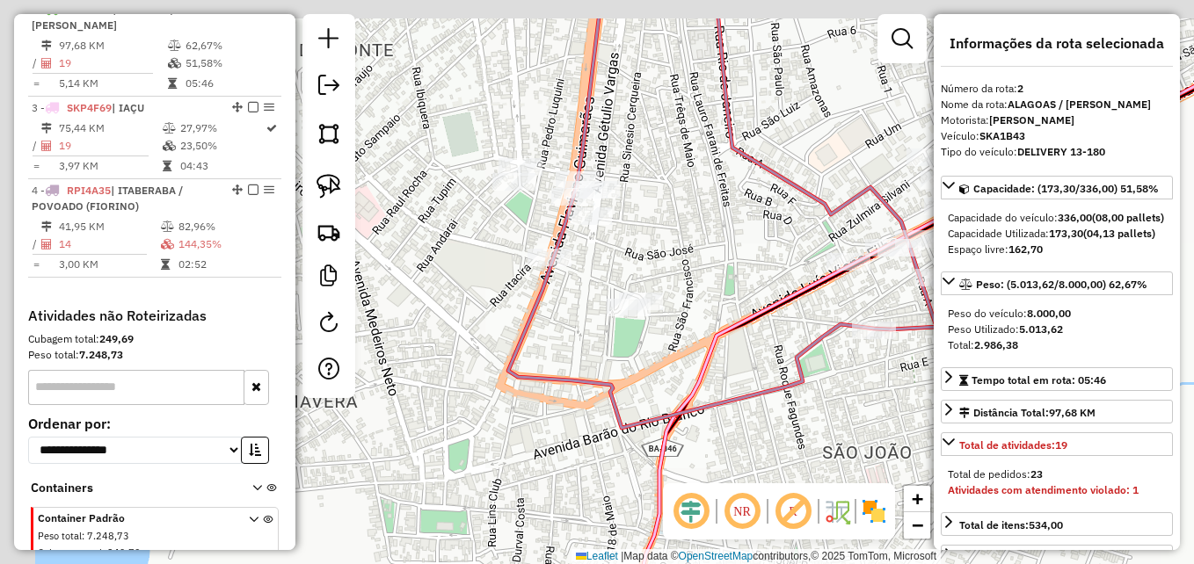
drag, startPoint x: 506, startPoint y: 432, endPoint x: 597, endPoint y: 491, distance: 108.8
click at [610, 511] on div "Janela de atendimento Grade de atendimento Capacidade Transportadoras Veículos …" at bounding box center [597, 282] width 1194 height 564
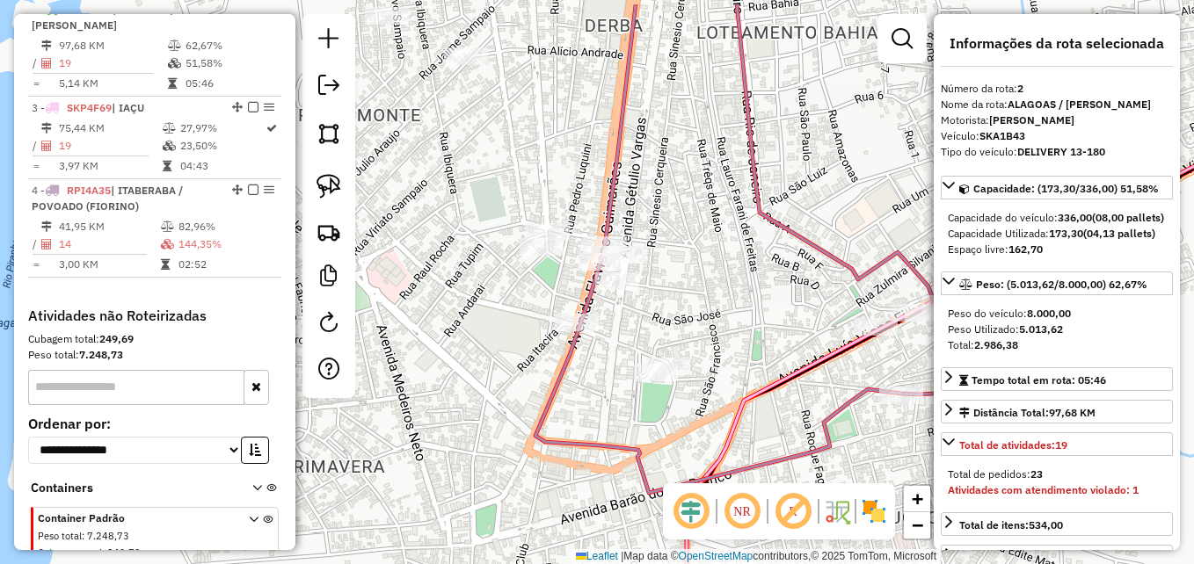
drag, startPoint x: 543, startPoint y: 382, endPoint x: 564, endPoint y: 485, distance: 104.8
click at [564, 486] on icon at bounding box center [785, 248] width 501 height 489
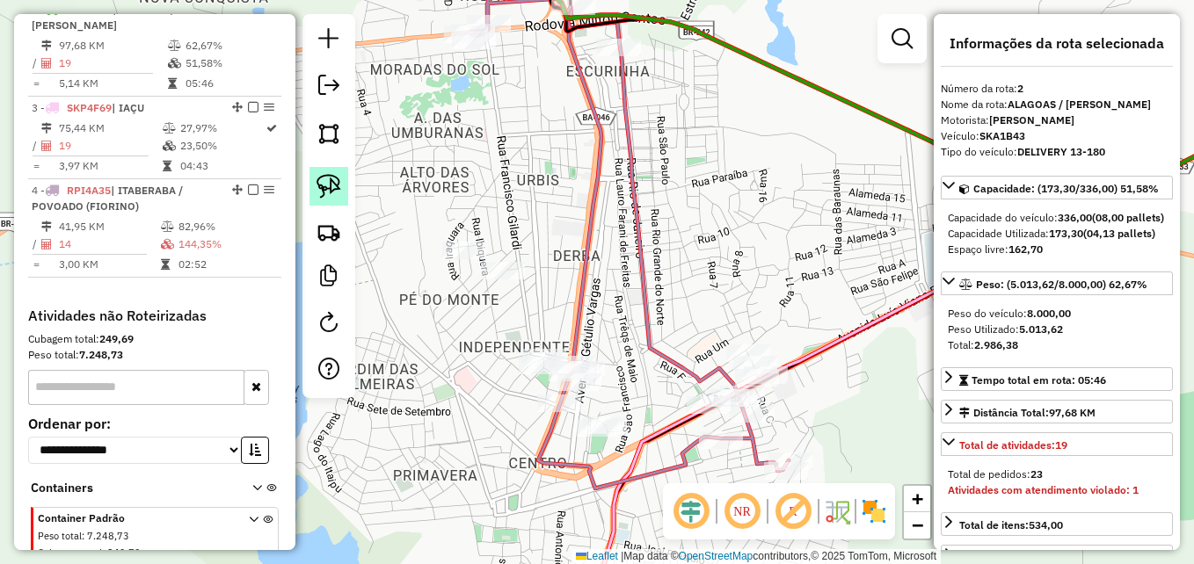
click at [328, 195] on img at bounding box center [329, 186] width 25 height 25
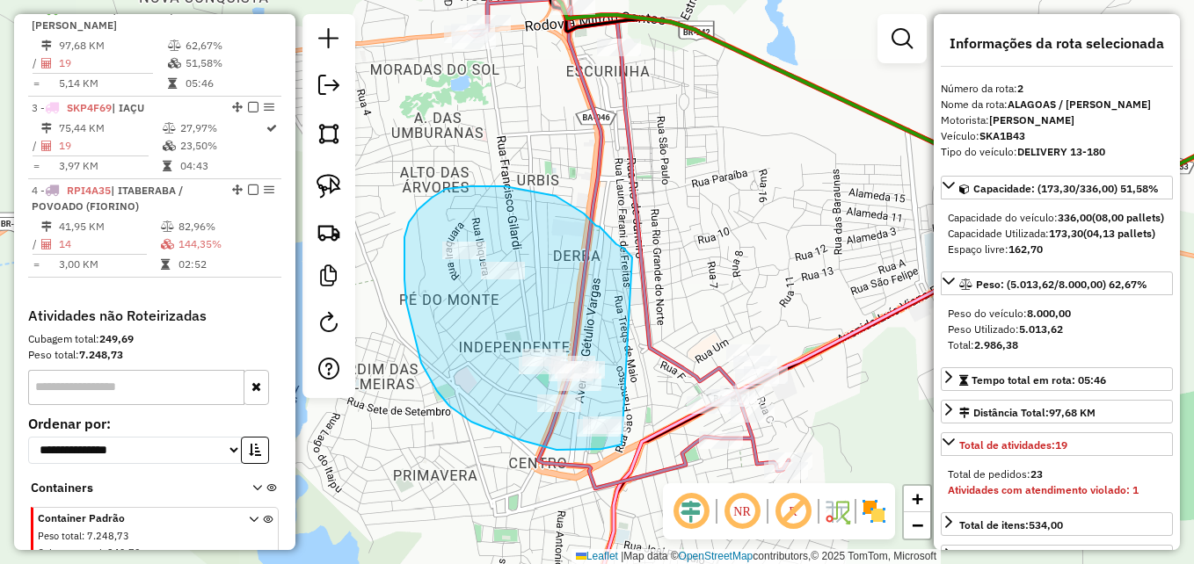
drag, startPoint x: 622, startPoint y: 445, endPoint x: 632, endPoint y: 258, distance: 187.6
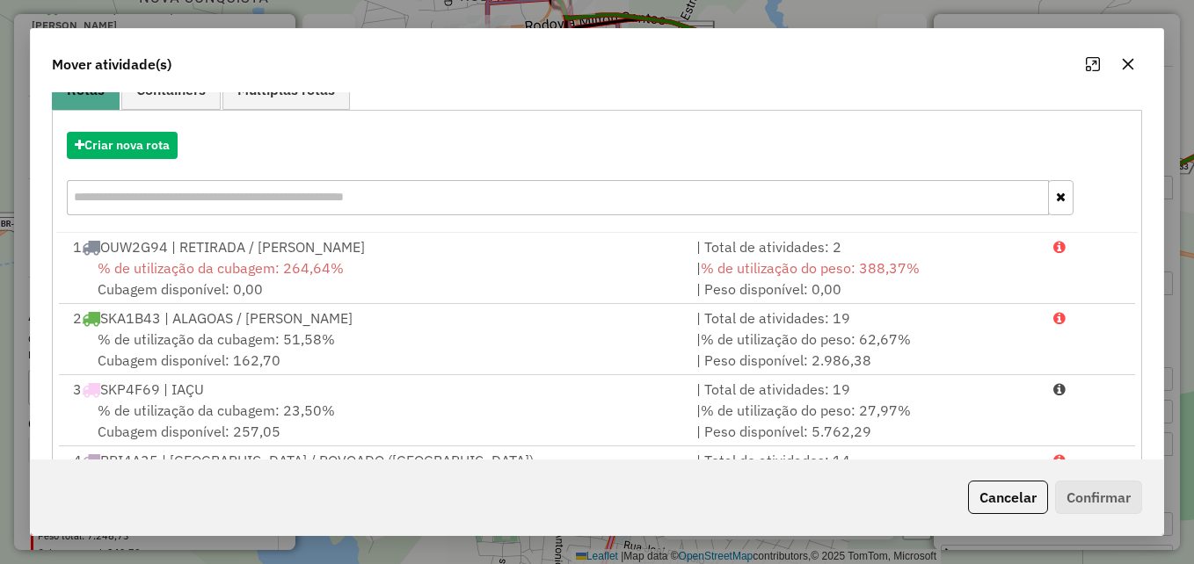
scroll to position [0, 0]
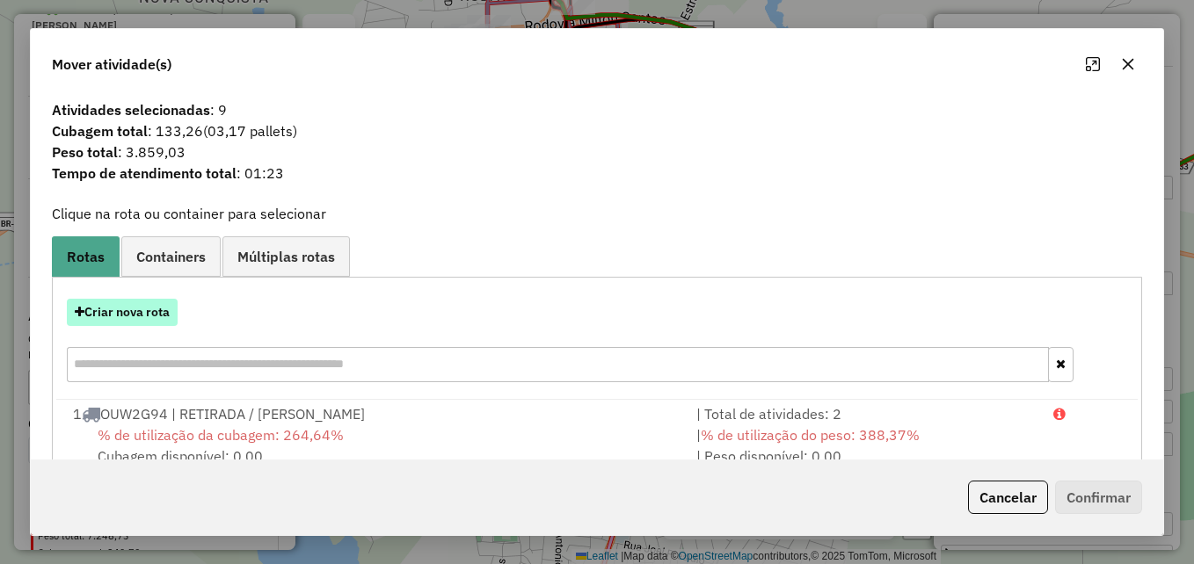
click at [130, 319] on button "Criar nova rota" at bounding box center [122, 312] width 111 height 27
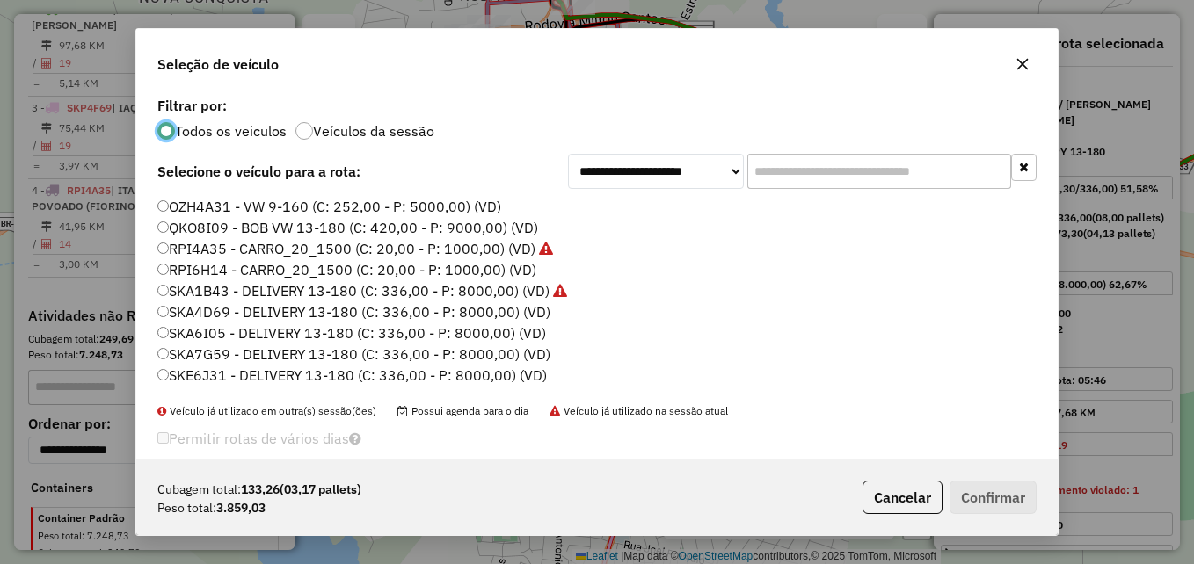
scroll to position [60, 0]
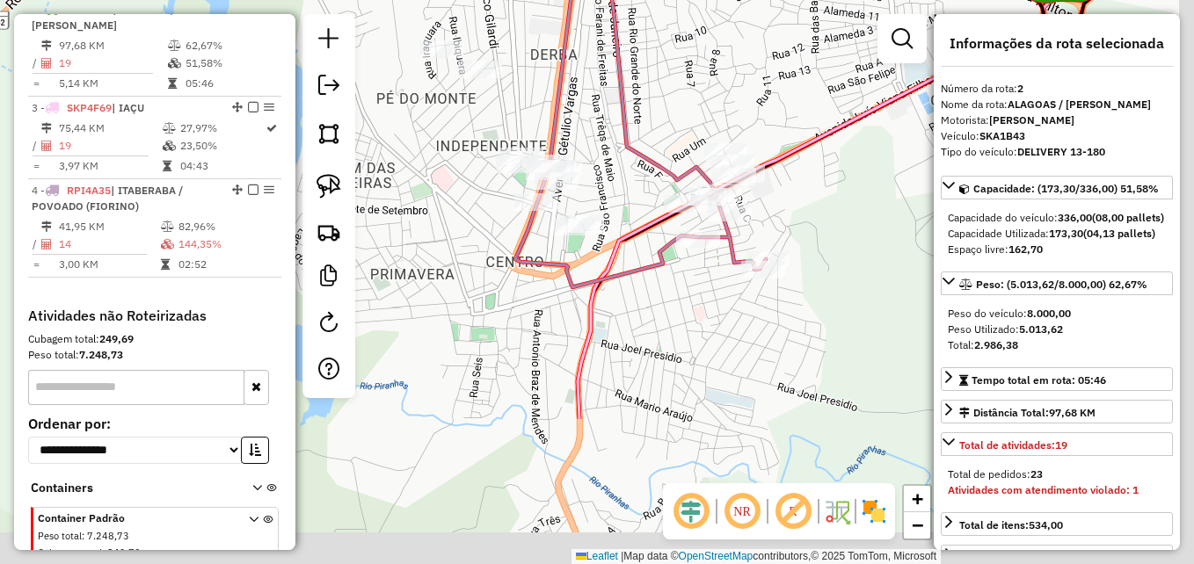
drag, startPoint x: 490, startPoint y: 461, endPoint x: 446, endPoint y: 146, distance: 317.8
click at [445, 146] on div "Janela de atendimento Grade de atendimento Capacidade Transportadoras Veículos …" at bounding box center [597, 282] width 1194 height 564
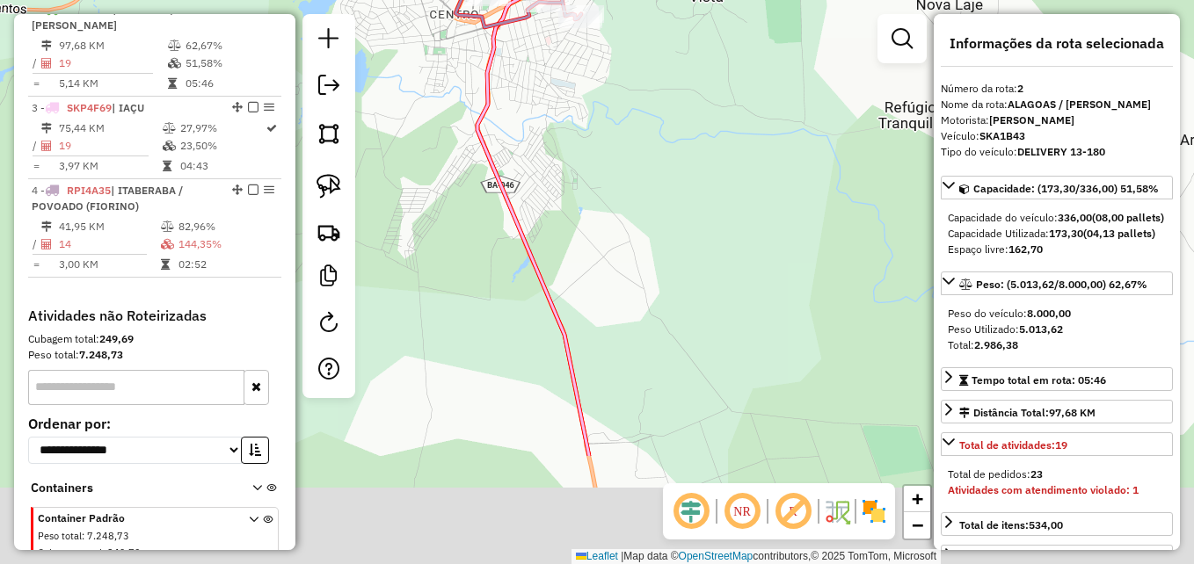
drag, startPoint x: 605, startPoint y: 339, endPoint x: 570, endPoint y: 152, distance: 189.7
click at [570, 131] on div "Janela de atendimento Grade de atendimento Capacidade Transportadoras Veículos …" at bounding box center [597, 282] width 1194 height 564
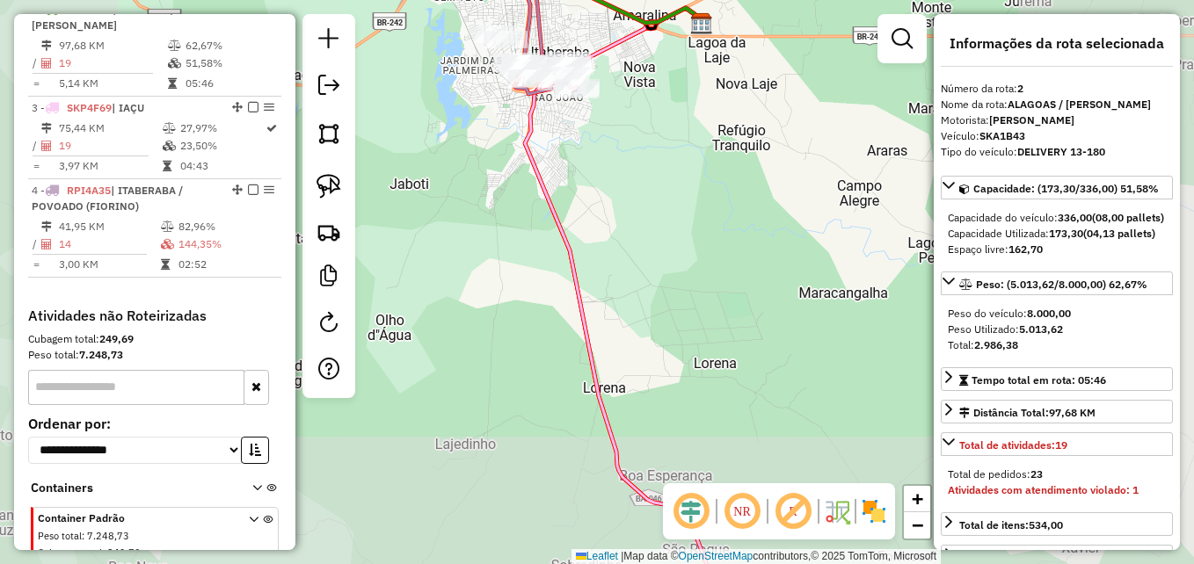
drag, startPoint x: 636, startPoint y: 355, endPoint x: 602, endPoint y: 130, distance: 227.6
click at [602, 130] on div "Janela de atendimento Grade de atendimento Capacidade Transportadoras Veículos …" at bounding box center [597, 282] width 1194 height 564
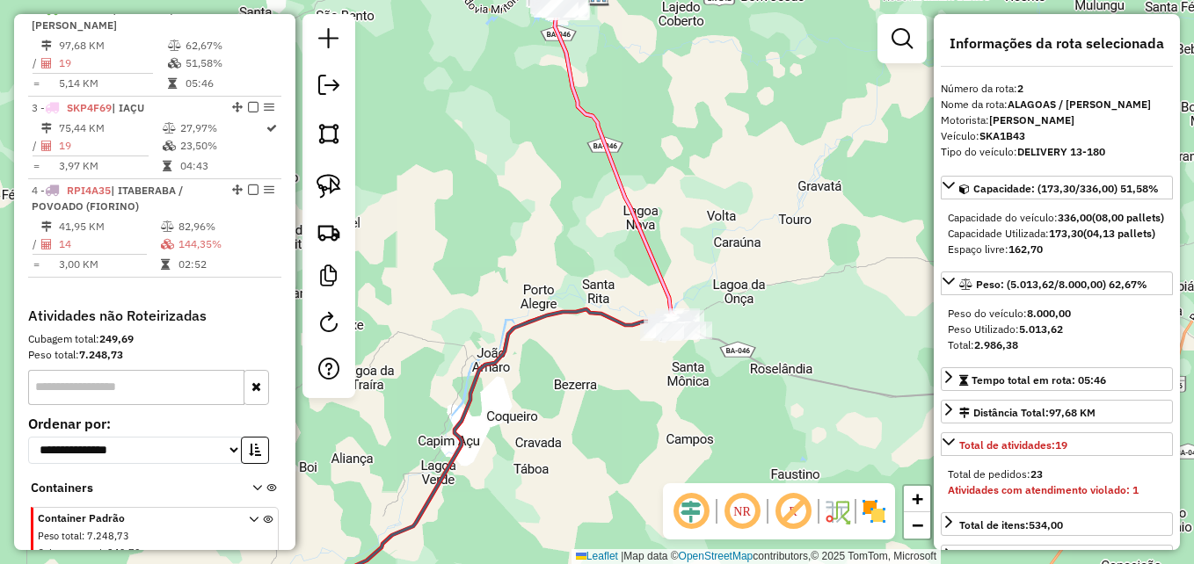
drag, startPoint x: 551, startPoint y: 257, endPoint x: 538, endPoint y: 225, distance: 34.3
click at [538, 225] on div "Janela de atendimento Grade de atendimento Capacidade Transportadoras Veículos …" at bounding box center [597, 282] width 1194 height 564
click at [642, 241] on icon at bounding box center [616, 154] width 122 height 329
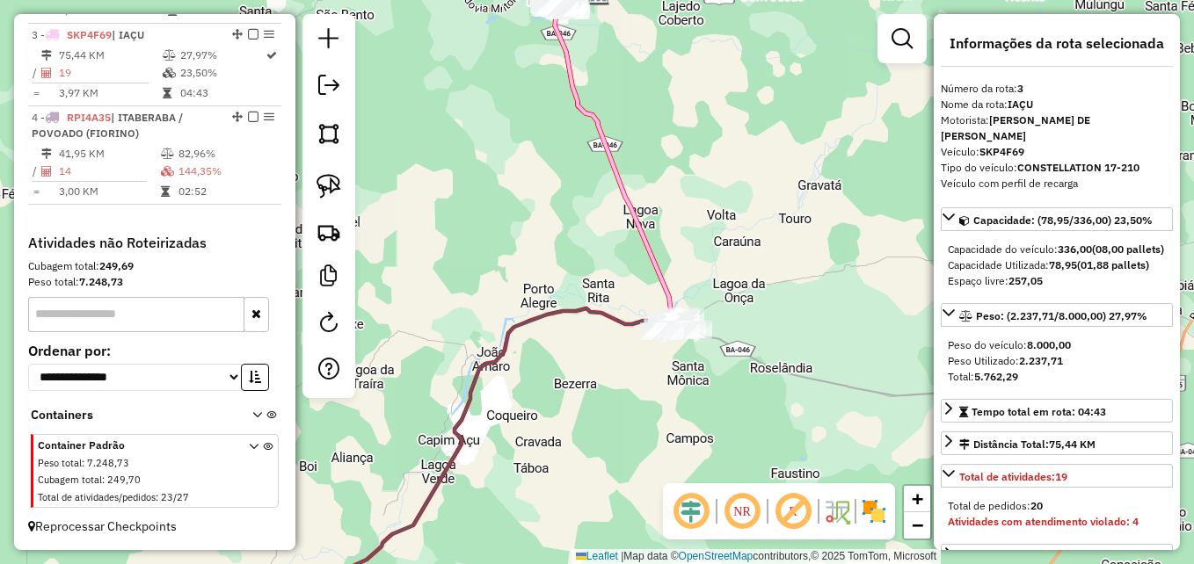
scroll to position [847, 0]
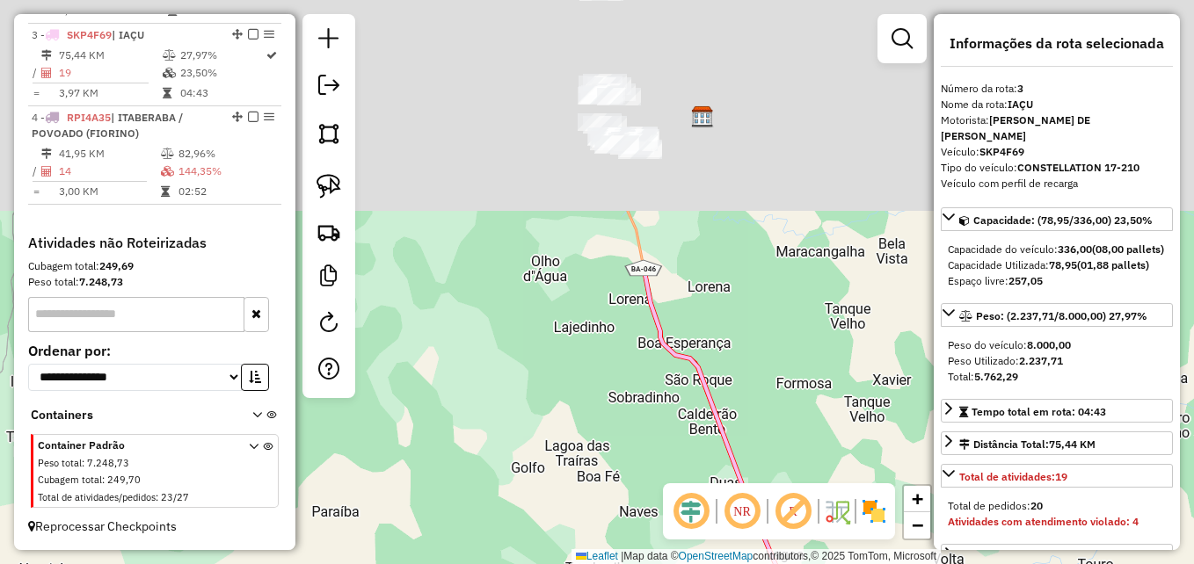
drag, startPoint x: 529, startPoint y: 111, endPoint x: 532, endPoint y: 448, distance: 337.7
click at [532, 448] on div "Janela de atendimento Grade de atendimento Capacidade Transportadoras Veículos …" at bounding box center [597, 282] width 1194 height 564
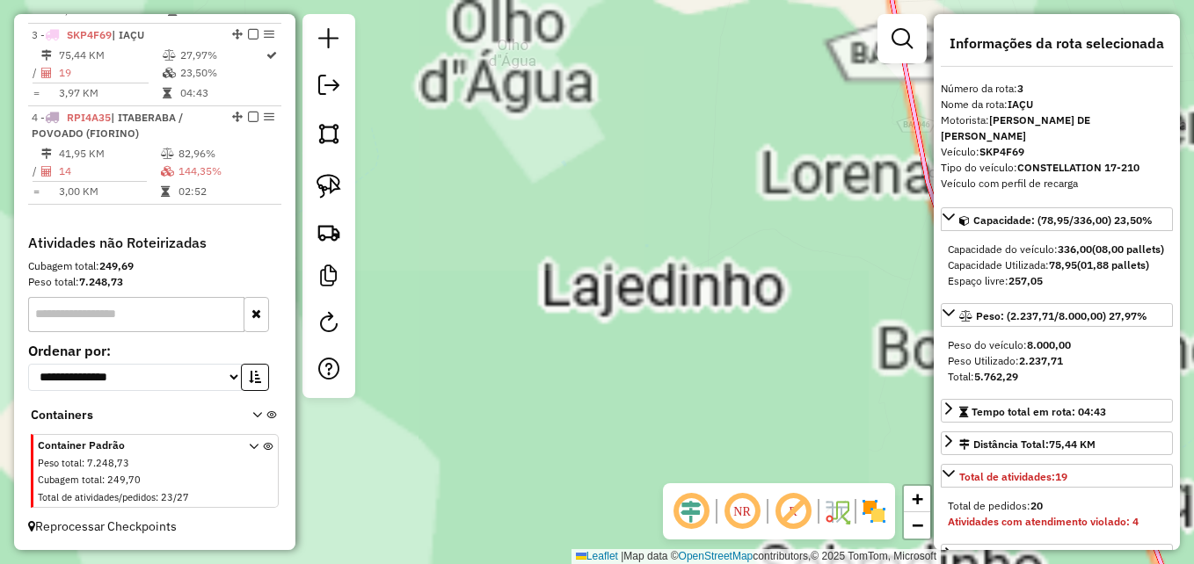
drag, startPoint x: 602, startPoint y: 163, endPoint x: 526, endPoint y: 557, distance: 402.1
click at [526, 557] on div "Janela de atendimento Grade de atendimento Capacidade Transportadoras Veículos …" at bounding box center [597, 282] width 1194 height 564
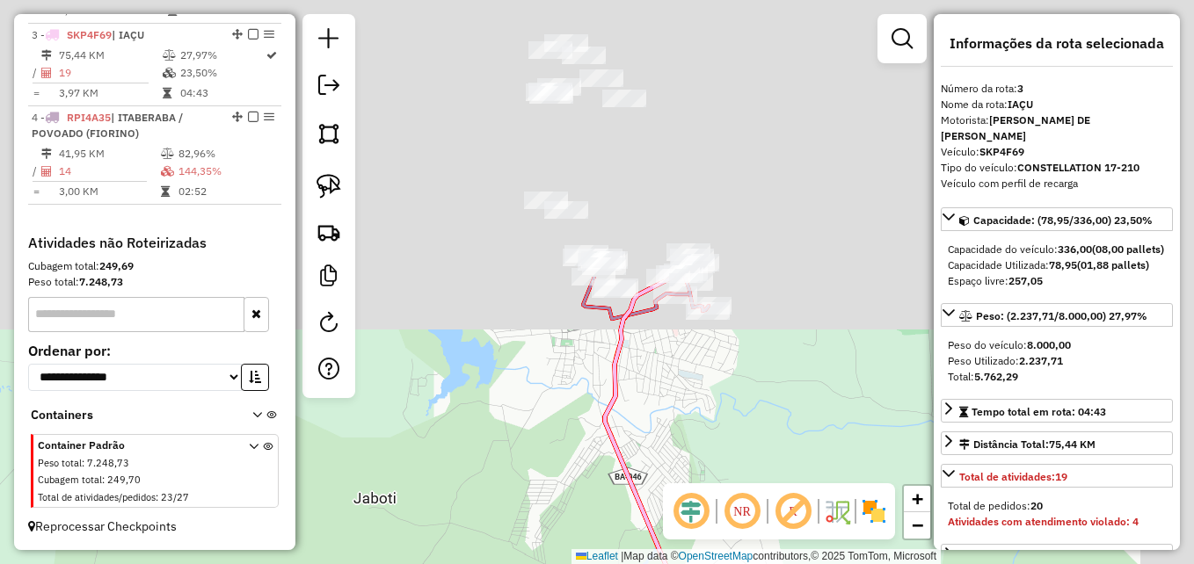
drag, startPoint x: 656, startPoint y: 276, endPoint x: 556, endPoint y: 609, distance: 348.0
click at [556, 564] on html "Aguarde... Pop-up bloqueado! Seu navegador bloqueou automáticamente a abertura …" at bounding box center [597, 282] width 1194 height 564
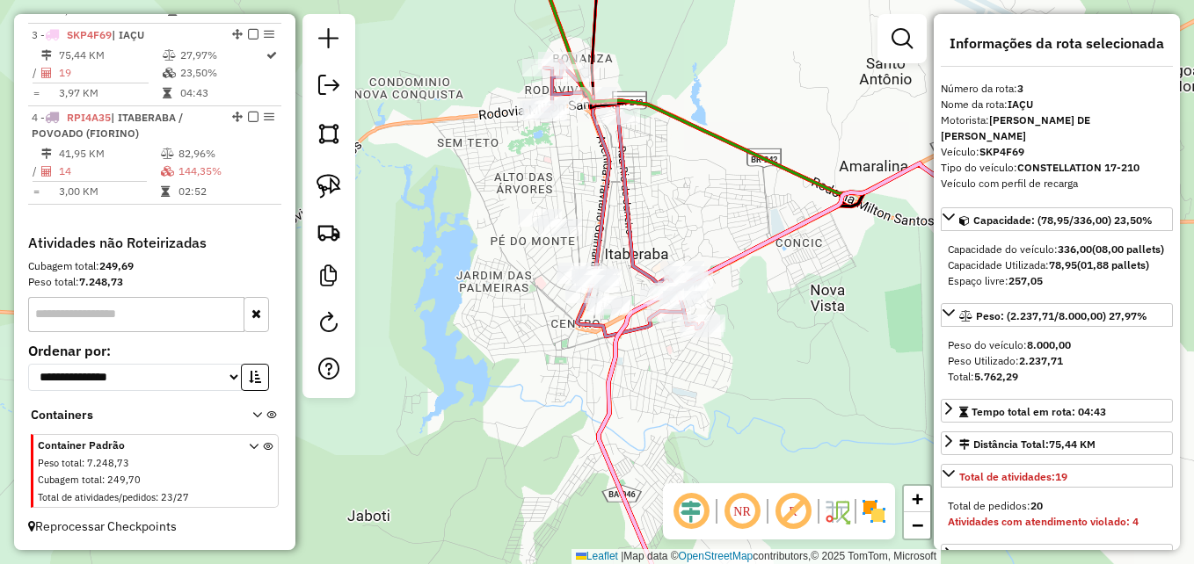
drag, startPoint x: 566, startPoint y: 426, endPoint x: 541, endPoint y: 510, distance: 87.3
click at [541, 510] on div "Janela de atendimento Grade de atendimento Capacidade Transportadoras Veículos …" at bounding box center [597, 282] width 1194 height 564
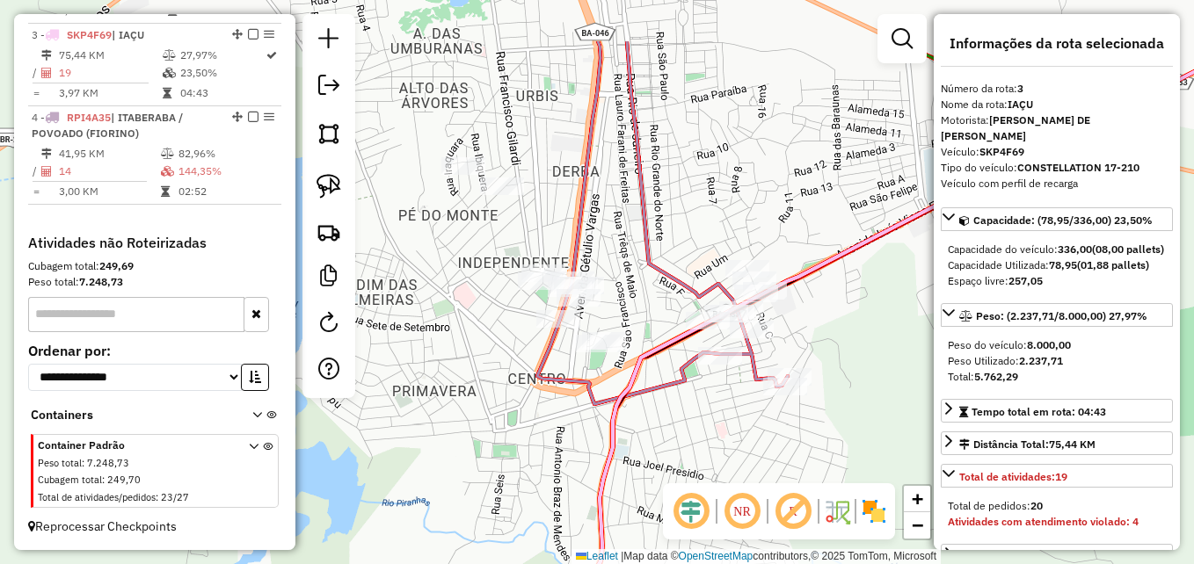
drag, startPoint x: 602, startPoint y: 351, endPoint x: 564, endPoint y: 448, distance: 104.7
click at [564, 448] on div "Janela de atendimento Grade de atendimento Capacidade Transportadoras Veículos …" at bounding box center [597, 282] width 1194 height 564
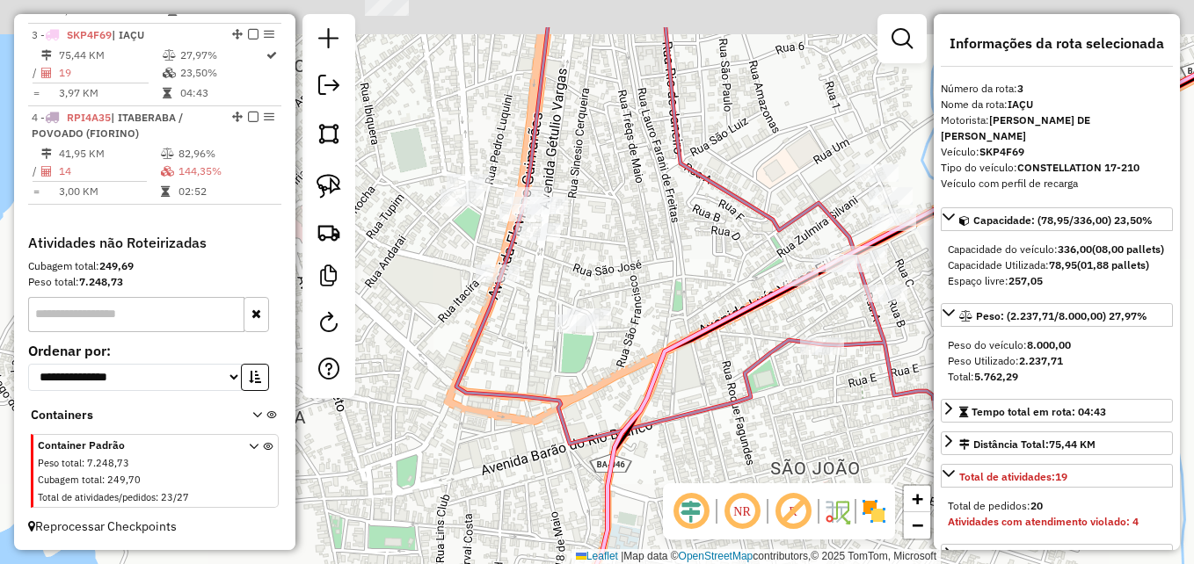
drag, startPoint x: 616, startPoint y: 377, endPoint x: 562, endPoint y: 462, distance: 100.5
click at [562, 462] on div "Janela de atendimento Grade de atendimento Capacidade Transportadoras Veículos …" at bounding box center [597, 282] width 1194 height 564
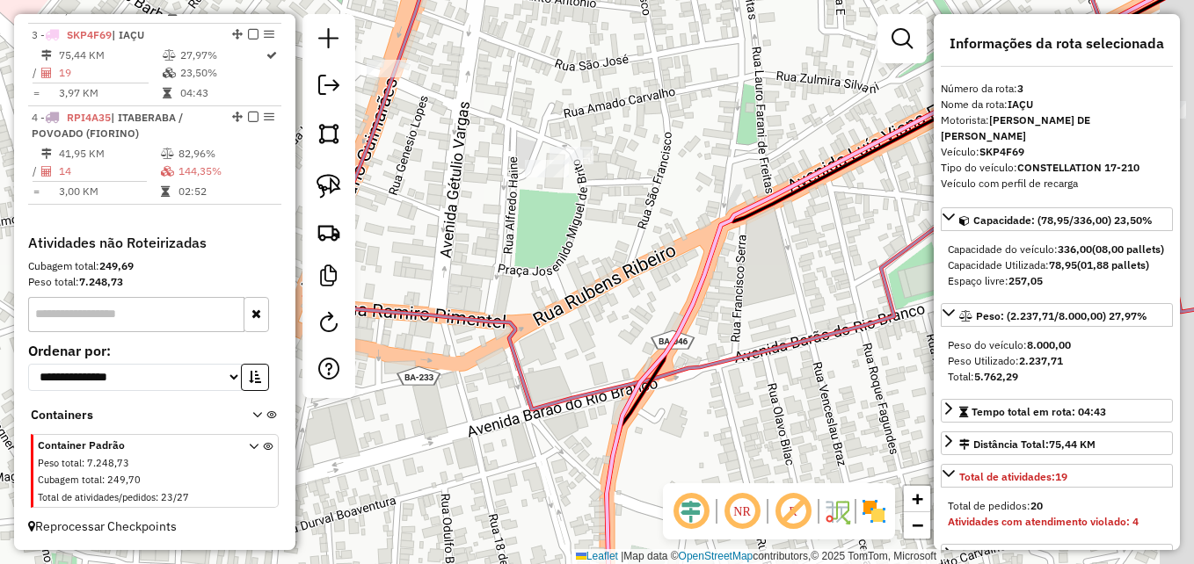
drag, startPoint x: 680, startPoint y: 343, endPoint x: 497, endPoint y: 323, distance: 184.0
click at [497, 323] on div "Janela de atendimento Grade de atendimento Capacidade Transportadoras Veículos …" at bounding box center [597, 282] width 1194 height 564
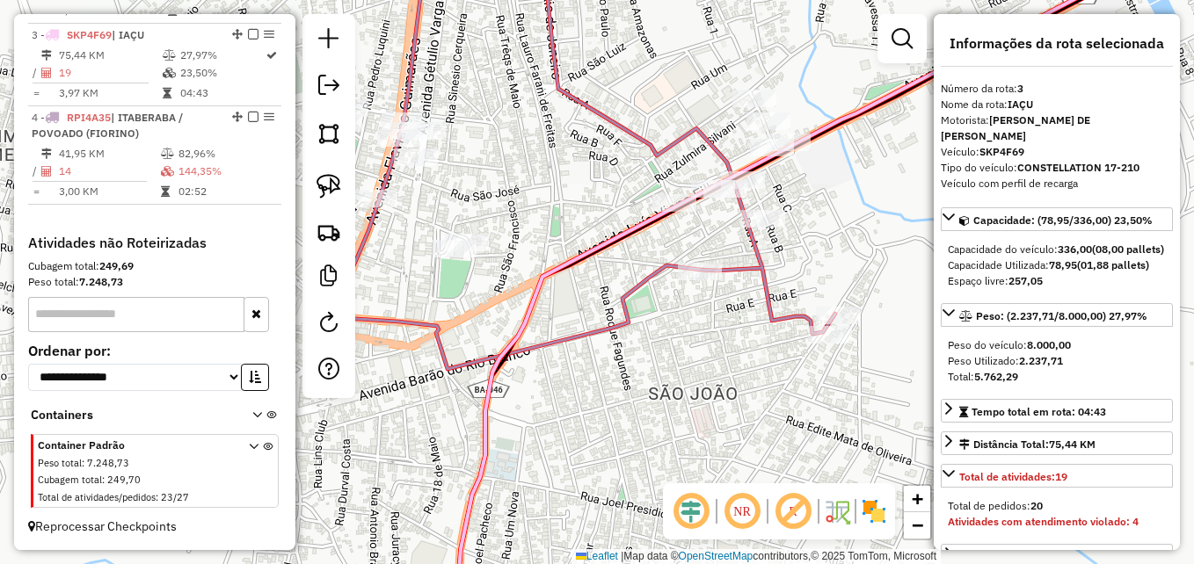
drag, startPoint x: 626, startPoint y: 366, endPoint x: 552, endPoint y: 426, distance: 95.6
click at [553, 428] on div "Janela de atendimento Grade de atendimento Capacidade Transportadoras Veículos …" at bounding box center [597, 282] width 1194 height 564
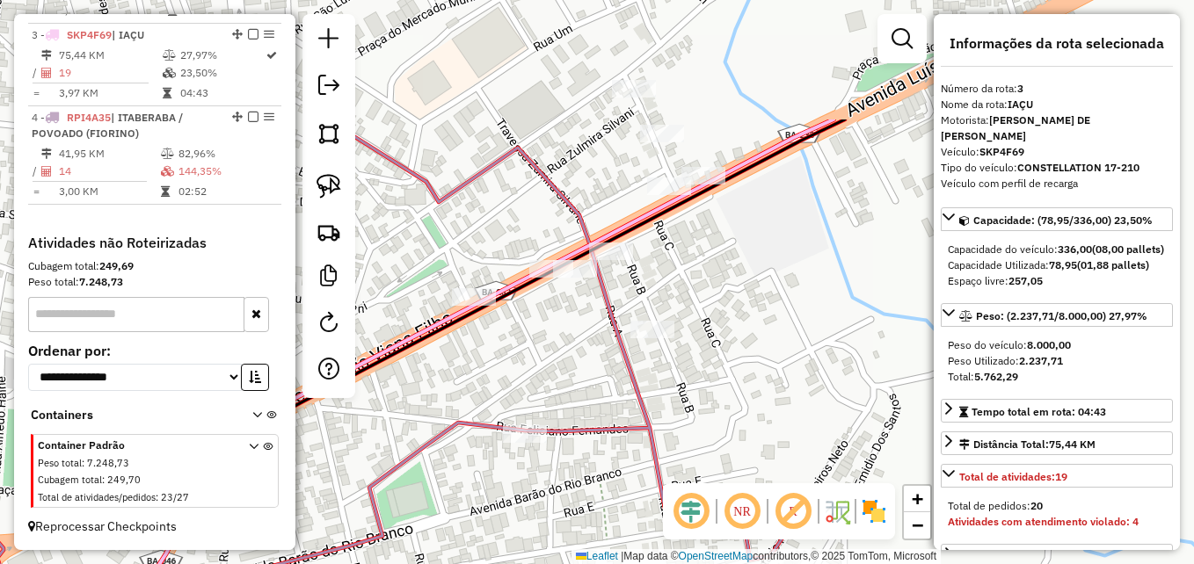
drag, startPoint x: 698, startPoint y: 216, endPoint x: 499, endPoint y: 392, distance: 265.4
click at [499, 392] on div "Janela de atendimento Grade de atendimento Capacidade Transportadoras Veículos …" at bounding box center [597, 282] width 1194 height 564
drag, startPoint x: 334, startPoint y: 186, endPoint x: 352, endPoint y: 199, distance: 21.5
click at [334, 186] on img at bounding box center [329, 186] width 25 height 25
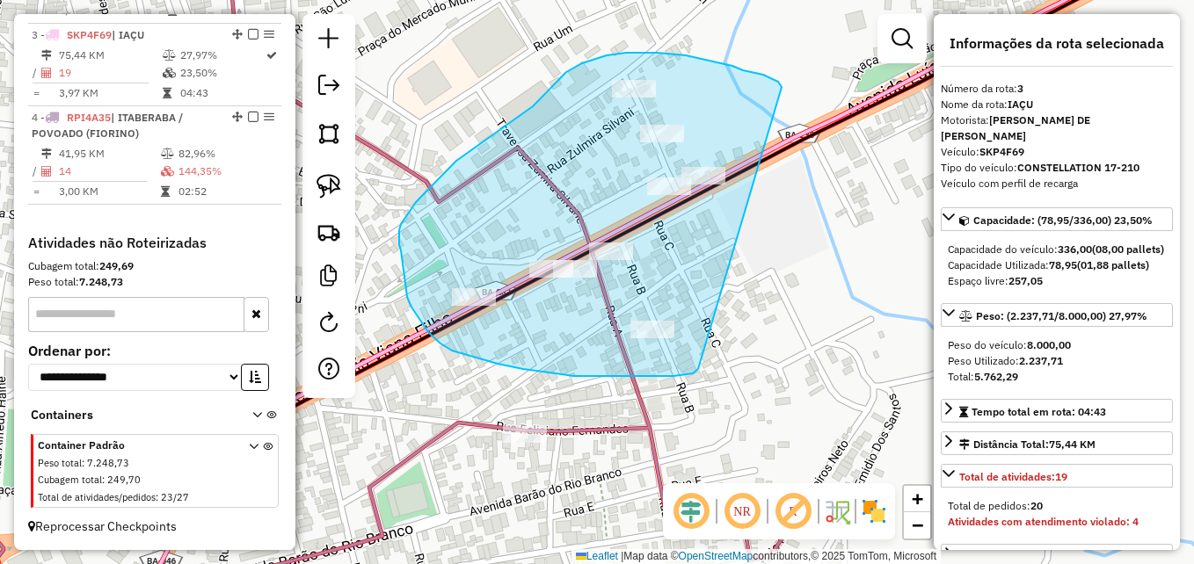
drag, startPoint x: 698, startPoint y: 369, endPoint x: 783, endPoint y: 92, distance: 289.5
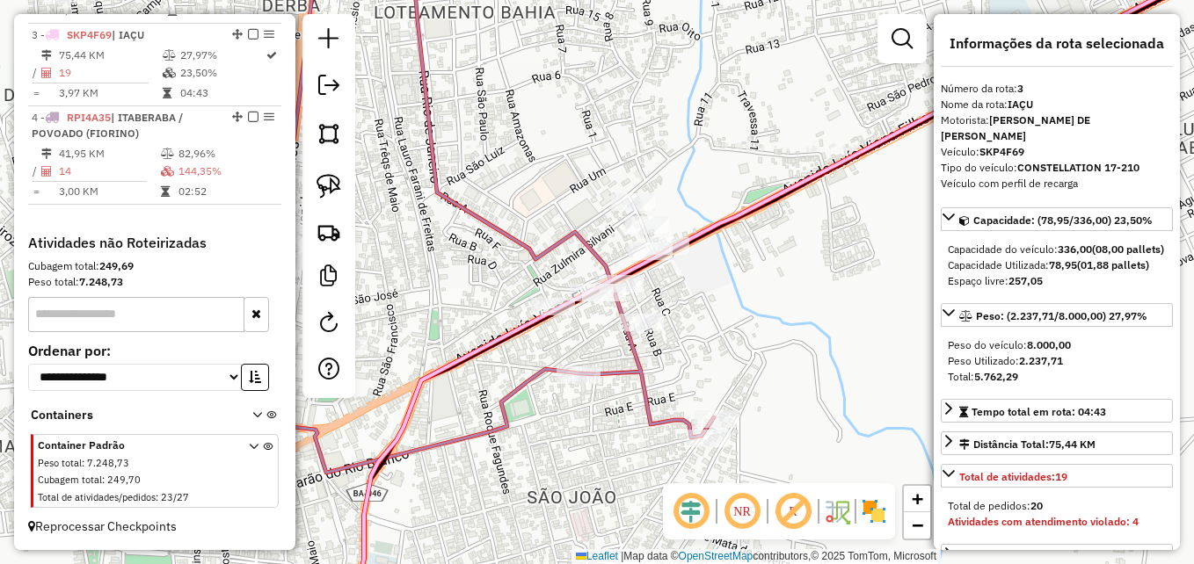
drag, startPoint x: 486, startPoint y: 329, endPoint x: 557, endPoint y: 331, distance: 71.3
click at [557, 331] on div "Janela de atendimento Grade de atendimento Capacidade Transportadoras Veículos …" at bounding box center [597, 282] width 1194 height 564
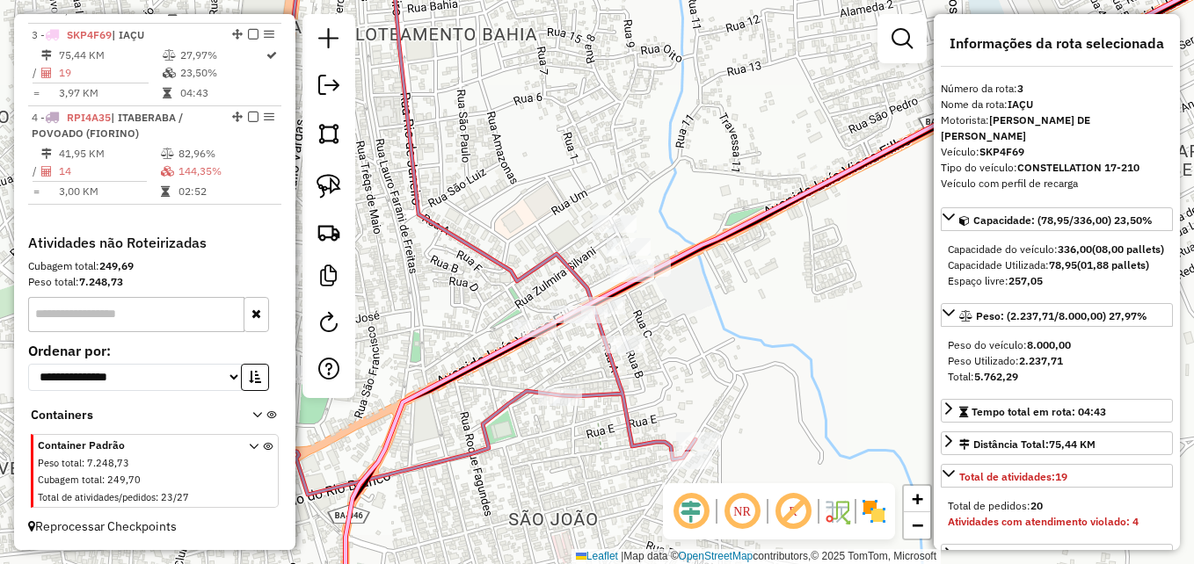
drag, startPoint x: 545, startPoint y: 347, endPoint x: 537, endPoint y: 357, distance: 12.5
click at [537, 357] on div "Janela de atendimento Grade de atendimento Capacidade Transportadoras Veículos …" at bounding box center [597, 282] width 1194 height 564
click at [335, 192] on img at bounding box center [329, 186] width 25 height 25
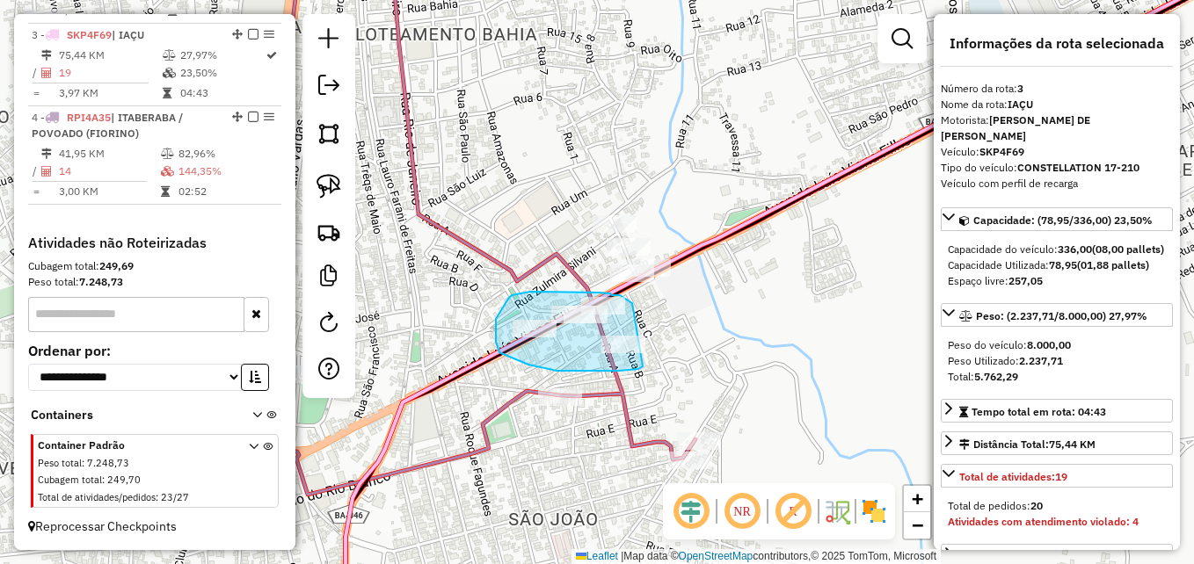
drag, startPoint x: 643, startPoint y: 367, endPoint x: 632, endPoint y: 304, distance: 63.3
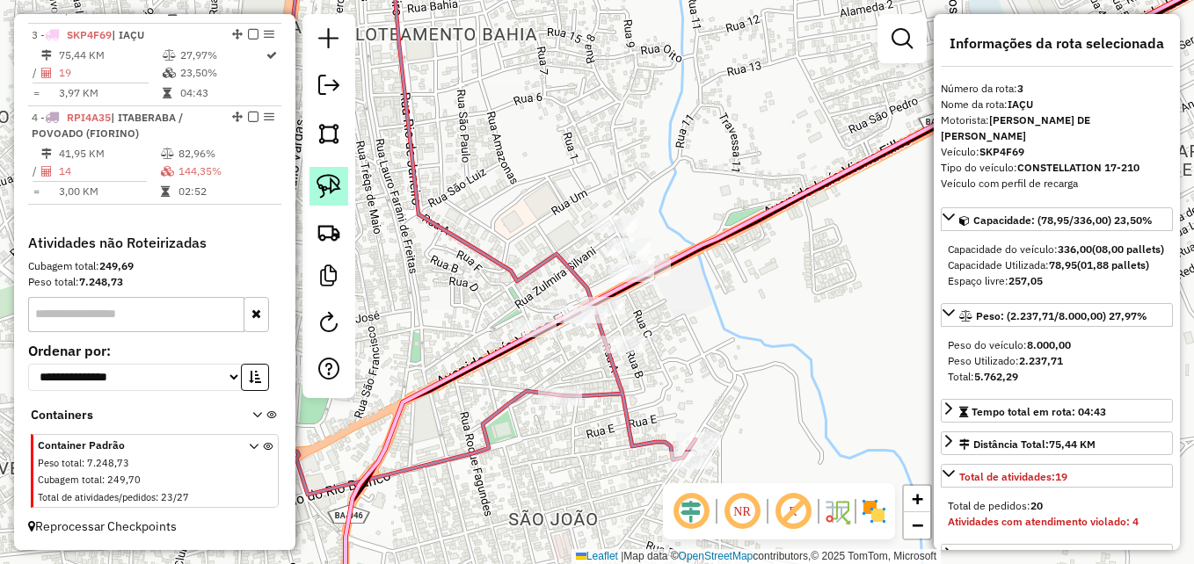
click at [319, 182] on img at bounding box center [329, 186] width 25 height 25
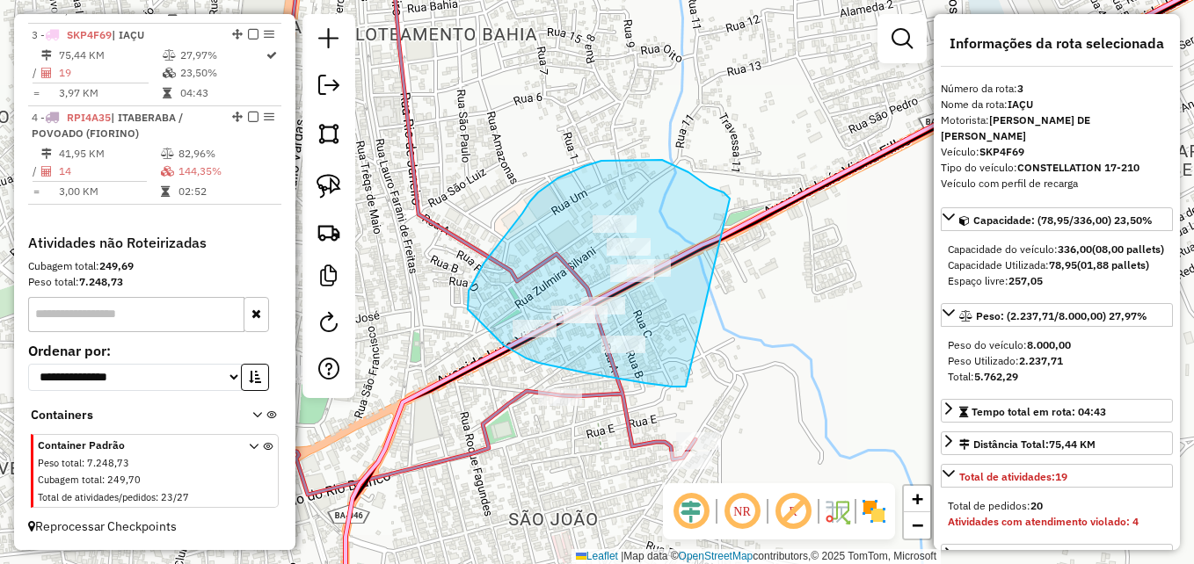
drag, startPoint x: 672, startPoint y: 387, endPoint x: 730, endPoint y: 199, distance: 196.9
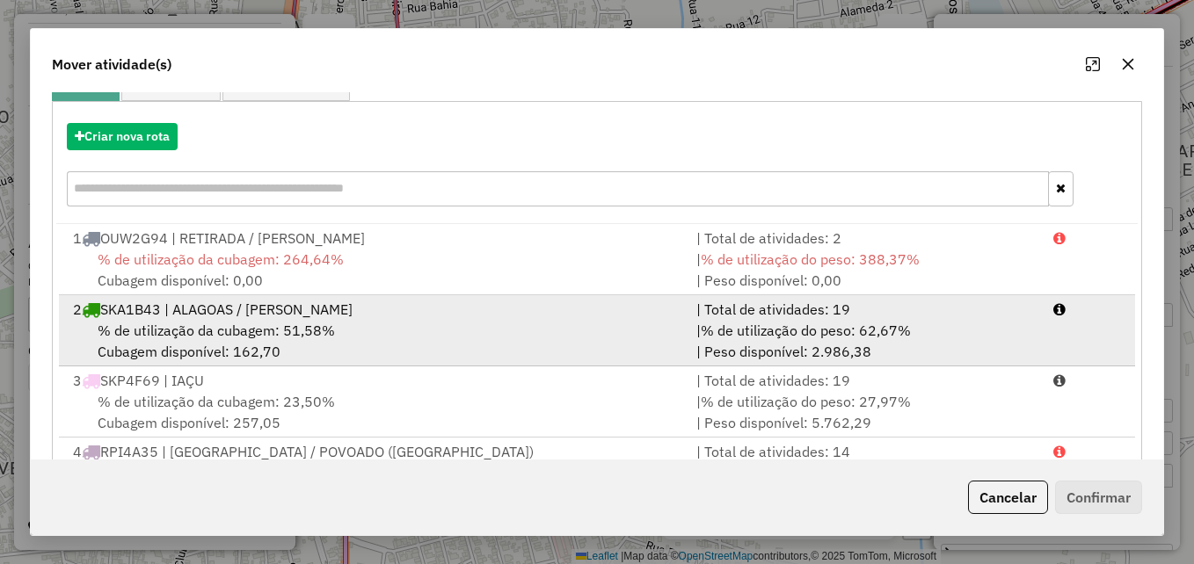
scroll to position [255, 0]
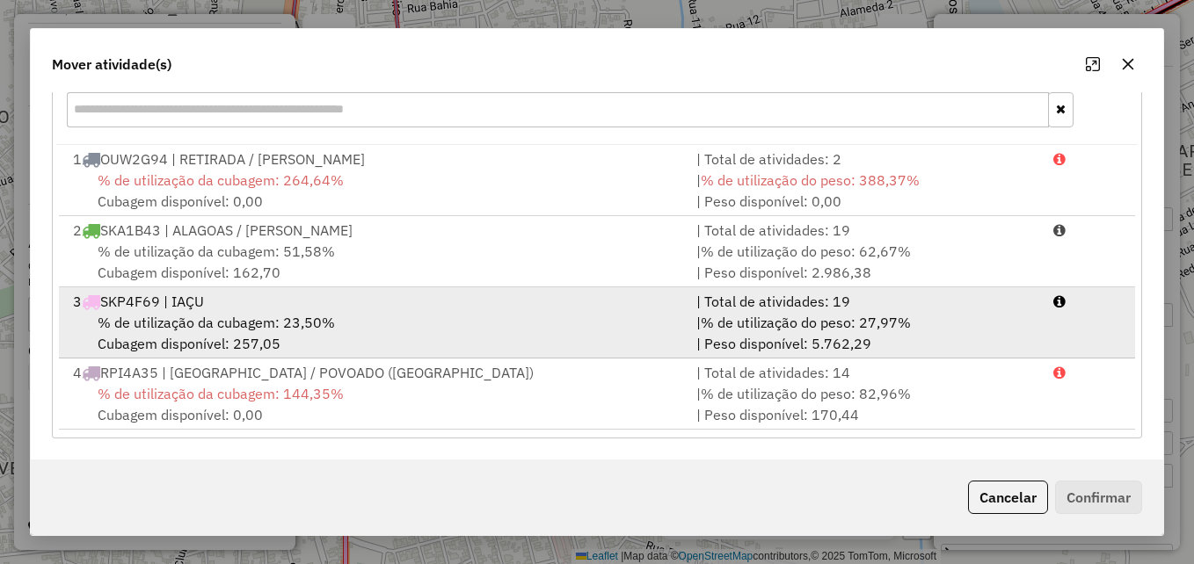
click at [431, 305] on div "3 SKP4F69 | IAÇU" at bounding box center [373, 301] width 623 height 21
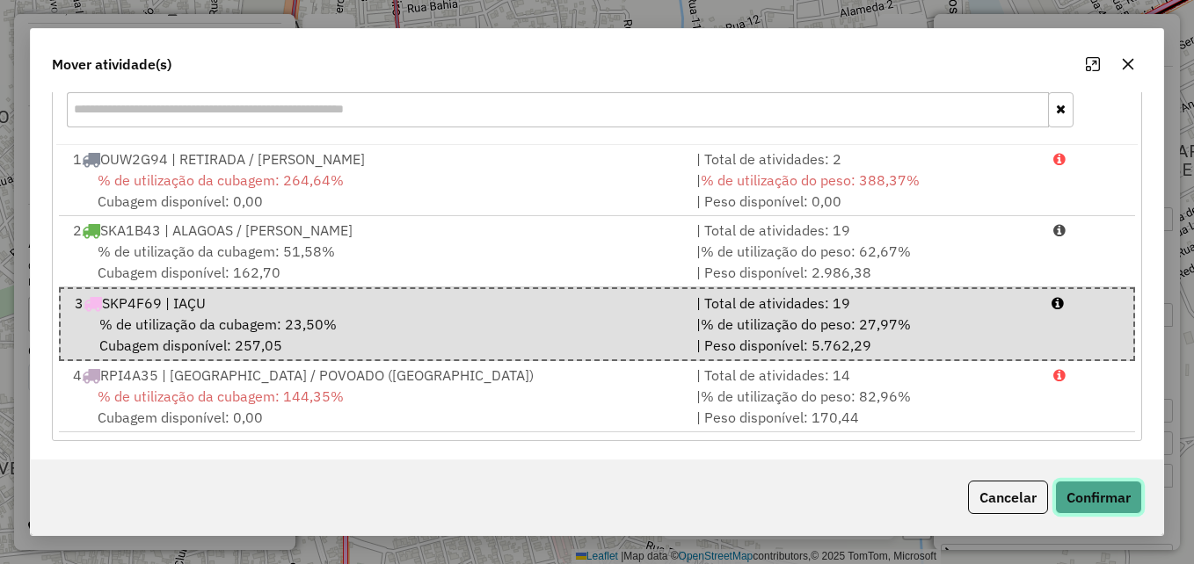
click at [1117, 503] on button "Confirmar" at bounding box center [1098, 497] width 87 height 33
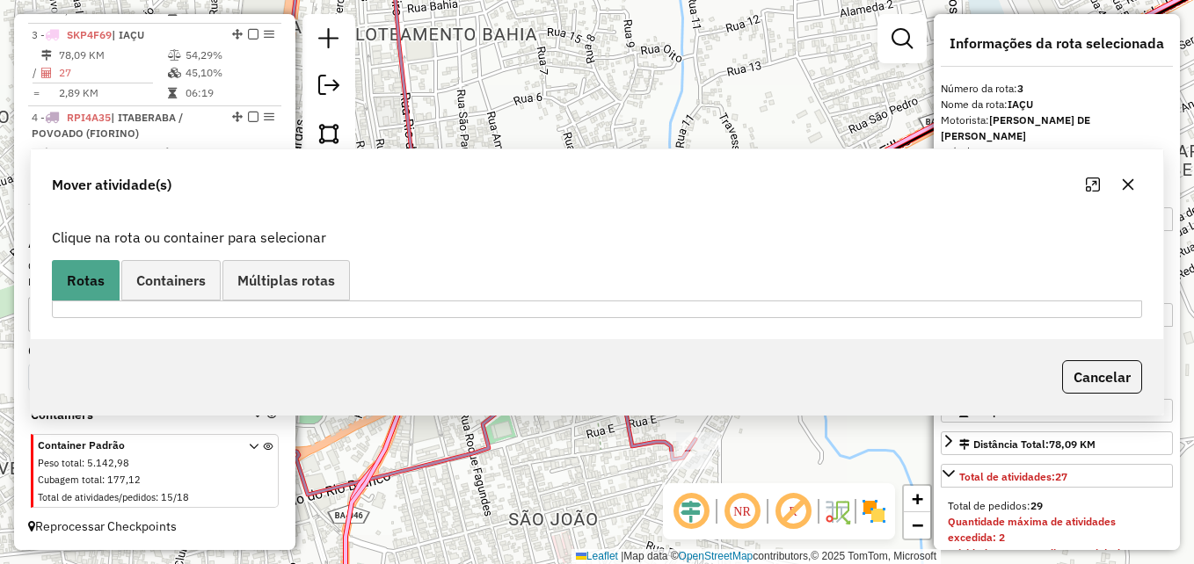
scroll to position [0, 0]
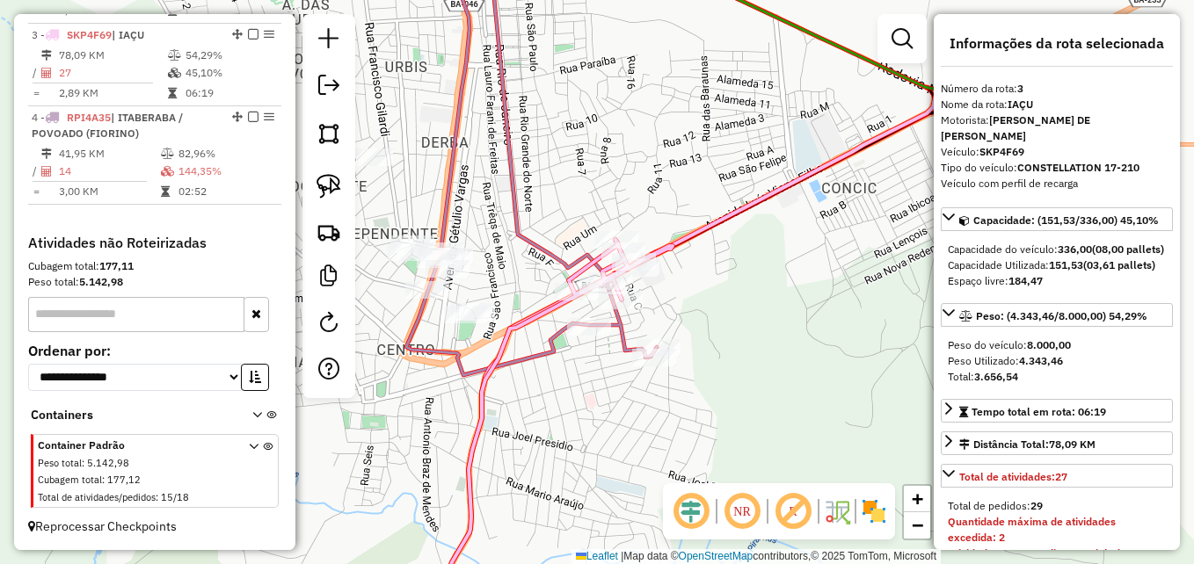
drag, startPoint x: 651, startPoint y: 155, endPoint x: 698, endPoint y: 207, distance: 70.3
click at [698, 207] on div "Janela de atendimento Grade de atendimento Capacidade Transportadoras Veículos …" at bounding box center [597, 282] width 1194 height 564
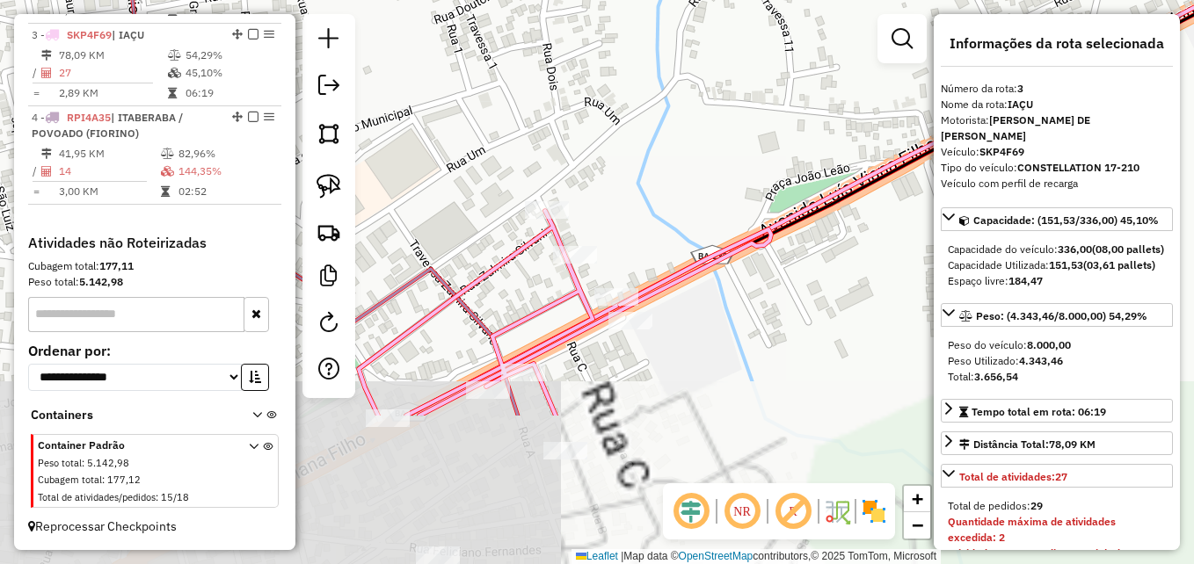
drag, startPoint x: 637, startPoint y: 345, endPoint x: 688, endPoint y: 136, distance: 214.5
click at [688, 136] on div "Janela de atendimento Grade de atendimento Capacidade Transportadoras Veículos …" at bounding box center [597, 282] width 1194 height 564
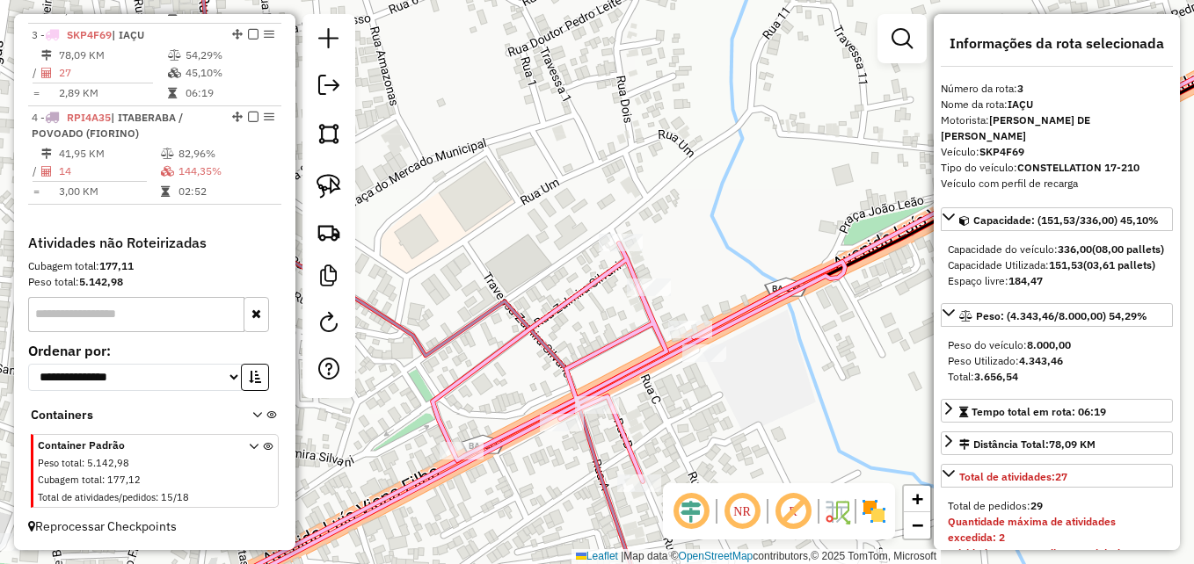
drag, startPoint x: 691, startPoint y: 182, endPoint x: 745, endPoint y: 223, distance: 67.7
click at [745, 223] on div "Janela de atendimento Grade de atendimento Capacidade Transportadoras Veículos …" at bounding box center [597, 282] width 1194 height 564
click at [620, 346] on icon at bounding box center [517, 432] width 656 height 377
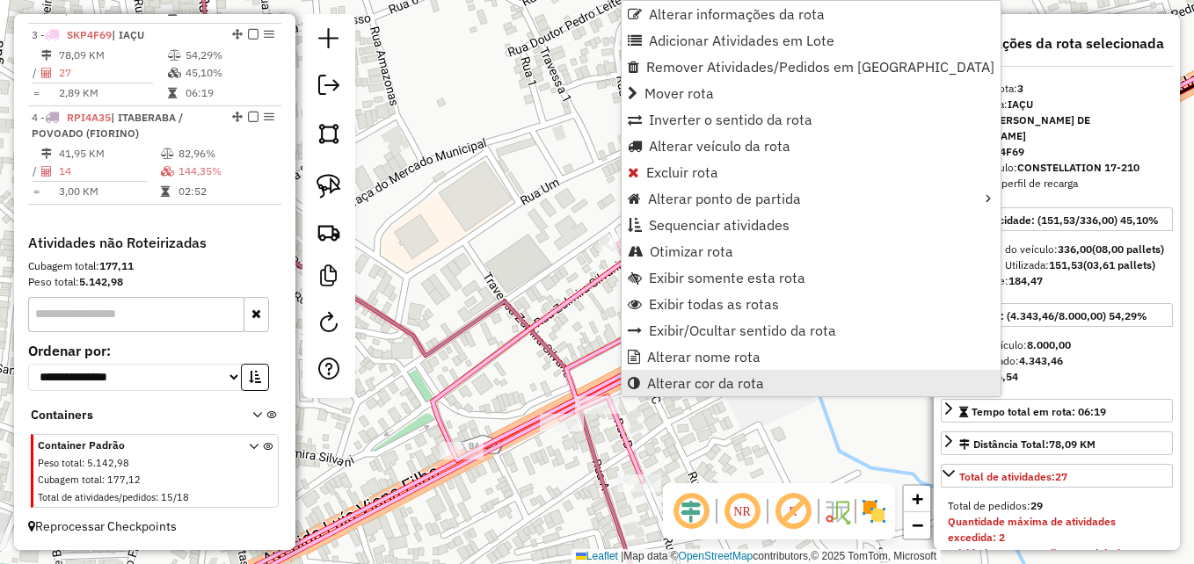
click at [712, 376] on span "Alterar cor da rota" at bounding box center [705, 383] width 117 height 14
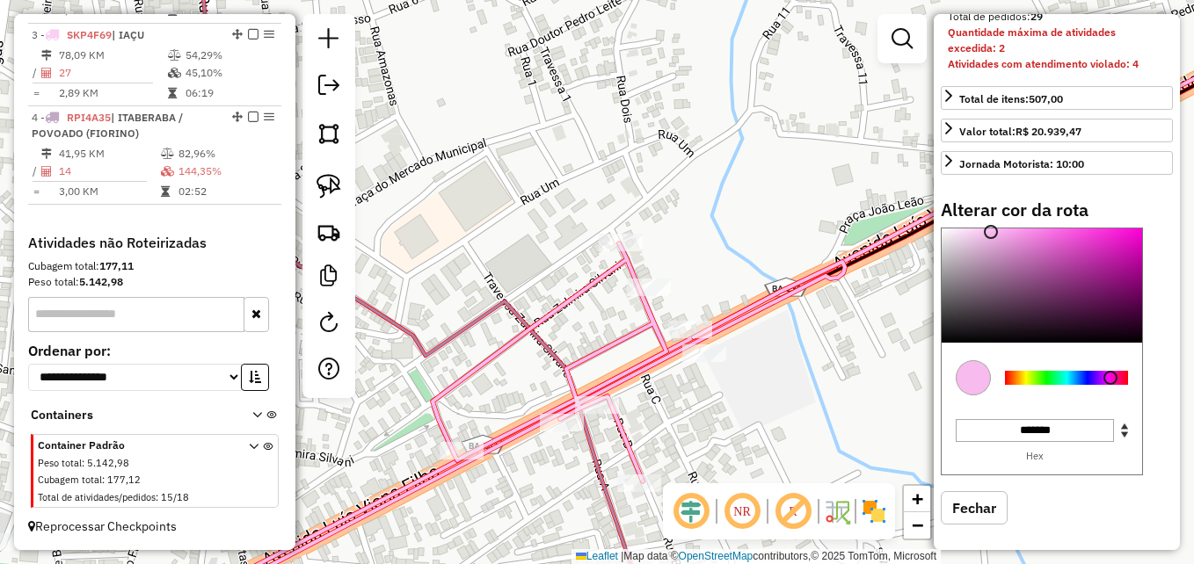
scroll to position [513, 0]
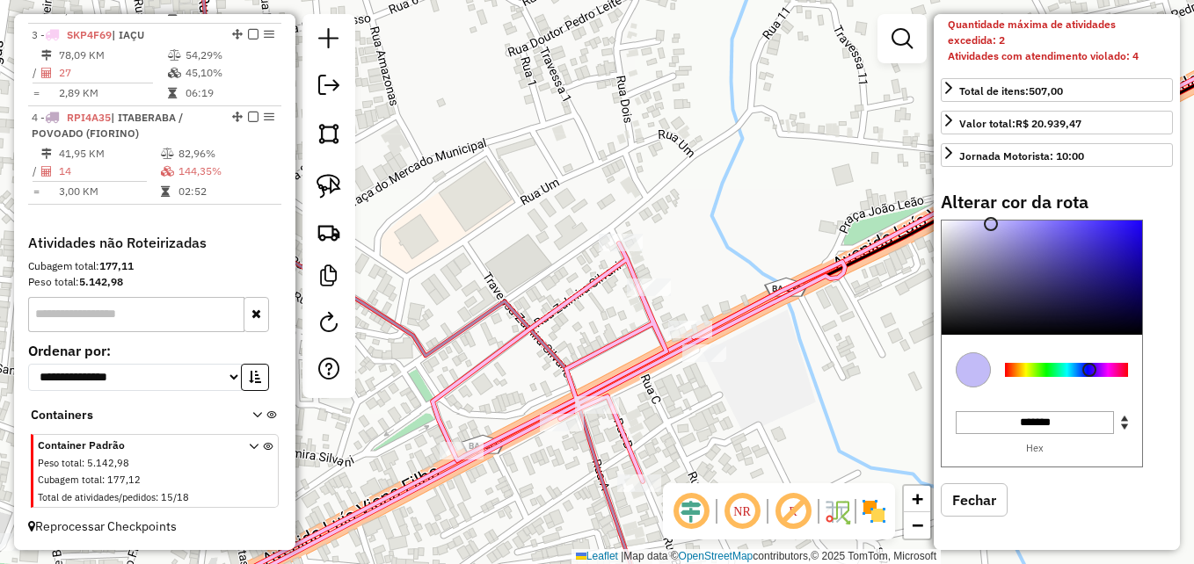
drag, startPoint x: 1117, startPoint y: 365, endPoint x: 1089, endPoint y: 370, distance: 27.8
click at [1089, 370] on div at bounding box center [1066, 370] width 123 height 14
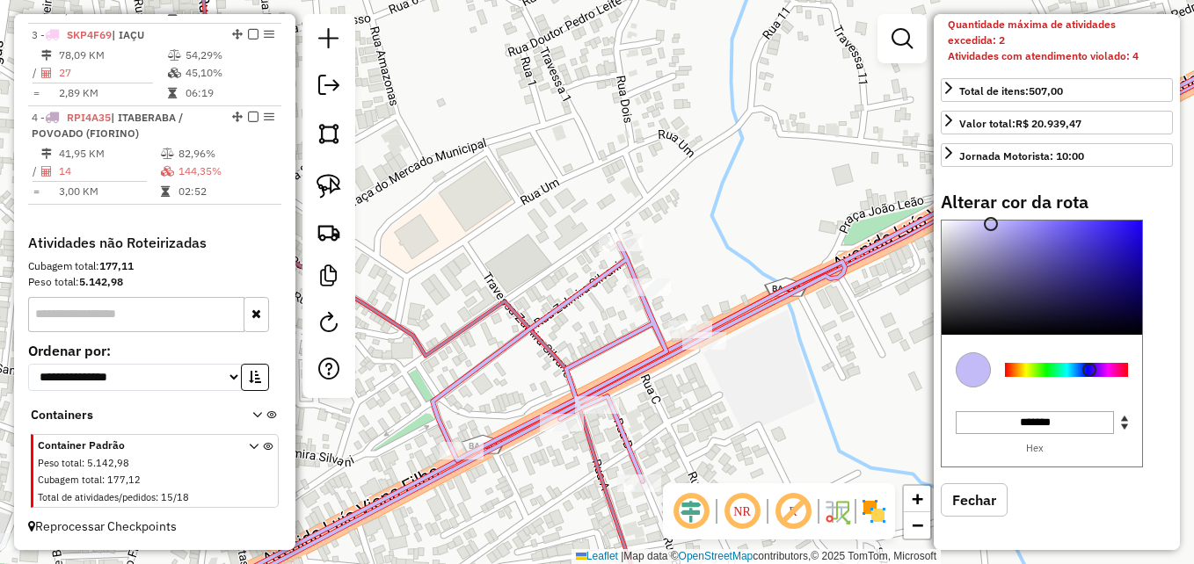
drag, startPoint x: 988, startPoint y: 222, endPoint x: 1099, endPoint y: 247, distance: 113.5
click at [1099, 247] on hb-app "Aguarde... Pop-up bloqueado! Seu navegador bloqueou automáticamente a abertura …" at bounding box center [597, 282] width 1194 height 564
type input "*******"
click at [1102, 247] on div at bounding box center [1042, 278] width 200 height 114
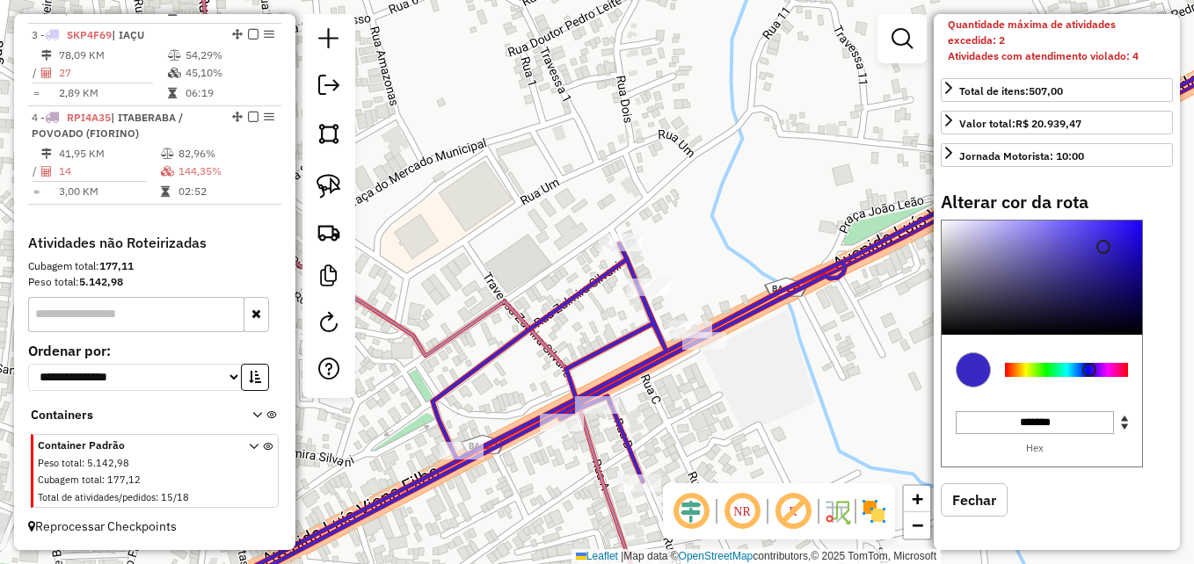
click at [717, 230] on div "Janela de atendimento Grade de atendimento Capacidade Transportadoras Veículos …" at bounding box center [597, 282] width 1194 height 564
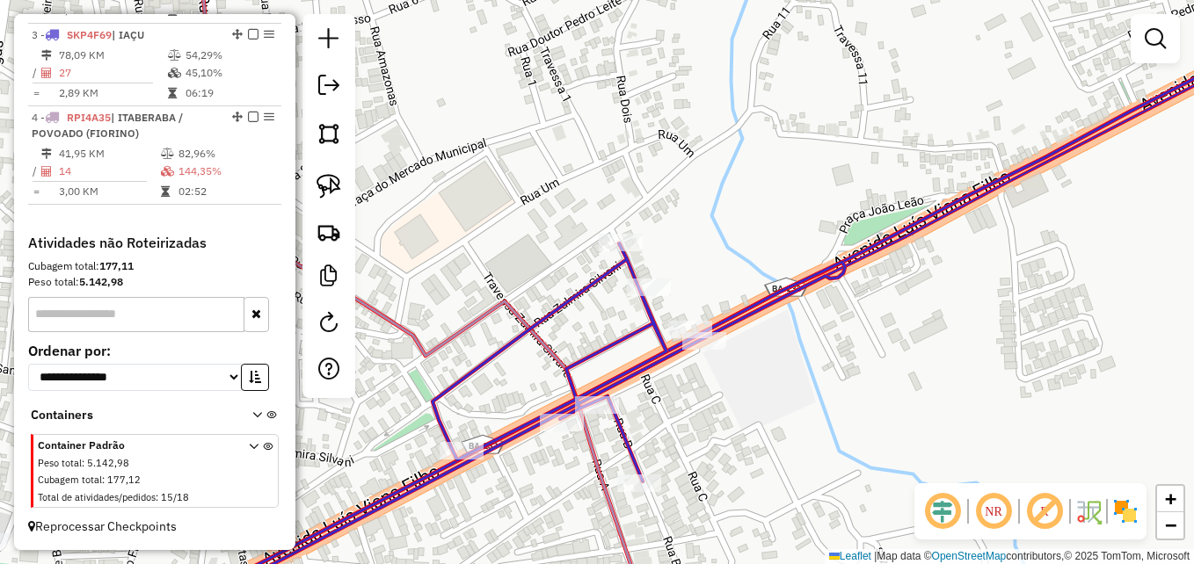
click at [200, 233] on div "1 - OUW2G94 | RETIRADA / MARCIONÍLIO 169,17 KM 388,37% / 2 264,64% = 84,59 KM 1…" at bounding box center [154, 31] width 253 height 408
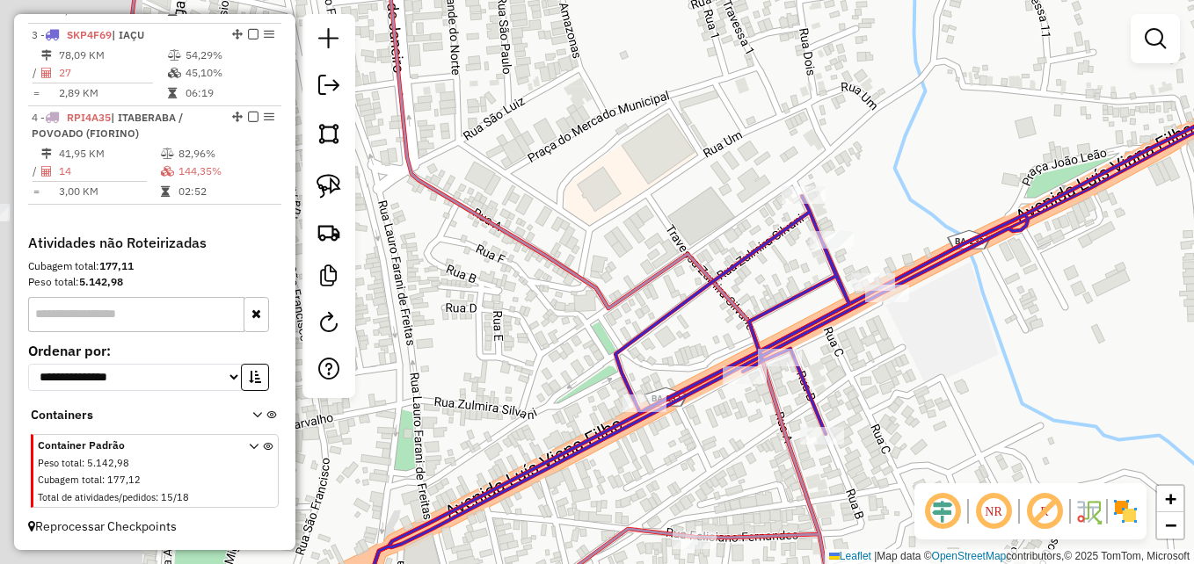
drag, startPoint x: 802, startPoint y: 380, endPoint x: 870, endPoint y: 361, distance: 71.0
click at [870, 361] on div "Janela de atendimento Grade de atendimento Capacidade Transportadoras Veículos …" at bounding box center [597, 282] width 1194 height 564
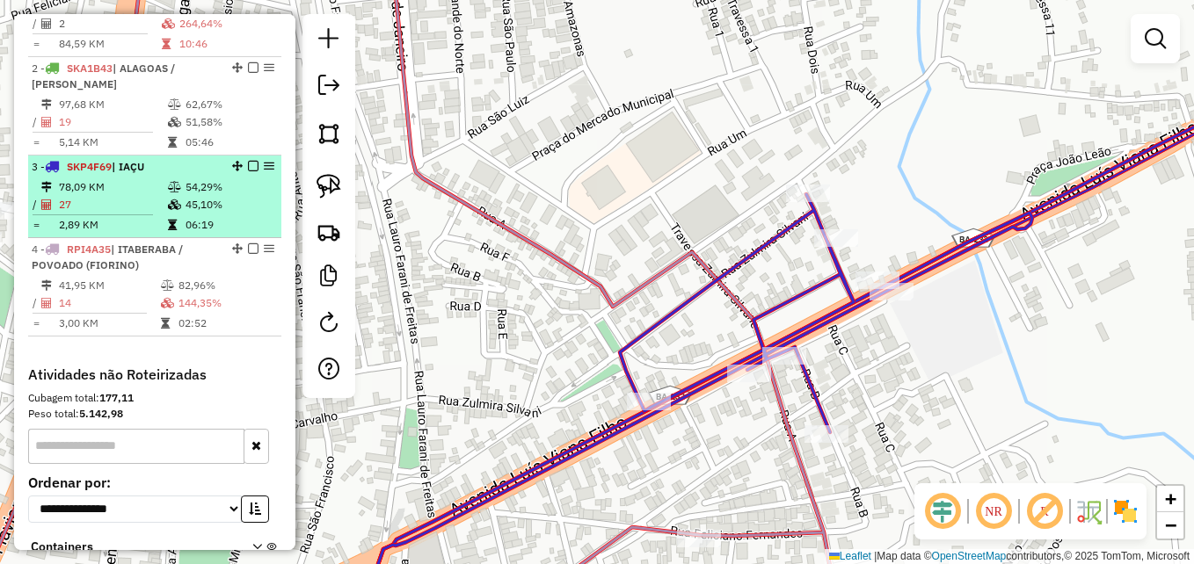
scroll to position [671, 0]
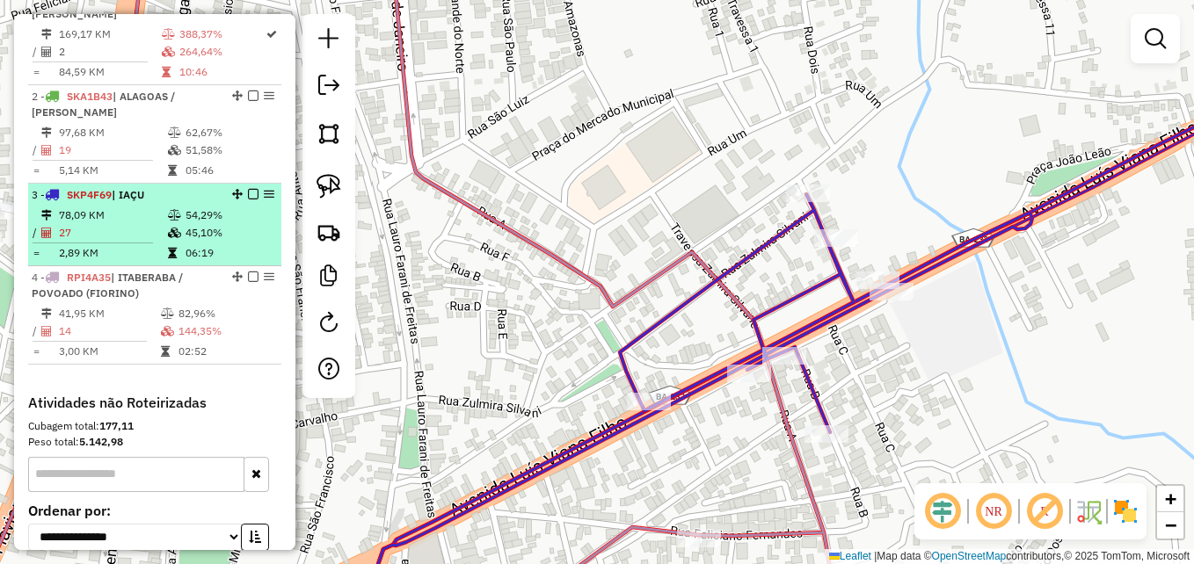
click at [124, 242] on td "27" at bounding box center [112, 233] width 109 height 18
select select "**********"
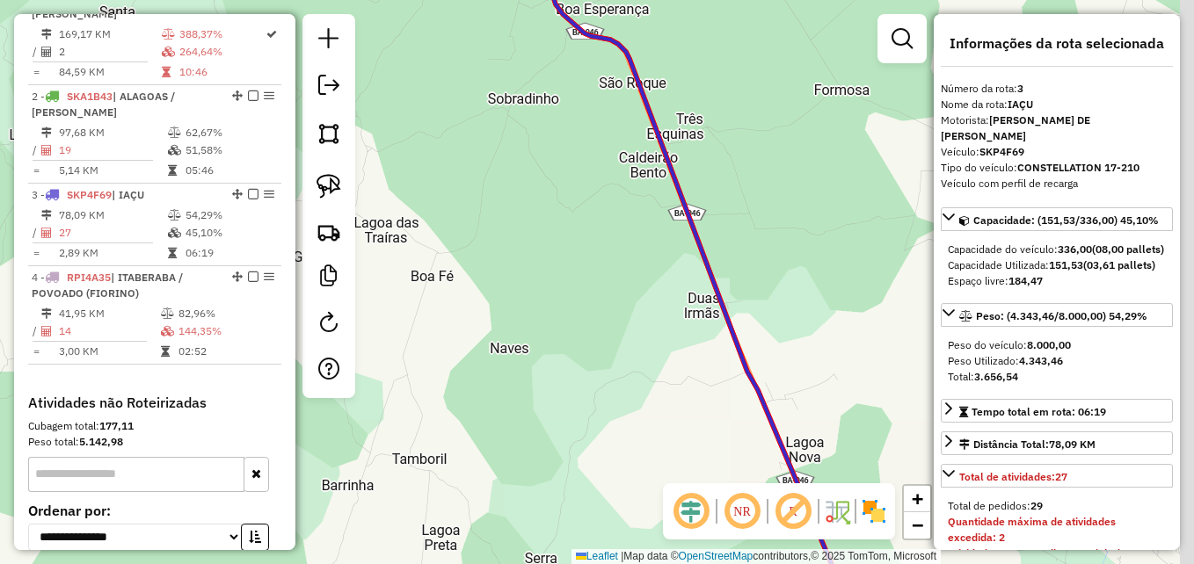
drag, startPoint x: 582, startPoint y: 338, endPoint x: 572, endPoint y: 354, distance: 19.8
click at [577, 353] on div "Janela de atendimento Grade de atendimento Capacidade Transportadoras Veículos …" at bounding box center [597, 282] width 1194 height 564
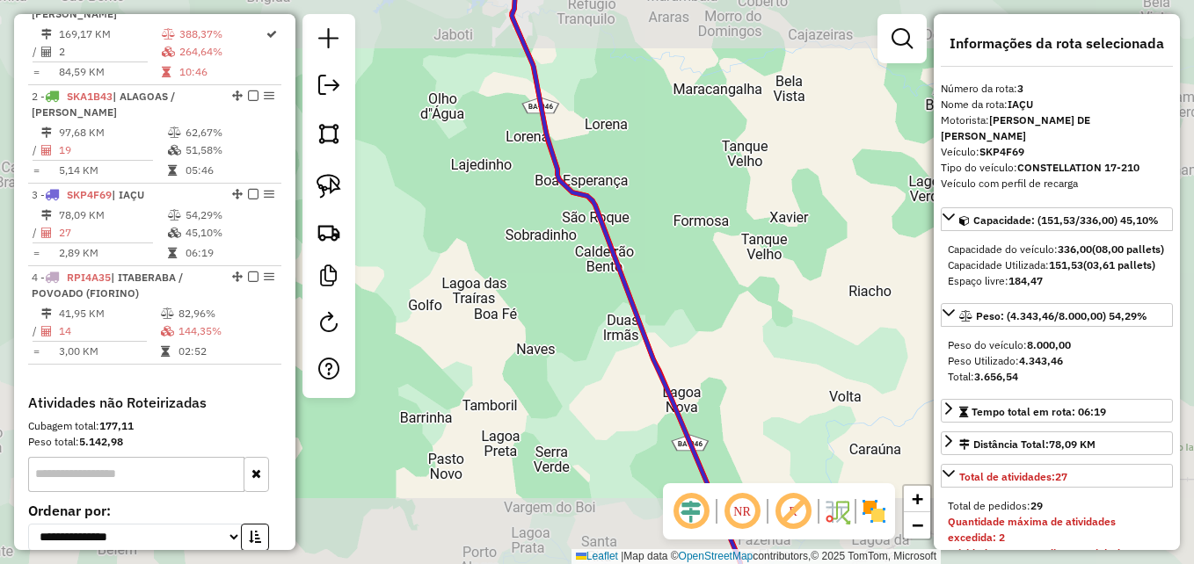
drag, startPoint x: 540, startPoint y: 245, endPoint x: 540, endPoint y: 353, distance: 107.3
click at [540, 353] on div "Janela de atendimento Grade de atendimento Capacidade Transportadoras Veículos …" at bounding box center [597, 282] width 1194 height 564
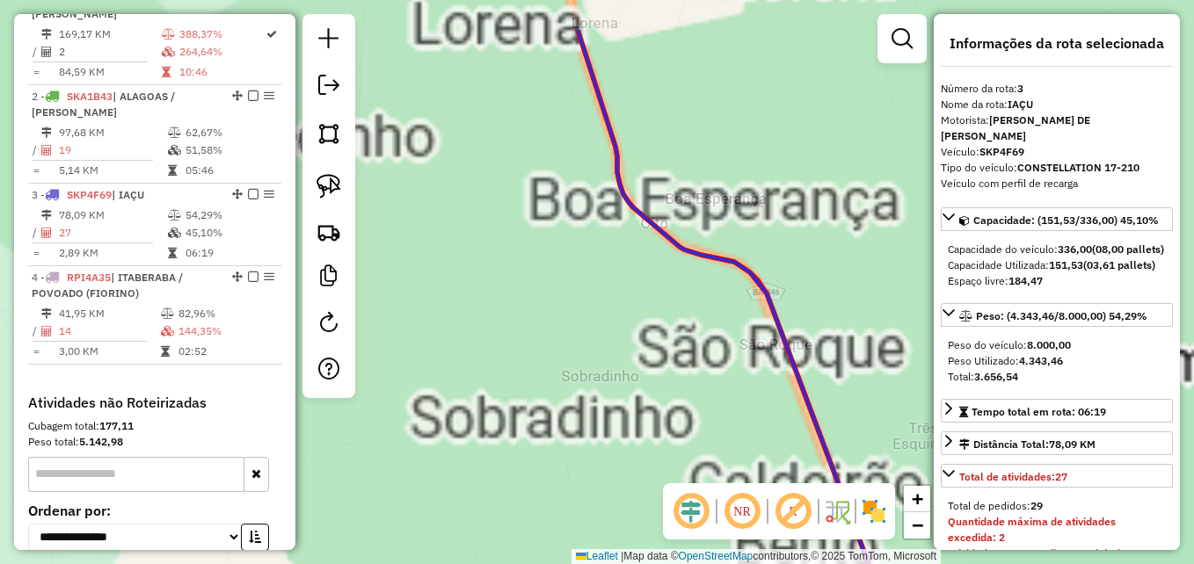
drag, startPoint x: 493, startPoint y: 200, endPoint x: 528, endPoint y: 408, distance: 211.2
click at [528, 408] on div "Janela de atendimento Grade de atendimento Capacidade Transportadoras Veículos …" at bounding box center [597, 282] width 1194 height 564
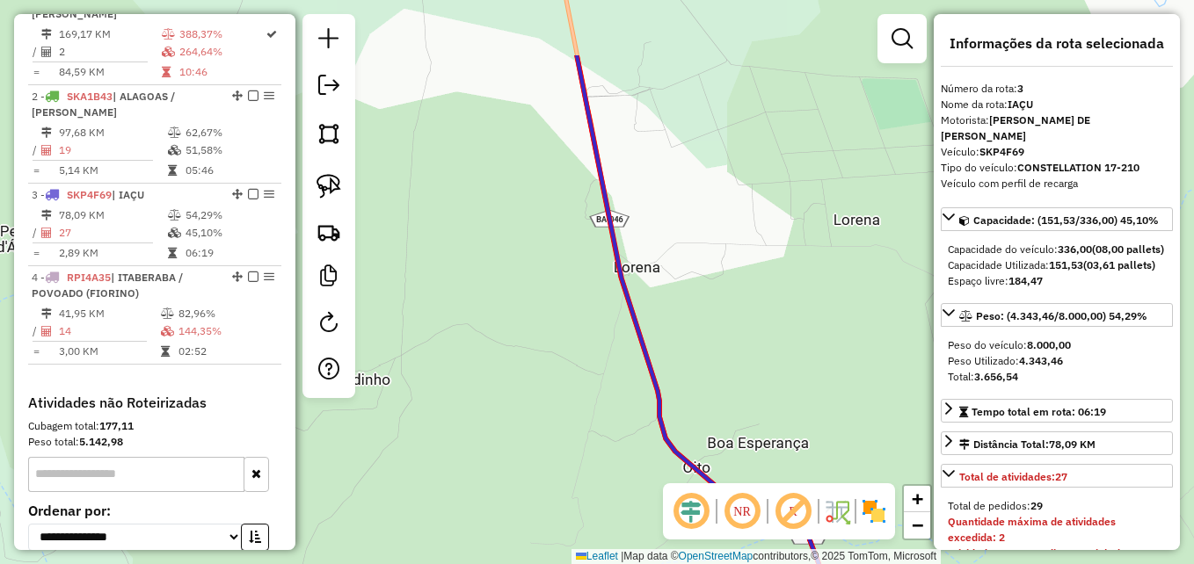
drag, startPoint x: 535, startPoint y: 253, endPoint x: 556, endPoint y: 366, distance: 114.5
click at [551, 366] on div "Janela de atendimento Grade de atendimento Capacidade Transportadoras Veículos …" at bounding box center [597, 282] width 1194 height 564
click at [628, 296] on icon at bounding box center [692, 282] width 295 height 677
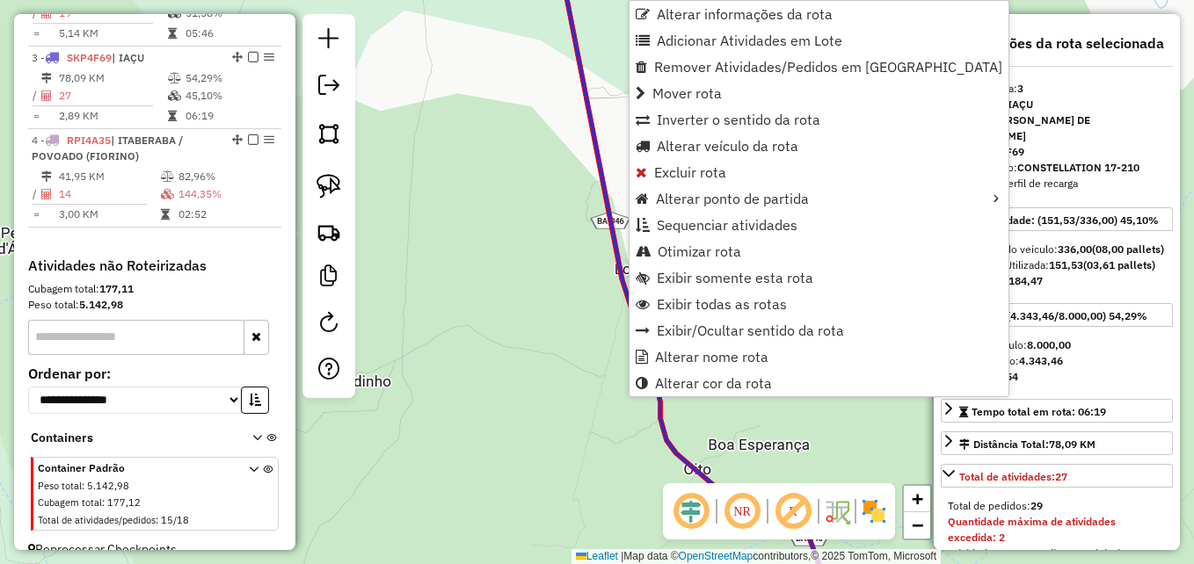
scroll to position [847, 0]
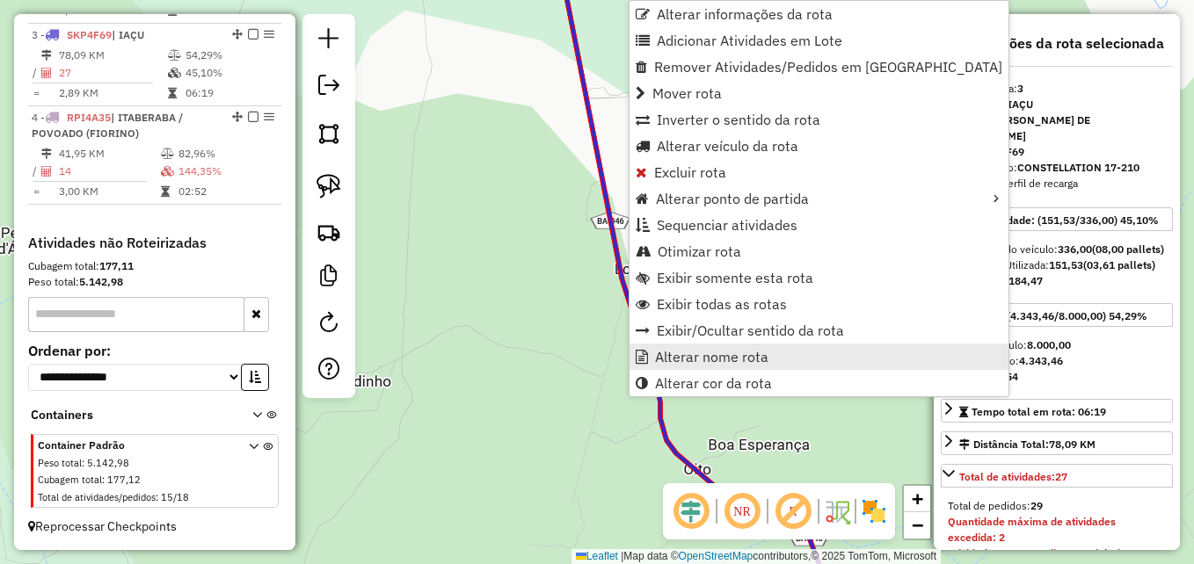
click at [671, 357] on span "Alterar nome rota" at bounding box center [711, 357] width 113 height 14
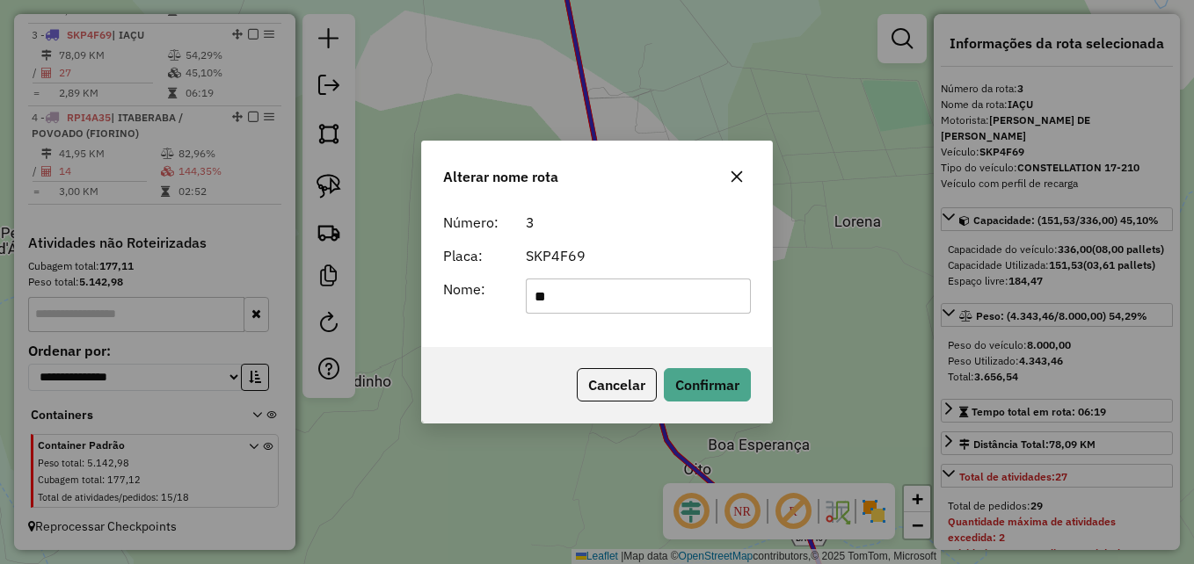
type input "*"
type input "**********"
click at [707, 375] on button "Confirmar" at bounding box center [707, 384] width 87 height 33
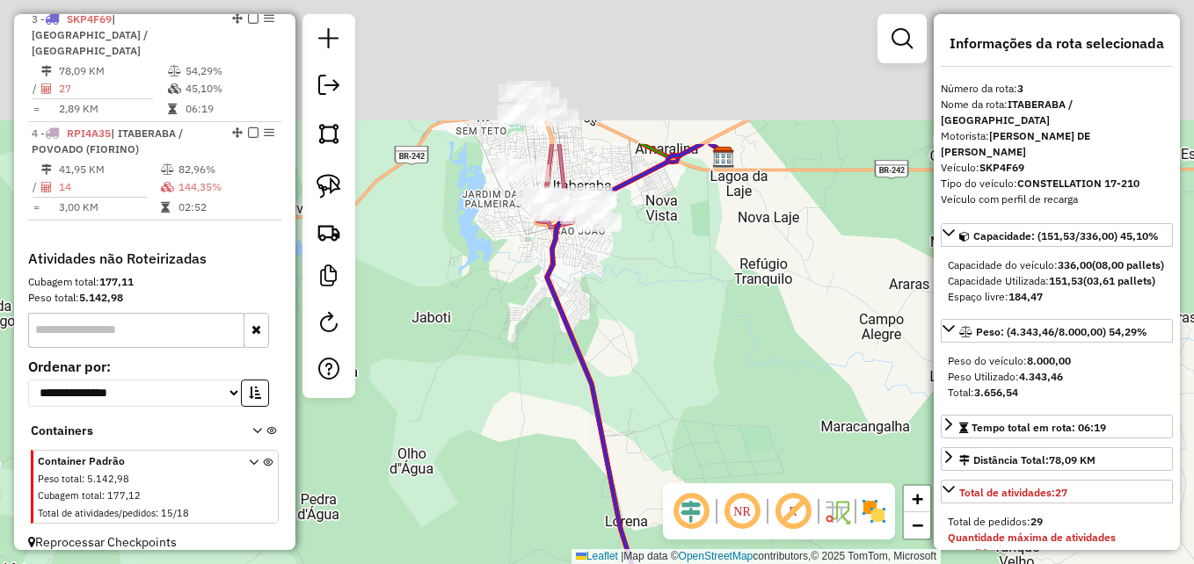
drag, startPoint x: 531, startPoint y: 347, endPoint x: 560, endPoint y: 504, distance: 159.2
click at [560, 504] on div "Janela de atendimento Grade de atendimento Capacidade Transportadoras Veículos …" at bounding box center [597, 282] width 1194 height 564
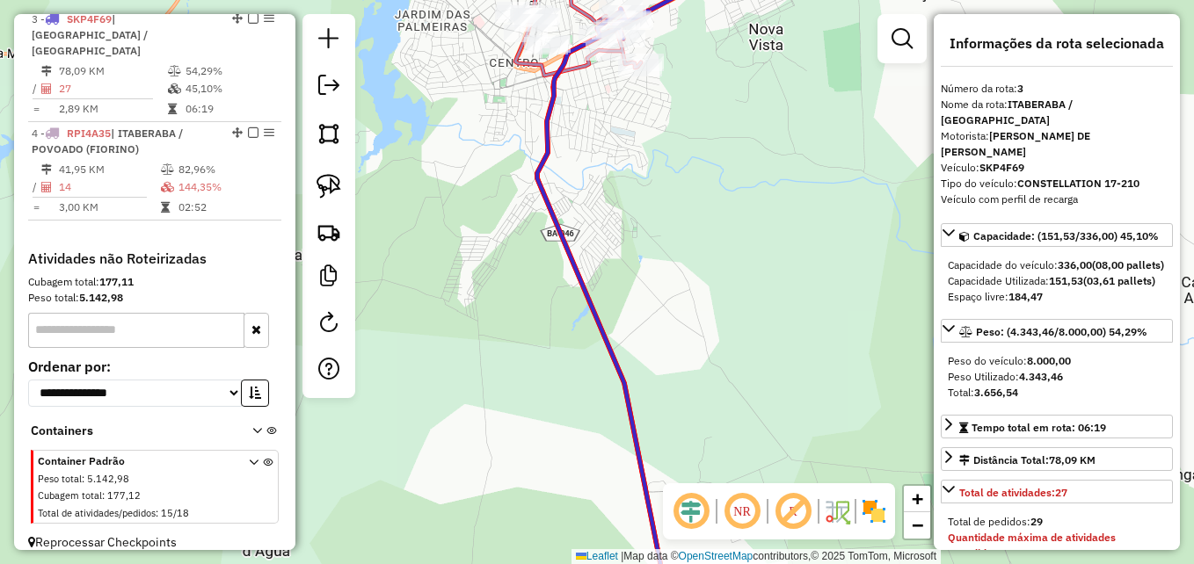
drag, startPoint x: 494, startPoint y: 353, endPoint x: 516, endPoint y: 439, distance: 88.9
click at [516, 439] on div "Janela de atendimento Grade de atendimento Capacidade Transportadoras Veículos …" at bounding box center [597, 282] width 1194 height 564
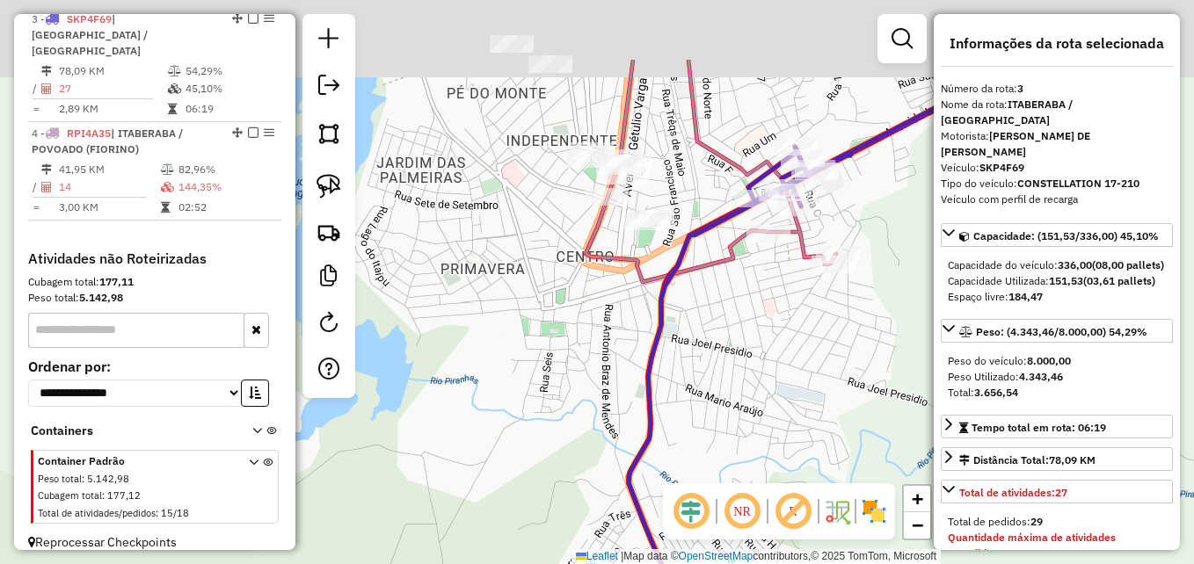
drag, startPoint x: 552, startPoint y: 253, endPoint x: 519, endPoint y: 499, distance: 247.6
click at [519, 499] on div "Janela de atendimento Grade de atendimento Capacidade Transportadoras Veículos …" at bounding box center [597, 282] width 1194 height 564
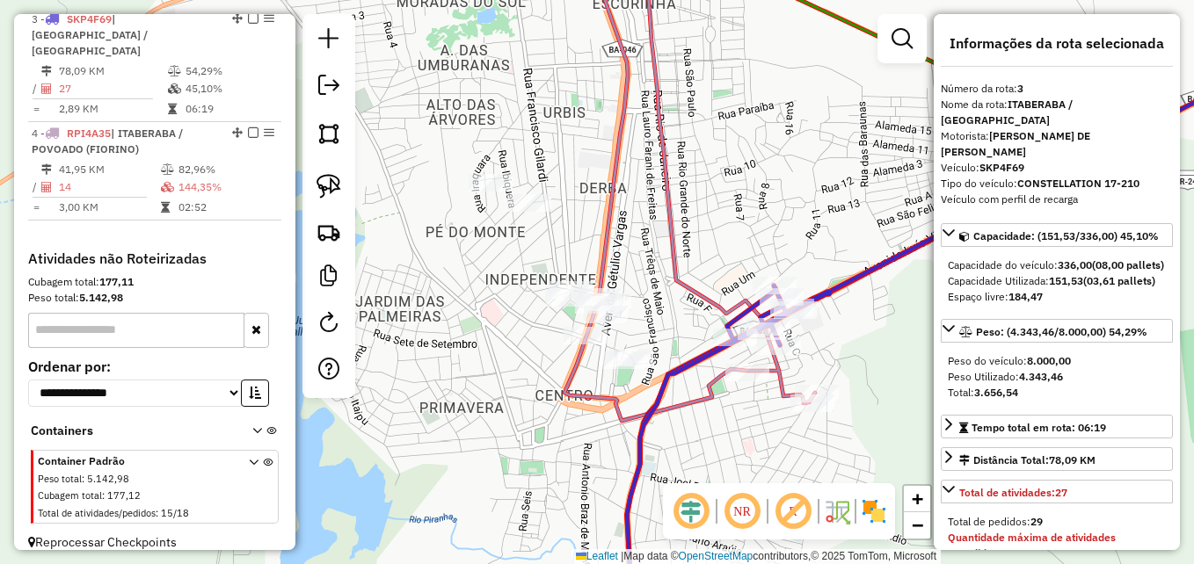
drag, startPoint x: 738, startPoint y: 470, endPoint x: 811, endPoint y: 522, distance: 90.1
click at [811, 522] on hb-router-mapa "Informações da Sessão 980671 - 18/08/2025 Criação: 16/08/2025 14:13 Depósito: D…" at bounding box center [597, 282] width 1194 height 564
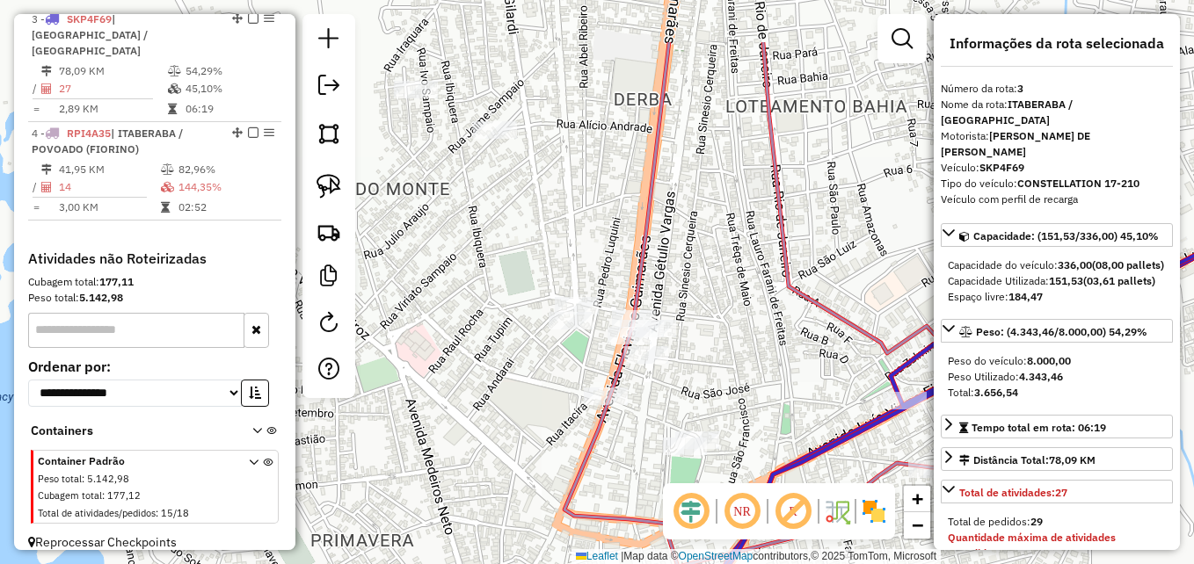
drag, startPoint x: 710, startPoint y: 445, endPoint x: 639, endPoint y: 551, distance: 128.0
click at [639, 551] on div "Janela de atendimento Grade de atendimento Capacidade Transportadoras Veículos …" at bounding box center [597, 282] width 1194 height 564
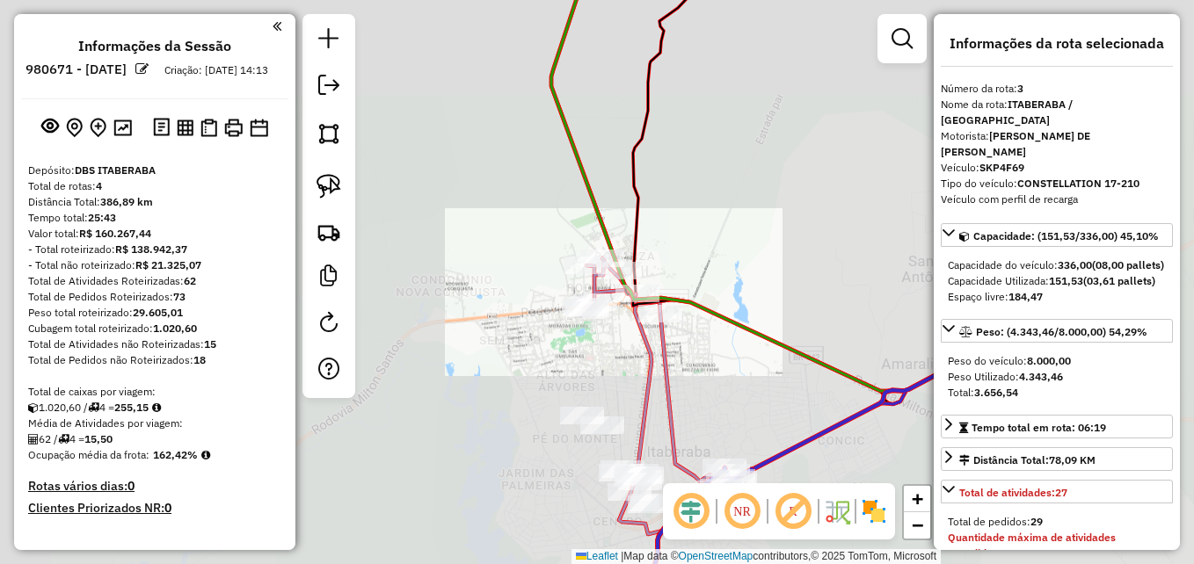
select select "**********"
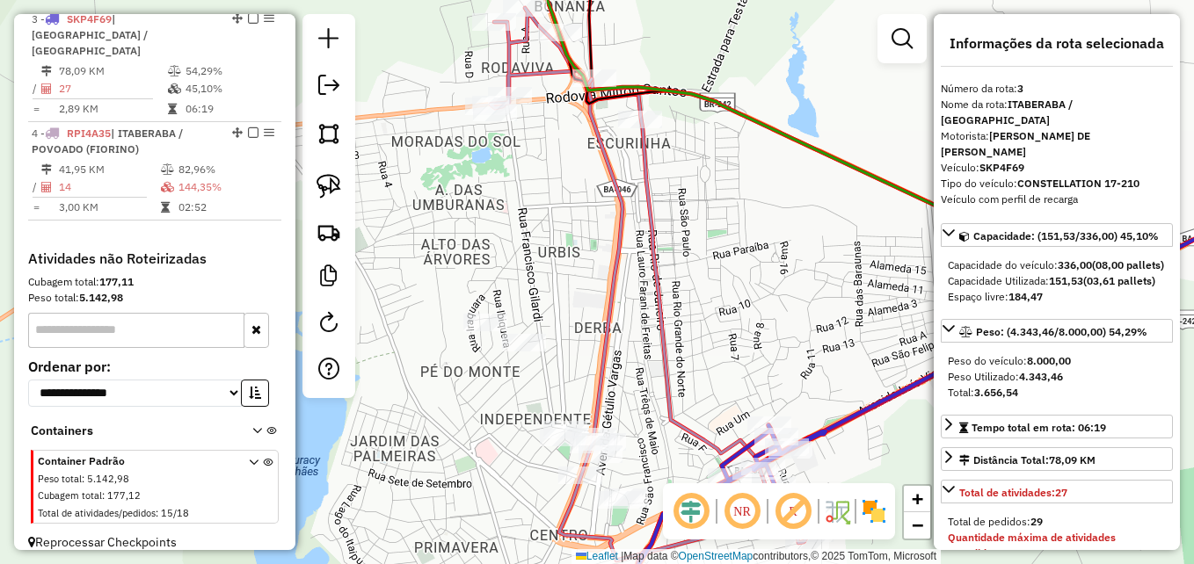
drag, startPoint x: 660, startPoint y: 489, endPoint x: 625, endPoint y: 334, distance: 158.7
click at [626, 334] on div "Janela de atendimento Grade de atendimento Capacidade Transportadoras Veículos …" at bounding box center [597, 282] width 1194 height 564
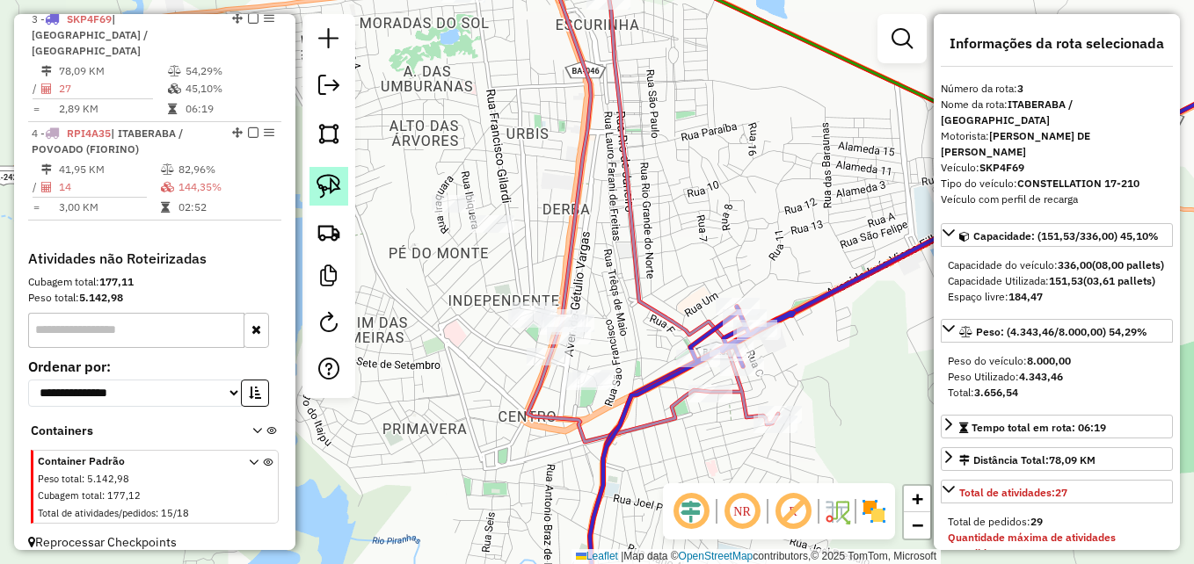
click at [321, 182] on img at bounding box center [329, 186] width 25 height 25
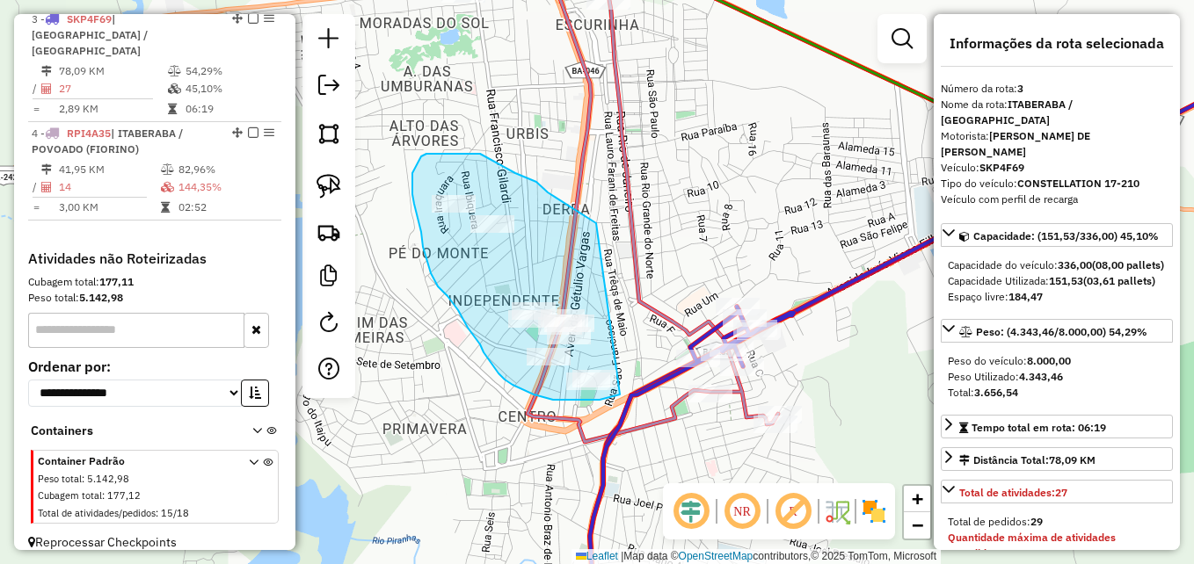
drag, startPoint x: 620, startPoint y: 395, endPoint x: 596, endPoint y: 223, distance: 173.1
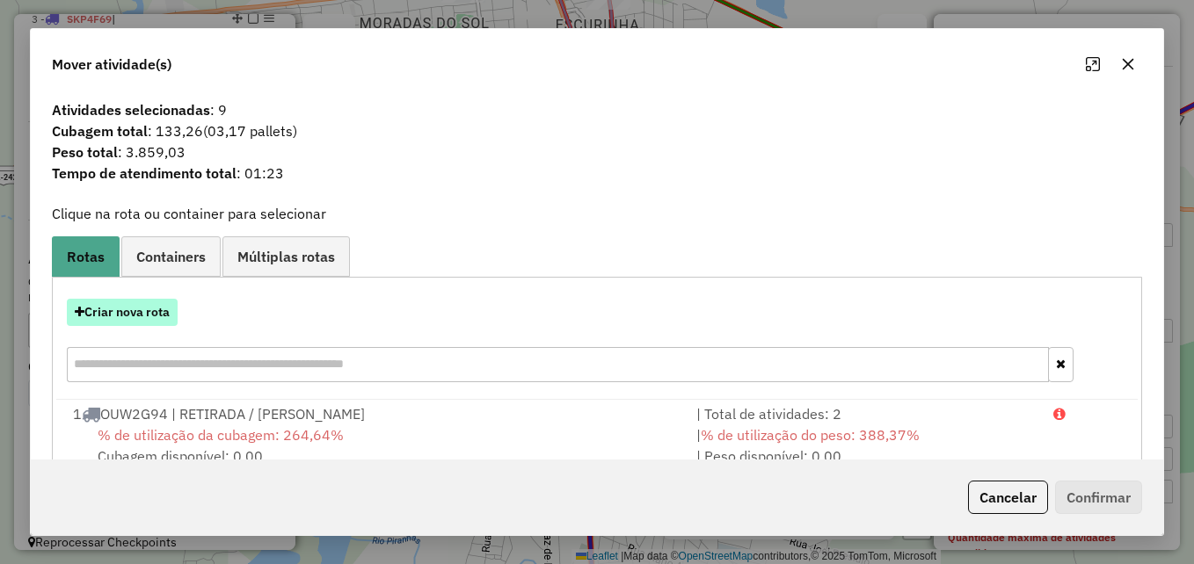
click at [154, 304] on button "Criar nova rota" at bounding box center [122, 312] width 111 height 27
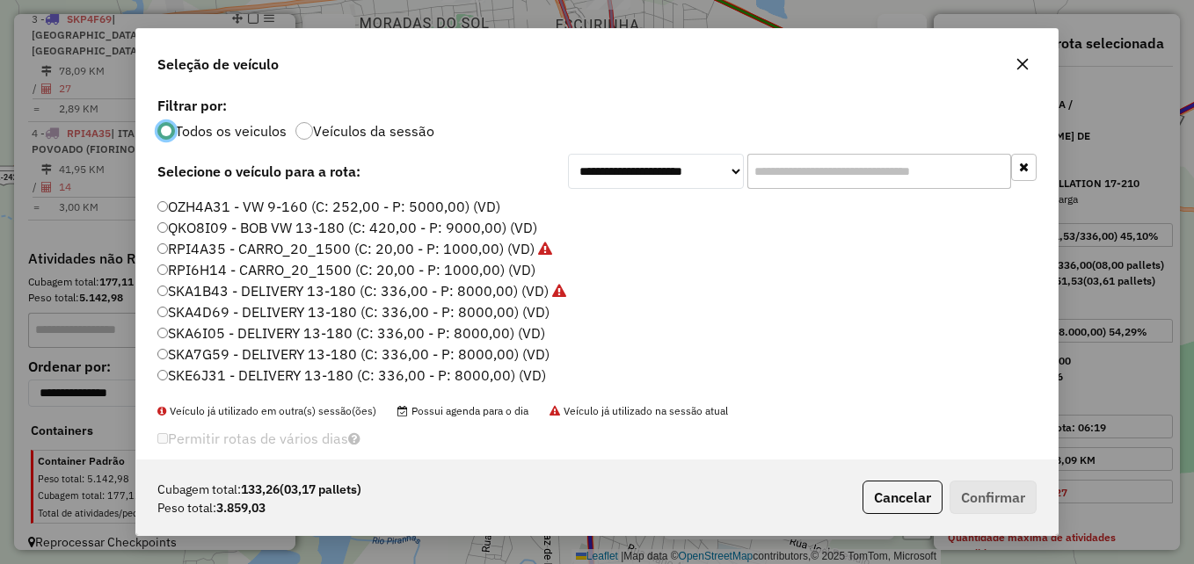
scroll to position [60, 0]
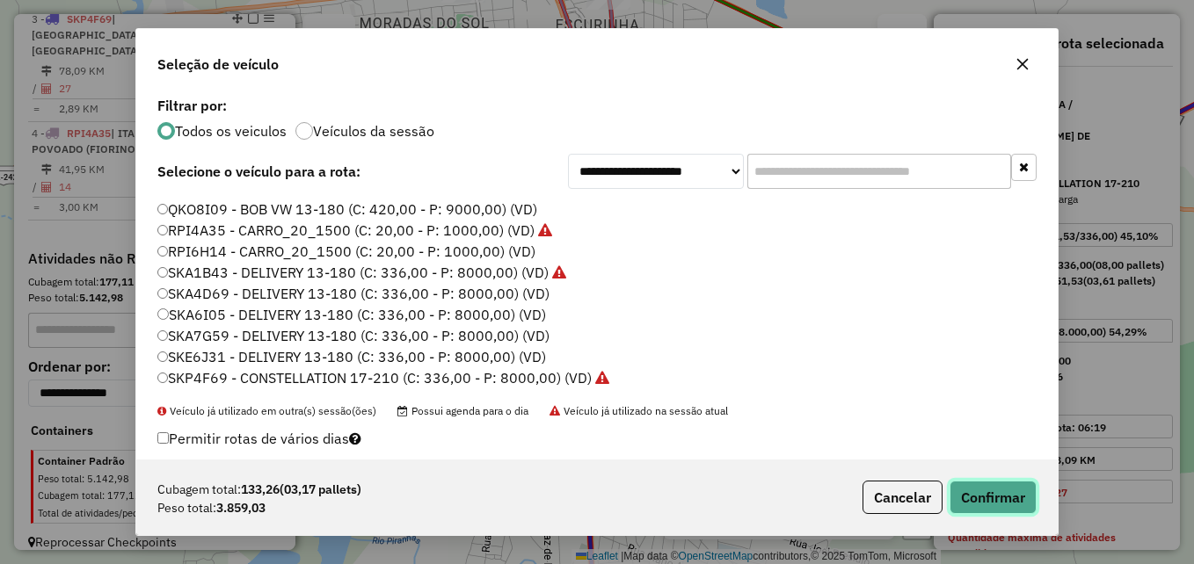
click at [966, 489] on button "Confirmar" at bounding box center [993, 497] width 87 height 33
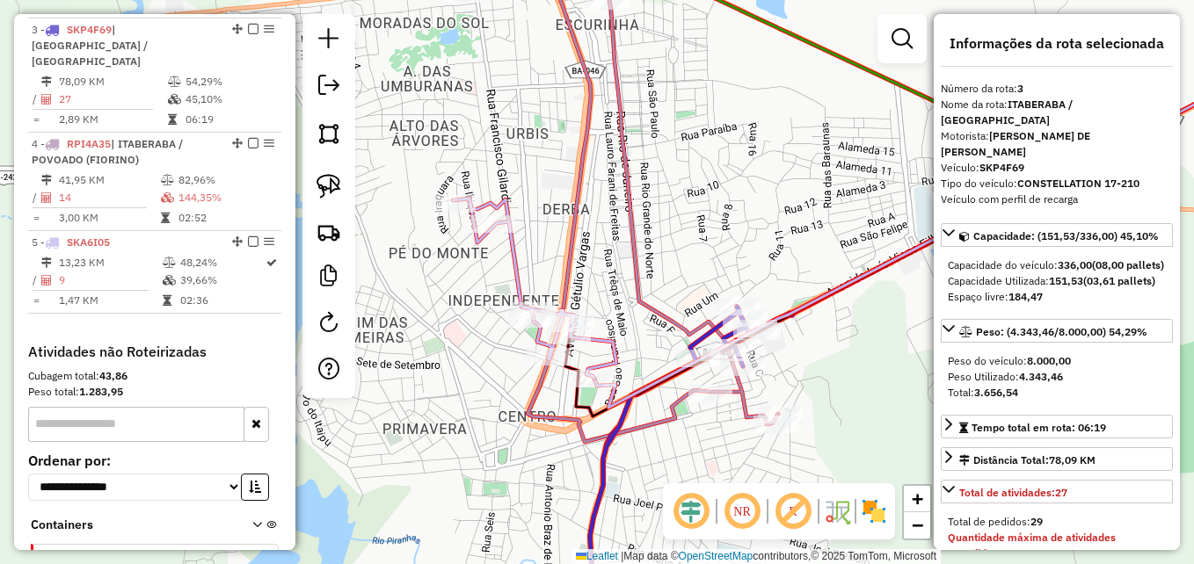
scroll to position [856, 0]
click at [520, 262] on icon at bounding box center [535, 289] width 164 height 180
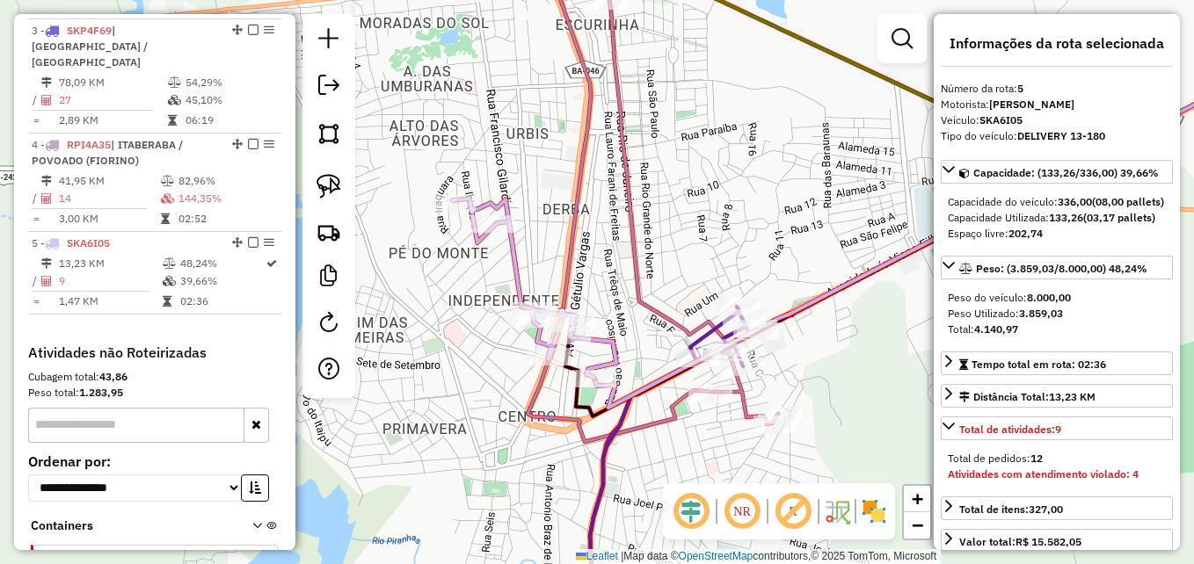
scroll to position [967, 0]
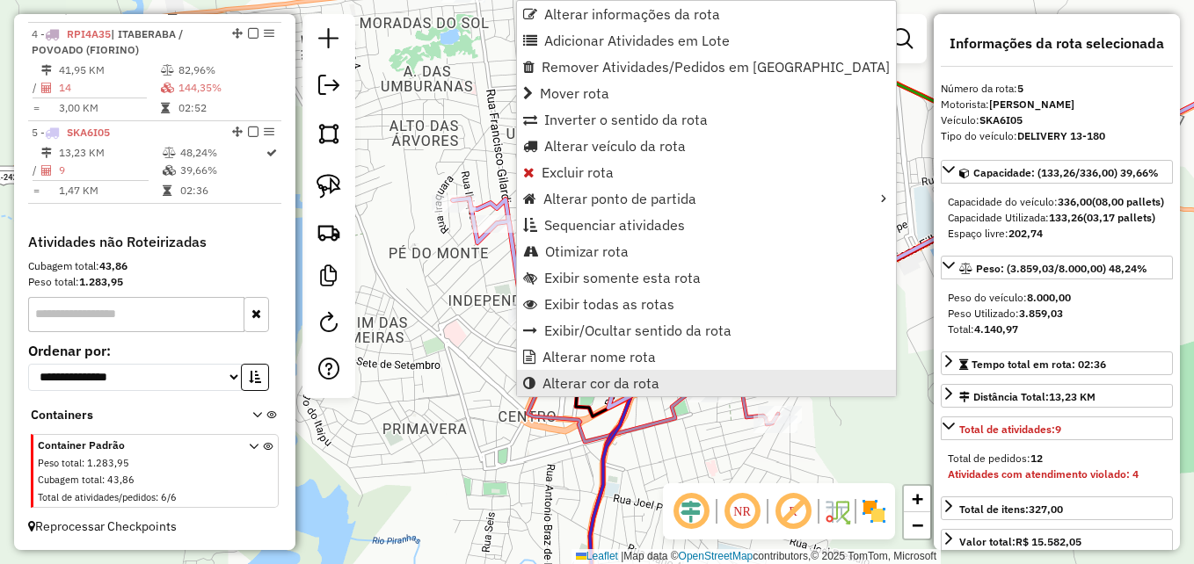
click at [638, 374] on link "Alterar cor da rota" at bounding box center [706, 383] width 379 height 26
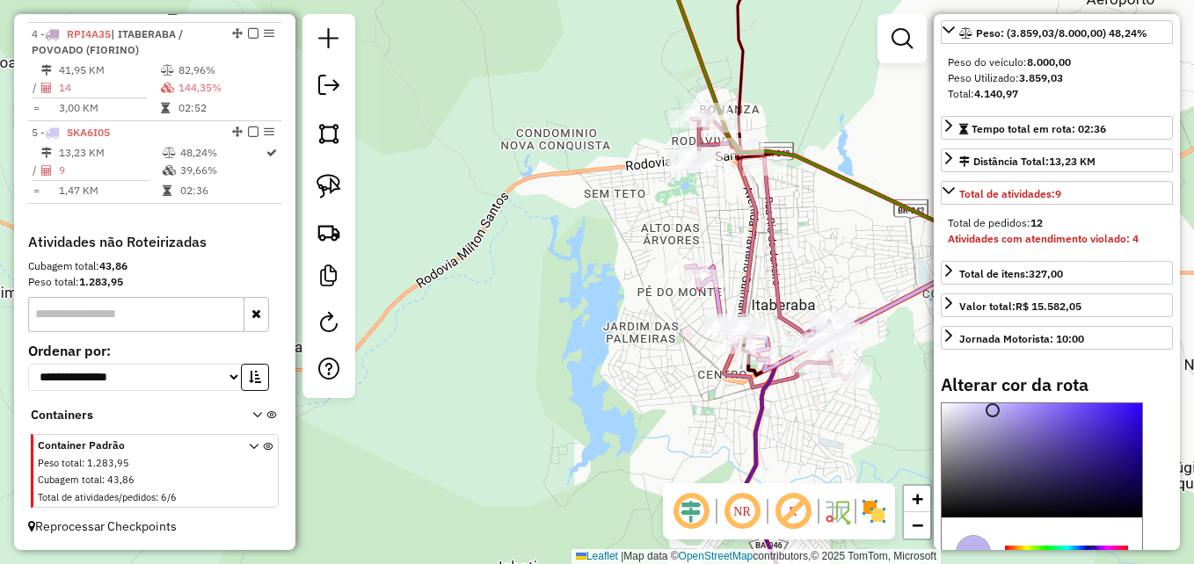
scroll to position [440, 0]
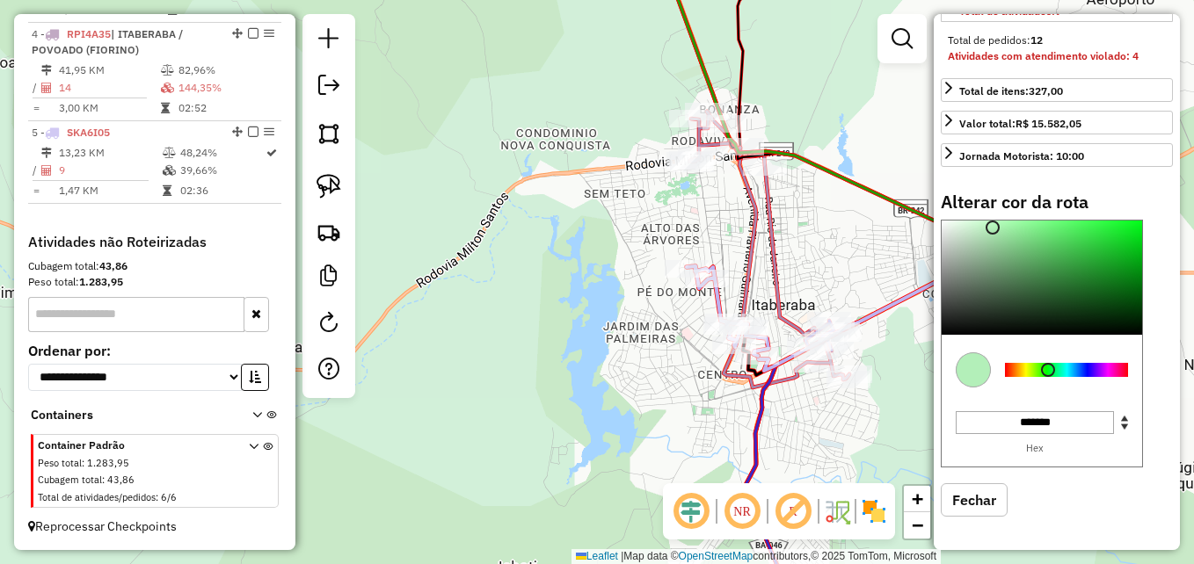
drag, startPoint x: 1089, startPoint y: 378, endPoint x: 1048, endPoint y: 385, distance: 41.1
click at [1048, 377] on div at bounding box center [1048, 370] width 14 height 14
type input "*******"
drag, startPoint x: 994, startPoint y: 242, endPoint x: 1111, endPoint y: 260, distance: 118.4
click at [1111, 257] on div at bounding box center [1111, 250] width 14 height 14
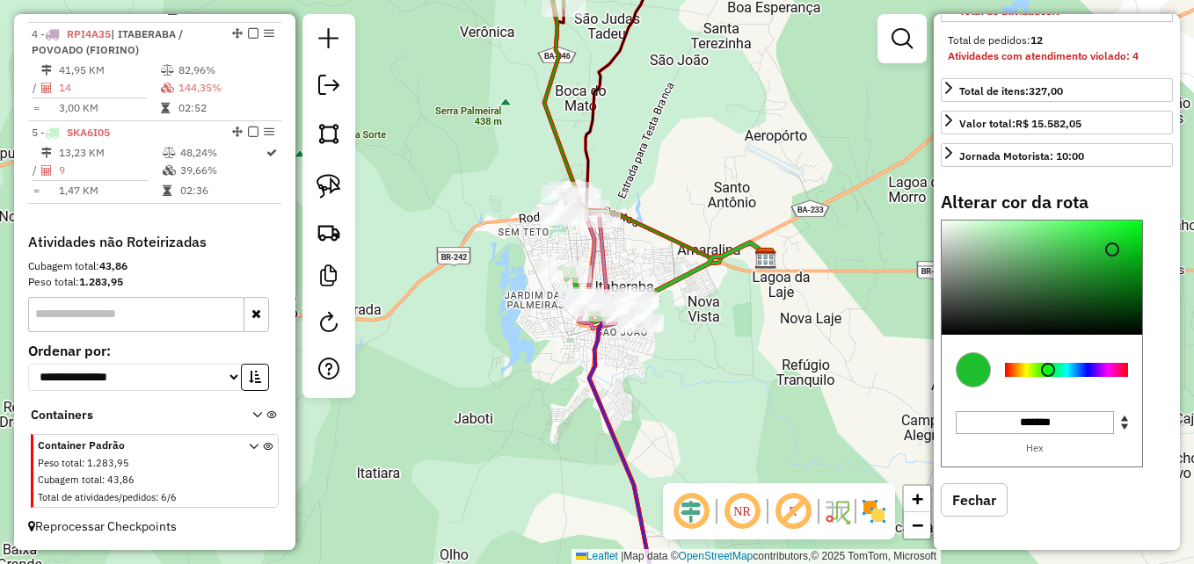
drag, startPoint x: 800, startPoint y: 372, endPoint x: 664, endPoint y: 351, distance: 137.9
click at [664, 353] on div "Janela de atendimento Grade de atendimento Capacidade Transportadoras Veículos …" at bounding box center [597, 282] width 1194 height 564
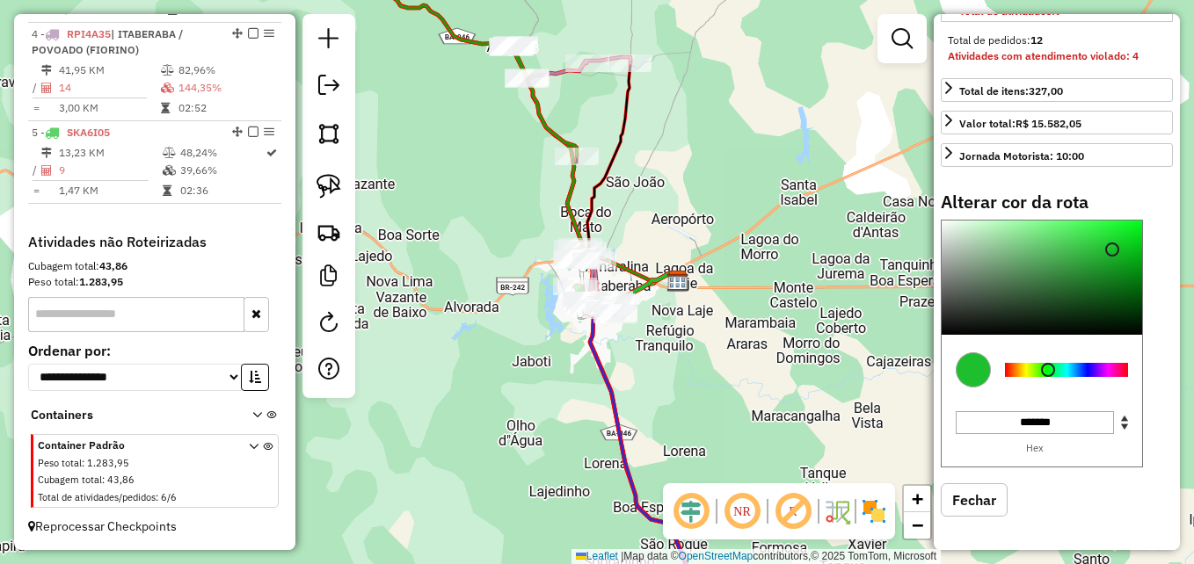
drag, startPoint x: 690, startPoint y: 380, endPoint x: 596, endPoint y: 226, distance: 180.4
click at [596, 226] on div "Janela de atendimento Grade de atendimento Capacidade Transportadoras Veículos …" at bounding box center [597, 282] width 1194 height 564
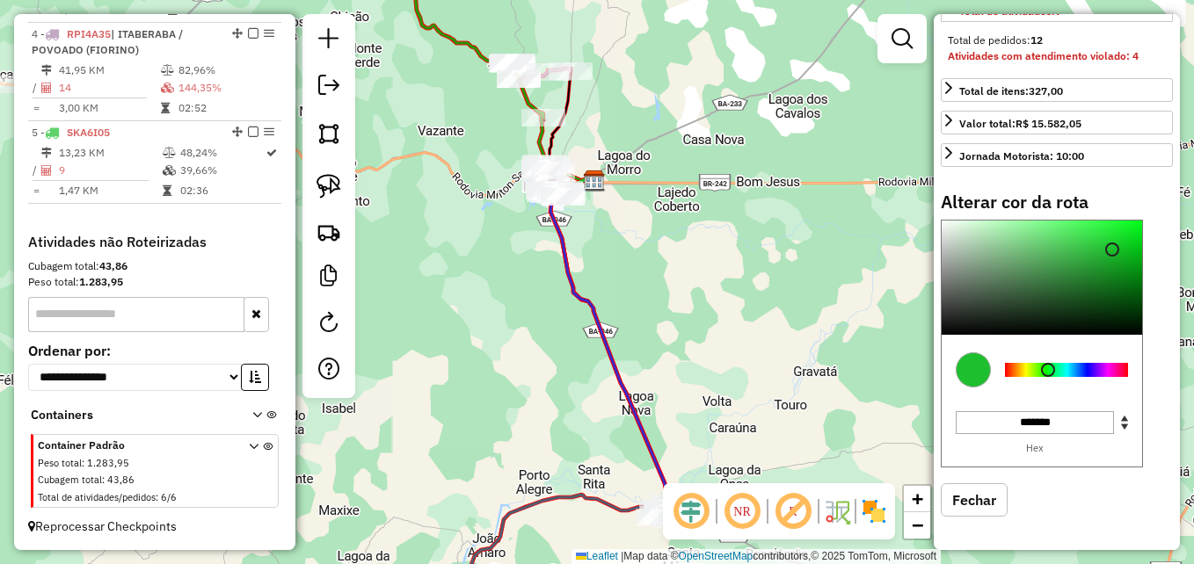
drag, startPoint x: 681, startPoint y: 316, endPoint x: 641, endPoint y: 209, distance: 113.8
click at [641, 209] on div "Janela de atendimento Grade de atendimento Capacidade Transportadoras Veículos …" at bounding box center [597, 282] width 1194 height 564
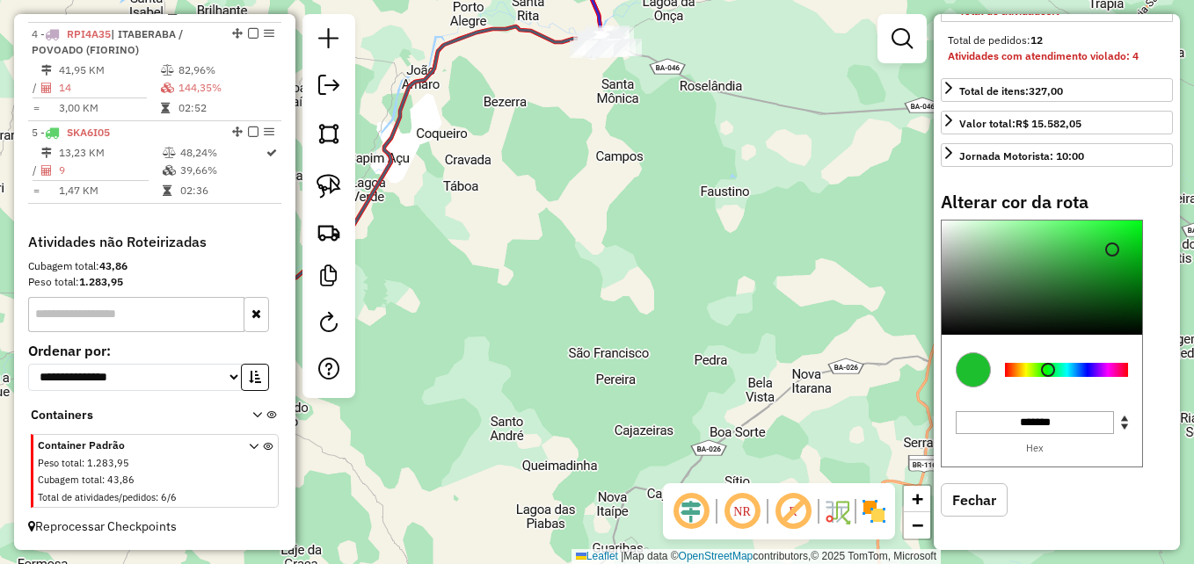
drag, startPoint x: 581, startPoint y: 247, endPoint x: 581, endPoint y: 386, distance: 138.9
click at [581, 386] on div "Janela de atendimento Grade de atendimento Capacidade Transportadoras Veículos …" at bounding box center [597, 282] width 1194 height 564
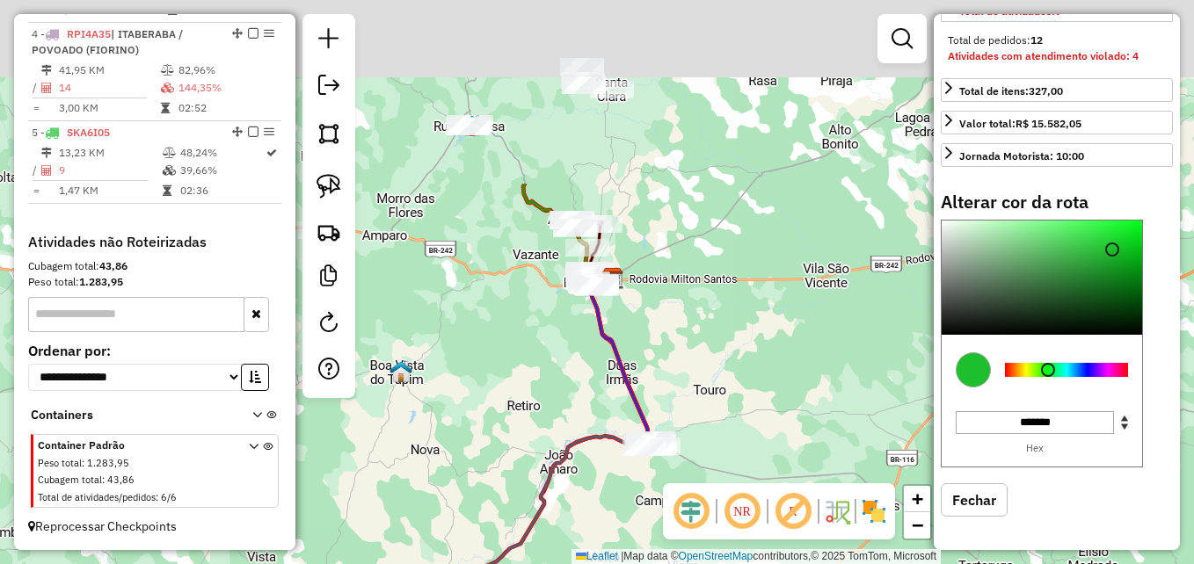
drag, startPoint x: 684, startPoint y: 112, endPoint x: 681, endPoint y: 361, distance: 249.7
click at [681, 367] on div "Janela de atendimento Grade de atendimento Capacidade Transportadoras Veículos …" at bounding box center [597, 282] width 1194 height 564
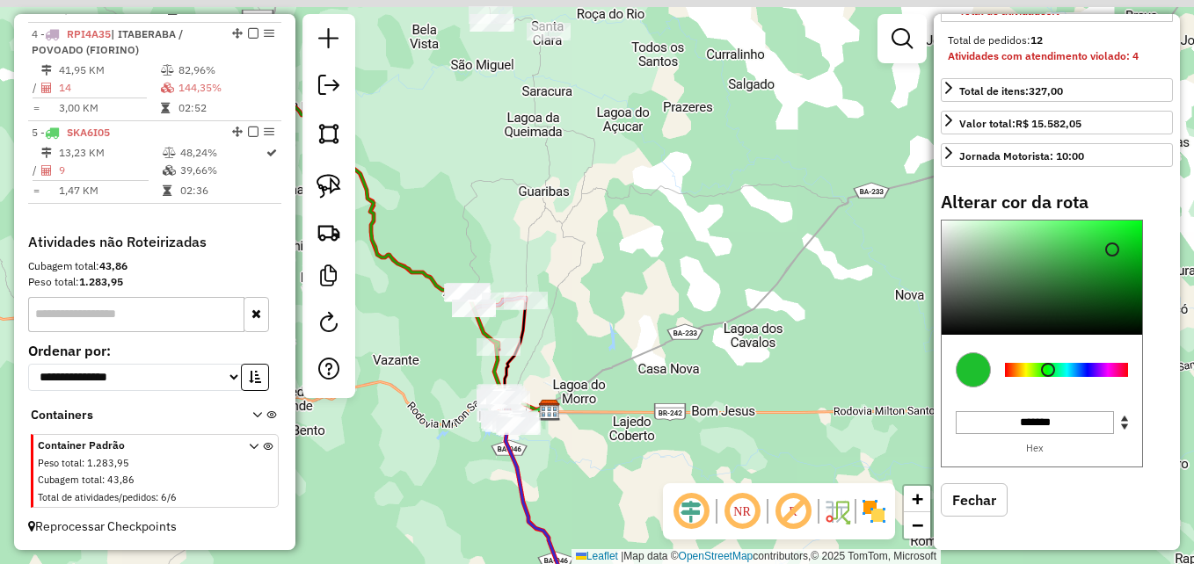
drag, startPoint x: 681, startPoint y: 235, endPoint x: 692, endPoint y: 387, distance: 152.5
click at [692, 387] on div "Janela de atendimento Grade de atendimento Capacidade Transportadoras Veículos …" at bounding box center [597, 282] width 1194 height 564
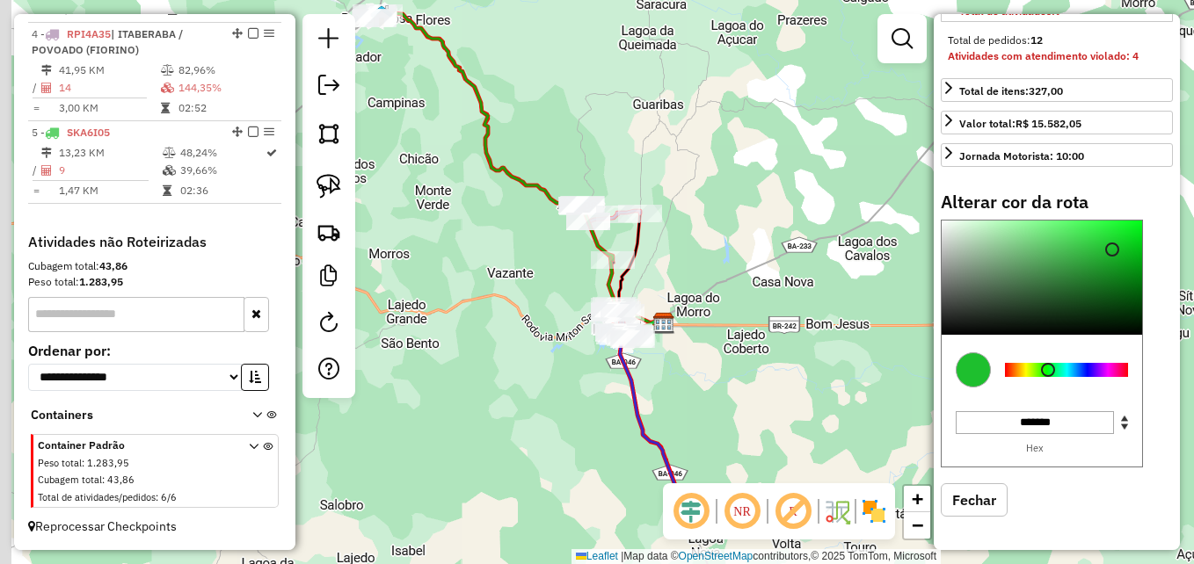
drag, startPoint x: 634, startPoint y: 293, endPoint x: 739, endPoint y: 208, distance: 134.4
click at [754, 201] on div "Janela de atendimento Grade de atendimento Capacidade Transportadoras Veículos …" at bounding box center [597, 282] width 1194 height 564
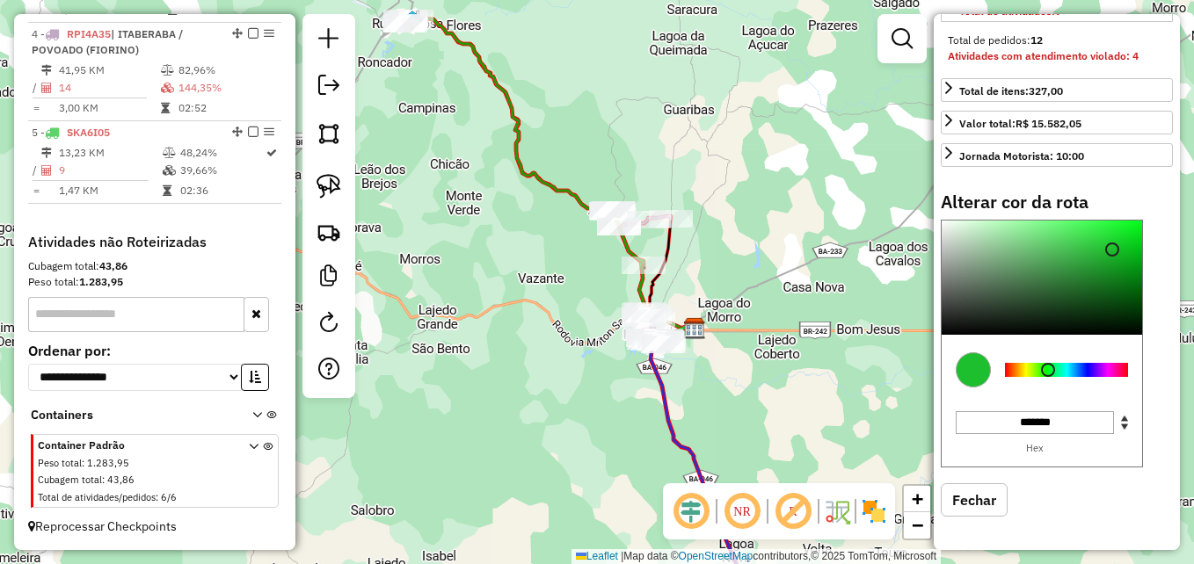
drag, startPoint x: 476, startPoint y: 322, endPoint x: 567, endPoint y: 426, distance: 139.0
click at [566, 426] on div "Janela de atendimento Grade de atendimento Capacidade Transportadoras Veículos …" at bounding box center [597, 282] width 1194 height 564
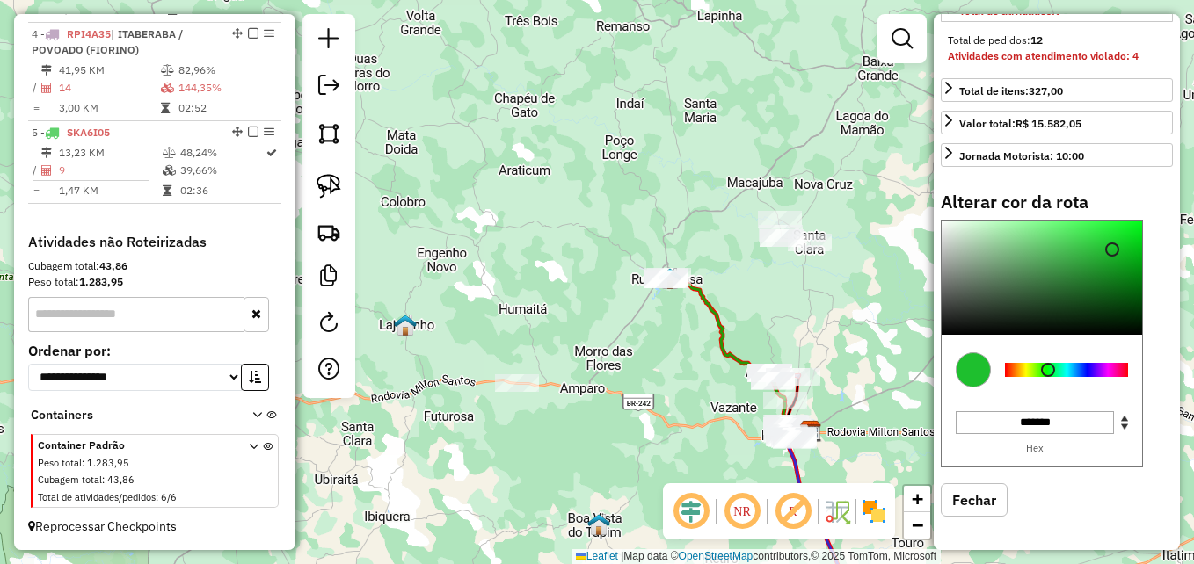
drag, startPoint x: 506, startPoint y: 387, endPoint x: 643, endPoint y: 402, distance: 137.1
click at [643, 402] on div "Janela de atendimento Grade de atendimento Capacidade Transportadoras Veículos …" at bounding box center [597, 282] width 1194 height 564
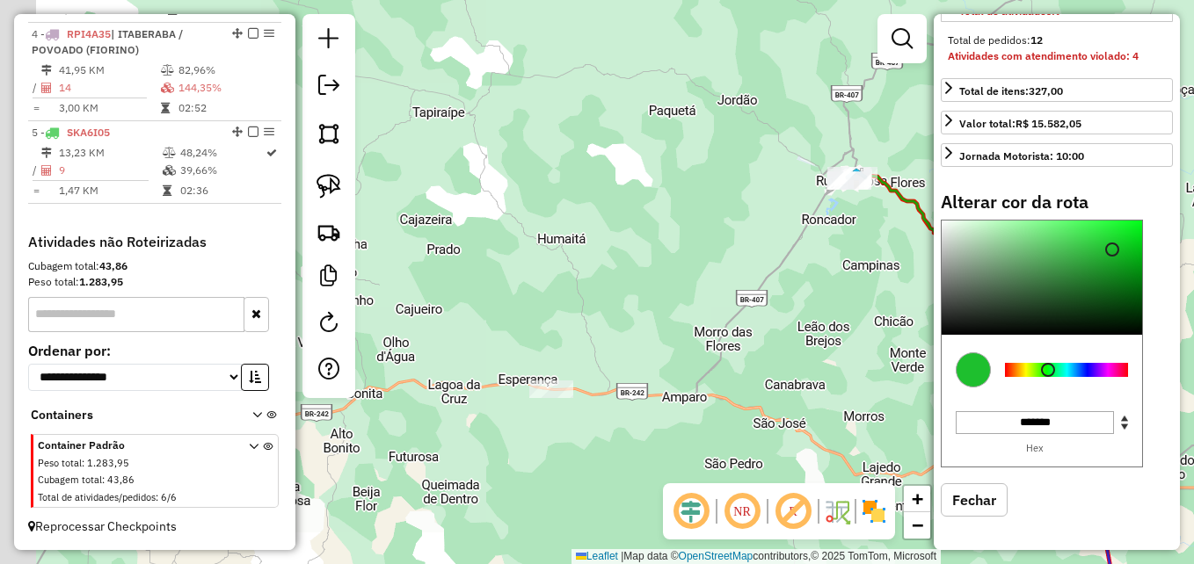
drag, startPoint x: 513, startPoint y: 431, endPoint x: 670, endPoint y: 455, distance: 158.3
click at [670, 455] on div "Janela de atendimento Grade de atendimento Capacidade Transportadoras Veículos …" at bounding box center [597, 282] width 1194 height 564
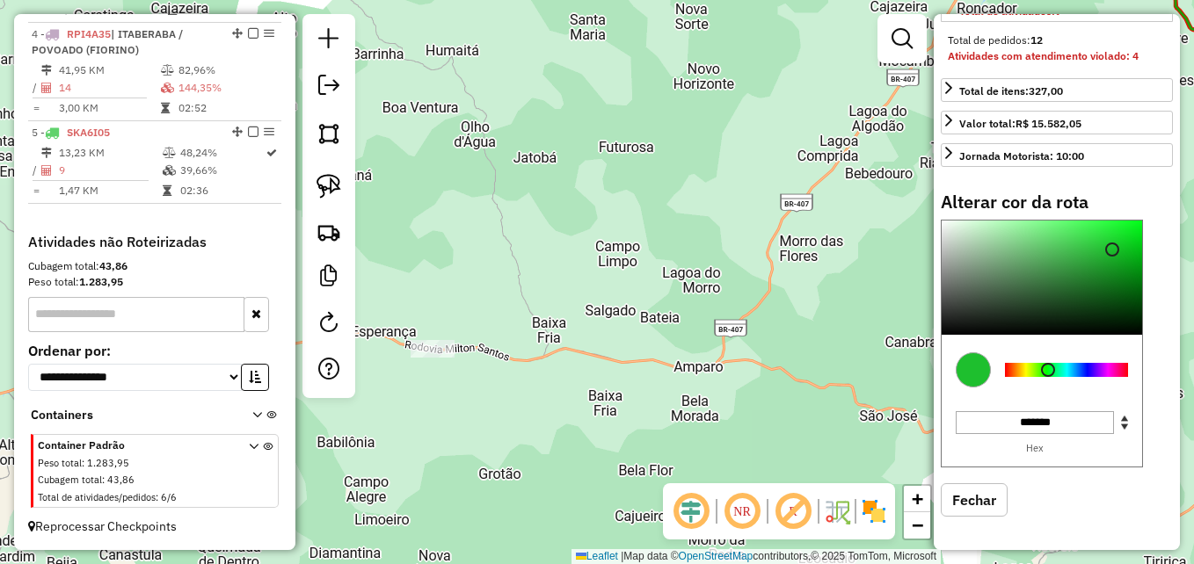
drag, startPoint x: 618, startPoint y: 393, endPoint x: 606, endPoint y: 415, distance: 25.2
click at [606, 415] on div "Janela de atendimento Grade de atendimento Capacidade Transportadoras Veículos …" at bounding box center [597, 282] width 1194 height 564
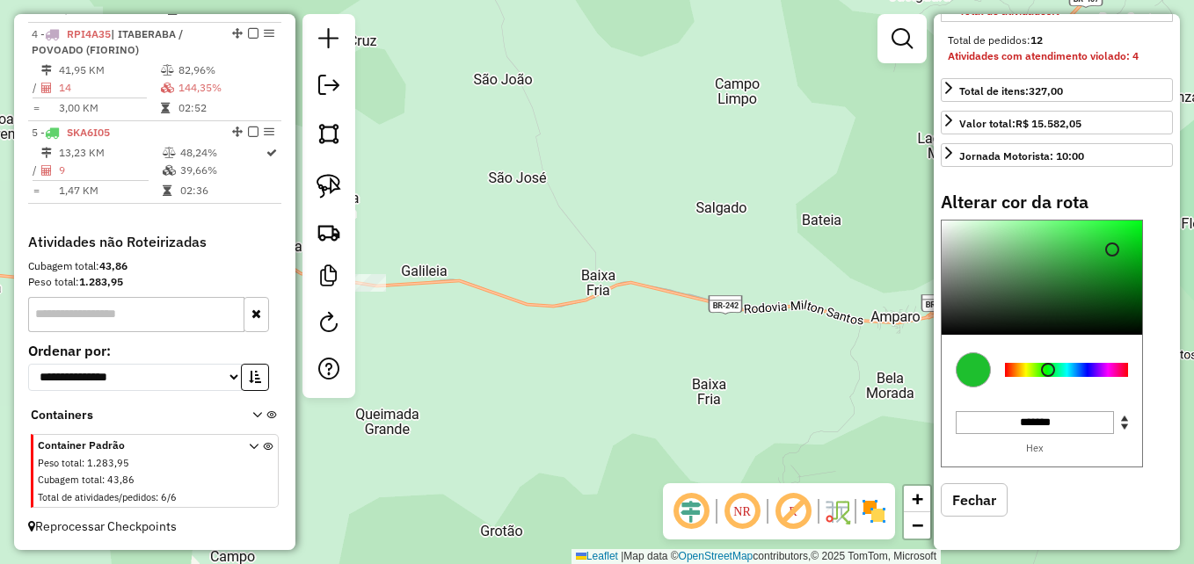
drag, startPoint x: 491, startPoint y: 410, endPoint x: 596, endPoint y: 410, distance: 105.5
click at [596, 410] on div "Janela de atendimento Grade de atendimento Capacidade Transportadoras Veículos …" at bounding box center [597, 282] width 1194 height 564
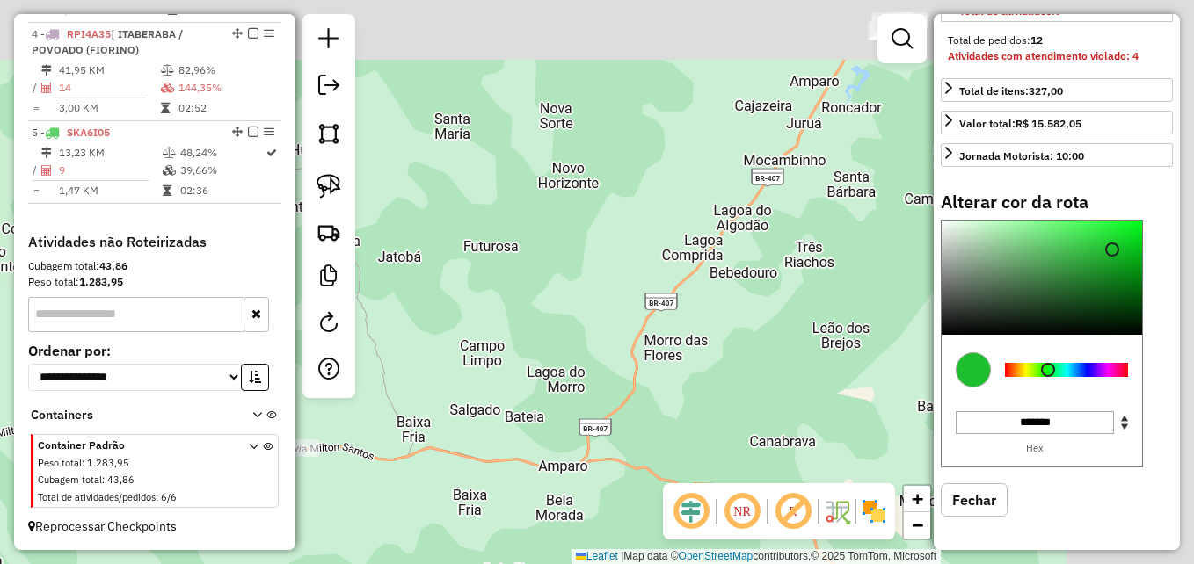
drag, startPoint x: 742, startPoint y: 274, endPoint x: 519, endPoint y: 398, distance: 255.4
click at [519, 398] on div "Janela de atendimento Grade de atendimento Capacidade Transportadoras Veículos …" at bounding box center [597, 282] width 1194 height 564
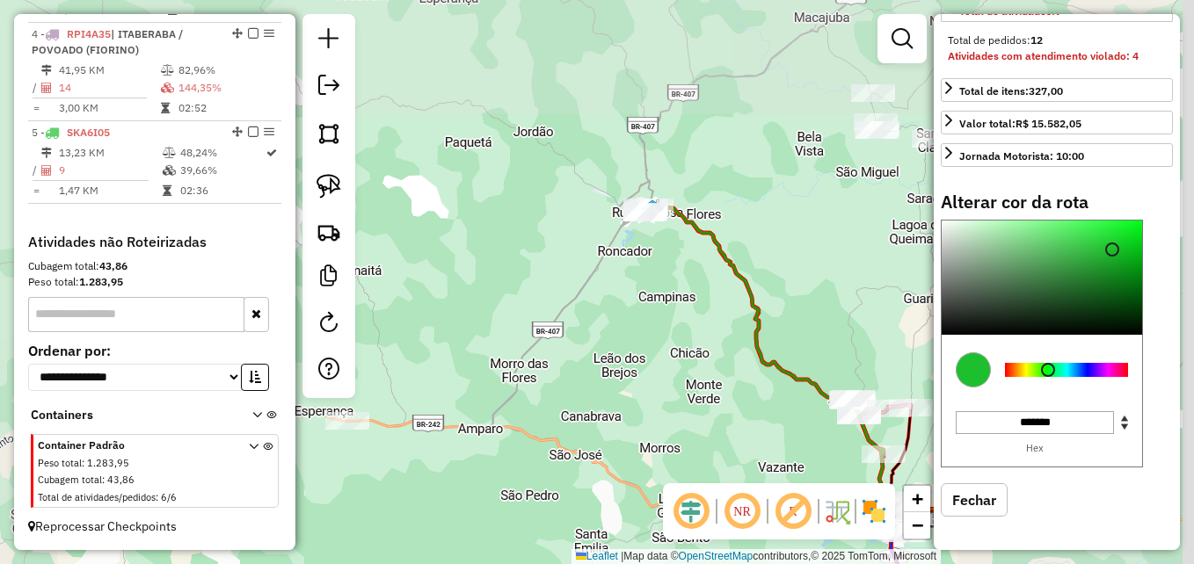
drag, startPoint x: 762, startPoint y: 354, endPoint x: 534, endPoint y: 368, distance: 229.0
click at [537, 368] on div "Janela de atendimento Grade de atendimento Capacidade Transportadoras Veículos …" at bounding box center [597, 282] width 1194 height 564
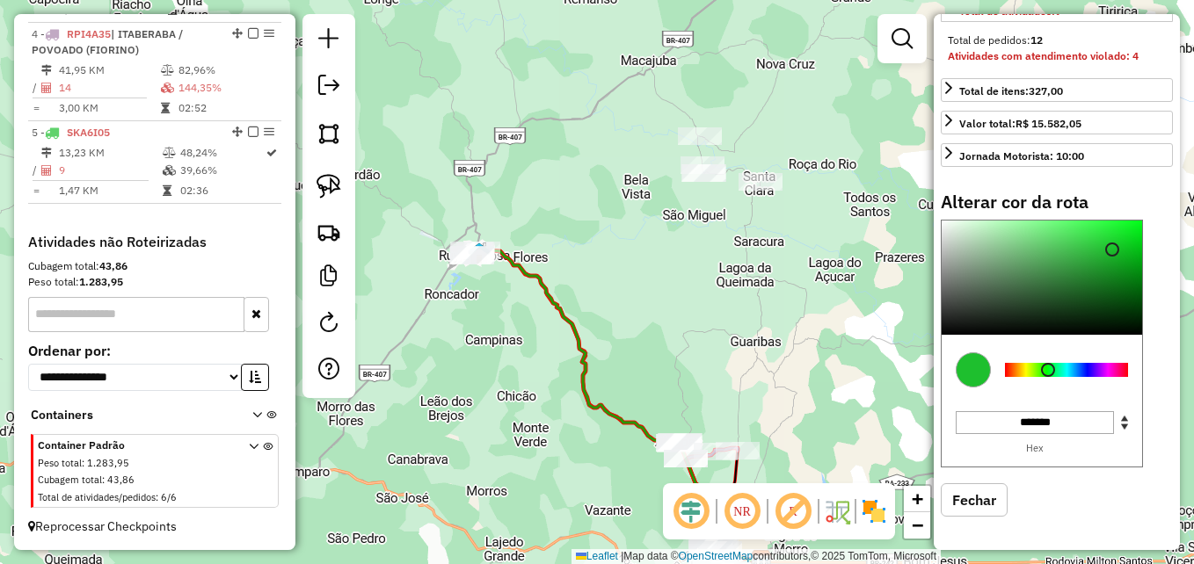
drag, startPoint x: 832, startPoint y: 260, endPoint x: 699, endPoint y: 398, distance: 191.5
click at [699, 398] on div "Janela de atendimento Grade de atendimento Capacidade Transportadoras Veículos …" at bounding box center [597, 282] width 1194 height 564
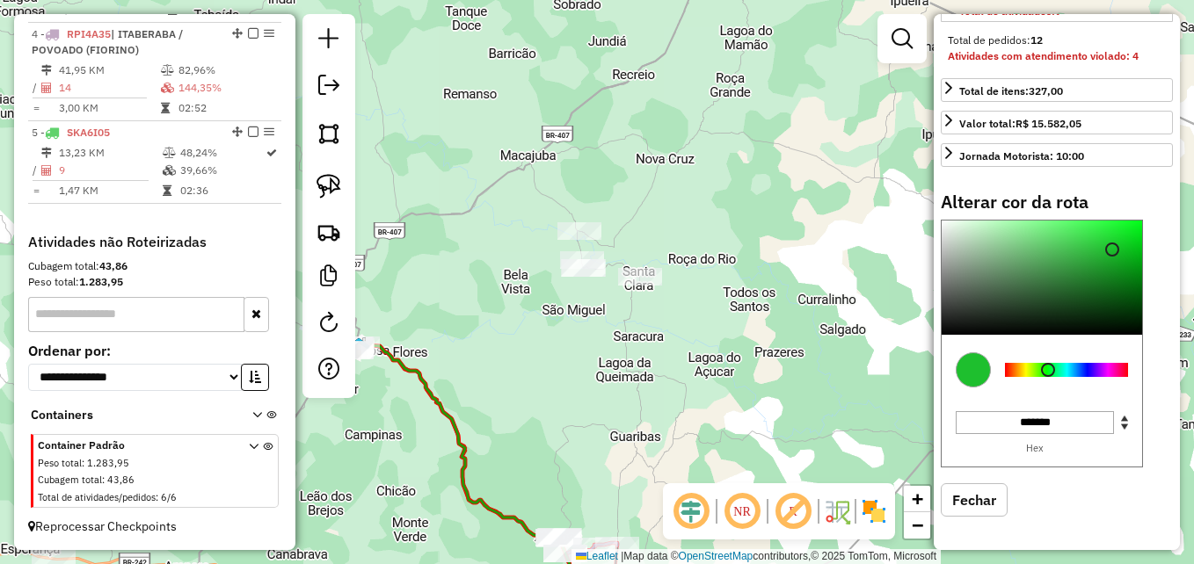
drag, startPoint x: 711, startPoint y: 387, endPoint x: 656, endPoint y: 383, distance: 55.5
click at [656, 383] on div "Janela de atendimento Grade de atendimento Capacidade Transportadoras Veículos …" at bounding box center [597, 282] width 1194 height 564
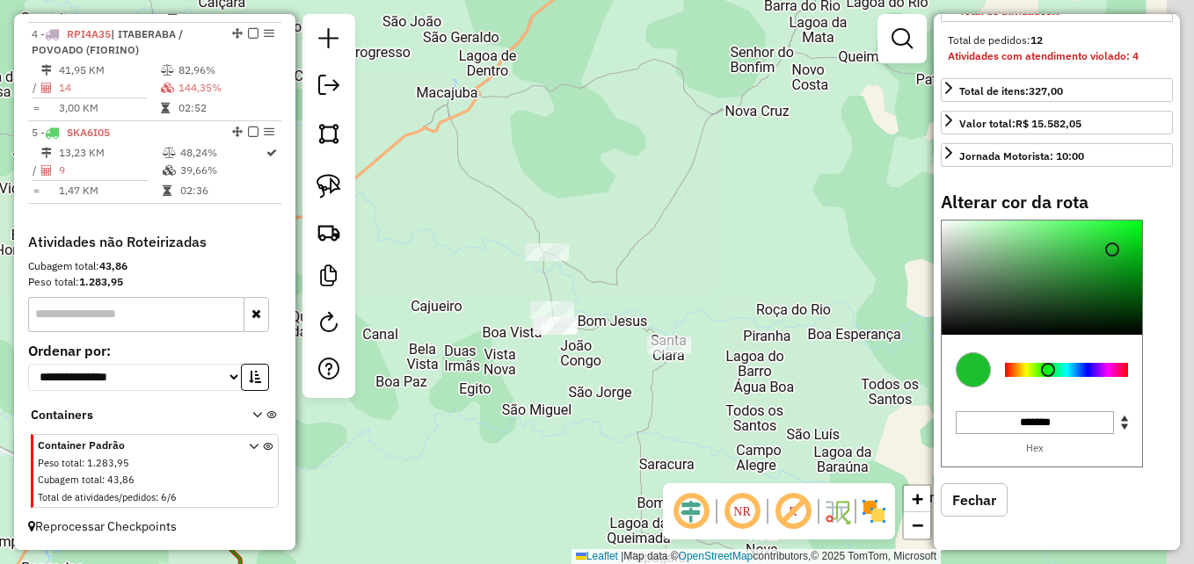
drag, startPoint x: 579, startPoint y: 320, endPoint x: 516, endPoint y: 371, distance: 80.6
click at [516, 371] on div "Janela de atendimento Grade de atendimento Capacidade Transportadoras Veículos …" at bounding box center [597, 282] width 1194 height 564
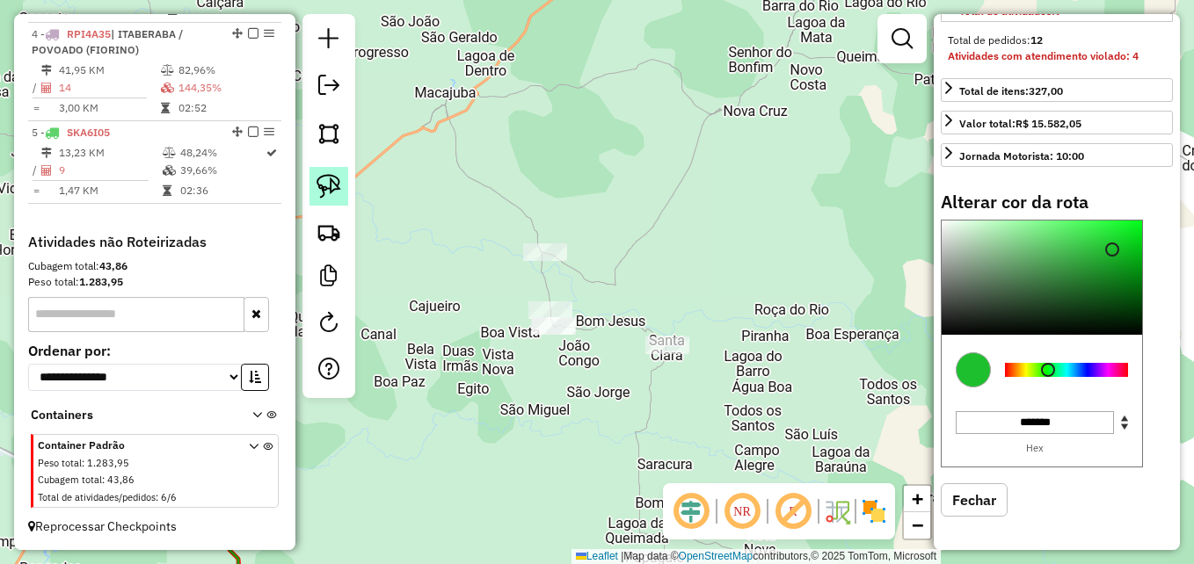
click at [344, 189] on link at bounding box center [329, 186] width 39 height 39
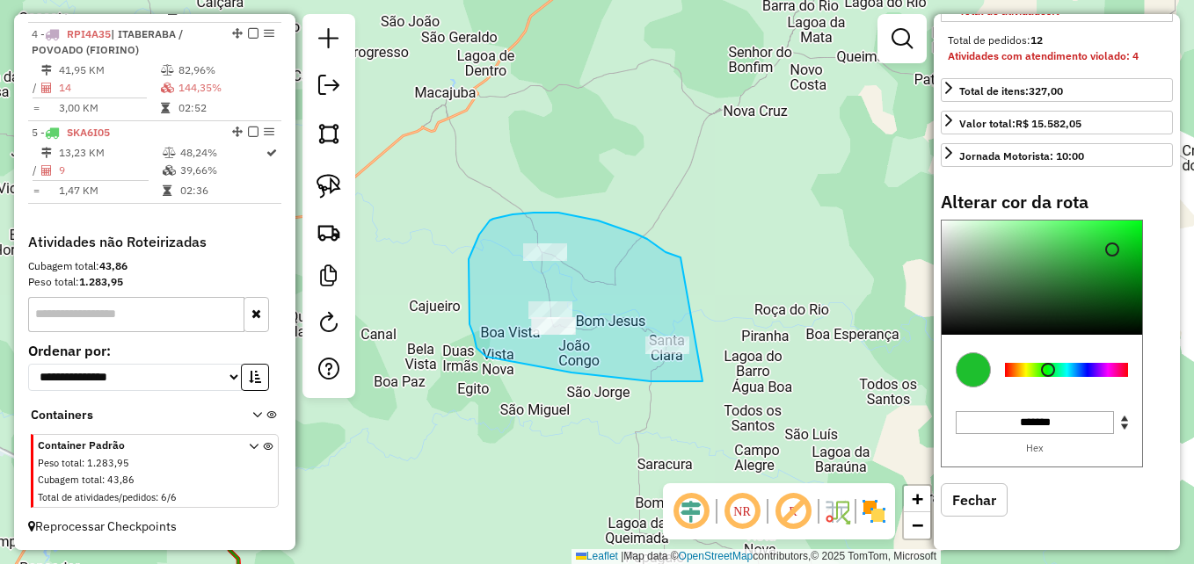
drag, startPoint x: 703, startPoint y: 382, endPoint x: 683, endPoint y: 259, distance: 123.7
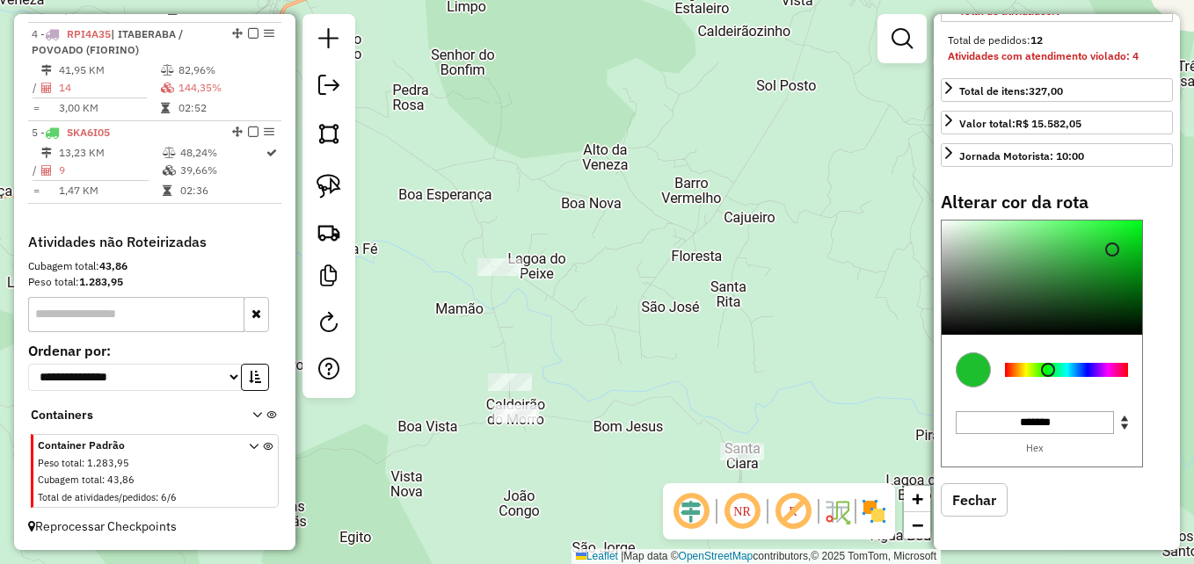
drag, startPoint x: 659, startPoint y: 311, endPoint x: 739, endPoint y: 300, distance: 80.0
click at [739, 300] on div "Janela de atendimento Grade de atendimento Capacidade Transportadoras Veículos …" at bounding box center [597, 282] width 1194 height 564
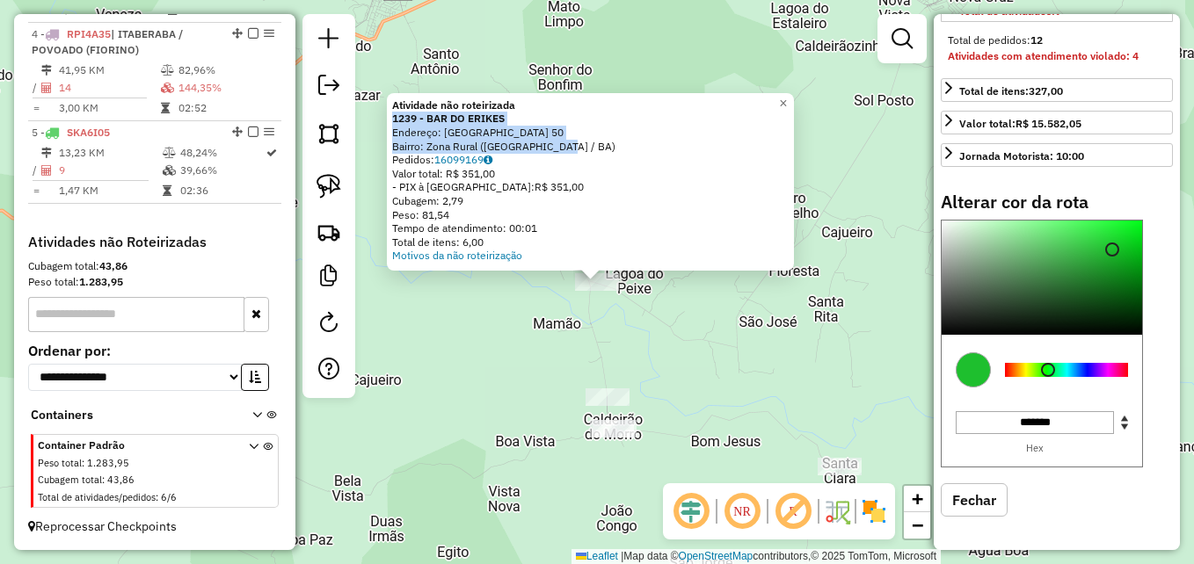
drag, startPoint x: 574, startPoint y: 149, endPoint x: 391, endPoint y: 118, distance: 185.6
click at [391, 118] on div "Atividade não roteirizada 1239 - BAR DO ERIKES Endereço: FAZENDA ALTO BONITO 50…" at bounding box center [590, 182] width 407 height 178
copy div "1239 - BAR DO ERIKES Endereço: FAZENDA ALTO BONITO 50 Bairro: Zona Rural (MACAJ…"
click at [702, 375] on div "Atividade não roteirizada 1239 - BAR DO ERIKES Endereço: FAZENDA ALTO BONITO 50…" at bounding box center [597, 282] width 1194 height 564
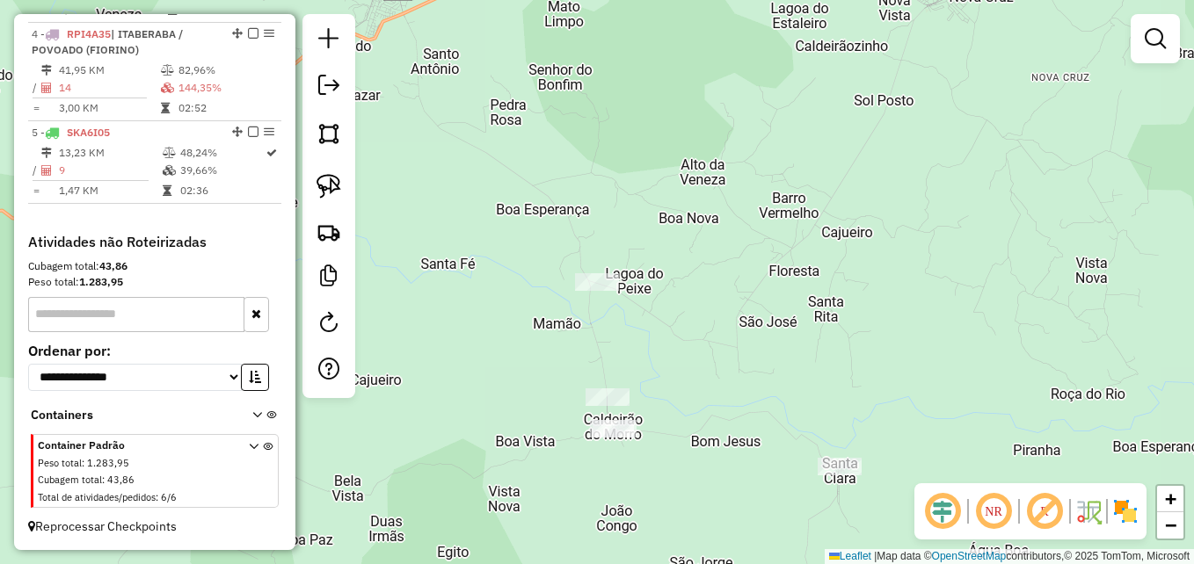
click at [618, 406] on div at bounding box center [608, 398] width 44 height 18
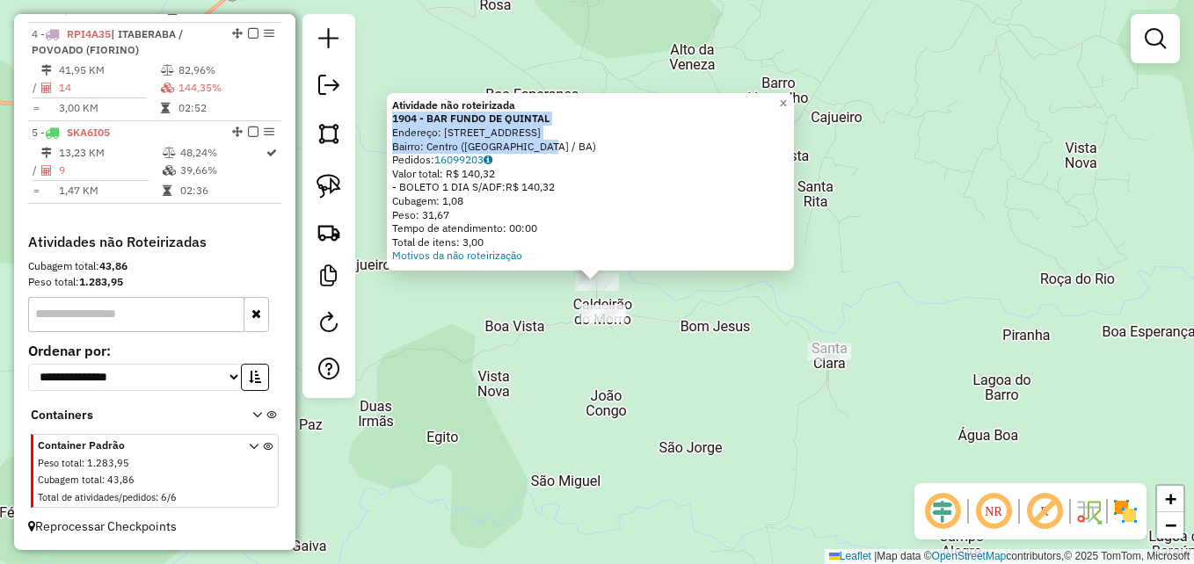
drag, startPoint x: 572, startPoint y: 146, endPoint x: 396, endPoint y: 121, distance: 178.4
click at [396, 121] on div "Atividade não roteirizada 1904 - BAR FUNDO DE QUINTAL Endereço: Estrada para Sa…" at bounding box center [590, 182] width 407 height 178
copy div "1904 - BAR FUNDO DE QUINTAL Endereço: Estrada para Santa Clara 102 Bairro: Cent…"
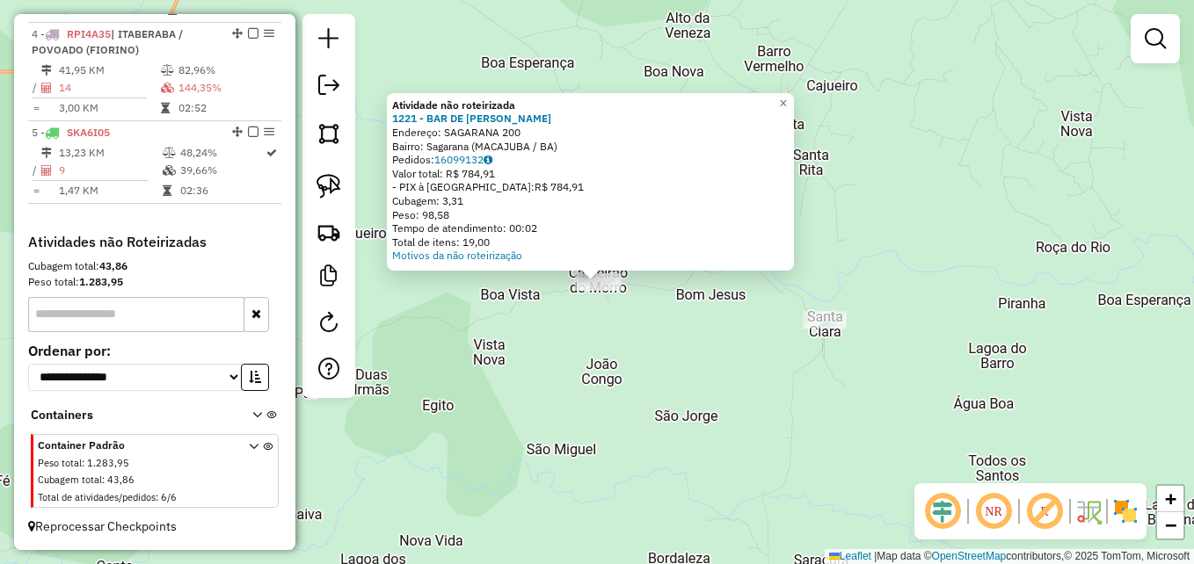
click at [539, 116] on div "1221 - BAR DE LUCAS" at bounding box center [590, 119] width 397 height 14
drag, startPoint x: 572, startPoint y: 144, endPoint x: 390, endPoint y: 120, distance: 183.7
click at [390, 120] on div "Atividade não roteirizada 1221 - BAR DE LUCAS Endereço: SAGARANA 200 Bairro: Sa…" at bounding box center [590, 182] width 407 height 178
copy div "1221 - BAR DE LUCAS Endereço: SAGARANA 200 Bairro: Sagarana (MACAJUBA / BA)"
click at [687, 361] on div "Atividade não roteirizada 1221 - BAR DE LUCAS Endereço: SAGARANA 200 Bairro: Sa…" at bounding box center [597, 282] width 1194 height 564
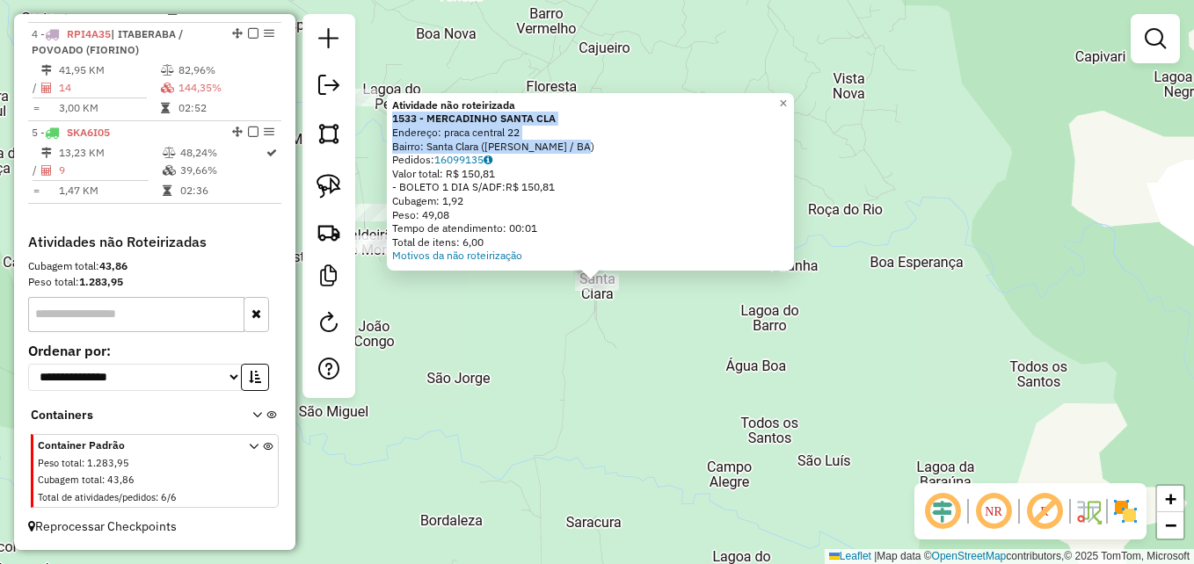
drag, startPoint x: 605, startPoint y: 150, endPoint x: 390, endPoint y: 118, distance: 217.9
click at [390, 118] on div "Atividade não roteirizada 1533 - MERCADINHO SANTA CLA Endereço: praca central 2…" at bounding box center [590, 182] width 407 height 178
copy div "1533 - MERCADINHO SANTA CLA Endereço: praca central 22 Bairro: Santa Clara (RUY…"
click at [645, 353] on div "Atividade não roteirizada 1533 - MERCADINHO SANTA CLA Endereço: praca central 2…" at bounding box center [597, 282] width 1194 height 564
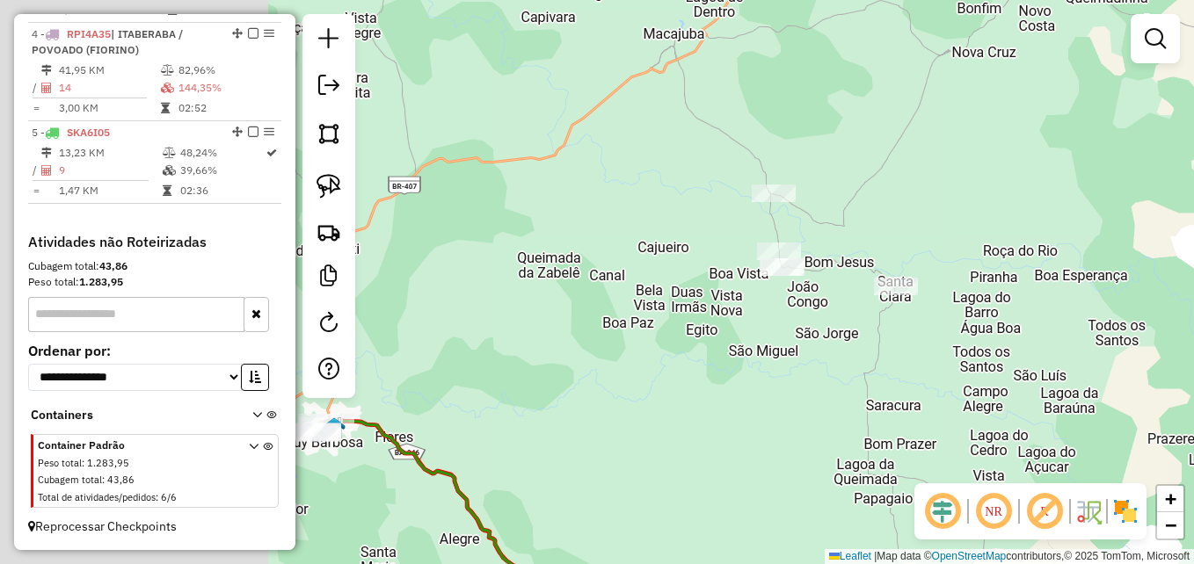
drag, startPoint x: 737, startPoint y: 397, endPoint x: 838, endPoint y: 350, distance: 111.7
click at [979, 344] on div "Janela de atendimento Grade de atendimento Capacidade Transportadoras Veículos …" at bounding box center [597, 282] width 1194 height 564
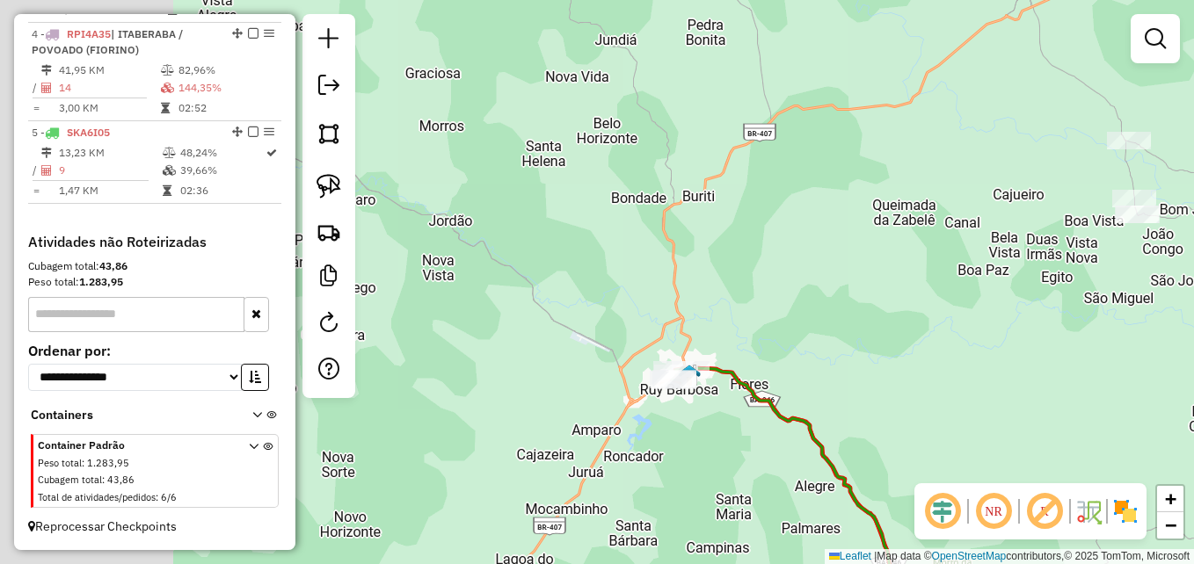
drag, startPoint x: 706, startPoint y: 350, endPoint x: 1071, endPoint y: 331, distance: 365.4
click at [1122, 331] on div "Janela de atendimento Grade de atendimento Capacidade Transportadoras Veículos …" at bounding box center [597, 282] width 1194 height 564
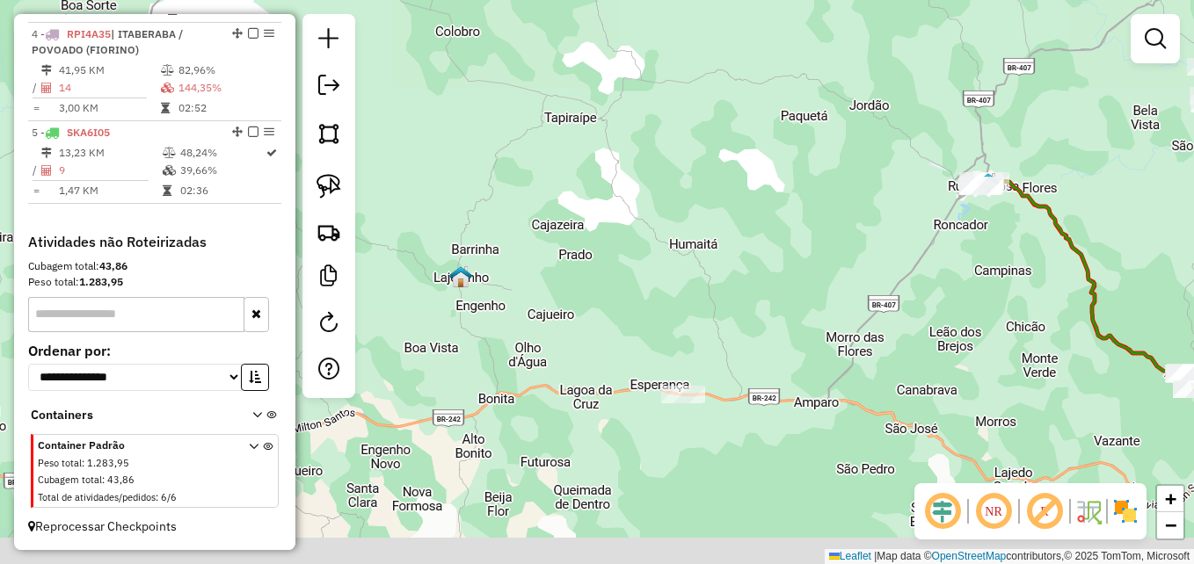
drag, startPoint x: 699, startPoint y: 390, endPoint x: 802, endPoint y: 221, distance: 197.7
click at [802, 221] on div "Janela de atendimento Grade de atendimento Capacidade Transportadoras Veículos …" at bounding box center [597, 282] width 1194 height 564
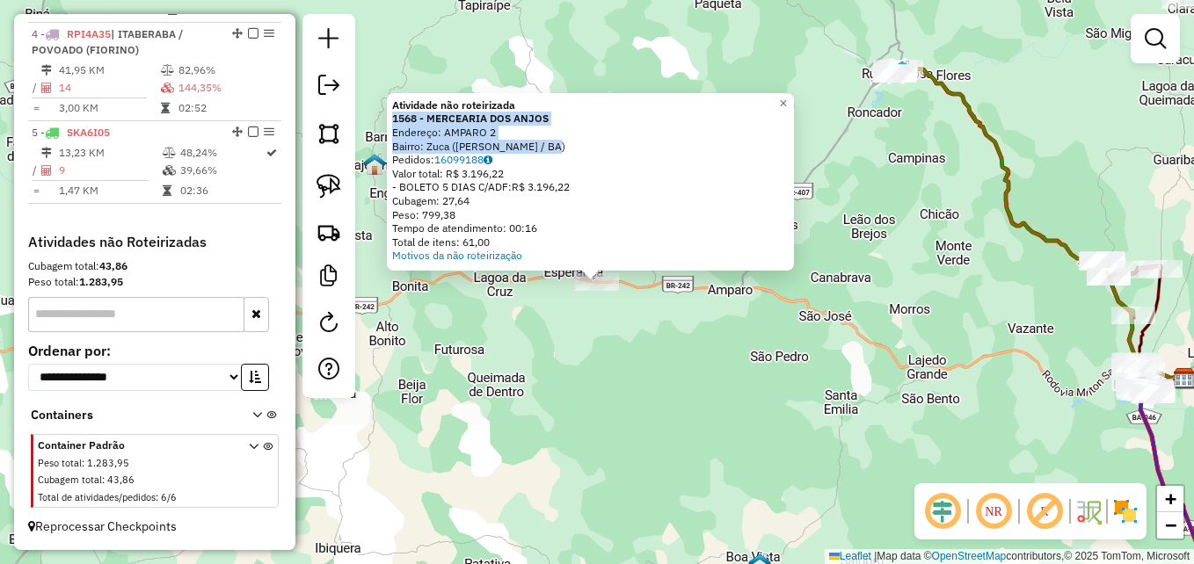
drag, startPoint x: 568, startPoint y: 147, endPoint x: 392, endPoint y: 123, distance: 177.5
click at [392, 123] on div "Atividade não roteirizada 1568 - MERCEARIA DOS ANJOS Endereço: AMPARO 2 Bairro:…" at bounding box center [590, 182] width 407 height 178
copy div "1568 - MERCEARIA DOS ANJOS Endereço: AMPARO 2 Bairro: Zuca (RUY BARBOSA / BA)"
click at [787, 105] on span "×" at bounding box center [783, 103] width 8 height 15
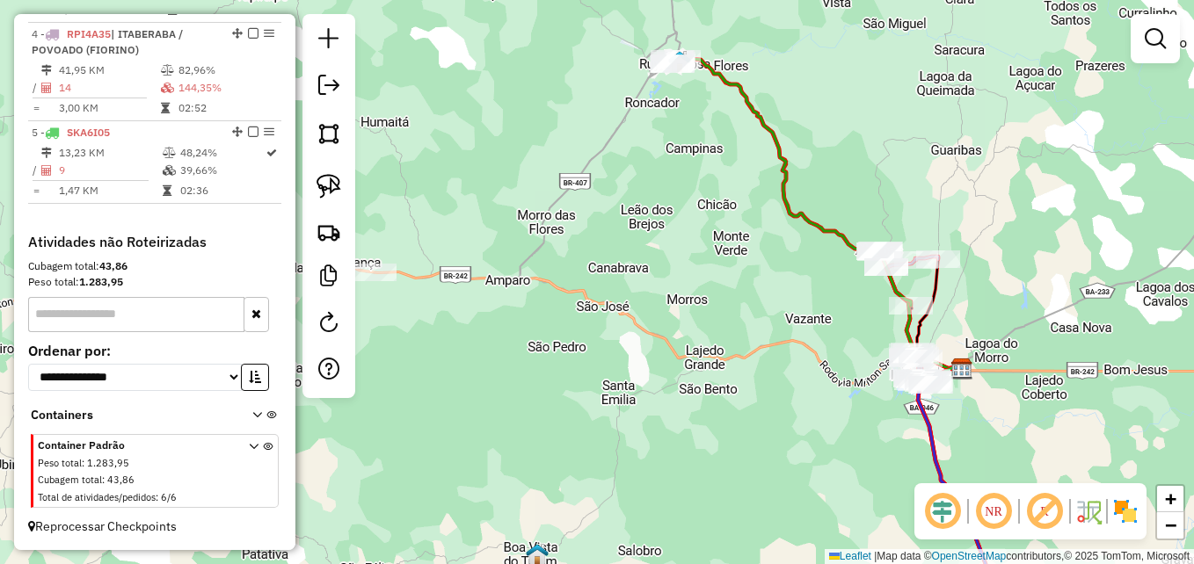
drag, startPoint x: 958, startPoint y: 294, endPoint x: 732, endPoint y: 279, distance: 226.5
click at [734, 282] on div "Janela de atendimento Grade de atendimento Capacidade Transportadoras Veículos …" at bounding box center [597, 282] width 1194 height 564
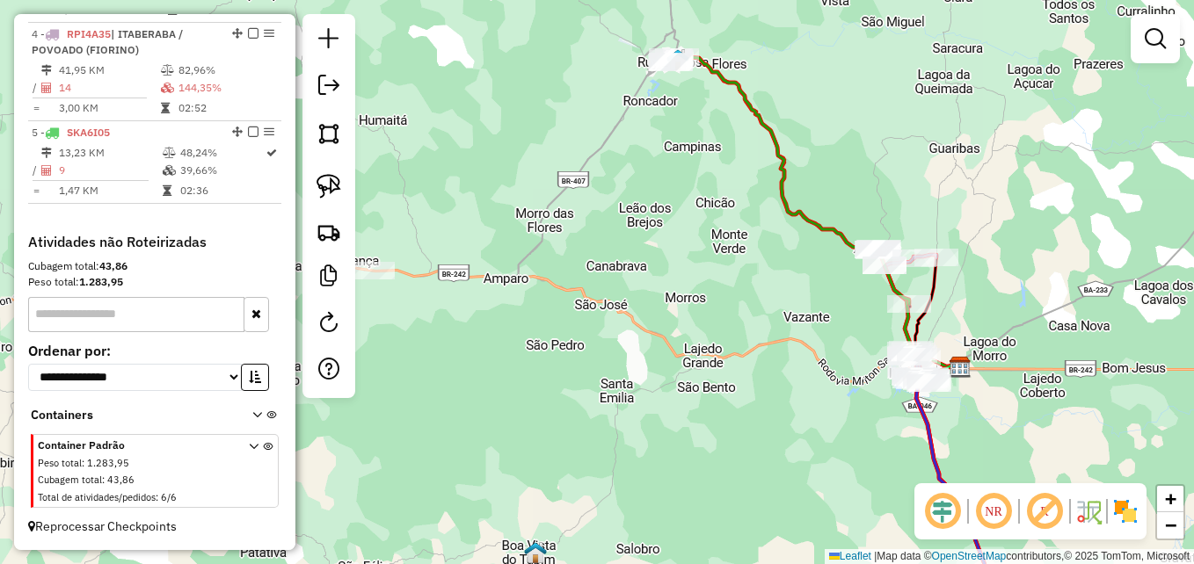
drag, startPoint x: 732, startPoint y: 304, endPoint x: 696, endPoint y: 303, distance: 35.2
click at [696, 303] on div "Janela de atendimento Grade de atendimento Capacidade Transportadoras Veículos …" at bounding box center [597, 282] width 1194 height 564
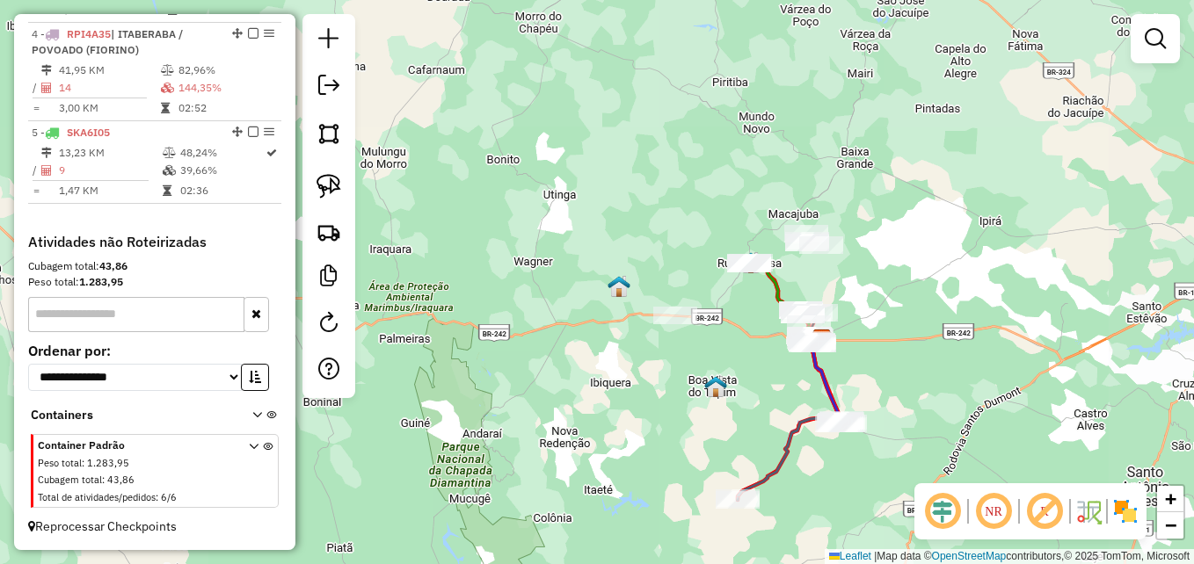
drag, startPoint x: 753, startPoint y: 384, endPoint x: 677, endPoint y: 317, distance: 100.9
click at [677, 317] on div "Janela de atendimento Grade de atendimento Capacidade Transportadoras Veículos …" at bounding box center [597, 282] width 1194 height 564
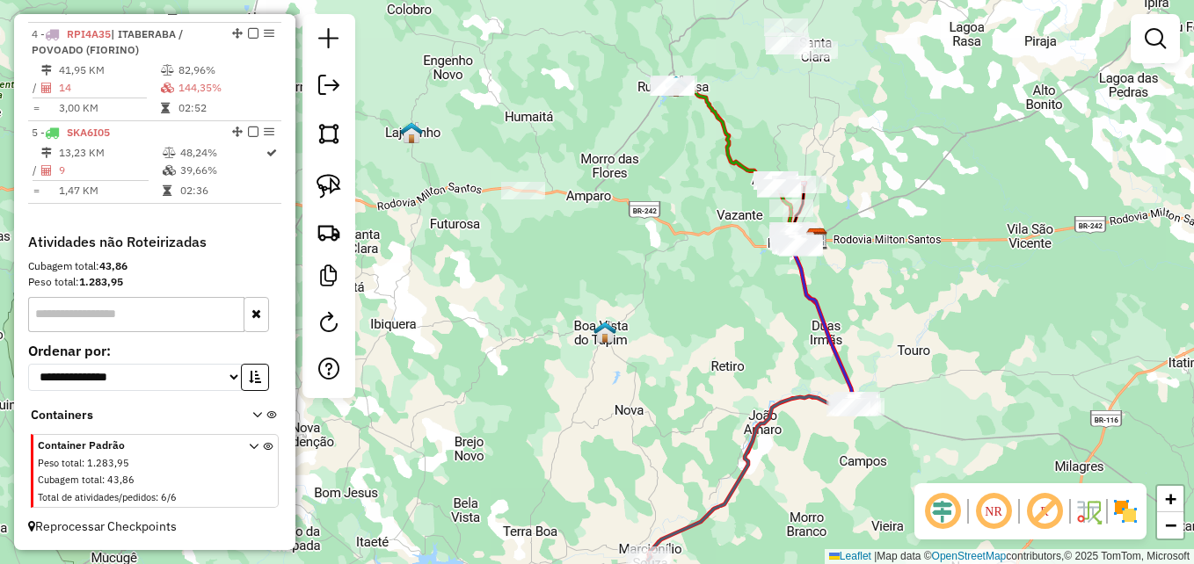
drag, startPoint x: 717, startPoint y: 263, endPoint x: 688, endPoint y: 300, distance: 47.0
click at [688, 300] on div "Janela de atendimento Grade de atendimento Capacidade Transportadoras Veículos …" at bounding box center [597, 282] width 1194 height 564
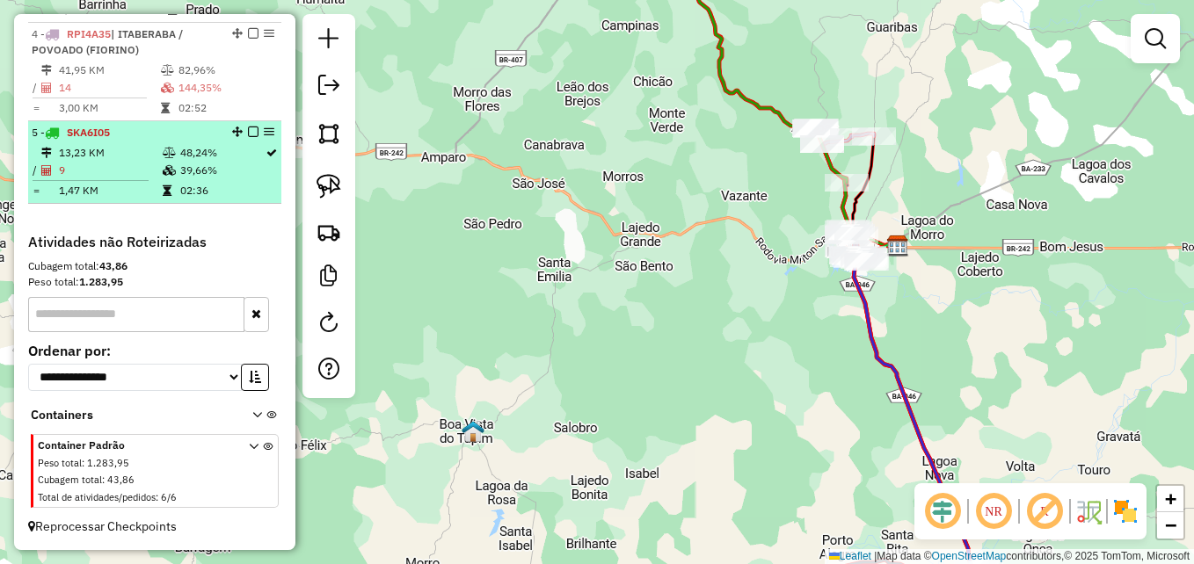
click at [132, 176] on td "9" at bounding box center [110, 171] width 104 height 18
select select "**********"
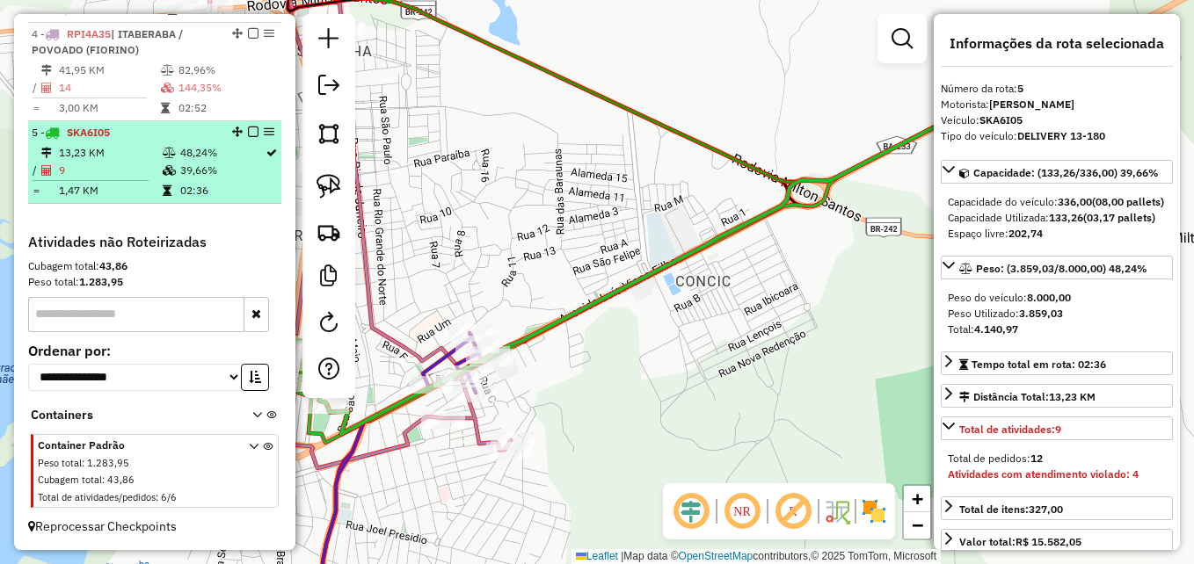
click at [132, 176] on td "9" at bounding box center [110, 171] width 104 height 18
drag, startPoint x: 132, startPoint y: 176, endPoint x: 160, endPoint y: 155, distance: 35.2
click at [126, 157] on td "13,23 KM" at bounding box center [110, 153] width 104 height 18
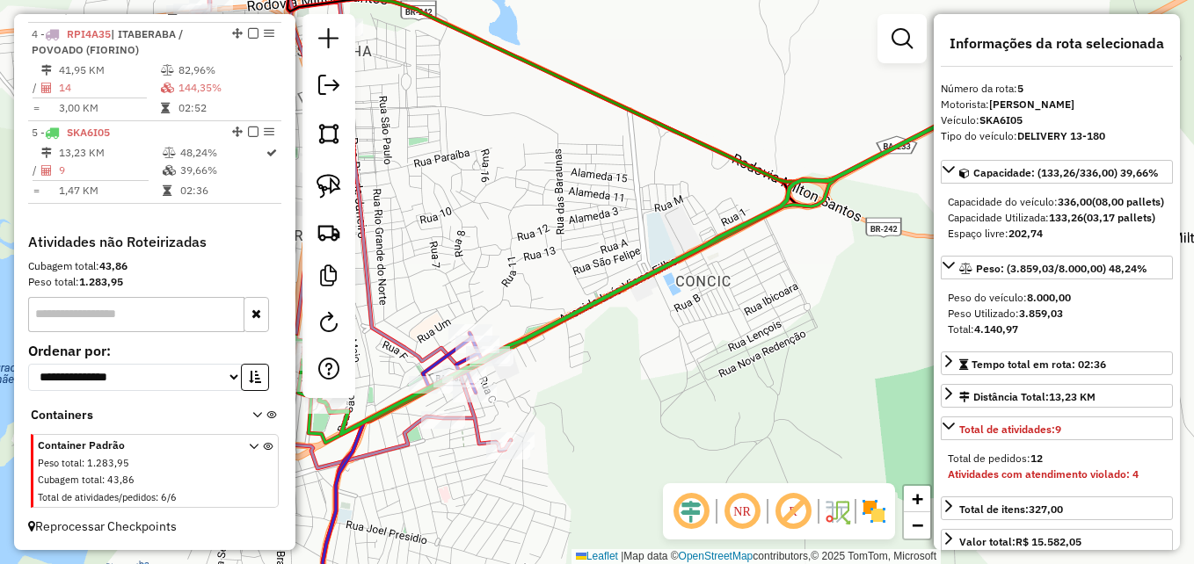
click at [599, 295] on icon at bounding box center [667, 278] width 681 height 312
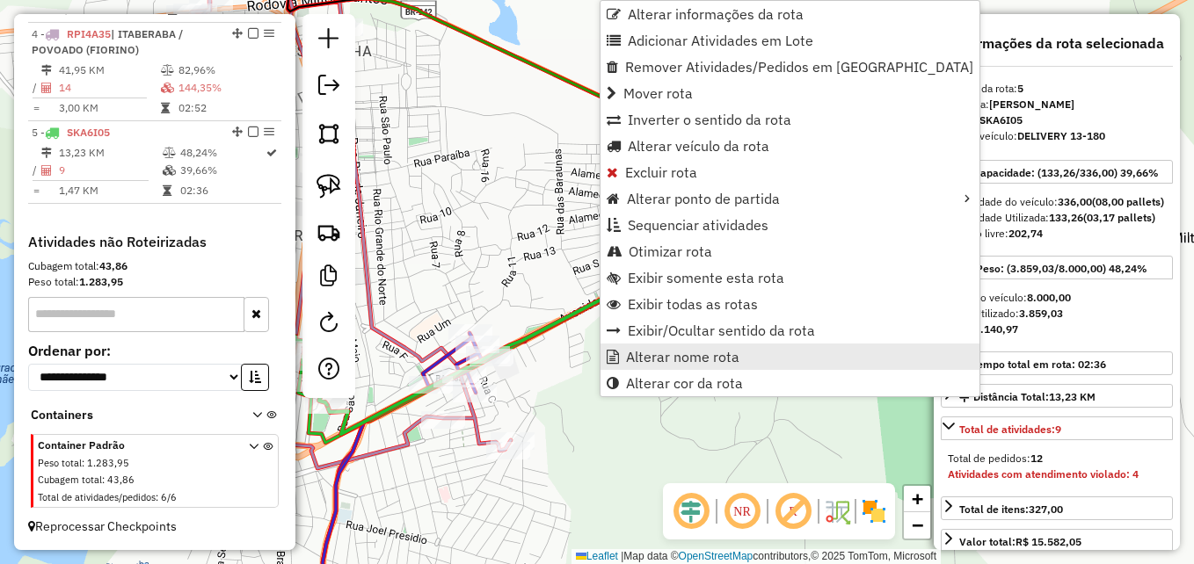
click at [663, 360] on span "Alterar nome rota" at bounding box center [682, 357] width 113 height 14
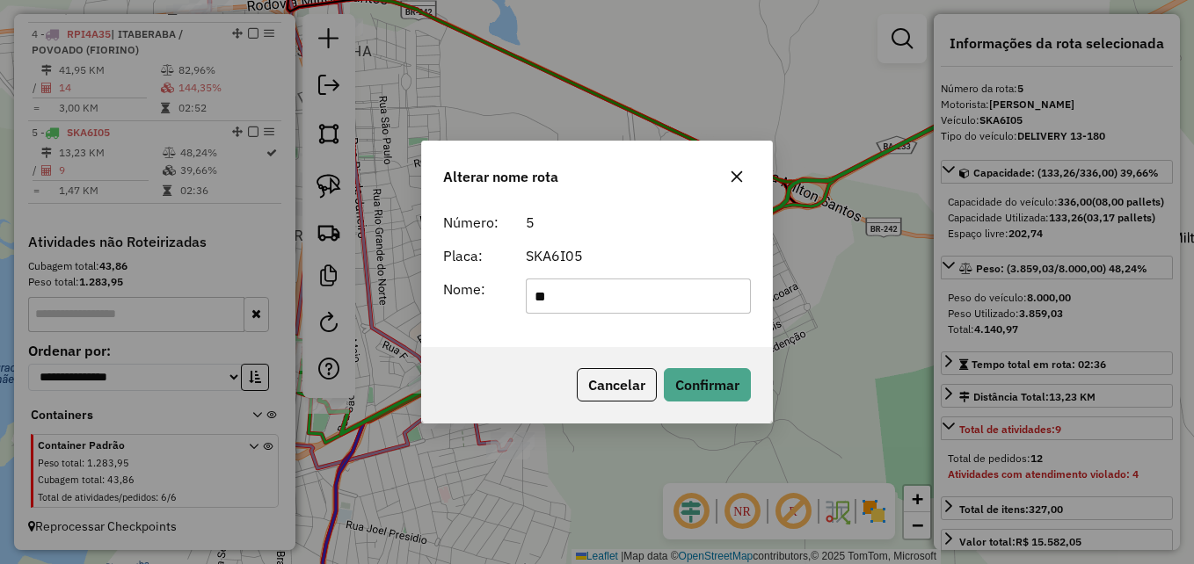
type input "*"
type input "*********"
click at [697, 387] on button "Confirmar" at bounding box center [707, 384] width 87 height 33
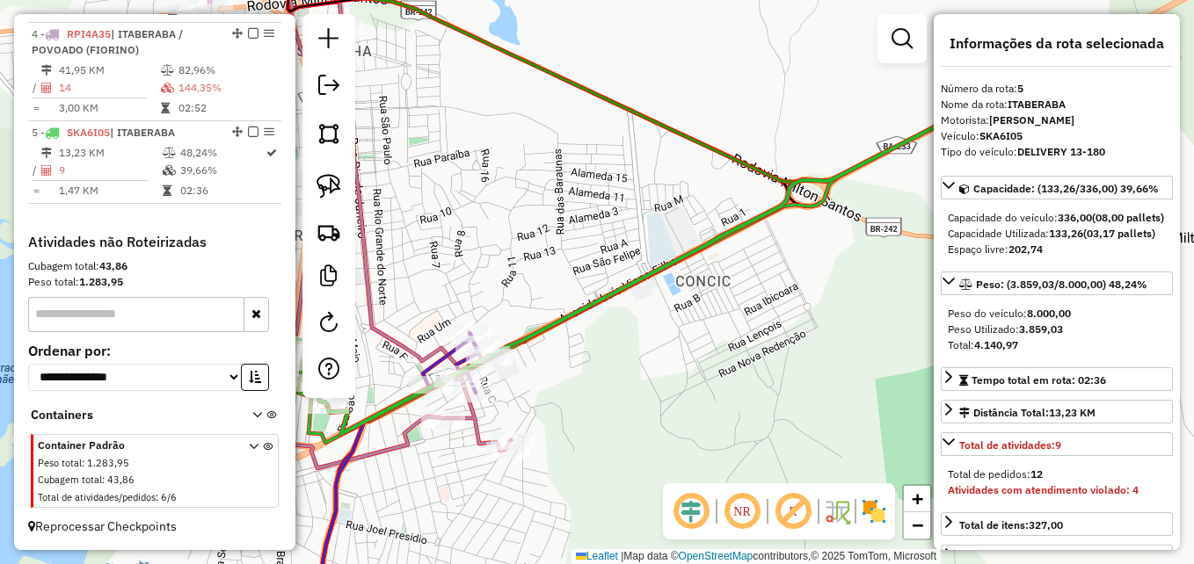
click at [674, 264] on icon at bounding box center [667, 278] width 681 height 312
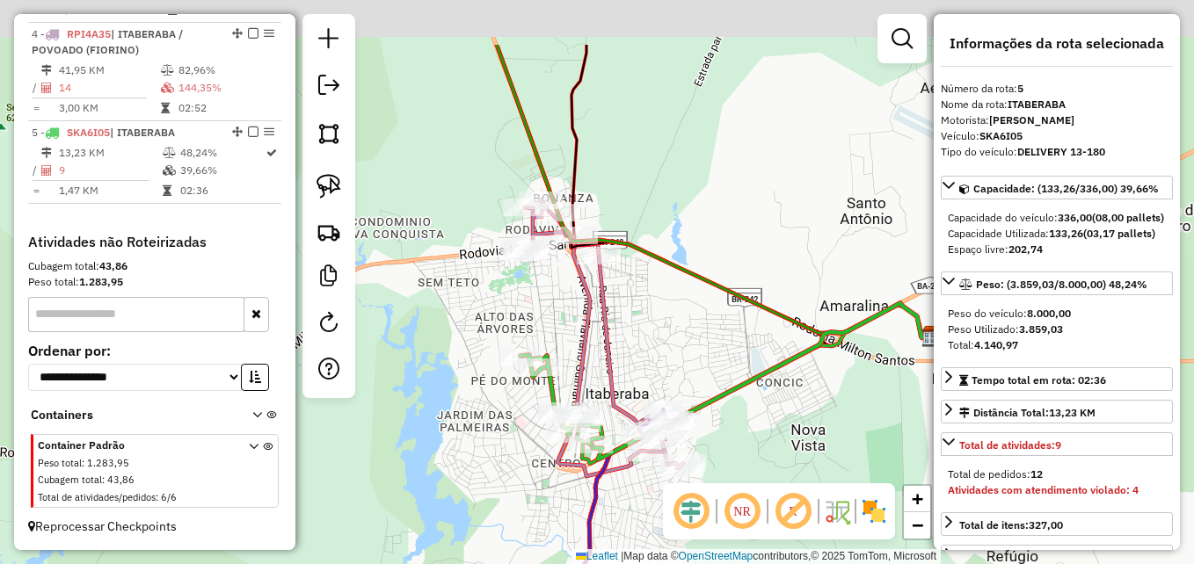
drag, startPoint x: 615, startPoint y: 251, endPoint x: 739, endPoint y: 353, distance: 159.9
click at [736, 353] on div "Janela de atendimento Grade de atendimento Capacidade Transportadoras Veículos …" at bounding box center [597, 282] width 1194 height 564
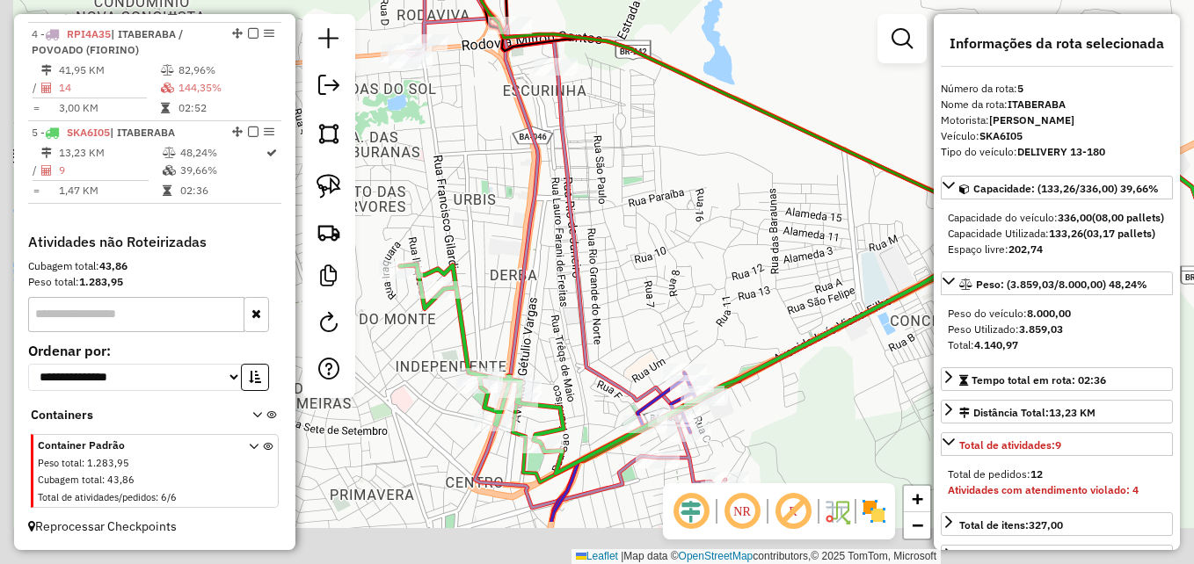
drag, startPoint x: 687, startPoint y: 375, endPoint x: 744, endPoint y: 275, distance: 115.4
click at [744, 275] on div "Janela de atendimento Grade de atendimento Capacidade Transportadoras Veículos …" at bounding box center [597, 282] width 1194 height 564
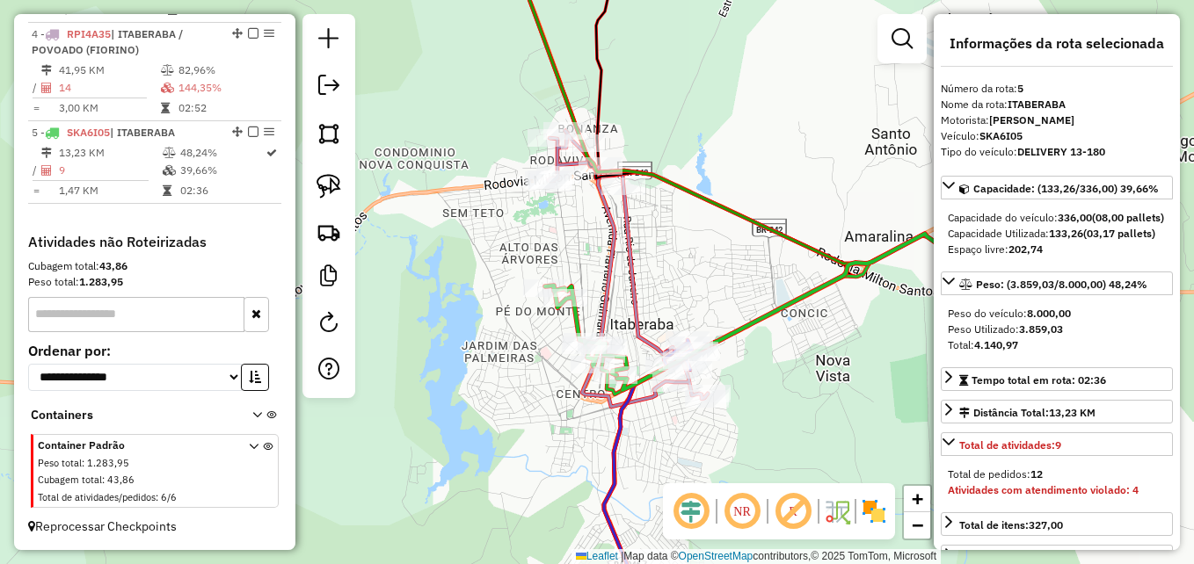
drag, startPoint x: 674, startPoint y: 286, endPoint x: 710, endPoint y: 319, distance: 49.2
click at [710, 319] on div "Janela de atendimento Grade de atendimento Capacidade Transportadoras Veículos …" at bounding box center [597, 282] width 1194 height 564
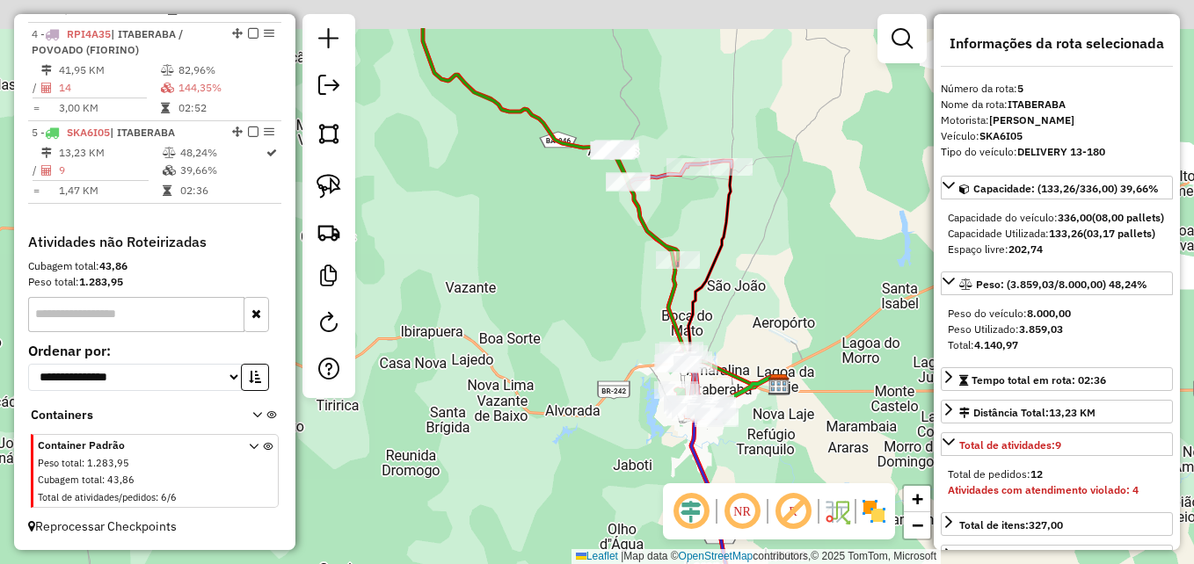
drag, startPoint x: 794, startPoint y: 208, endPoint x: 793, endPoint y: 298, distance: 90.6
click at [793, 298] on div "Janela de atendimento Grade de atendimento Capacidade Transportadoras Veículos …" at bounding box center [597, 282] width 1194 height 564
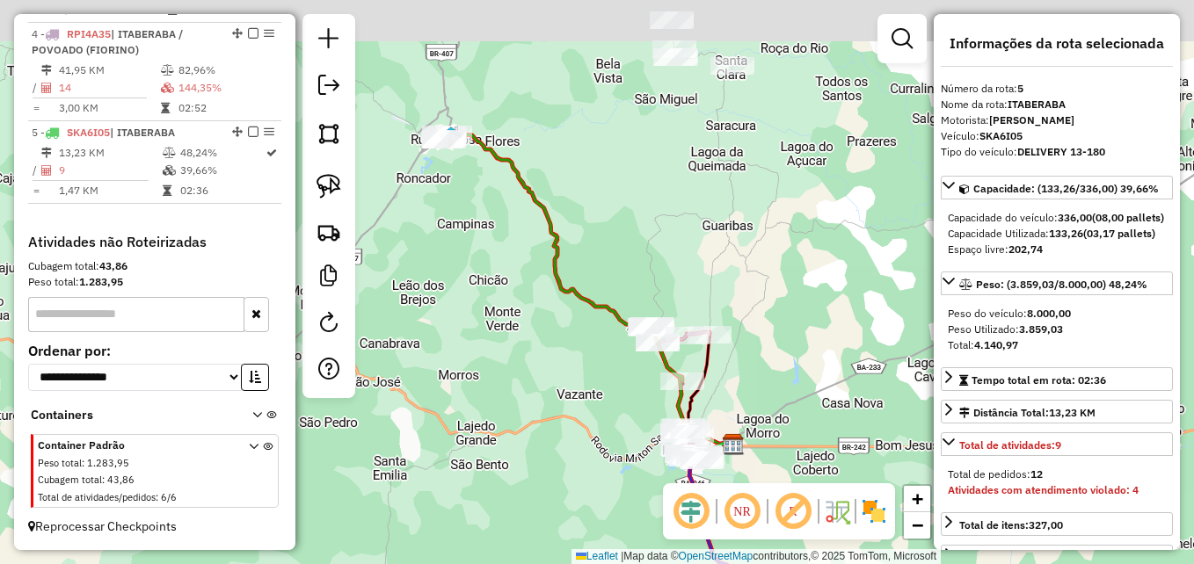
drag, startPoint x: 801, startPoint y: 270, endPoint x: 733, endPoint y: 404, distance: 149.8
click at [733, 404] on div "Janela de atendimento Grade de atendimento Capacidade Transportadoras Veículos …" at bounding box center [597, 282] width 1194 height 564
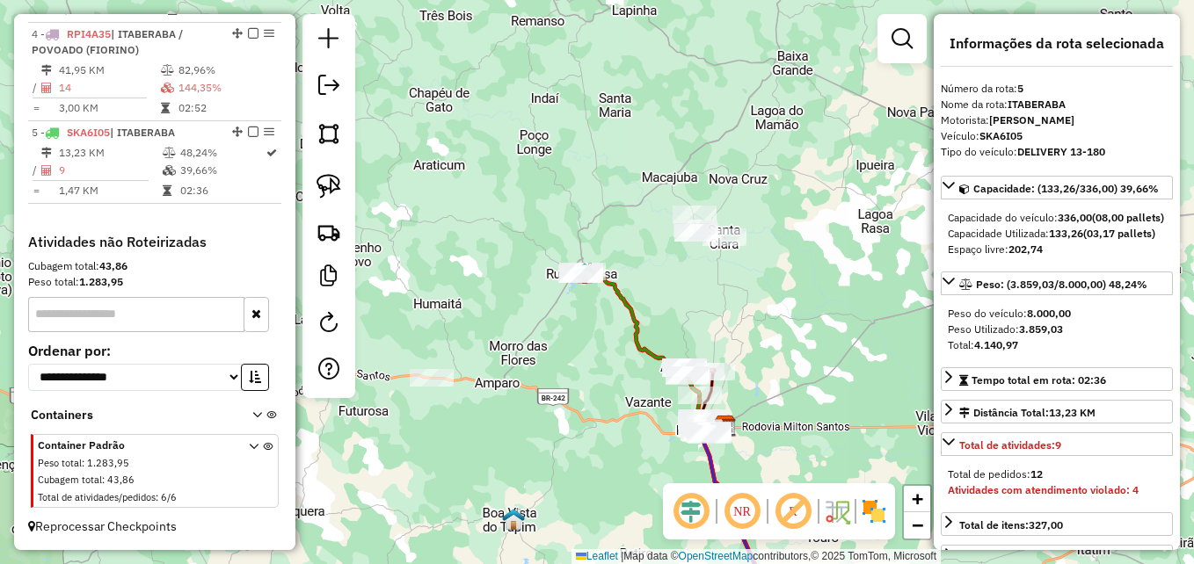
drag, startPoint x: 760, startPoint y: 373, endPoint x: 710, endPoint y: 220, distance: 160.7
click at [710, 220] on div "Janela de atendimento Grade de atendimento Capacidade Transportadoras Veículos …" at bounding box center [597, 282] width 1194 height 564
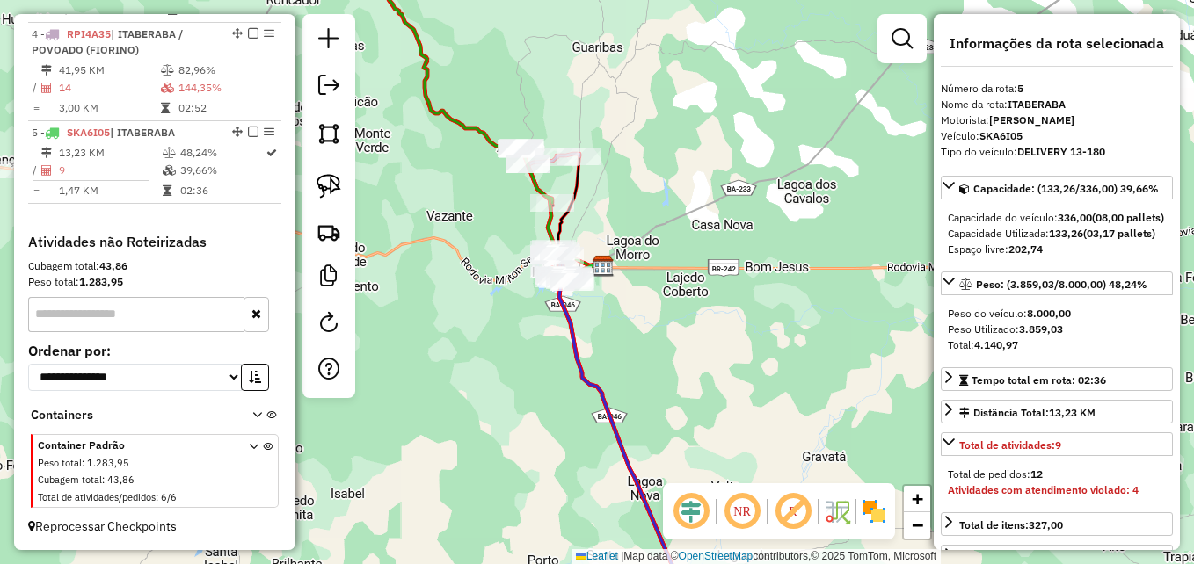
drag, startPoint x: 719, startPoint y: 391, endPoint x: 717, endPoint y: 340, distance: 51.1
click at [717, 340] on div "Janela de atendimento Grade de atendimento Capacidade Transportadoras Veículos …" at bounding box center [597, 282] width 1194 height 564
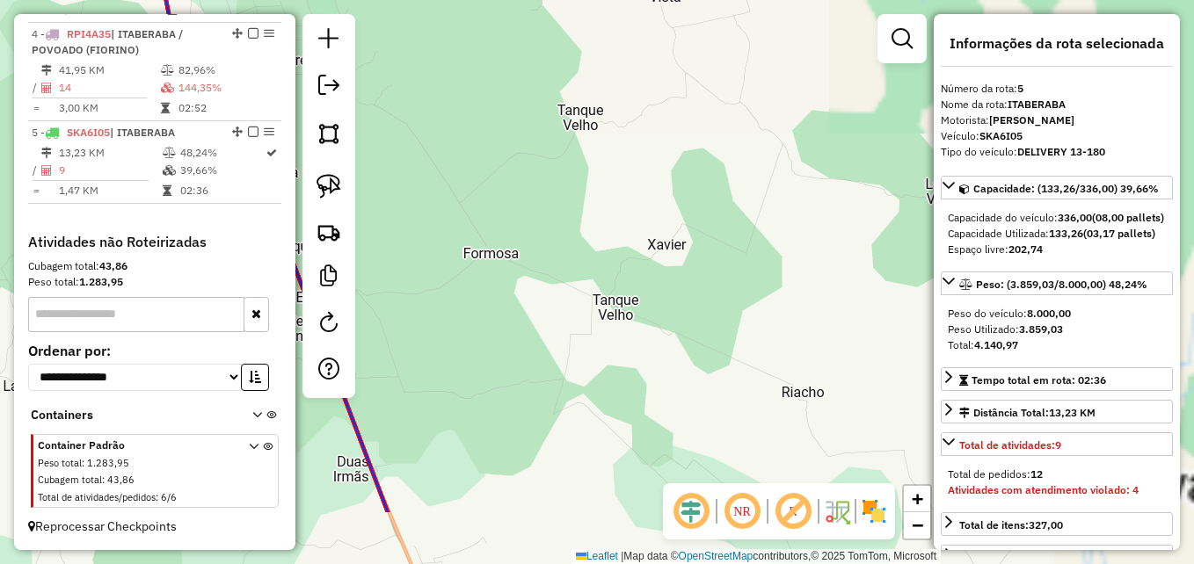
drag, startPoint x: 706, startPoint y: 419, endPoint x: 759, endPoint y: 306, distance: 124.3
click at [758, 306] on div "Janela de atendimento Grade de atendimento Capacidade Transportadoras Veículos …" at bounding box center [597, 282] width 1194 height 564
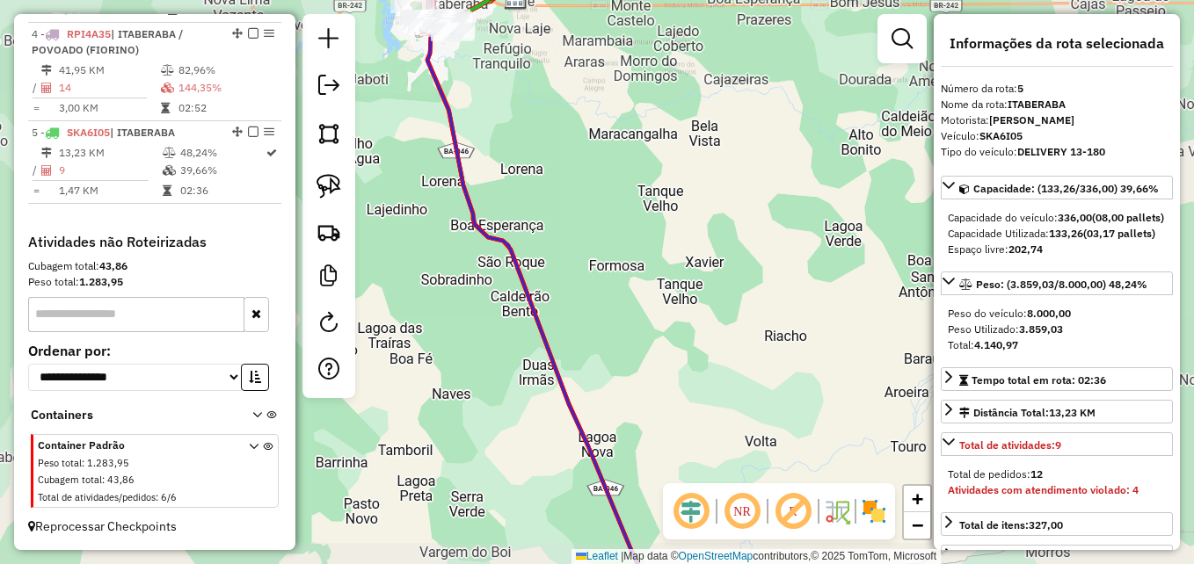
drag, startPoint x: 697, startPoint y: 366, endPoint x: 661, endPoint y: 157, distance: 212.3
click at [661, 157] on div "Janela de atendimento Grade de atendimento Capacidade Transportadoras Veículos …" at bounding box center [597, 282] width 1194 height 564
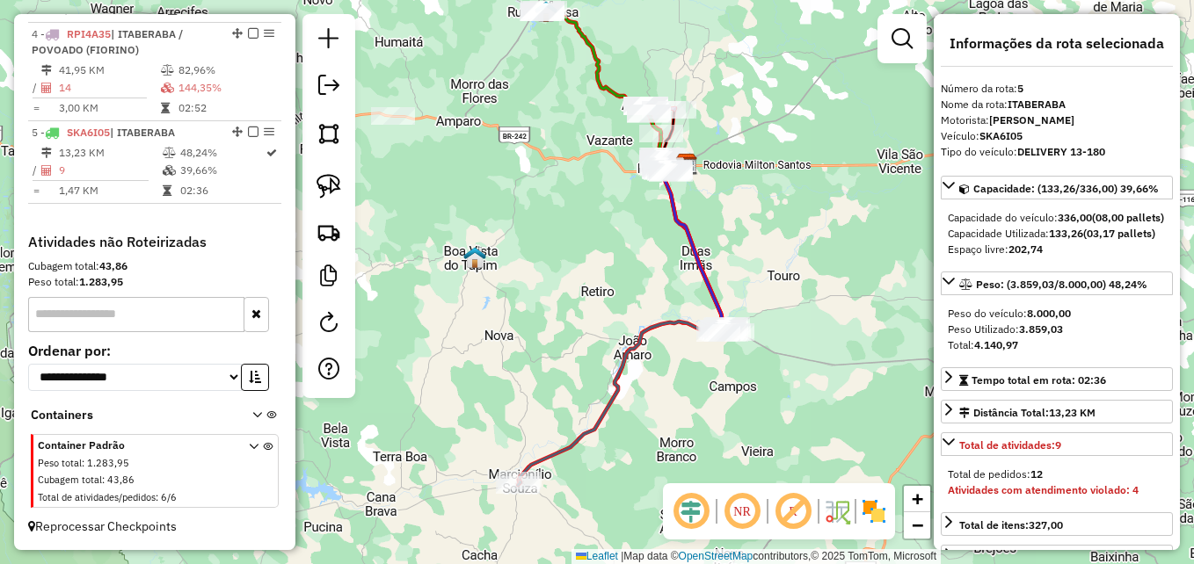
drag, startPoint x: 716, startPoint y: 425, endPoint x: 739, endPoint y: 428, distance: 23.1
click at [739, 428] on div "Janela de atendimento Grade de atendimento Capacidade Transportadoras Veículos …" at bounding box center [597, 282] width 1194 height 564
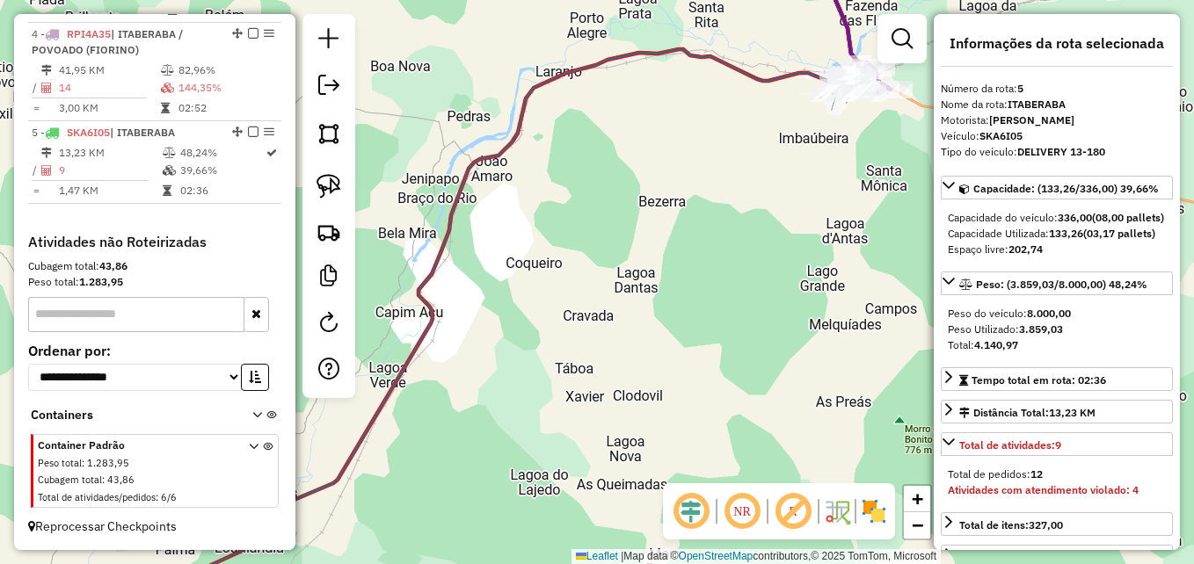
drag, startPoint x: 655, startPoint y: 282, endPoint x: 695, endPoint y: 435, distance: 158.0
click at [695, 435] on div "Janela de atendimento Grade de atendimento Capacidade Transportadoras Veículos …" at bounding box center [597, 282] width 1194 height 564
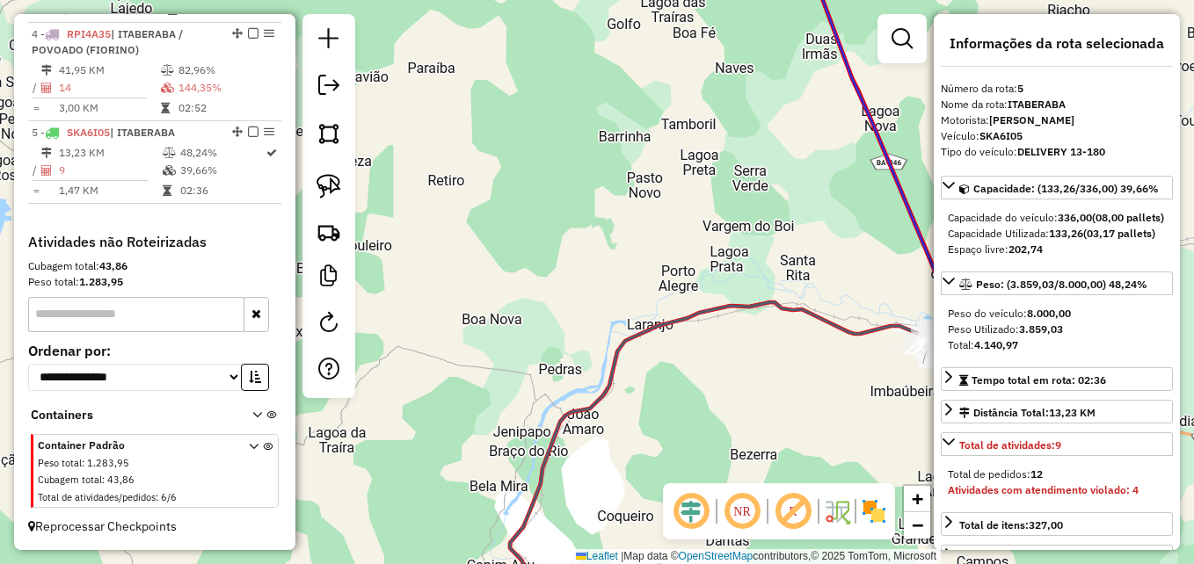
drag, startPoint x: 660, startPoint y: 175, endPoint x: 651, endPoint y: 311, distance: 136.6
click at [651, 311] on div "Janela de atendimento Grade de atendimento Capacidade Transportadoras Veículos …" at bounding box center [597, 282] width 1194 height 564
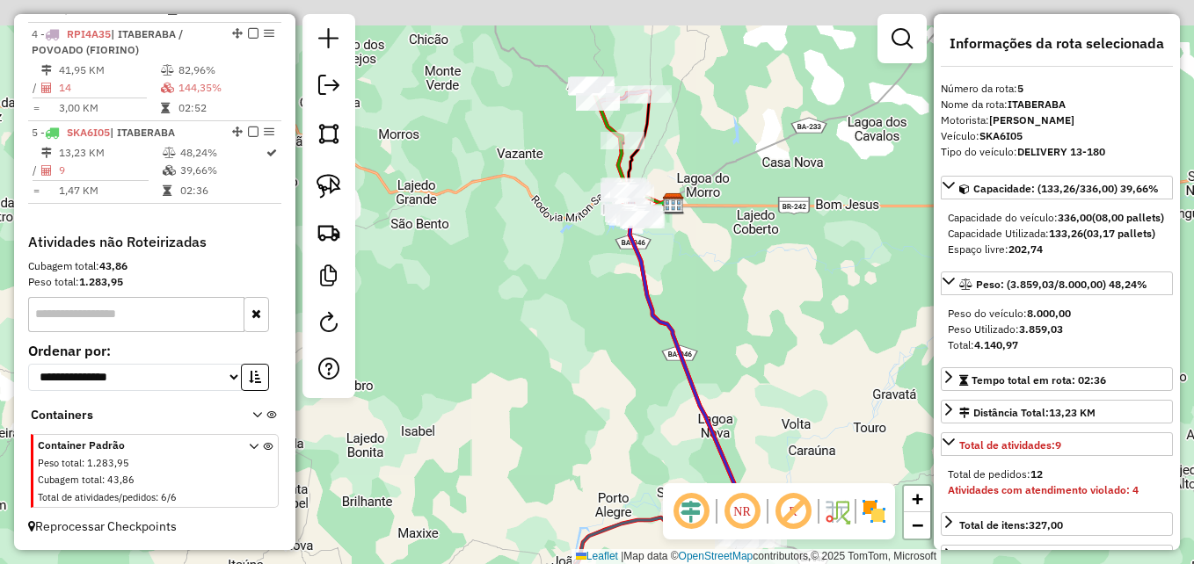
drag, startPoint x: 678, startPoint y: 266, endPoint x: 621, endPoint y: 416, distance: 160.0
click at [625, 423] on div "Janela de atendimento Grade de atendimento Capacidade Transportadoras Veículos …" at bounding box center [597, 282] width 1194 height 564
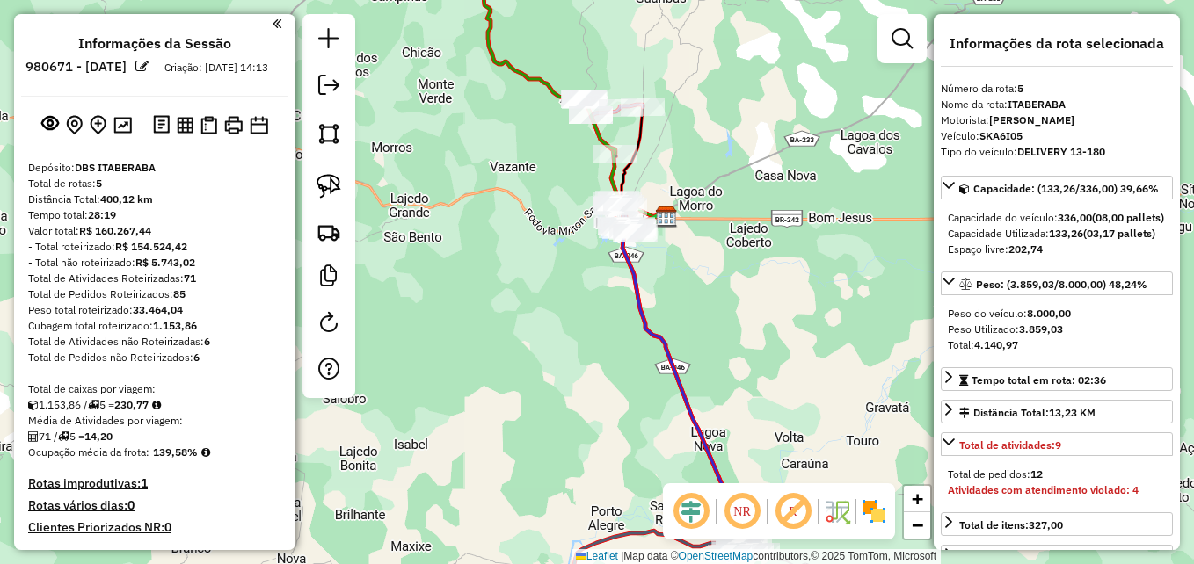
scroll to position [0, 0]
click at [189, 136] on img at bounding box center [185, 128] width 17 height 17
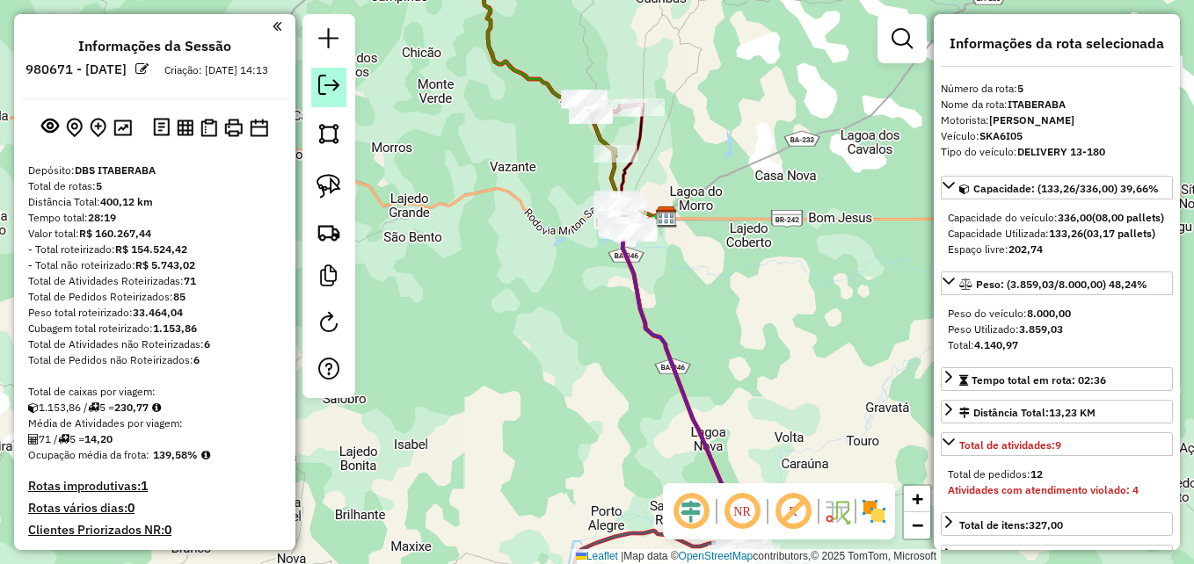
click at [334, 91] on em at bounding box center [328, 85] width 21 height 21
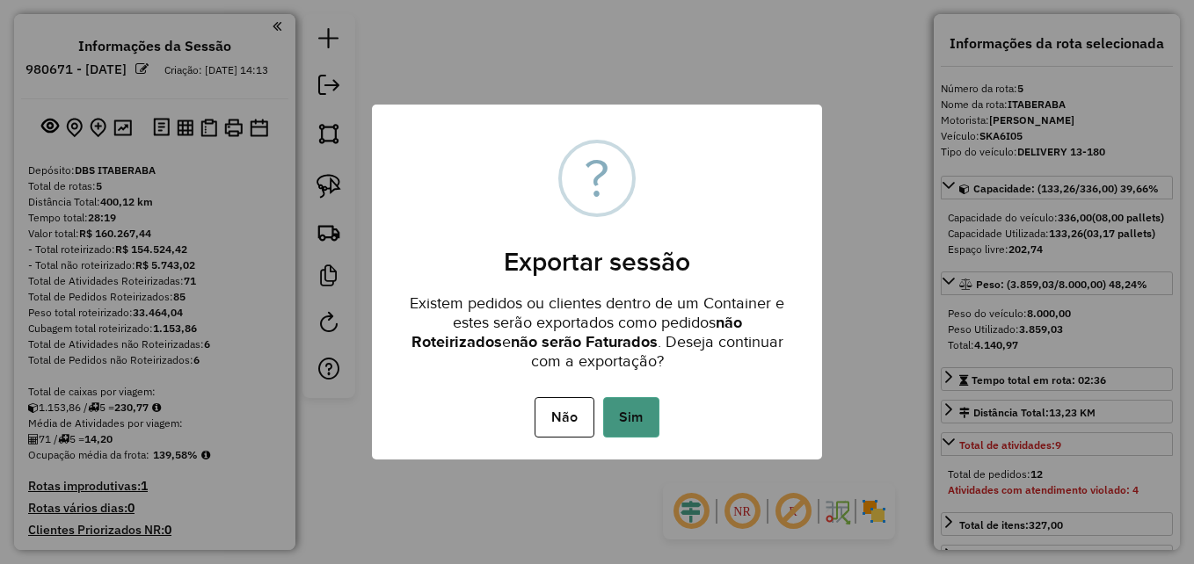
click at [634, 429] on button "Sim" at bounding box center [631, 417] width 56 height 40
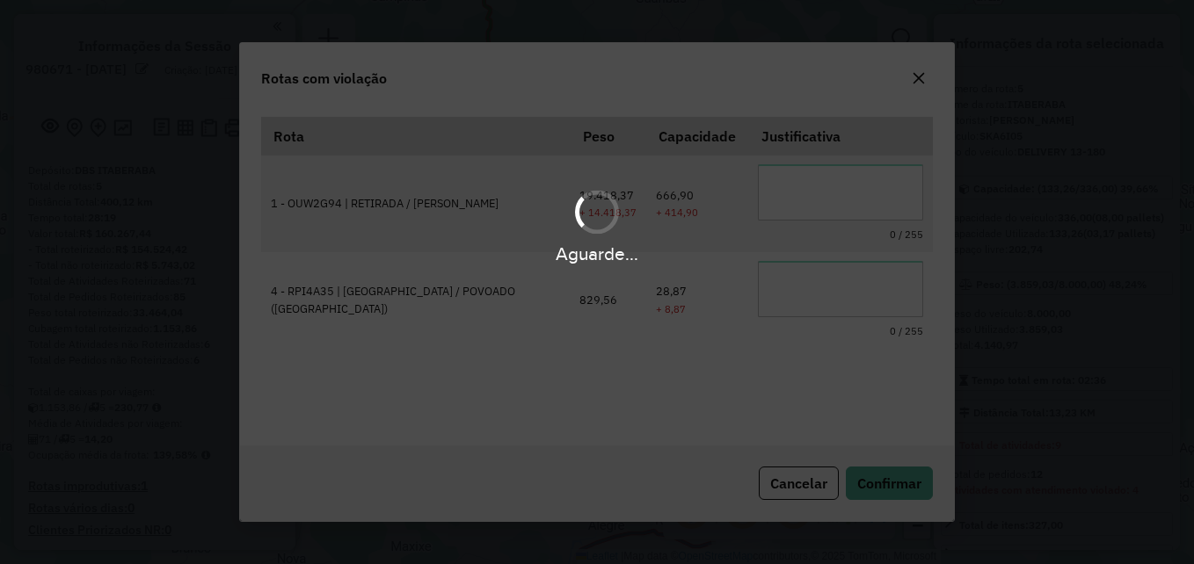
scroll to position [32, 0]
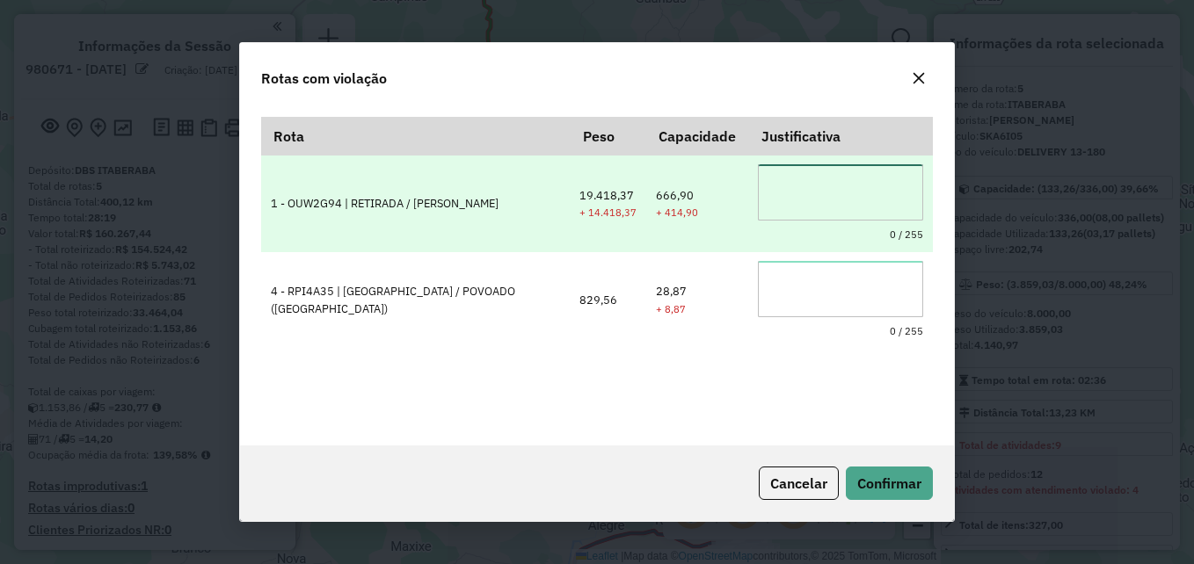
click at [851, 185] on textarea at bounding box center [840, 192] width 165 height 56
type textarea "**********"
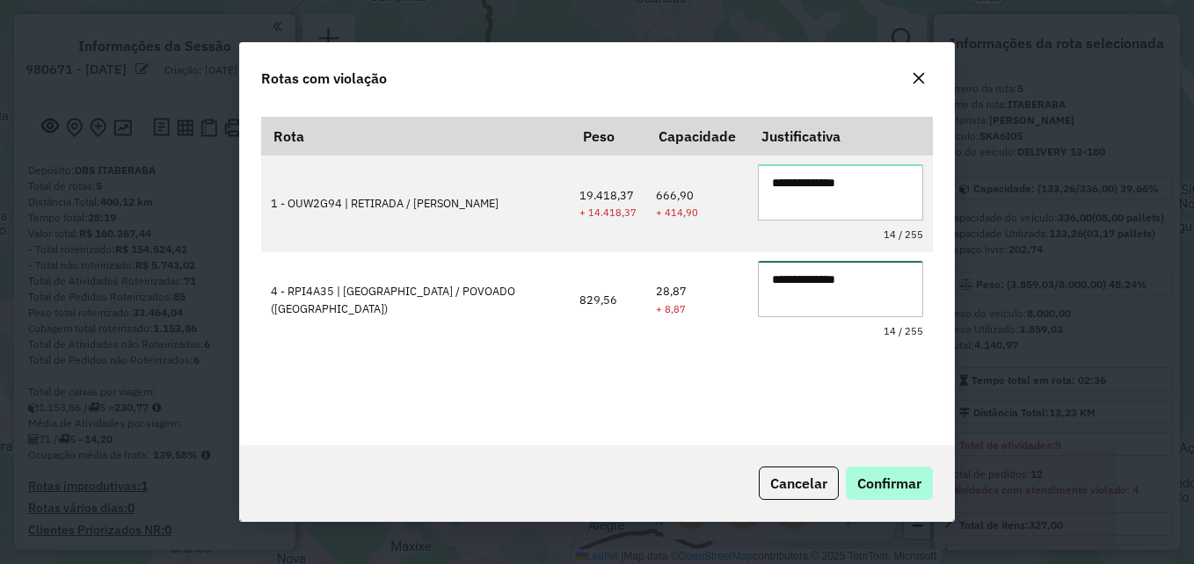
type textarea "**********"
click at [885, 475] on span "Confirmar" at bounding box center [889, 484] width 64 height 18
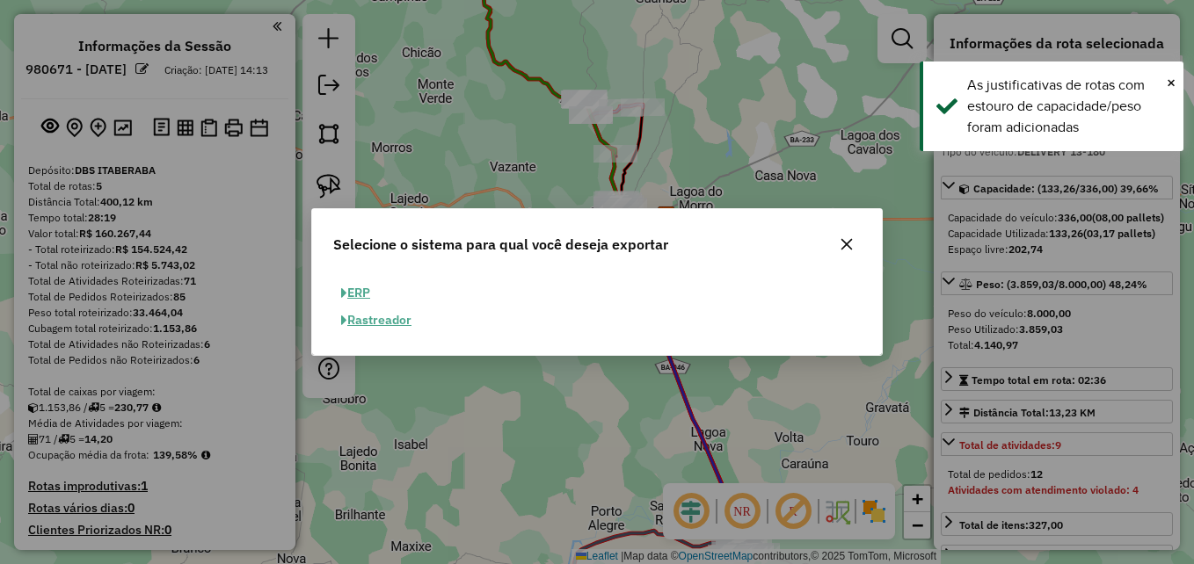
click at [343, 290] on span "button" at bounding box center [344, 294] width 6 height 12
select select "**"
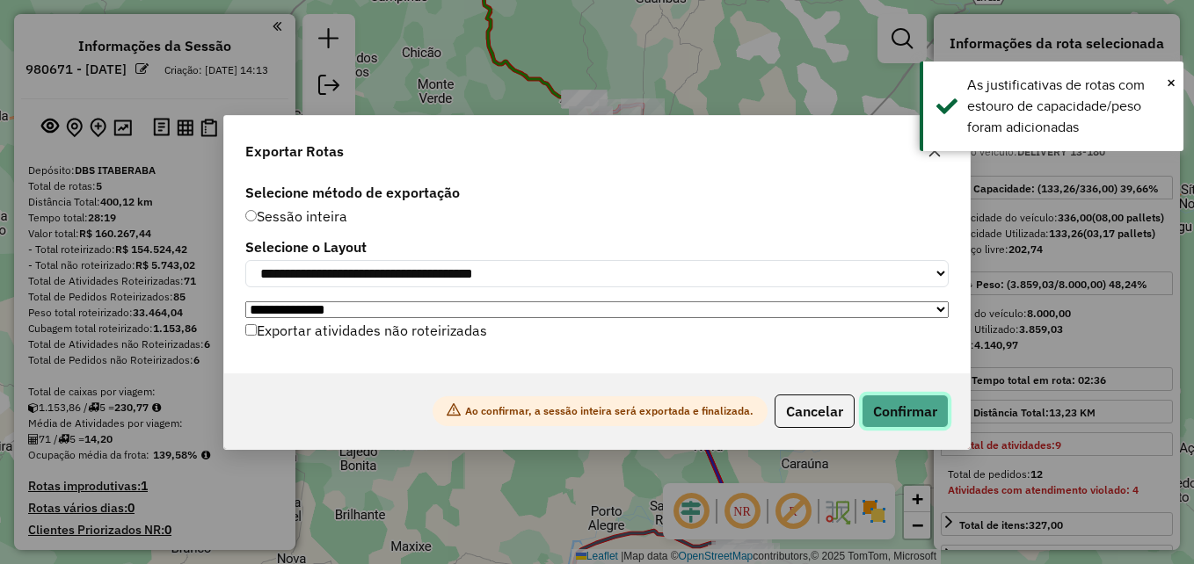
click at [906, 411] on button "Confirmar" at bounding box center [905, 411] width 87 height 33
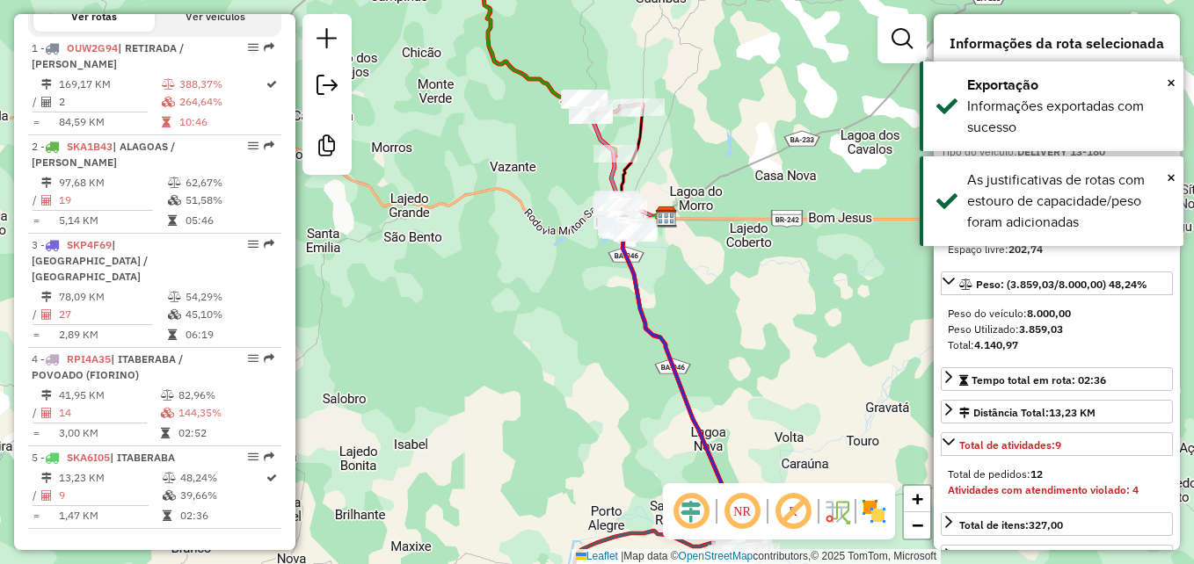
scroll to position [940, 0]
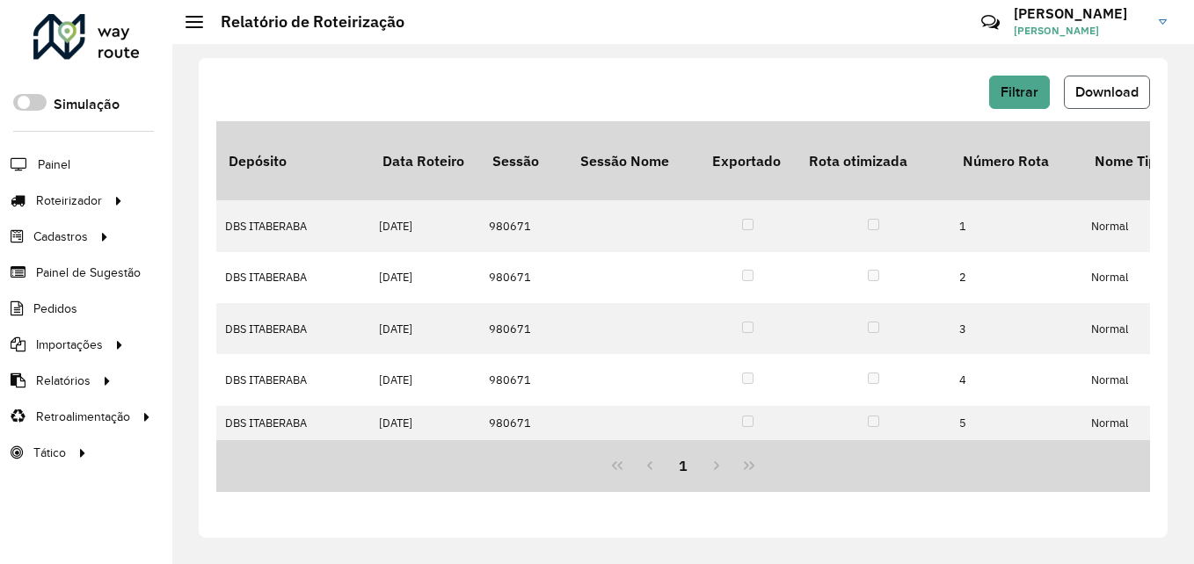
click at [1119, 95] on span "Download" at bounding box center [1106, 91] width 63 height 15
click at [467, 93] on div "Filtrar Download" at bounding box center [683, 92] width 934 height 33
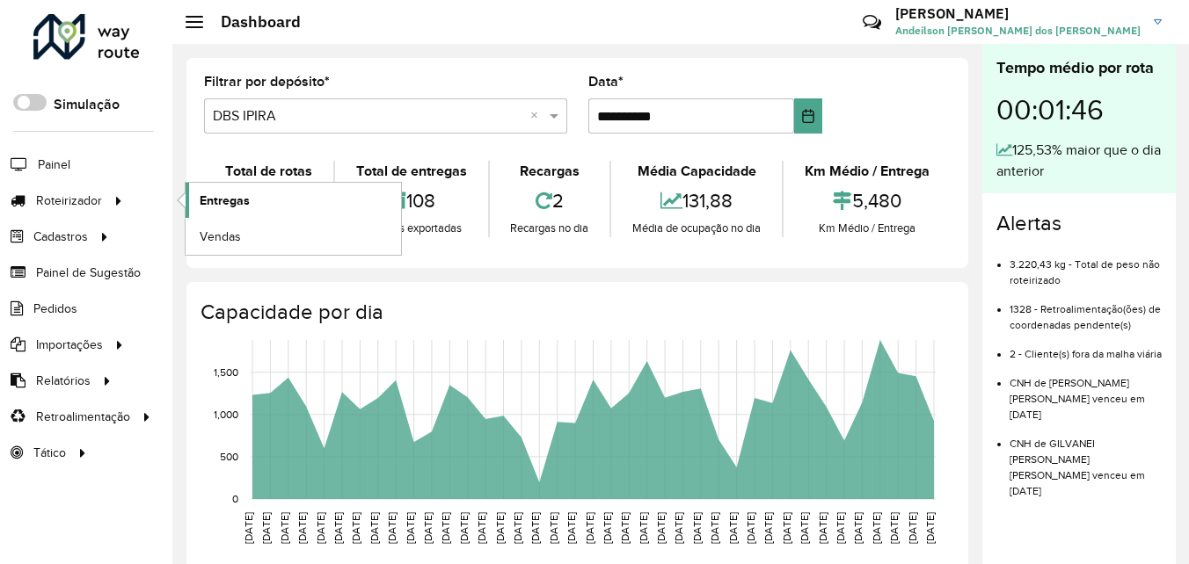
click at [229, 207] on span "Entregas" at bounding box center [225, 201] width 50 height 18
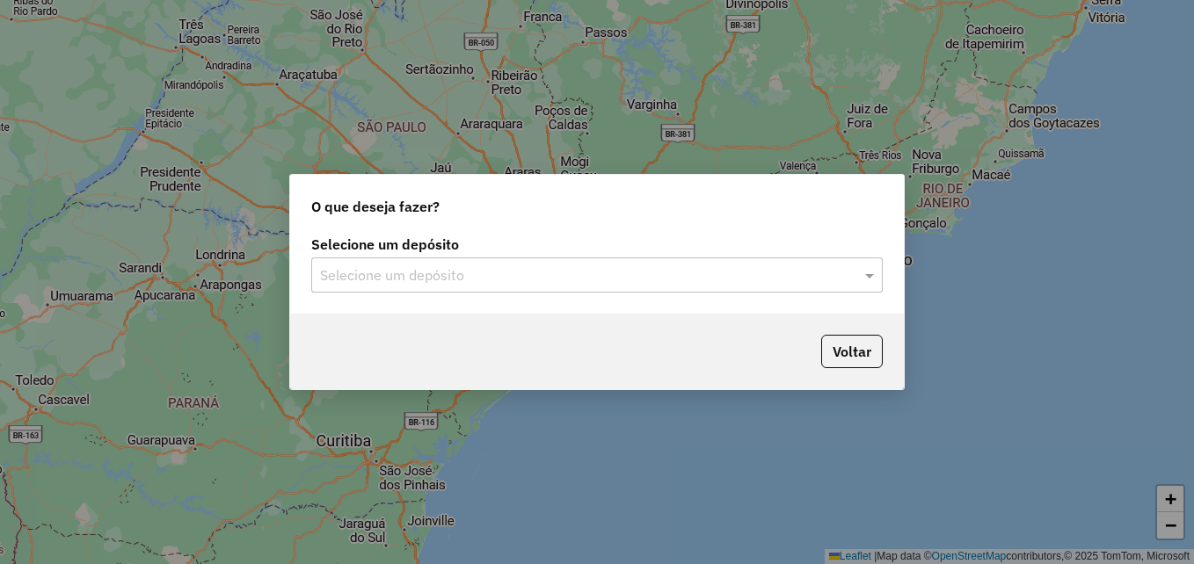
click at [883, 278] on div "Selecione um depósito Selecione um depósito" at bounding box center [597, 272] width 614 height 83
click at [875, 278] on span at bounding box center [872, 275] width 22 height 21
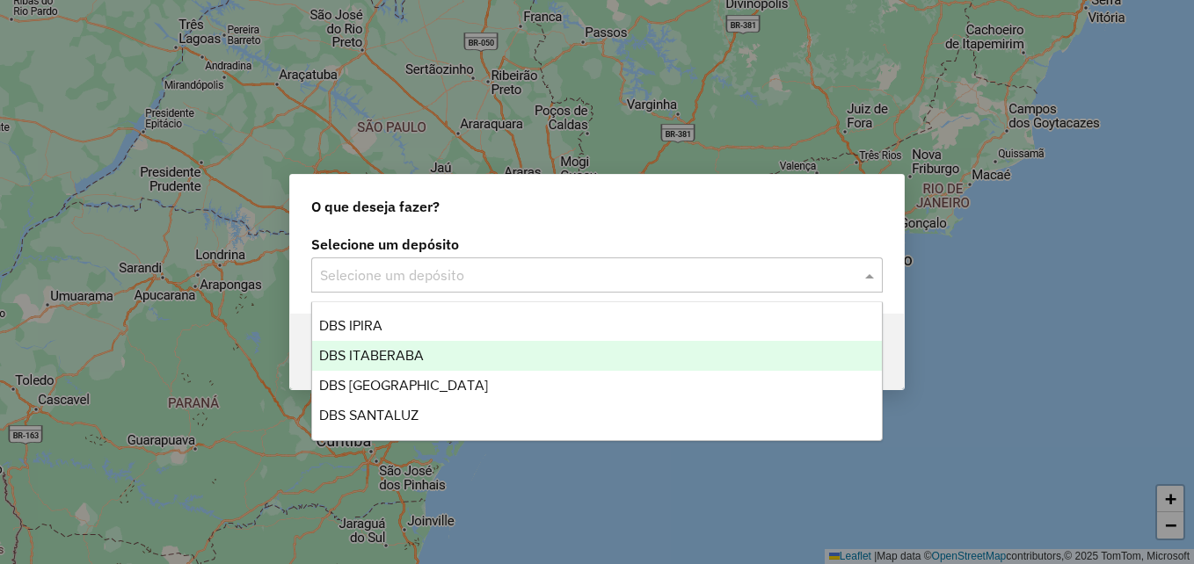
click at [601, 355] on div "DBS ITABERABA" at bounding box center [597, 356] width 570 height 30
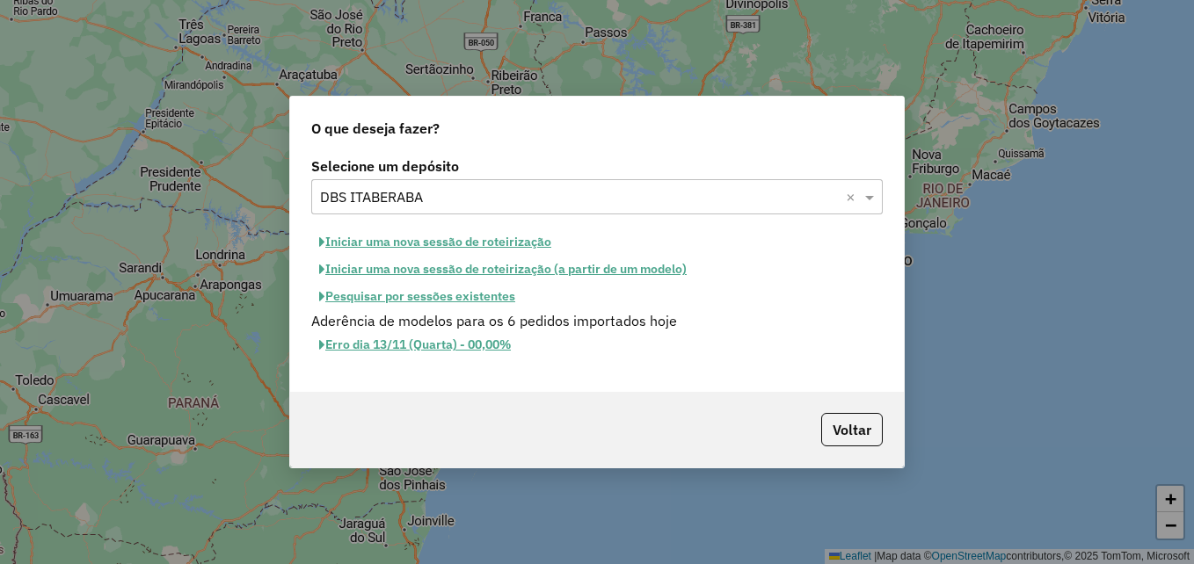
click at [475, 297] on button "Pesquisar por sessões existentes" at bounding box center [417, 296] width 212 height 27
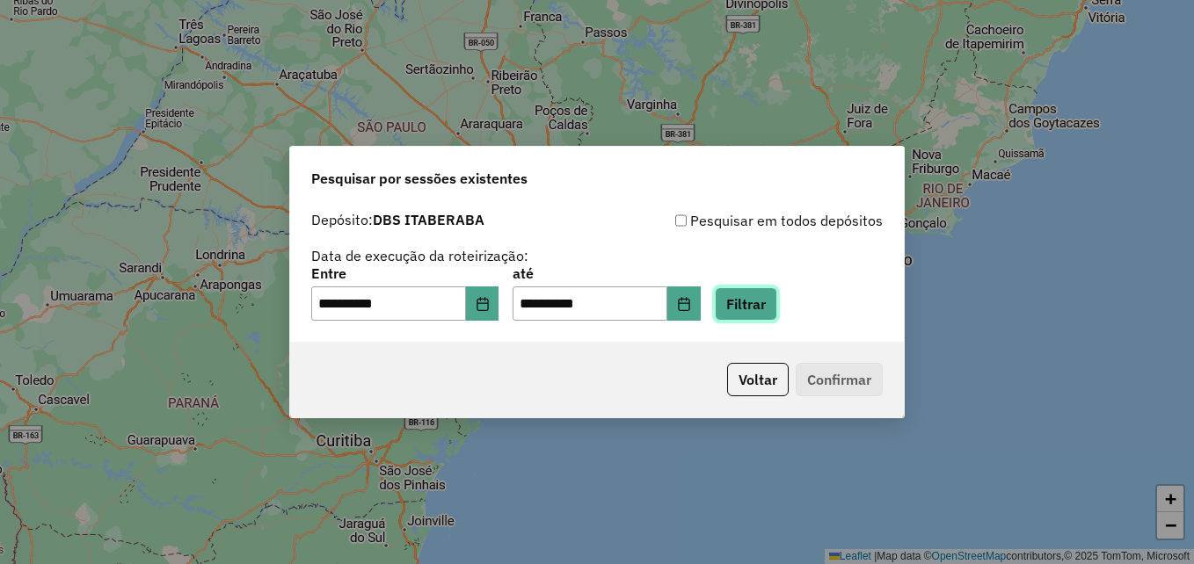
click at [776, 310] on button "Filtrar" at bounding box center [746, 304] width 62 height 33
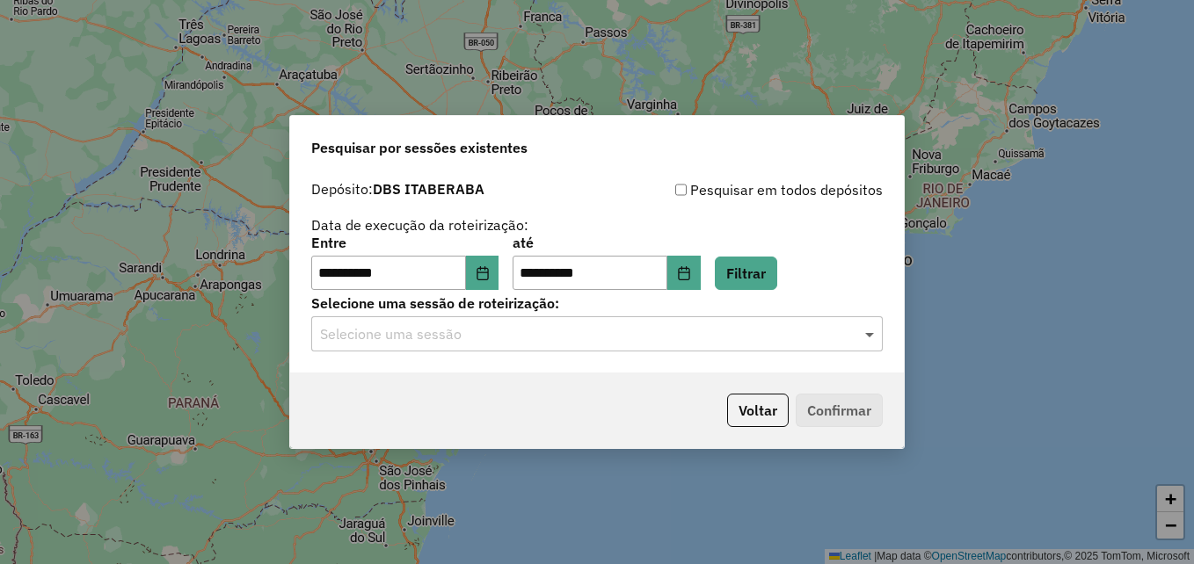
click at [870, 339] on span at bounding box center [872, 334] width 22 height 21
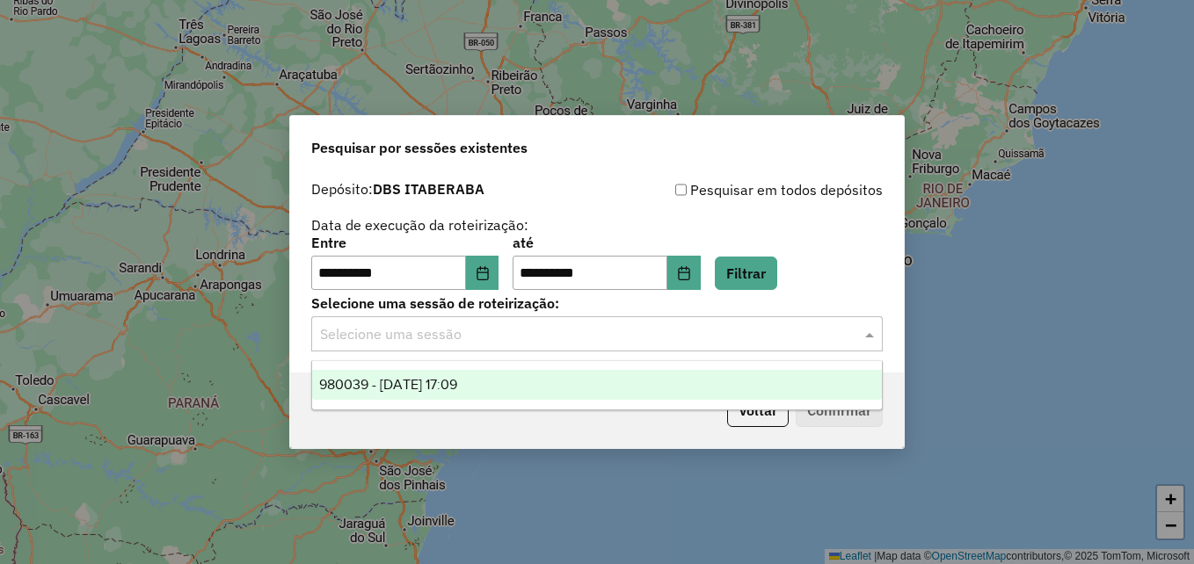
click at [677, 388] on div "980039 - 16/08/2025 17:09" at bounding box center [597, 385] width 570 height 30
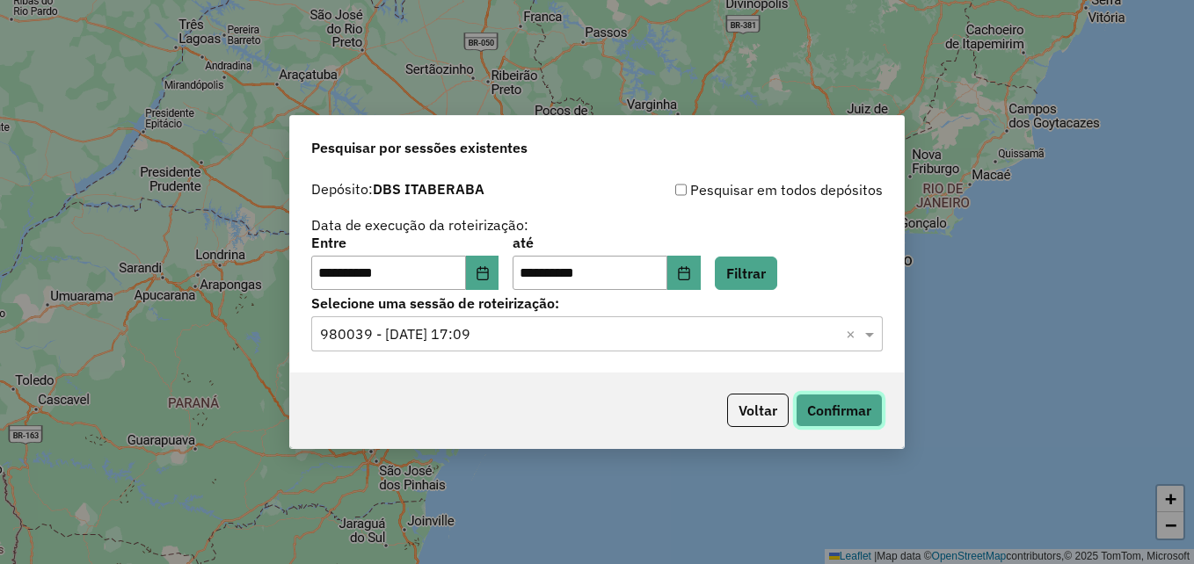
click at [861, 426] on button "Confirmar" at bounding box center [839, 410] width 87 height 33
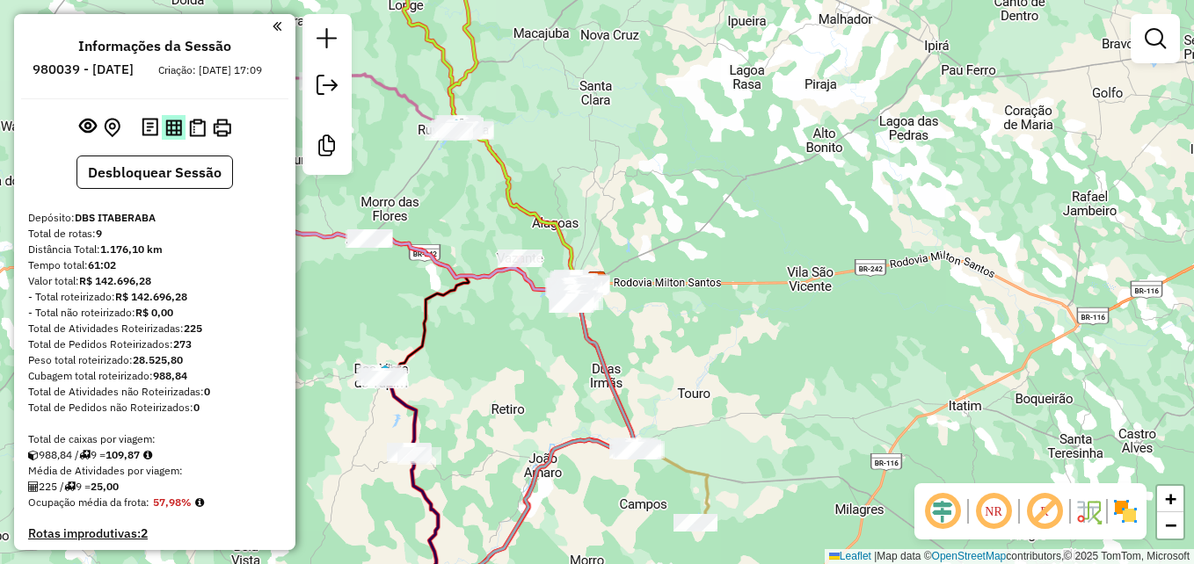
click at [172, 136] on img at bounding box center [173, 128] width 17 height 17
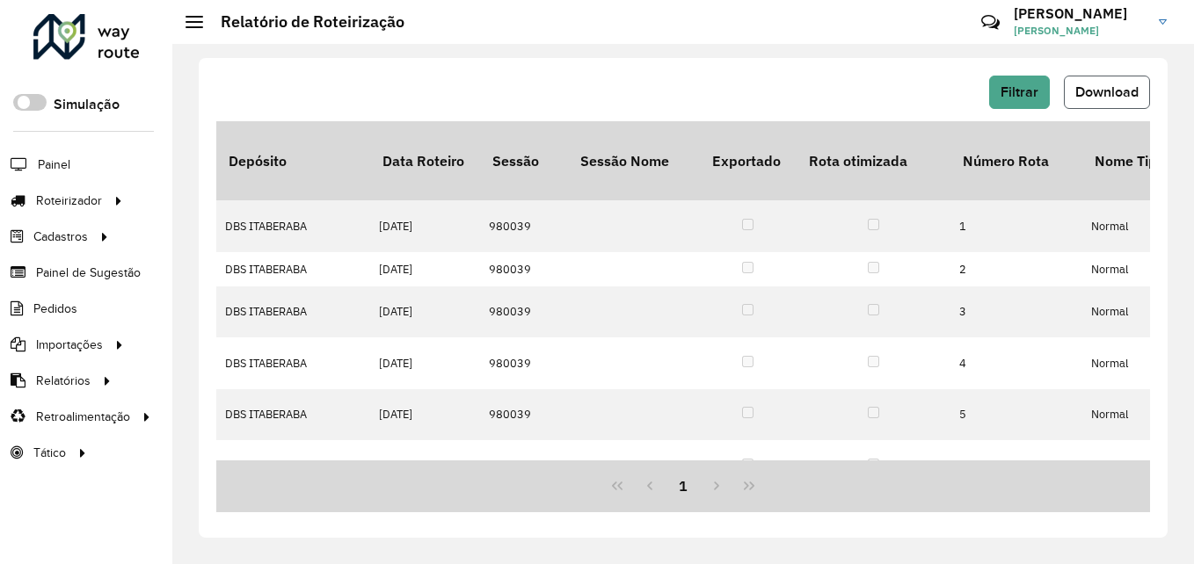
click at [1103, 96] on span "Download" at bounding box center [1106, 91] width 63 height 15
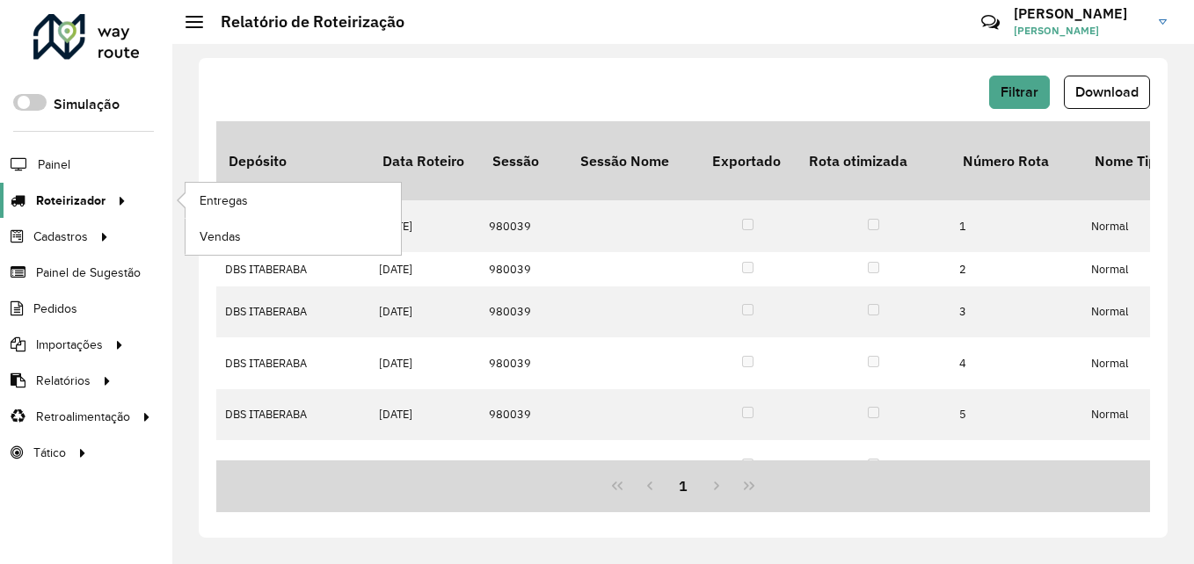
drag, startPoint x: 68, startPoint y: 212, endPoint x: 90, endPoint y: 207, distance: 22.6
click at [68, 212] on link "Roteirizador" at bounding box center [66, 200] width 132 height 35
click at [208, 201] on span "Entregas" at bounding box center [225, 201] width 50 height 18
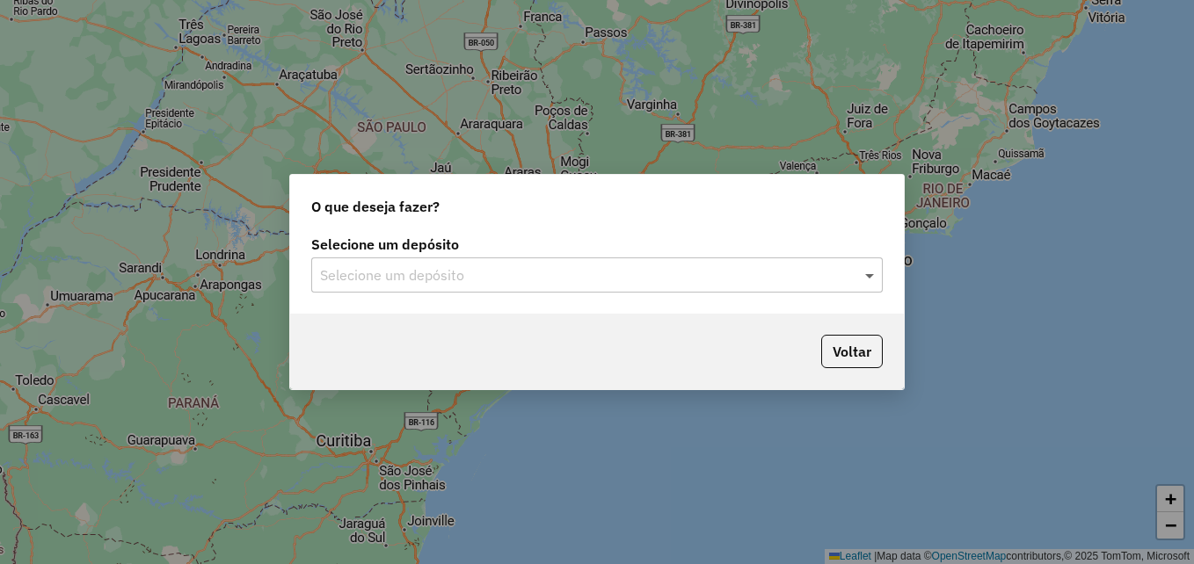
click at [873, 275] on span at bounding box center [872, 275] width 22 height 21
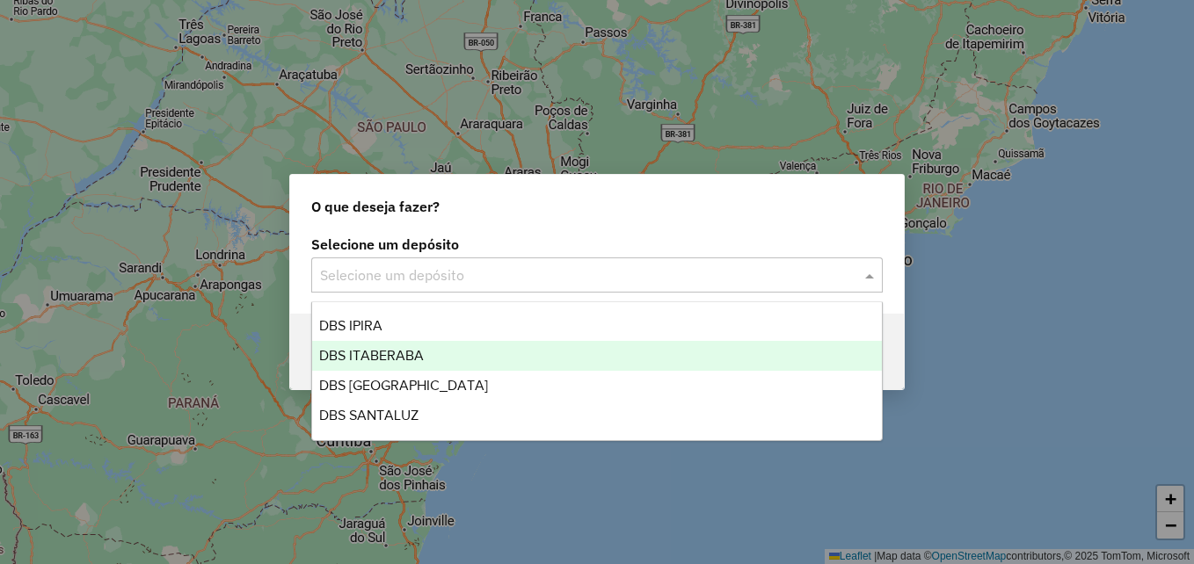
click at [585, 352] on div "DBS ITABERABA" at bounding box center [597, 356] width 570 height 30
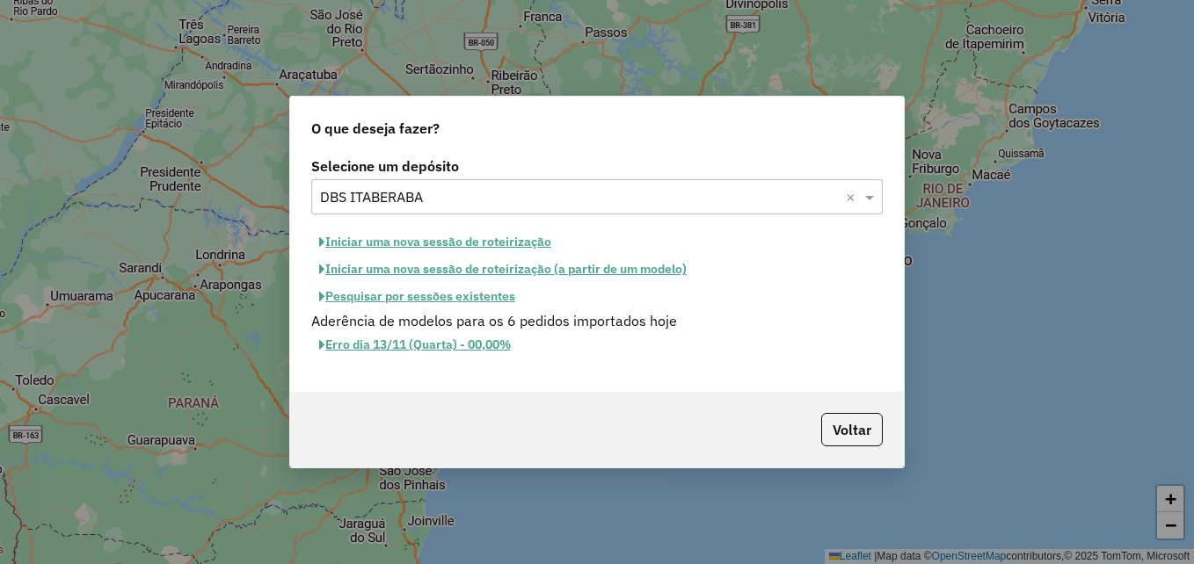
click at [472, 301] on button "Pesquisar por sessões existentes" at bounding box center [417, 296] width 212 height 27
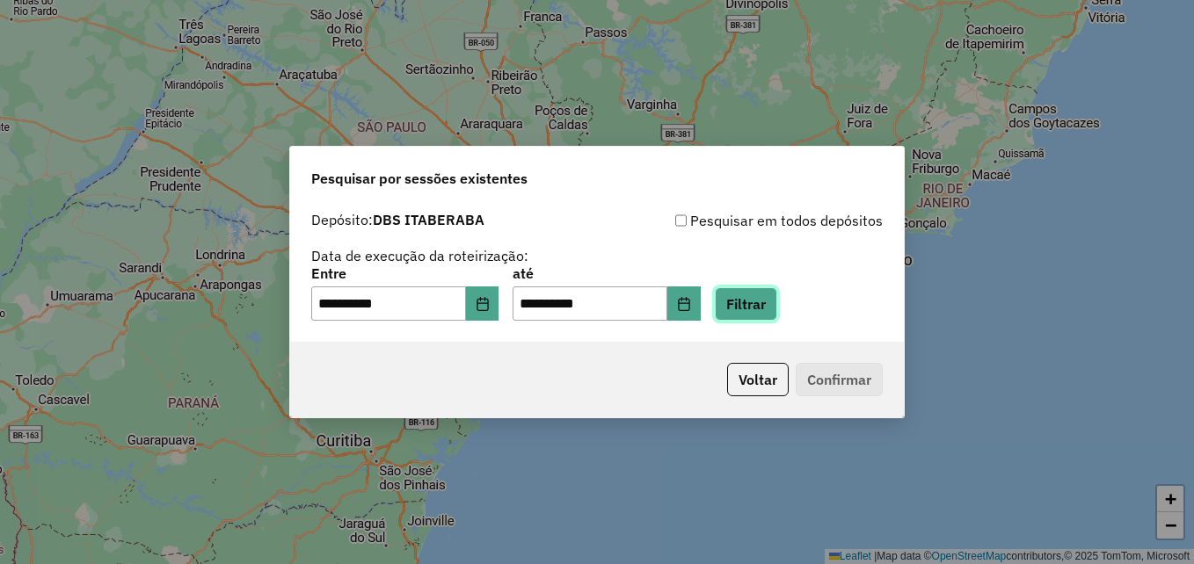
click at [765, 312] on button "Filtrar" at bounding box center [746, 304] width 62 height 33
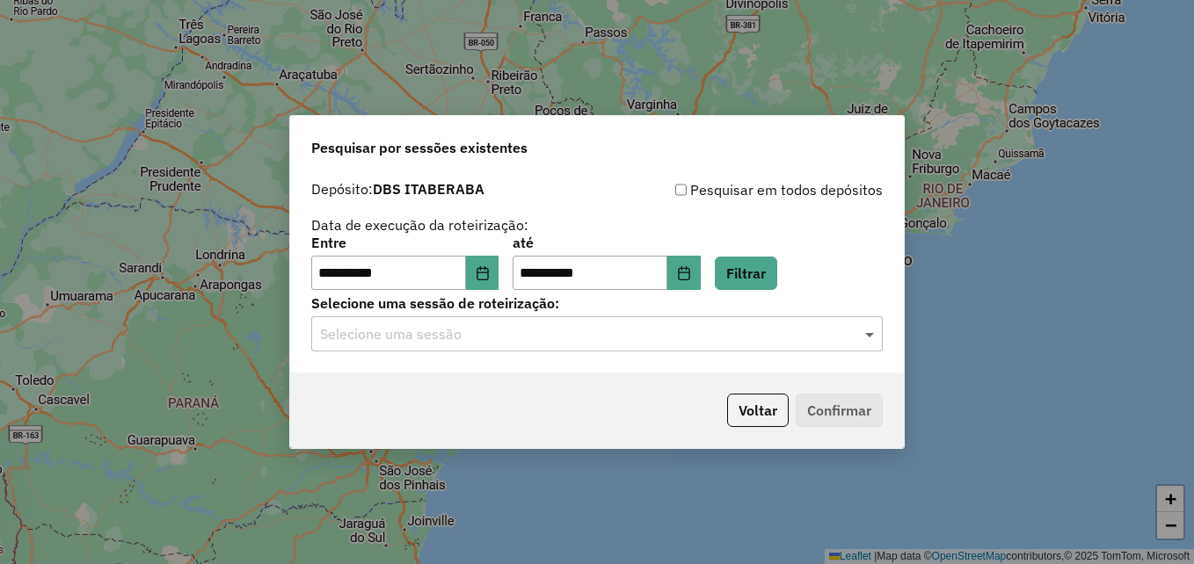
click at [870, 335] on span at bounding box center [872, 334] width 22 height 21
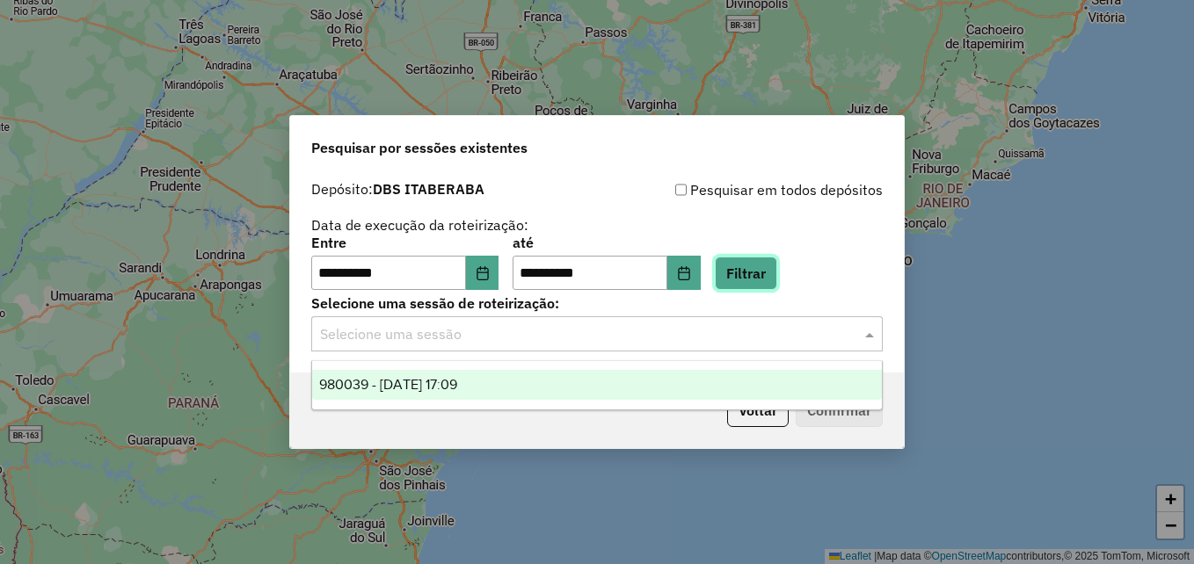
click at [761, 277] on button "Filtrar" at bounding box center [746, 273] width 62 height 33
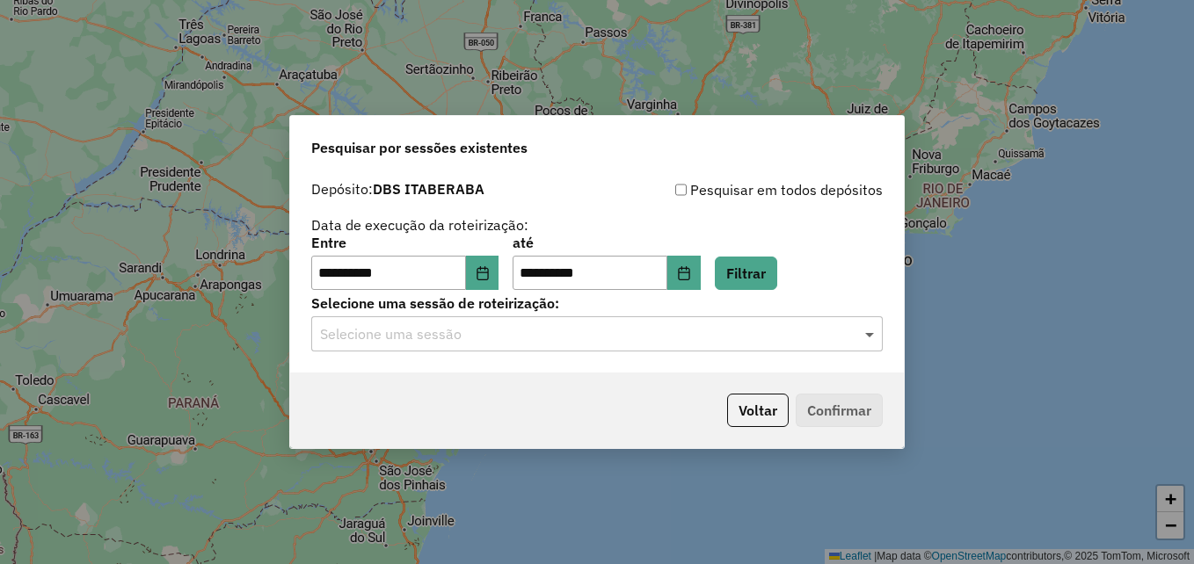
click at [874, 331] on span at bounding box center [872, 334] width 22 height 21
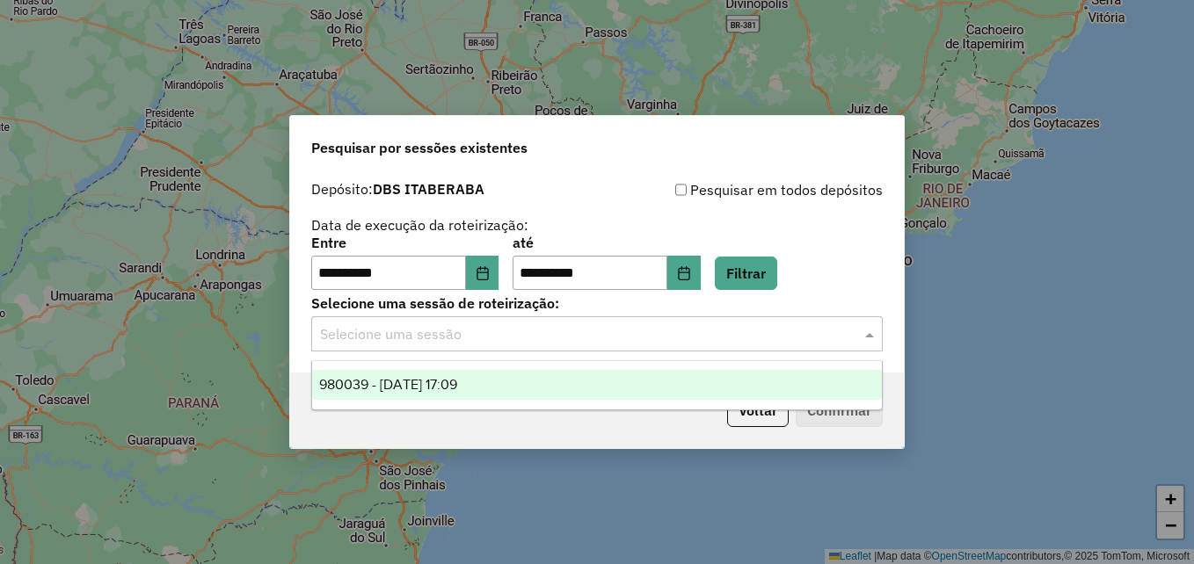
click at [857, 275] on div "**********" at bounding box center [597, 264] width 572 height 55
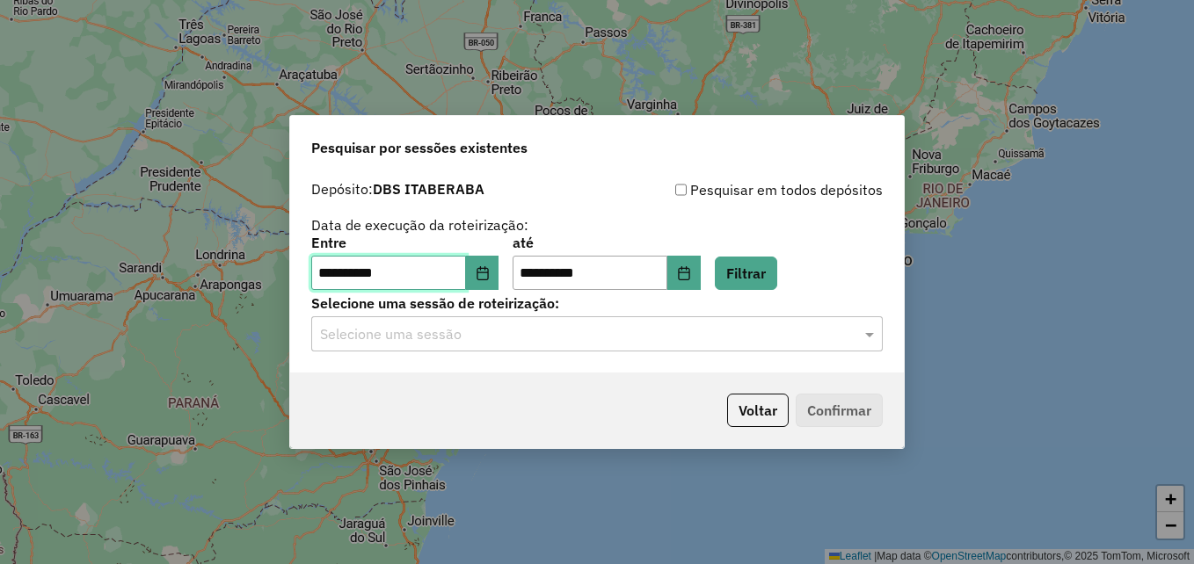
click at [330, 279] on input "**********" at bounding box center [388, 273] width 155 height 35
type input "**********"
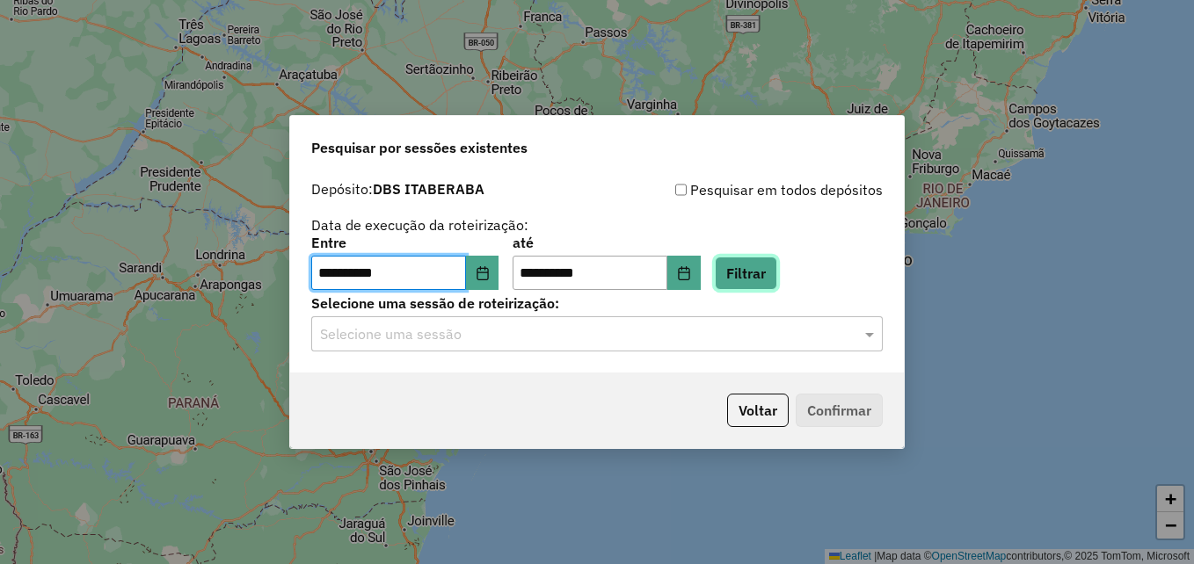
click at [777, 280] on button "Filtrar" at bounding box center [746, 273] width 62 height 33
click at [877, 338] on span at bounding box center [872, 334] width 22 height 21
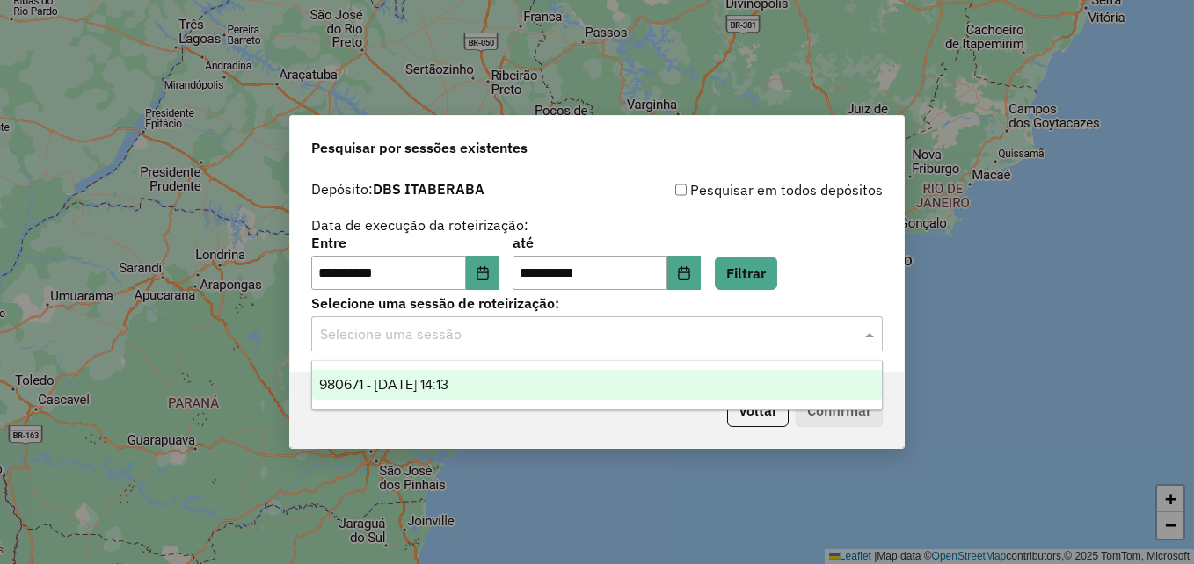
click at [760, 375] on div "980671 - 18/08/2025 14:13" at bounding box center [597, 385] width 570 height 30
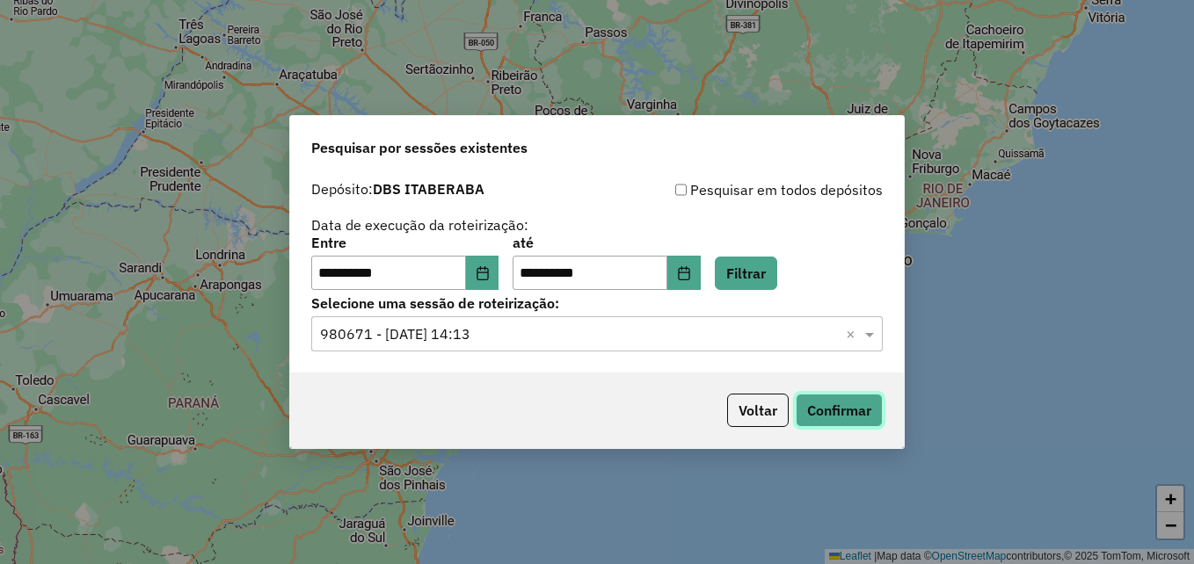
click at [854, 416] on button "Confirmar" at bounding box center [839, 410] width 87 height 33
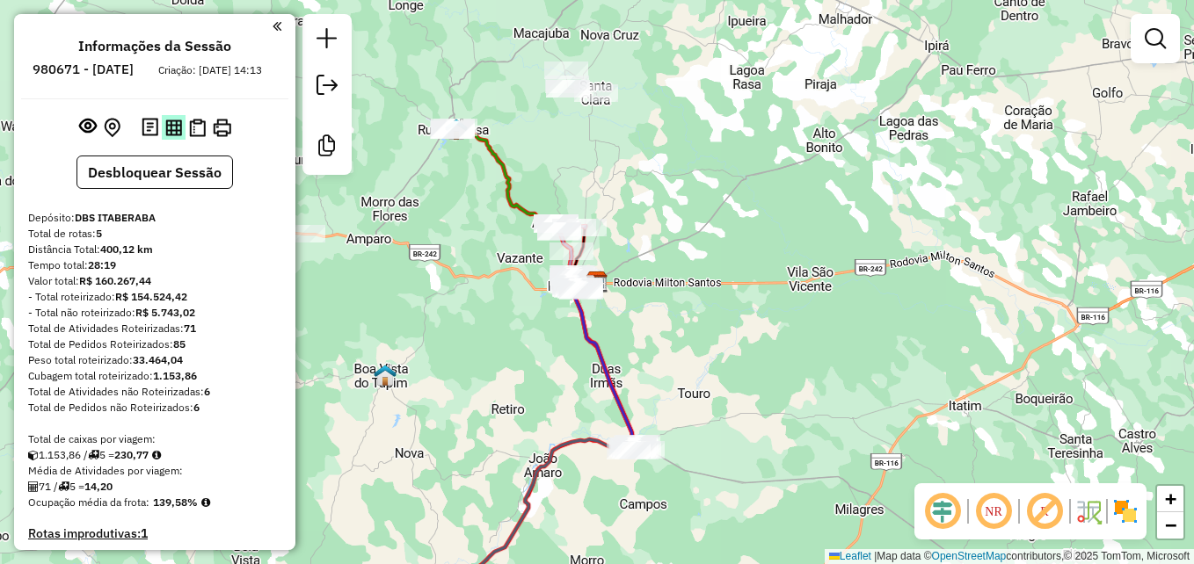
click at [175, 136] on img at bounding box center [173, 128] width 17 height 17
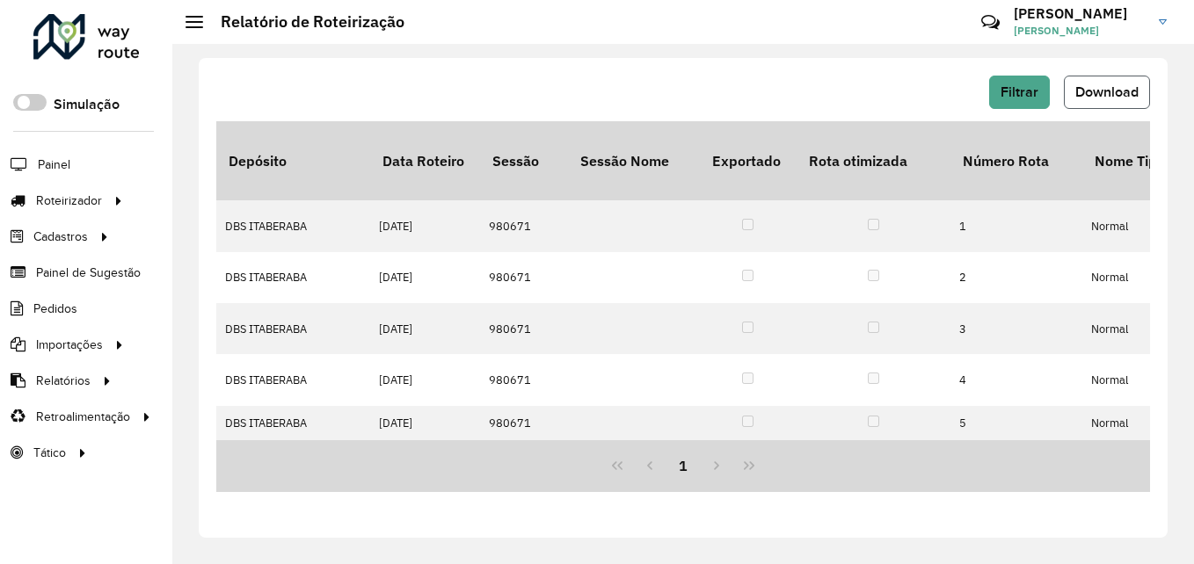
click at [1071, 106] on button "Download" at bounding box center [1107, 92] width 86 height 33
